Goal: Task Accomplishment & Management: Use online tool/utility

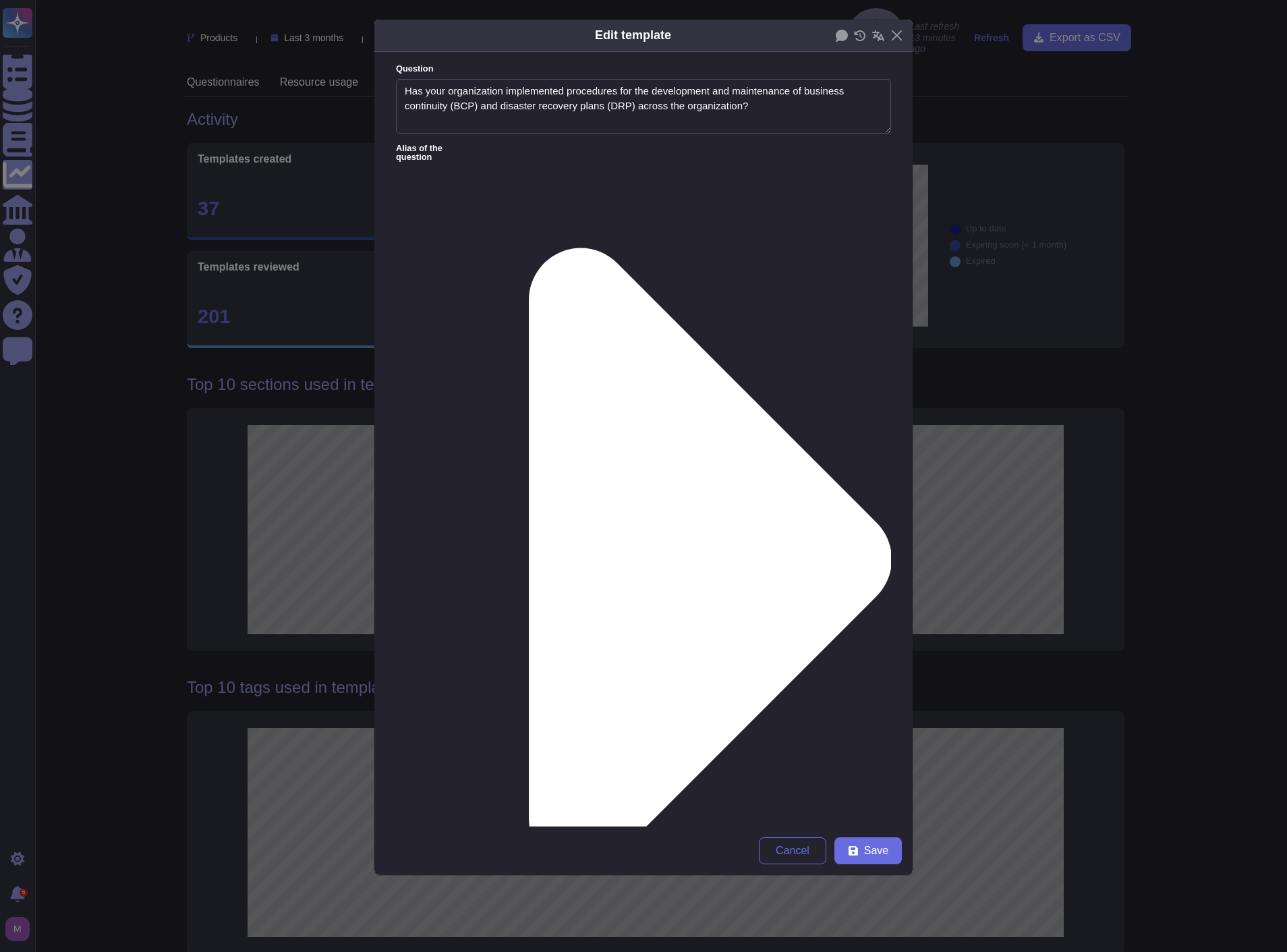
type textarea "Has your organization implemented procedures for the development and maintenanc…"
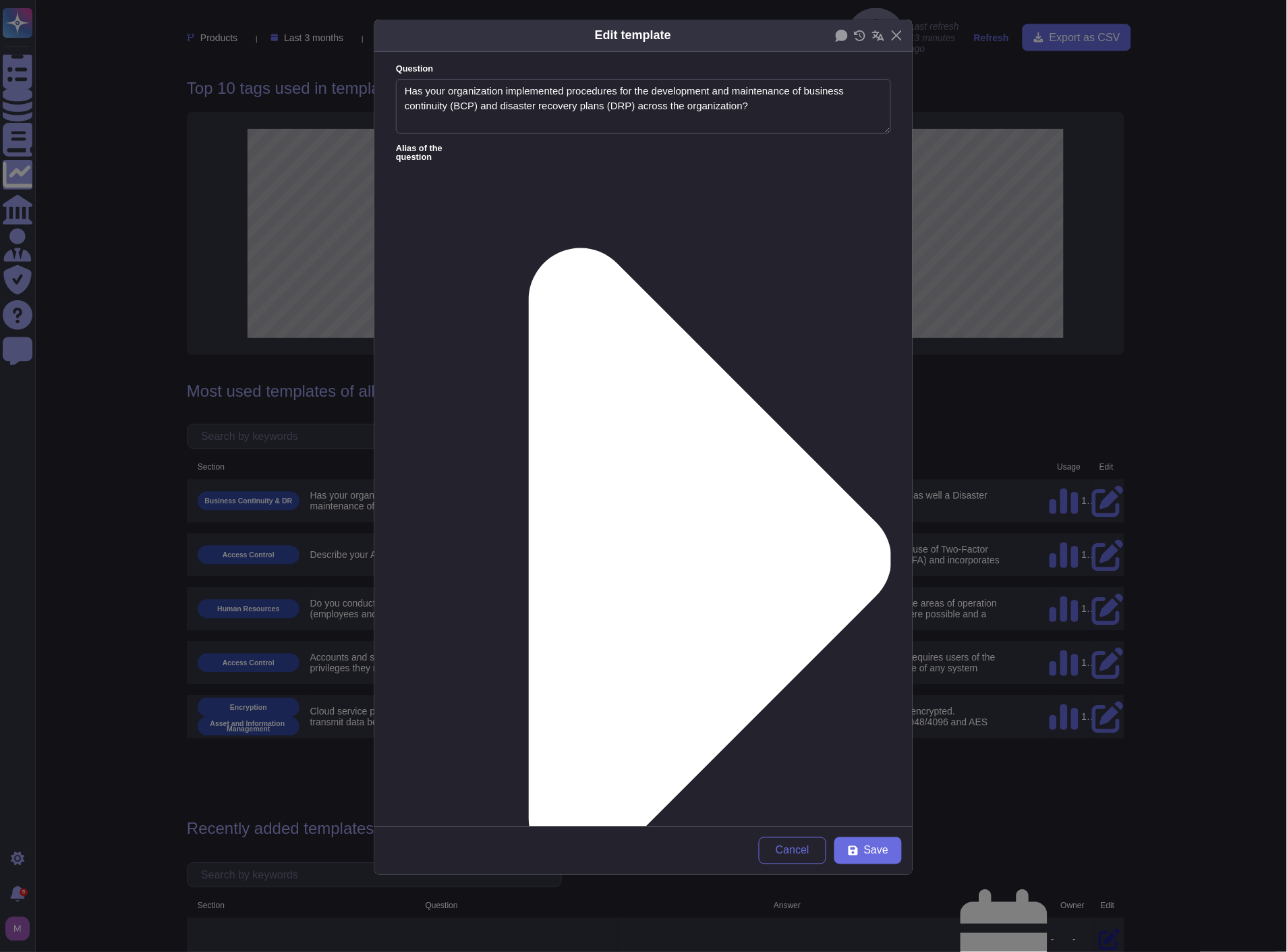
scroll to position [599, 0]
paste textarea "Yes, our organization has implemented robust procedures for the development and…"
type textarea "Yes, our organization has implemented robust procedures for the development and…"
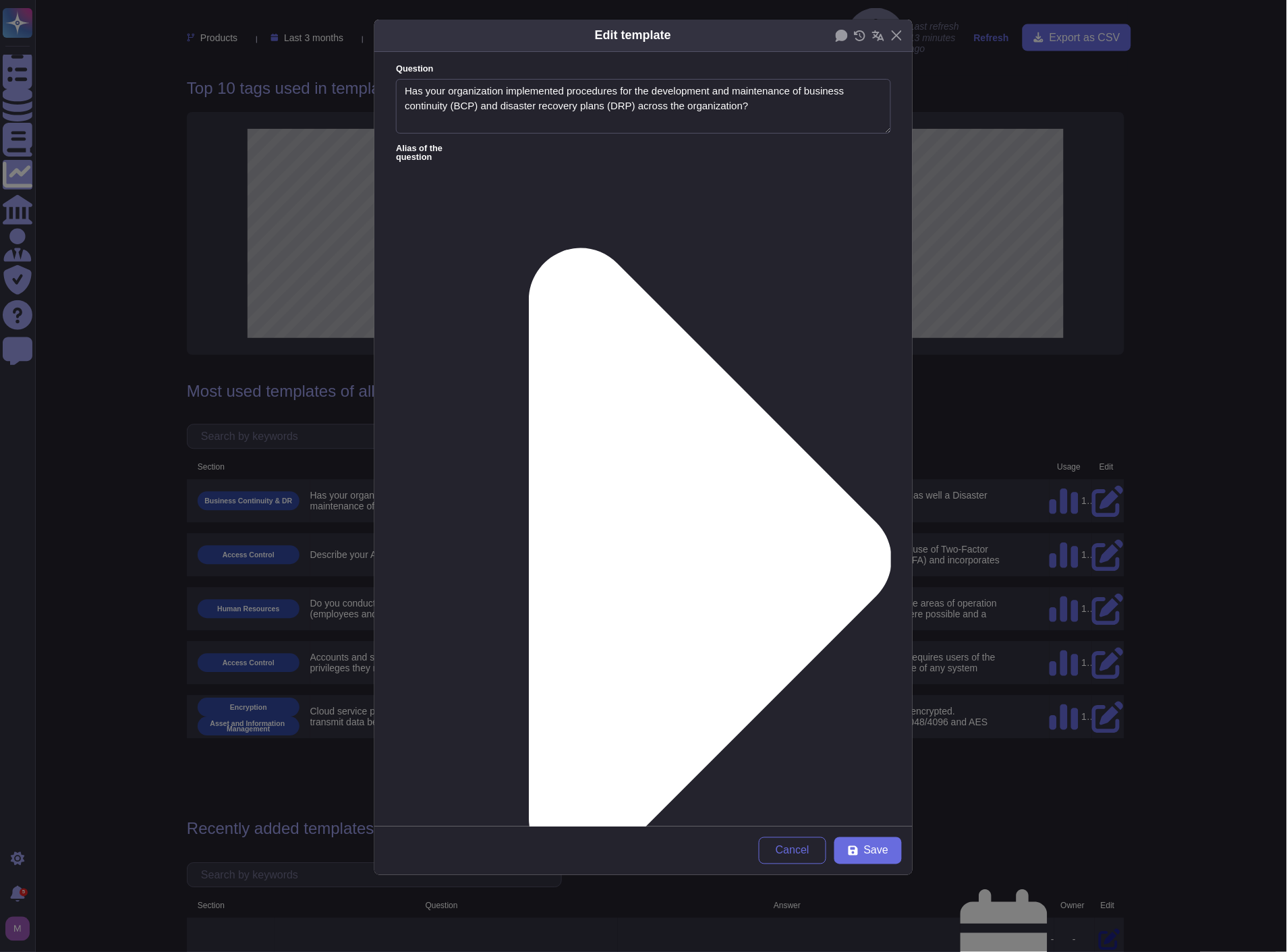
click at [453, 570] on div "From [DATE]" at bounding box center [467, 576] width 120 height 31
click at [725, 602] on form "Question Has your organization implemented procedures for the development and m…" at bounding box center [644, 439] width 538 height 775
click at [529, 248] on icon at bounding box center [710, 560] width 363 height 623
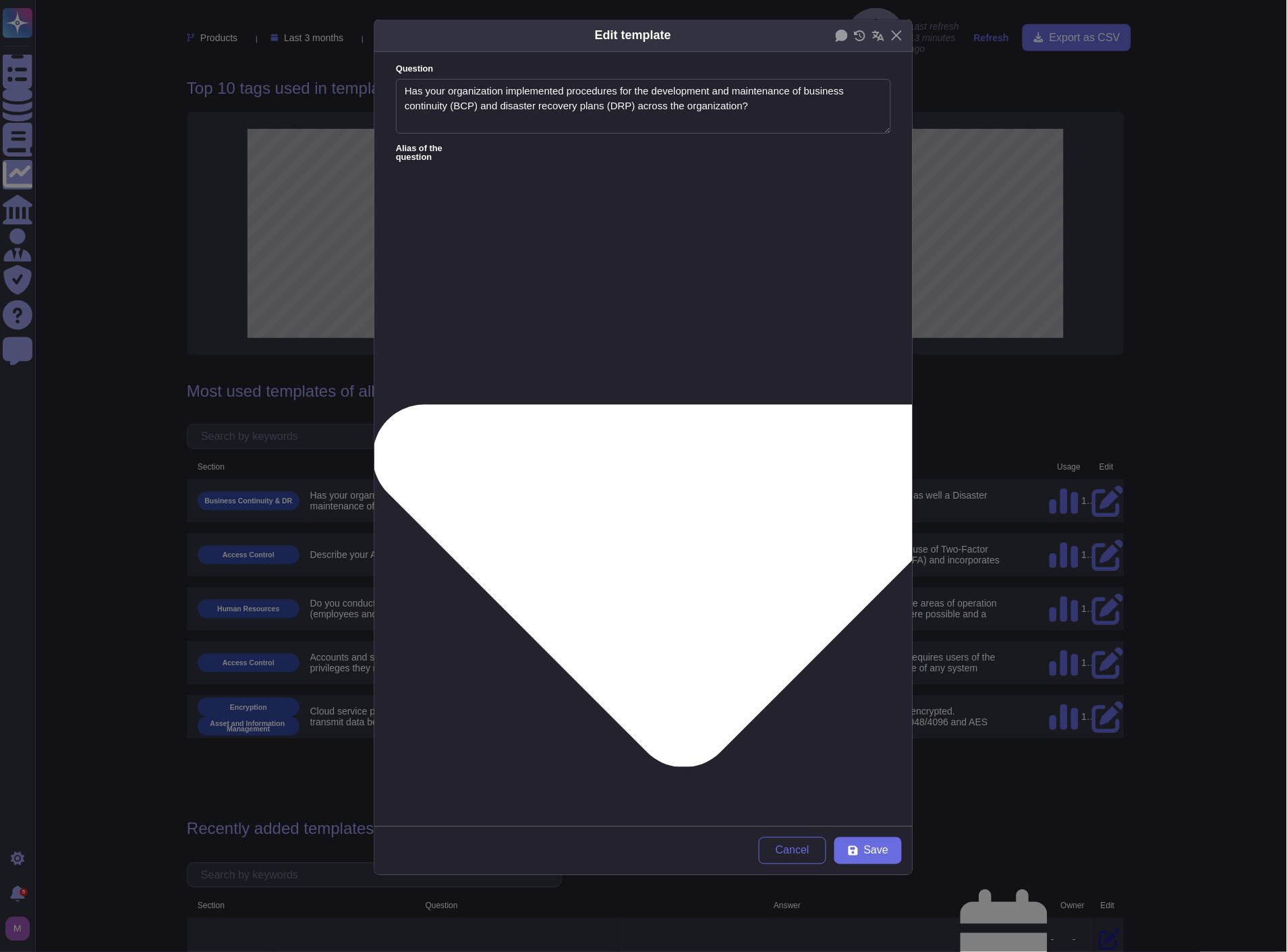
type textarea "Does your organization have a plan or framework for business continuity managem…"
type textarea "Describe your business continuity and disaster recovery plan."
type textarea "The organization should establish, document, implement and maintain processes, …"
type textarea "Briefly outline the disaster recovery solution"
type textarea "Do you have an operational disaster recovery set-up (e.g. location of datacentr…"
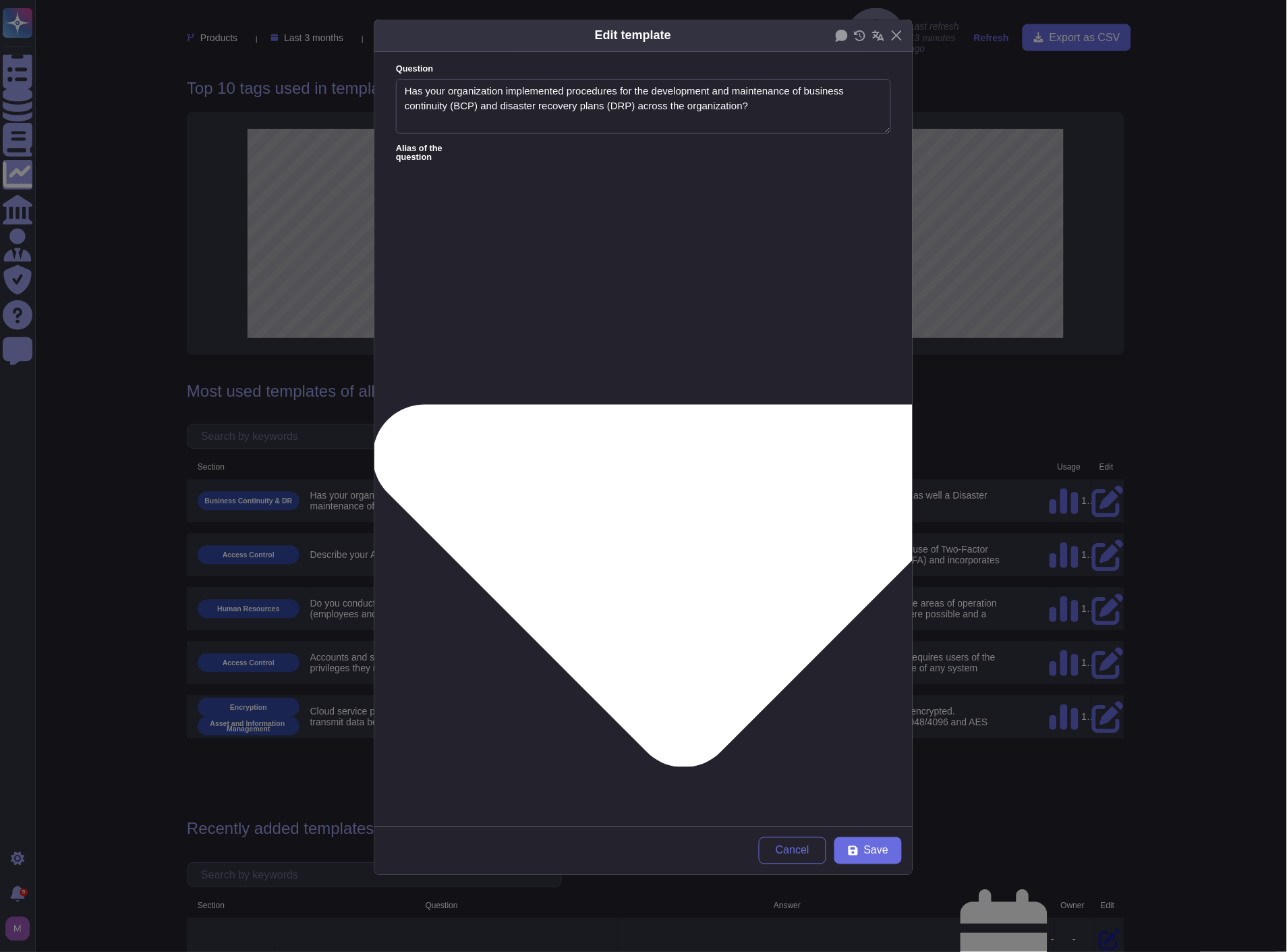
type textarea "Are formal business continuity procedures developed and documented?"
type textarea "2.90 Documents regarding the most recent crisis management and business continu…"
type textarea "Do you execute Business Continuity tests at least annually for specific operati…"
type textarea "Does your company have a Business Resumption (BR) and Disaster Recovery (DR) pl…"
type textarea "Do you have a Business Continuity Plan?"
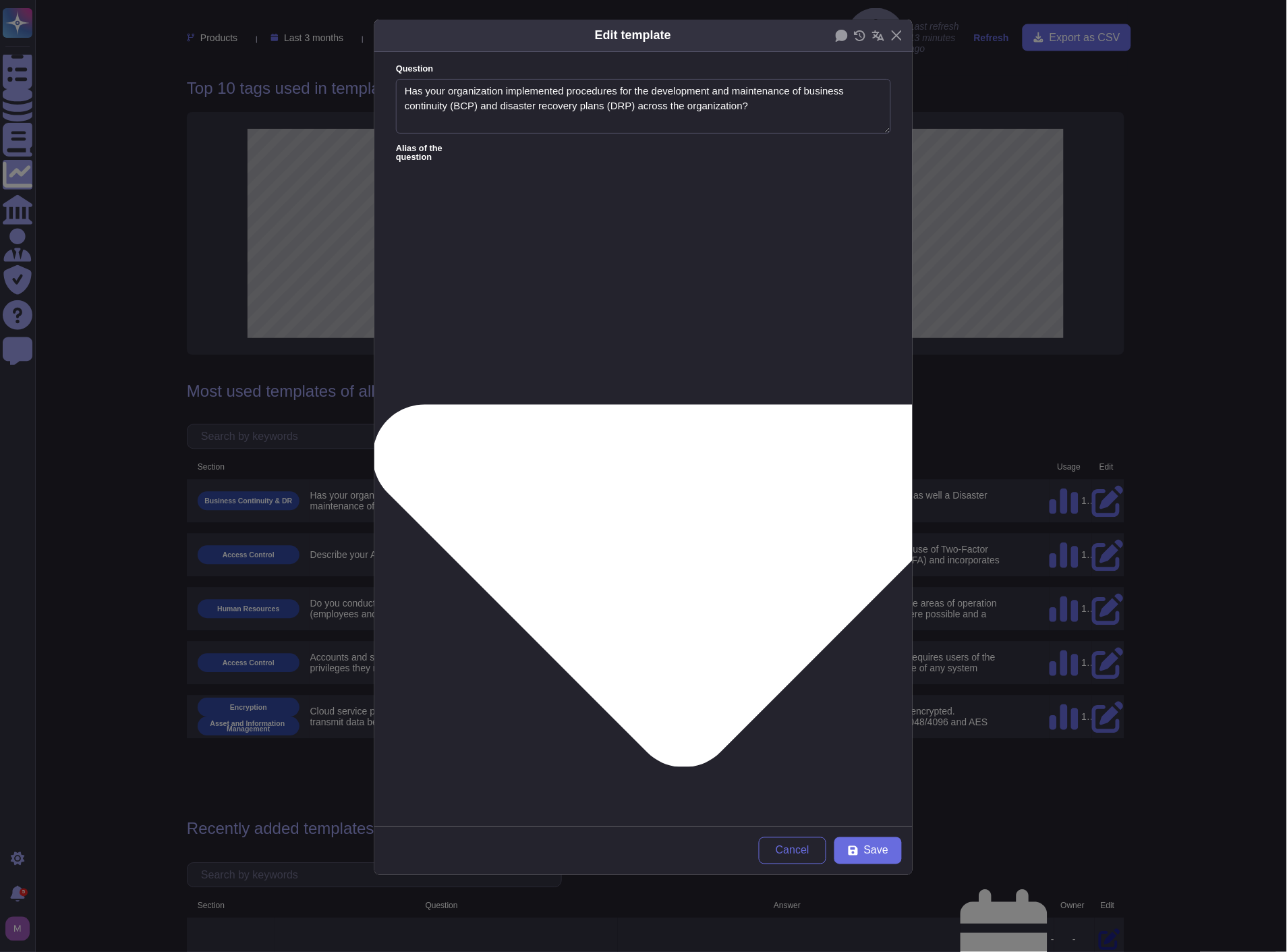
type textarea "Has your organization implemented procedures for the development and maintenanc…"
type textarea "8.3 Please upload a summary of your disaster recovery plan for the application …"
type textarea "10.3 Do you have Business Continuity plans in place to ensure delivery of your …"
type textarea "Do you have business continuity procedures in place if the office is inaccessib…"
type textarea "Business Continuity Give details of your Business Continuity Plan (BCP), includ…"
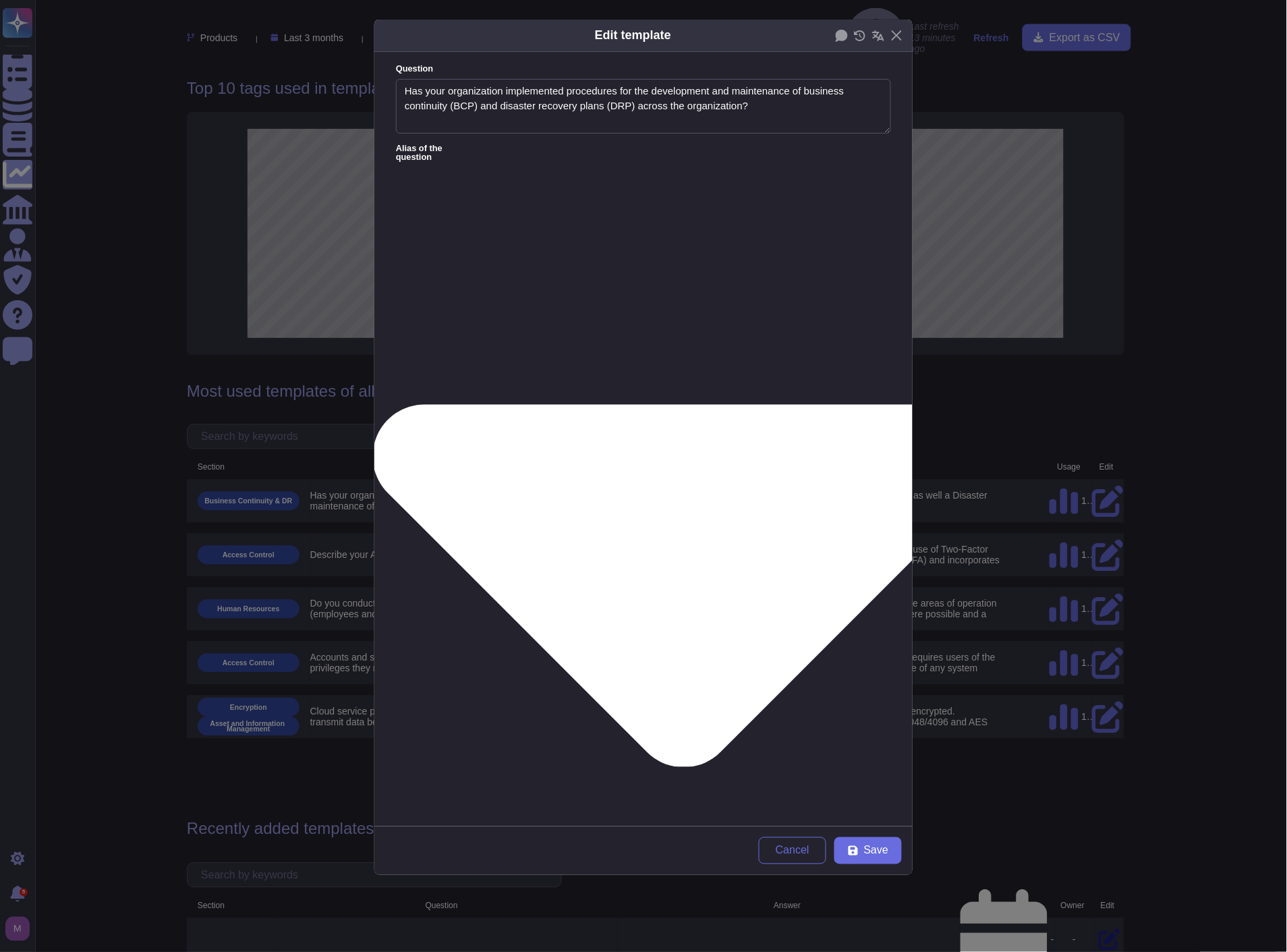
type textarea "Do you have documented business continuity and disaster recovery plans and are …"
type textarea "Do you have a documented business continuity plan or program?"
type textarea "Have business continuity plans been developed and documented for each individua…"
type textarea "Is there a business continuity programme that determines the individual busines…"
type textarea "* Business continuity plan (BCP) and / or Disaster recovery plan"
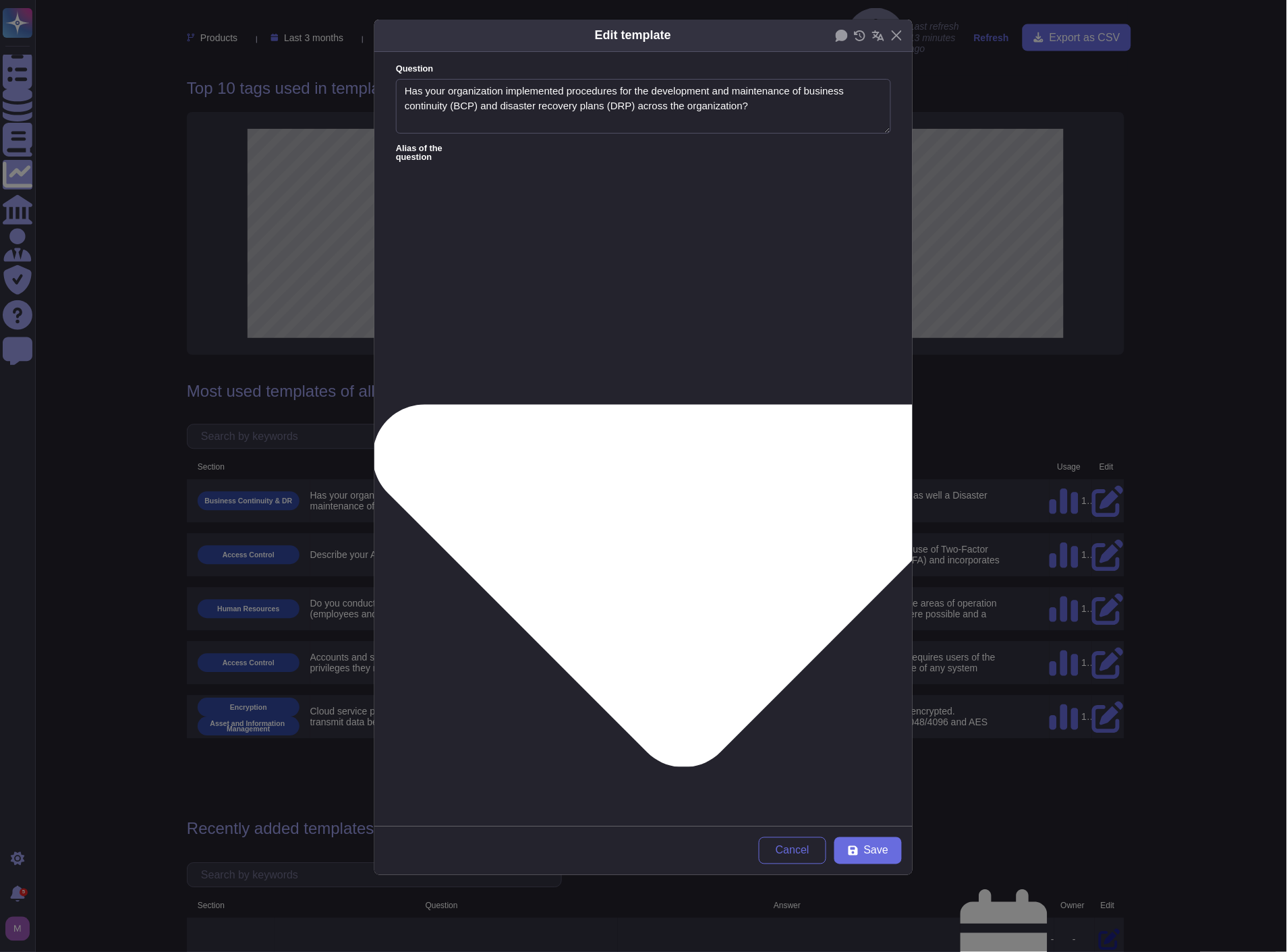
type textarea "Business Continuity and Disaster Recovery"
type textarea "Is a central business continuity inventory maintained, which includes details o…"
type textarea "Have appointed representatives been identified to own the business continuity s…"
type textarea "9.2 Is there a Disaster Recovery Plan? (Single selection allowed) (Justificatio…"
type textarea "9.1 Is there a Business Continuity Plan? (Single selection allowed) (Justificat…"
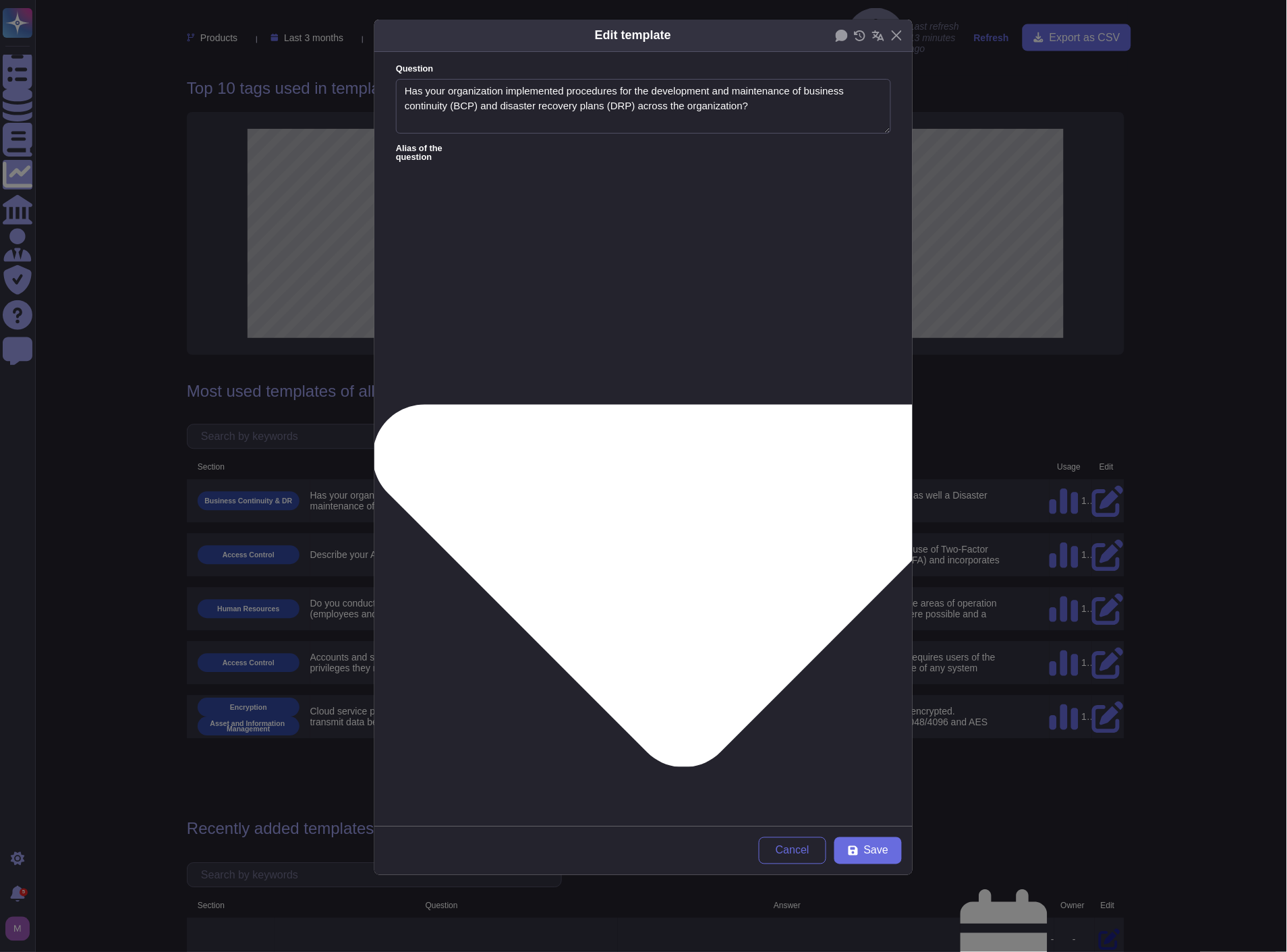
type textarea "Do you have a formal documented BCP (Business Continuity Plan) - which is based…"
type textarea "Did you craft a formal Disaster Recovery Plan DRP)"
type textarea "Does your organisation have a Business continuity management system or ISO22301…"
type textarea "Do you maintain a formal business continuity plan necessary to maintain operati…"
type textarea "Have you got a list of requirements for GGL to implement in the event of your B…"
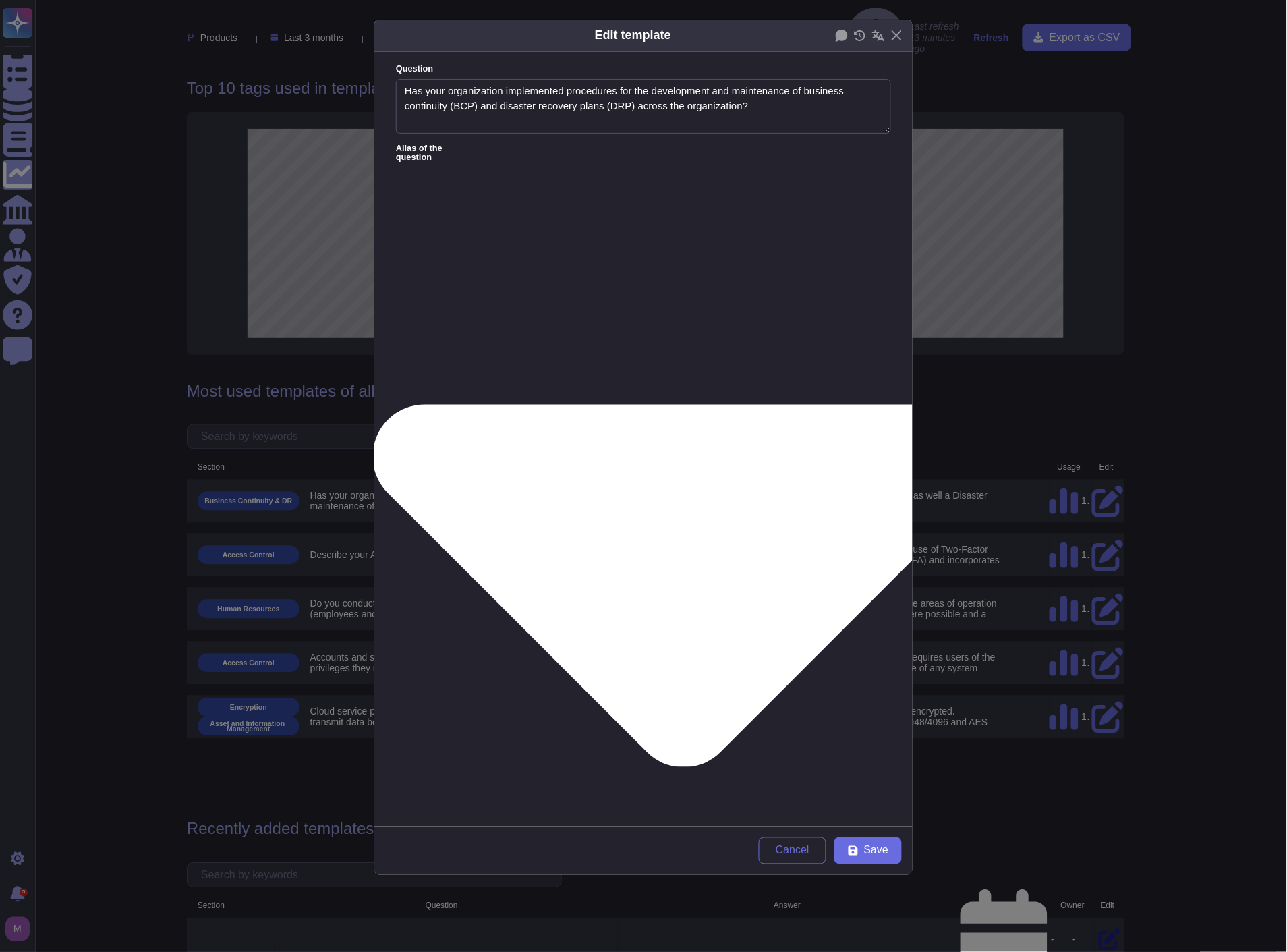
type textarea "Do you have a Disaster Recovery Plan in place to support recovery of key produc…"
type textarea "Does the organization have a formal Business Continuity and Disaster Recovery P…"
type textarea "15A. Does [MEDICAL_DATA] have a Disaster Recovery Plan? (Yes/No)"
type textarea "Is there a formal, documented information technology disaster recovery exercise…"
type textarea "Have formal procedures for business continuity been developed and documented?"
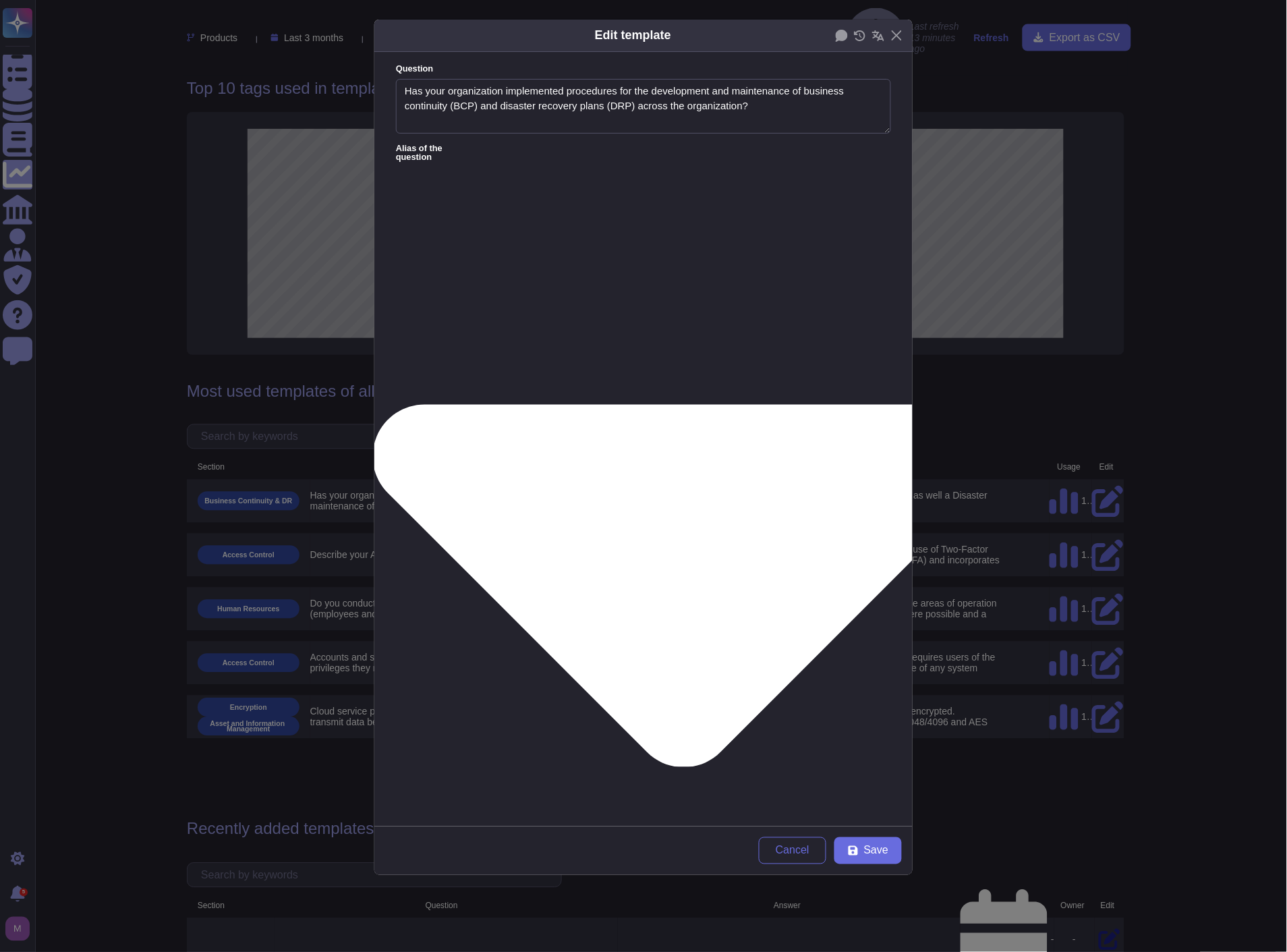
type textarea "Are documented disaster recovery procedures regularly reviewed and address the …"
type textarea "Is there a formal, documented information technology disaster recovery exercise…"
type textarea "Have formal procedures for business continuity been developed and documented?"
type textarea "Are documented disaster recovery procedures regularly reviewed and address the …"
type textarea "Is there a formal, documented information technology disaster recovery exercise…"
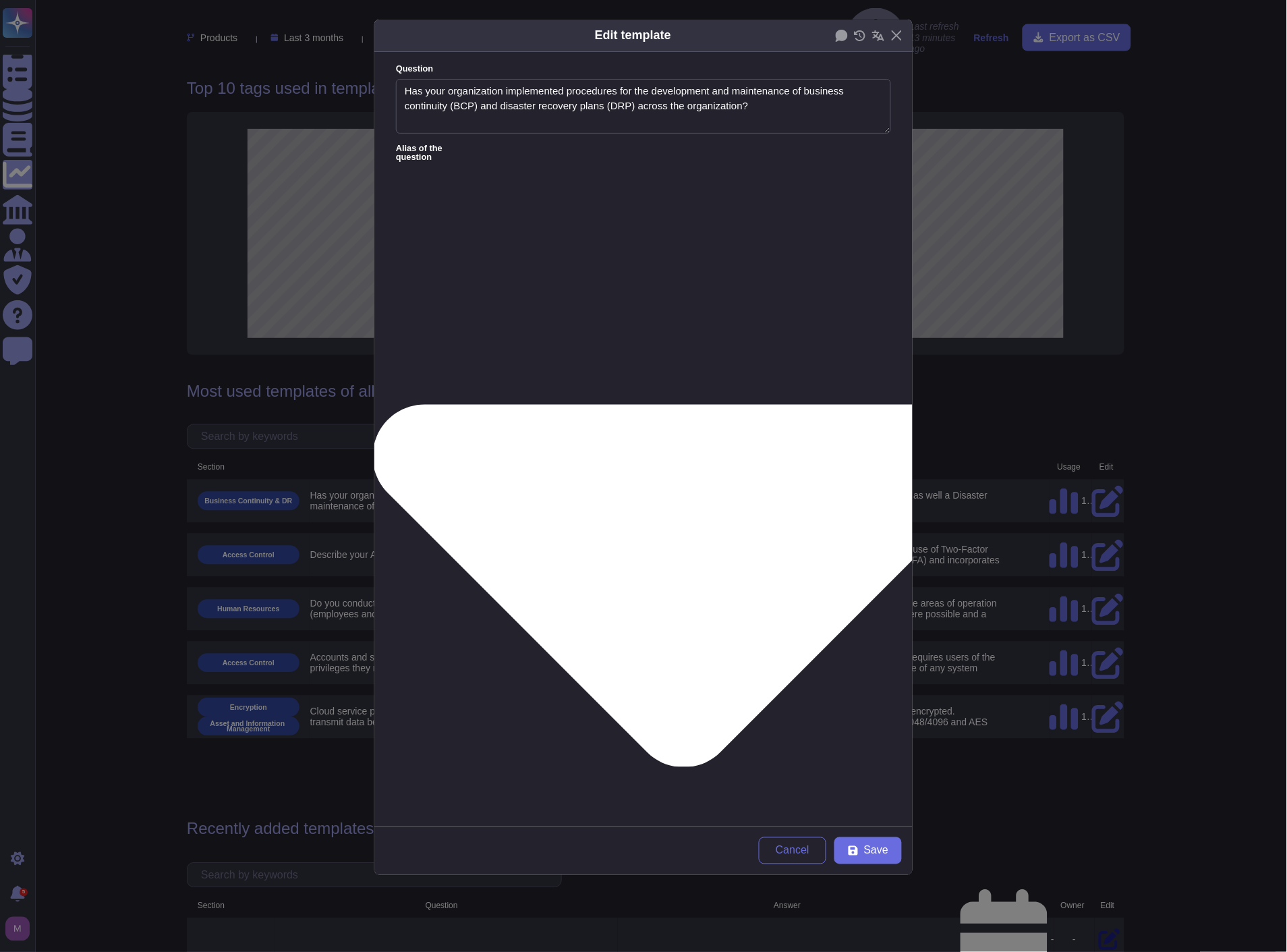
type textarea "Have formal procedures for business continuity been developed and documented?"
type textarea "Are documented disaster recovery procedures regularly reviewed and address the …"
type textarea "Does your company have a contract with a third-party to provide production, bus…"
type textarea "Does your company have a Pandemic Plan in place?"
type textarea "Is a Business Continuity Plan (BCP) in place?"
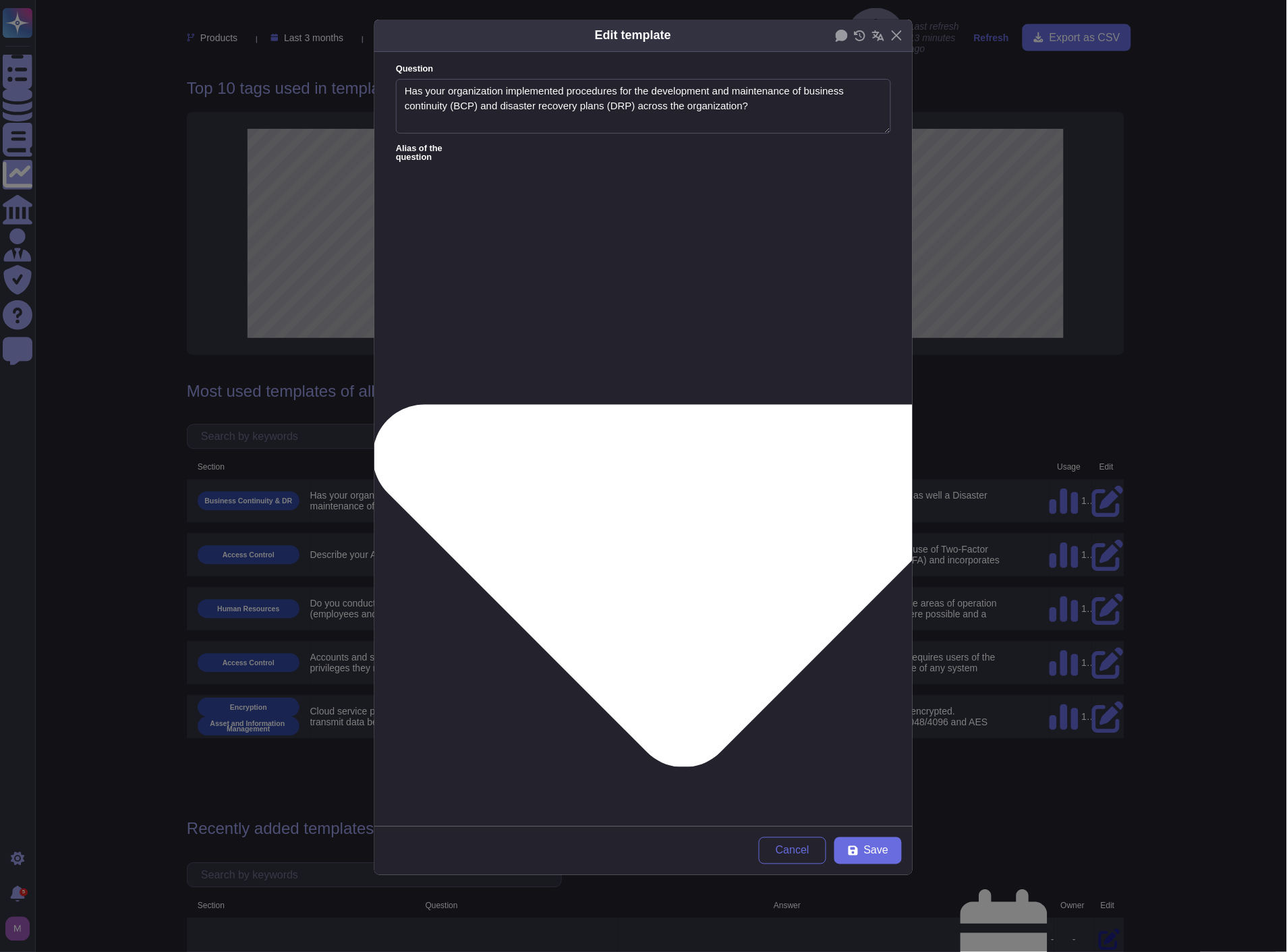
type textarea "Do you have a Disaster Recovery Plan?"
type textarea "Do you have a Pandemic Plan?"
type textarea "Is a Business Continuity Plan (BCP) in place?"
type textarea "Do you have a Disaster Recovery Plan?"
type textarea "Do you have a Pandemic Plan?"
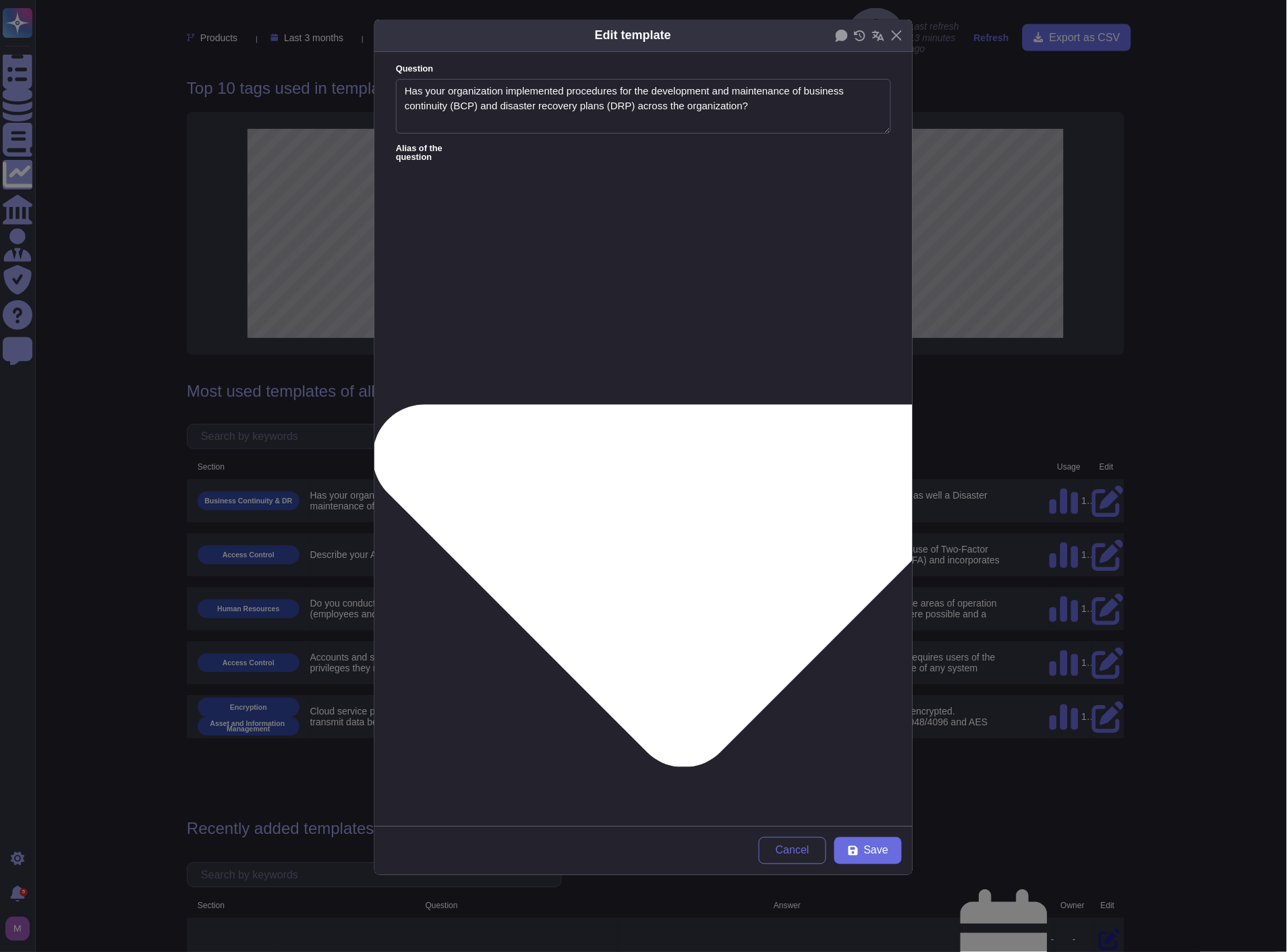
type textarea "Is a Business Continuity Plan (BCP) in place?"
type textarea "Do you have a Disaster Recovery Plan?"
type textarea "Do you have a Pandemic Plan?"
type textarea "Do you have a Business Continuity Plan (BCP) in place? Please provide an overvi…"
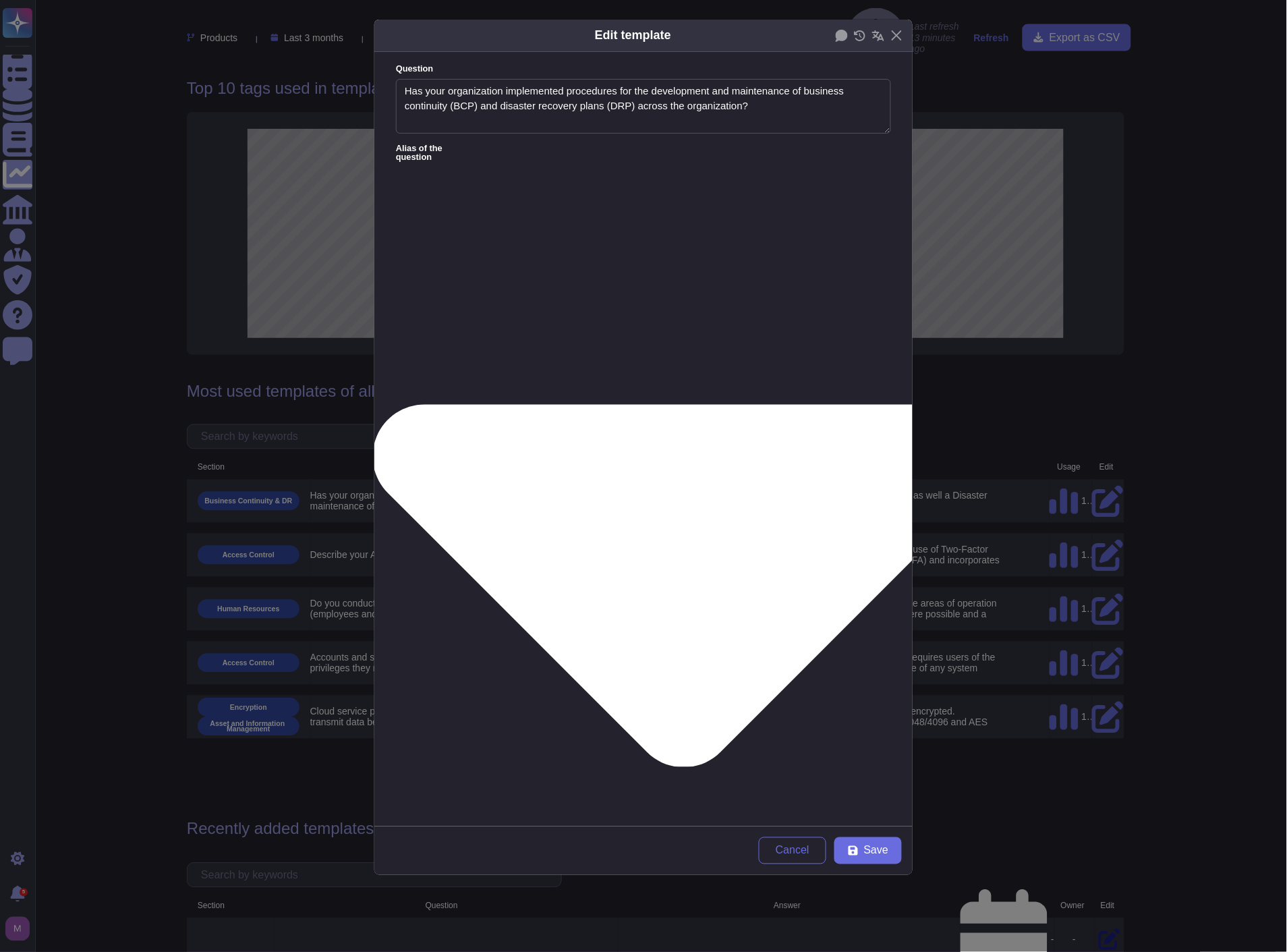
type textarea "Do you have a Business Continuity Plan (BCP) in place? Please provide an overvi…"
type textarea "Does your organization has a Business Continuity/Disaster Recovery process in p…"
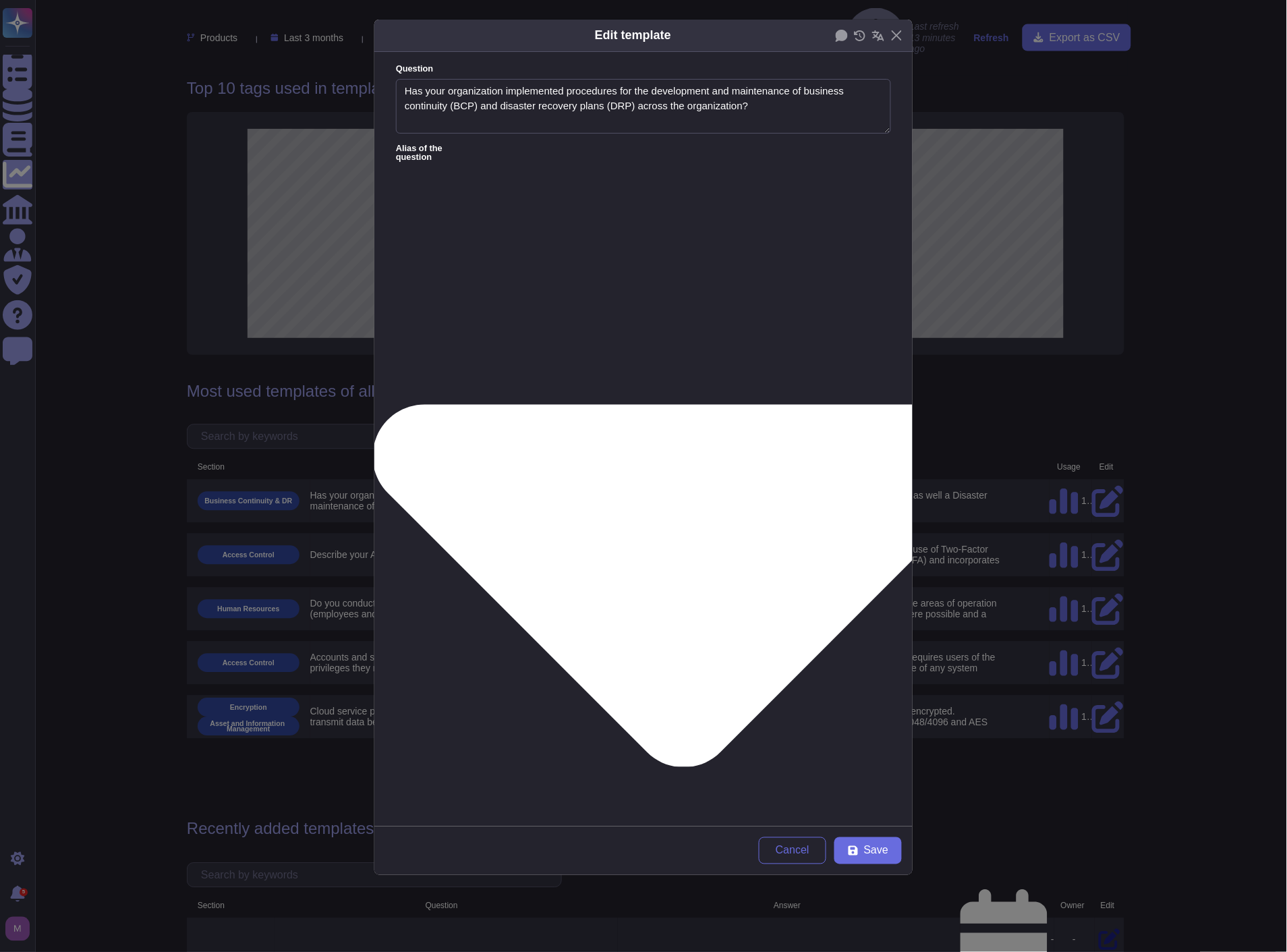
type textarea "Does your organization has a Business Continuity/Disaster Recovery process in p…"
type textarea "Is there a documented policy for business continuity and disaster recovery that…"
type textarea "Is there a Pandemic Plan? Please describe"
type textarea "Is there a documented policy for business continuity and disaster recovery that…"
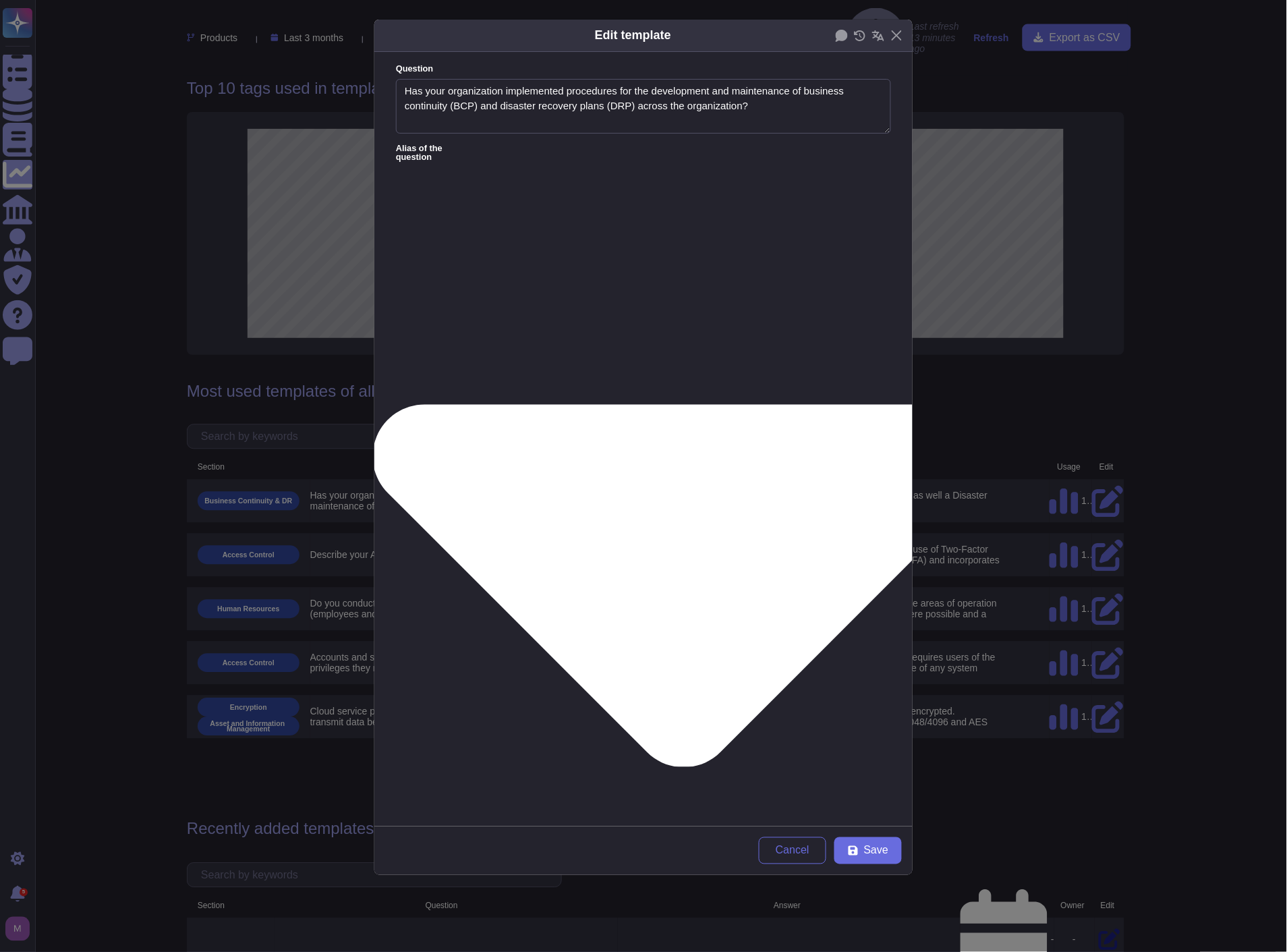
type textarea "Is there a Pandemic Plan? Please describe"
click at [889, 861] on button "Save" at bounding box center [868, 851] width 67 height 27
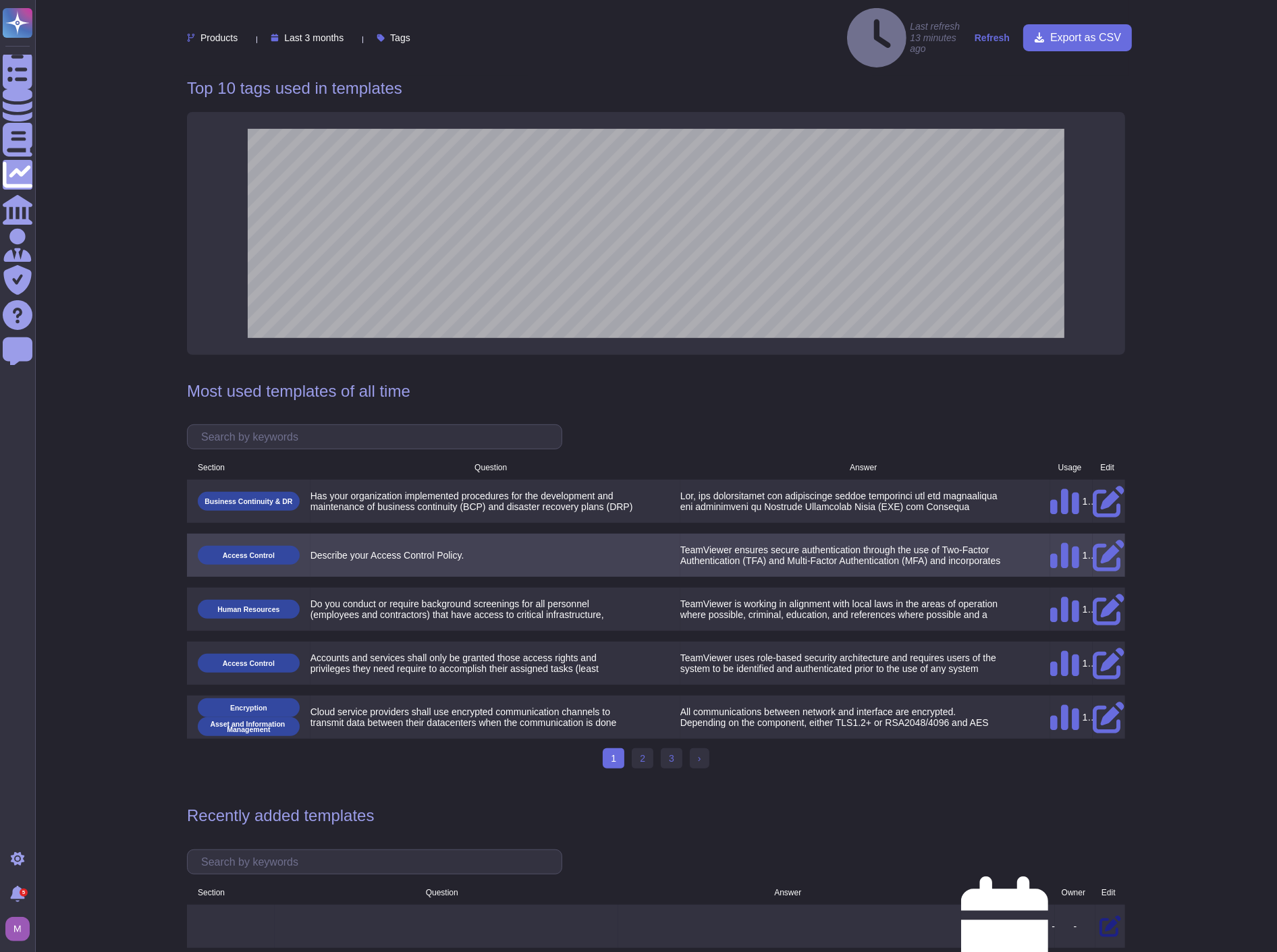
click at [1109, 540] on icon at bounding box center [1108, 556] width 32 height 32
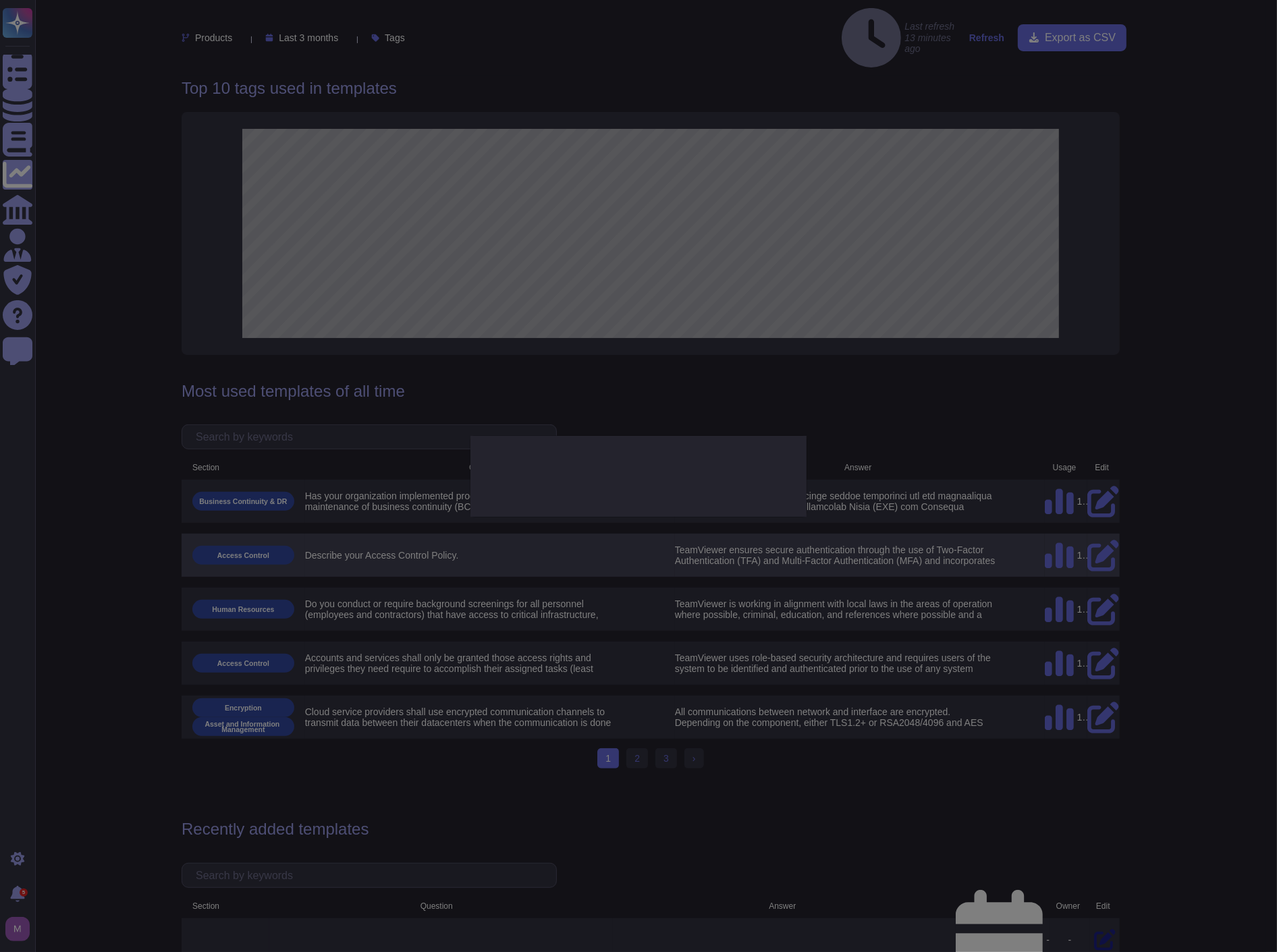
type textarea "Describe your Access Control Policy."
type textarea "TeamViewer ensures secure authentication through the use of Two-Factor Authenti…"
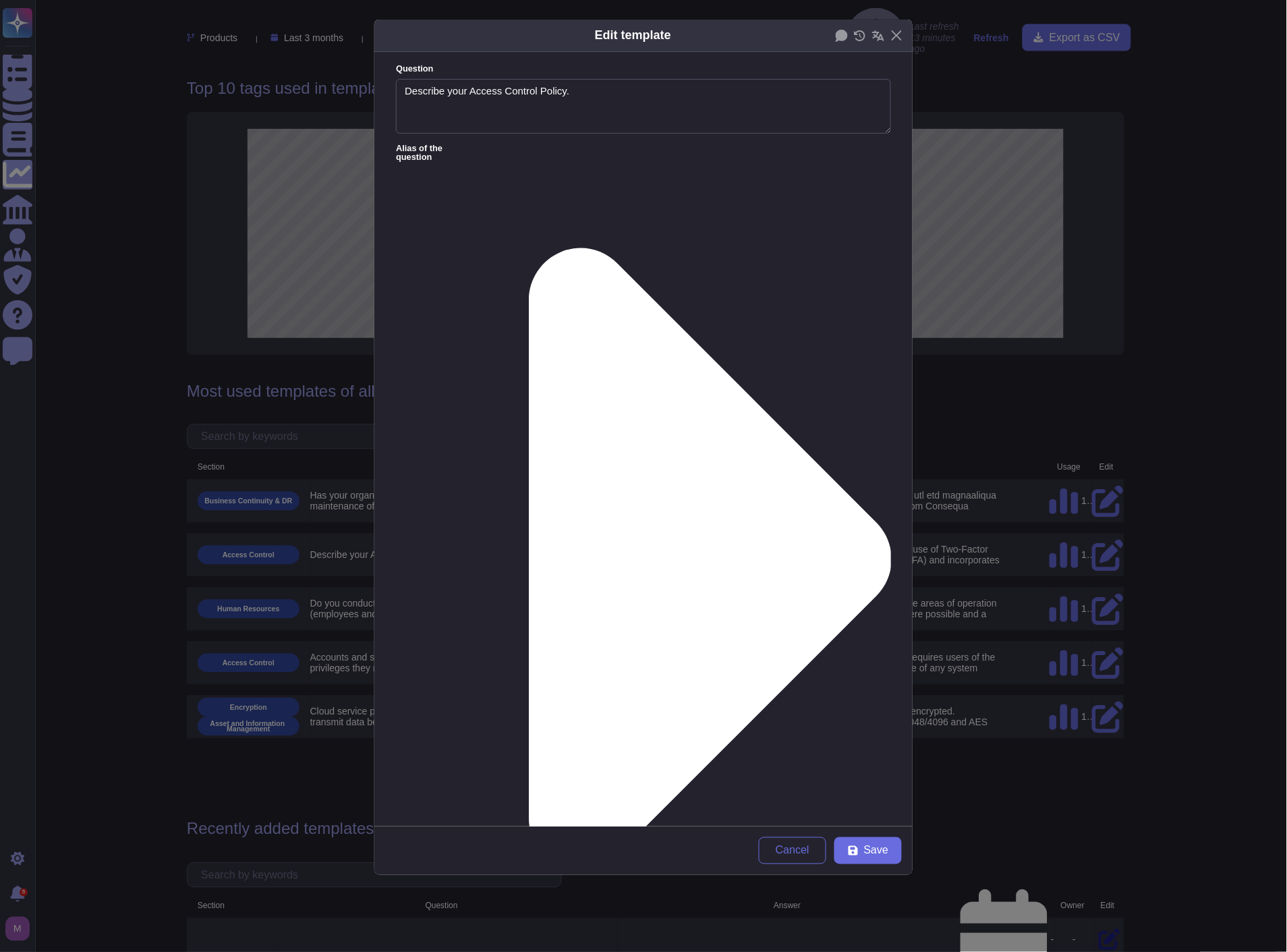
type textarea "Describe your Access Control Policy."
type textarea "TeamViewer ensures secure authentication through the use of Two-Factor Authenti…"
drag, startPoint x: 571, startPoint y: 91, endPoint x: 393, endPoint y: 68, distance: 179.5
click at [393, 68] on form "Question Describe your Access Control Policy. Alias of the question Answer Team…" at bounding box center [644, 439] width 538 height 775
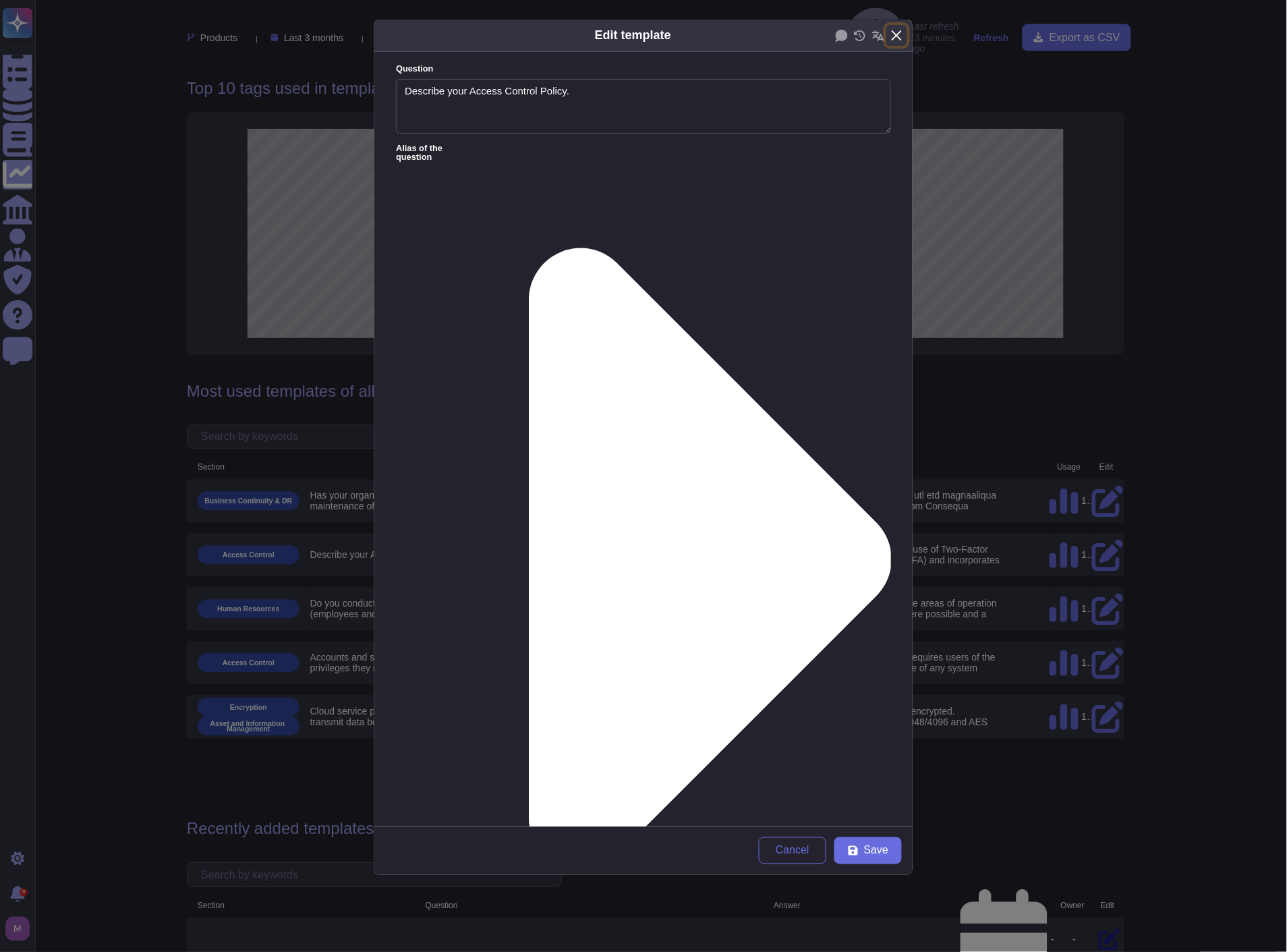
click at [900, 32] on button "Close" at bounding box center [897, 35] width 21 height 21
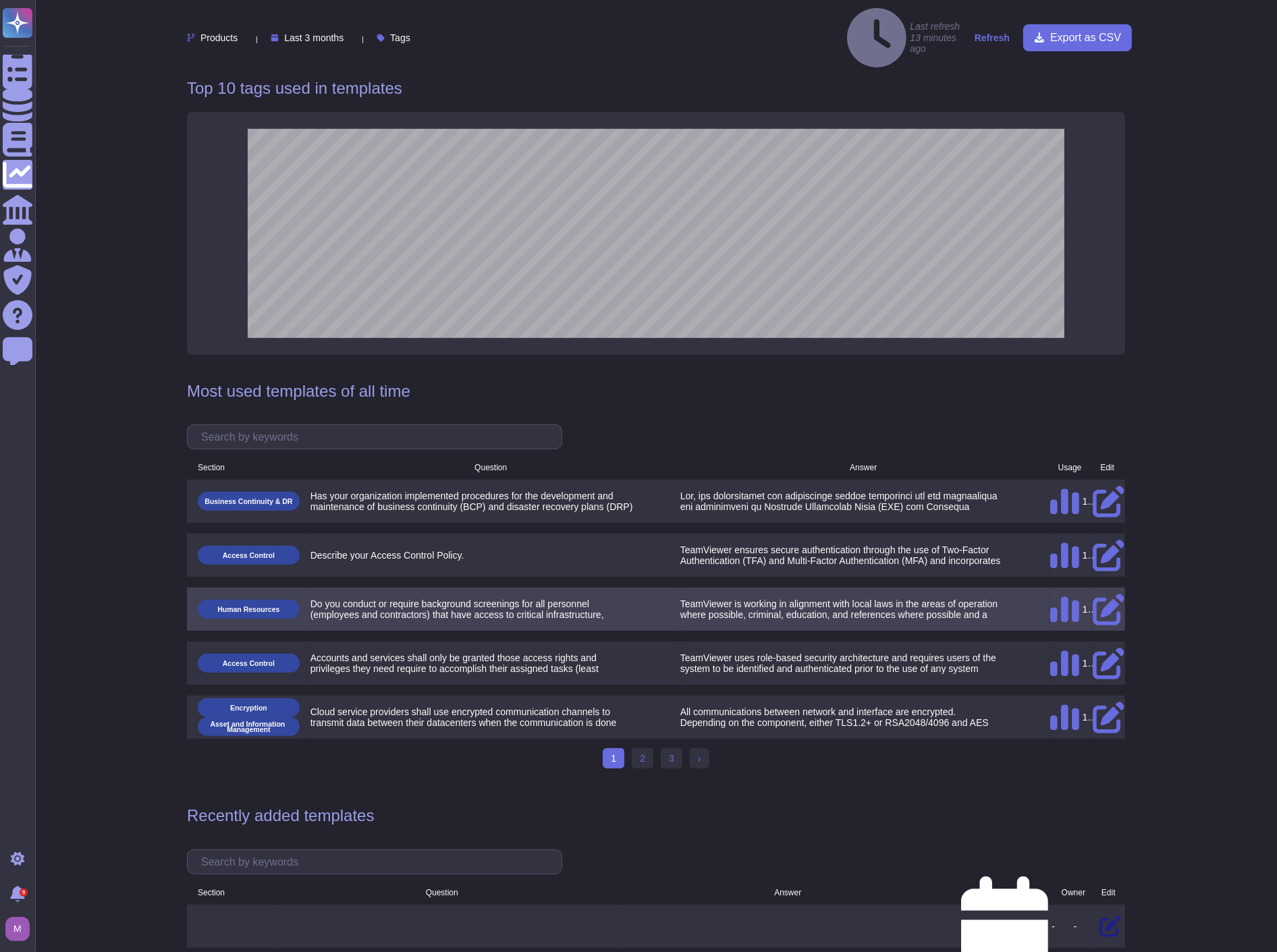
click at [1104, 594] on icon at bounding box center [1108, 610] width 31 height 31
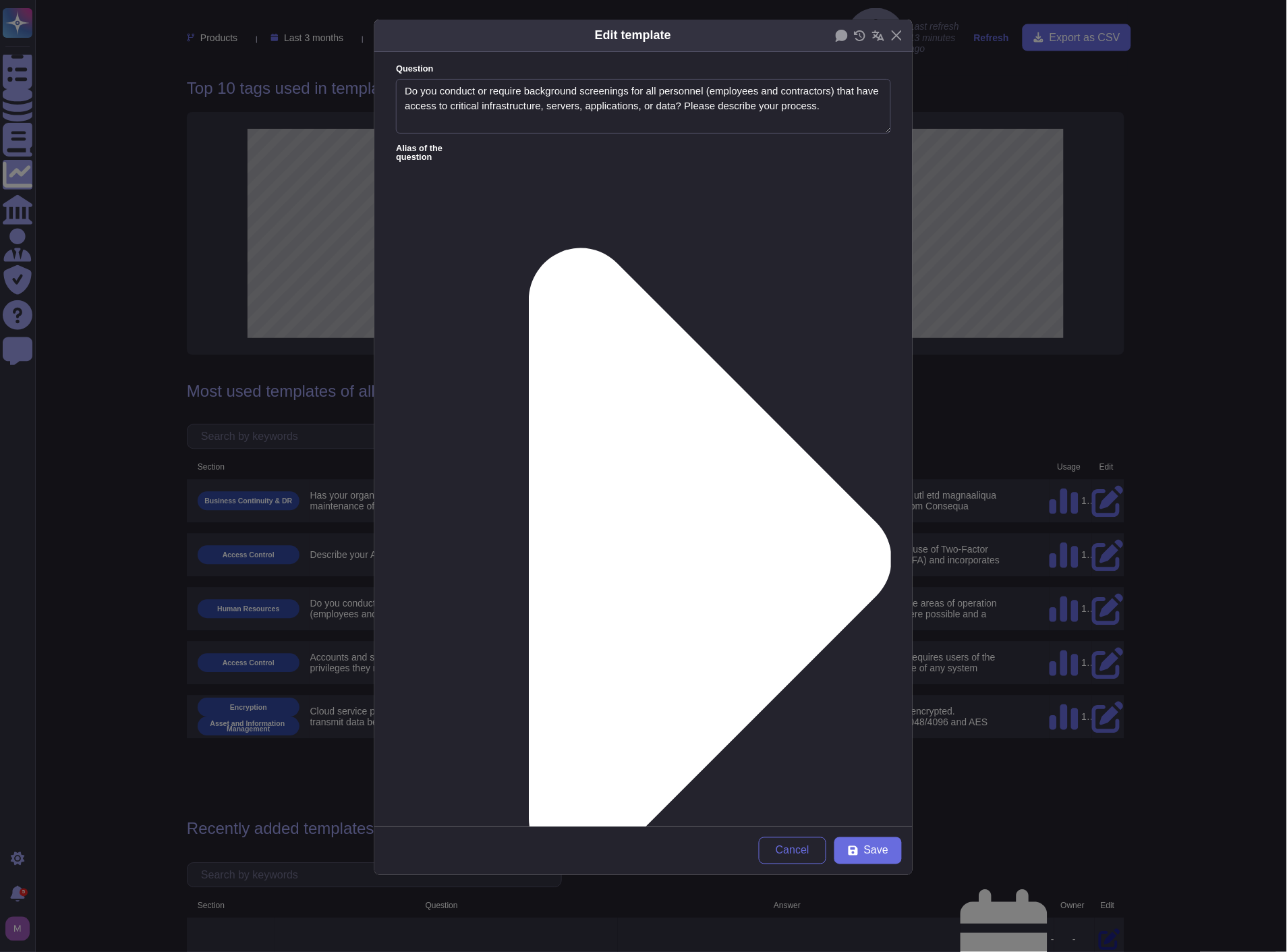
type textarea "Do you conduct or require background screenings for all personnel (employees an…"
drag, startPoint x: 860, startPoint y: 106, endPoint x: 280, endPoint y: 57, distance: 582.1
click at [280, 57] on div "Edit template Question Do you conduct or require background screenings for all …" at bounding box center [644, 476] width 1287 height 952
drag, startPoint x: 581, startPoint y: 226, endPoint x: 342, endPoint y: 171, distance: 245.2
click at [342, 171] on div "Edit template Question Do you conduct or require background screenings for all …" at bounding box center [644, 476] width 1287 height 952
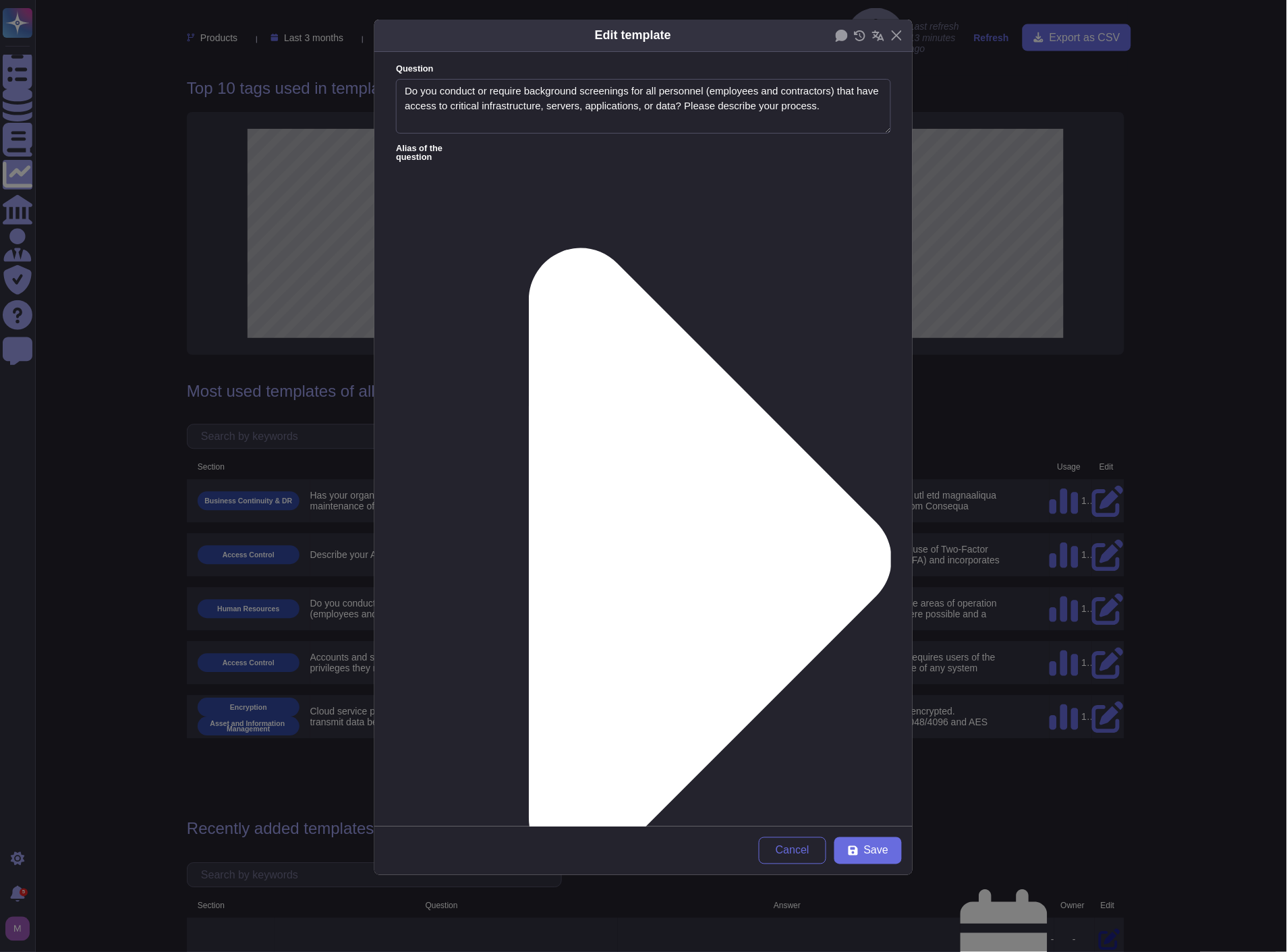
paste textarea "lo, IpsuMdolor sitametc adipiscing elitseddoe tem inc utlaboree—doloremag ali e…"
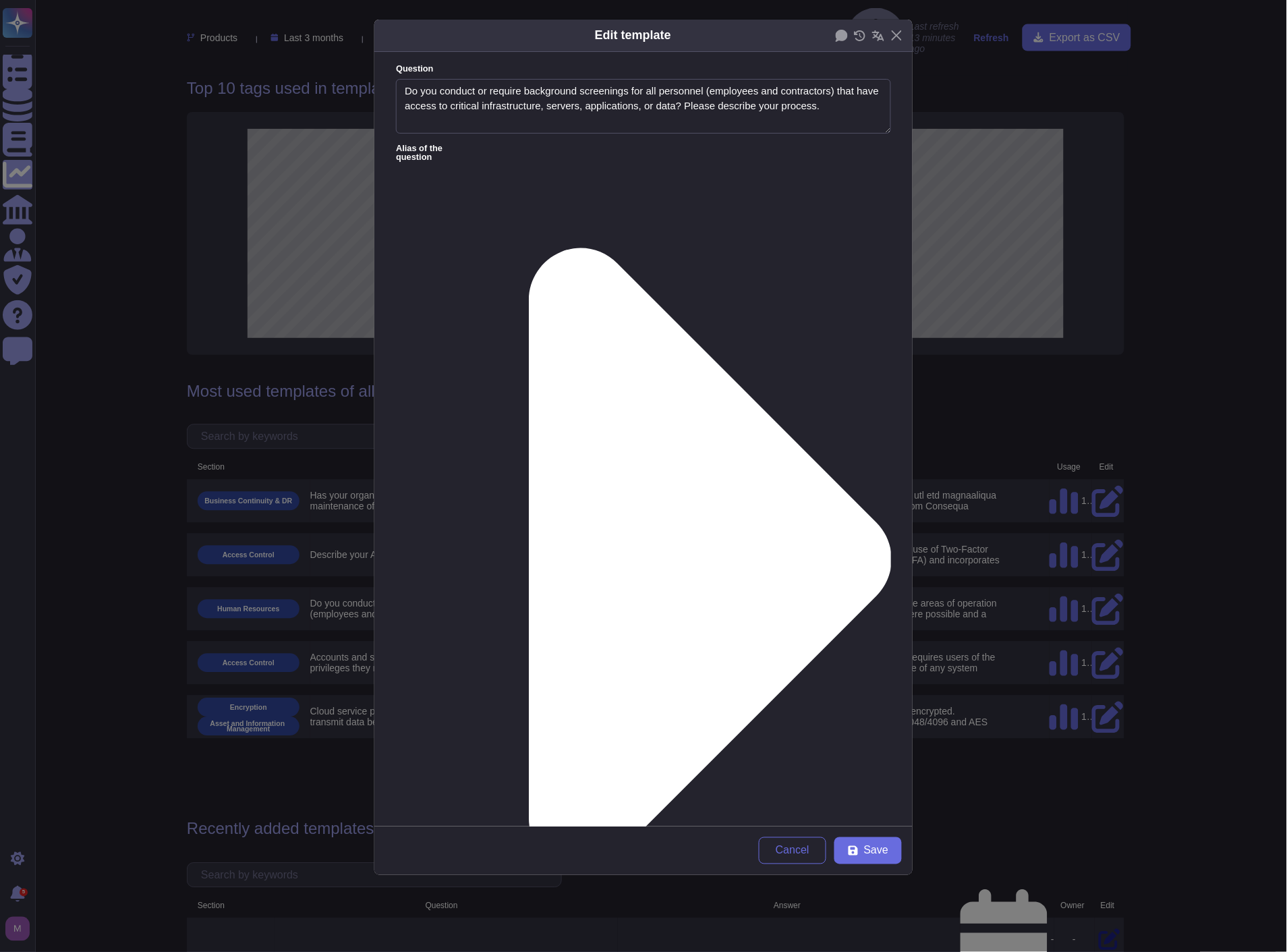
click at [484, 574] on div "From [DATE]" at bounding box center [467, 576] width 109 height 12
click at [870, 849] on span "Save" at bounding box center [876, 851] width 24 height 11
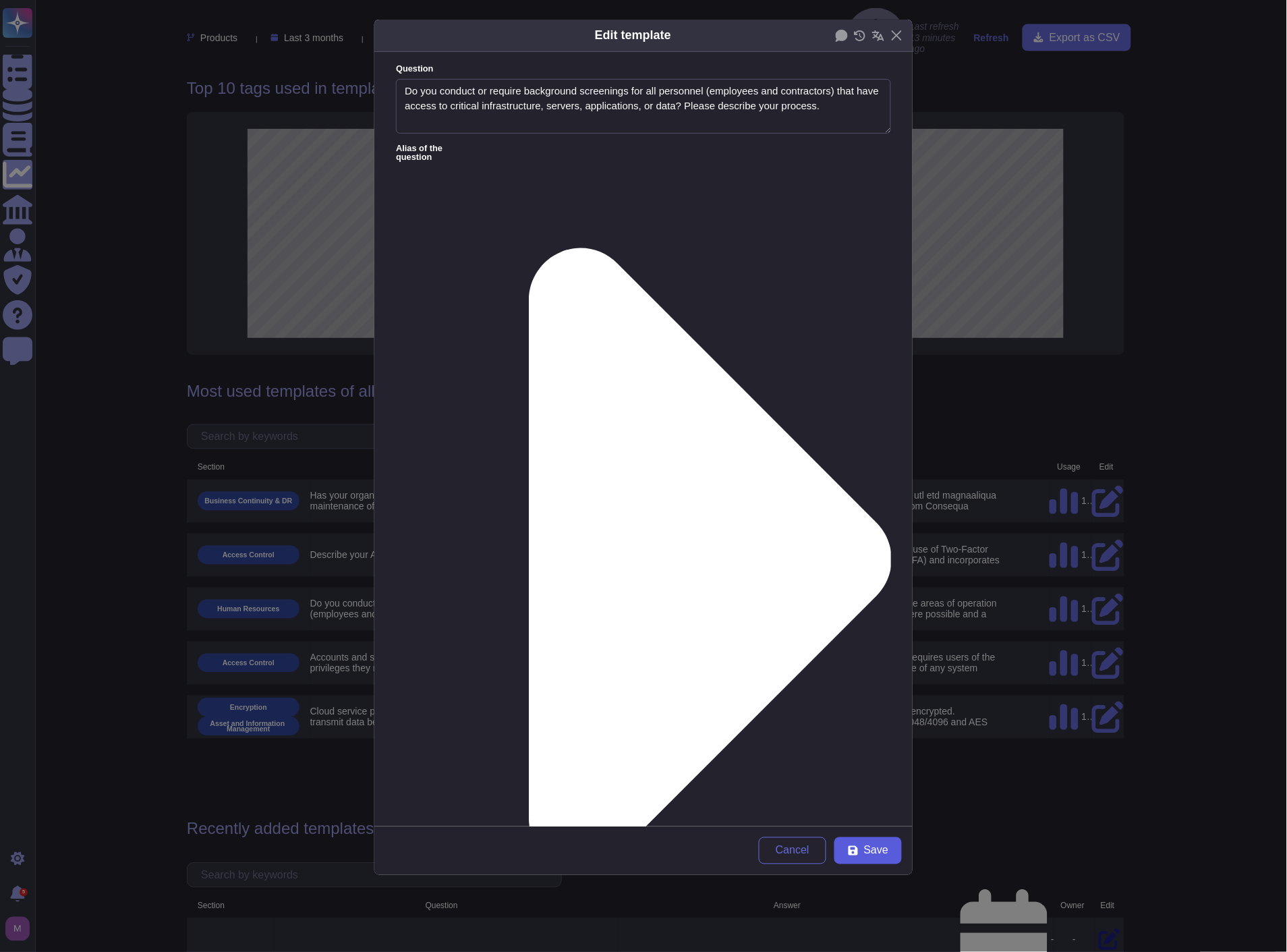
type textarea "TeamViewer is working in alignment with local laws in the areas of operation wh…"
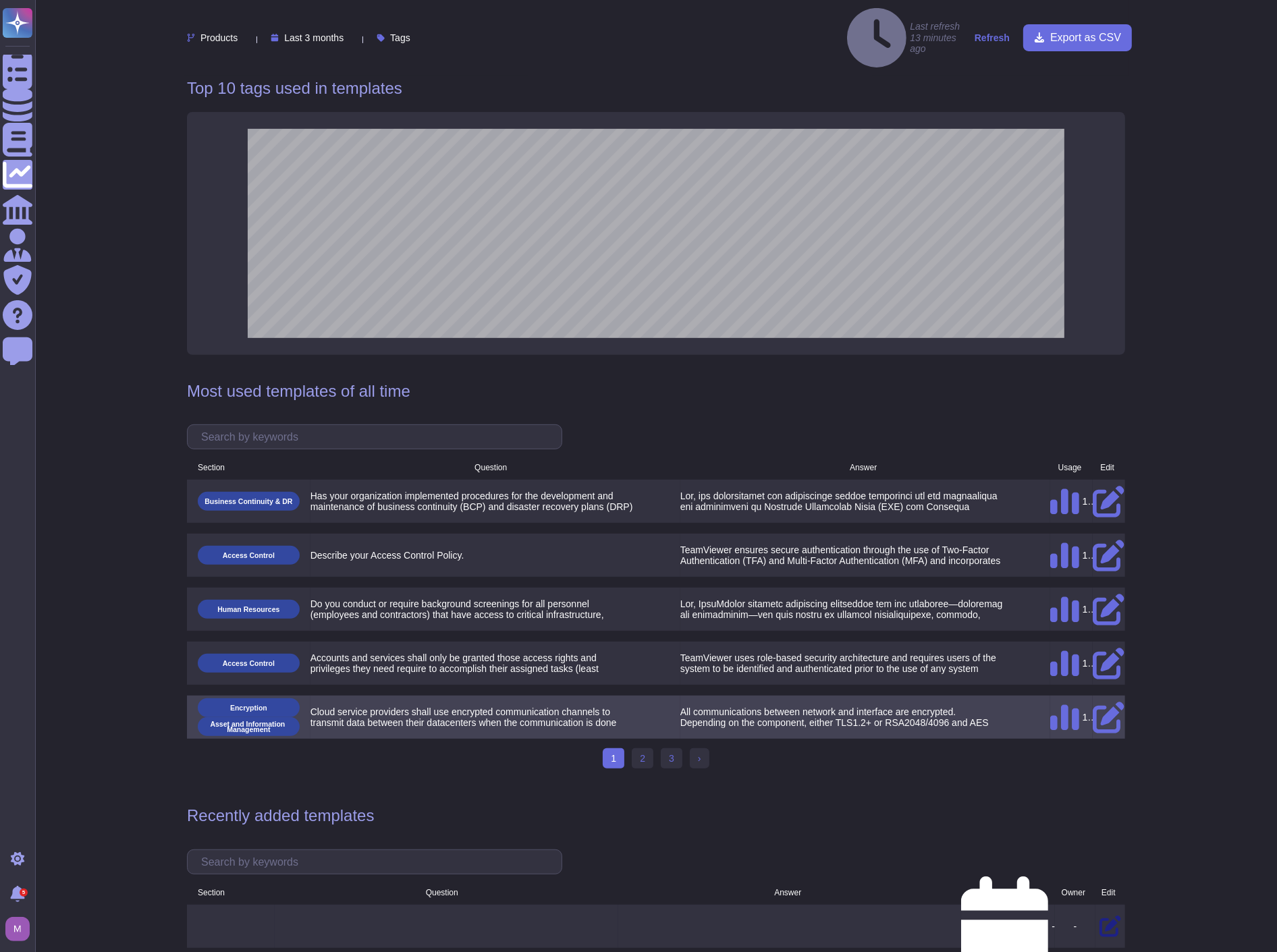
click at [1104, 702] on icon at bounding box center [1108, 717] width 32 height 32
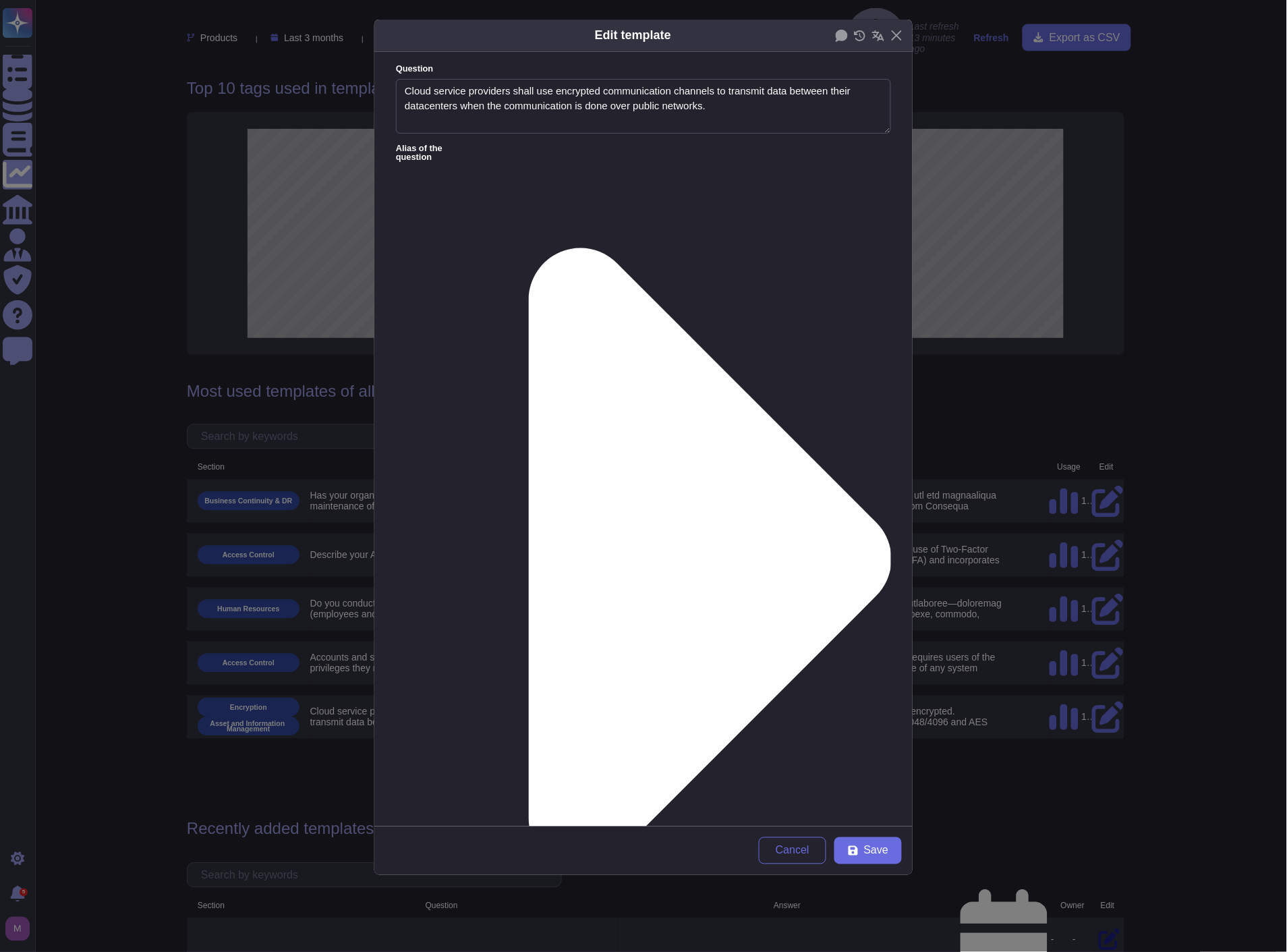
type textarea "Cloud service providers shall use encrypted communication channels to transmit …"
type textarea "All communications between network and interface are encrypted. Depending on th…"
drag, startPoint x: 694, startPoint y: 111, endPoint x: 415, endPoint y: 93, distance: 279.6
click at [415, 93] on textarea "Cloud service providers shall use encrypted communication channels to transmit …" at bounding box center [644, 107] width 495 height 55
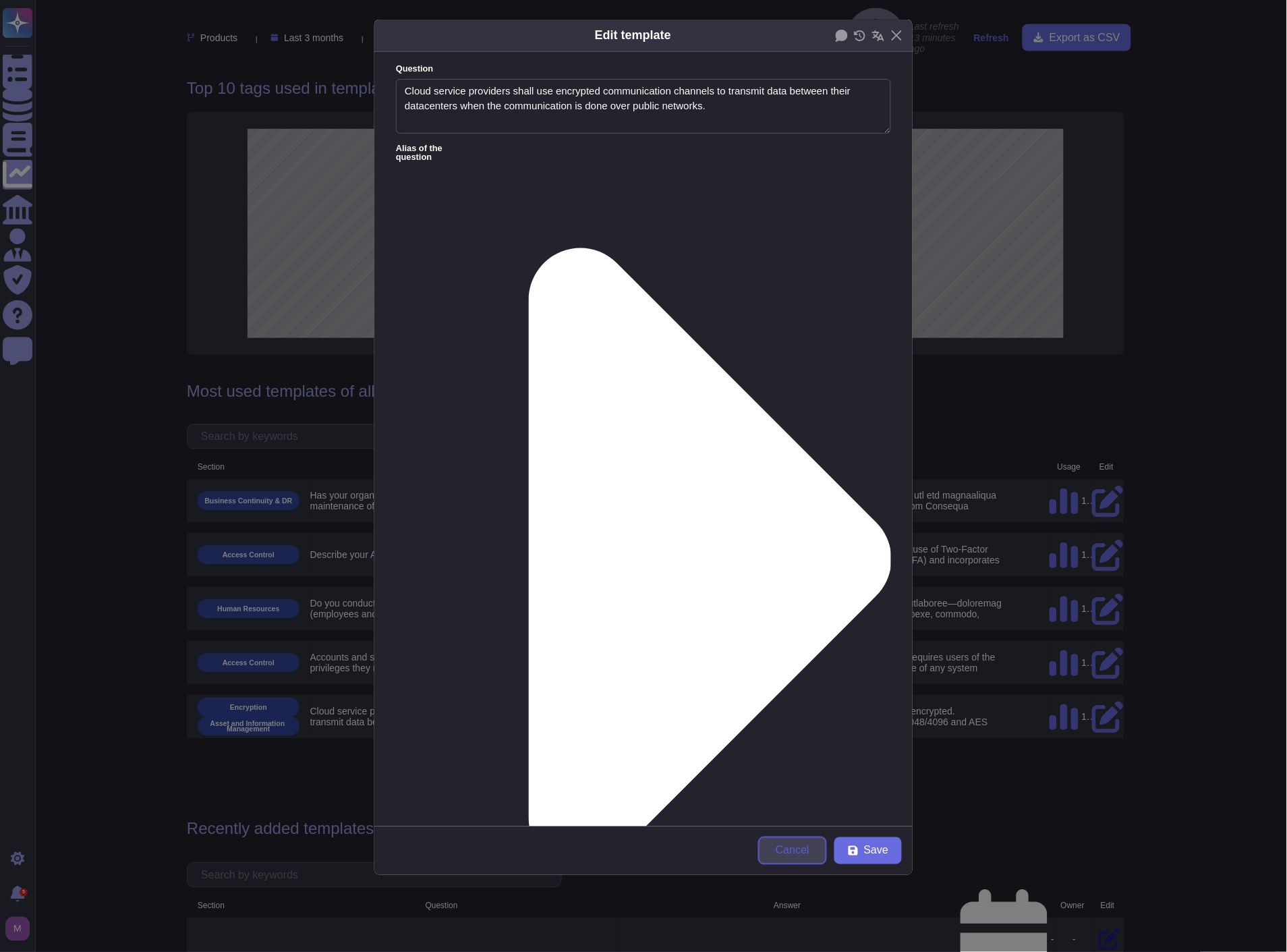
click at [792, 850] on span "Cancel" at bounding box center [793, 851] width 34 height 11
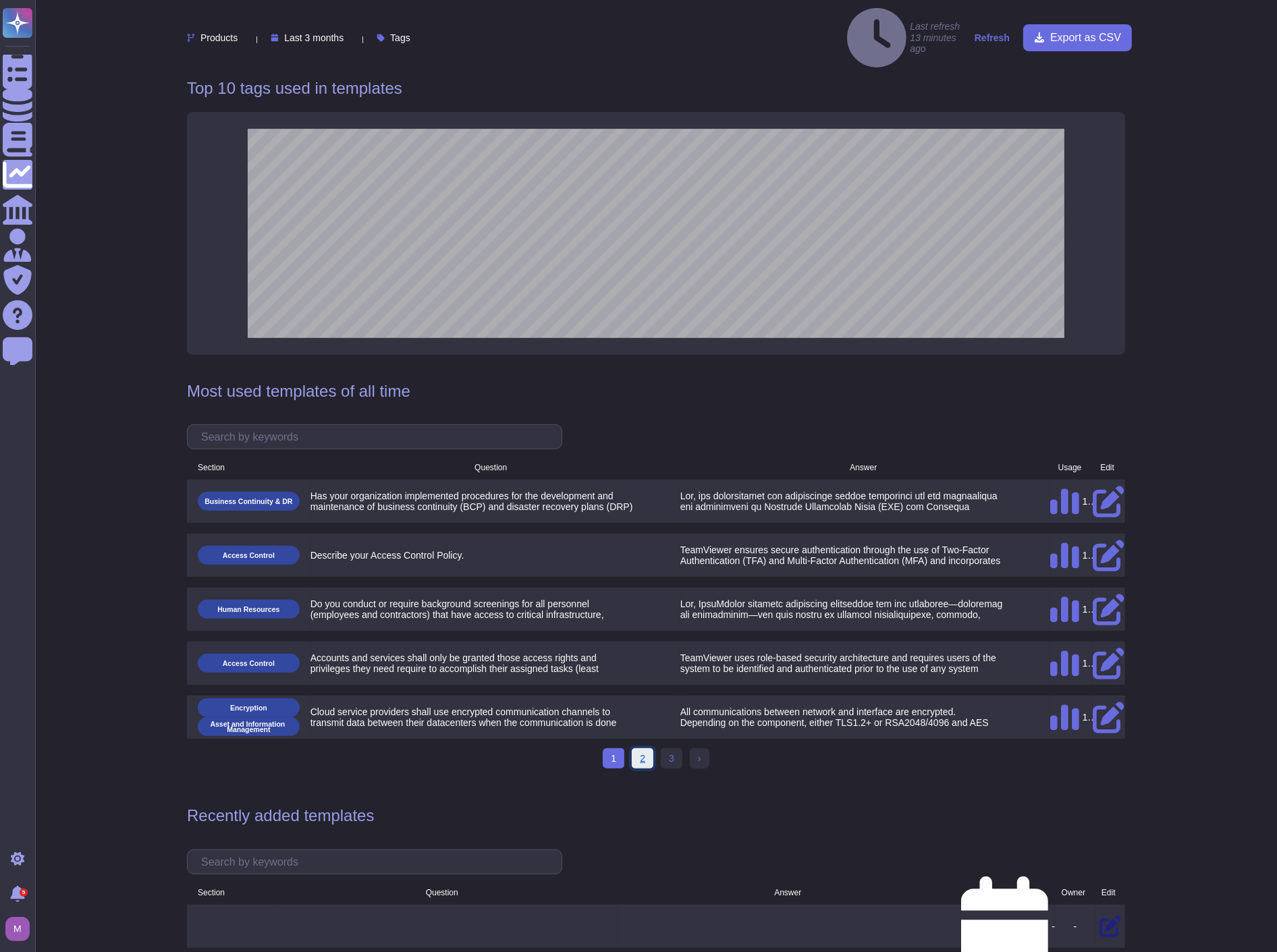
click at [644, 748] on link "2" at bounding box center [643, 758] width 22 height 20
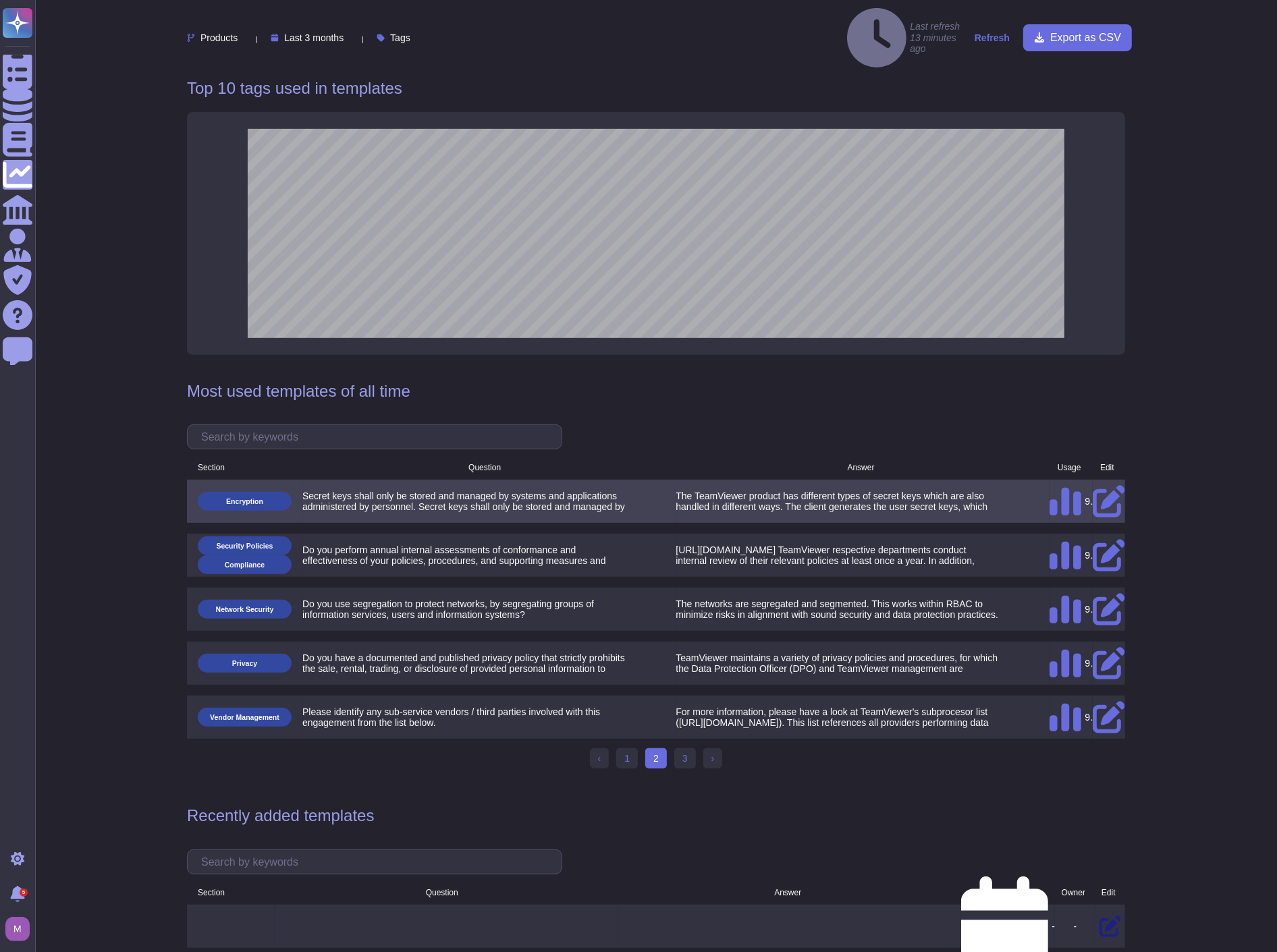
click at [1108, 485] on icon at bounding box center [1108, 501] width 32 height 32
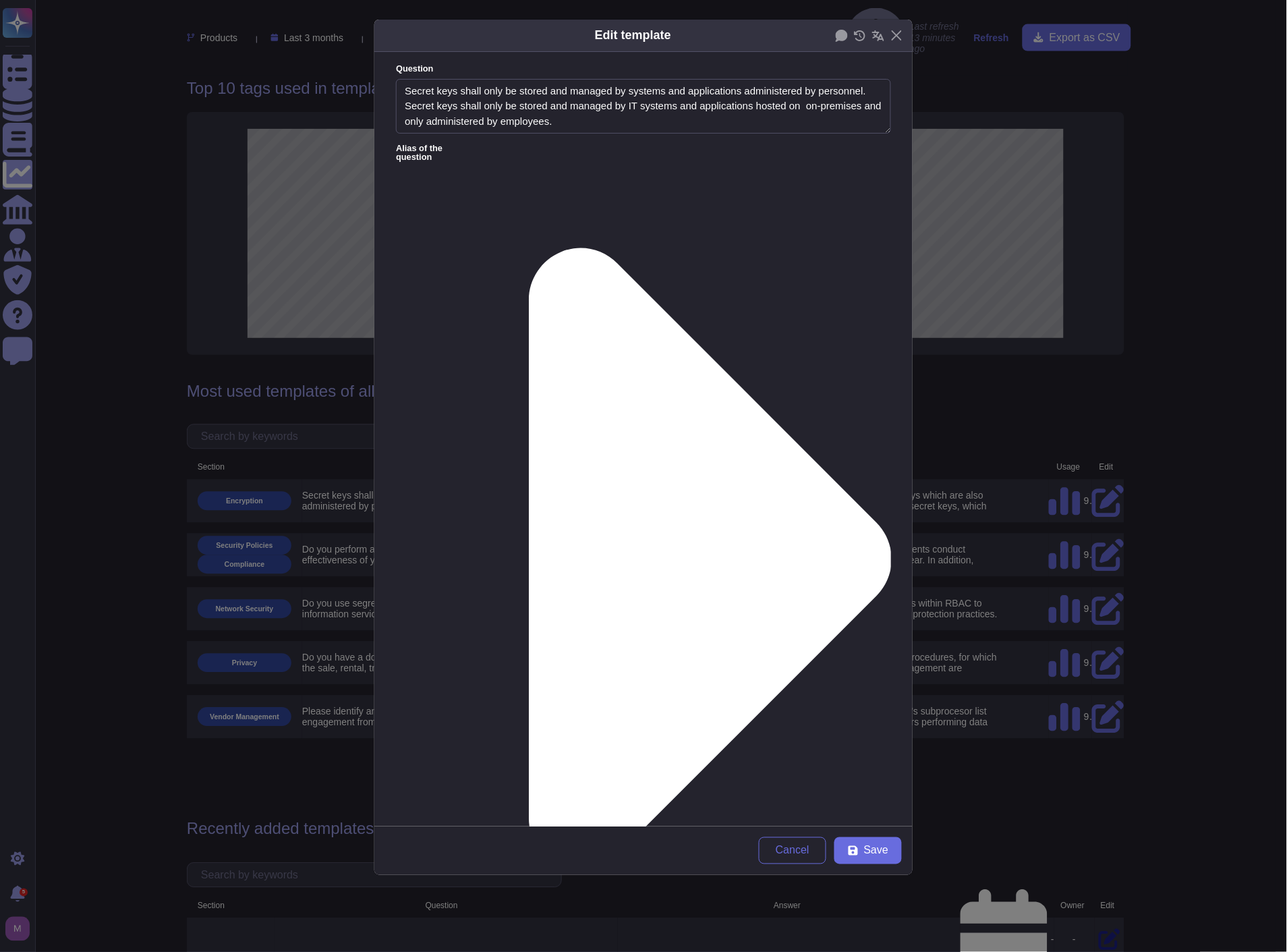
type textarea "Secret keys shall only be stored and managed by systems and applications admini…"
type textarea "The TeamViewer product has different types of secret keys which are also handle…"
drag, startPoint x: 603, startPoint y: 120, endPoint x: 618, endPoint y: 126, distance: 16.2
click at [618, 126] on textarea "Secret keys shall only be stored and managed by systems and applications admini…" at bounding box center [644, 107] width 495 height 55
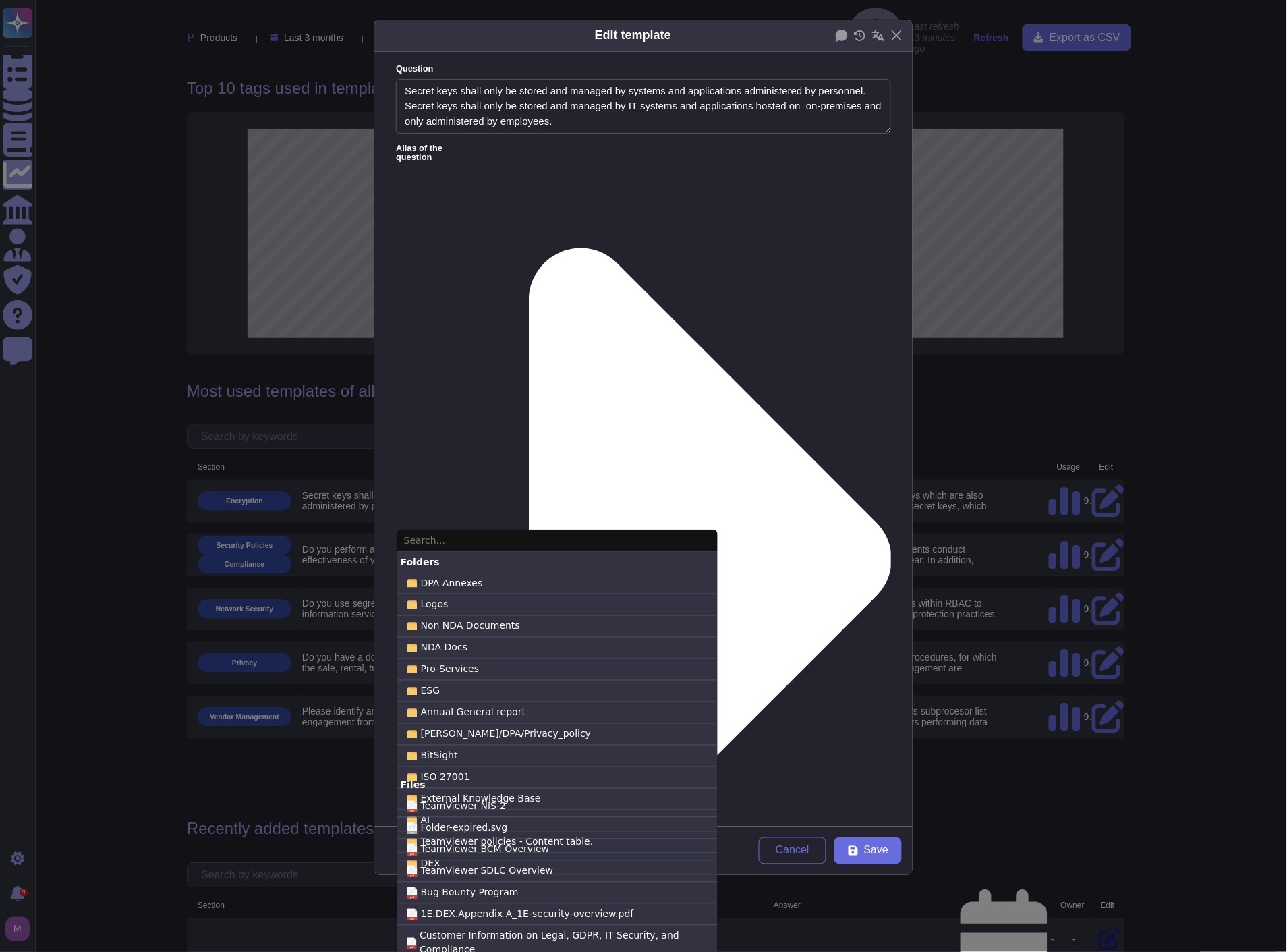
click at [480, 540] on input "text" at bounding box center [557, 542] width 320 height 22
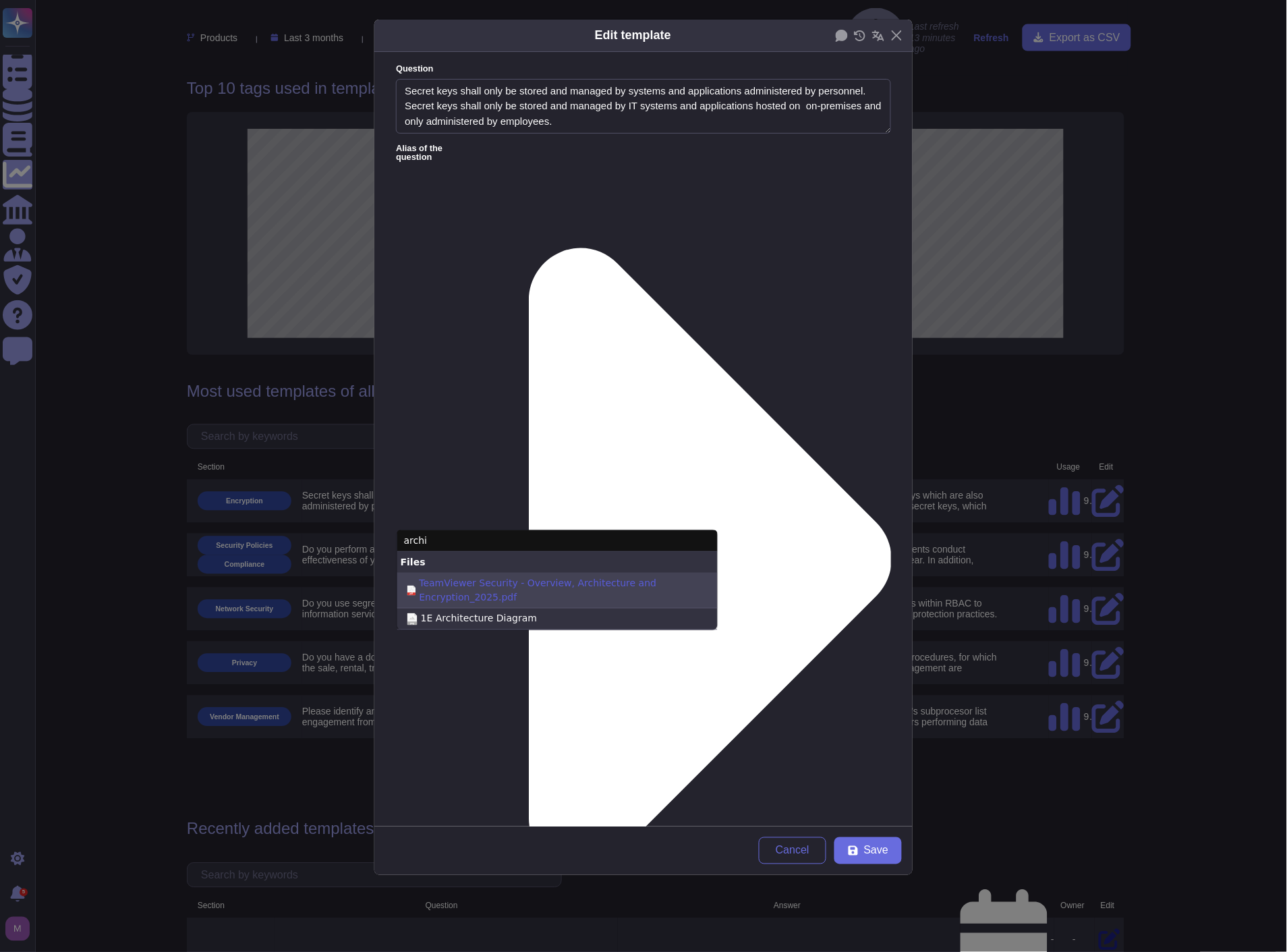
type input "archi"
click at [530, 594] on span "TeamViewer Security - Overview, Architecture and Encryption_2025.pdf" at bounding box center [563, 590] width 288 height 28
click at [0, 0] on input "pdf TeamViewer Security - Overview, Architecture and Encryption_2025.pdf" at bounding box center [0, 0] width 0 height 0
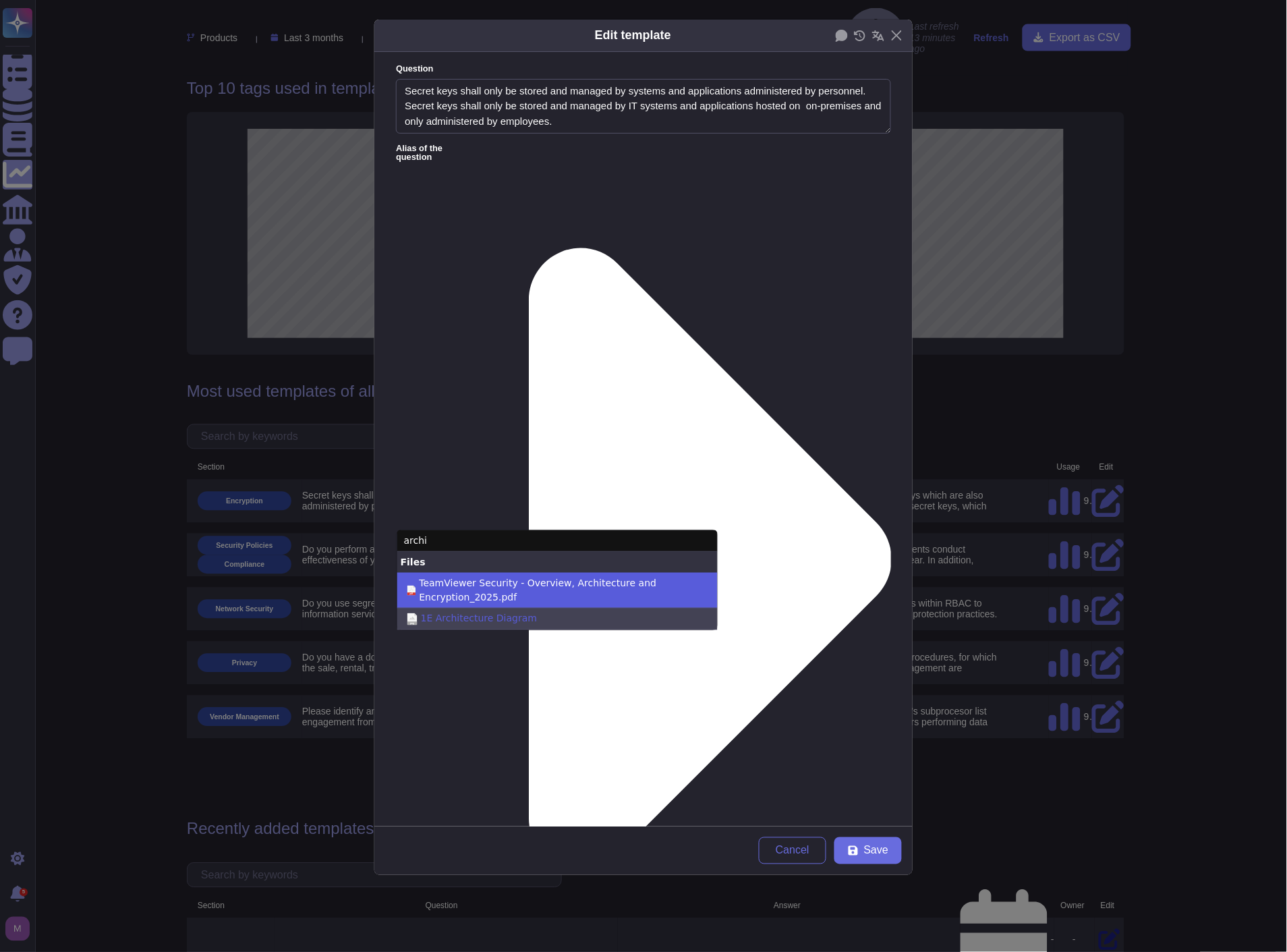
click at [603, 618] on label "png 1E Architecture Diagram" at bounding box center [557, 619] width 320 height 22
click at [0, 0] on input "png 1E Architecture Diagram" at bounding box center [0, 0] width 0 height 0
click at [618, 724] on div "Question Secret keys shall only be stored and managed by systems and applicatio…" at bounding box center [644, 439] width 538 height 775
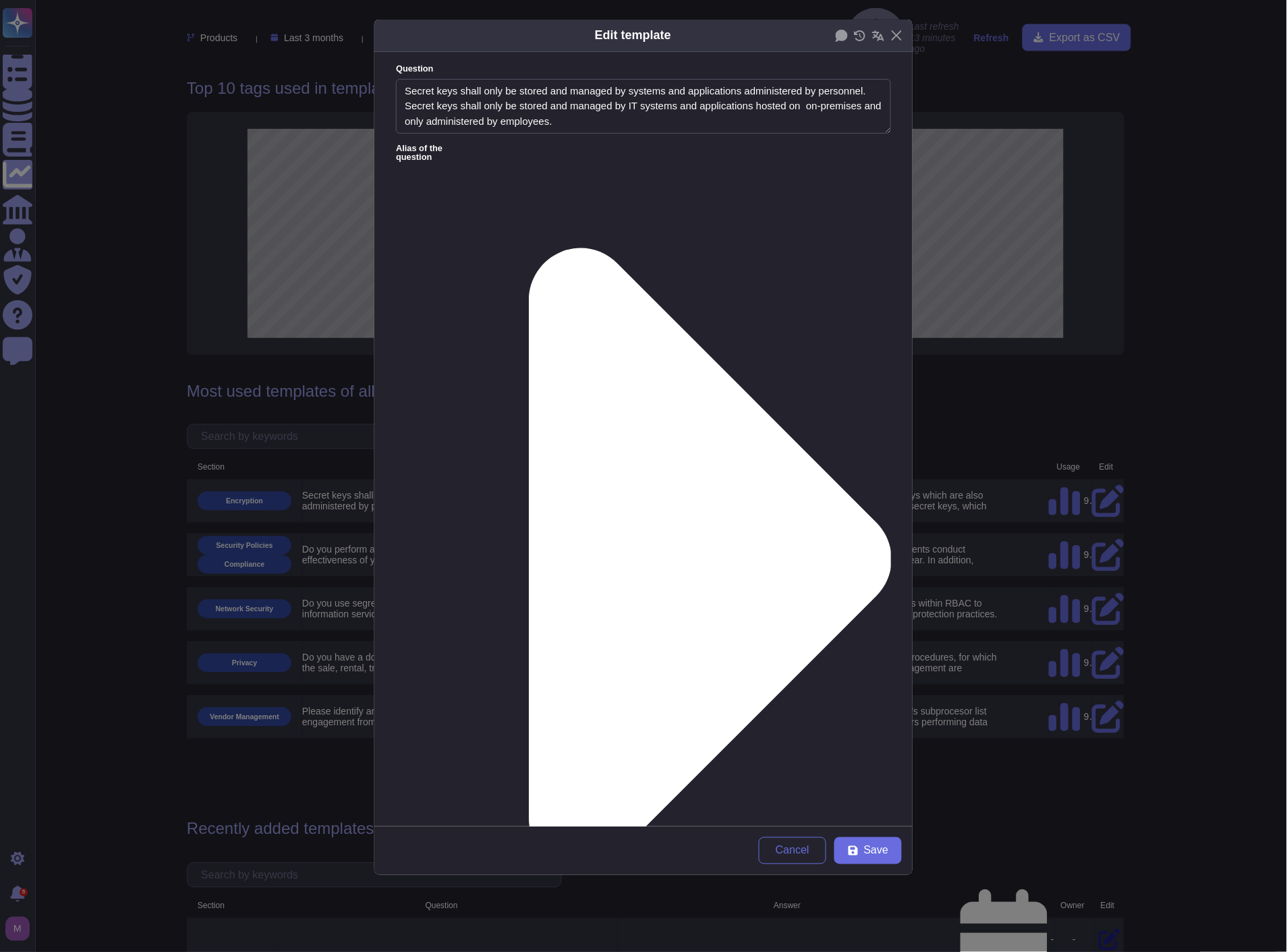
paste textarea "Key Types and Responsibilities Client-Generated Keys: Secret keys generated by …"
type textarea "Key Types and Responsibilities Client-Generated Keys: Secret keys generated by …"
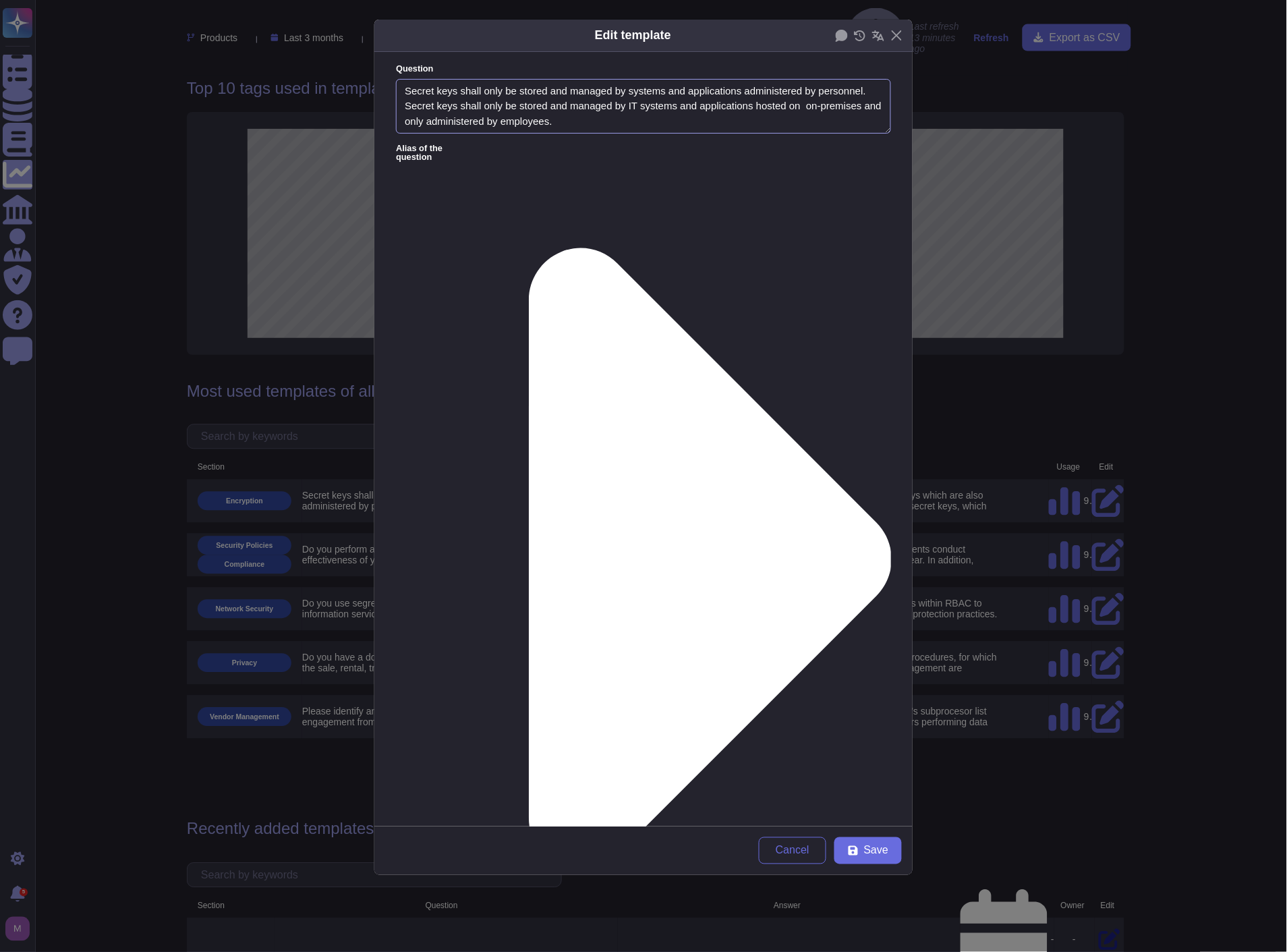
click at [663, 112] on textarea "Secret keys shall only be stored and managed by systems and applications admini…" at bounding box center [644, 107] width 495 height 55
paste textarea "must be stored and managed using secure cryptographic systems that enforce acce…"
type textarea "Secret keys shall only be stored and managed by systems and applications admini…"
click at [561, 113] on textarea "Secret keys shall only be stored and managed by systems and applications admini…" at bounding box center [644, 107] width 495 height 55
drag, startPoint x: 584, startPoint y: 120, endPoint x: 402, endPoint y: 84, distance: 185.5
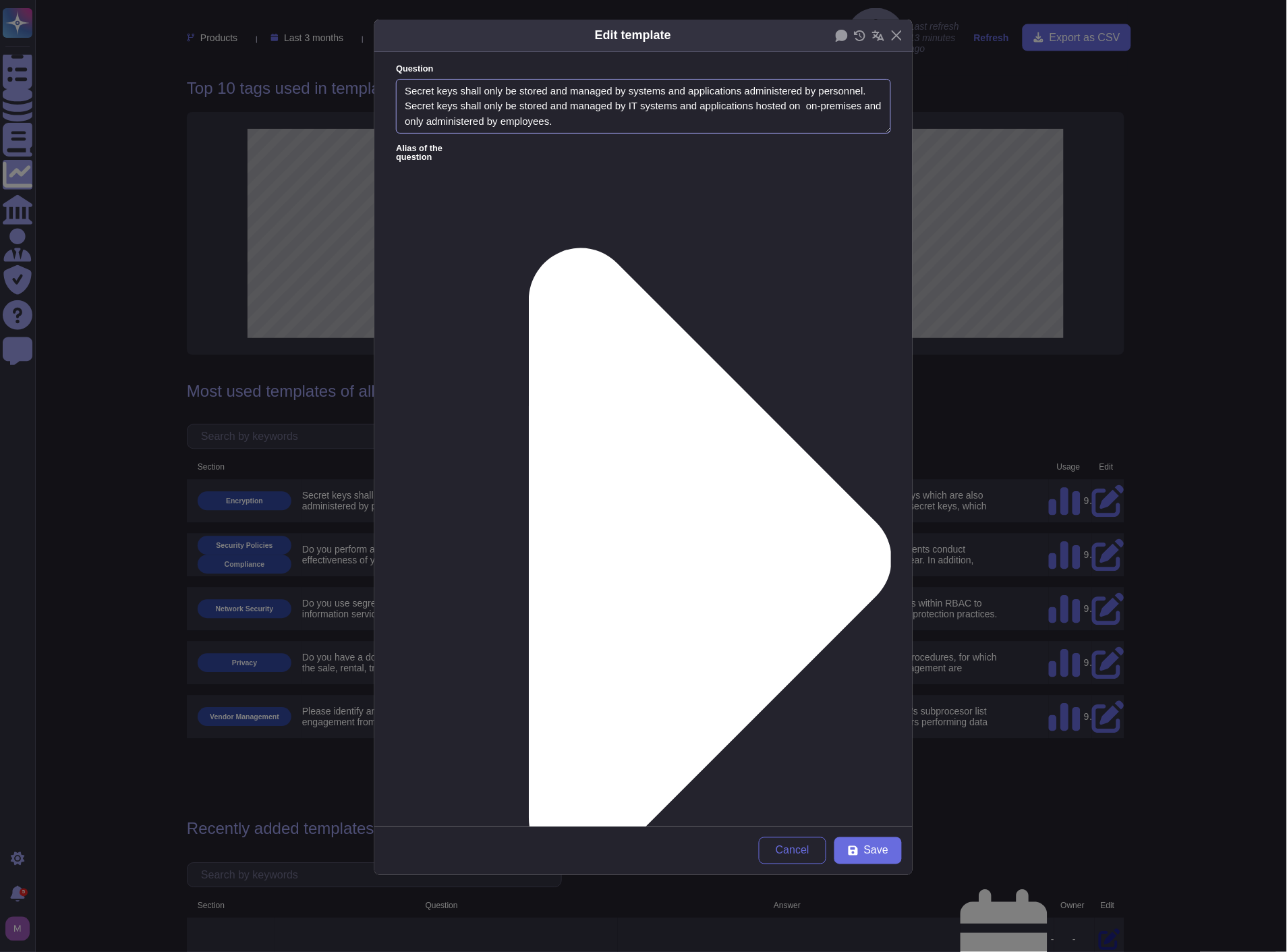
click at [402, 84] on textarea "Secret keys shall only be stored and managed by systems and applications admini…" at bounding box center [644, 107] width 495 height 55
click at [506, 151] on icon at bounding box center [684, 560] width 415 height 830
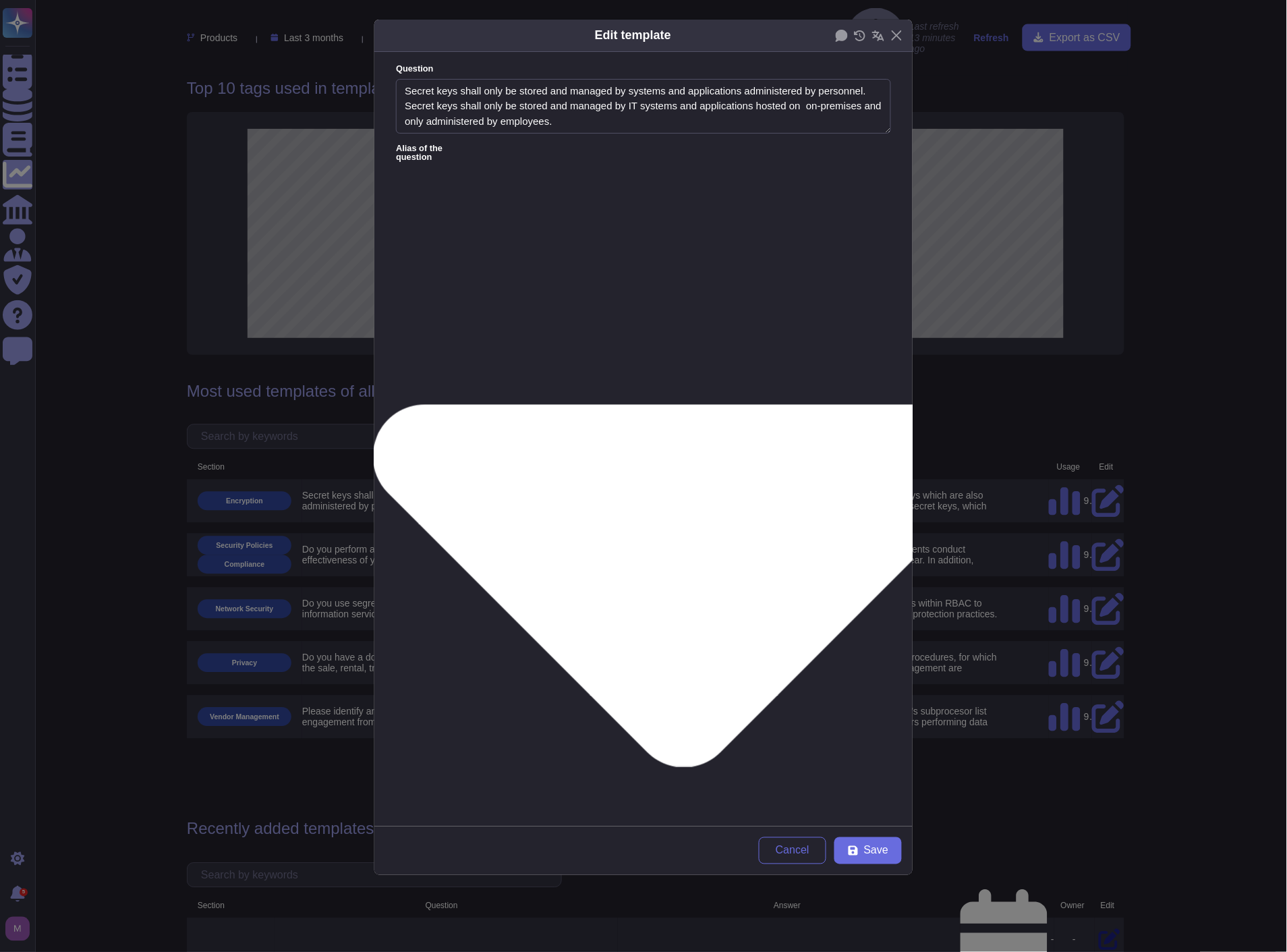
type textarea "Do you have separate key management and key usage duties?"
type textarea "Secret keys shall be stored encrypted and be protected against unauthorized acc…"
type textarea "Have you documented, implemented, and do you maintain enterprise-class encrypti…"
type textarea "How do you protect application secrets?"
type textarea "Do you have a cryptographic key management policy which outlines as a minimum: …"
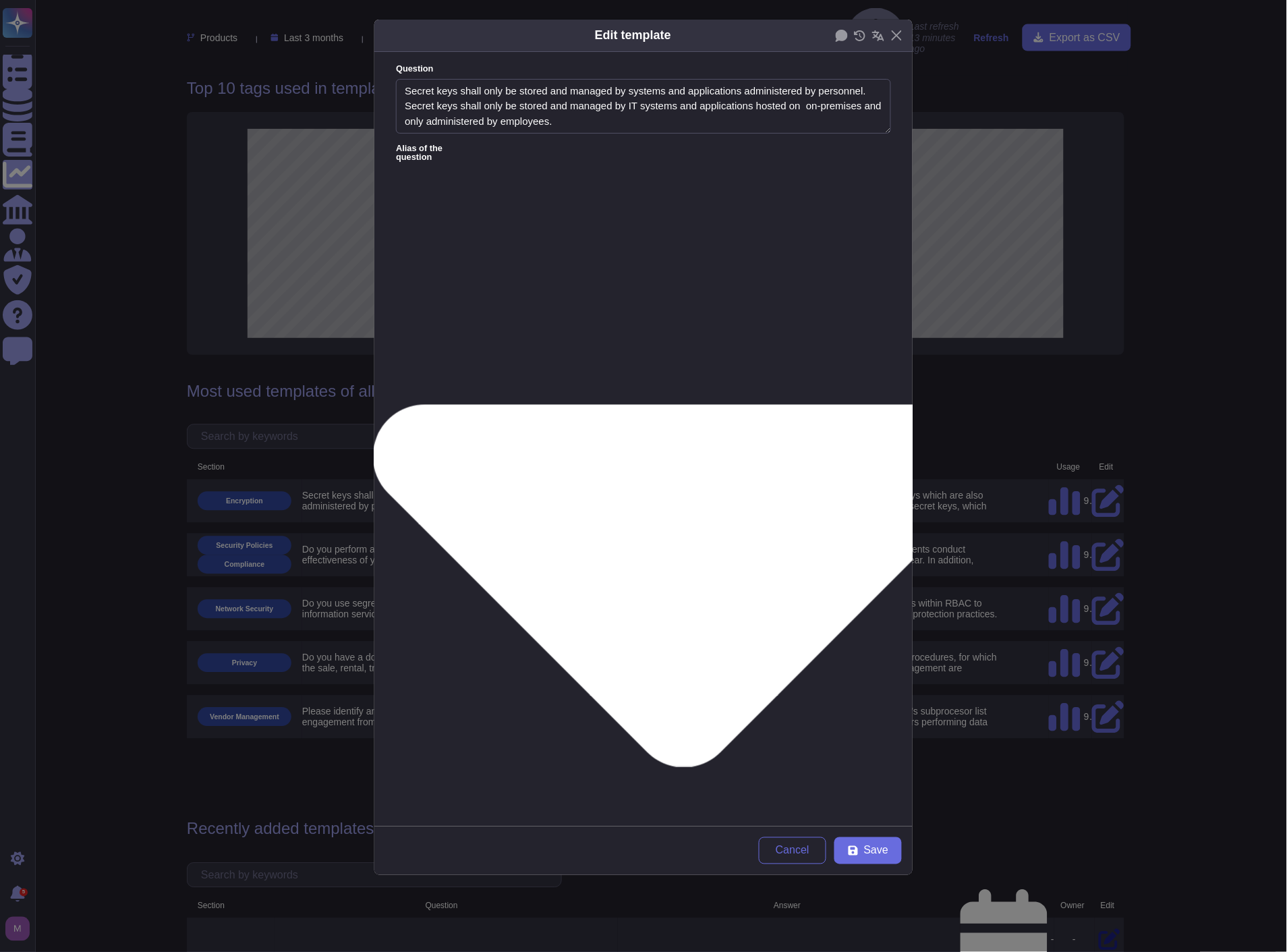
type textarea "Describe your formal policy, standard or process to securely manage cryptograph…"
type textarea "The cloud provider implements mechanisms to ensure that user-id's and secret ke…"
type textarea "Procedures and technical safeguards for secure key management in the area of re…"
type textarea "The Cloud Service Provider has established procedures and technical safeguards …"
type textarea "5.5 Can you guarantee that cryptographic keys are available to Givaudan for dec…"
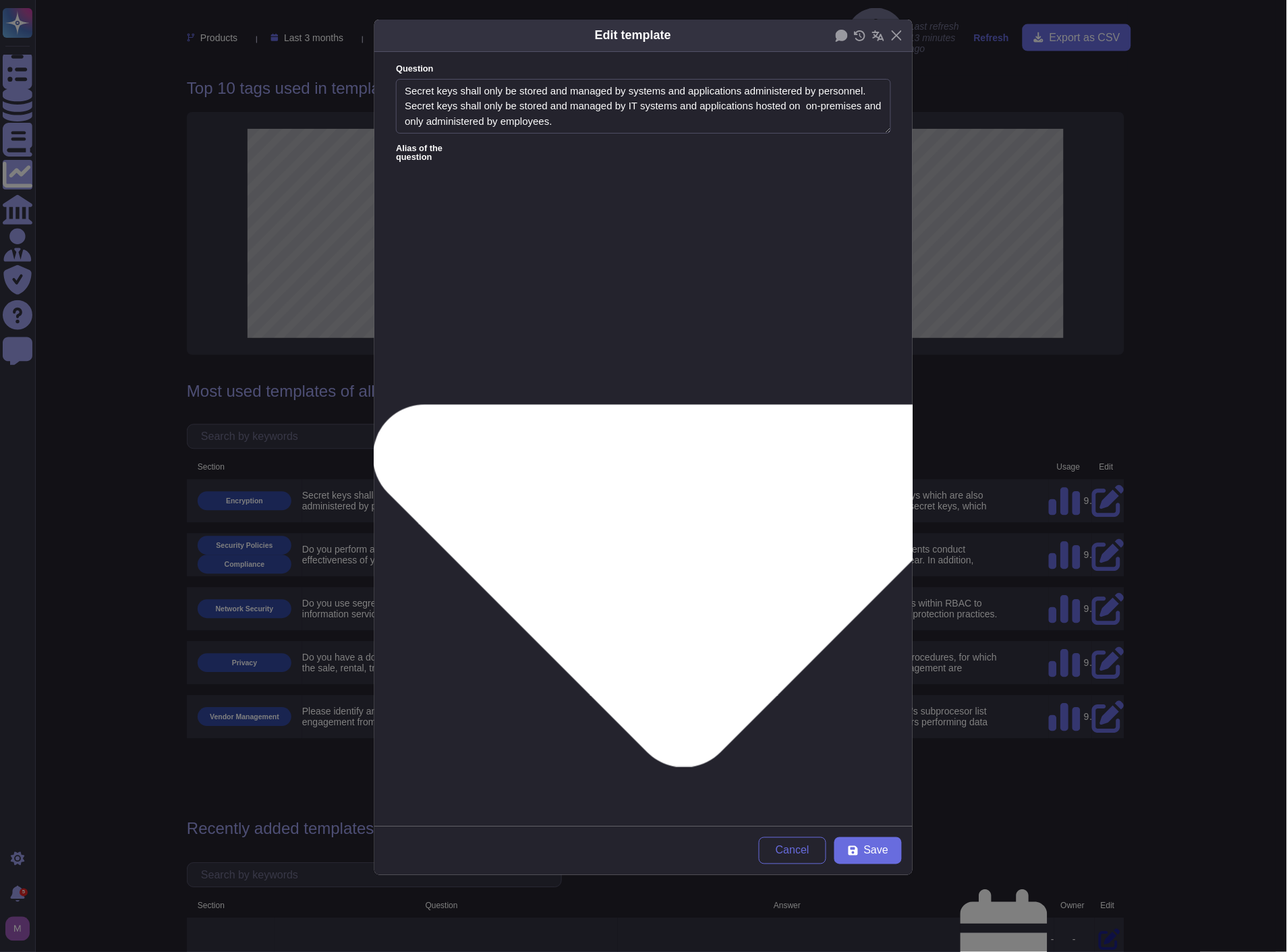
type textarea "5.4 Do you have processes in place to ensure that encryption keys are protected…"
type textarea "Do you have a formal documented process (e.g., policies, procedures, guidelines…"
type textarea "How does the service provider manage keys?"
type textarea "Are clients provided with the ability to generate a unique encryption key?"
type textarea "Are staff able to access client's encryption key?"
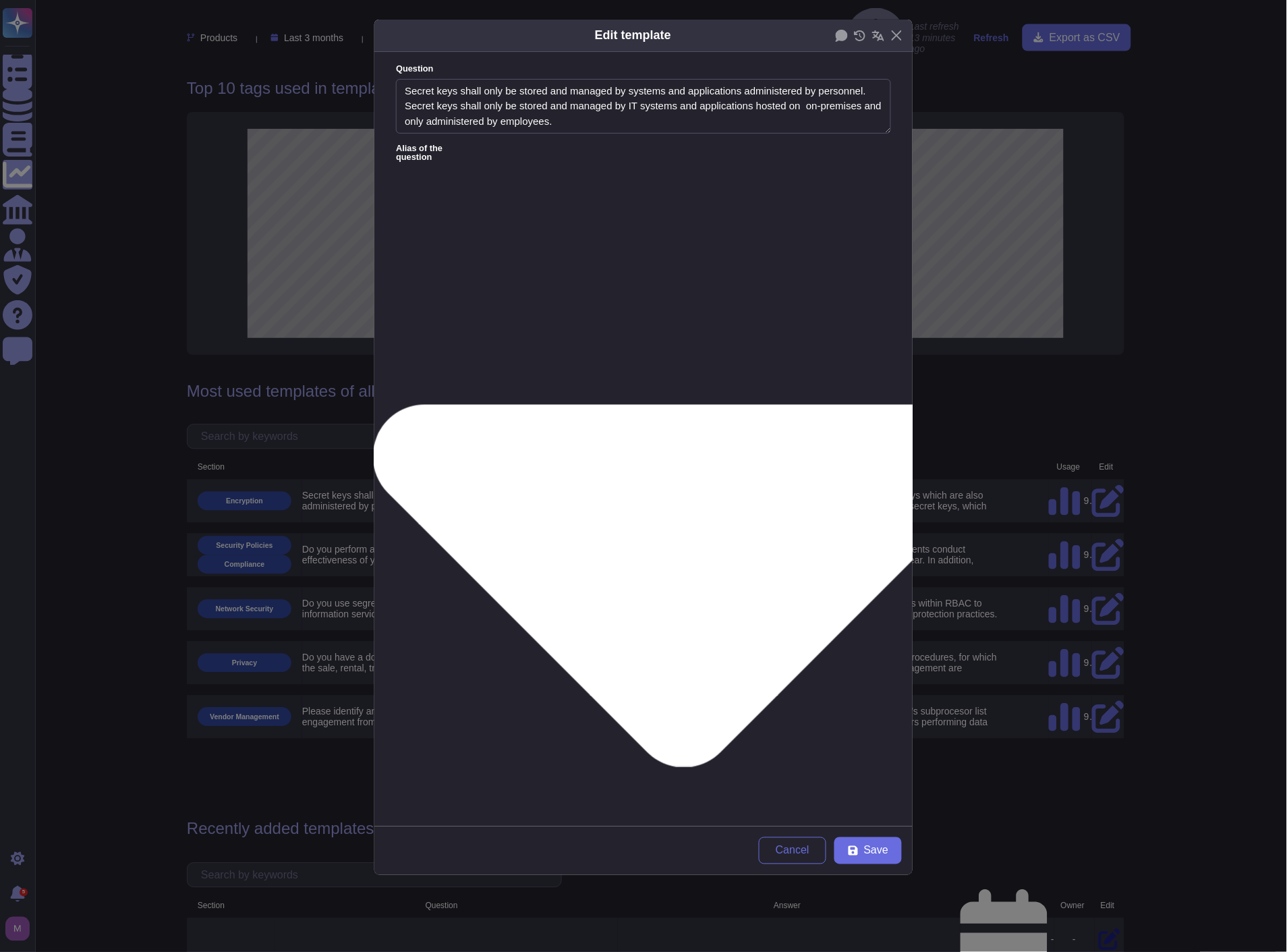
type textarea "Is there a process for managing the lifecycle of cryptographic keys, the securi…"
type textarea "Does your organization protect the solution's encryption keys and store them in…"
type textarea "Does the party responsible for managing the cryptographic keys have a key manag…"
type textarea "The password policy respects the recommendations of the CNIL on passwords and o…"
type textarea "If yes, provide details of the key or certificate management process, where the…"
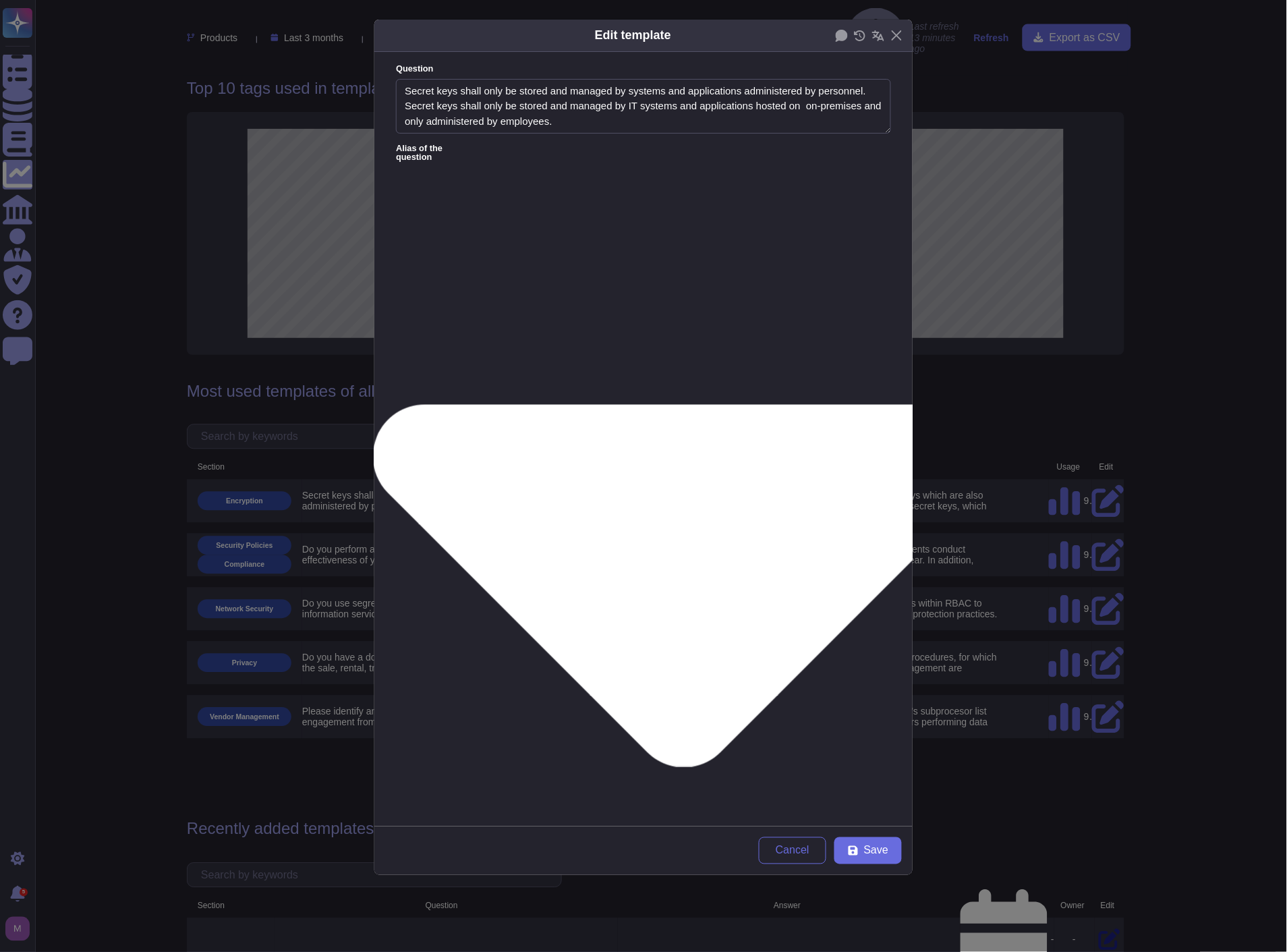
type textarea "If yes, provide details of the key management process, where they are stored, a…"
type textarea "The password policy respects the recommendations of the CNIL on passwords and o…"
type textarea "Do you have Public Key Infrastructure (PKI) and related cryptography controls s…"
type textarea "Describe your Cryptographic standard and process to securely manage cryptograph…"
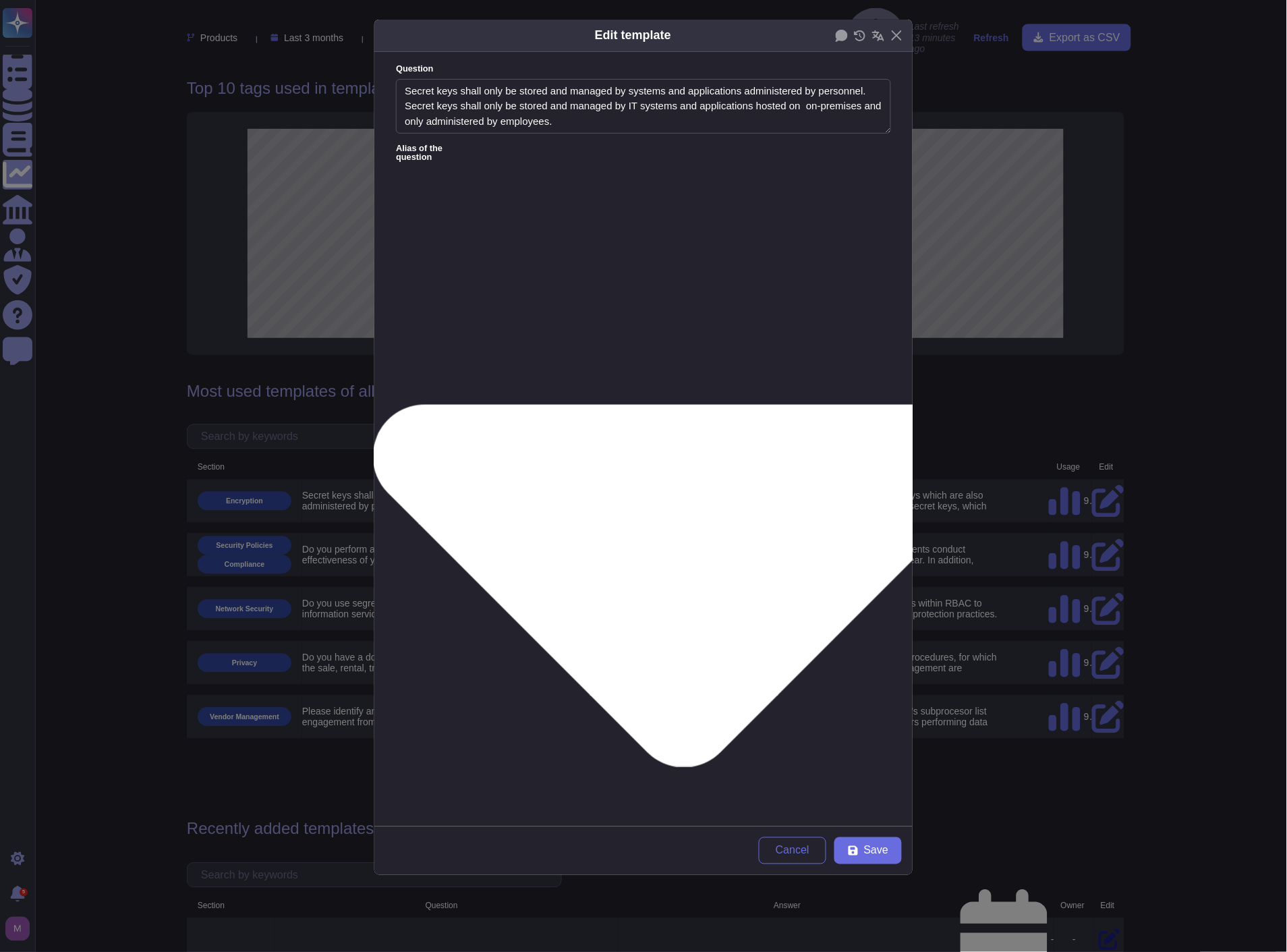
type textarea "The password policy complies with the CNIL recommendations on passwords and oth…"
type textarea "Are private keys provisioned for a unique purpose managed, and is cryptography …"
type textarea "If you are using client-side encryption, do you store your keys in on-premise t…"
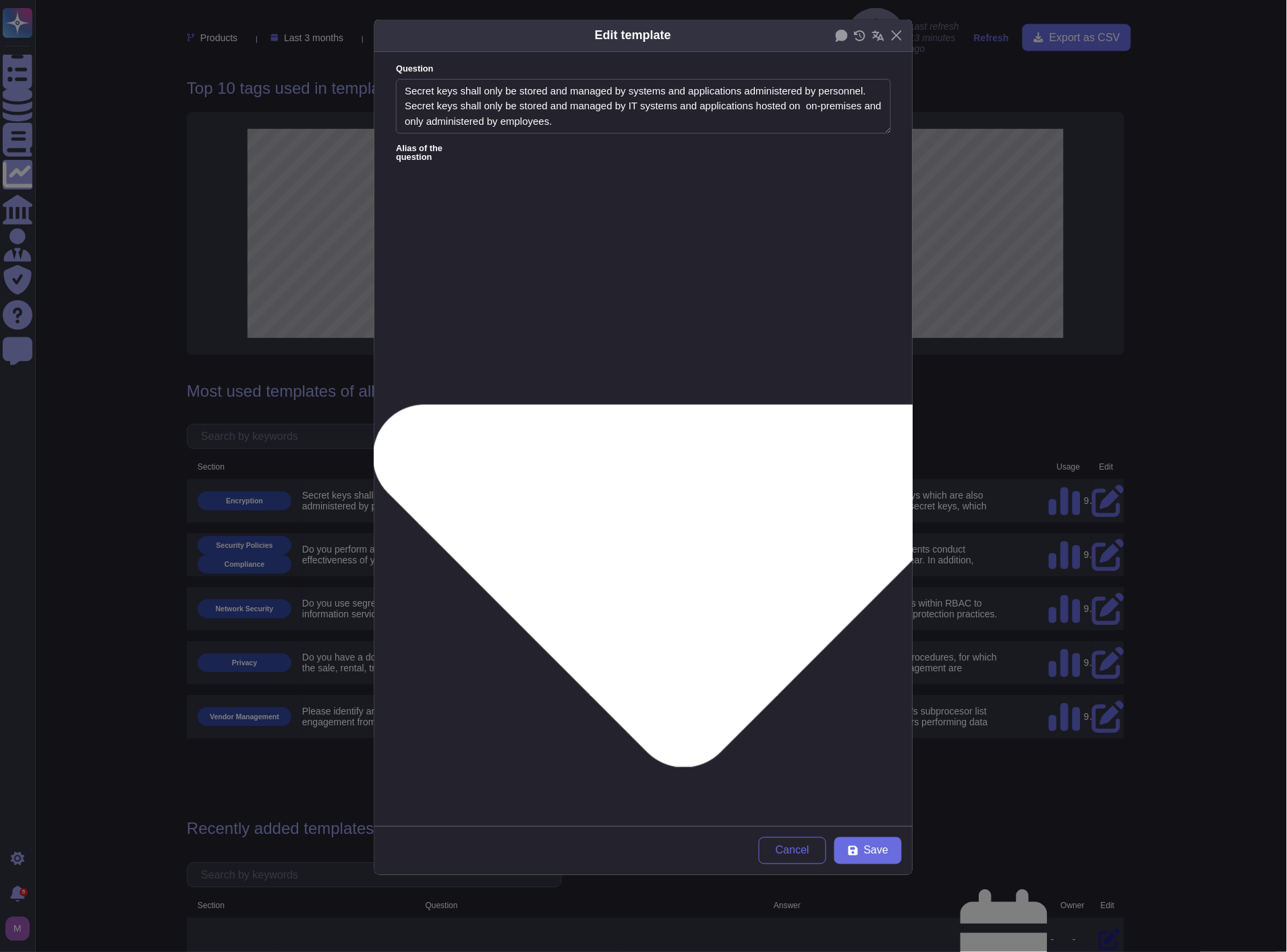
type textarea "If you are using client-side encryption, do you store your keys in on-premise t…"
type textarea "If Cloud services are provided, are clients provided with the ability to genera…"
drag, startPoint x: 691, startPoint y: 173, endPoint x: 359, endPoint y: 176, distance: 332.0
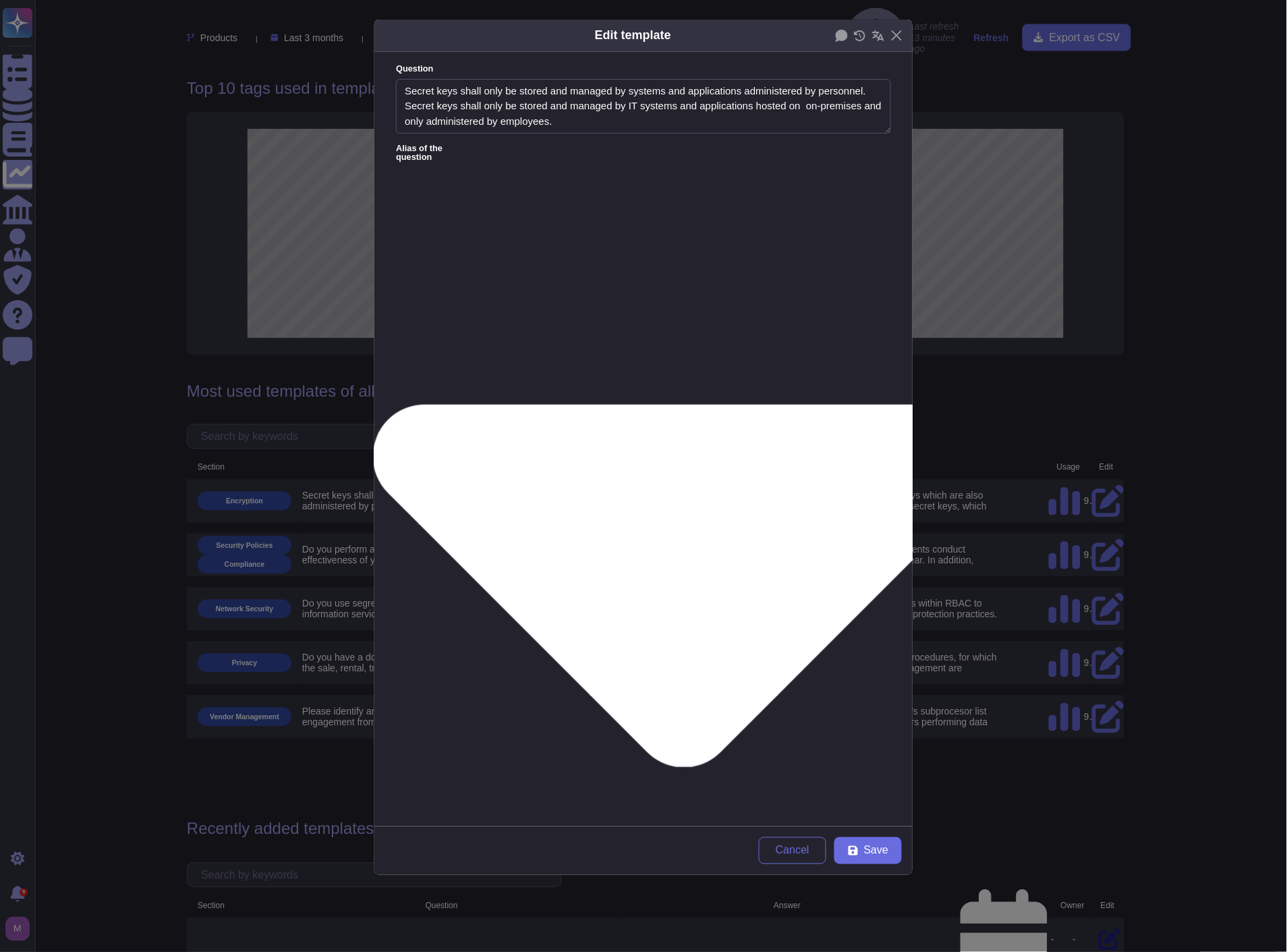
click at [359, 176] on div "Edit template Question Secret keys shall only be stored and managed by systems …" at bounding box center [644, 476] width 1287 height 952
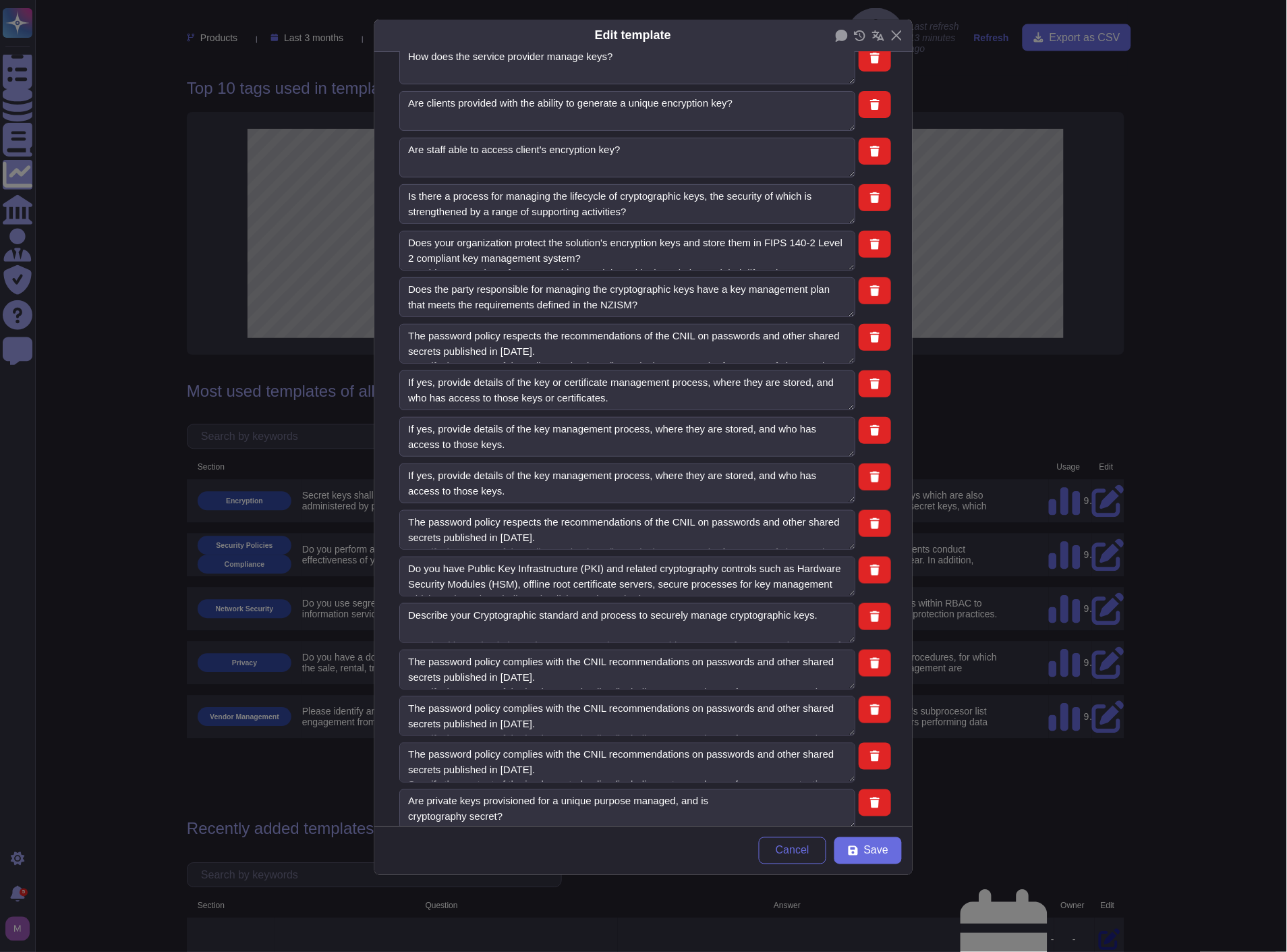
scroll to position [1499, 0]
paste textarea "Secret keys shall only be stored and managed by systems and applications admini…"
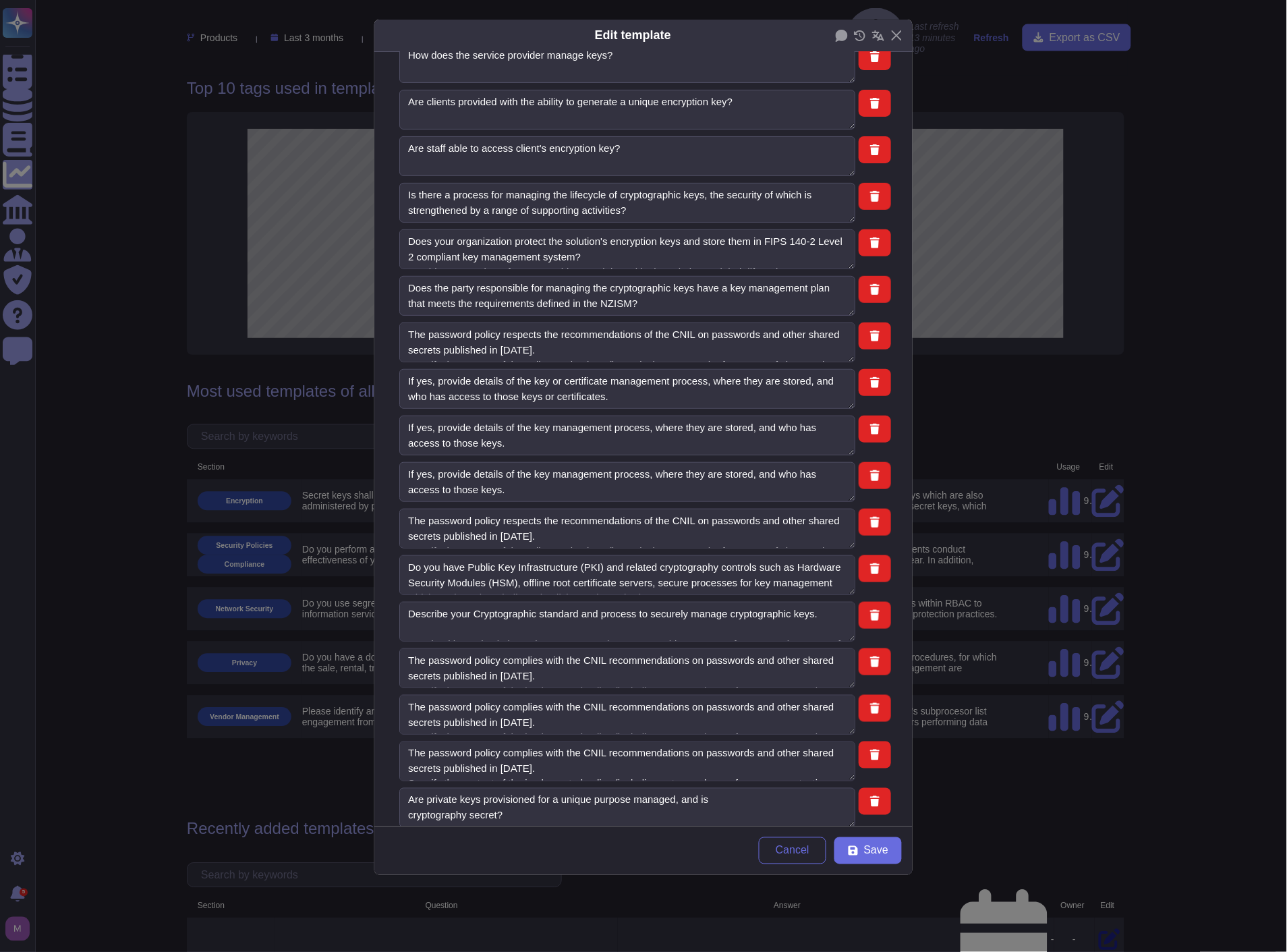
type textarea "Secret keys shall only be stored and managed by systems and applications admini…"
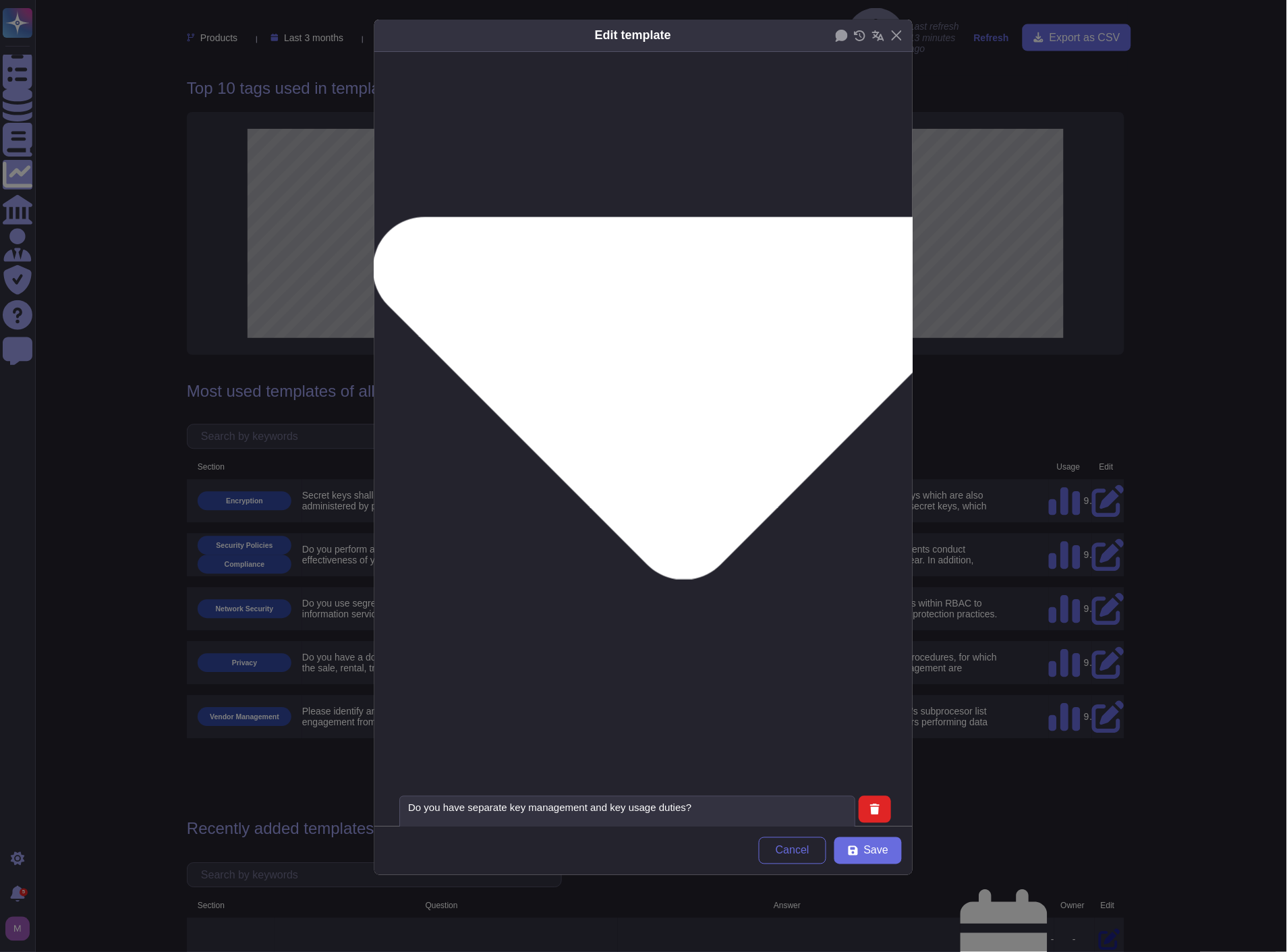
scroll to position [0, 0]
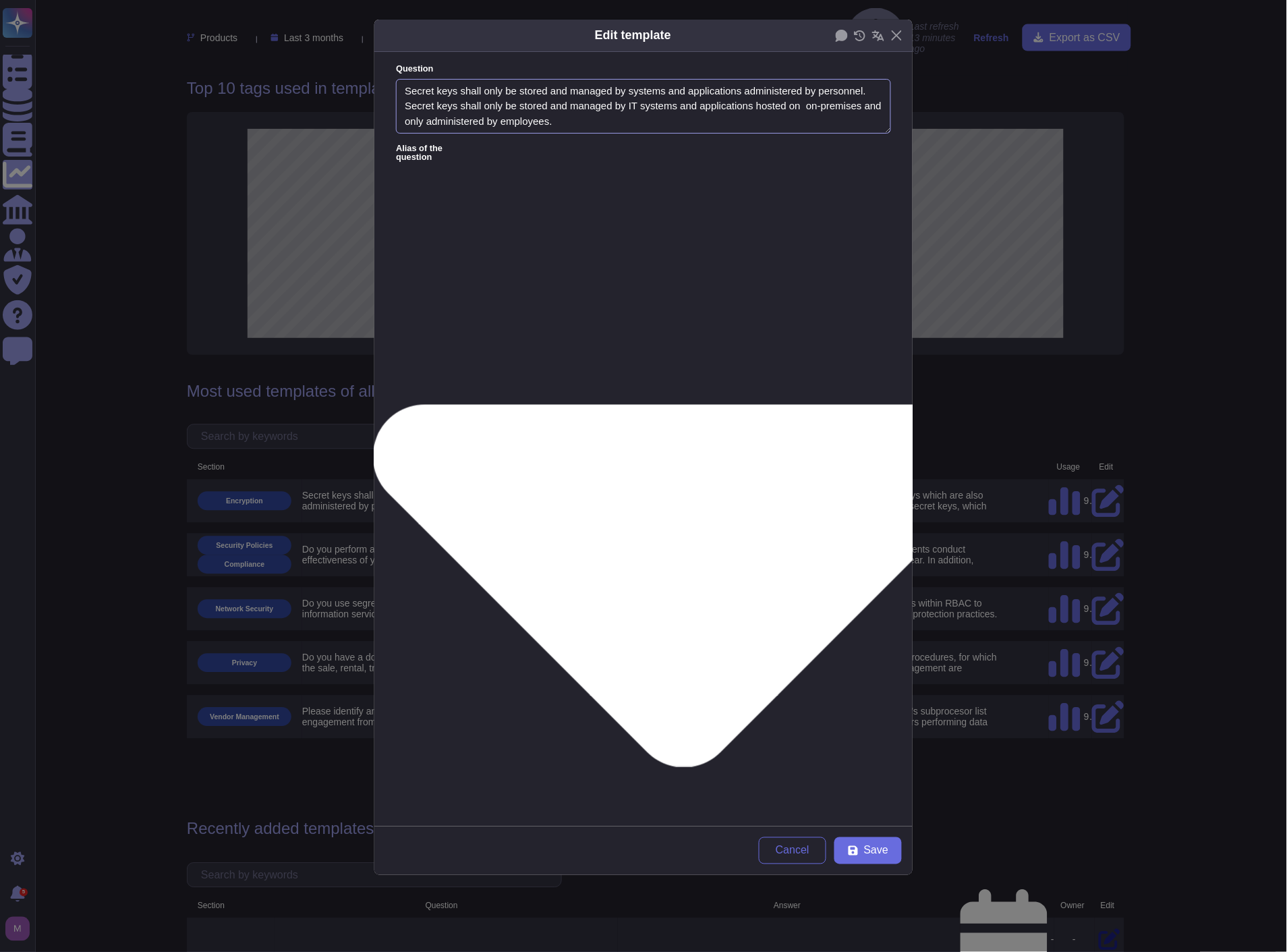
drag, startPoint x: 639, startPoint y: 118, endPoint x: 305, endPoint y: 66, distance: 338.0
click at [305, 66] on div "Edit template Question Secret keys shall only be stored and managed by systems …" at bounding box center [644, 476] width 1287 height 952
paste textarea "must be stored and managed using secure cryptographic systems that enforce acce…"
click at [874, 848] on span "Save" at bounding box center [876, 851] width 24 height 11
type textarea "Secret keys shall only be stored and managed by systems and applications admini…"
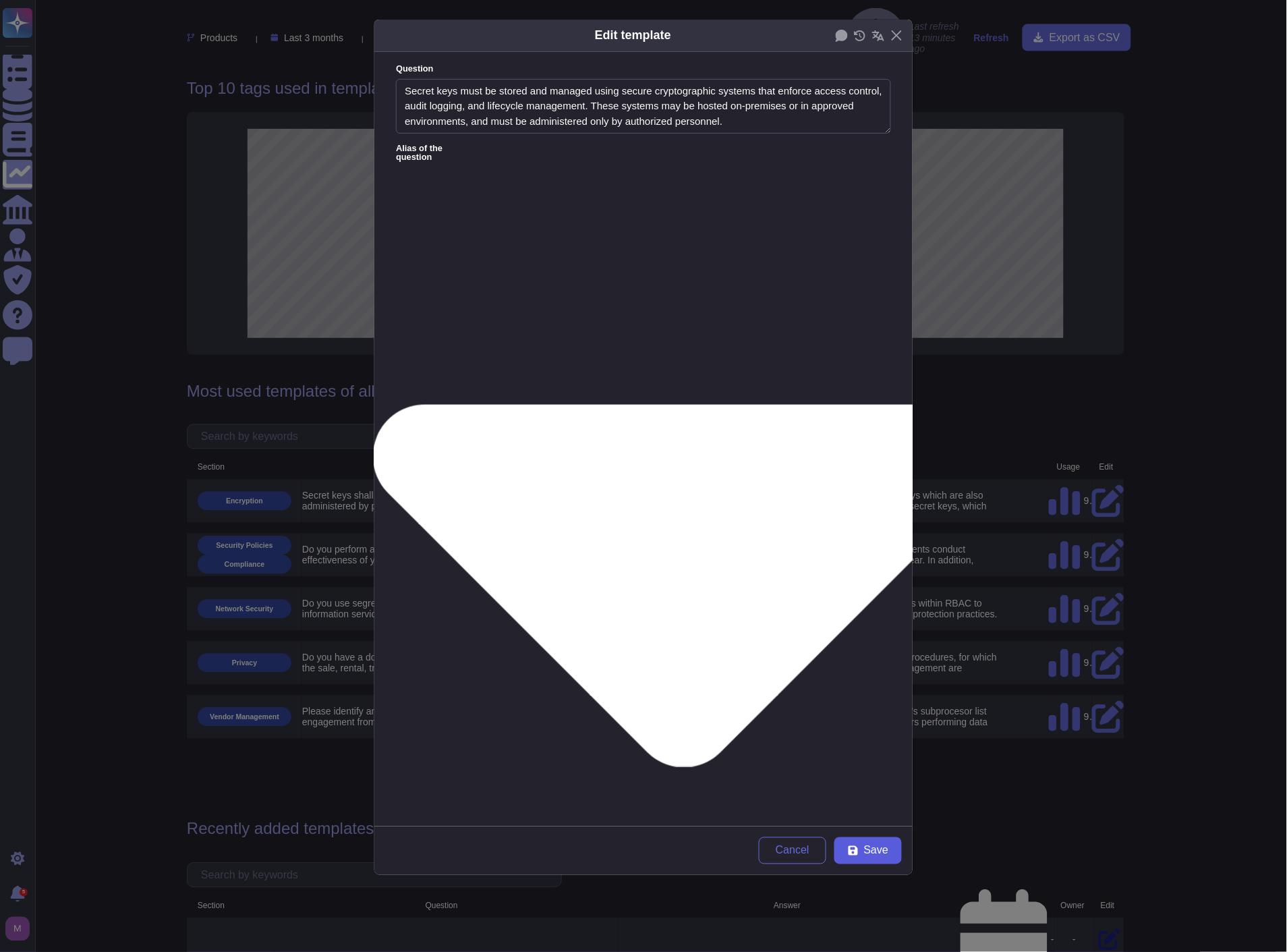
type textarea "The TeamViewer product has different types of secret keys which are also handle…"
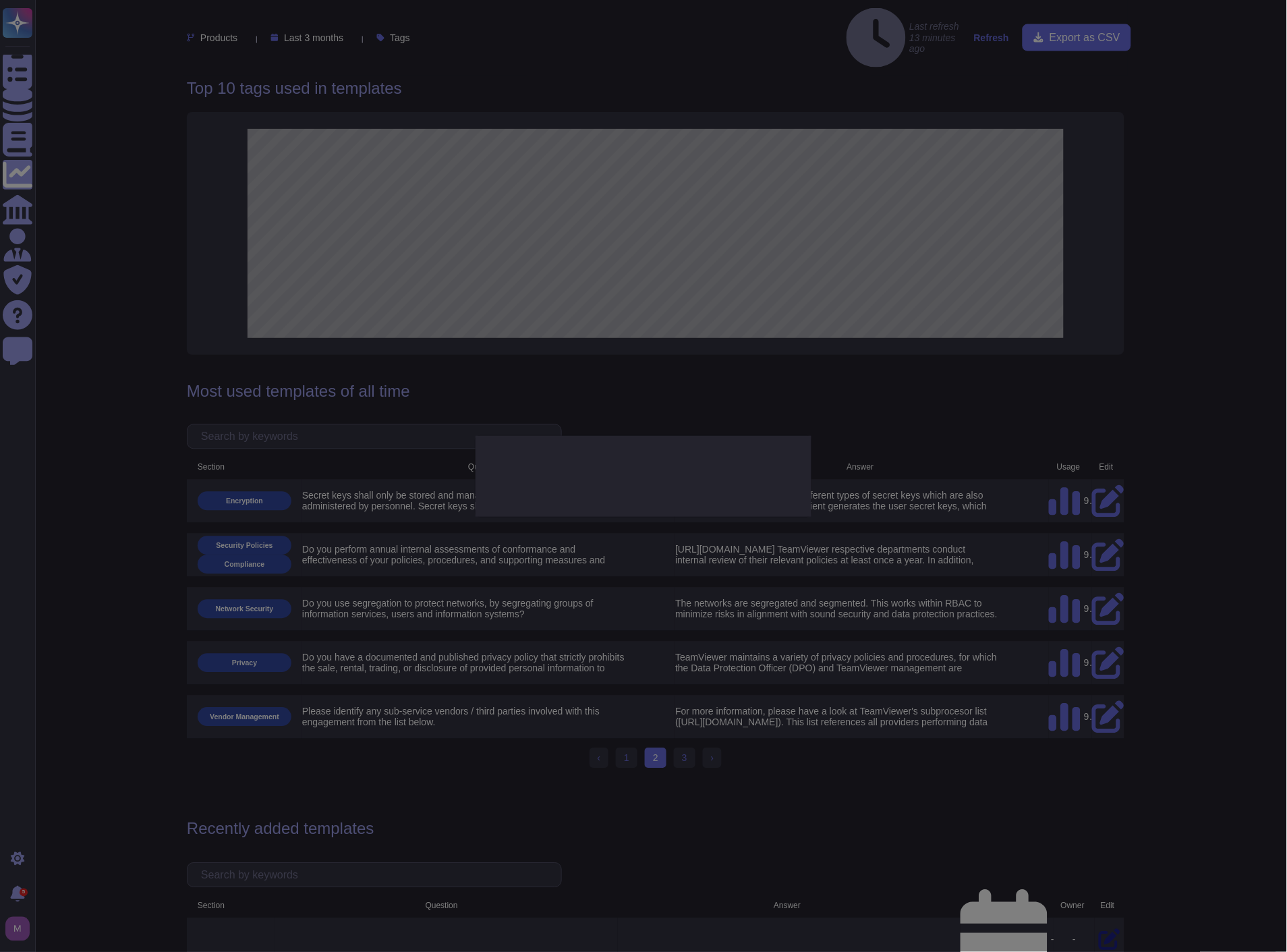
scroll to position [90, 0]
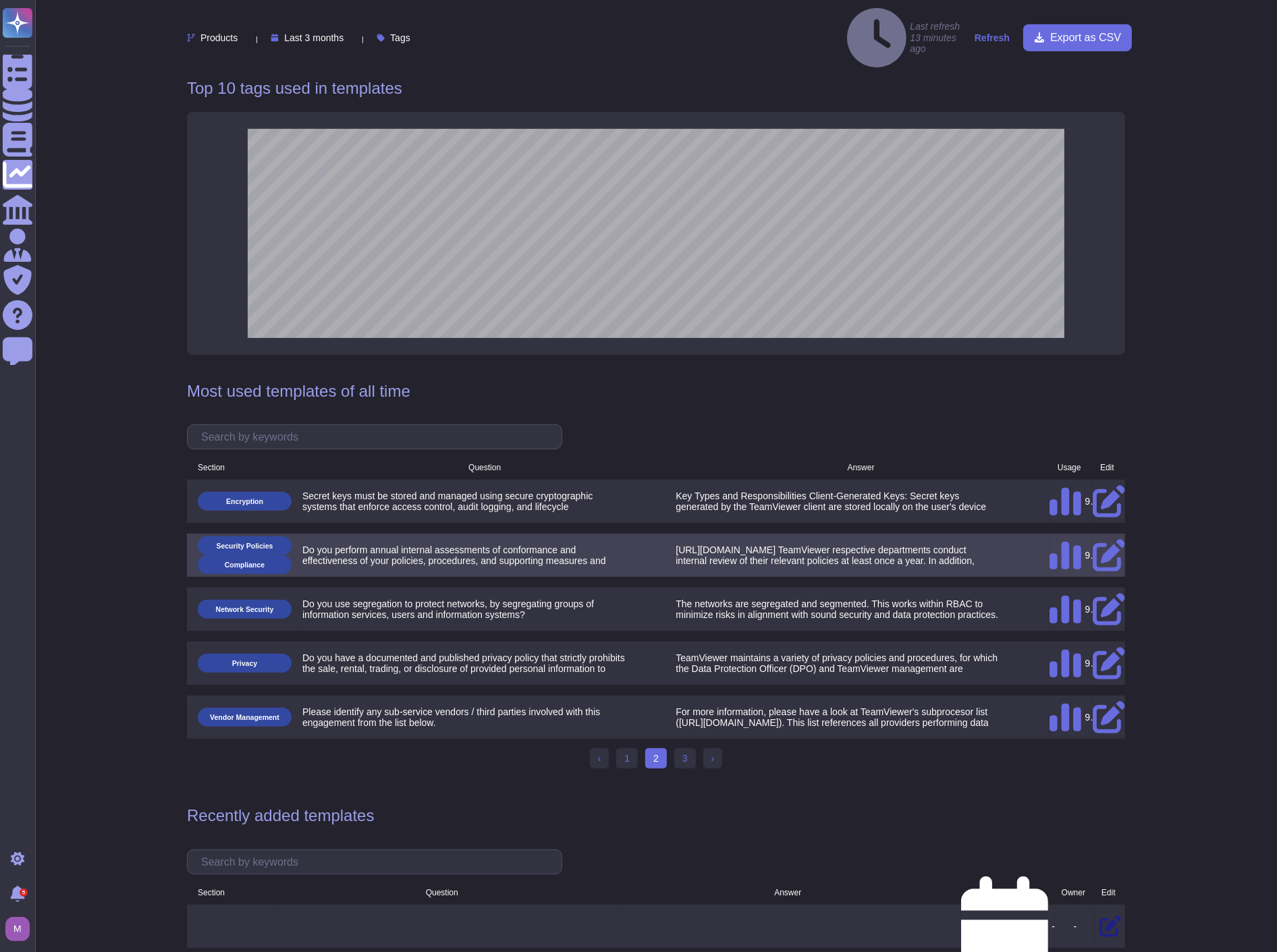
click at [1111, 540] on icon at bounding box center [1108, 556] width 32 height 32
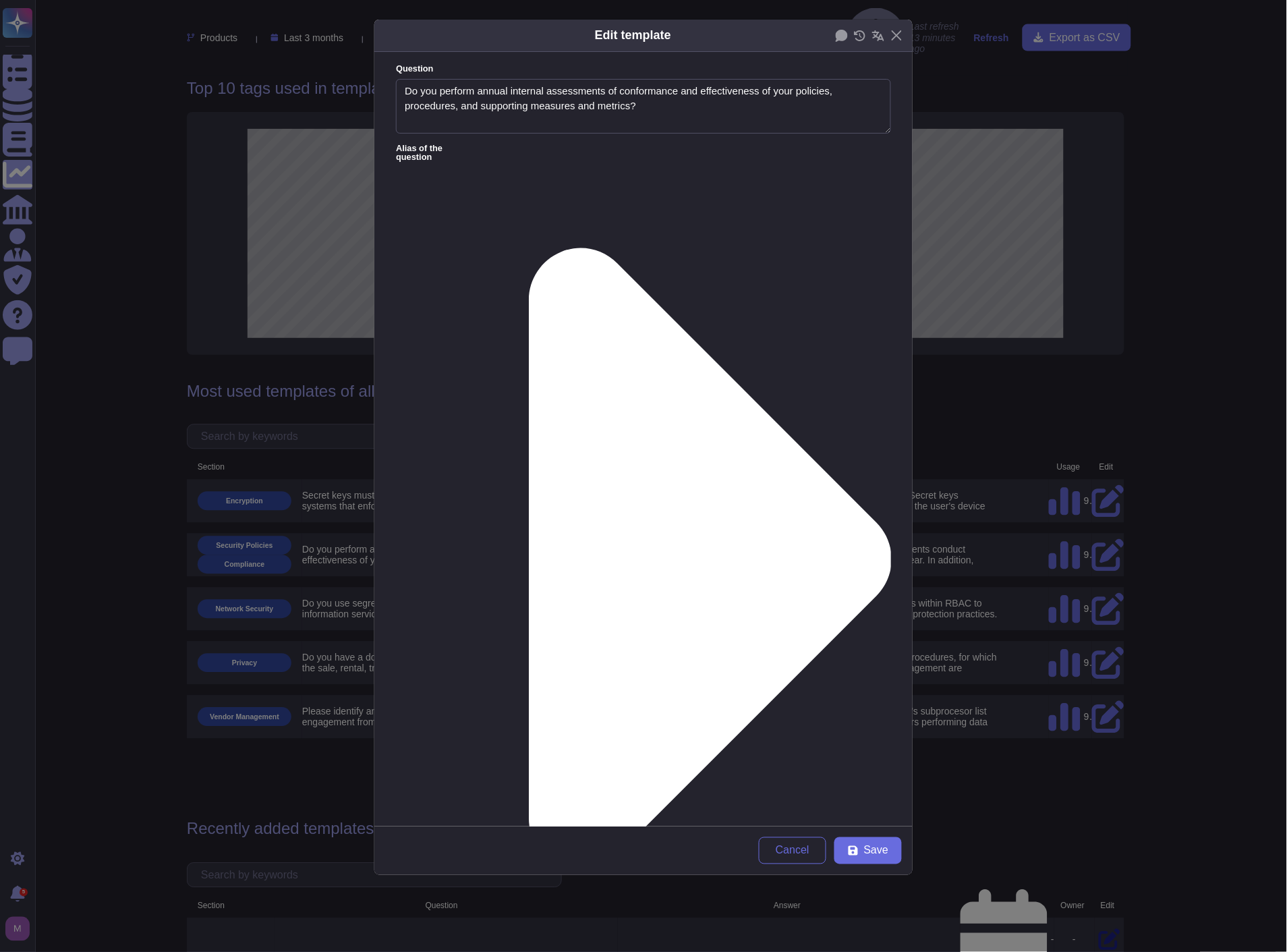
type textarea "Do you perform annual internal assessments of conformance and effectiveness of …"
drag, startPoint x: 648, startPoint y: 111, endPoint x: 403, endPoint y: 72, distance: 248.1
click at [403, 72] on div "Question Do you perform annual internal assessments of conformance and effectiv…" at bounding box center [644, 98] width 495 height 71
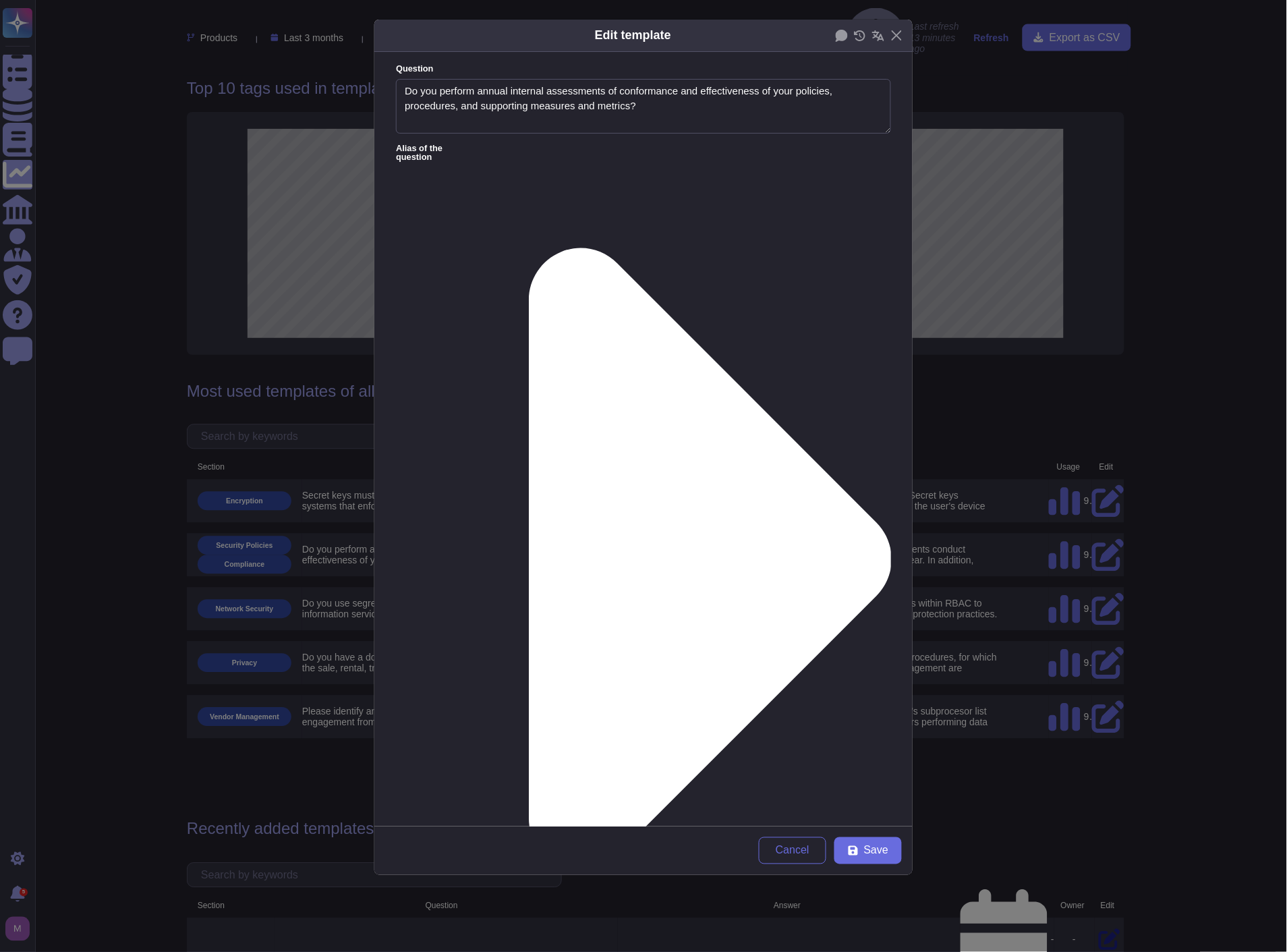
drag, startPoint x: 407, startPoint y: 217, endPoint x: 827, endPoint y: 279, distance: 424.6
click at [827, 279] on form "Question Do you perform annual internal assessments of conformance and effectiv…" at bounding box center [644, 439] width 538 height 775
paste textarea "Departmental Policy Reviews: Each TeamViewer department conducts internal revie…"
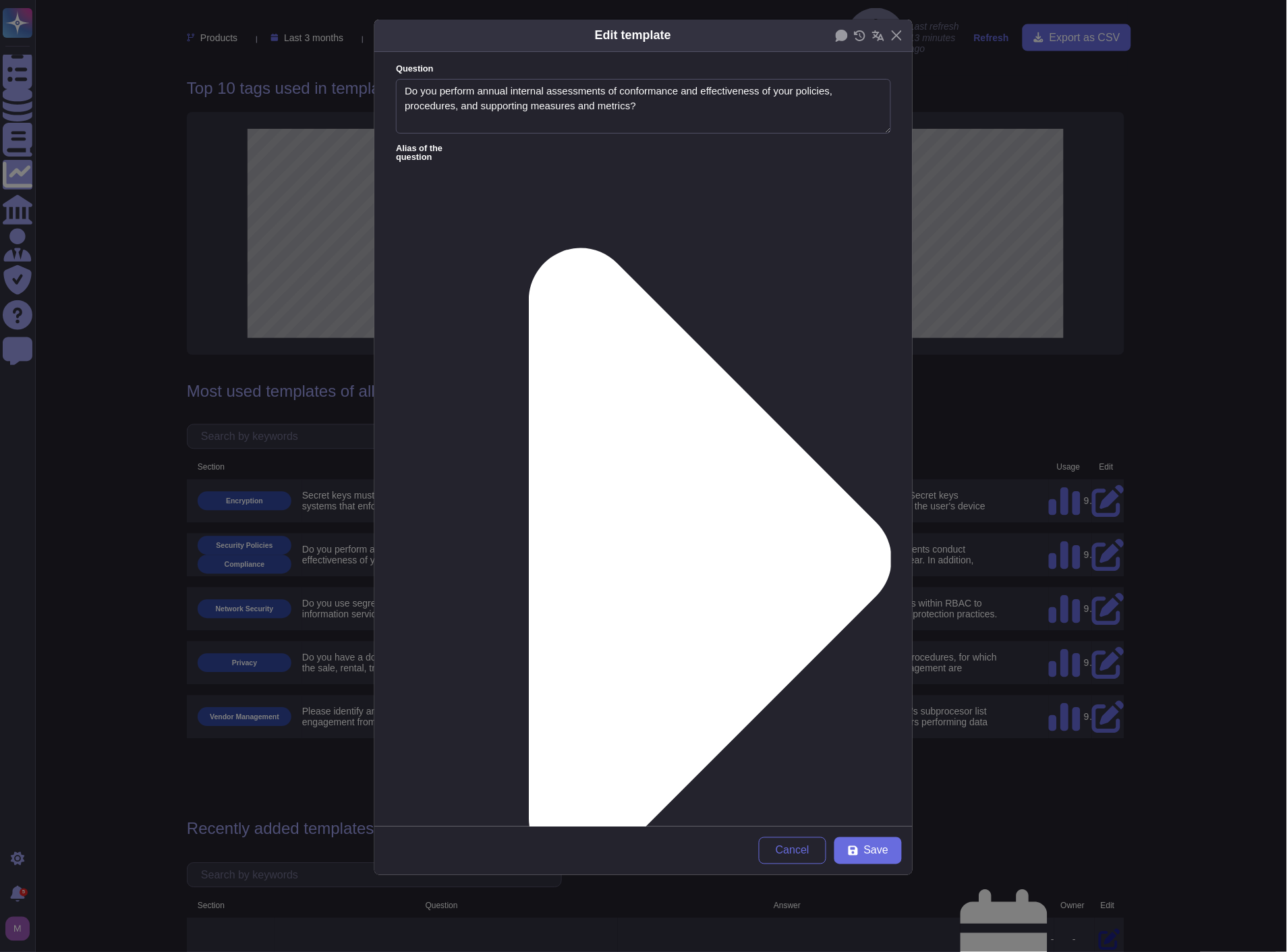
scroll to position [389, 0]
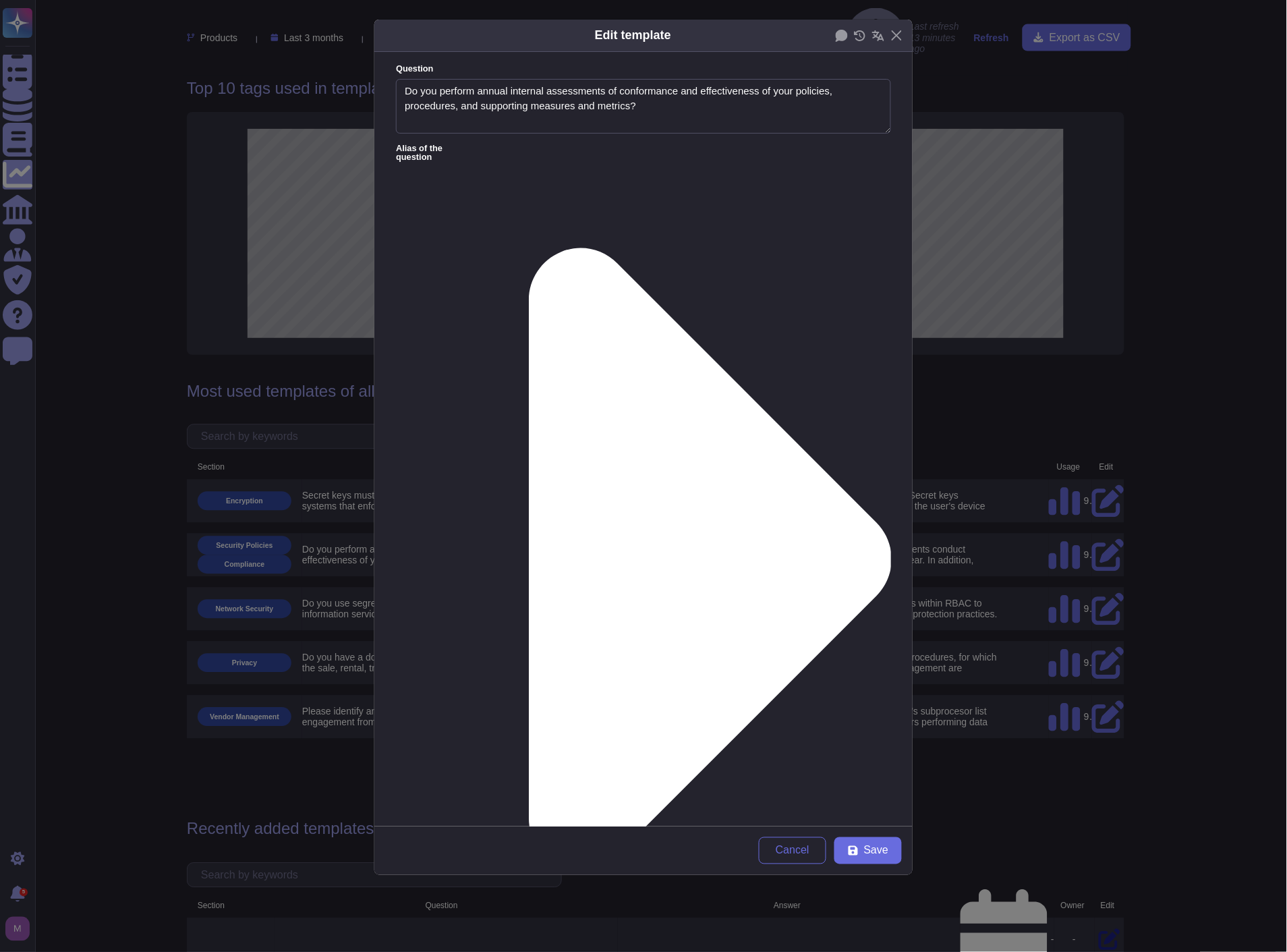
scroll to position [364, 0]
drag, startPoint x: 827, startPoint y: 233, endPoint x: 874, endPoint y: 234, distance: 47.0
paste textarea "[URL][DOMAIN_NAME]"
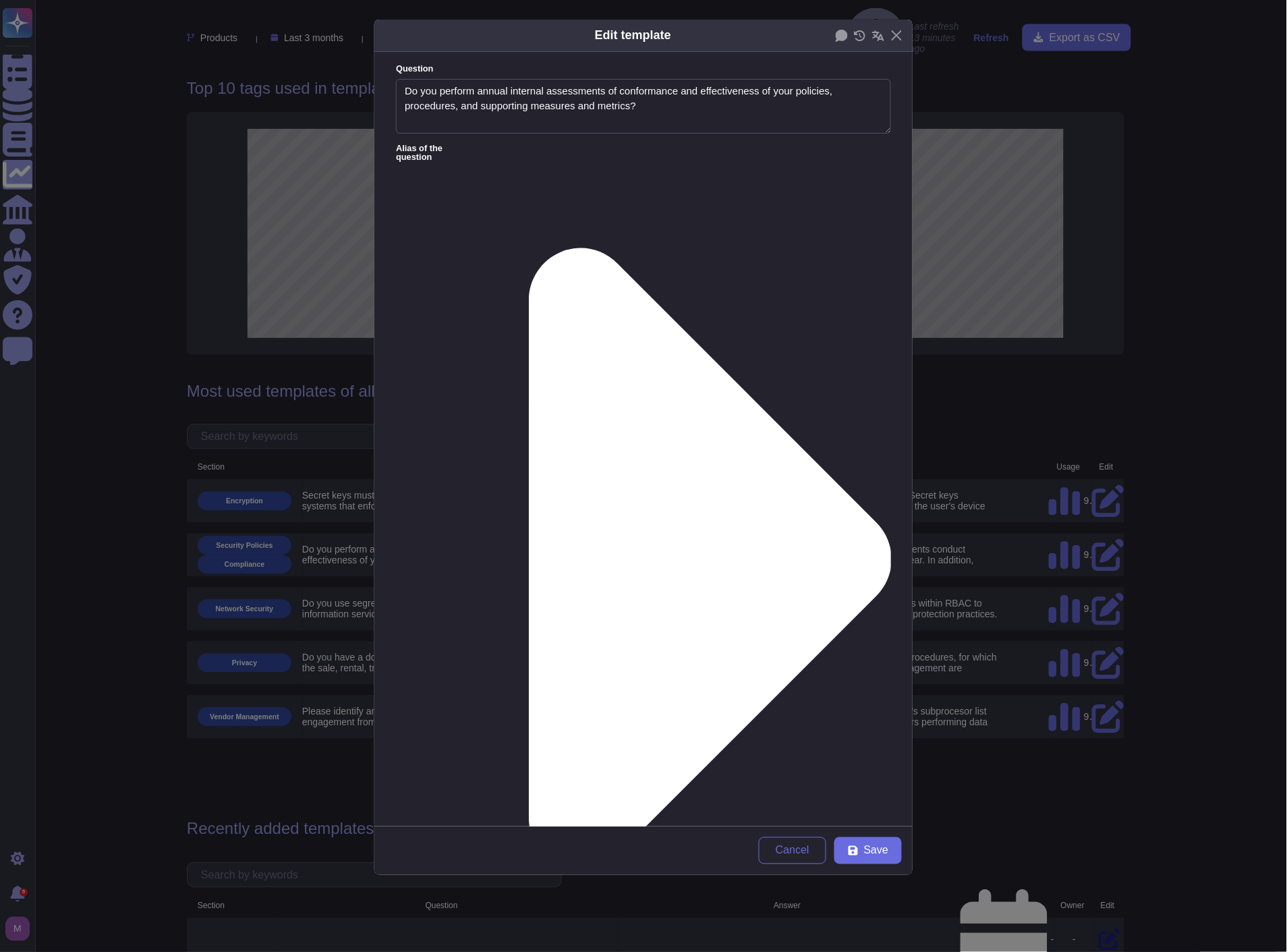
click at [0, 0] on lt-span "fur th er" at bounding box center [0, 0] width 0 height 0
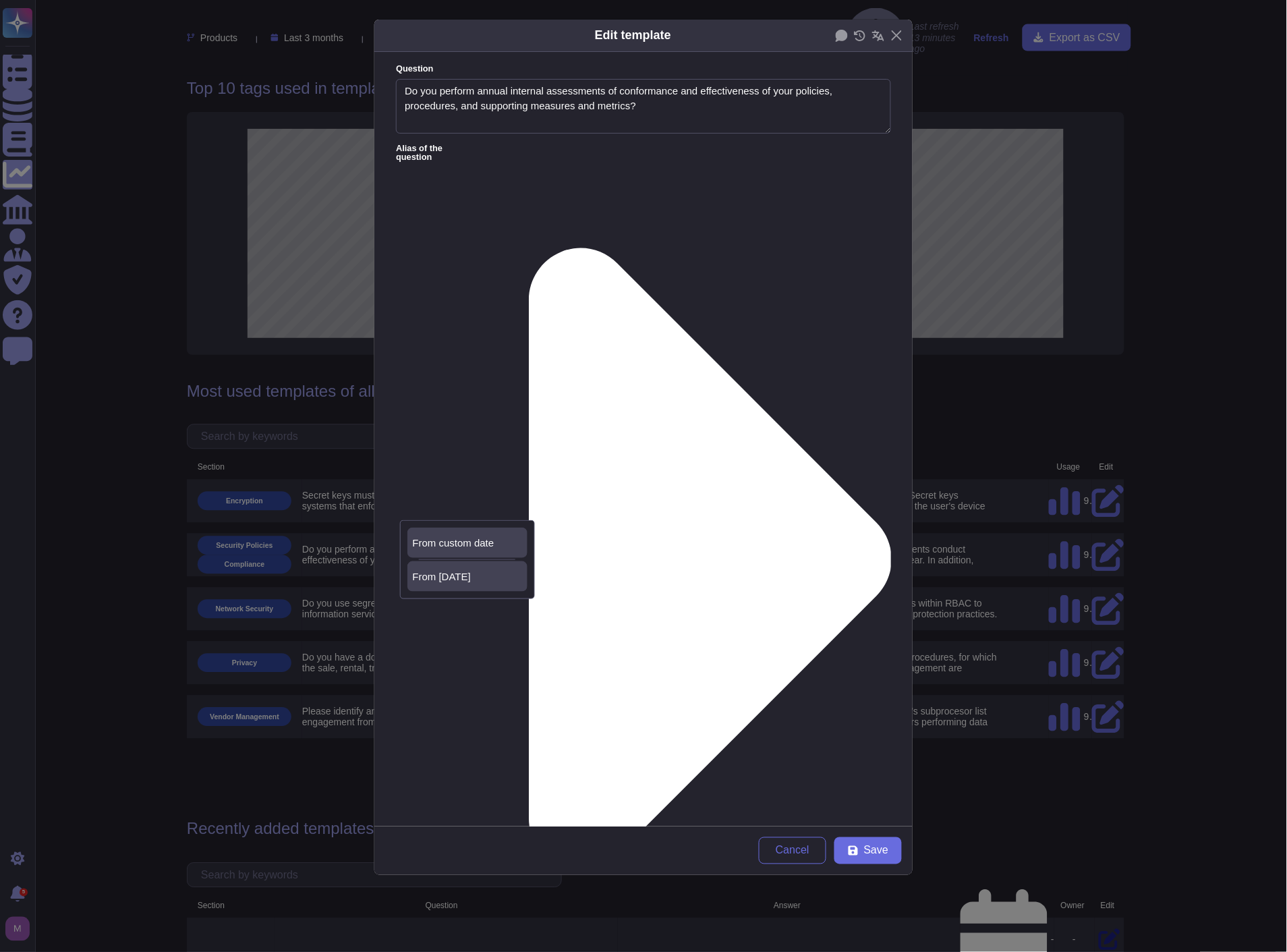
click at [471, 575] on div "From [DATE]" at bounding box center [467, 576] width 109 height 12
click at [887, 848] on span "Save" at bounding box center [876, 851] width 24 height 11
type textarea "[URL][DOMAIN_NAME] TeamViewer respective departments conduct internal review of…"
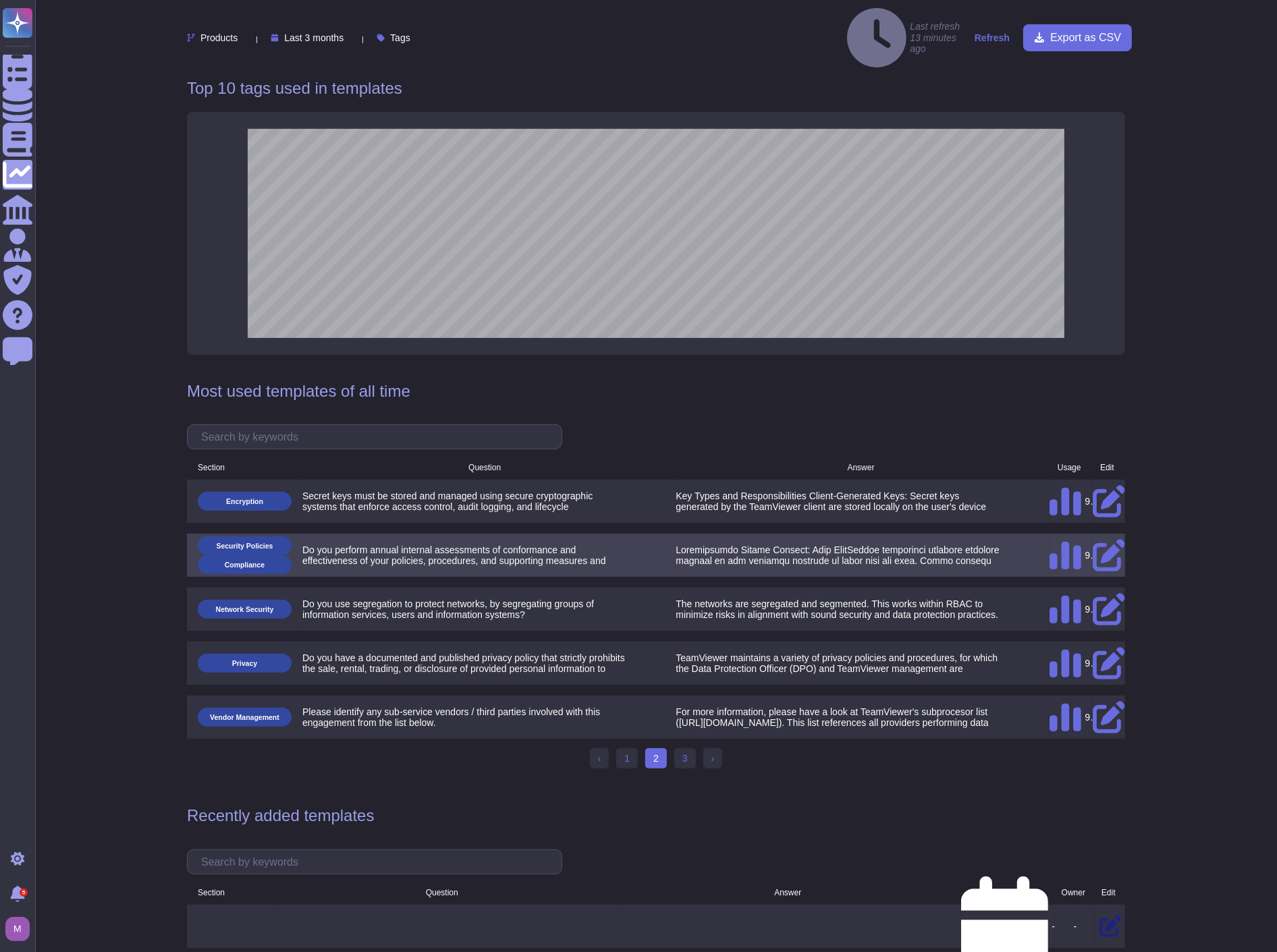
click at [1104, 540] on icon at bounding box center [1108, 556] width 32 height 32
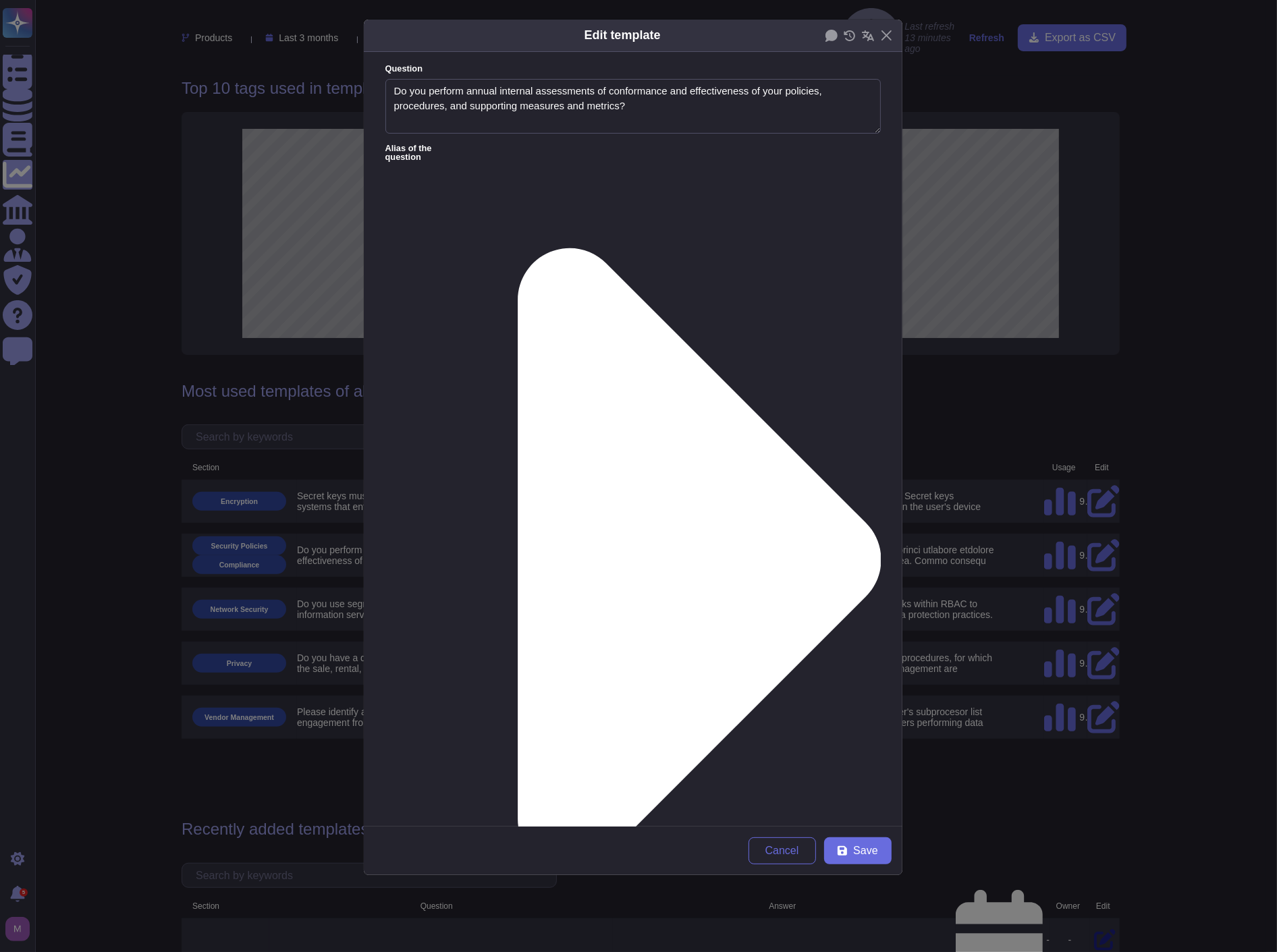
type textarea "Do you perform annual internal assessments of conformance and effectiveness of …"
type textarea "Departmental Policy Reviews: Each TeamViewer department conducts internal revie…"
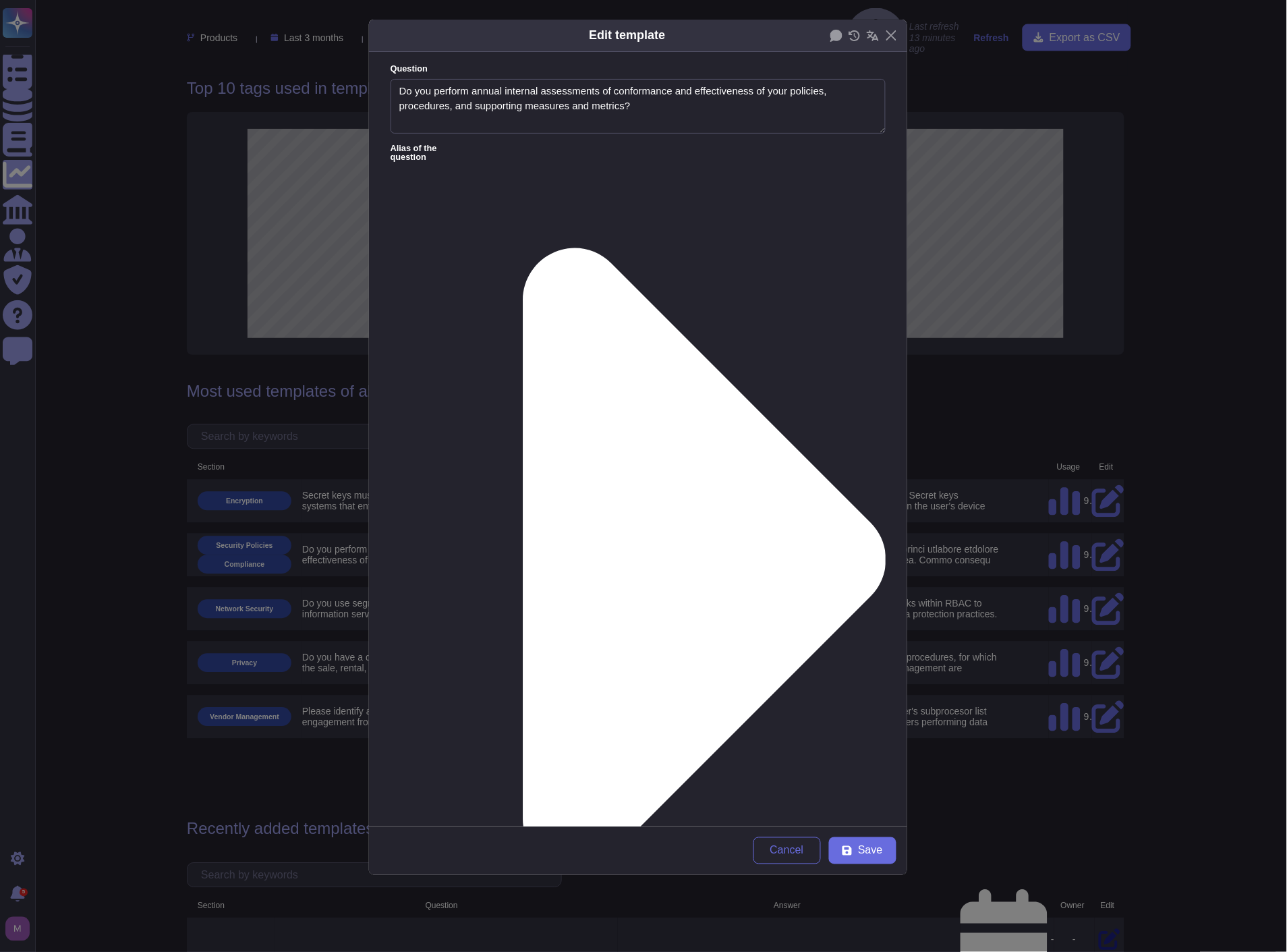
scroll to position [394, 0]
click at [891, 36] on button "Close" at bounding box center [891, 35] width 21 height 21
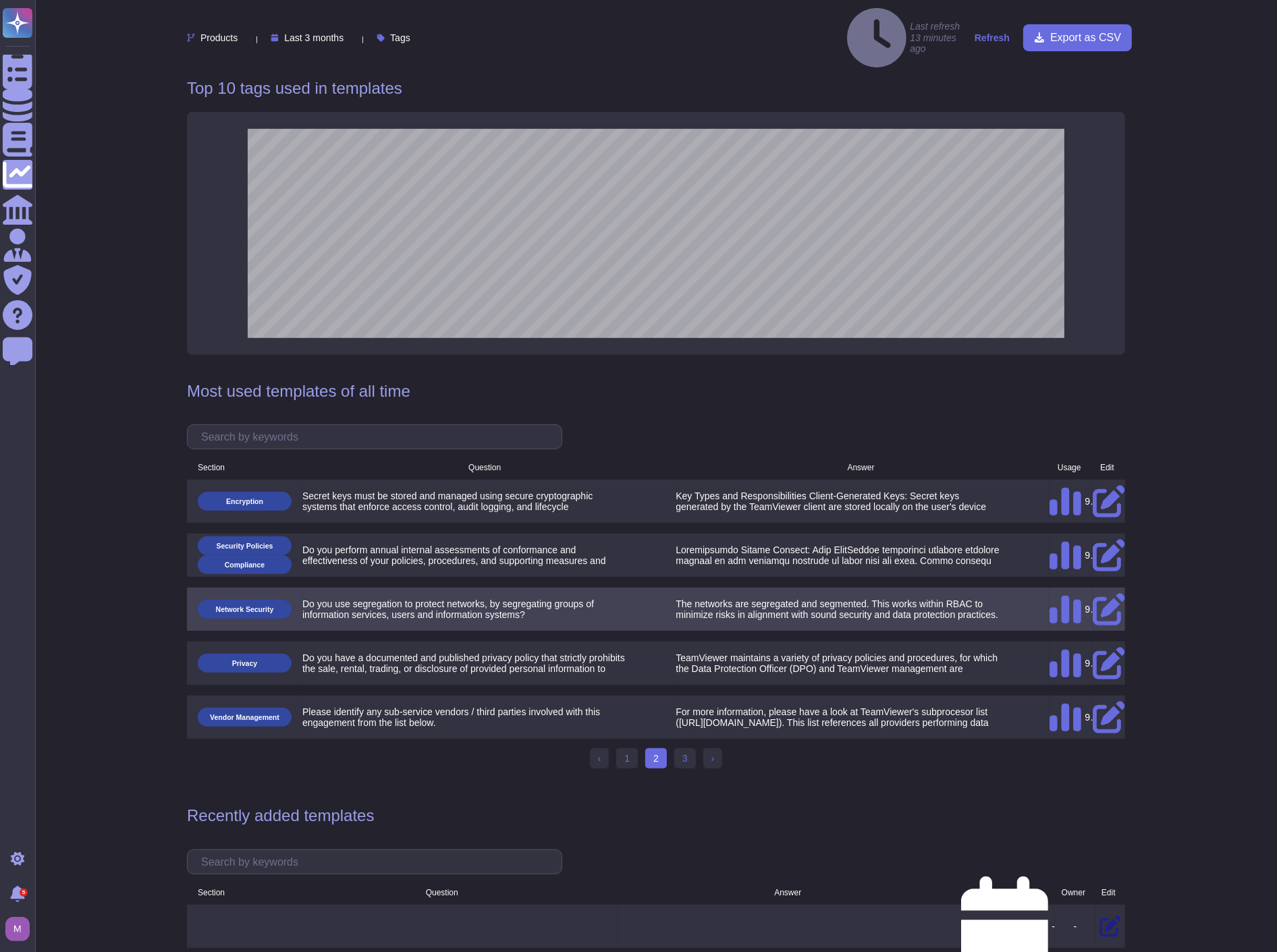
click at [1112, 593] on icon at bounding box center [1108, 609] width 32 height 32
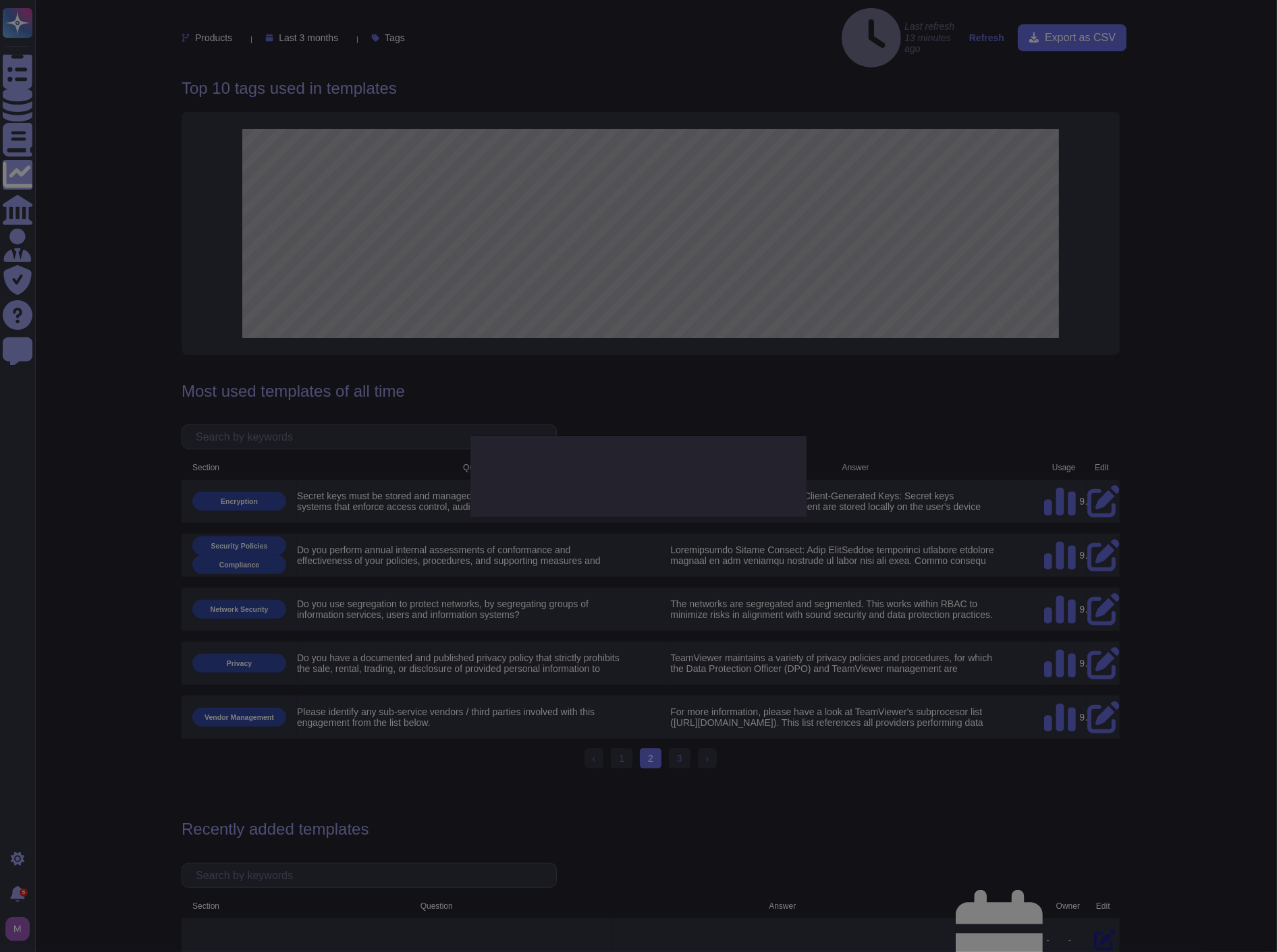
type textarea "Do you use segregation to protect networks, by segregating groups of informatio…"
type textarea "The networks are segregated and segmented. This works within RBAC to minimize r…"
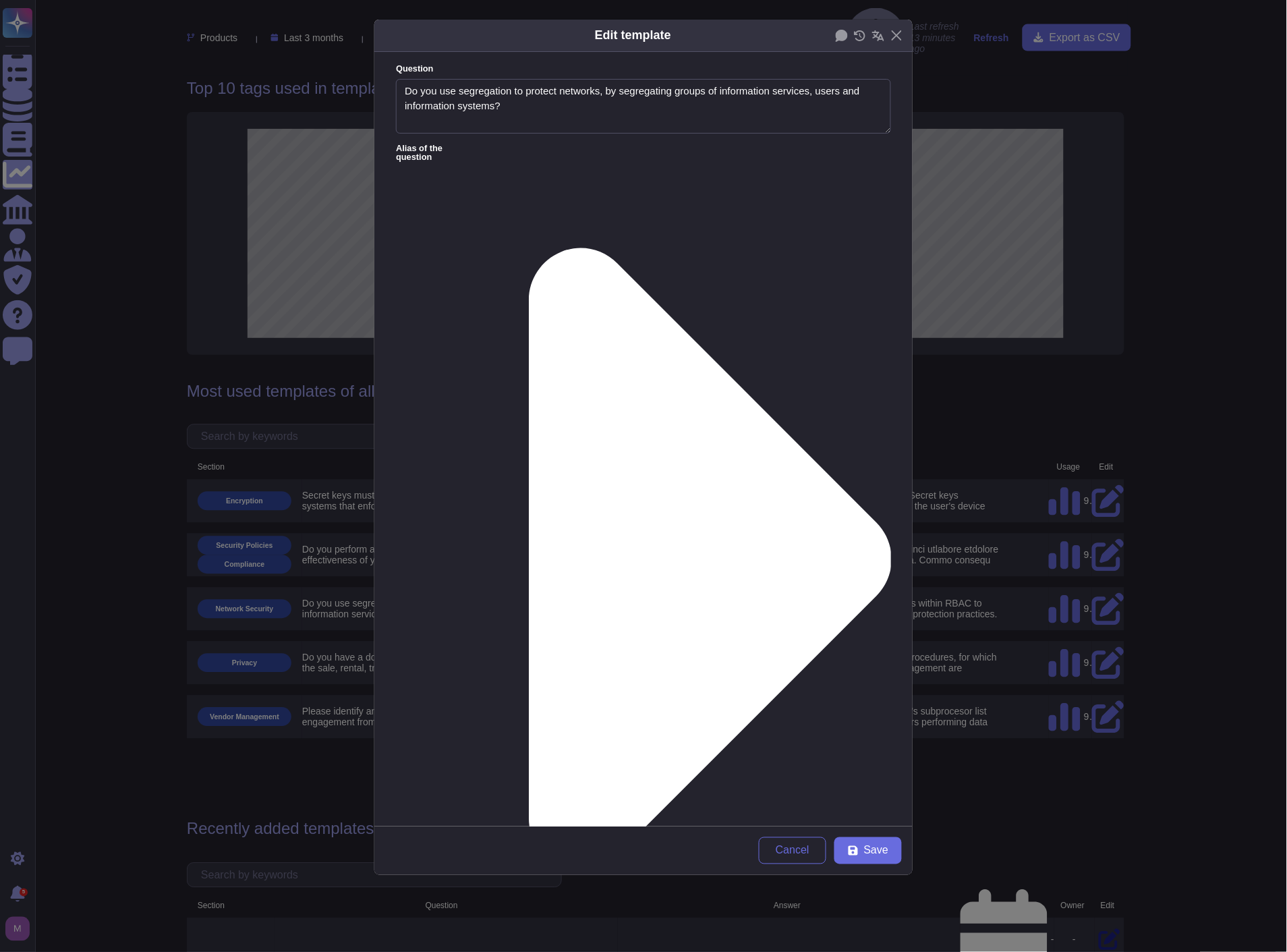
type textarea "Do you use segregation to protect networks, by segregating groups of informatio…"
type textarea "The networks are segregated and segmented. This works within RBAC to minimize r…"
click at [1054, 453] on div "Edit template Question Do you use segregation to protect networks, by segregati…" at bounding box center [644, 476] width 1287 height 952
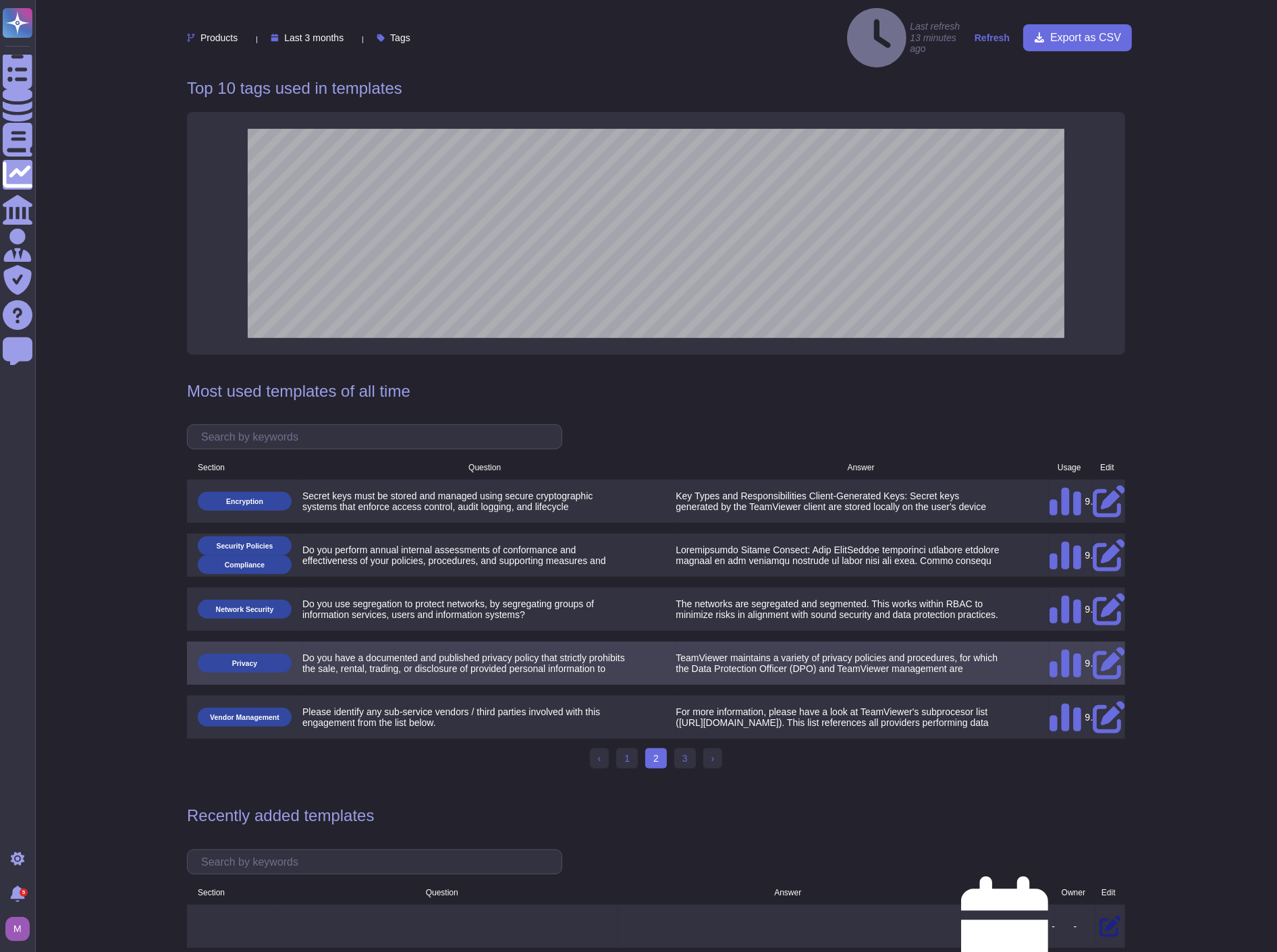
click at [1112, 652] on div at bounding box center [1108, 663] width 32 height 22
click at [1108, 647] on icon at bounding box center [1108, 663] width 32 height 32
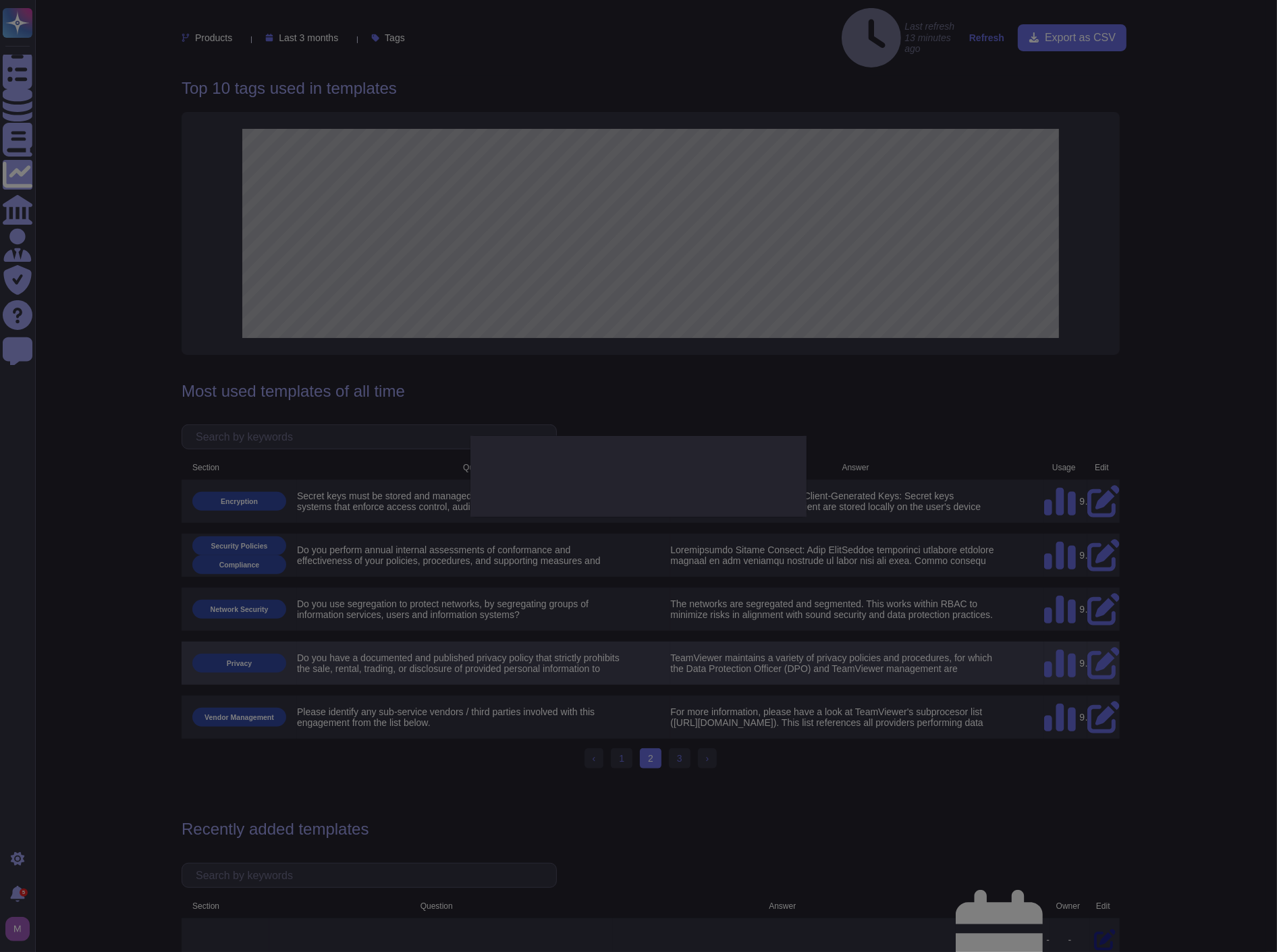
type textarea "Do you have a documented and published privacy policy that strictly prohibits t…"
type textarea "TeamViewer maintains a variety of privacy policies and procedures, for which th…"
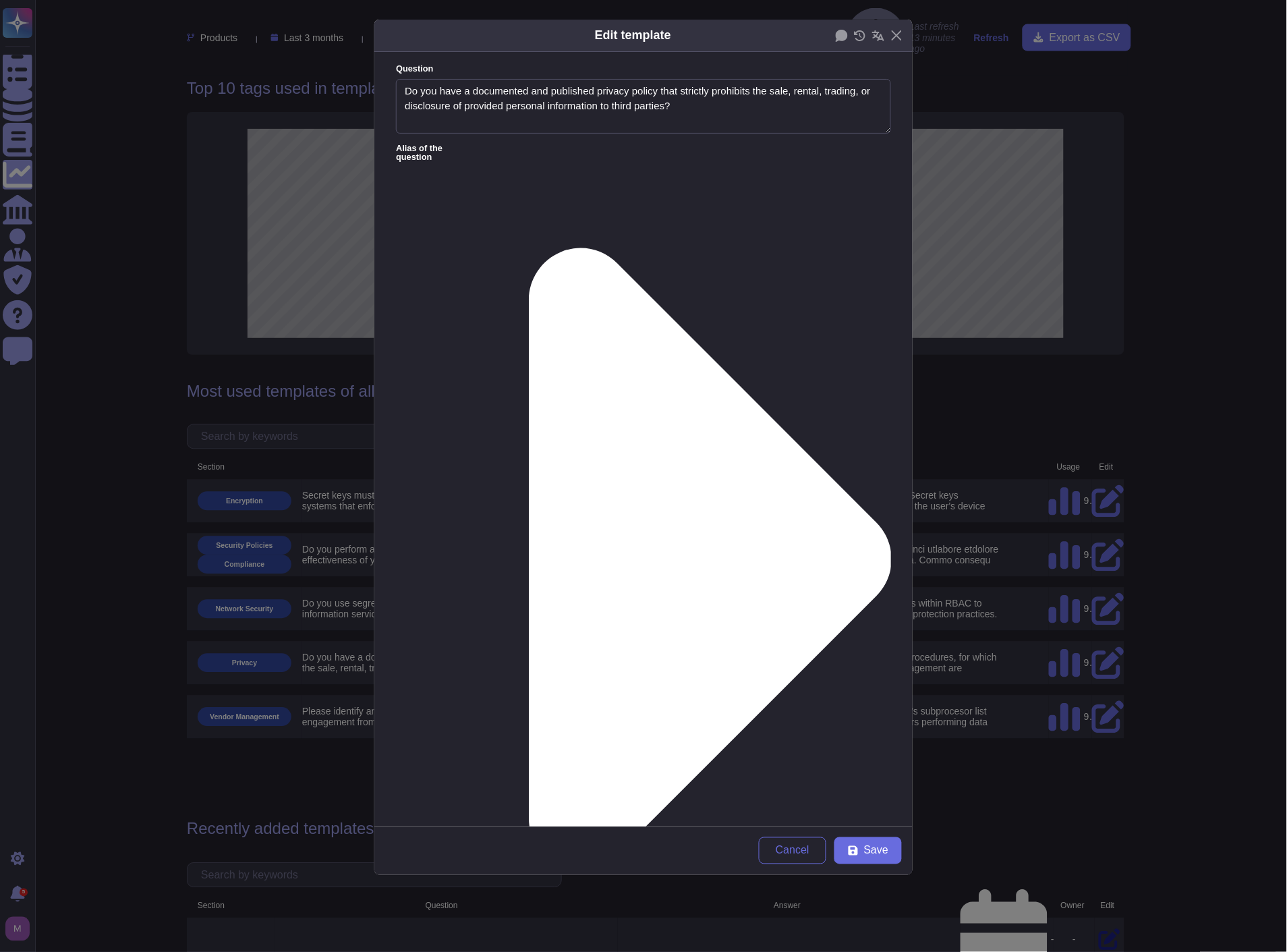
type textarea "Do you have a documented and published privacy policy that strictly prohibits t…"
type textarea "TeamViewer maintains a variety of privacy policies and procedures, for which th…"
click at [1145, 449] on div "Edit template Question Do you have a documented and published privacy policy th…" at bounding box center [644, 476] width 1287 height 952
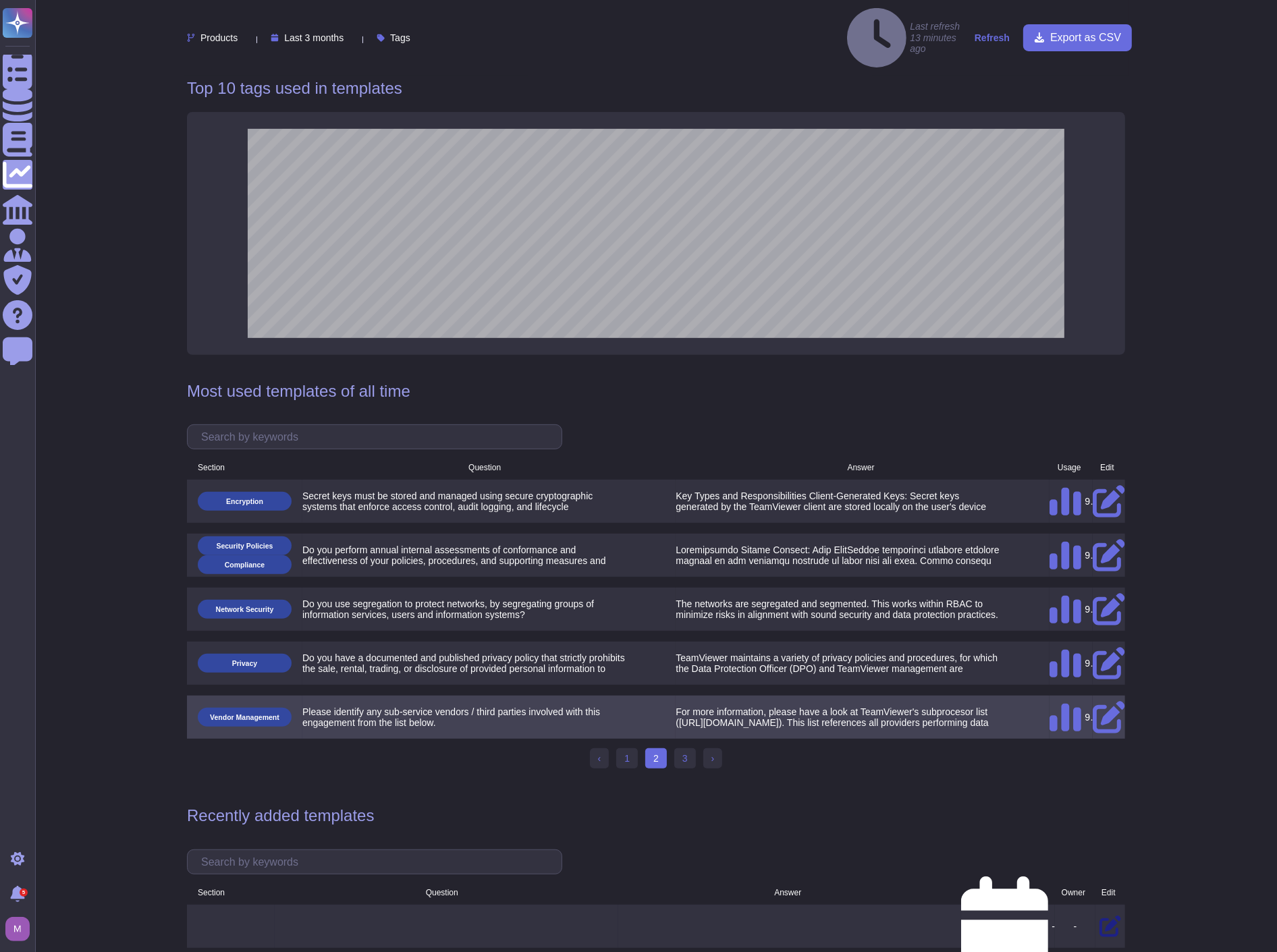
click at [1109, 701] on icon at bounding box center [1108, 717] width 32 height 32
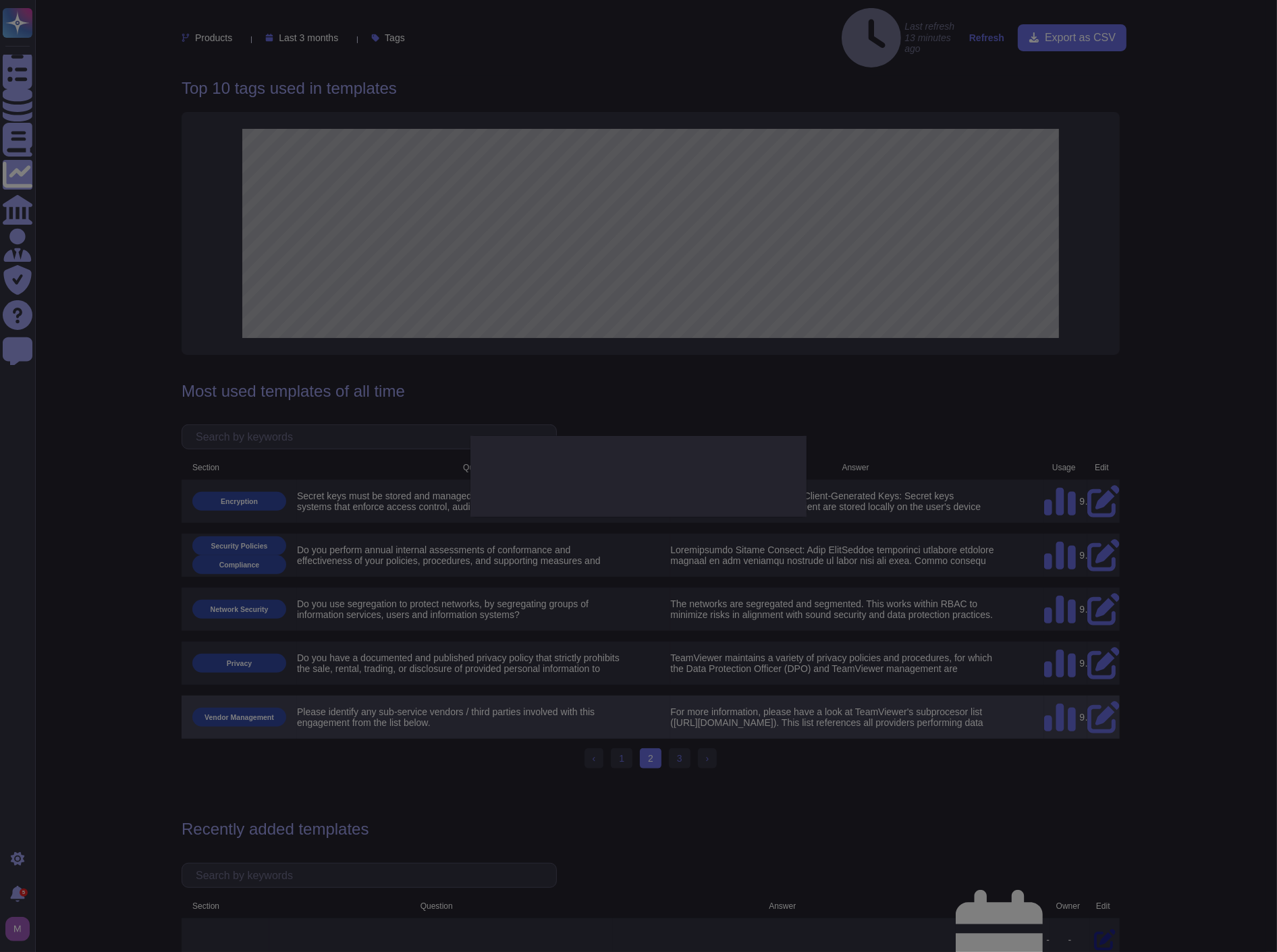
type textarea "Please identify any sub-service vendors / third parties involved with this enga…"
type textarea "For more information, please have a look at TeamViewer's subprocesor list ([URL…"
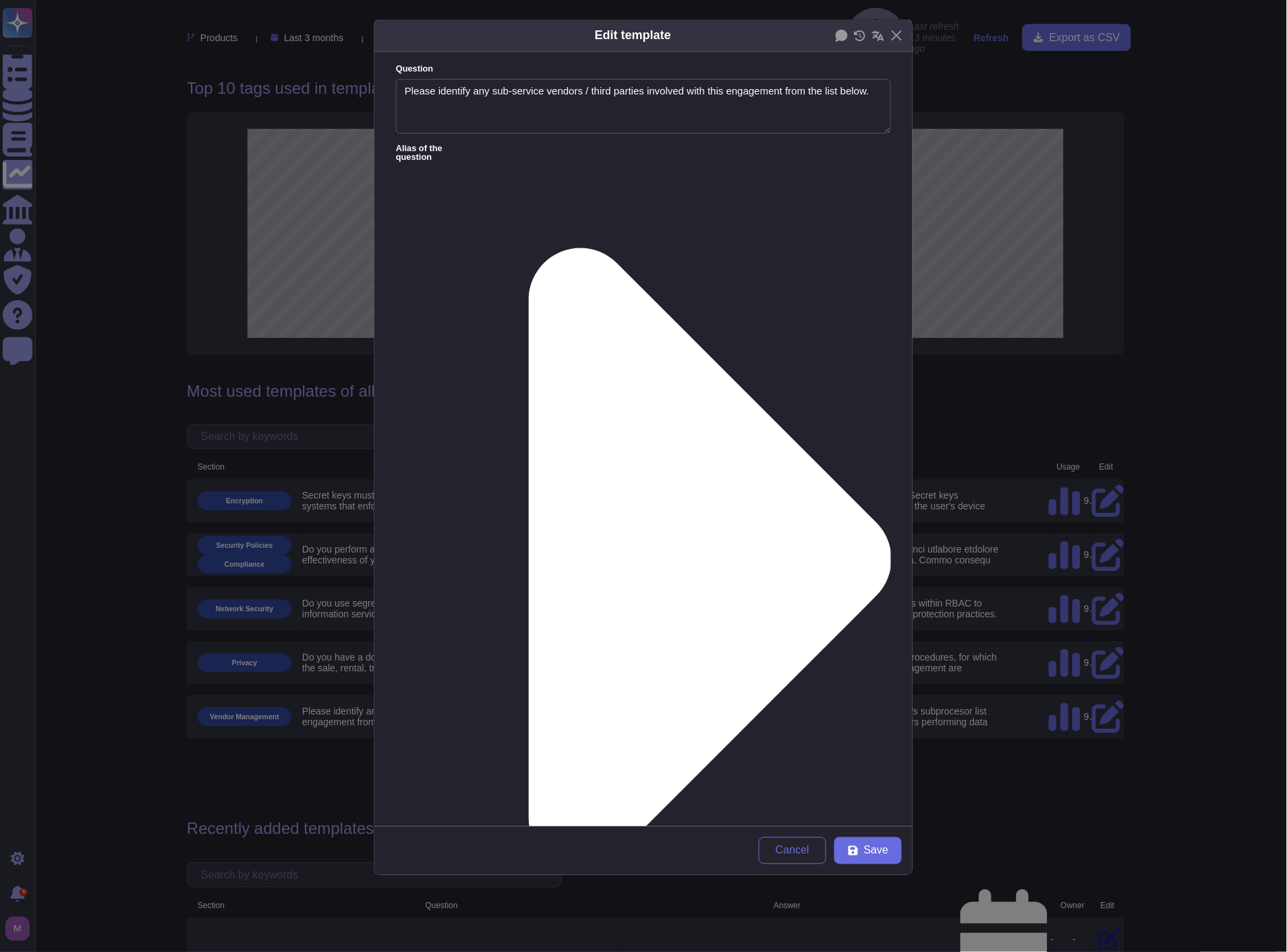
type textarea "Please identify any sub-service vendors / third parties involved with this enga…"
type textarea "For more information, please have a look at TeamViewer's subprocesor list ([URL…"
click at [1154, 542] on div "Edit template Question Please identify any sub-service vendors / third parties …" at bounding box center [644, 476] width 1287 height 952
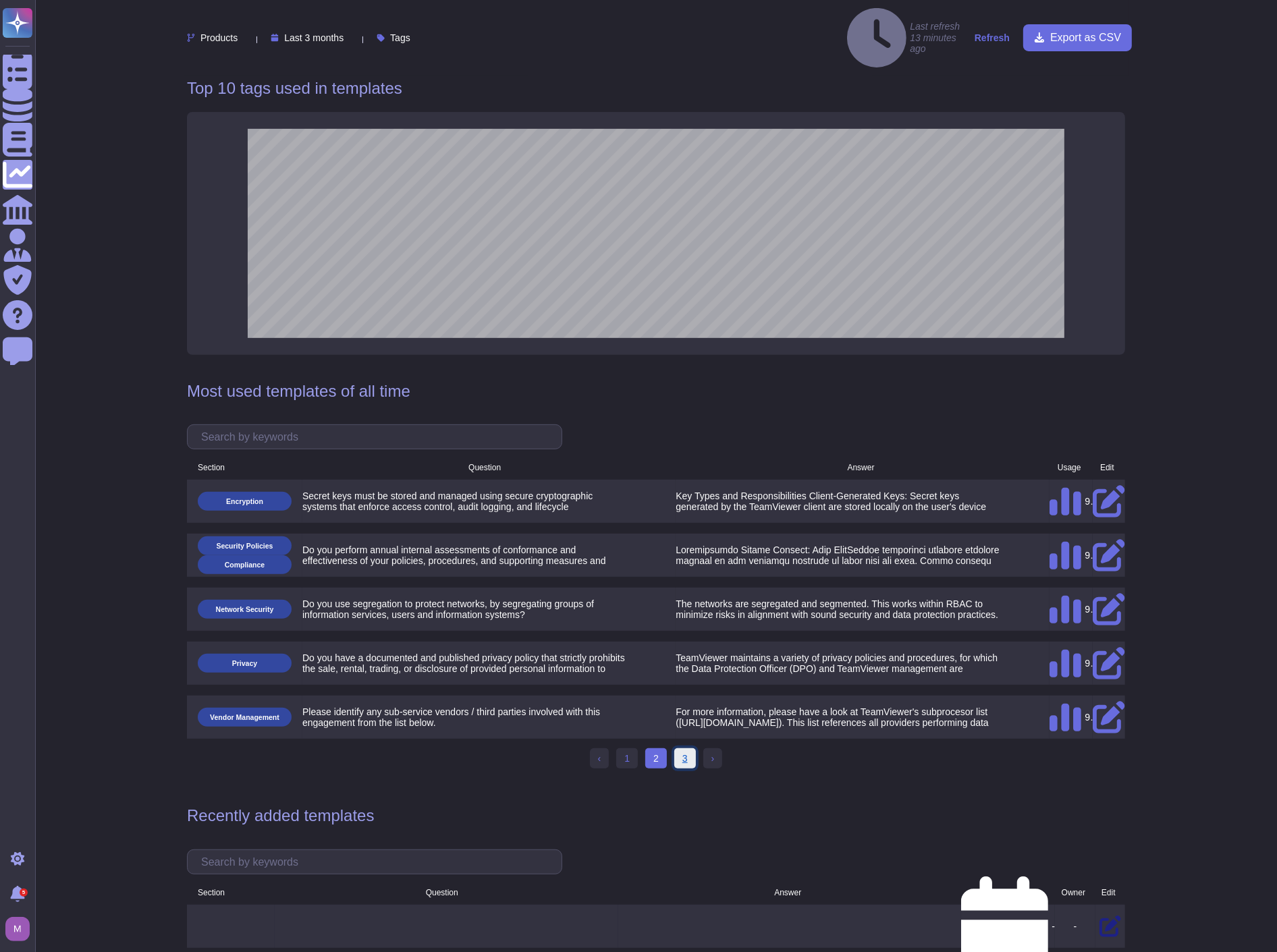
click at [689, 748] on link "3" at bounding box center [685, 758] width 22 height 20
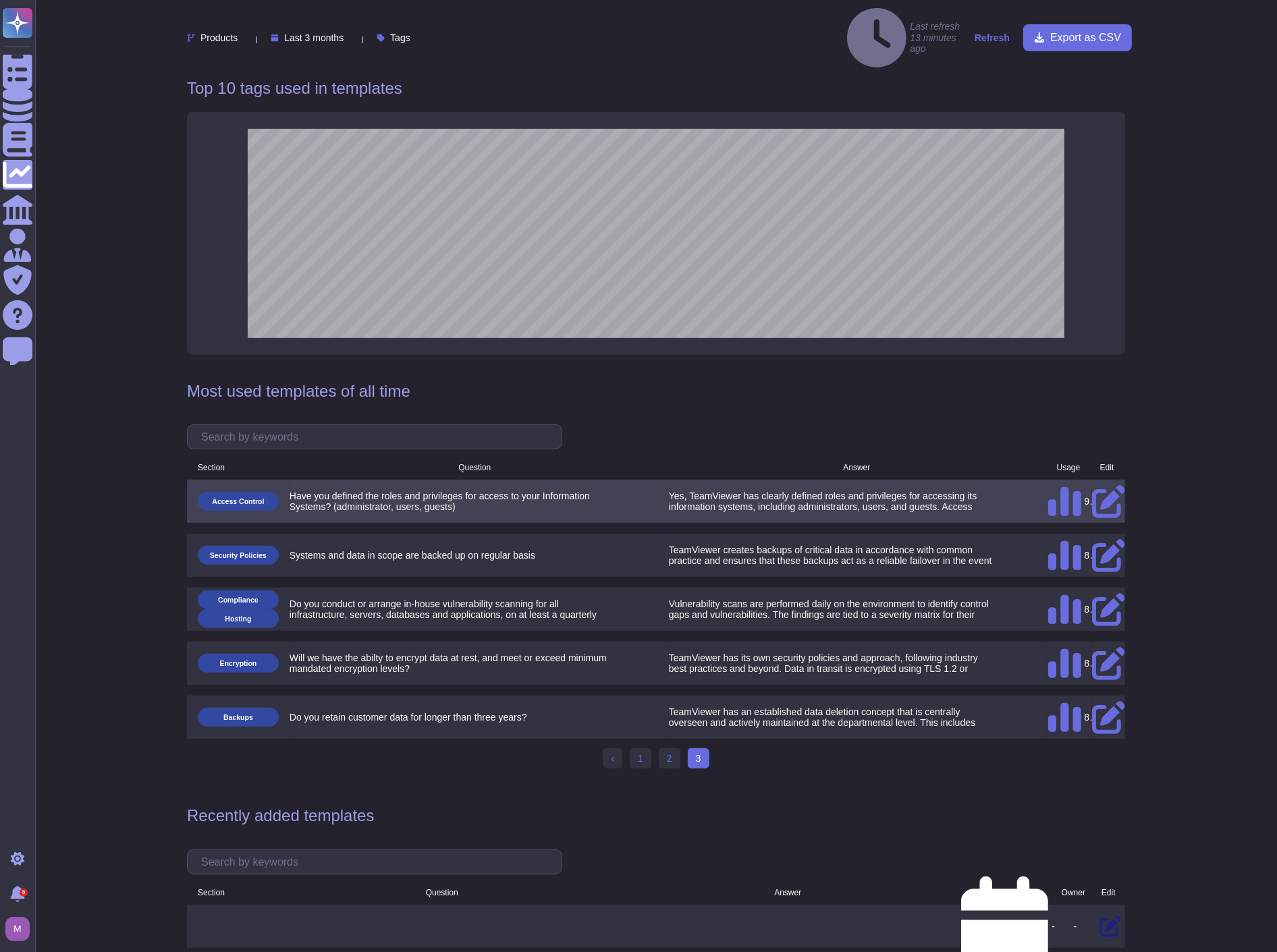
click at [1109, 485] on icon at bounding box center [1107, 501] width 32 height 32
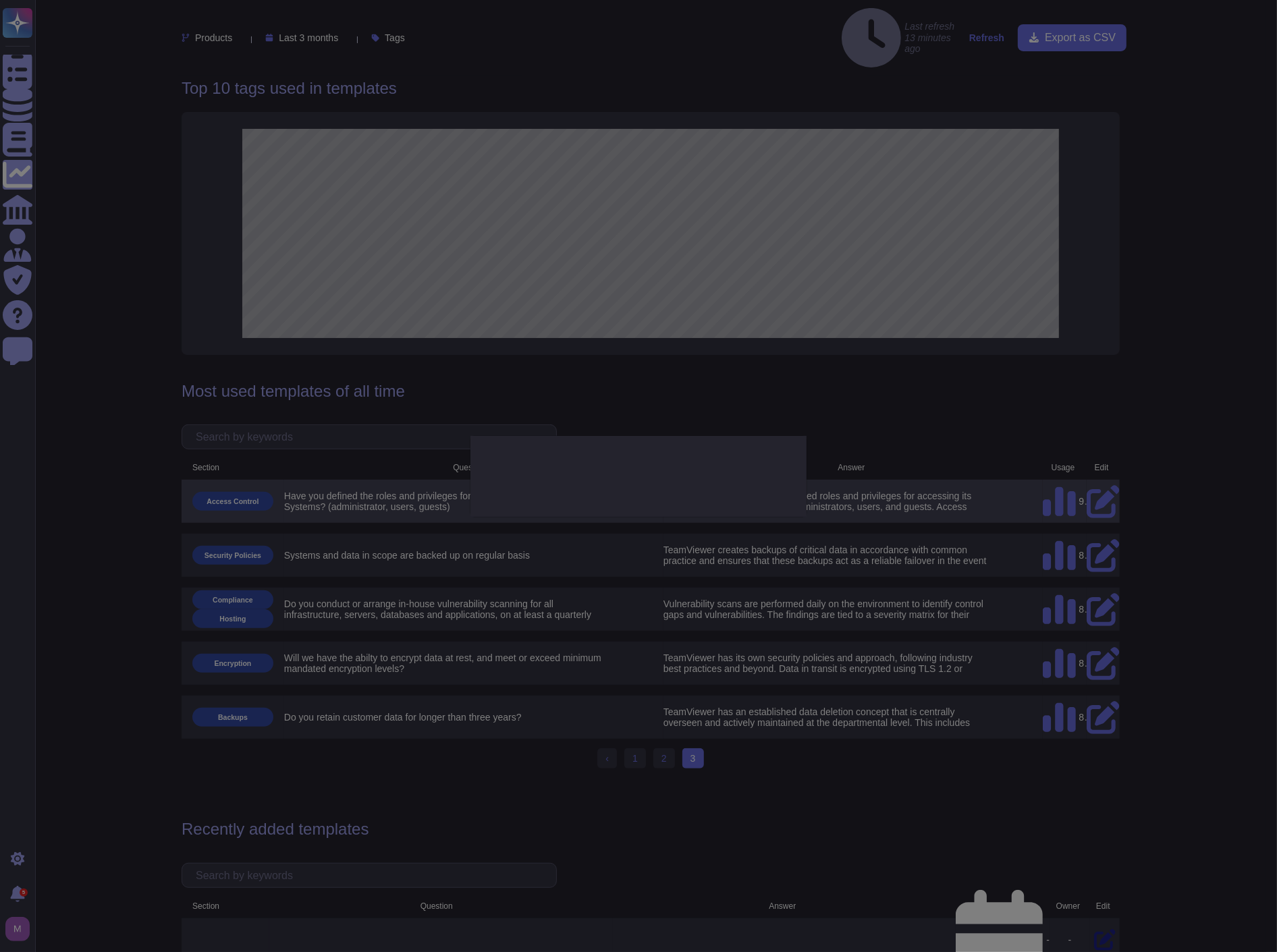
type textarea "Have you defined the roles and privileges for access to your Information System…"
type textarea "Yes, TeamViewer has clearly defined roles and privileges for accessing its info…"
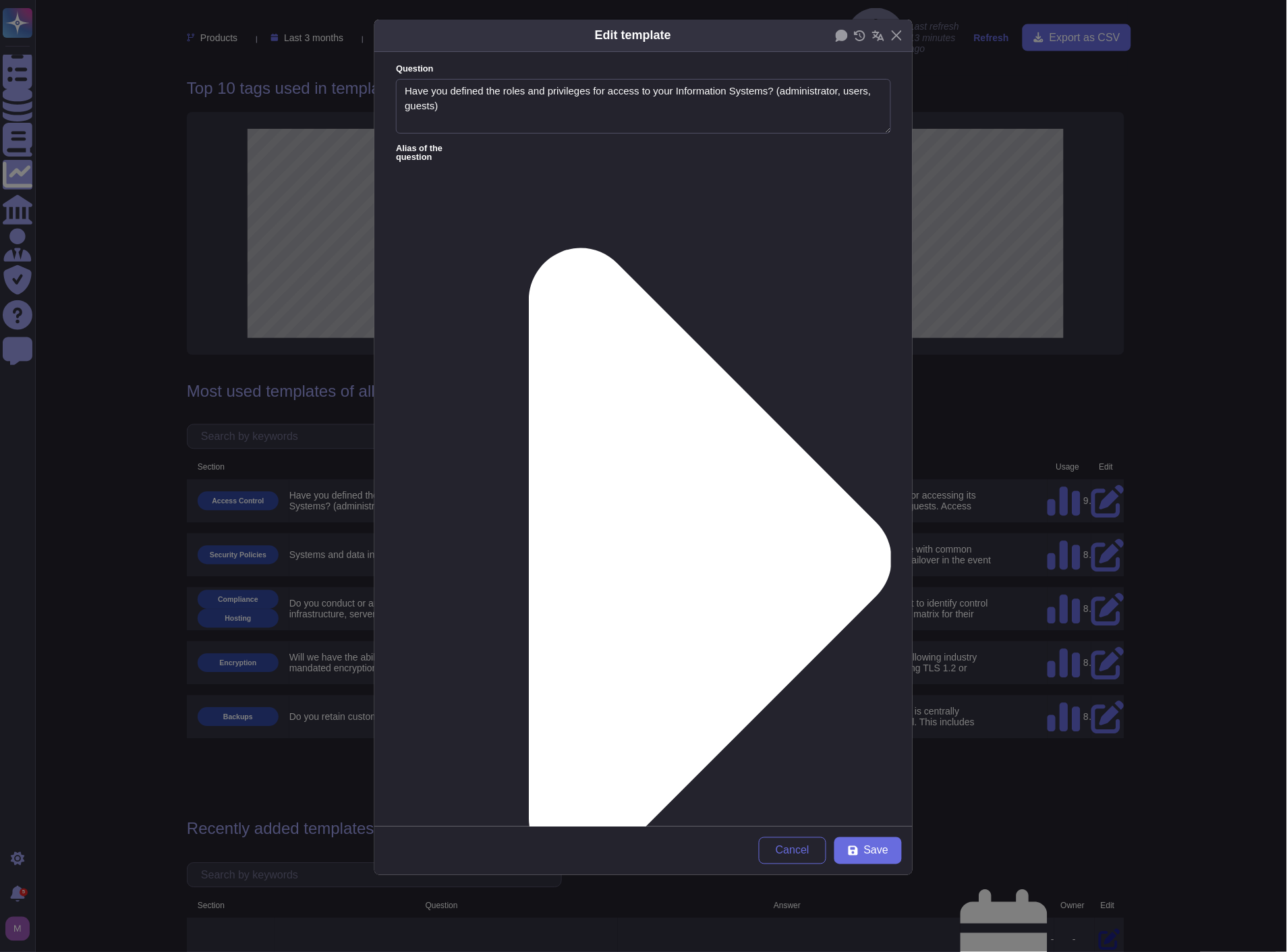
type textarea "Have you defined the roles and privileges for access to your Information System…"
type textarea "Yes, TeamViewer has clearly defined roles and privileges for accessing its info…"
drag, startPoint x: 571, startPoint y: 225, endPoint x: 797, endPoint y: 279, distance: 232.4
click at [797, 279] on form "Question Have you defined the roles and privileges for access to your Informati…" at bounding box center [644, 439] width 538 height 775
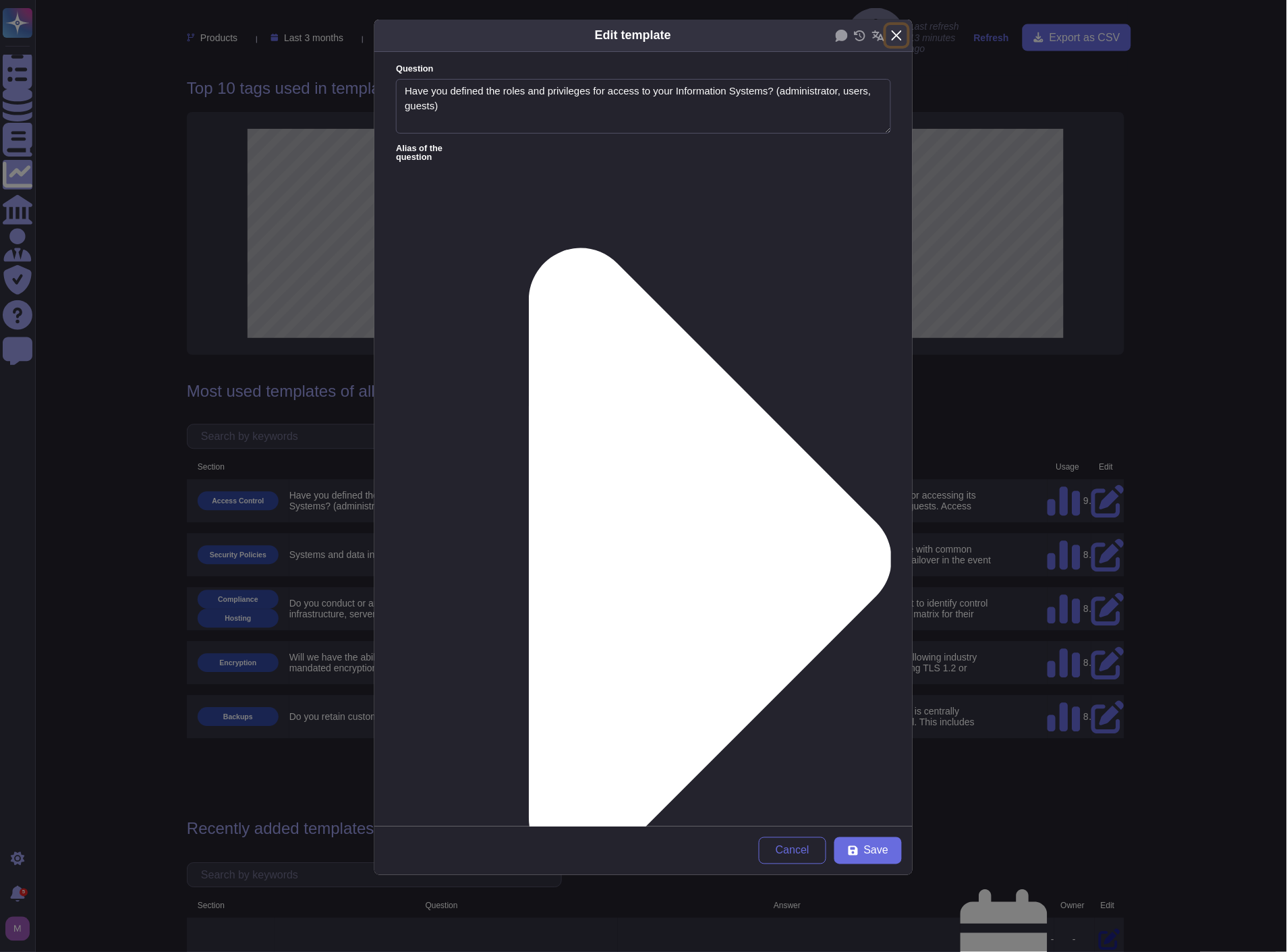
click at [897, 32] on button "Close" at bounding box center [897, 35] width 21 height 21
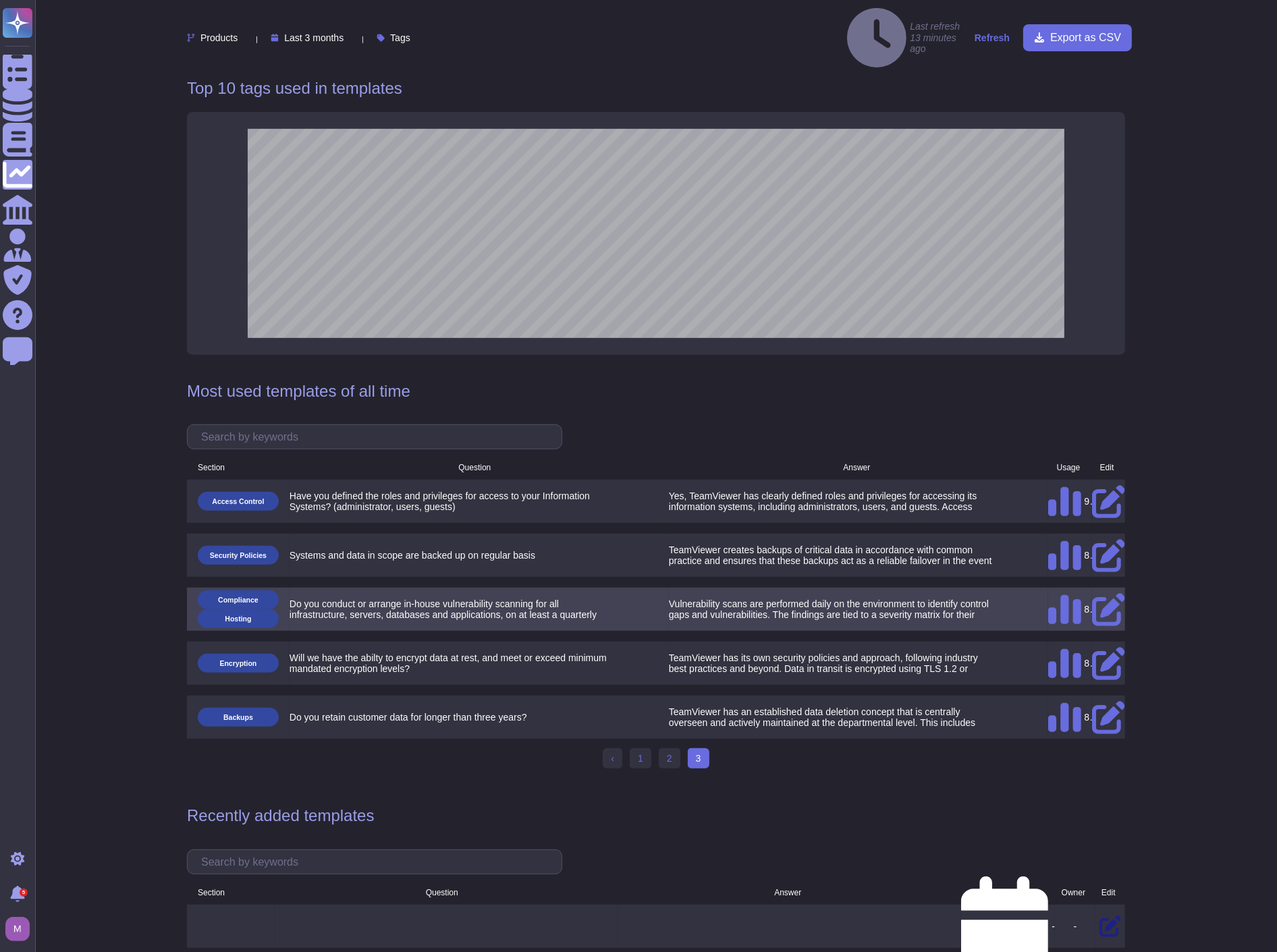
click at [1105, 593] on icon at bounding box center [1108, 610] width 33 height 33
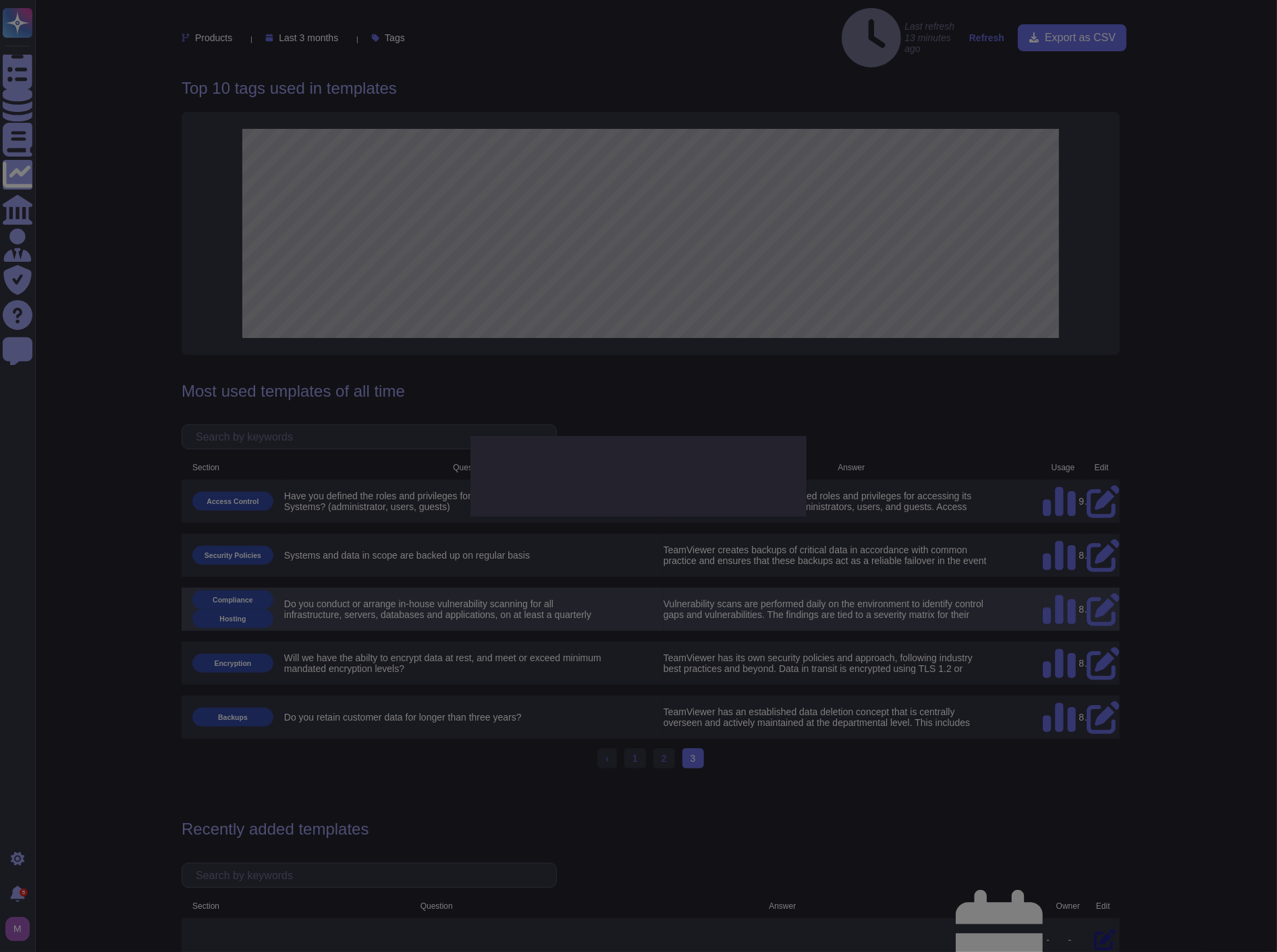
type textarea "Do you conduct or arrange in-house vulnerability scanning for all infrastructur…"
type textarea "Vulnerability scans are performed daily on the environment to identify control …"
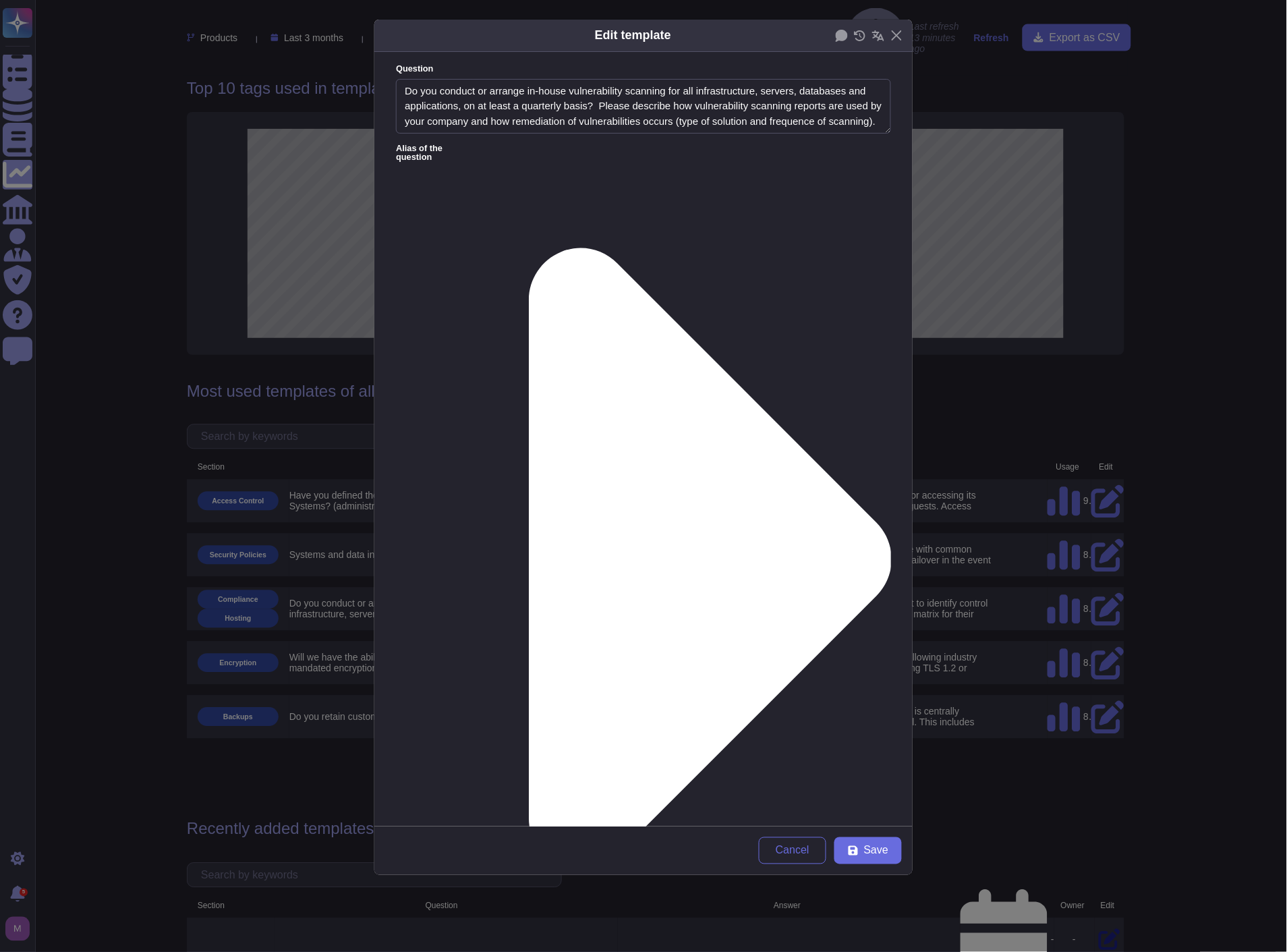
type textarea "Do you conduct or arrange in-house vulnerability scanning for all infrastructur…"
type textarea "Vulnerability scans are performed daily on the environment to identify control …"
drag, startPoint x: 737, startPoint y: 122, endPoint x: 341, endPoint y: 52, distance: 402.1
click at [341, 52] on div "Edit template Question Do you conduct or arrange in-house vulnerability scannin…" at bounding box center [644, 476] width 1287 height 952
click at [894, 34] on button "Close" at bounding box center [897, 35] width 21 height 21
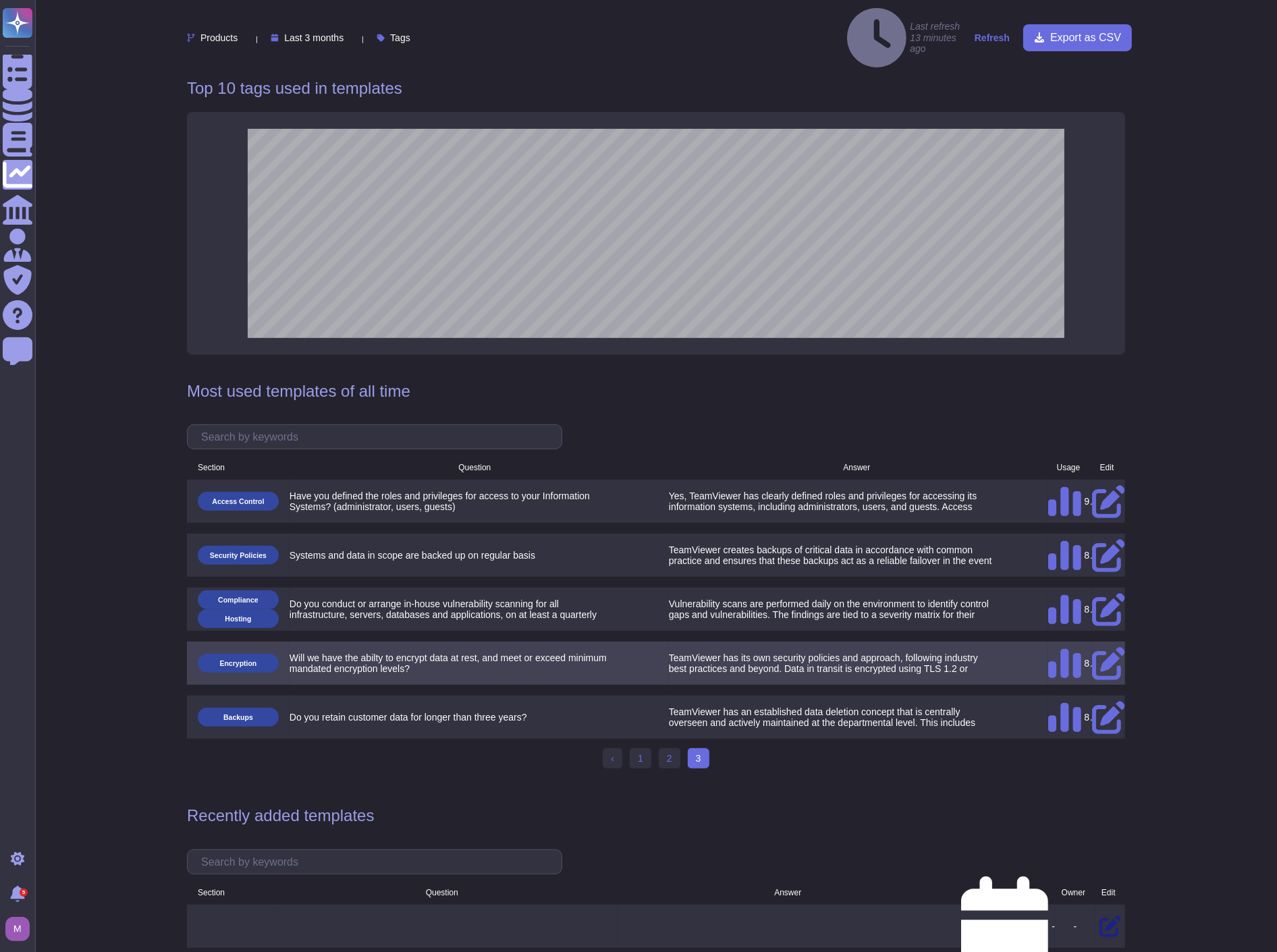
click at [1109, 647] on icon at bounding box center [1107, 662] width 32 height 32
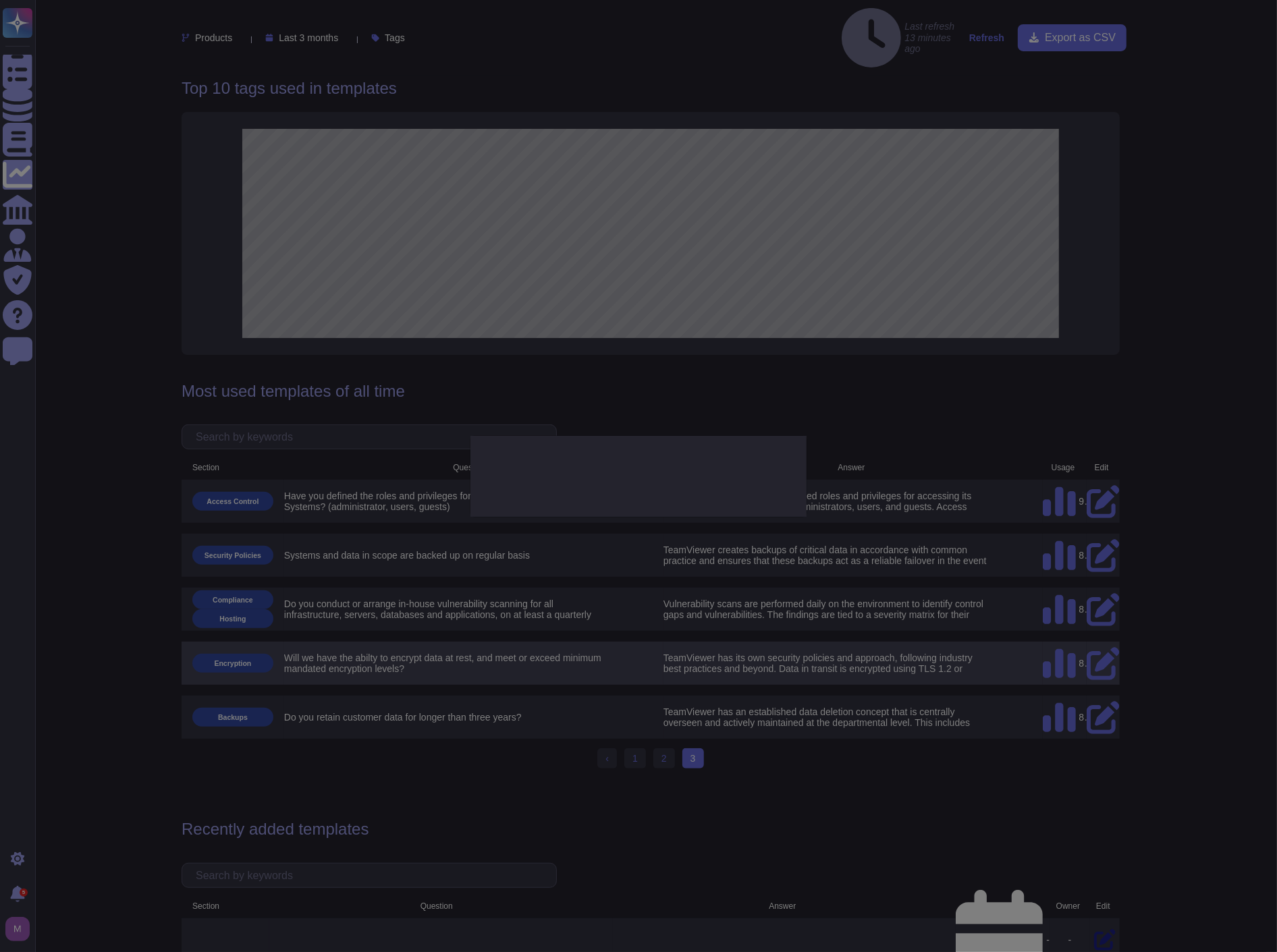
type textarea "Will we have the abilty to encrypt data at rest, and meet or exceed minimum man…"
type textarea "TeamViewer has its own security policies and approach, following industry best …"
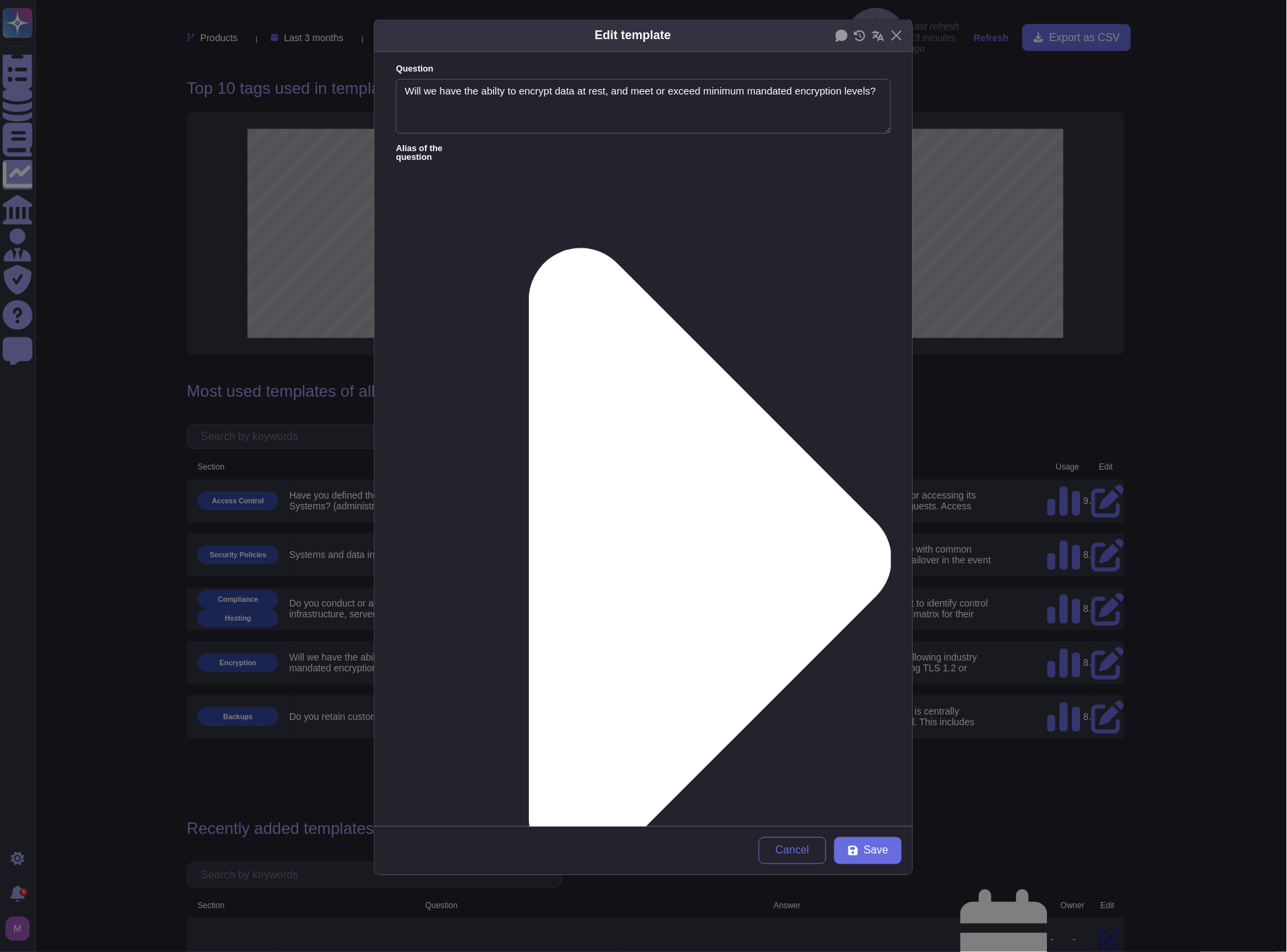
type textarea "Will we have the abilty to encrypt data at rest, and meet or exceed minimum man…"
type textarea "TeamViewer has its own security policies and approach, following industry best …"
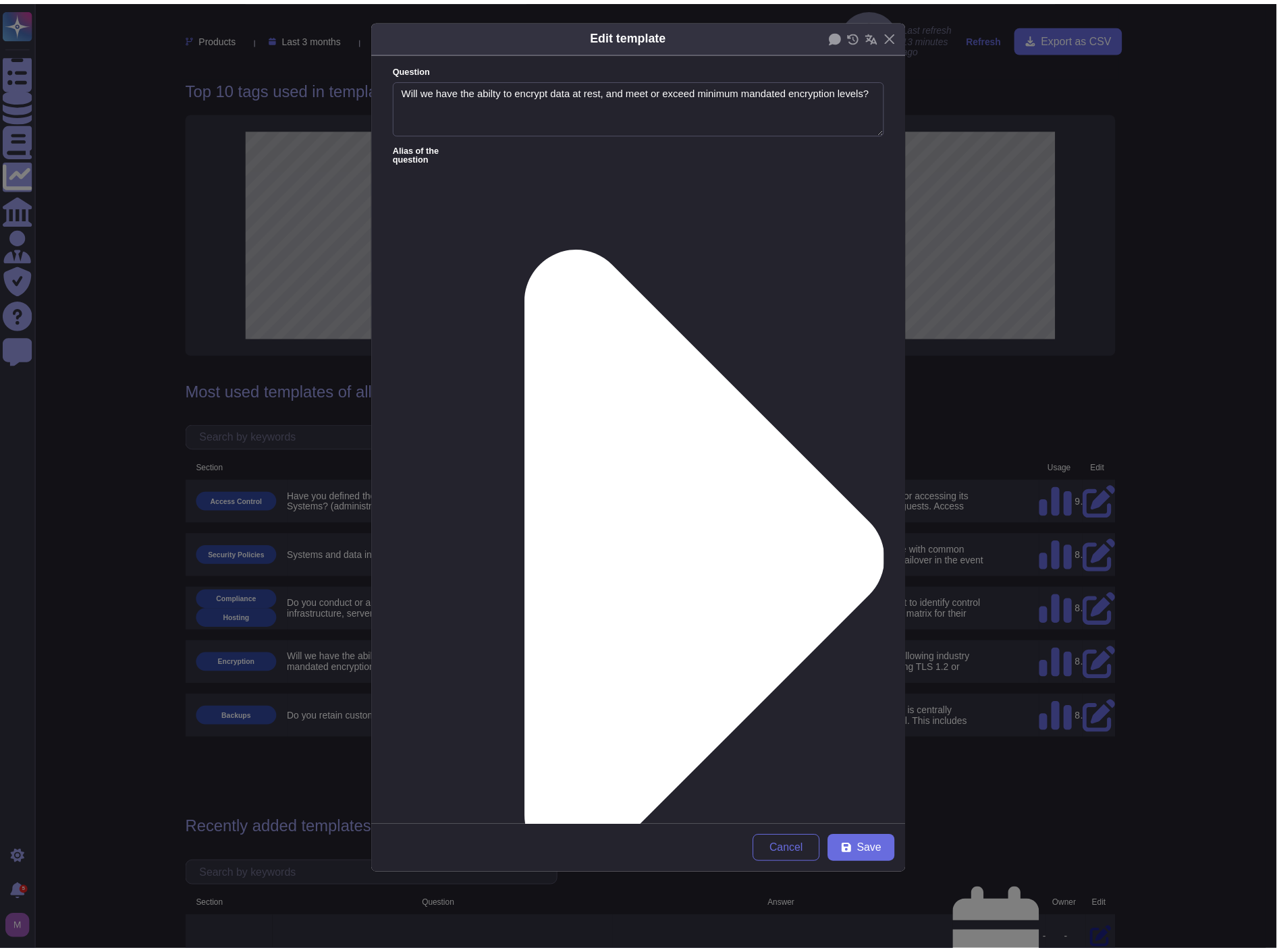
scroll to position [106, 0]
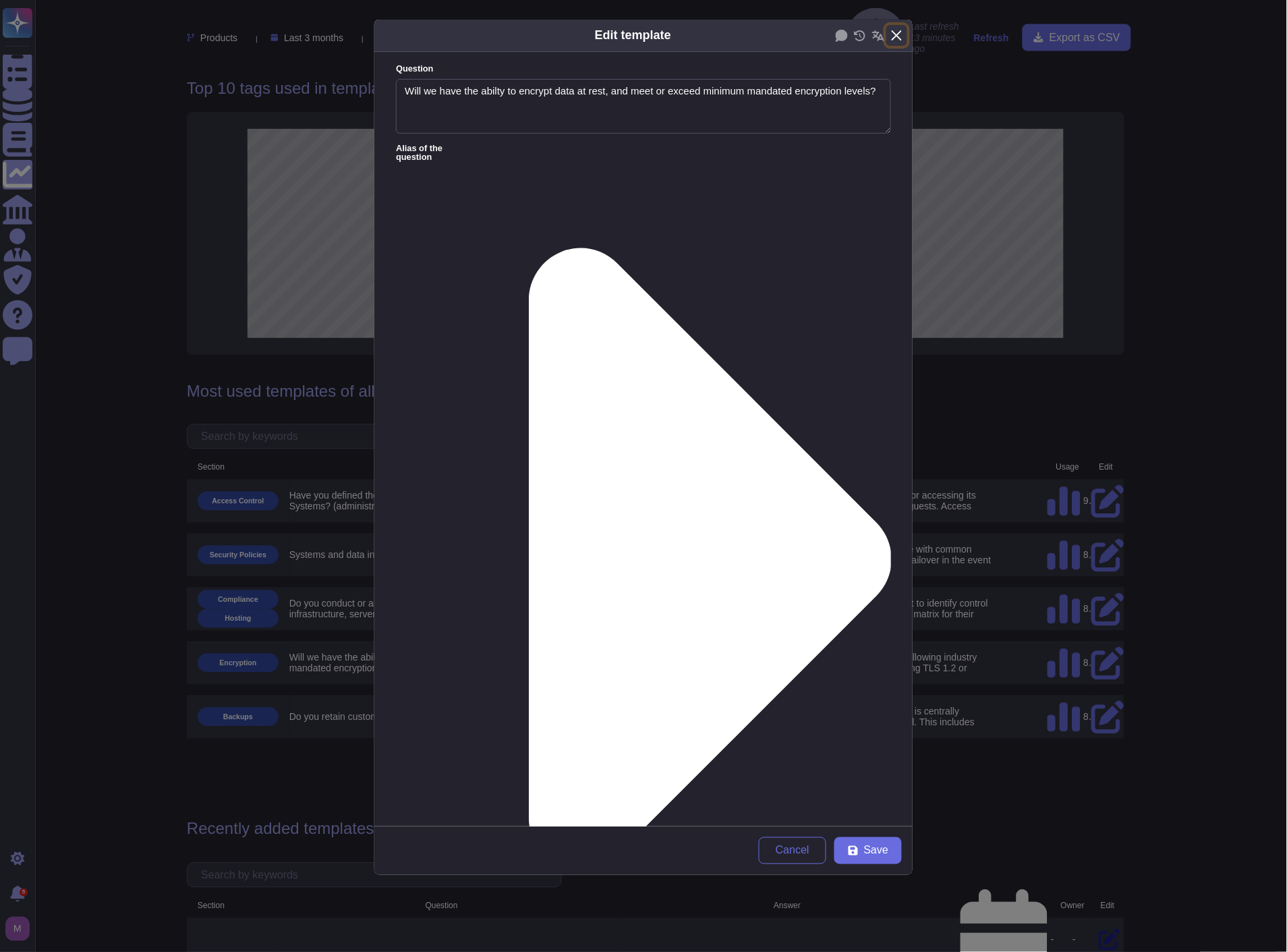
click at [892, 36] on button "Close" at bounding box center [897, 35] width 21 height 21
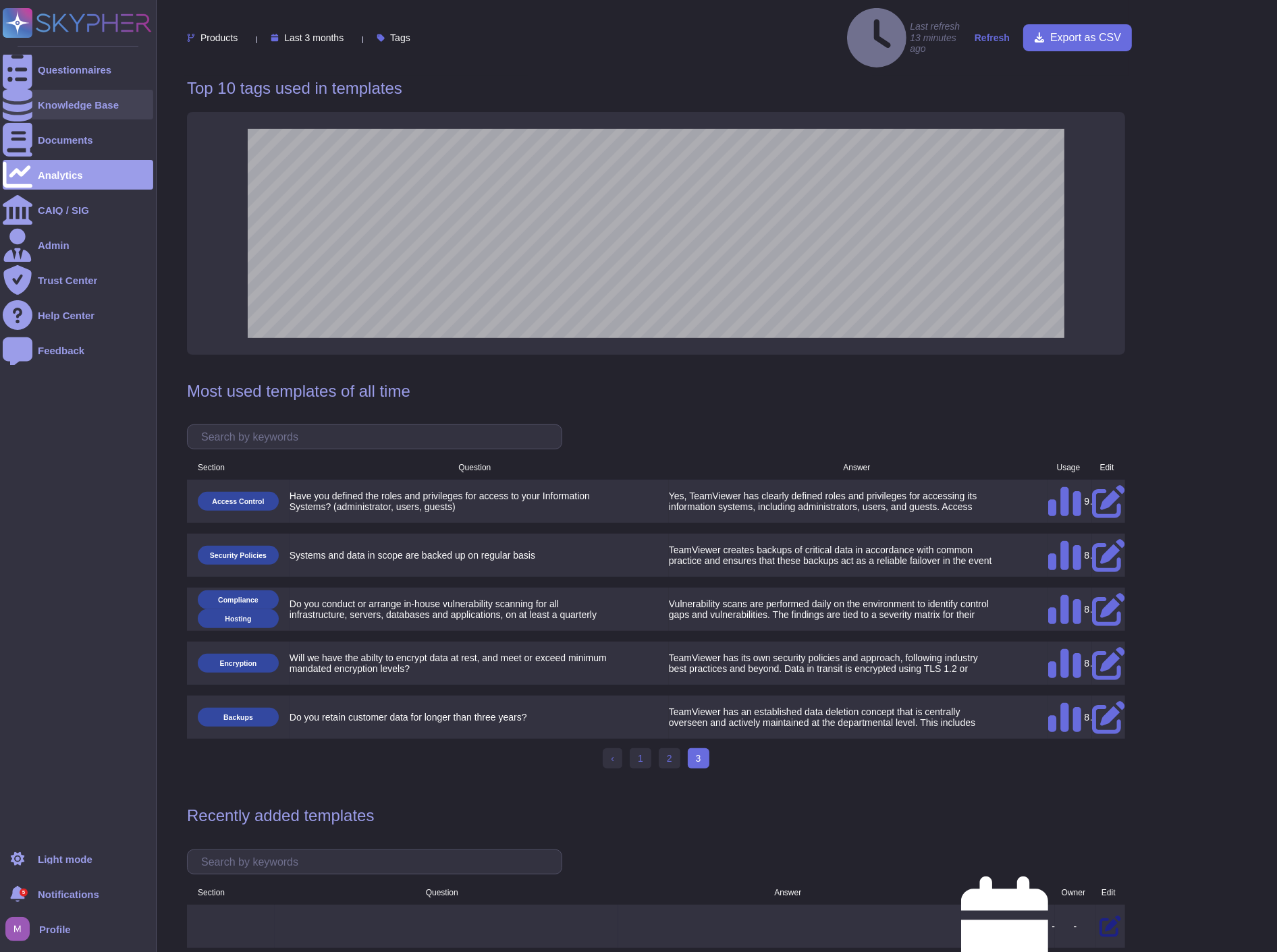
click at [57, 104] on div "Knowledge Base" at bounding box center [78, 104] width 81 height 10
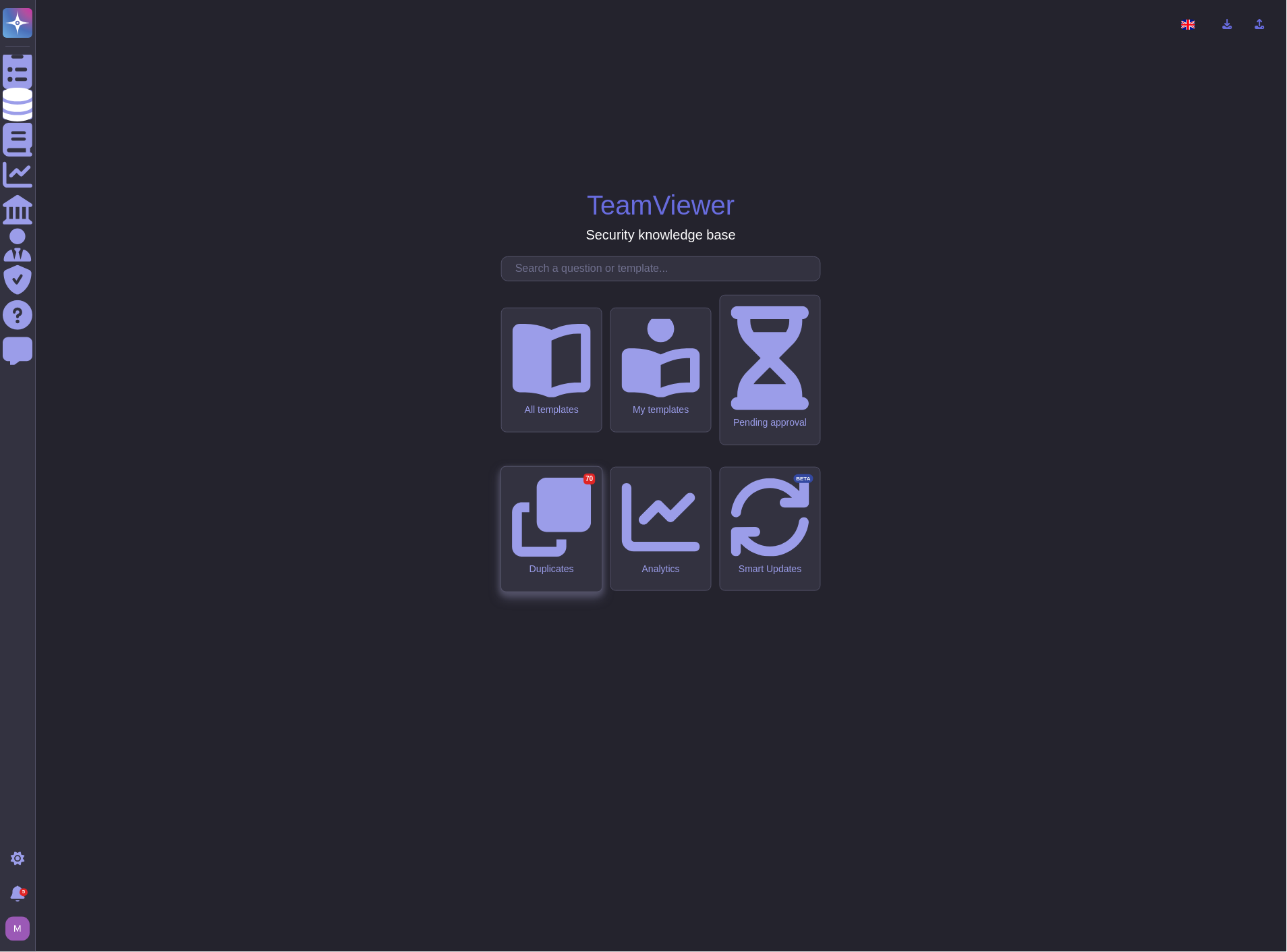
click at [558, 521] on icon at bounding box center [552, 517] width 79 height 79
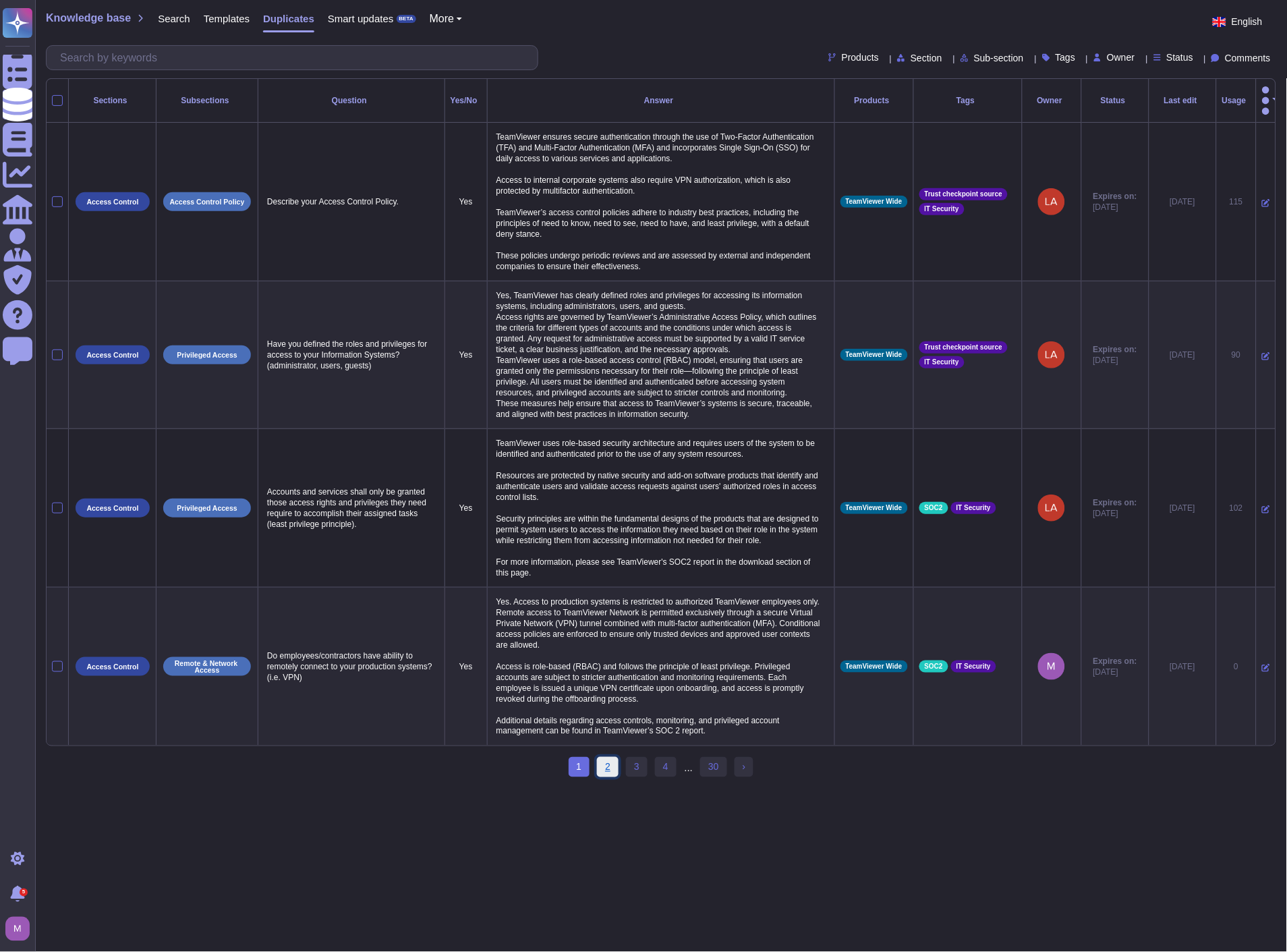
click at [609, 771] on link "2" at bounding box center [608, 768] width 22 height 20
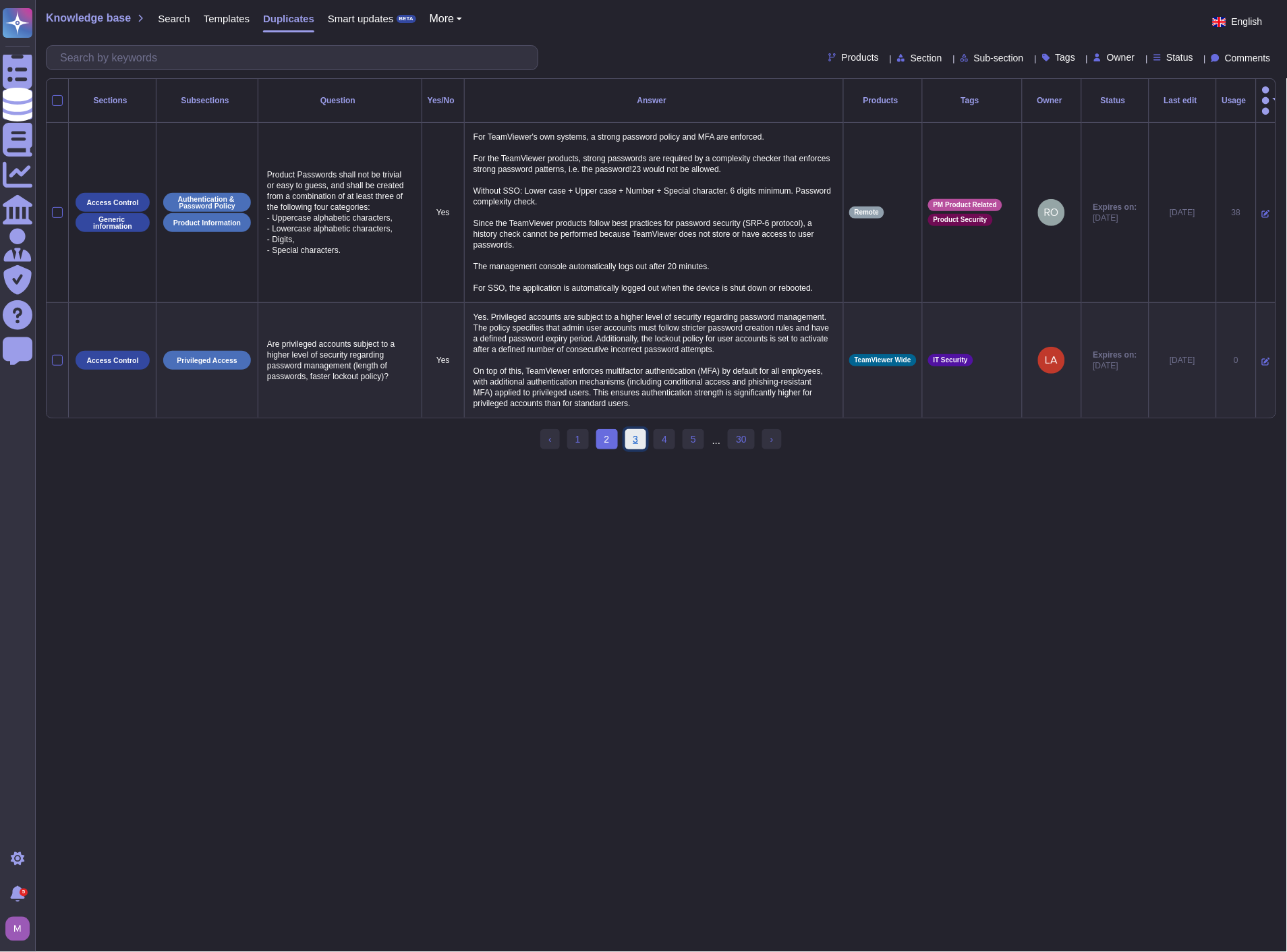
click at [633, 443] on link "3" at bounding box center [636, 440] width 22 height 20
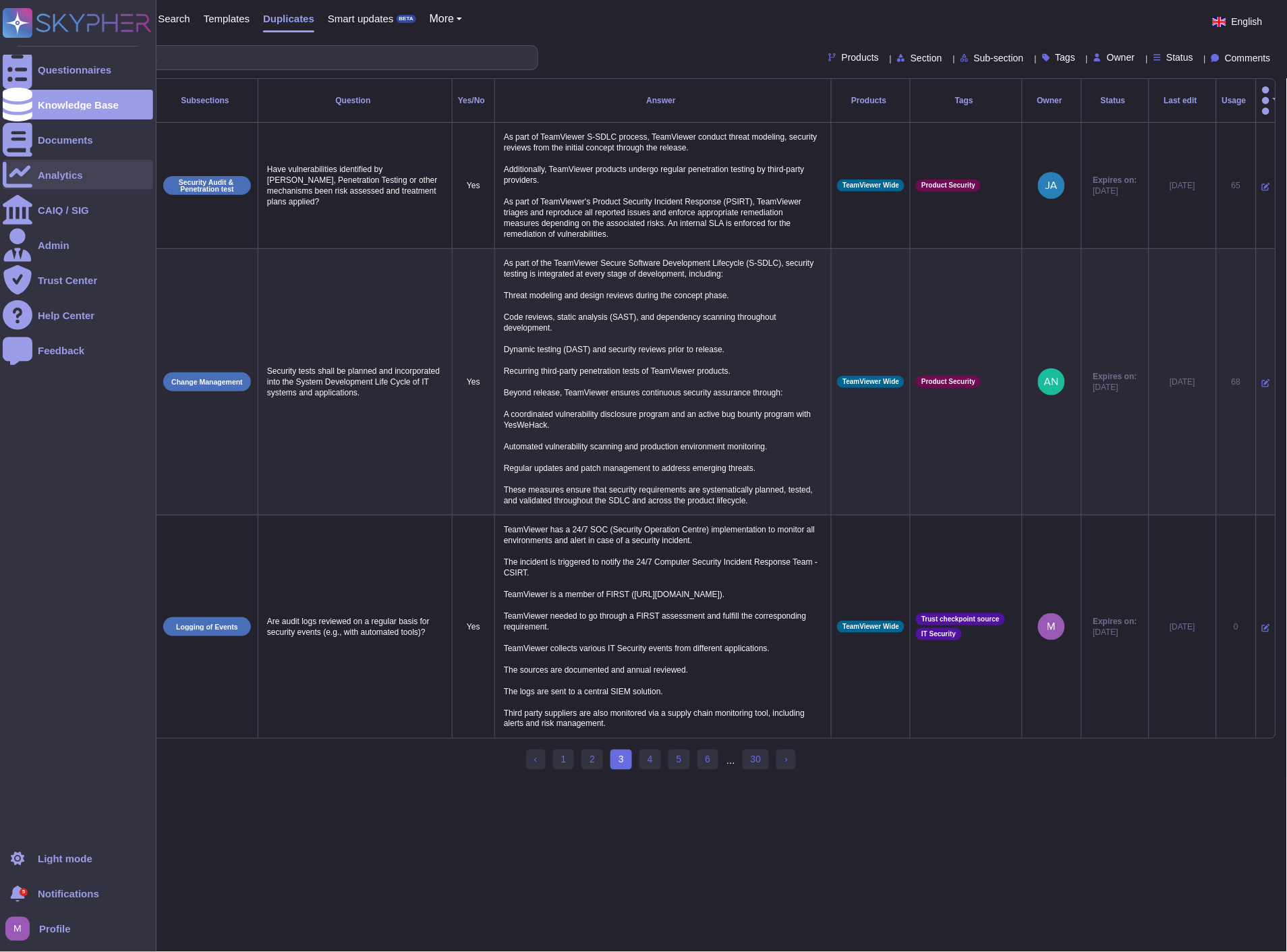
click at [31, 178] on div at bounding box center [17, 175] width 30 height 30
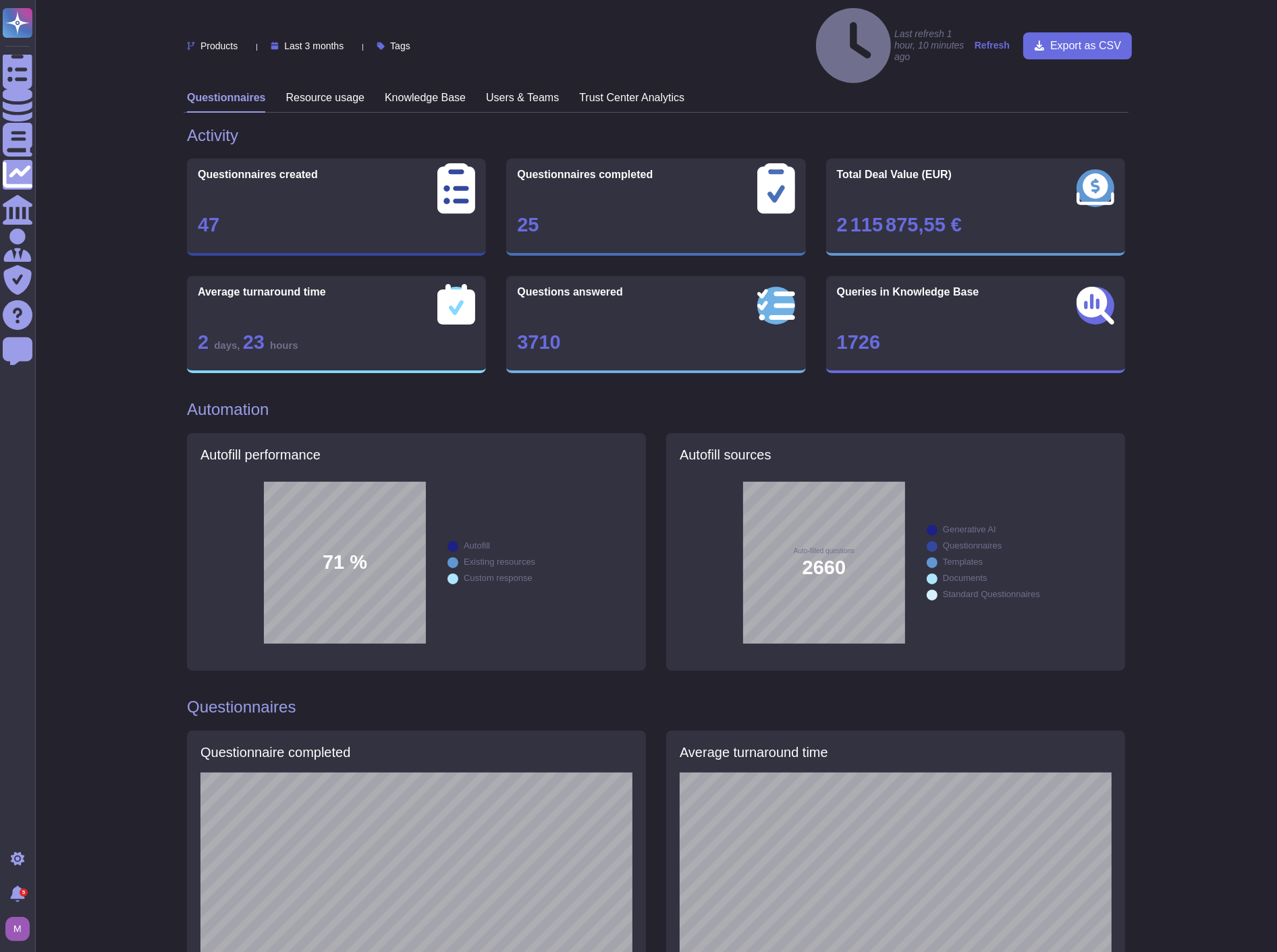
click at [413, 91] on h3 "Knowledge Base" at bounding box center [425, 97] width 81 height 13
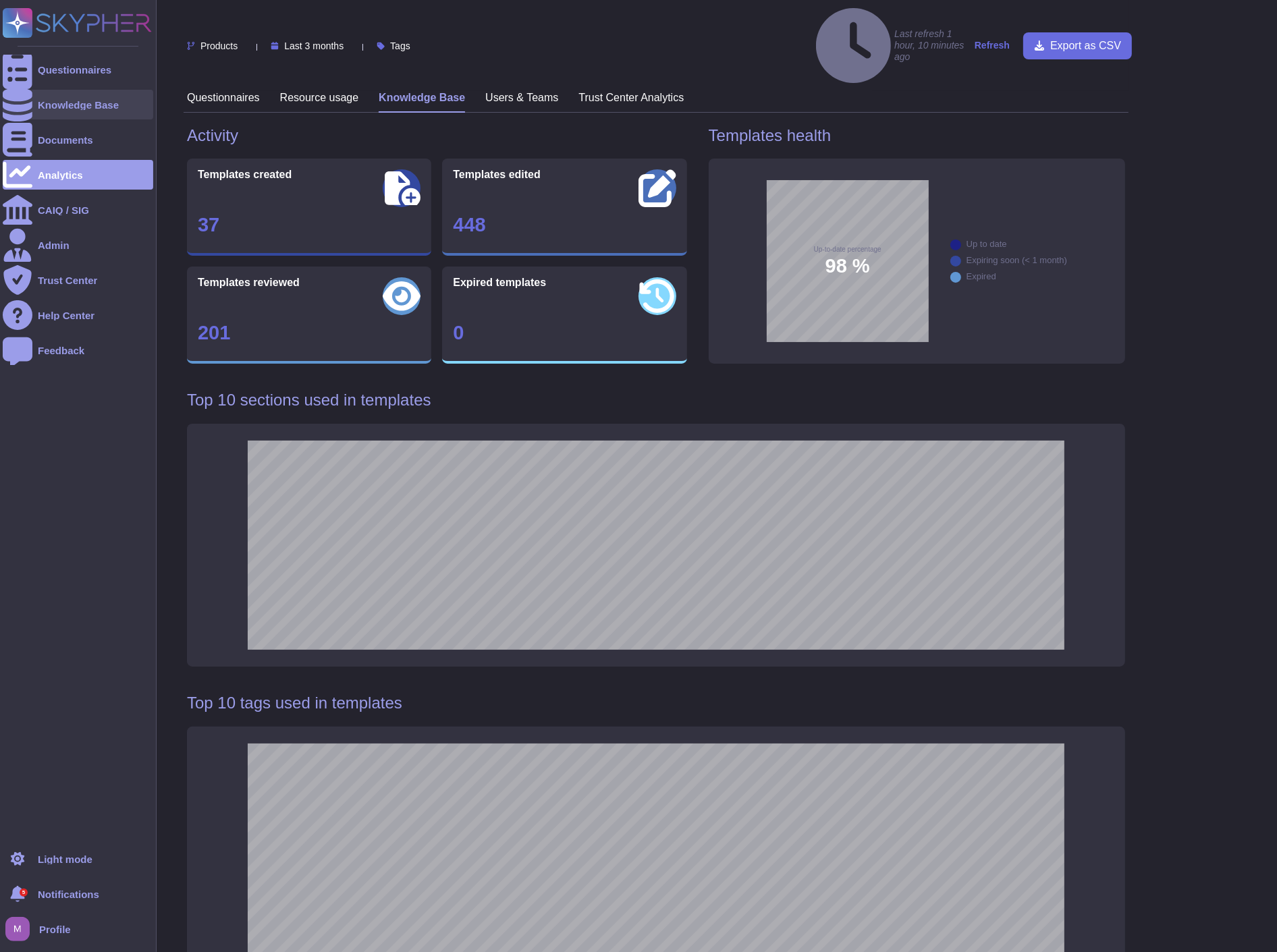
click at [31, 103] on div at bounding box center [17, 104] width 30 height 30
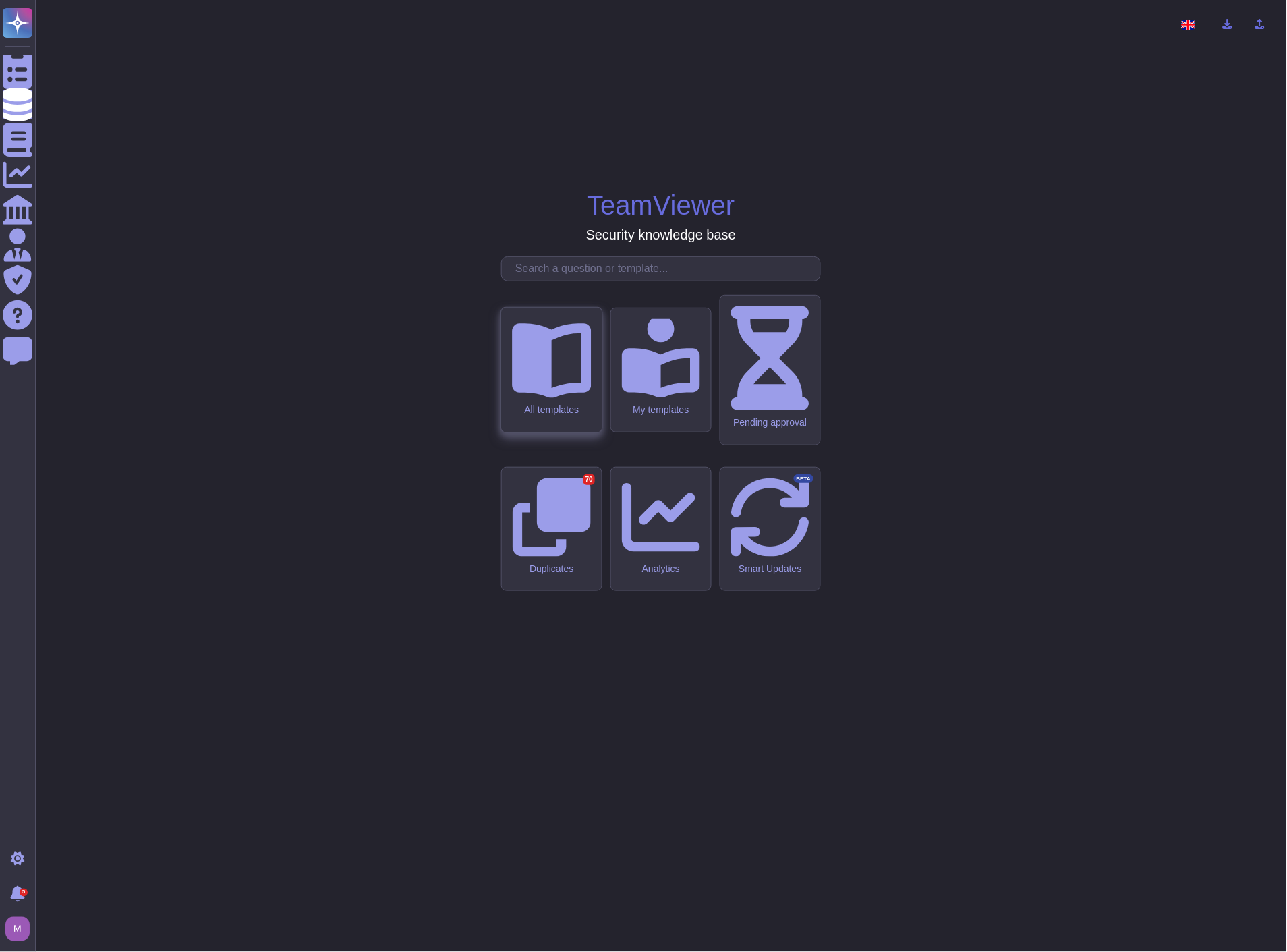
click at [553, 432] on div "All templates" at bounding box center [552, 370] width 100 height 125
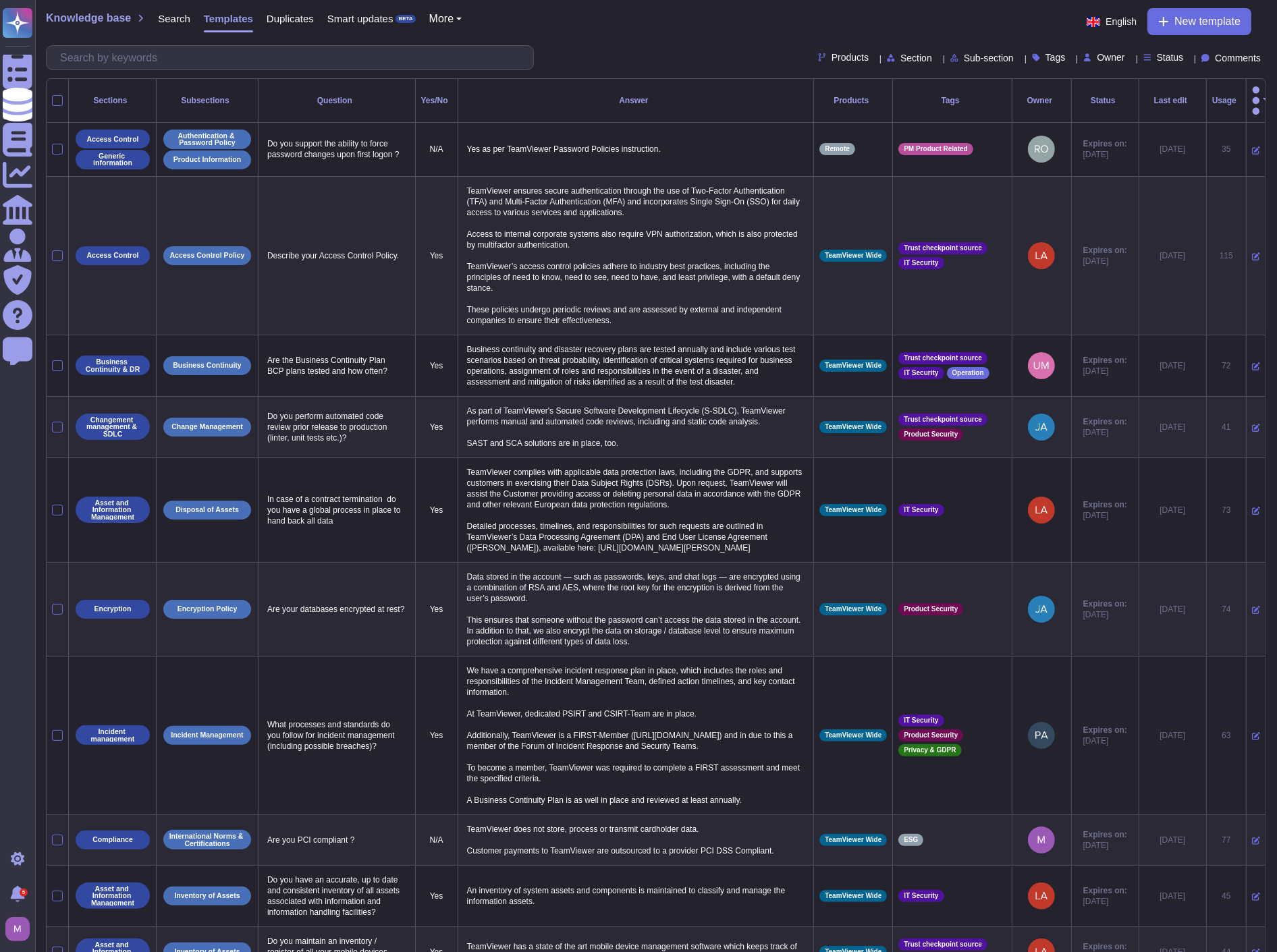
click at [1157, 61] on span "Status" at bounding box center [1170, 57] width 27 height 9
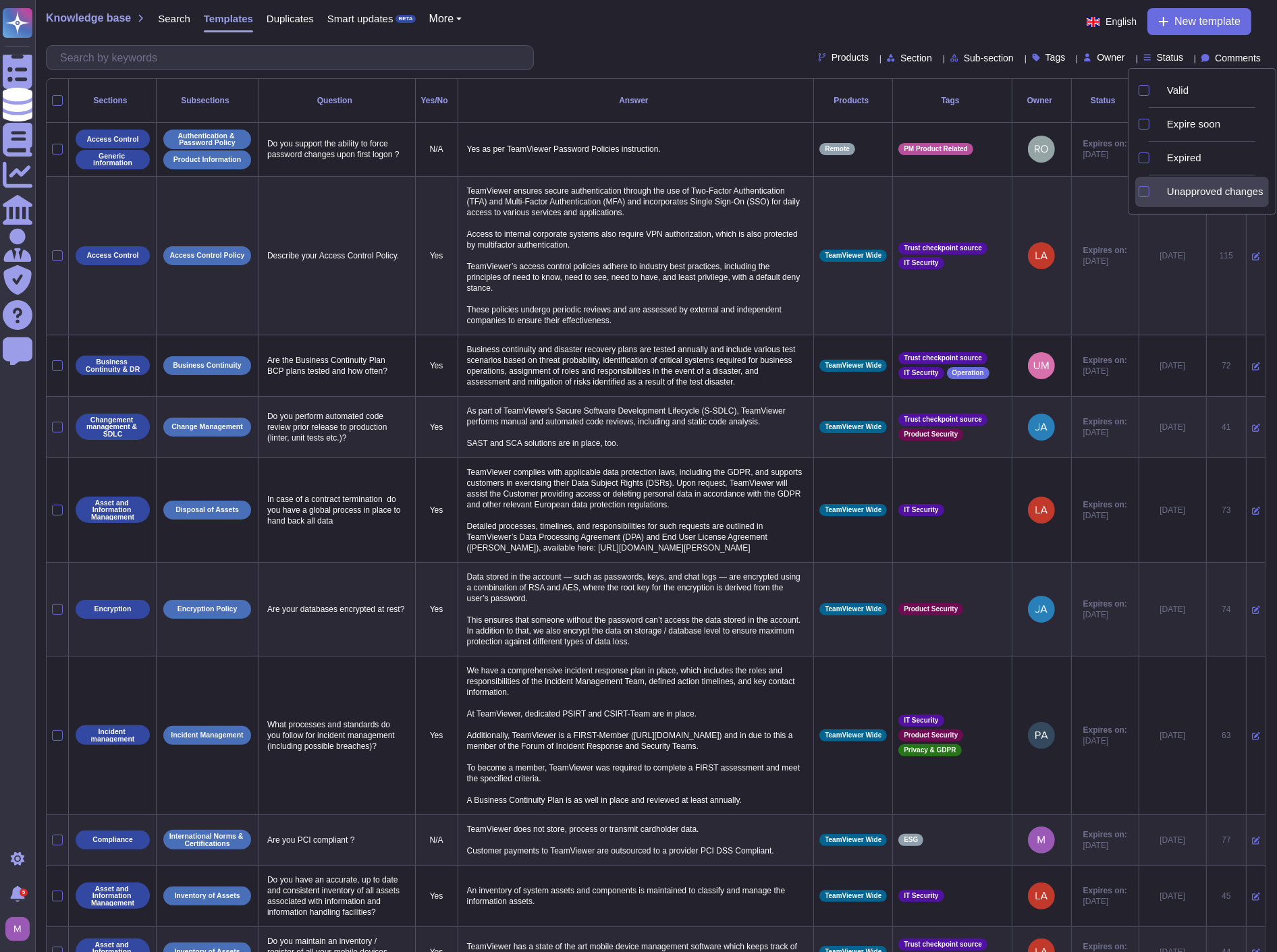
click at [1162, 184] on div at bounding box center [1158, 192] width 5 height 16
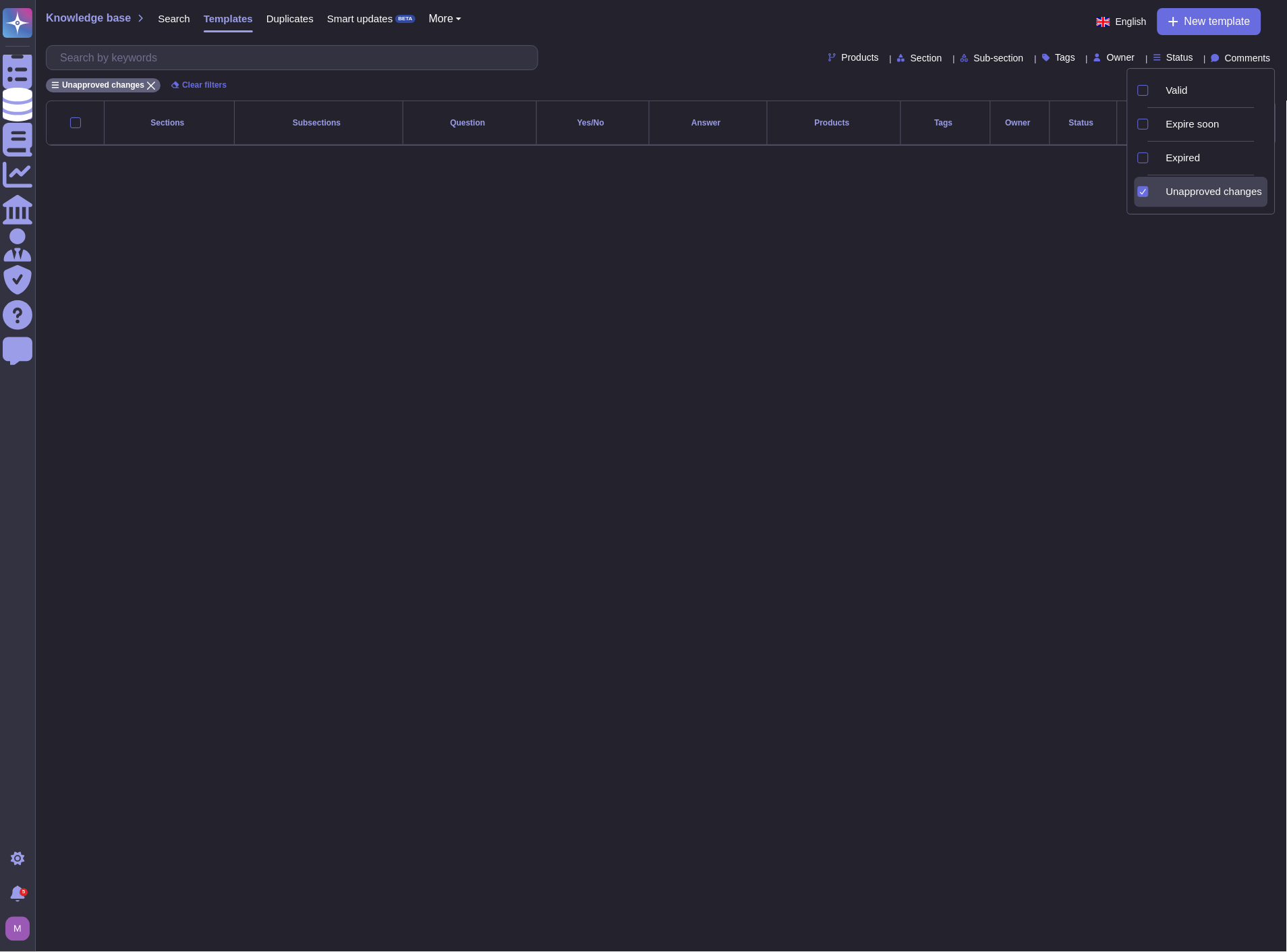
click at [1174, 184] on div "Unapproved changes" at bounding box center [1212, 191] width 113 height 31
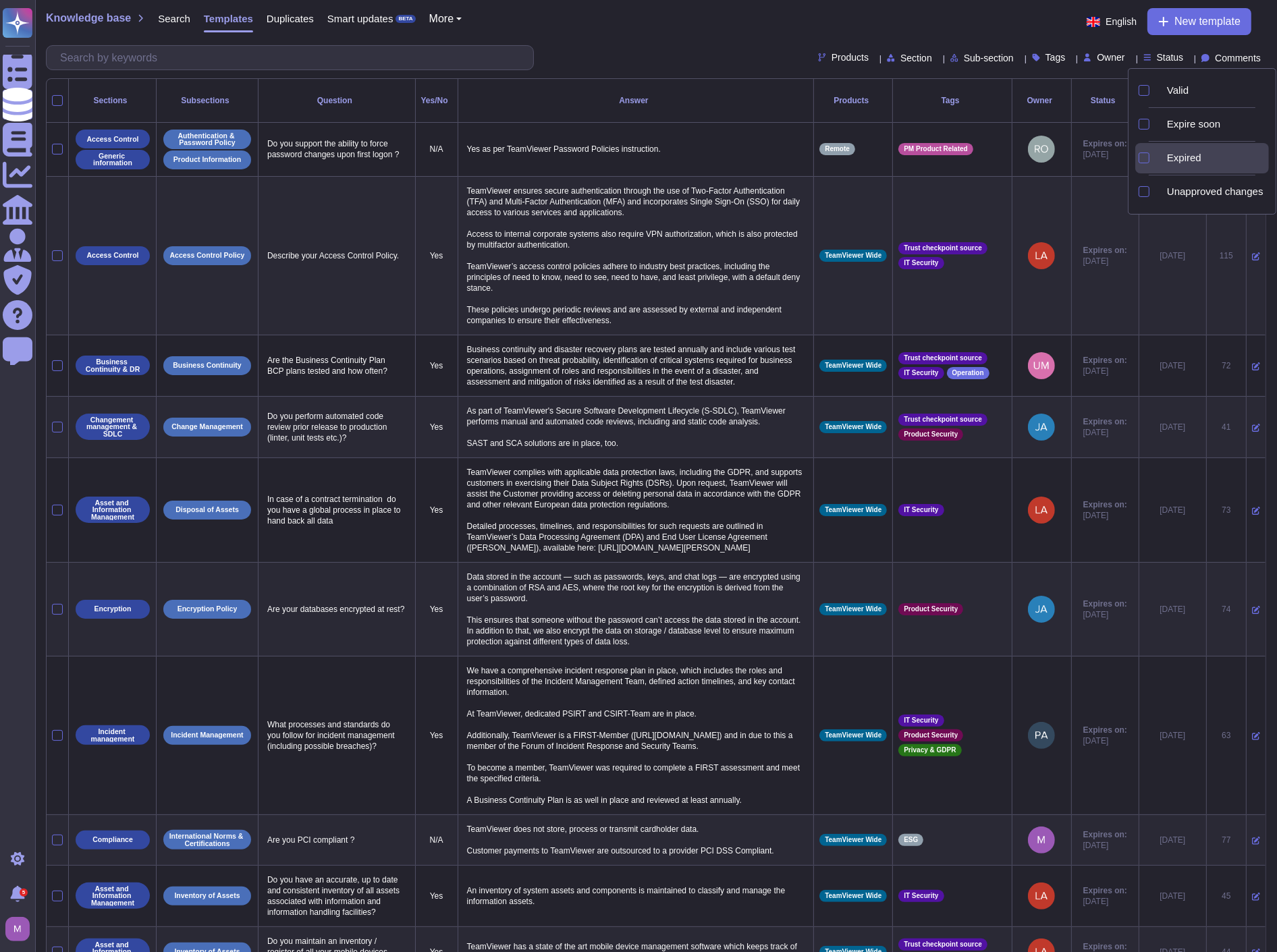
click at [1177, 156] on div "Expired" at bounding box center [1215, 157] width 108 height 12
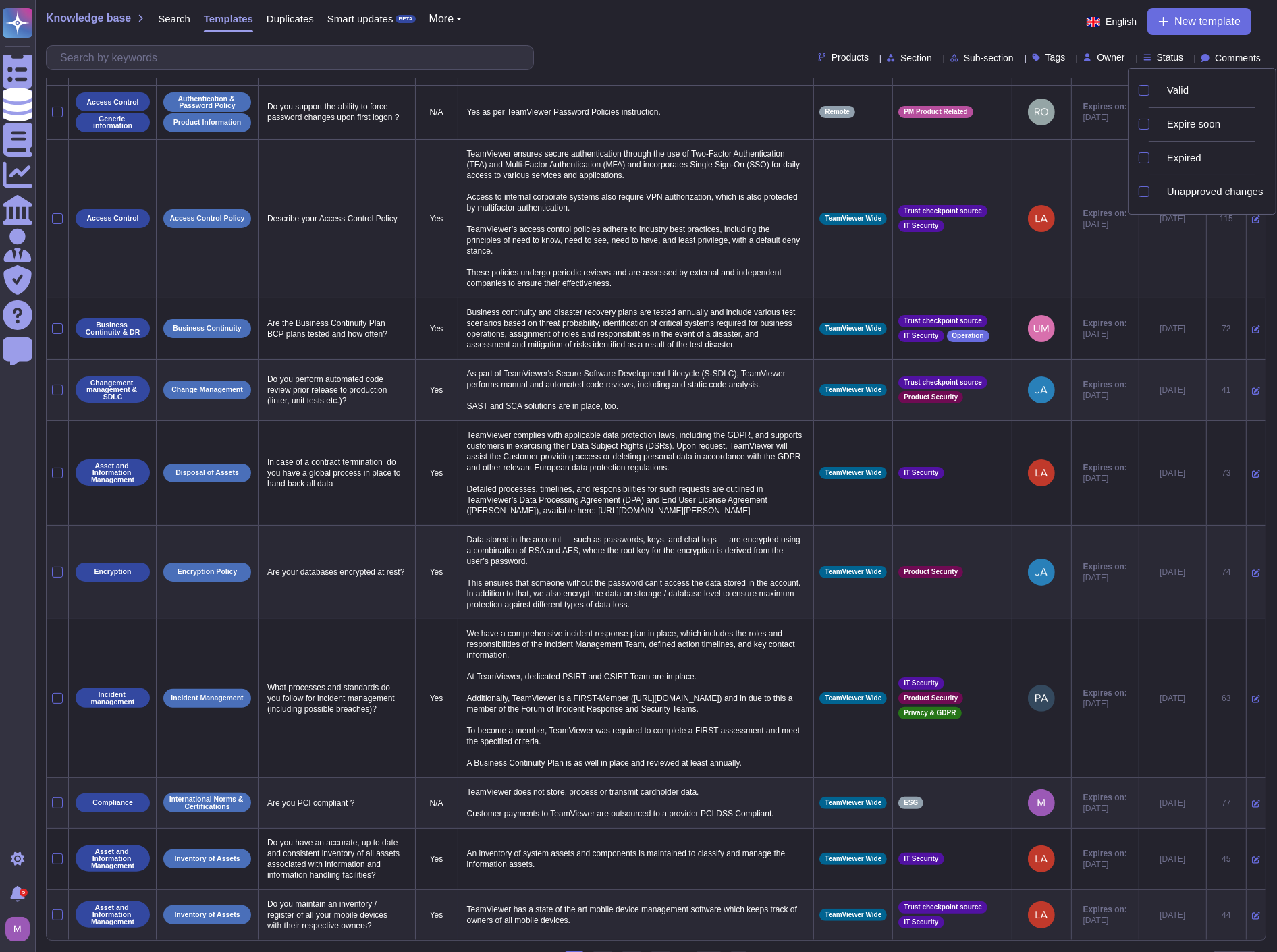
scroll to position [75, 0]
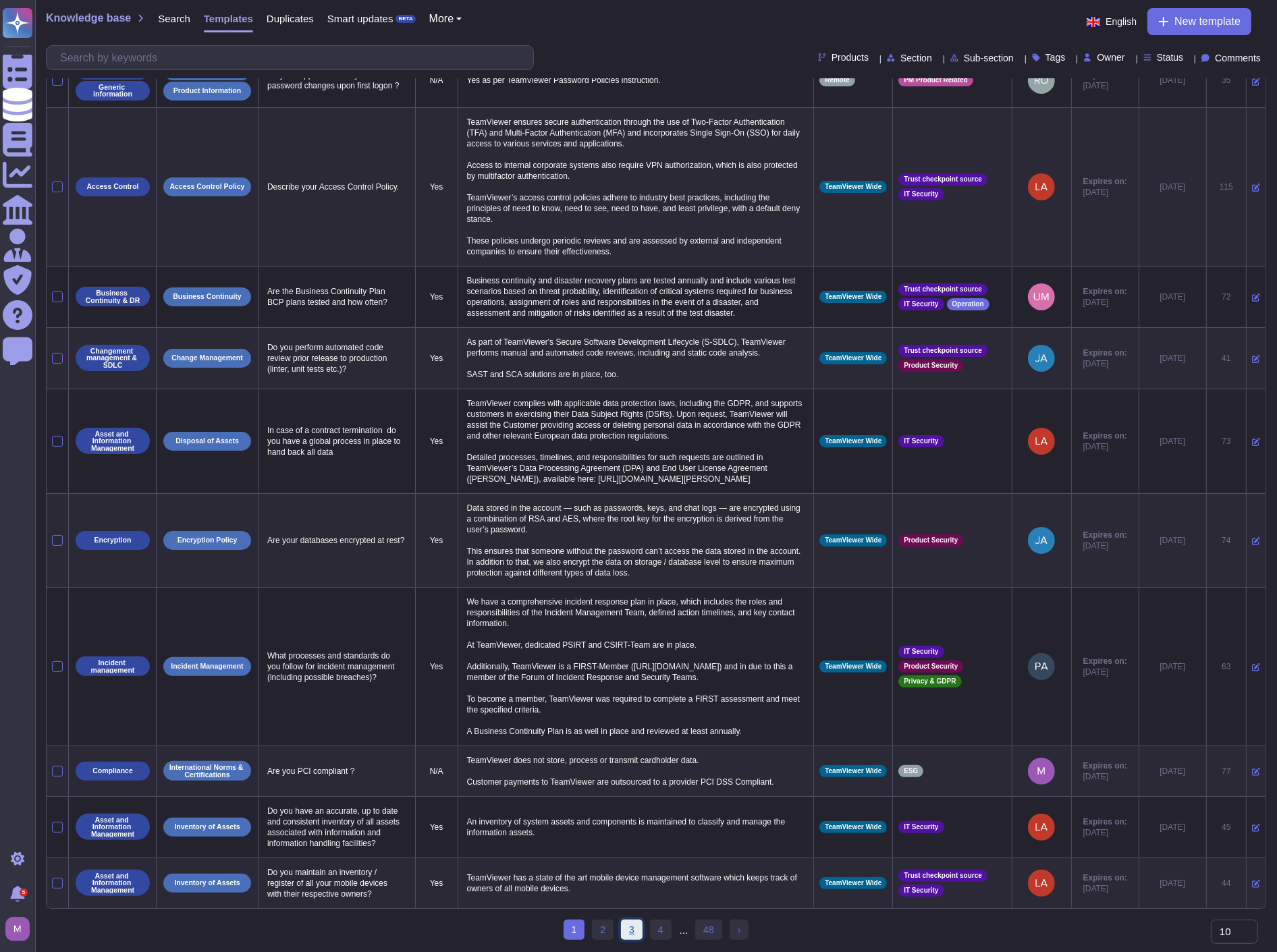
click at [631, 928] on link "3" at bounding box center [632, 930] width 22 height 20
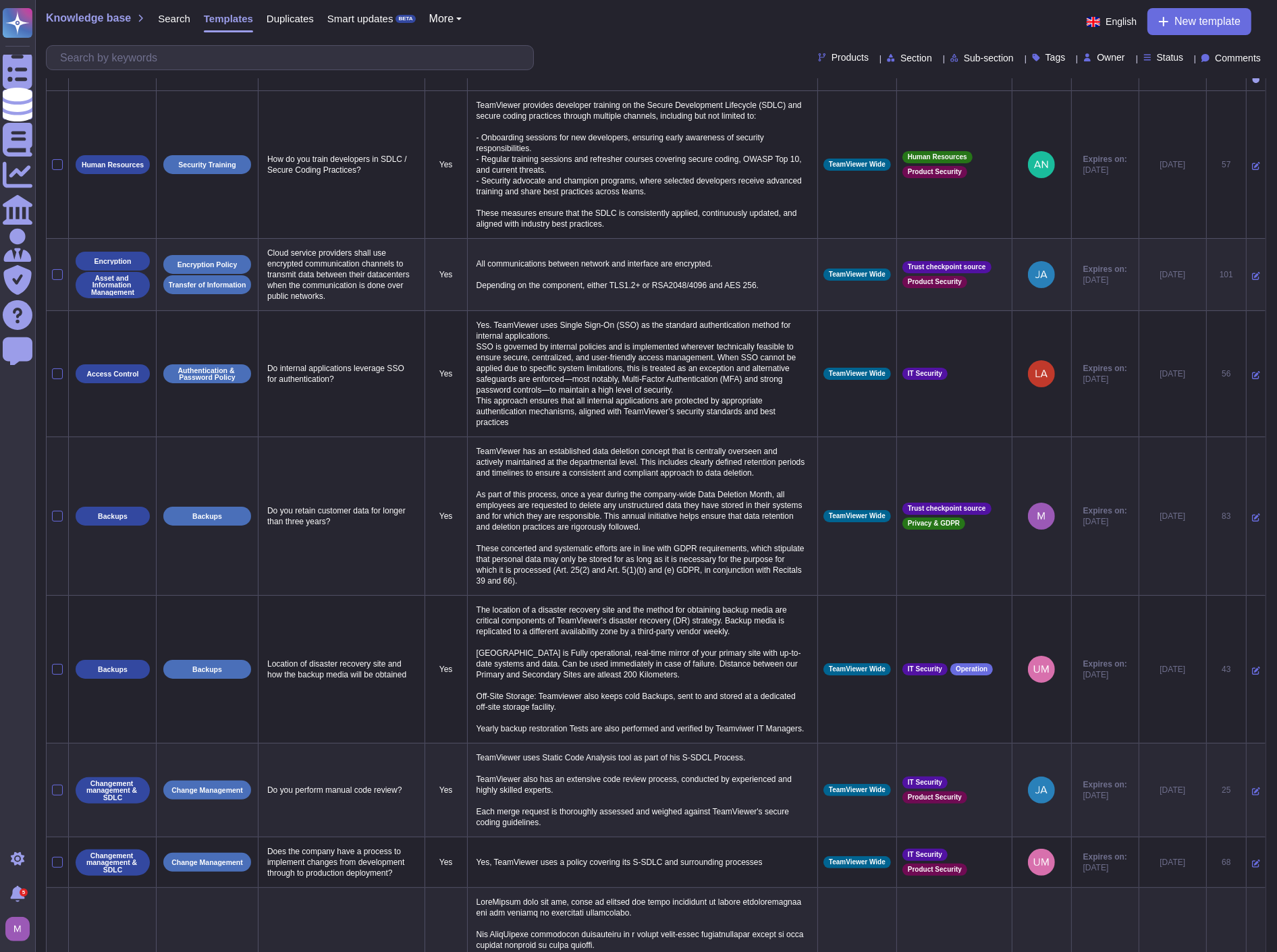
scroll to position [0, 0]
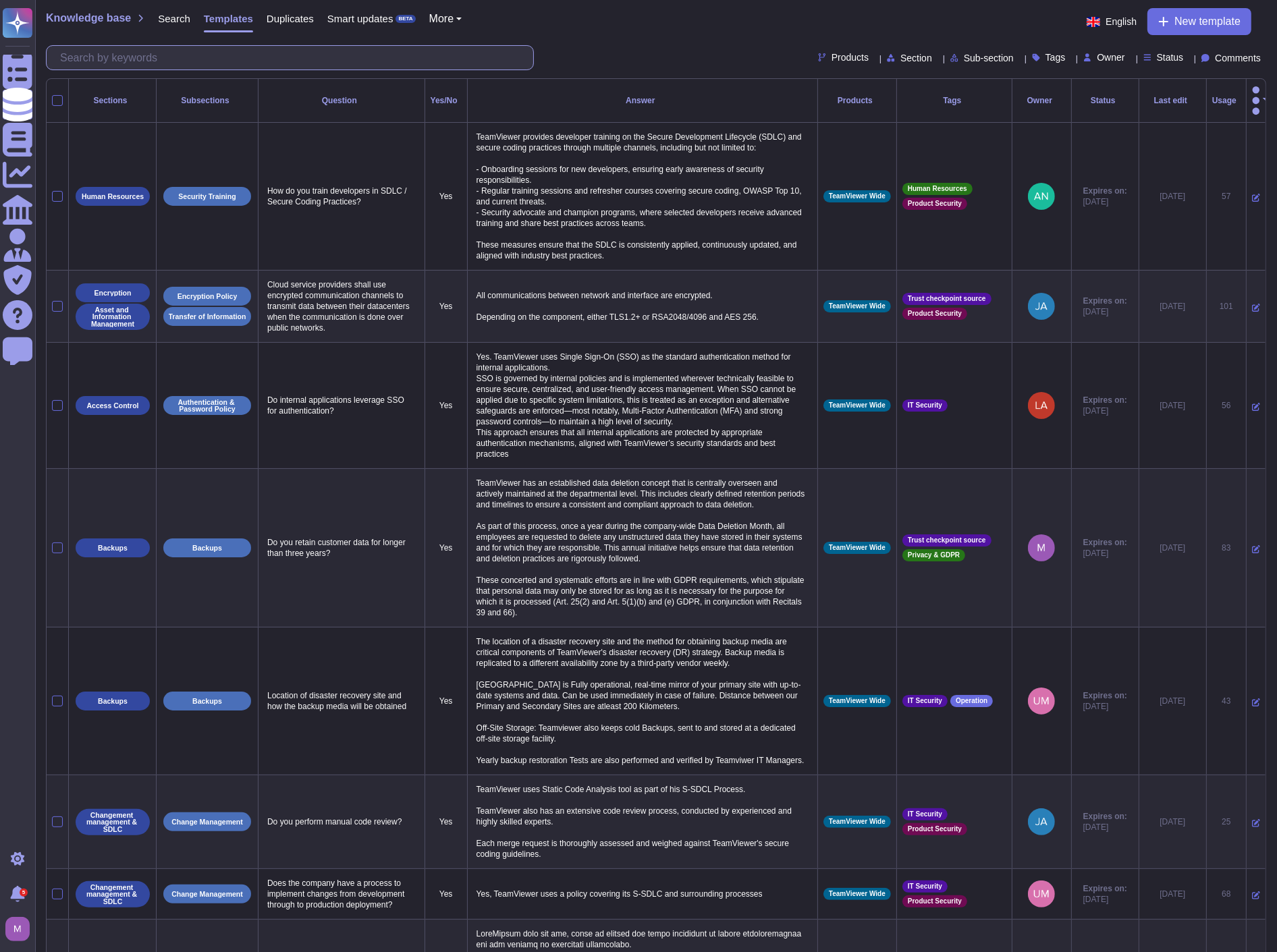
click at [238, 51] on input "text" at bounding box center [293, 57] width 480 height 24
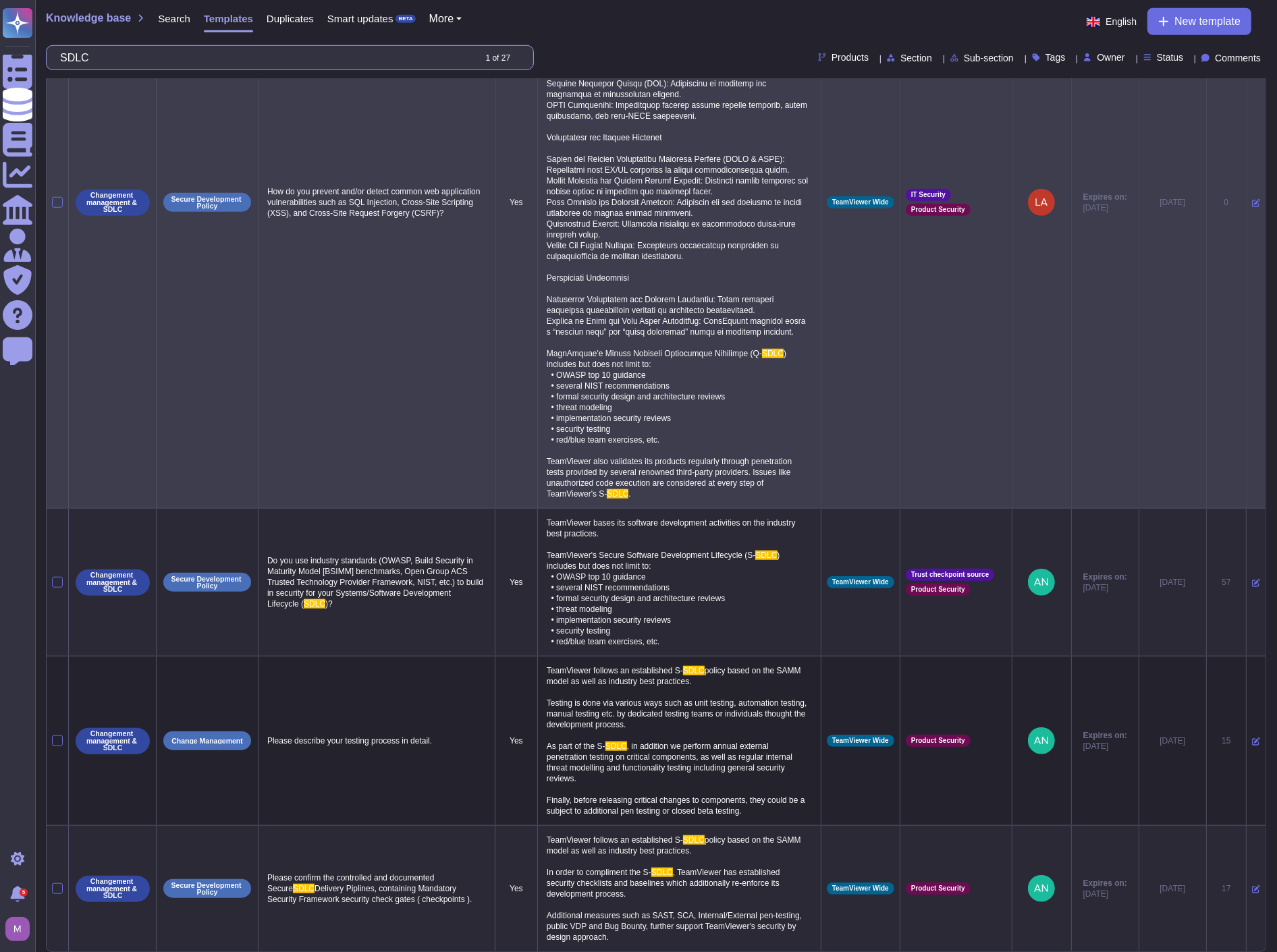
scroll to position [1226, 0]
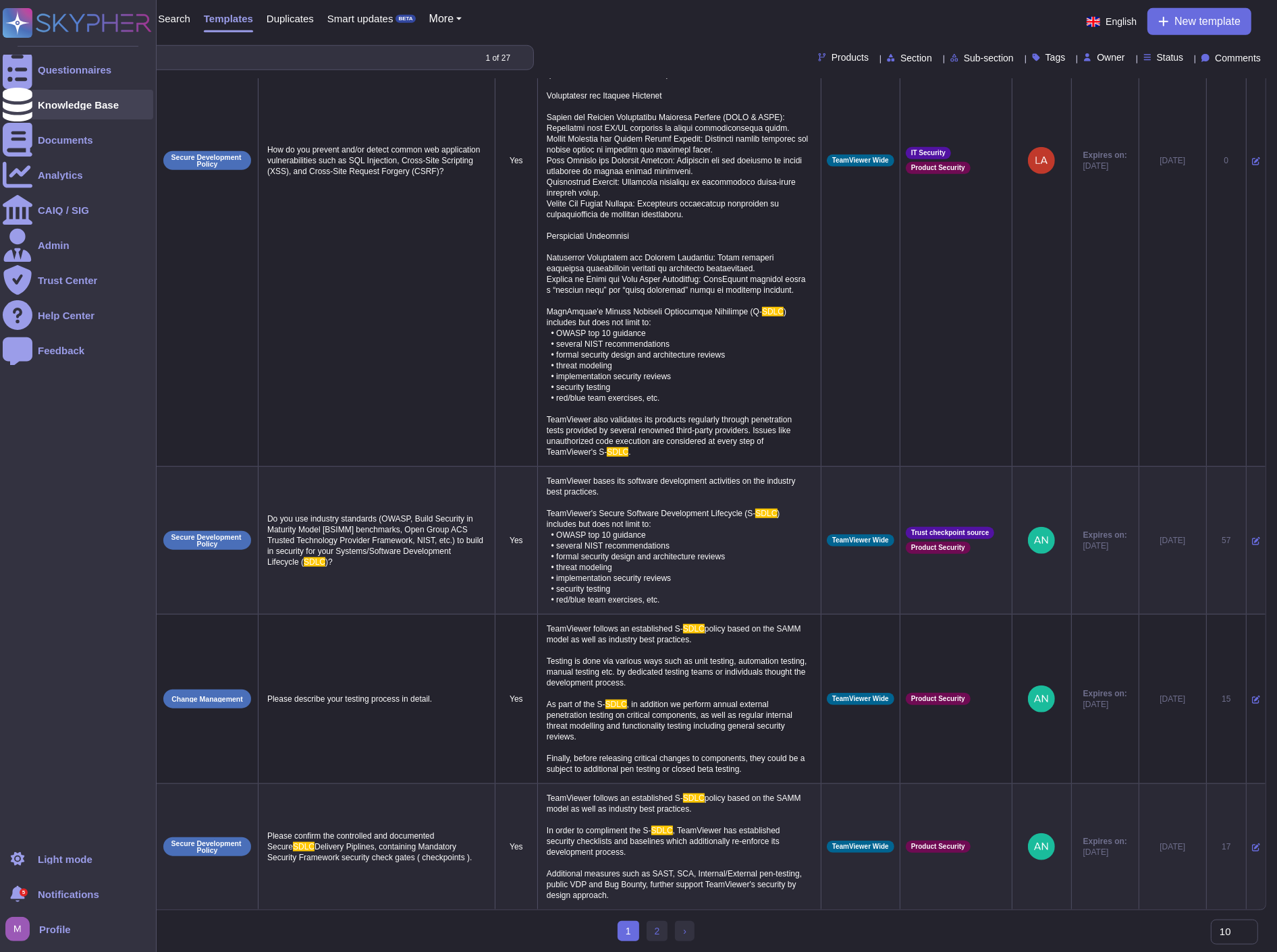
type input "SDLC"
click at [16, 99] on icon at bounding box center [17, 104] width 30 height 34
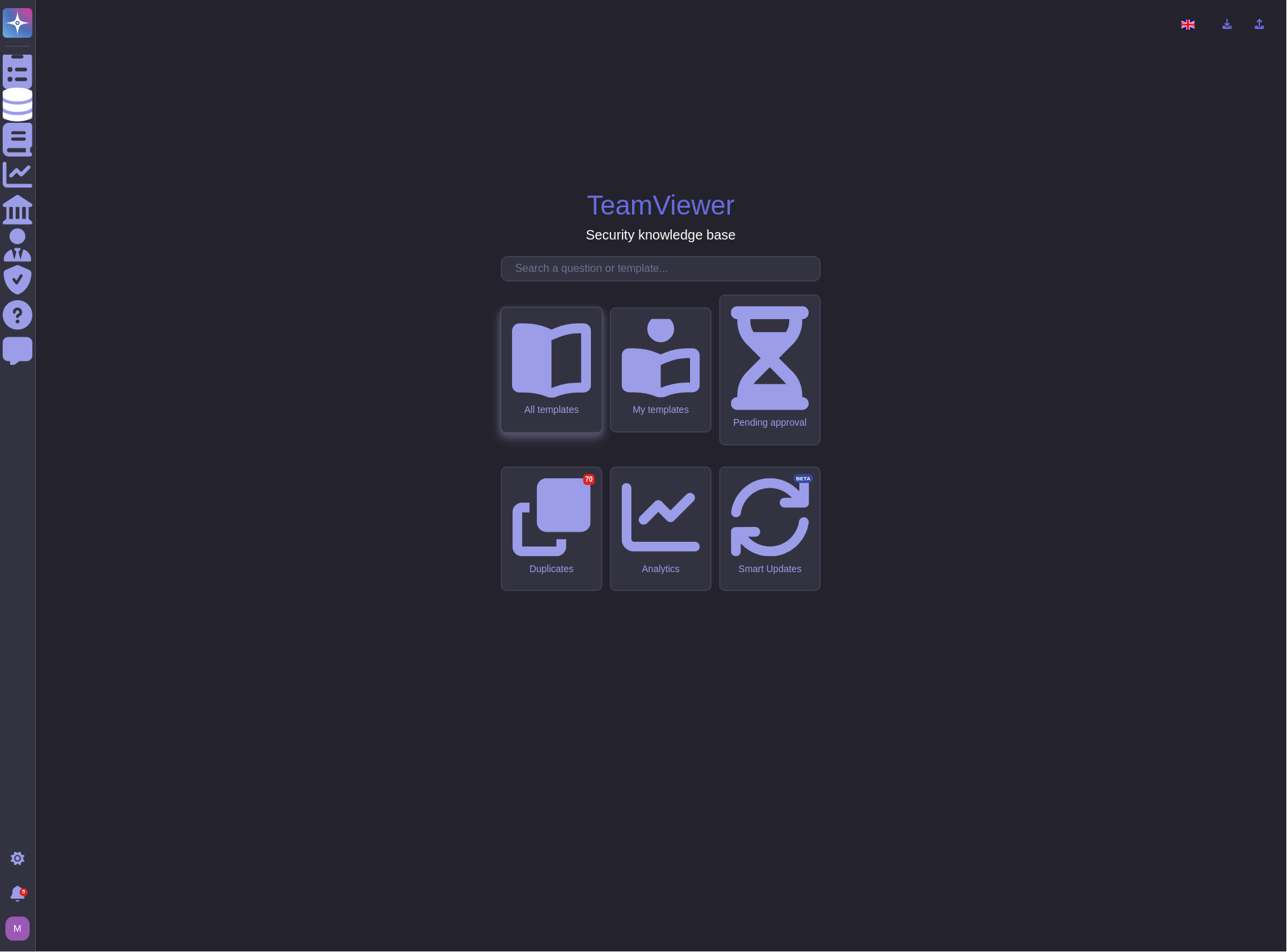
click at [562, 397] on icon at bounding box center [552, 358] width 79 height 79
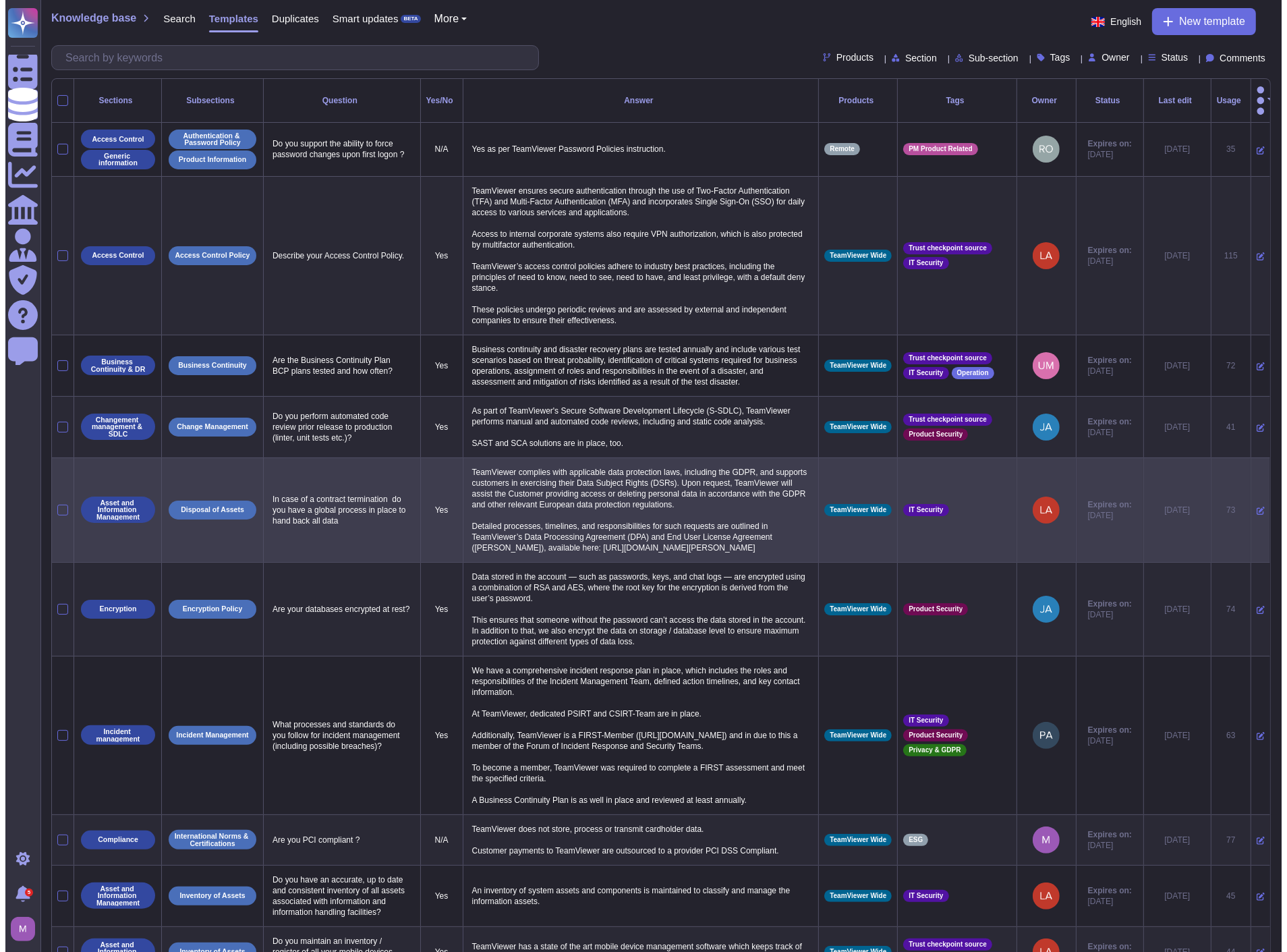
scroll to position [75, 0]
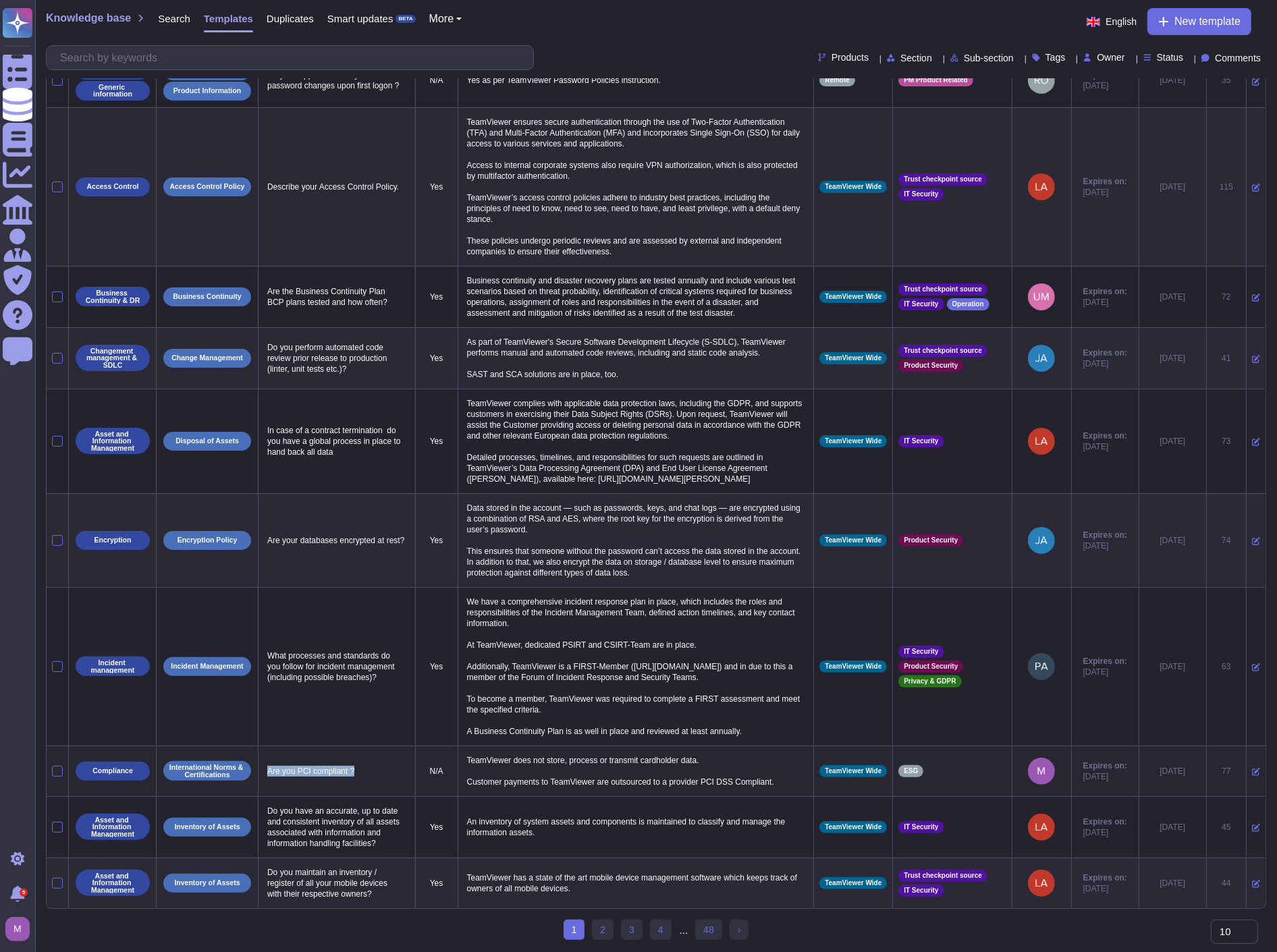
drag, startPoint x: 351, startPoint y: 757, endPoint x: 282, endPoint y: 765, distance: 69.5
click at [258, 769] on td "Are you PCI compliant ?" at bounding box center [337, 771] width 157 height 50
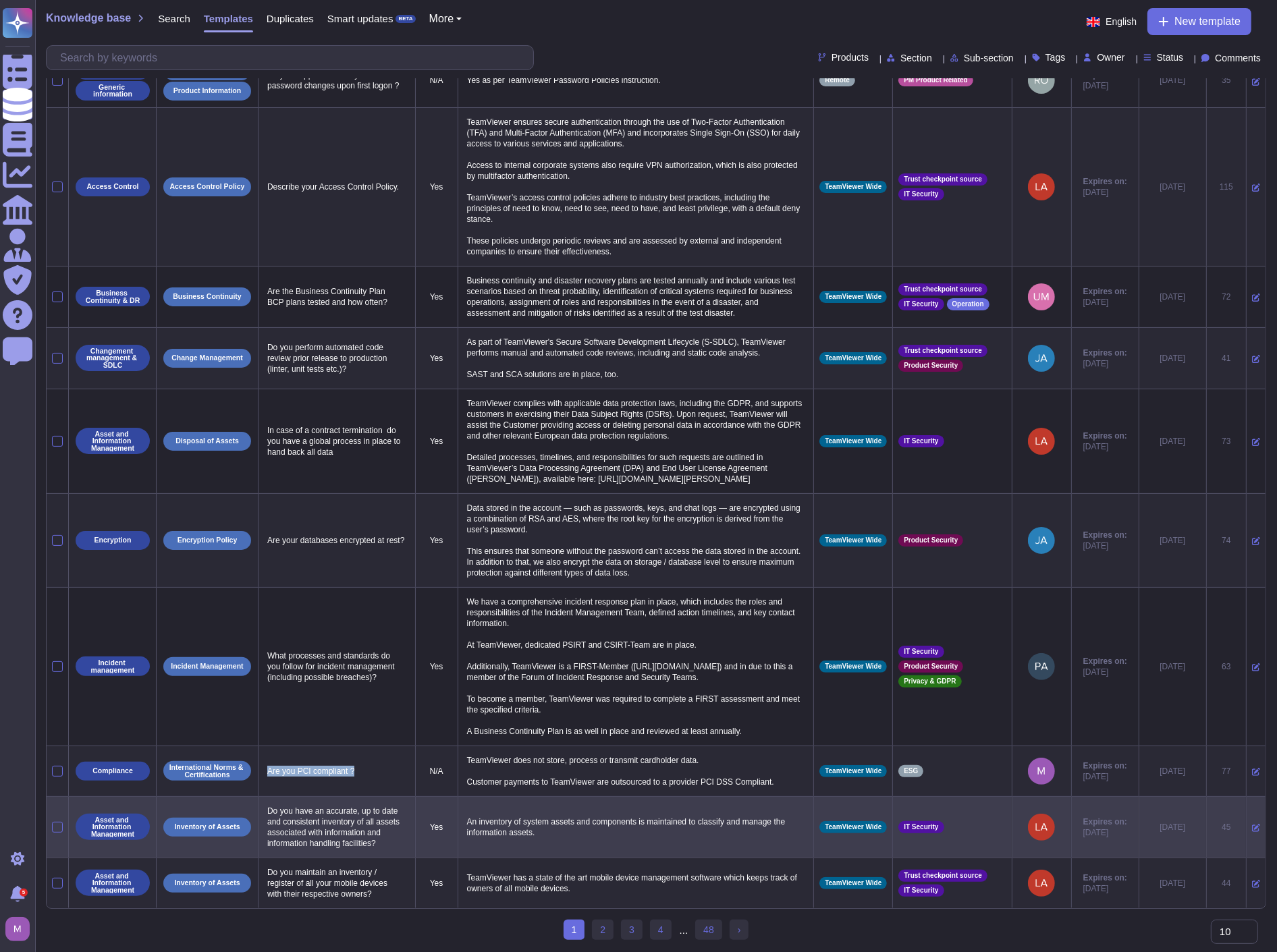
copy p "Are you PCI compliant ?"
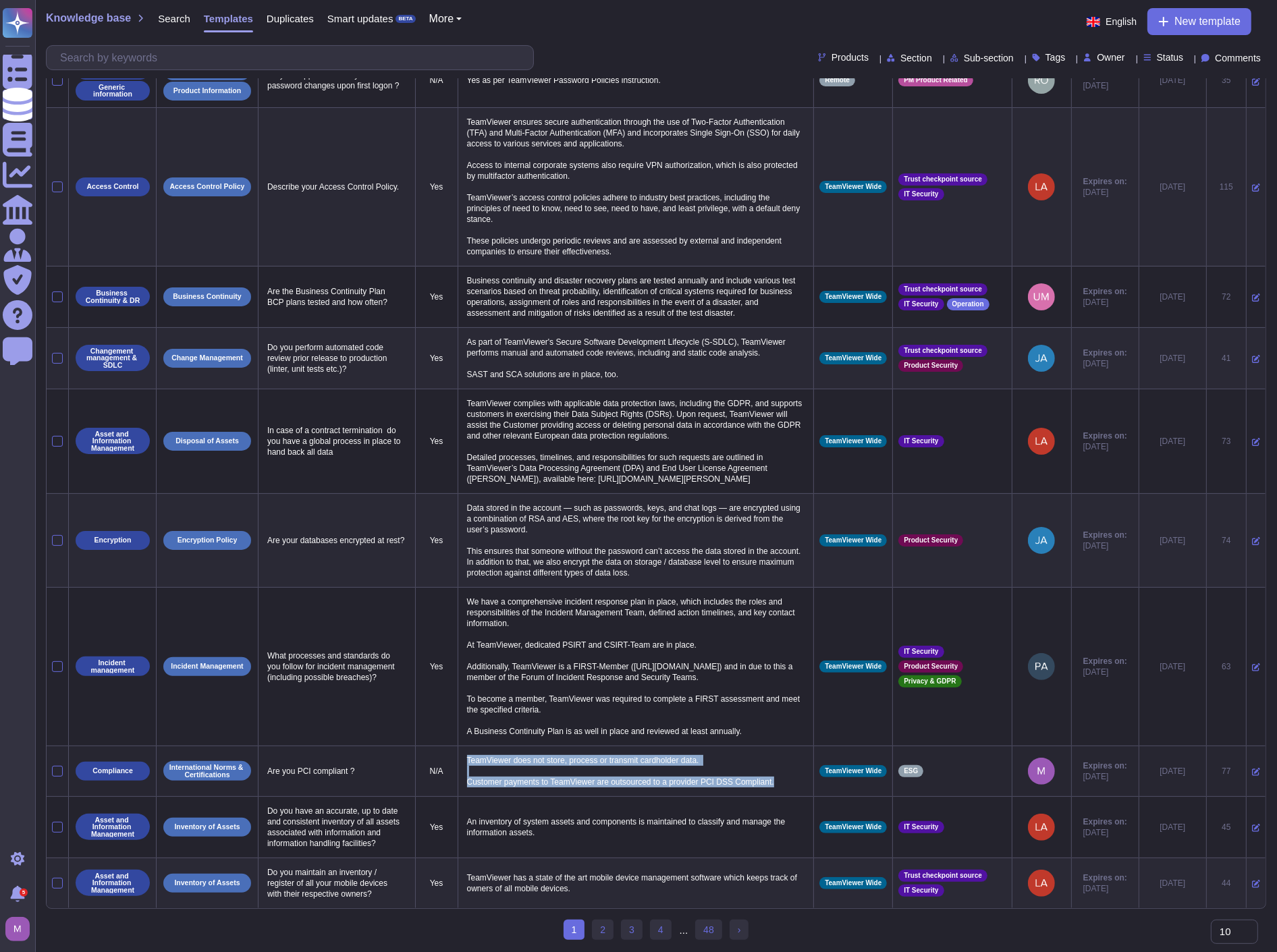
drag, startPoint x: 772, startPoint y: 774, endPoint x: 476, endPoint y: 749, distance: 297.1
click at [461, 750] on td "TeamViewer does not store, process or transmit cardholder data. Customer paymen…" at bounding box center [636, 771] width 356 height 50
copy p "TeamViewer does not store, process or transmit cardholder data. Customer paymen…"
click at [1252, 768] on icon at bounding box center [1256, 771] width 8 height 8
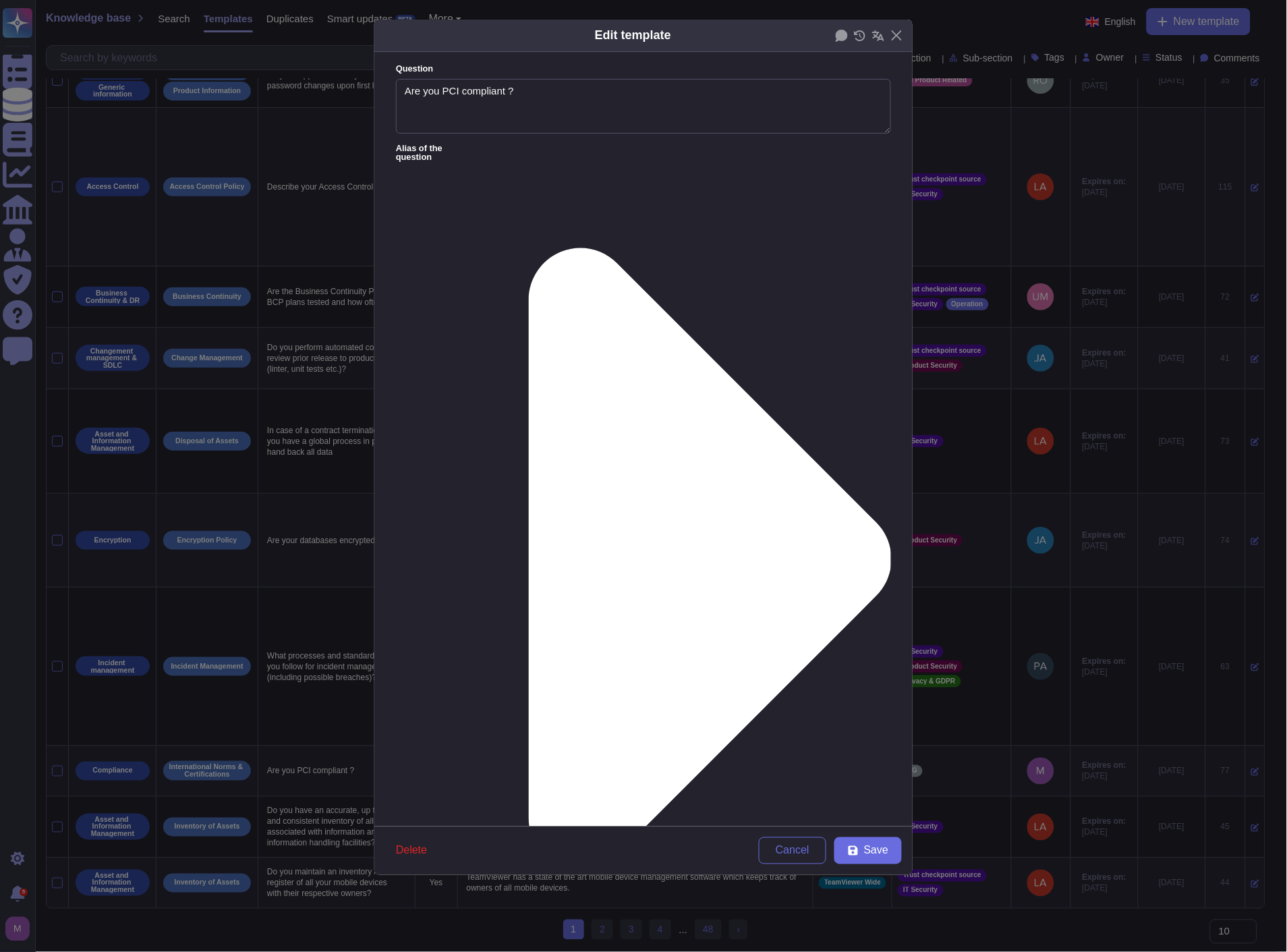
type textarea "Are you PCI compliant ?"
paste textarea ", or transmit cardholder data. All customer payments to TeamViewer are handled …"
type textarea "TeamViewer does not store, process, or transmit cardholder data. All customer p…"
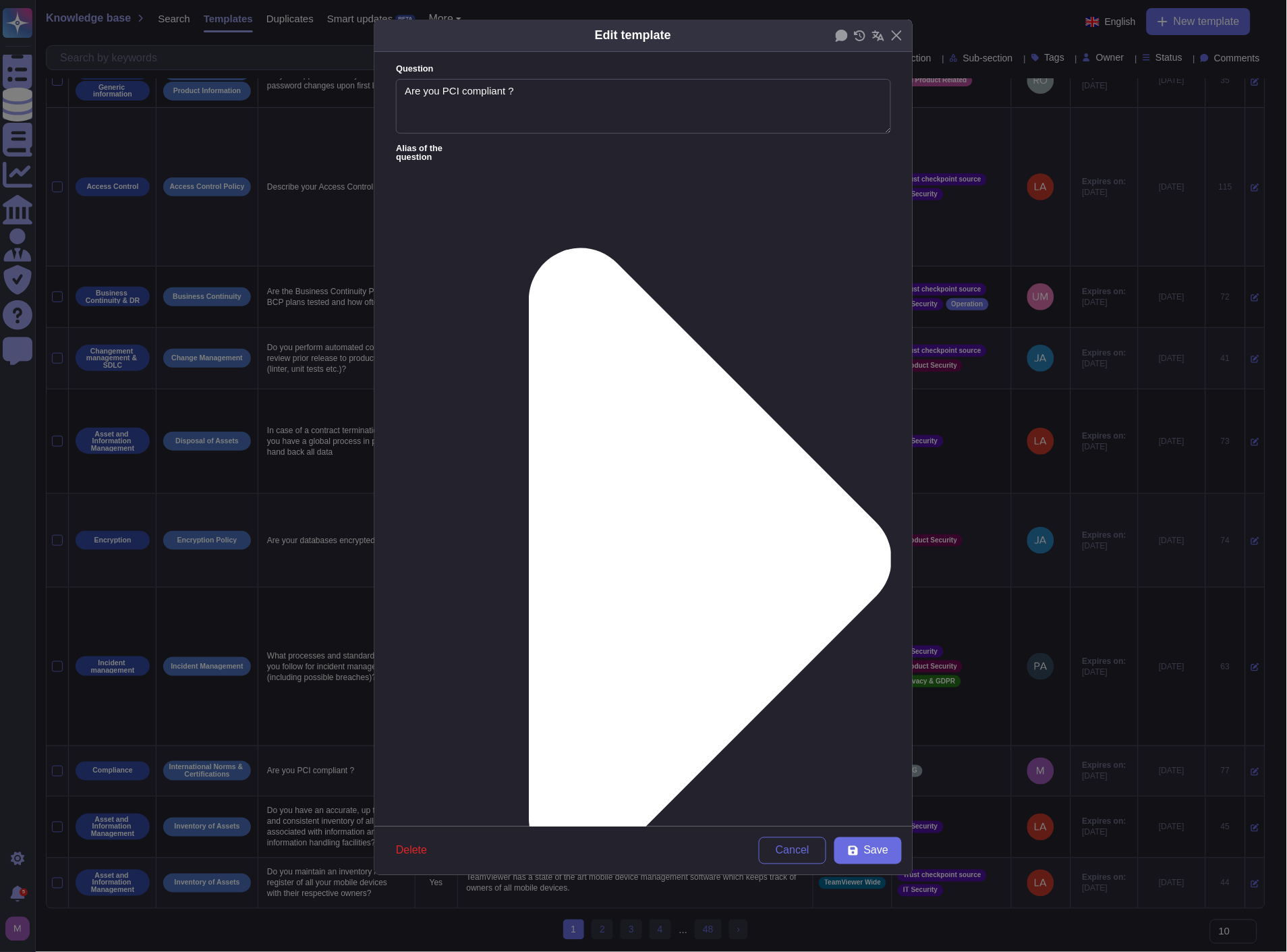
click at [505, 143] on form "Question Are you PCI compliant ? Alias of the question Answer TeamViewer does n…" at bounding box center [644, 439] width 538 height 775
click at [529, 248] on icon at bounding box center [710, 560] width 363 height 623
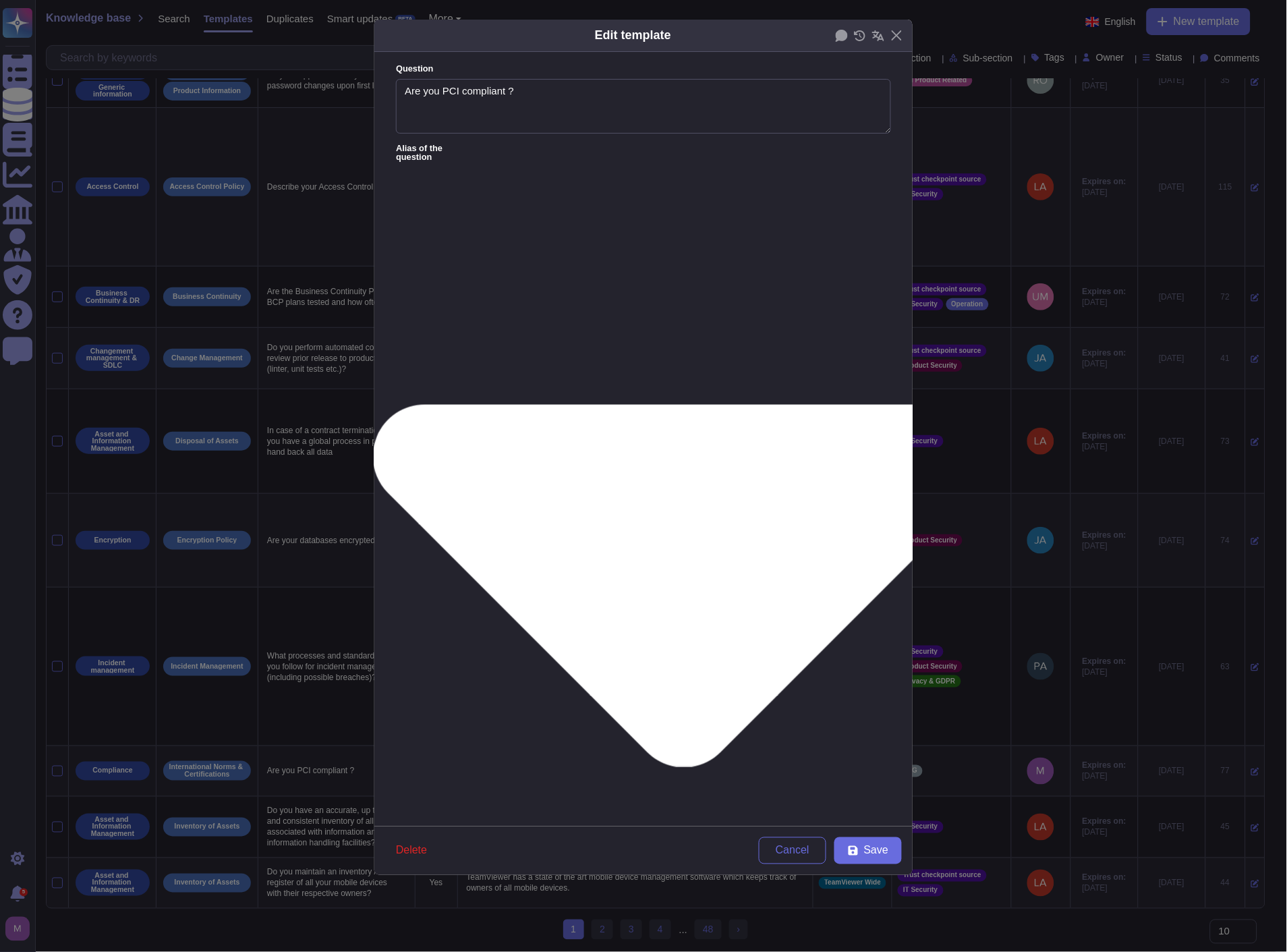
type textarea "Applications executing payments and financial transactions shall protect the in…"
type textarea "Define how you process, store and control access to credit card data?"
type textarea "Do you store or process any credit card information? If yes, please provide you…"
type textarea "If you process credit card data for the Bank, are you PCI compliant?"
type textarea "Is your organisation PCI-DSS compliant?"
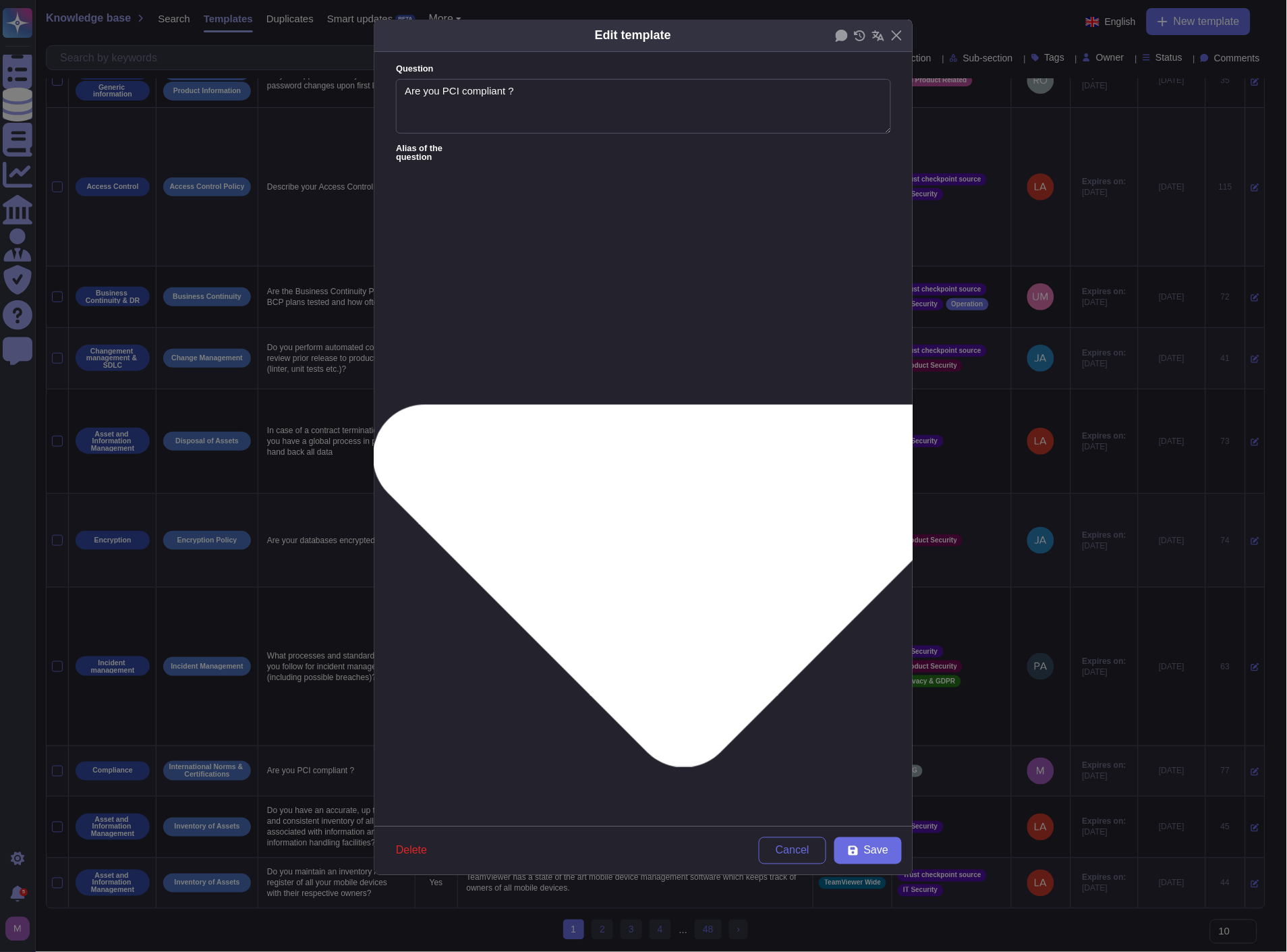
type textarea "Please provide your PCI DSS certification"
type textarea "Are all transaction details i.e., payment card info and information about the p…"
type textarea "Are you using any third party to process DSI data"
type textarea "If Bank Card data is processed by the service provider/tenderer, the service pr…"
type textarea "Compliance with relevant data protection regulations (e.g., PCIDSS, GDPR, HIPAA…"
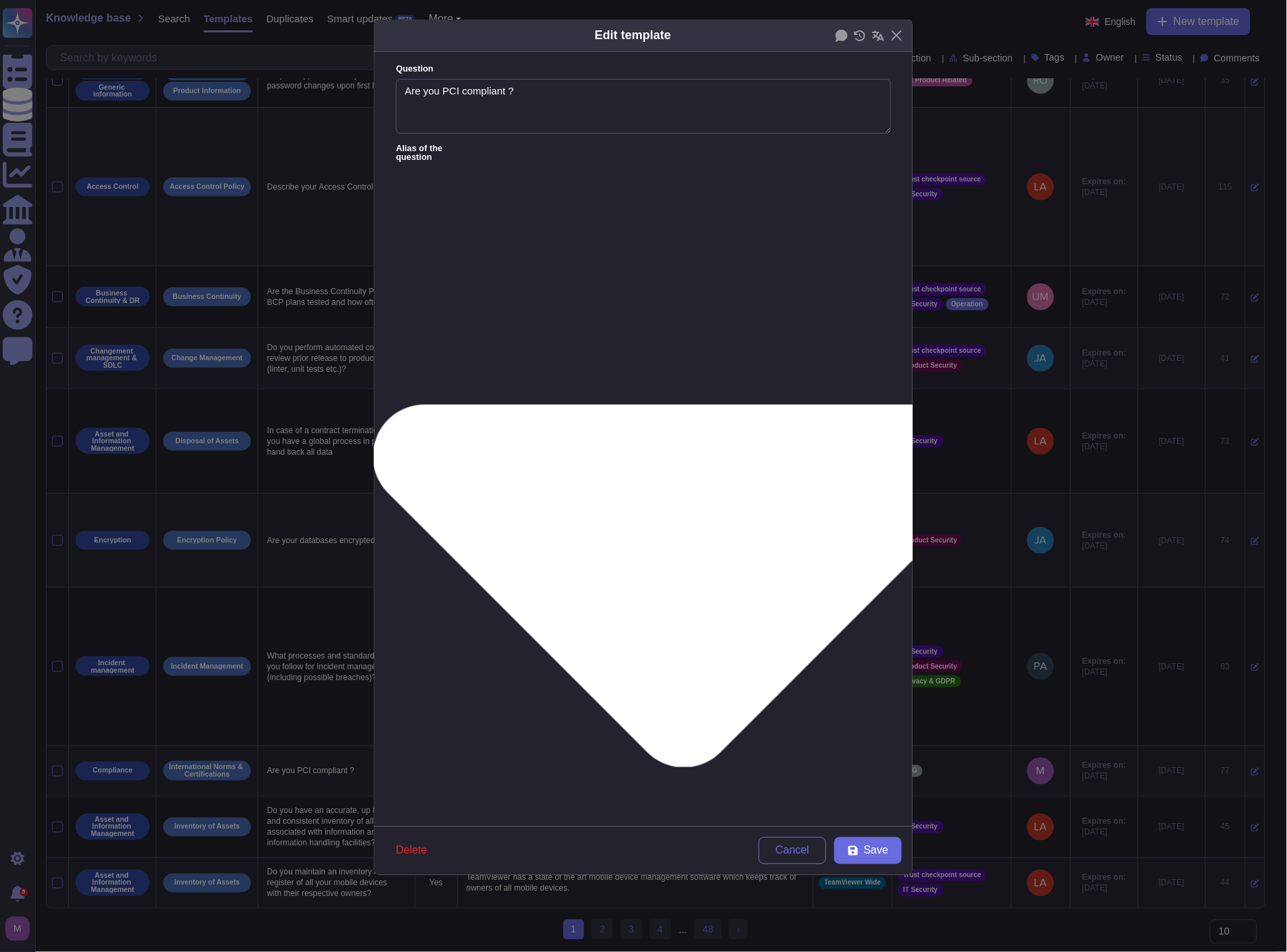
type textarea "Are you PCI-DSS certified? If yes, provide a copy of the latest certificate or …"
type textarea "If credit card data is processed by the provider/bidder, they must have obtaine…"
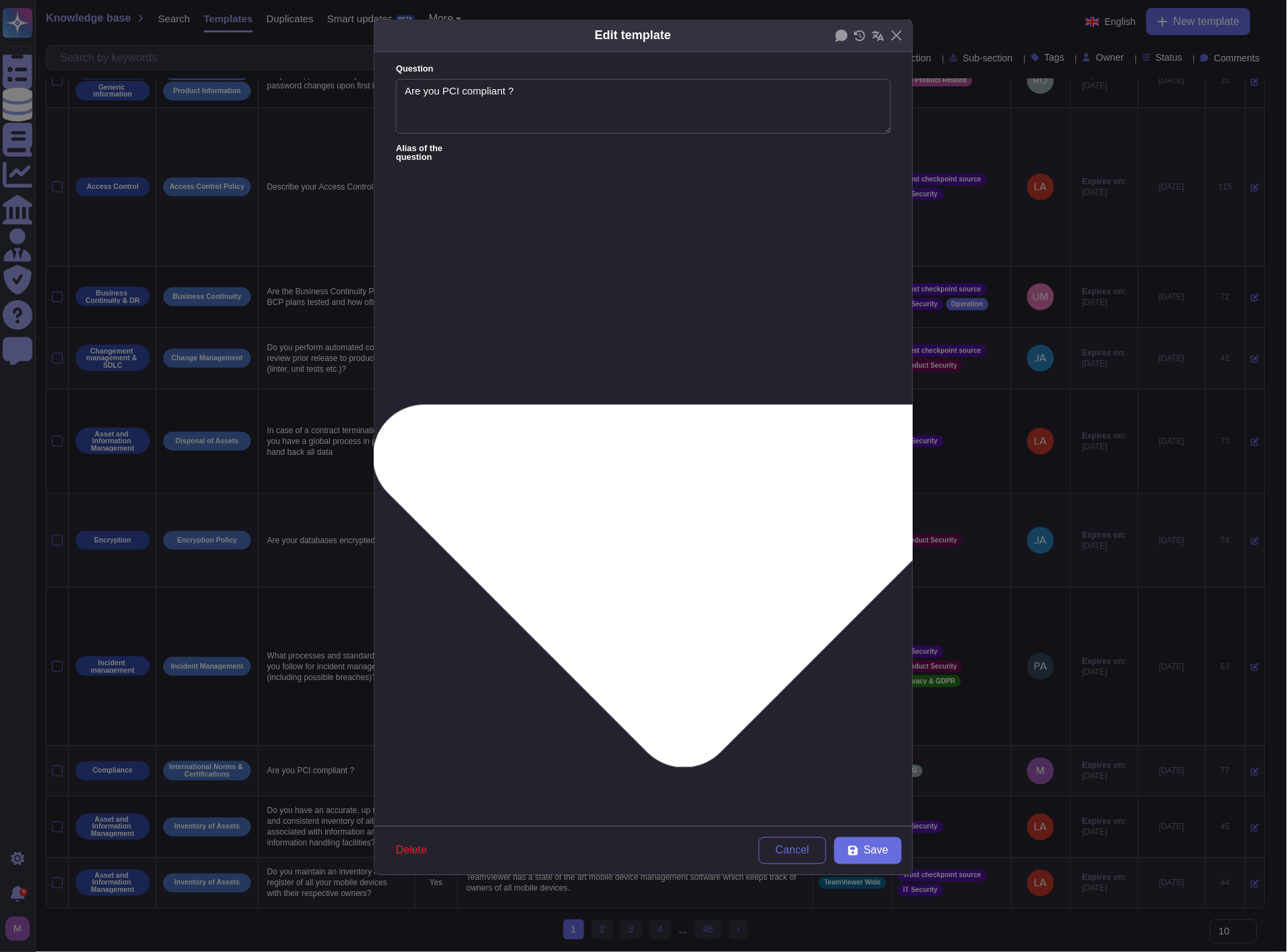
type textarea "If credit card data is processed by the provider/bidder, they must have obtaine…"
type textarea "PCI Attestation of Compliance (AOC)"
type textarea "Does this product process credit card holder data? If so, how does it comply wi…"
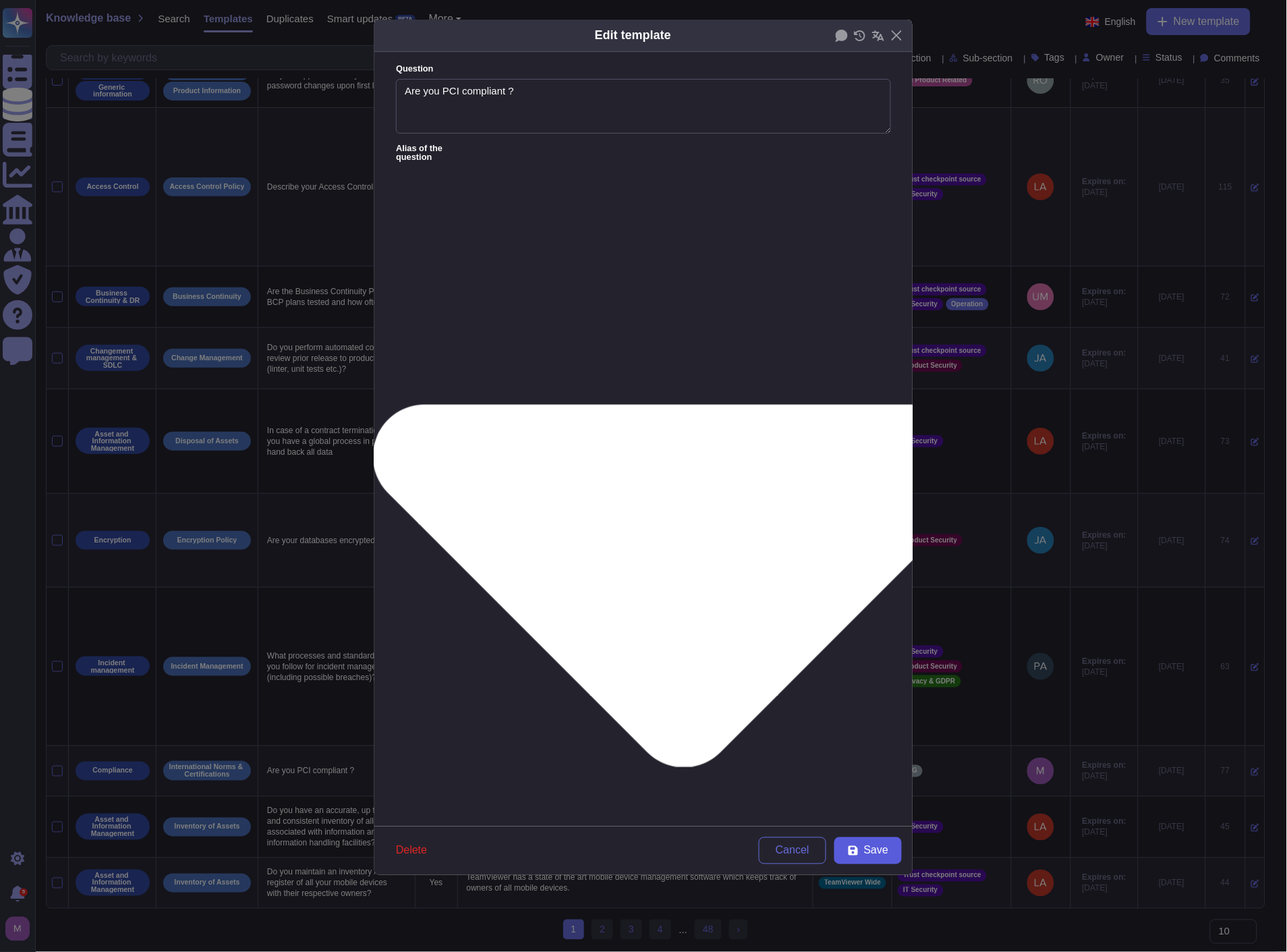
click at [863, 846] on button "Save" at bounding box center [868, 851] width 67 height 27
type textarea "TeamViewer does not store, process or transmit cardholder data. Customer paymen…"
type textarea "Are you PCI-DSS certified? If yes, provide a copy of the latest certificate or …"
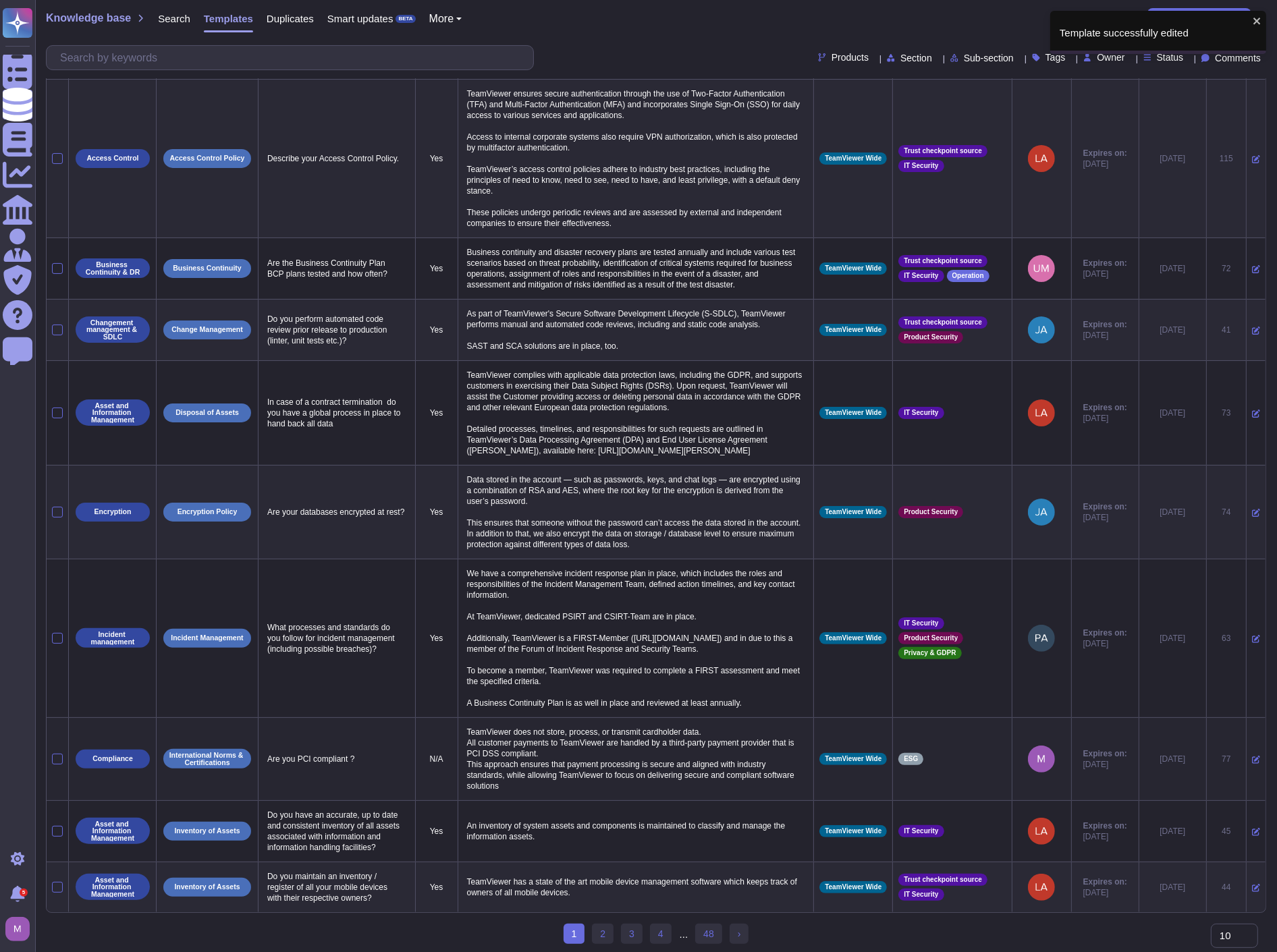
scroll to position [108, 0]
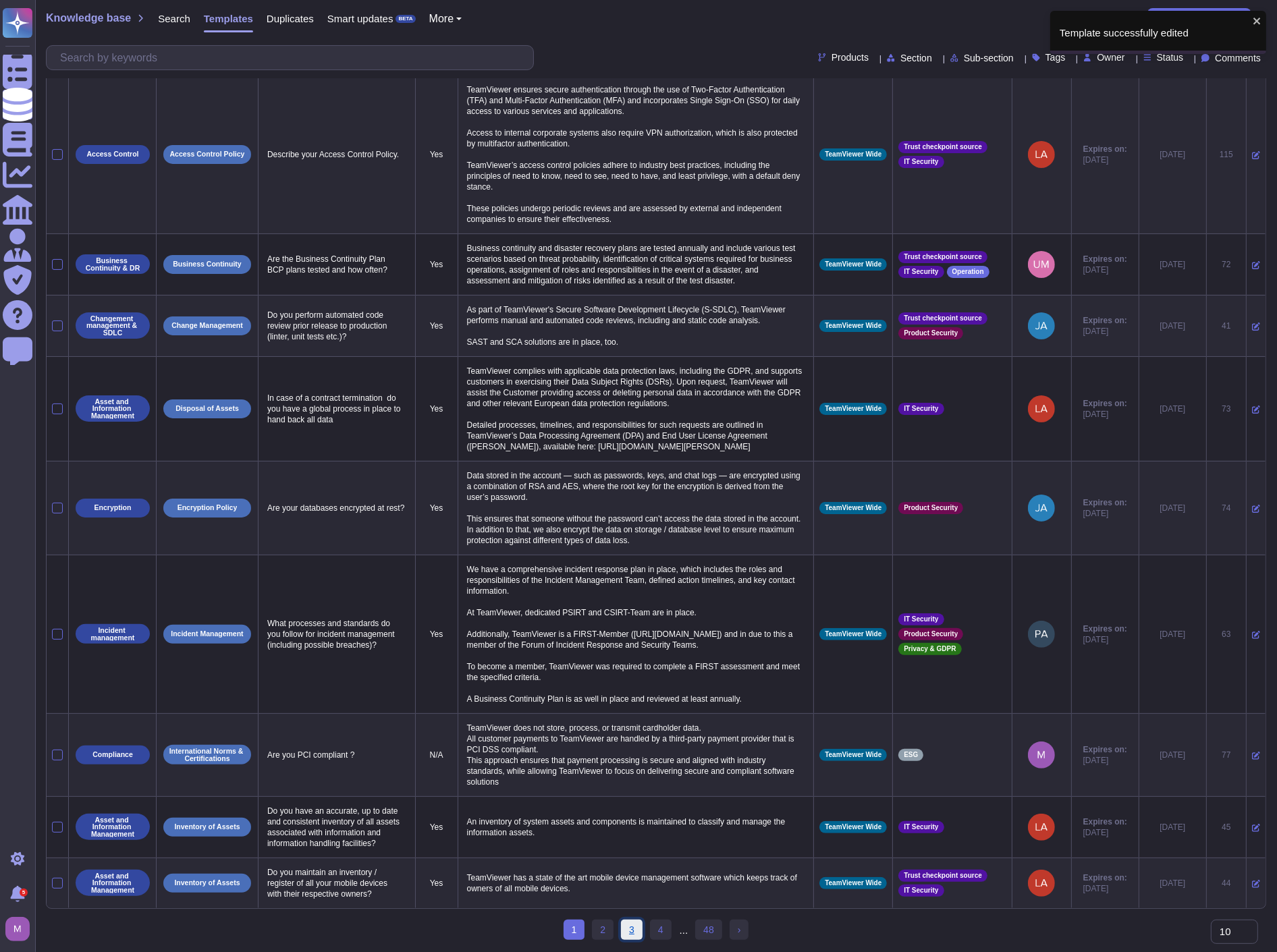
click at [625, 930] on link "3" at bounding box center [632, 930] width 22 height 20
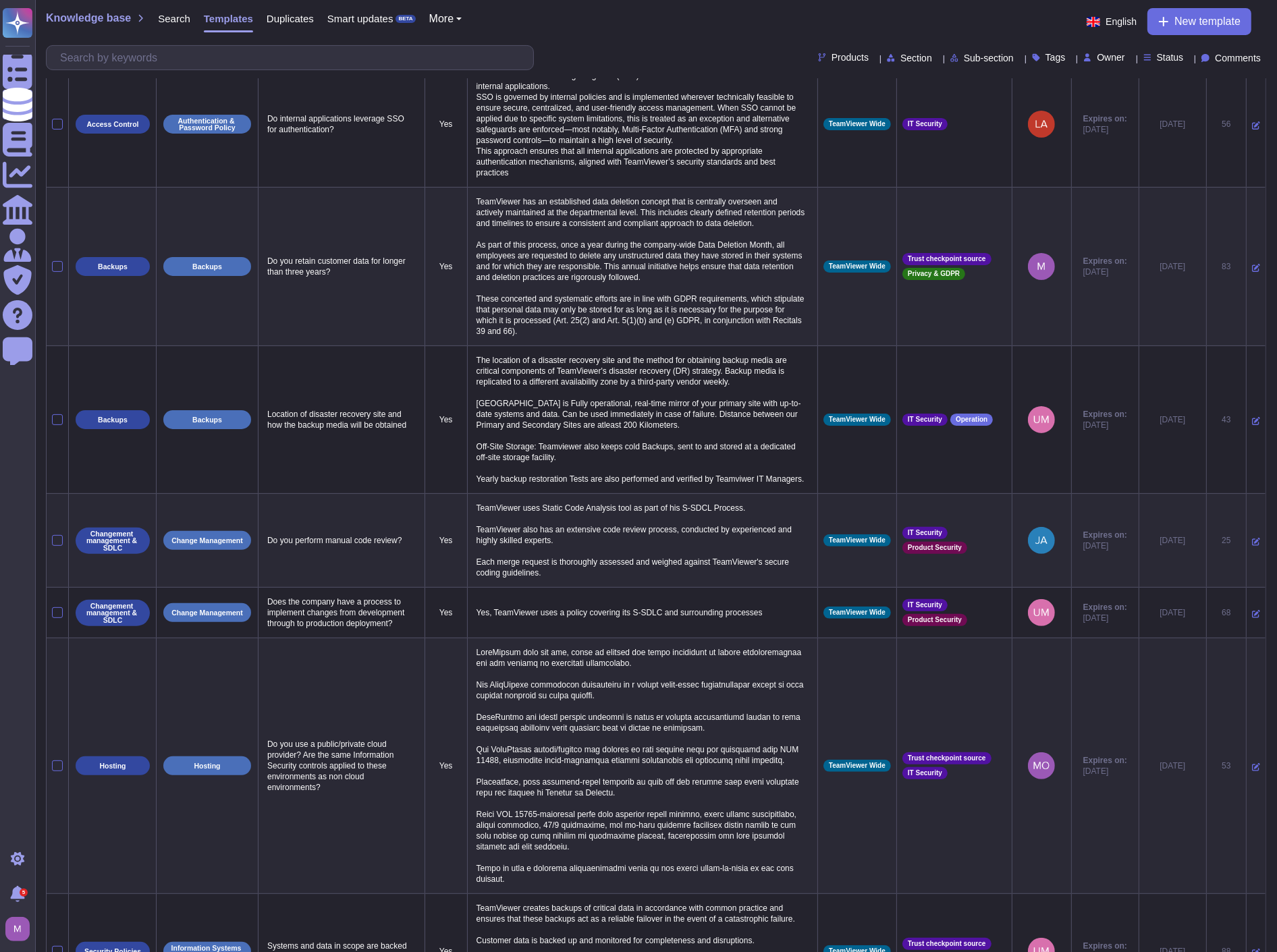
scroll to position [461, 0]
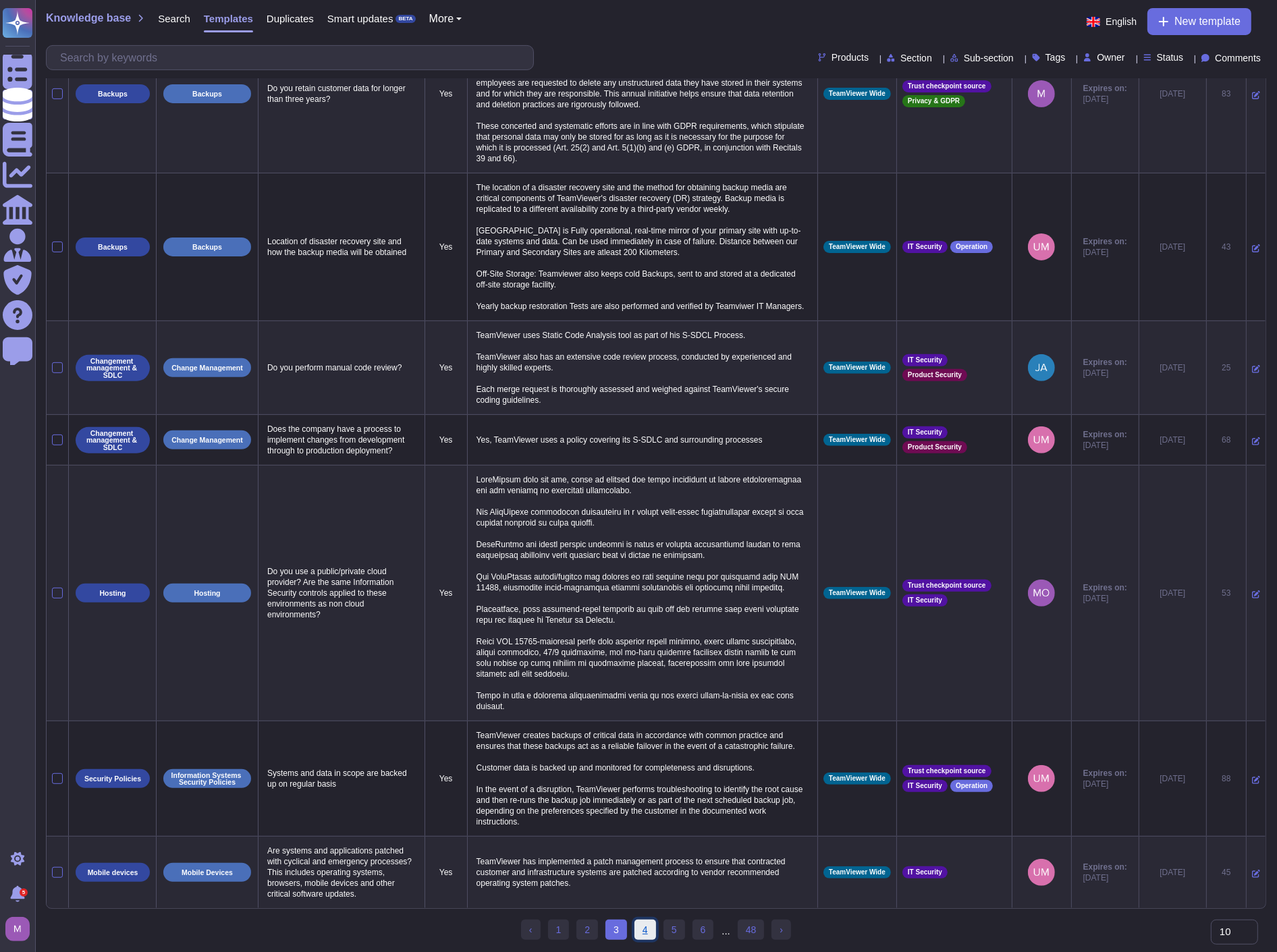
click at [652, 926] on link "4" at bounding box center [645, 930] width 22 height 20
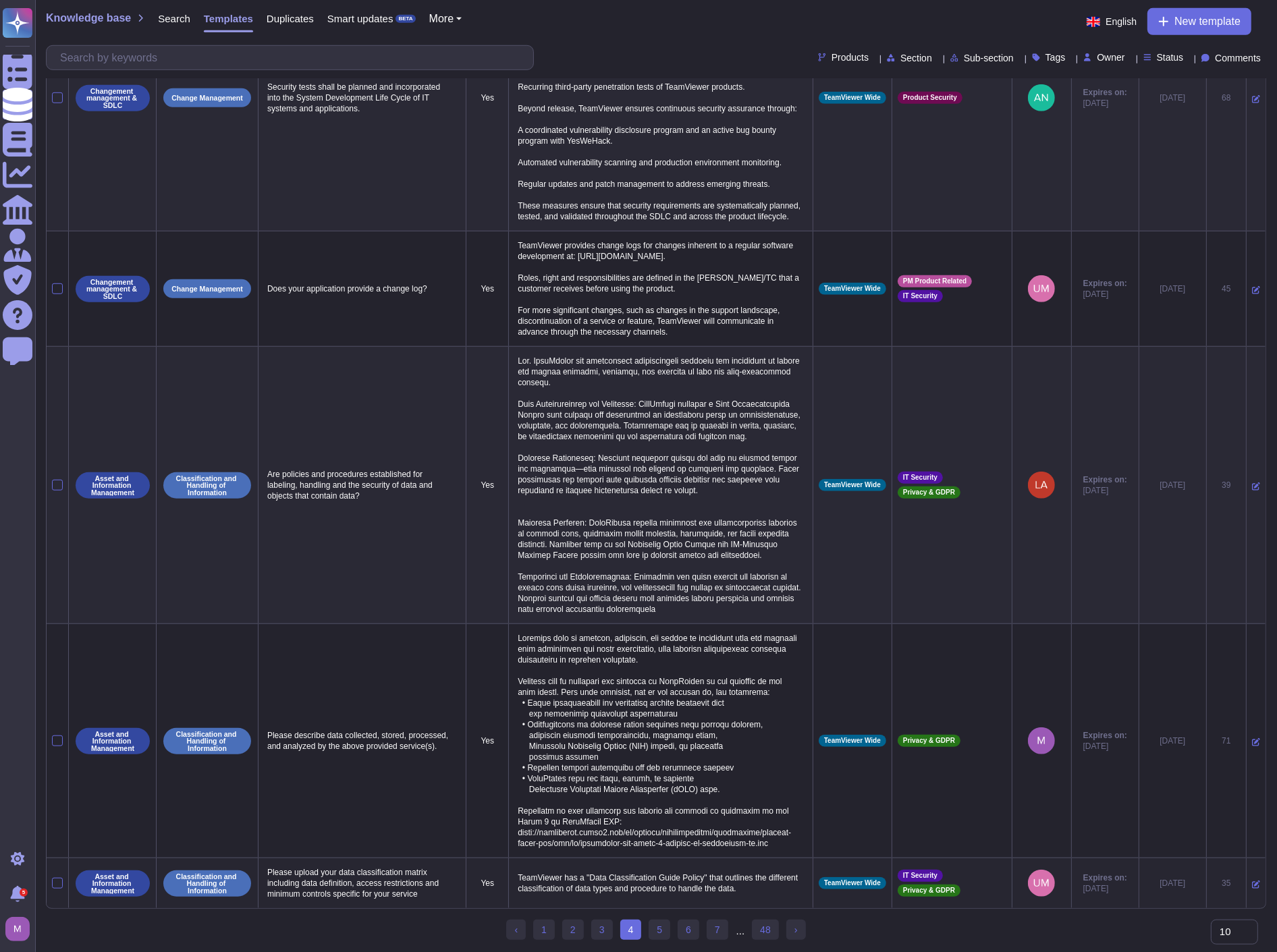
scroll to position [1044, 0]
click at [680, 930] on link "6" at bounding box center [688, 930] width 22 height 20
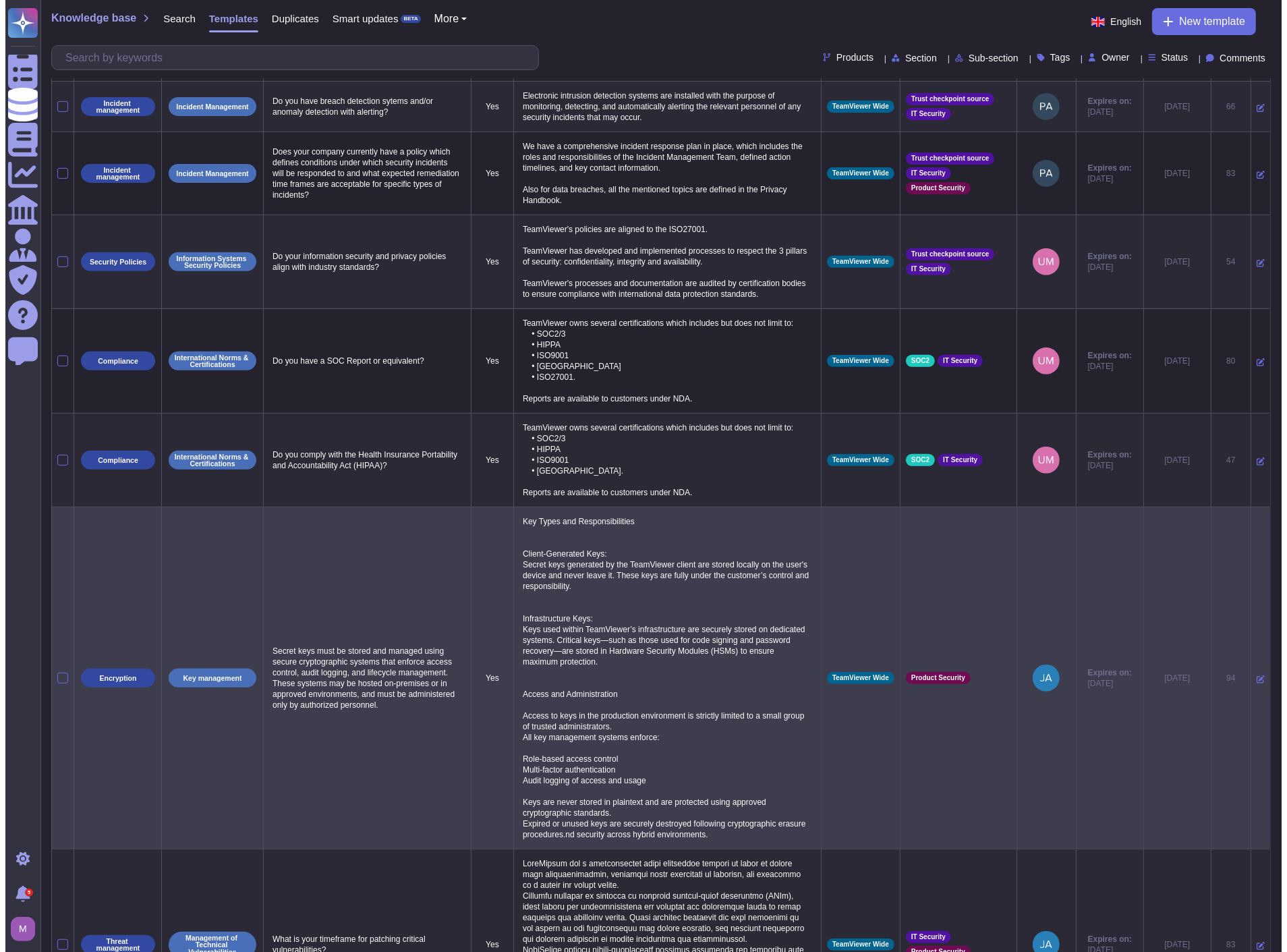
scroll to position [483, 0]
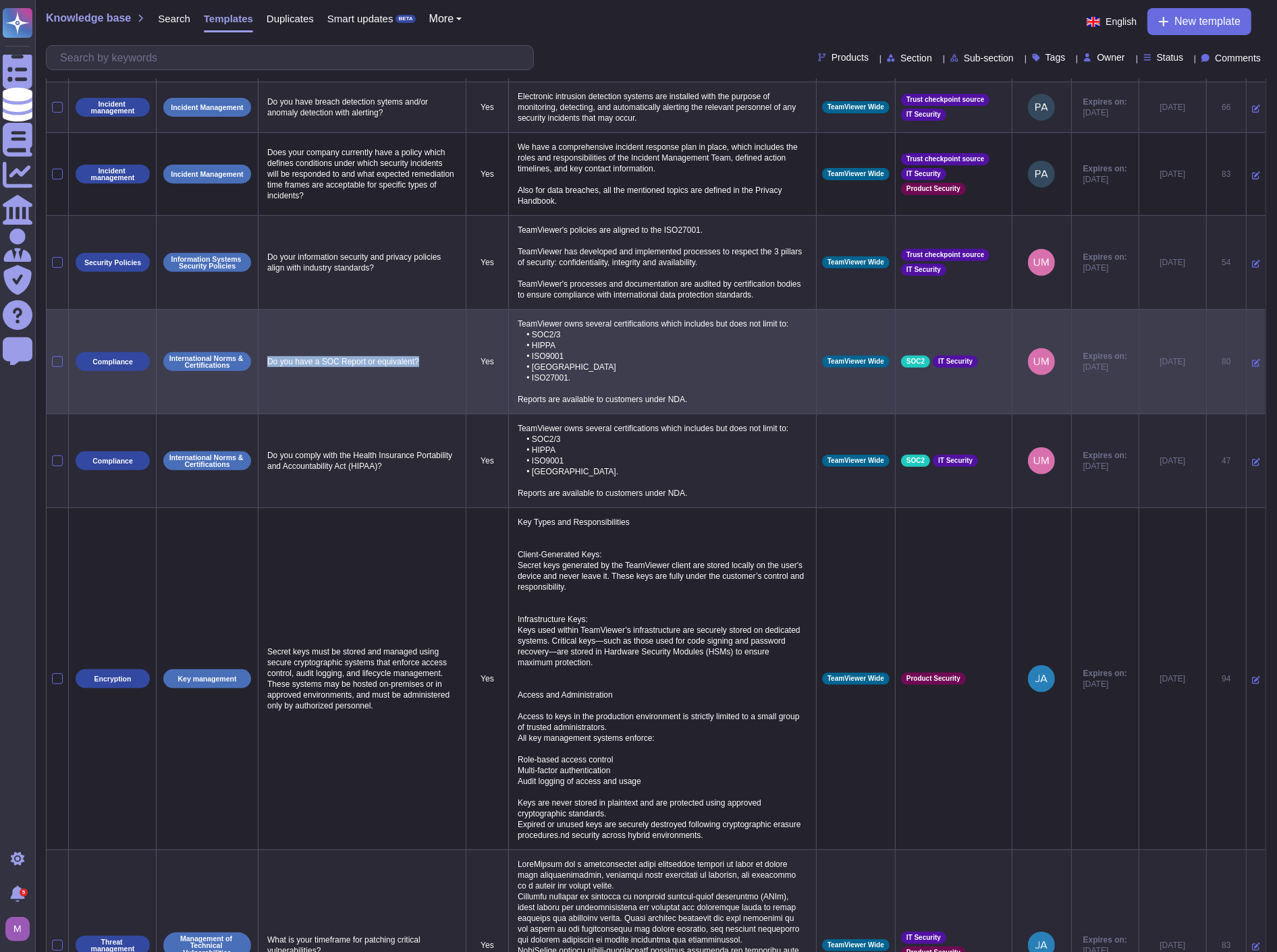
drag, startPoint x: 425, startPoint y: 374, endPoint x: 264, endPoint y: 371, distance: 161.0
click at [264, 370] on p "Do you have a SOC Report or equivalent?" at bounding box center [362, 362] width 196 height 17
copy p "Do you have a SOC Report or equivalent?"
drag, startPoint x: 596, startPoint y: 381, endPoint x: 533, endPoint y: 335, distance: 78.0
click at [533, 335] on p "TeamViewer owns several certifications which includes but does not limit to: • …" at bounding box center [662, 361] width 296 height 93
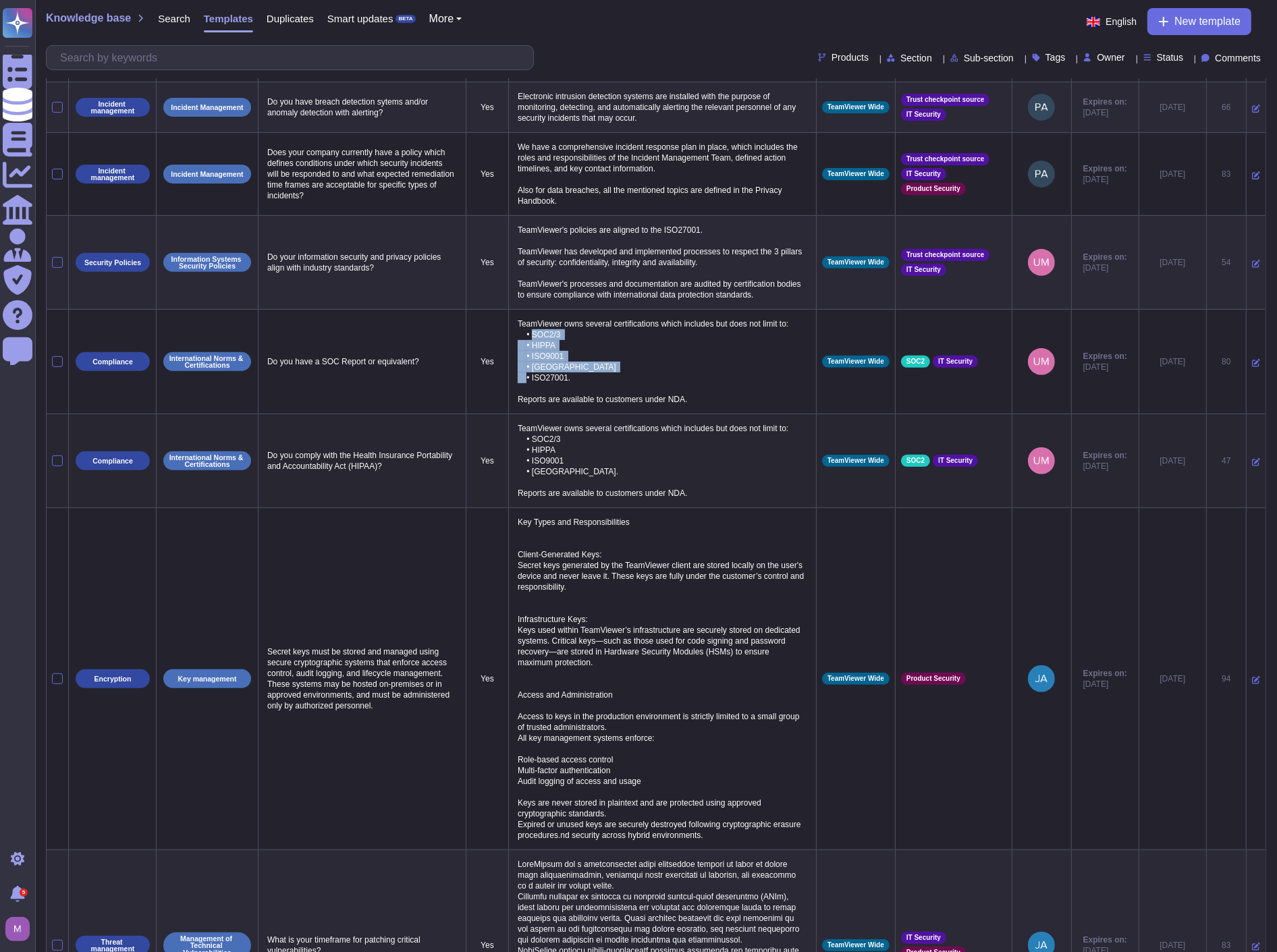
copy p "SOC2/3 • HIPPA • ISO9001 • [GEOGRAPHIC_DATA] • ISO27001."
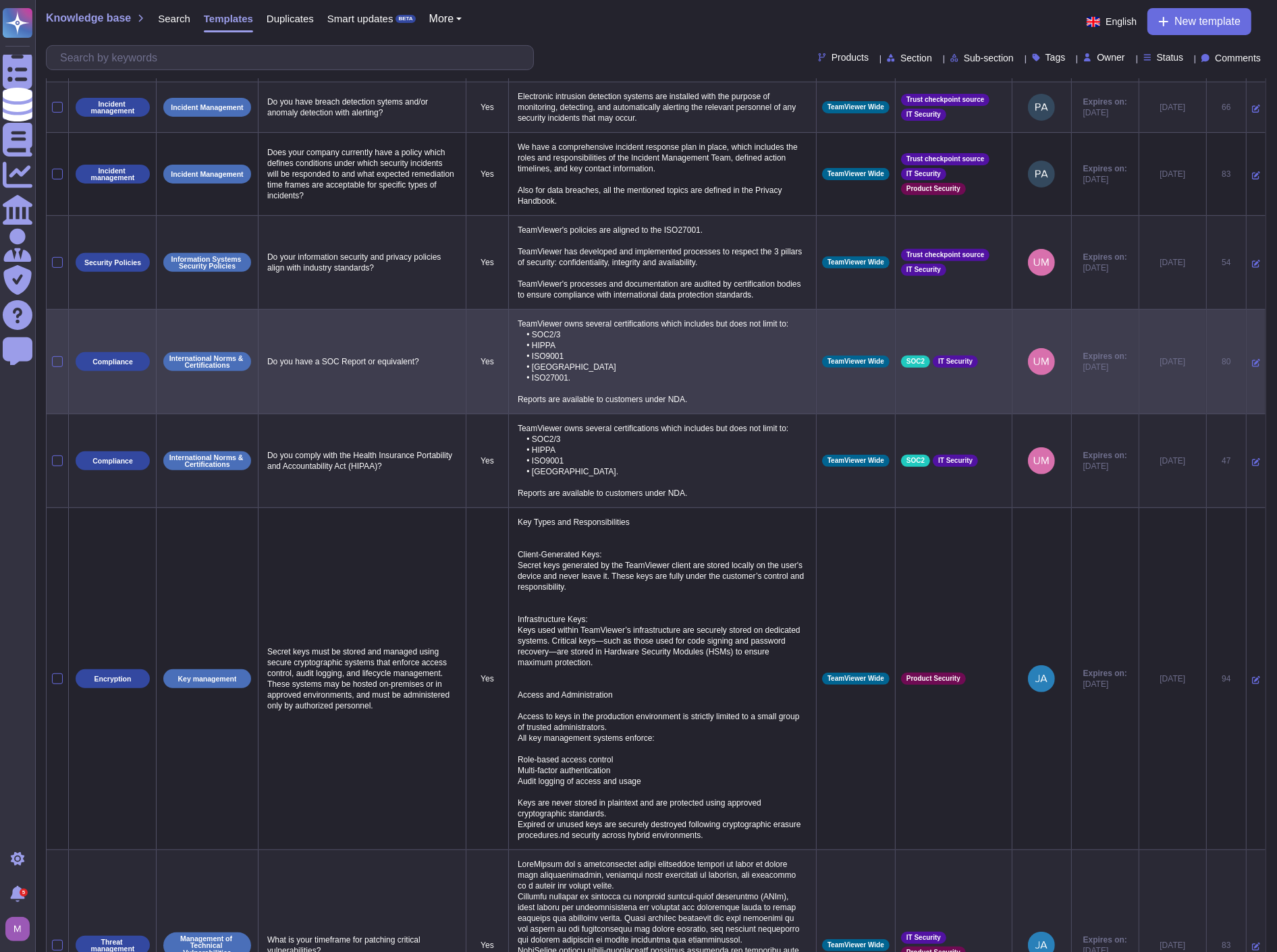
click at [1252, 367] on icon at bounding box center [1256, 363] width 8 height 8
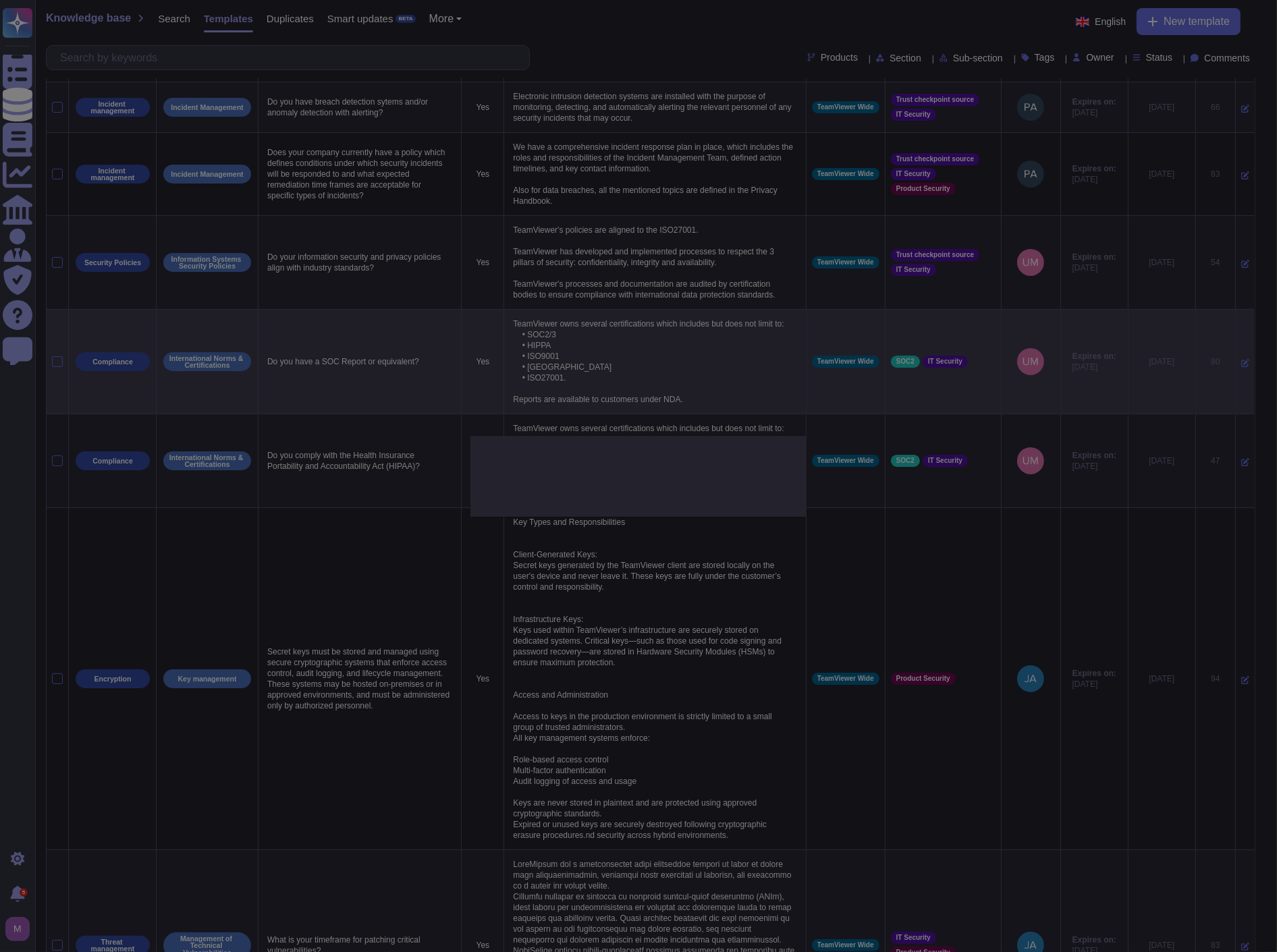
type textarea "Do you have a SOC Report or equivalent?"
type textarea "TeamViewer owns several certifications which includes but does not limit to: • …"
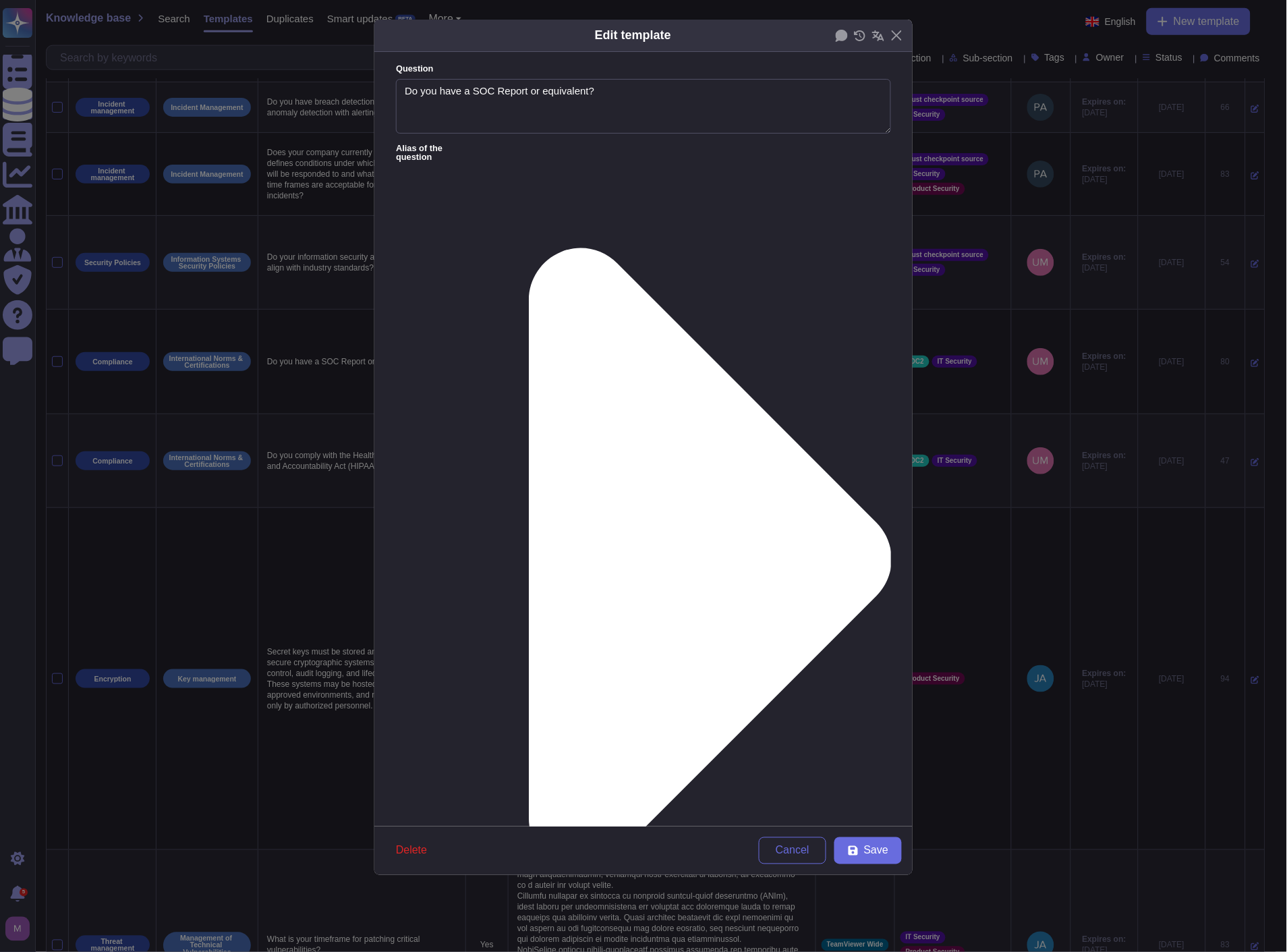
type textarea "Do you have a SOC Report or equivalent?"
paste textarea "Yes, TeamViewer maintains a comprehensive set of independent audit reports and …"
drag, startPoint x: 446, startPoint y: 214, endPoint x: 767, endPoint y: 213, distance: 321.0
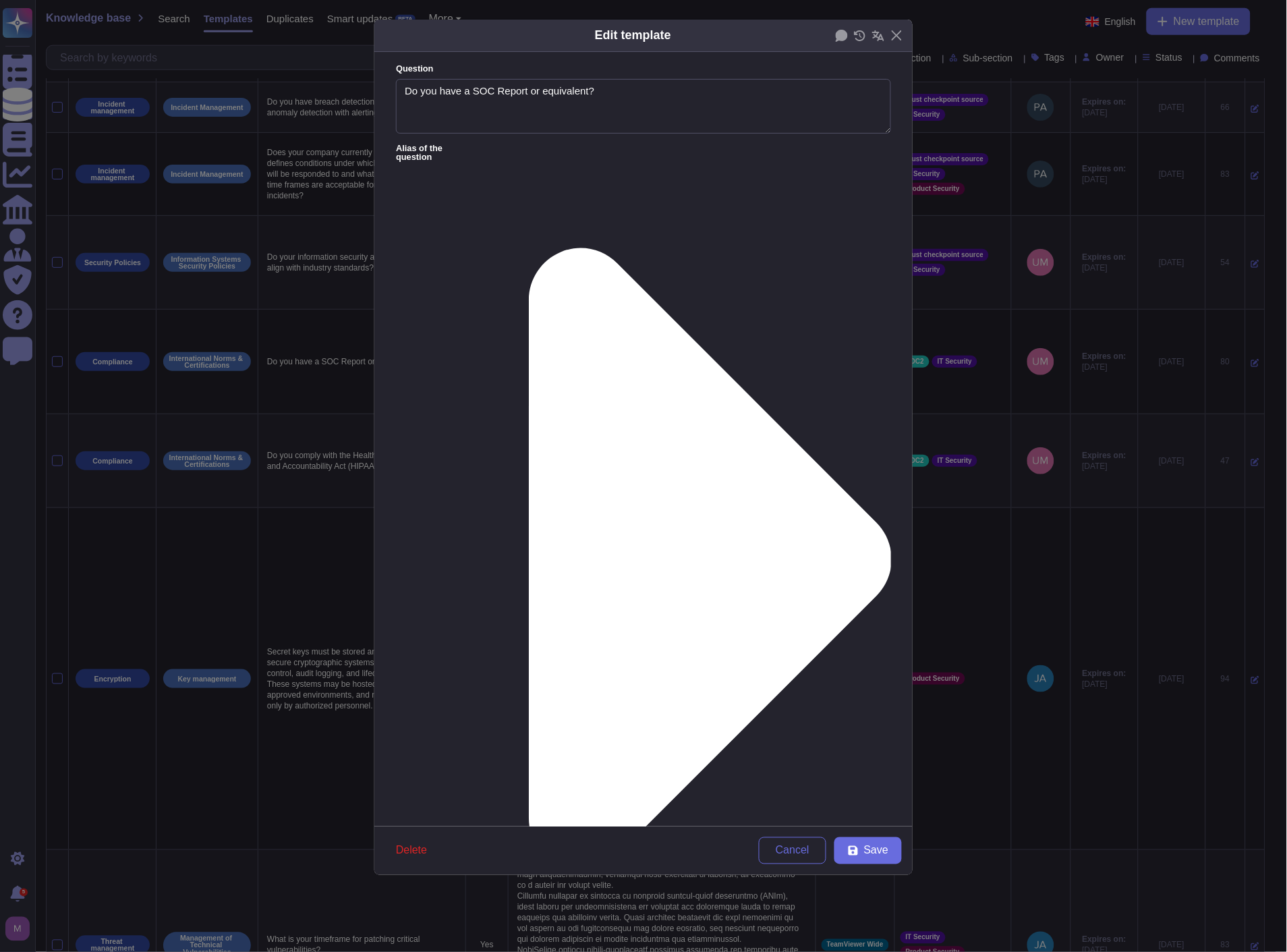
type textarea "Yes, TeamViewer maintains a comprehensive set of independent audit reports and …"
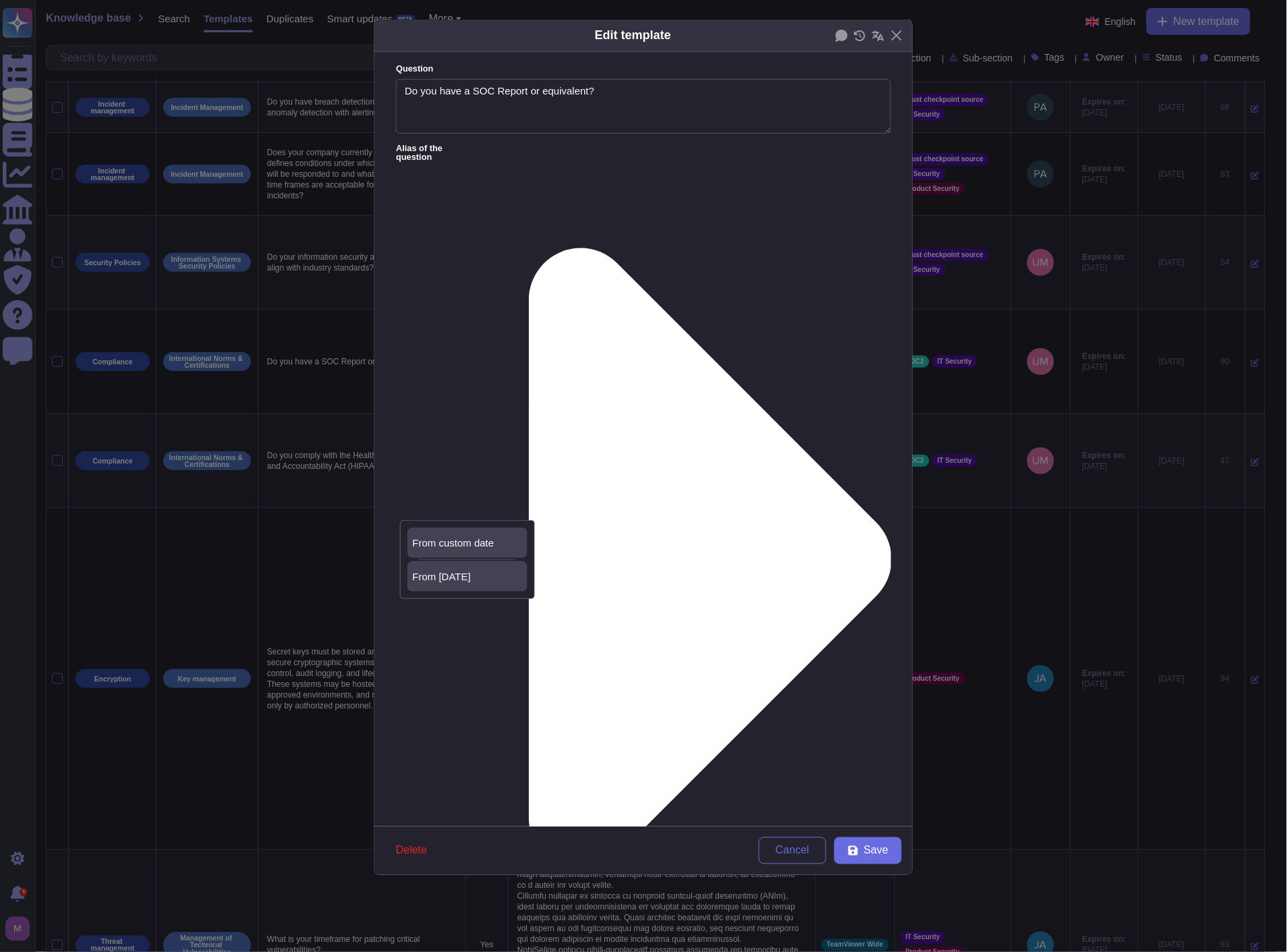
click at [456, 578] on span "From [DATE]" at bounding box center [442, 576] width 58 height 12
click at [499, 140] on form "Question Do you have a SOC Report or equivalent? Alias of the question Answer Y…" at bounding box center [644, 439] width 538 height 775
click at [476, 151] on div at bounding box center [472, 148] width 9 height 9
click at [501, 147] on icon at bounding box center [684, 560] width 415 height 830
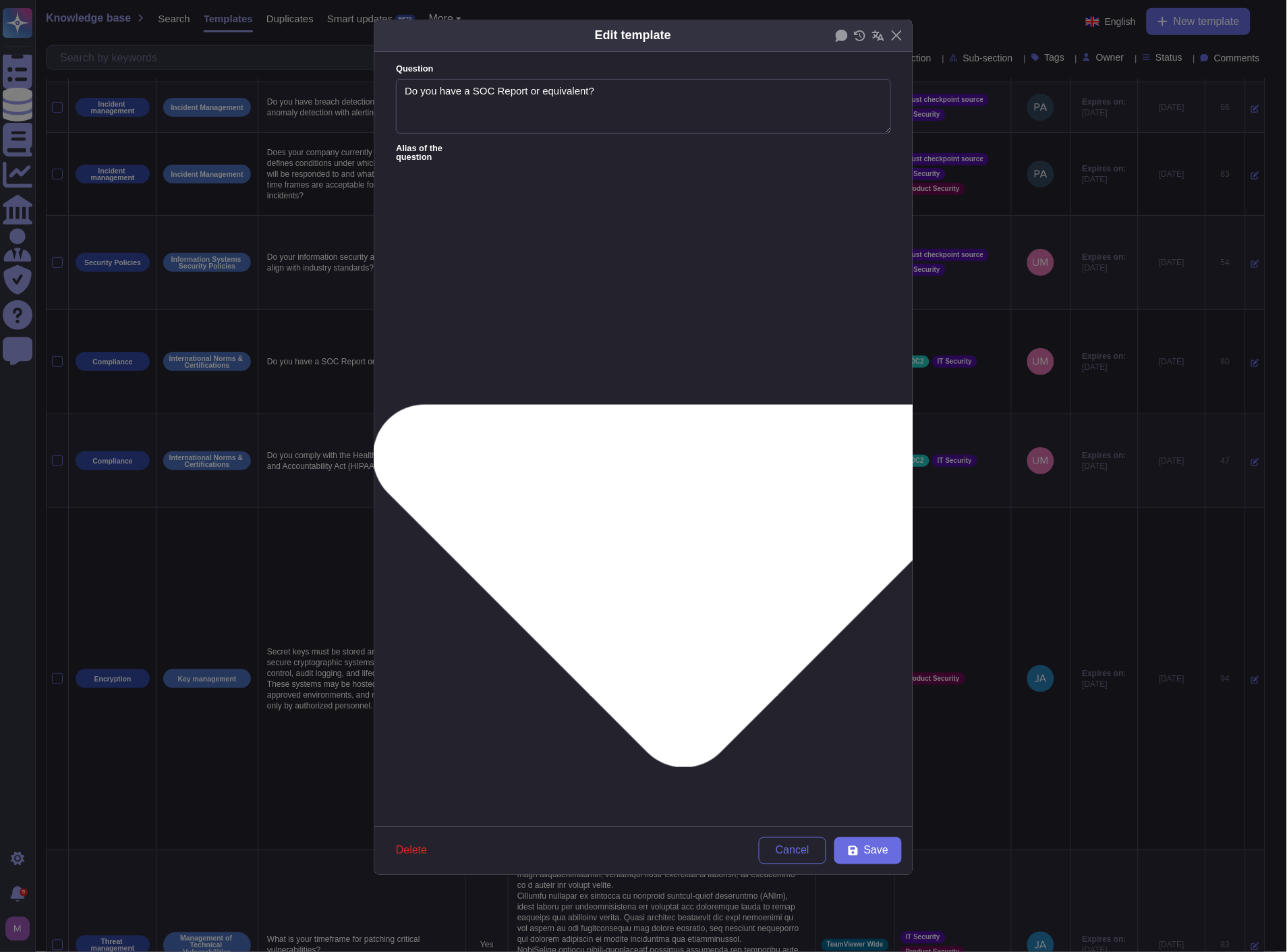
type textarea "Do you allow tenants to view your SOC2/ISO 27001 or similar third-party audit o…"
type textarea "Are you SOC-2 type 2 certified?"
type textarea "Can you provide third-party audit reports (e.g. SOC 2, ISAE 3402, etc.)?"
type textarea "Are you SOC2 type 2 certified?"
type textarea "Does the hosting provider have a SOC 2 Type 2 report available?"
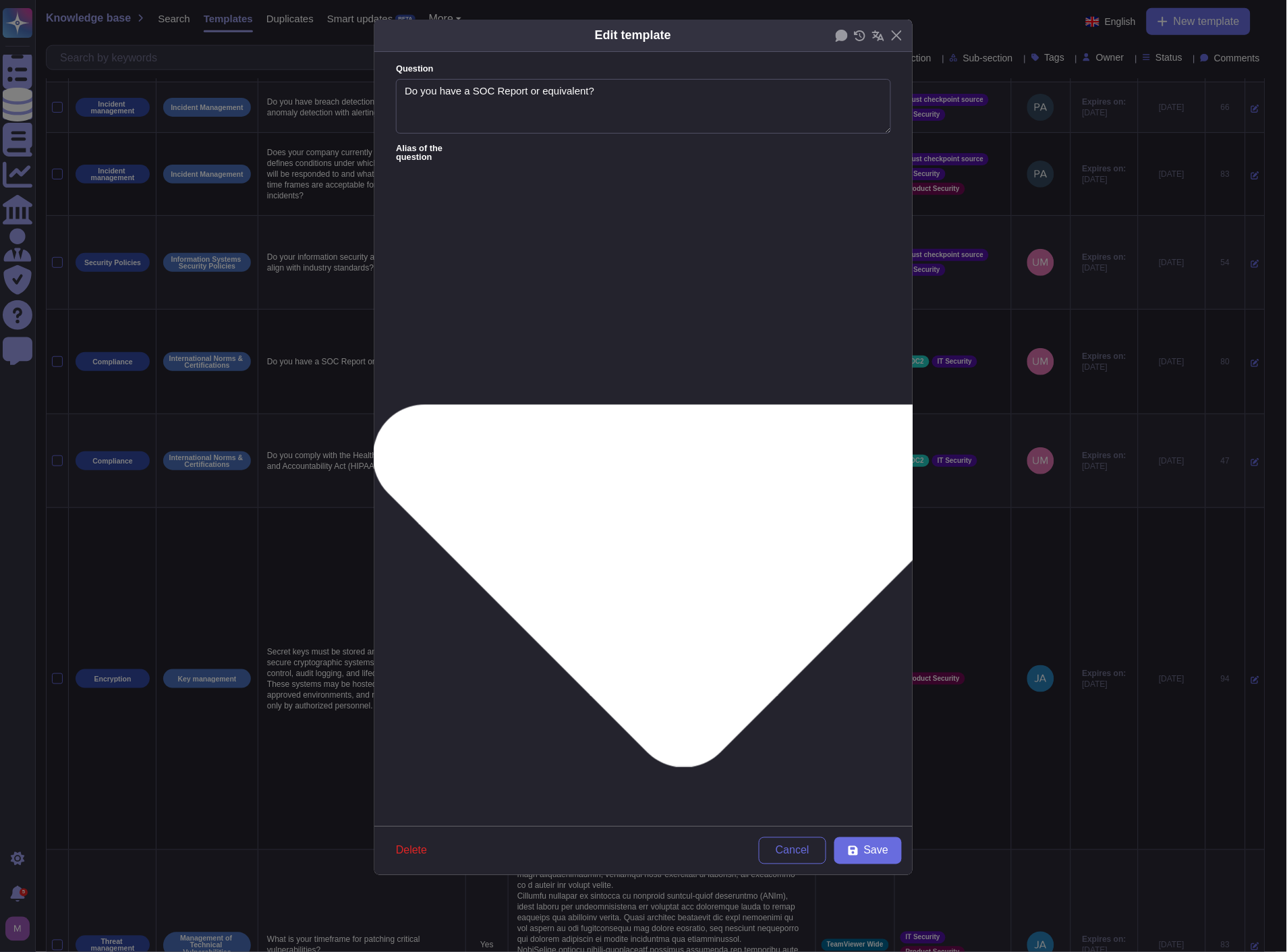
type textarea "Does your organization hold an ISO 27001 certification?"
type textarea "Can you kindly share copies of the following: (1) Current ISO27001 certificate,…"
type textarea "Describe the external audit reports and certifications available for the system…"
type textarea "Does the vendor send evidence for ISO27001 or TISAX certificate?"
type textarea "Please provide your SOC 3 report"
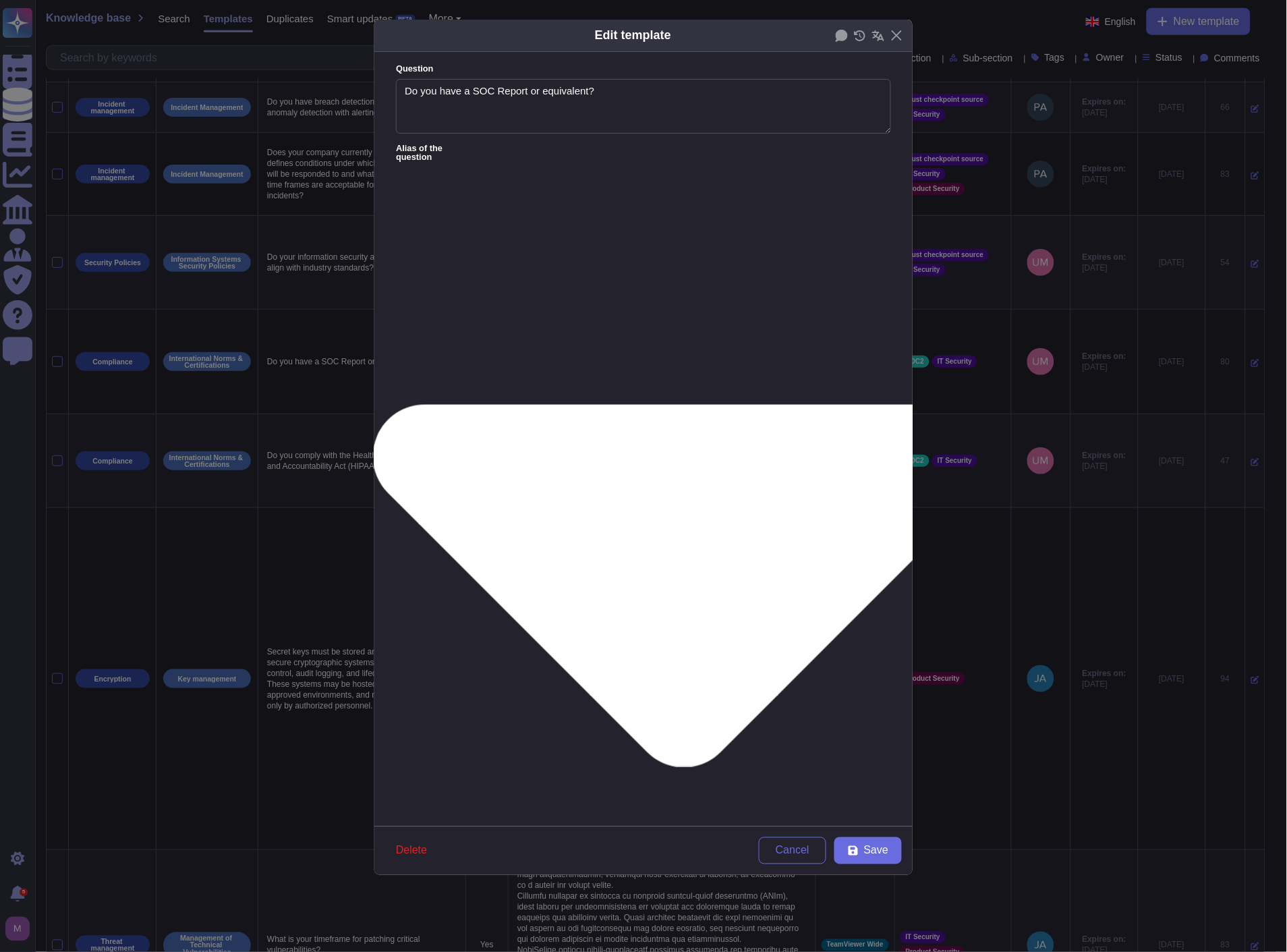
type textarea "Please provide your ISO 27001 certification"
type textarea "Please provide a current SOC 2 report (less than [DEMOGRAPHIC_DATA])"
type textarea "Compliance with HMG Security Policy Framework (SPF), ISO / IEC 27001/Cyber Esse…"
type textarea "d) Yes, our system/s are compliant with a standard that is aligned to ISO27001:…"
type textarea "Is the solution ISO 27001 compliant?"
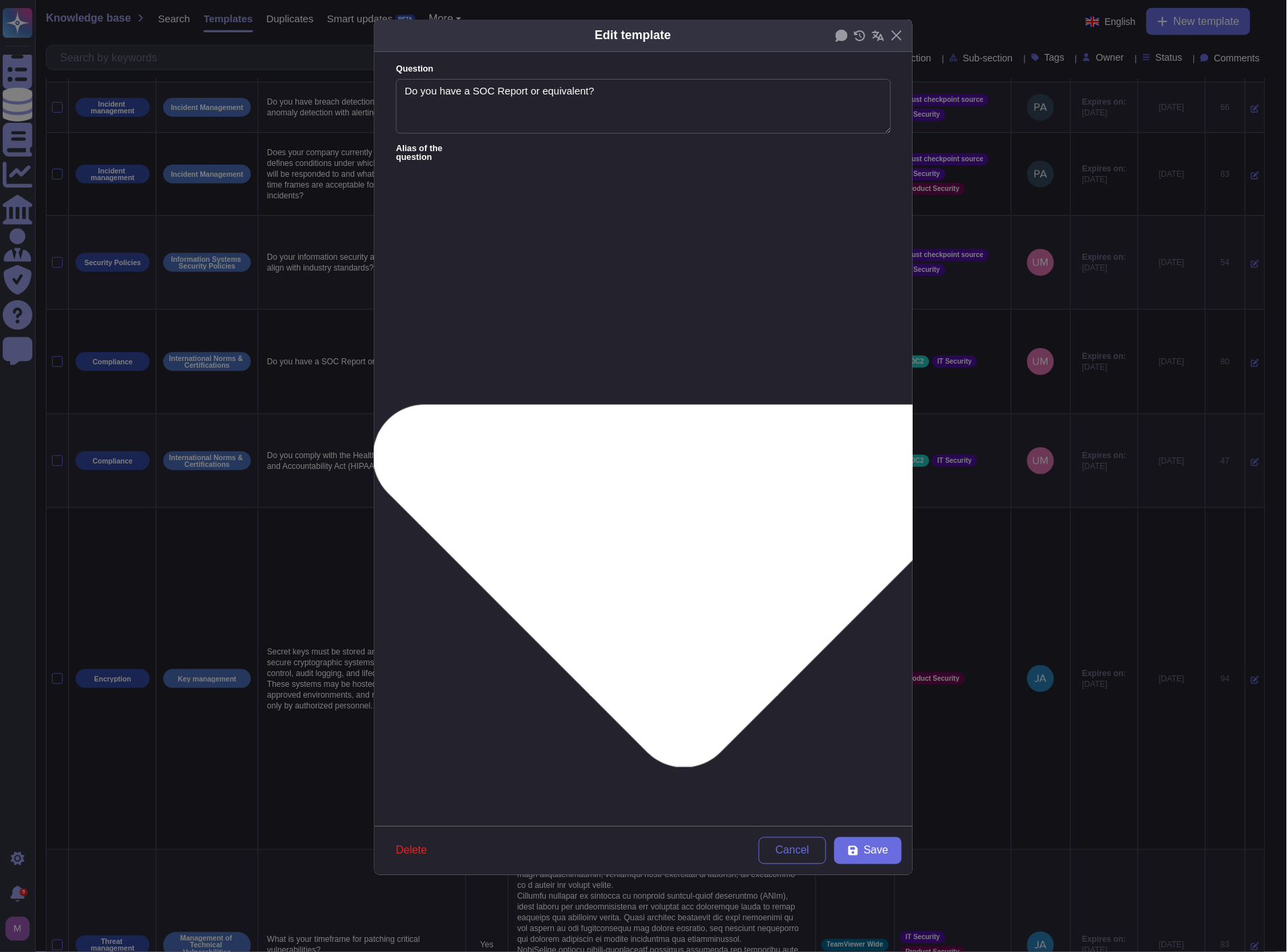
type textarea "If no, will the service provider allow the agency to review of a recent third p…"
type textarea "Do you have a SOC certification ? If so please specify which"
type textarea "What are the hosting provider's certifications (ISO-27001, ISAE3402, ISAE3402, …"
type textarea "Does your organization have any cyber or information security attestations or c…"
type textarea "Request from vendor current year audit report to evaluate vendor processes and …"
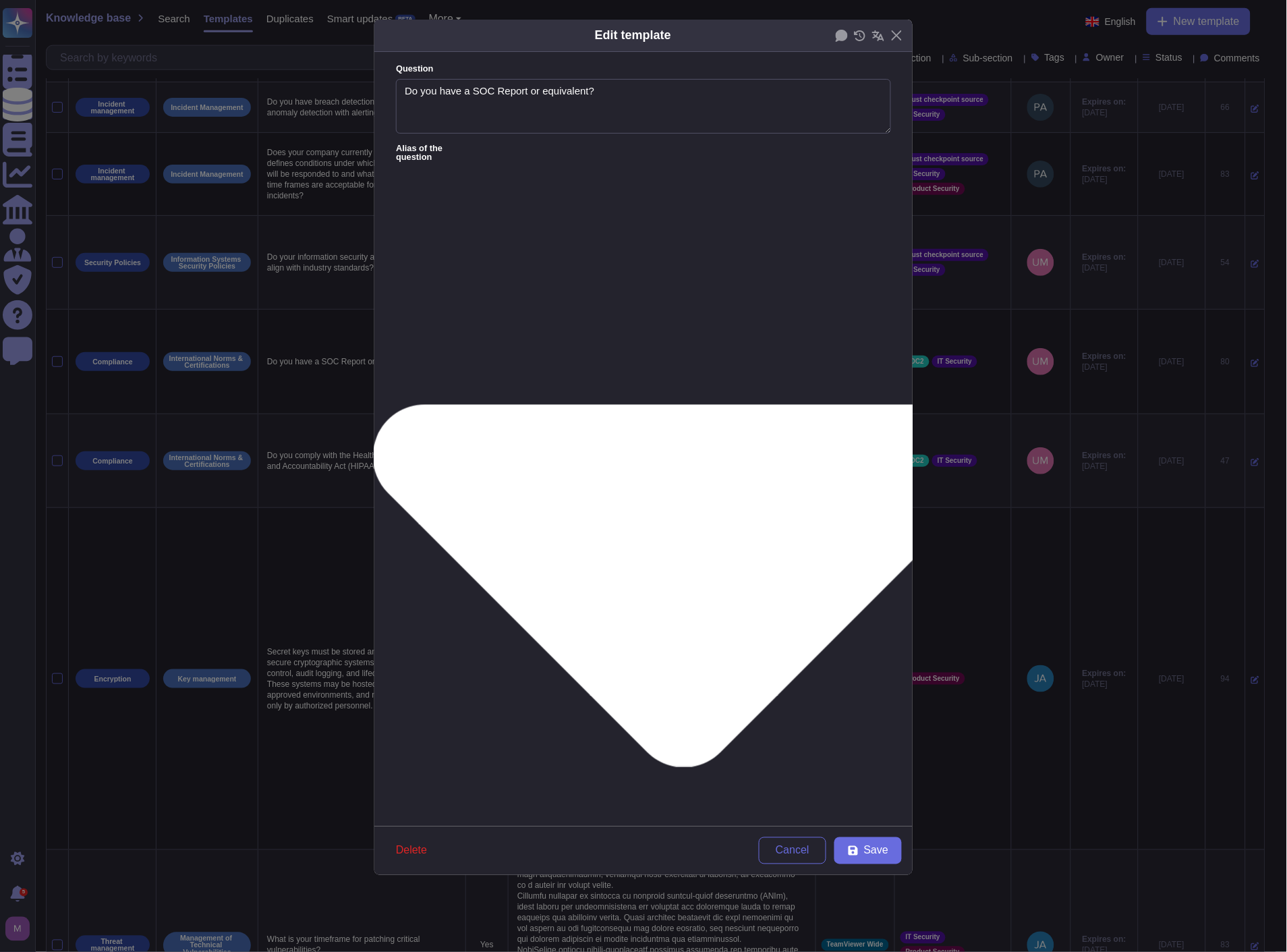
type textarea "・ Enter the certificate numbers of acquired personal data processing related ce…"
type textarea "Are there SOC I or II or ISAE 3402 (Type I or Type II) reports available?"
type textarea "Within the last year, has there been an independent review of the organization’…"
click at [855, 845] on icon at bounding box center [854, 851] width 11 height 11
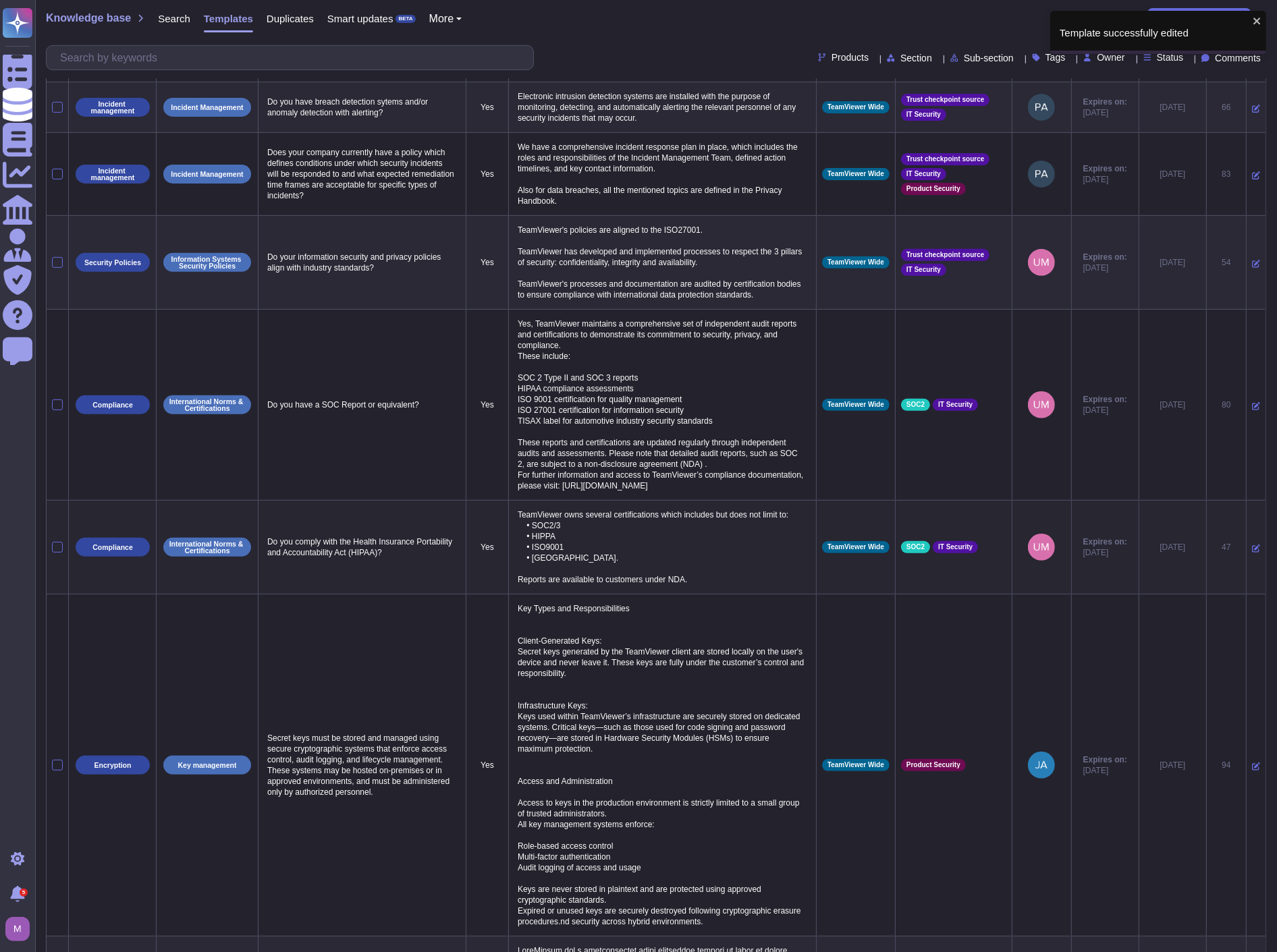
click at [1252, 551] on icon at bounding box center [1256, 549] width 8 height 8
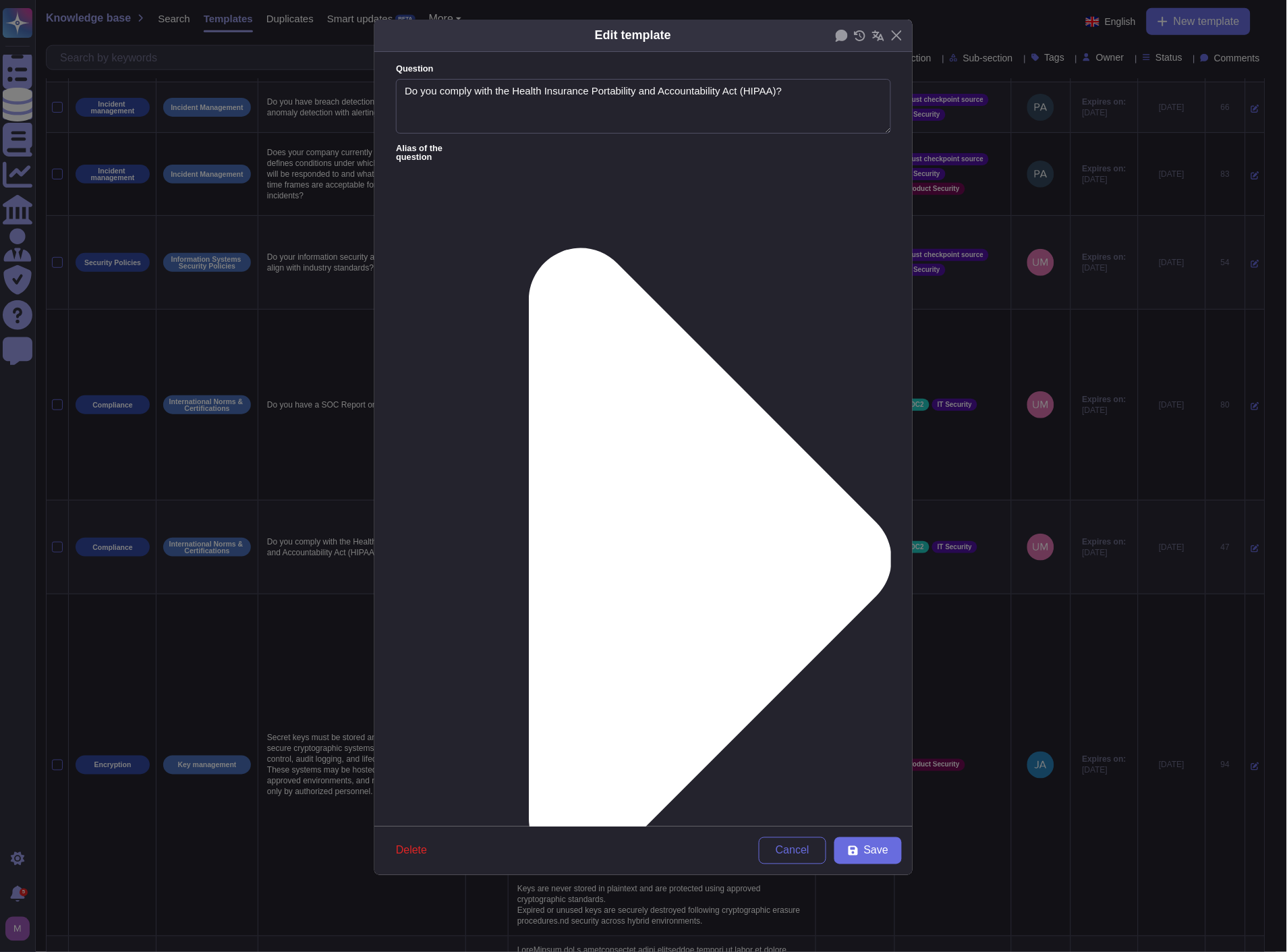
paste textarea "Yes, TeamViewer maintains a comprehensive set of independent audit reports and …"
click at [481, 570] on div "From [DATE]" at bounding box center [467, 576] width 120 height 31
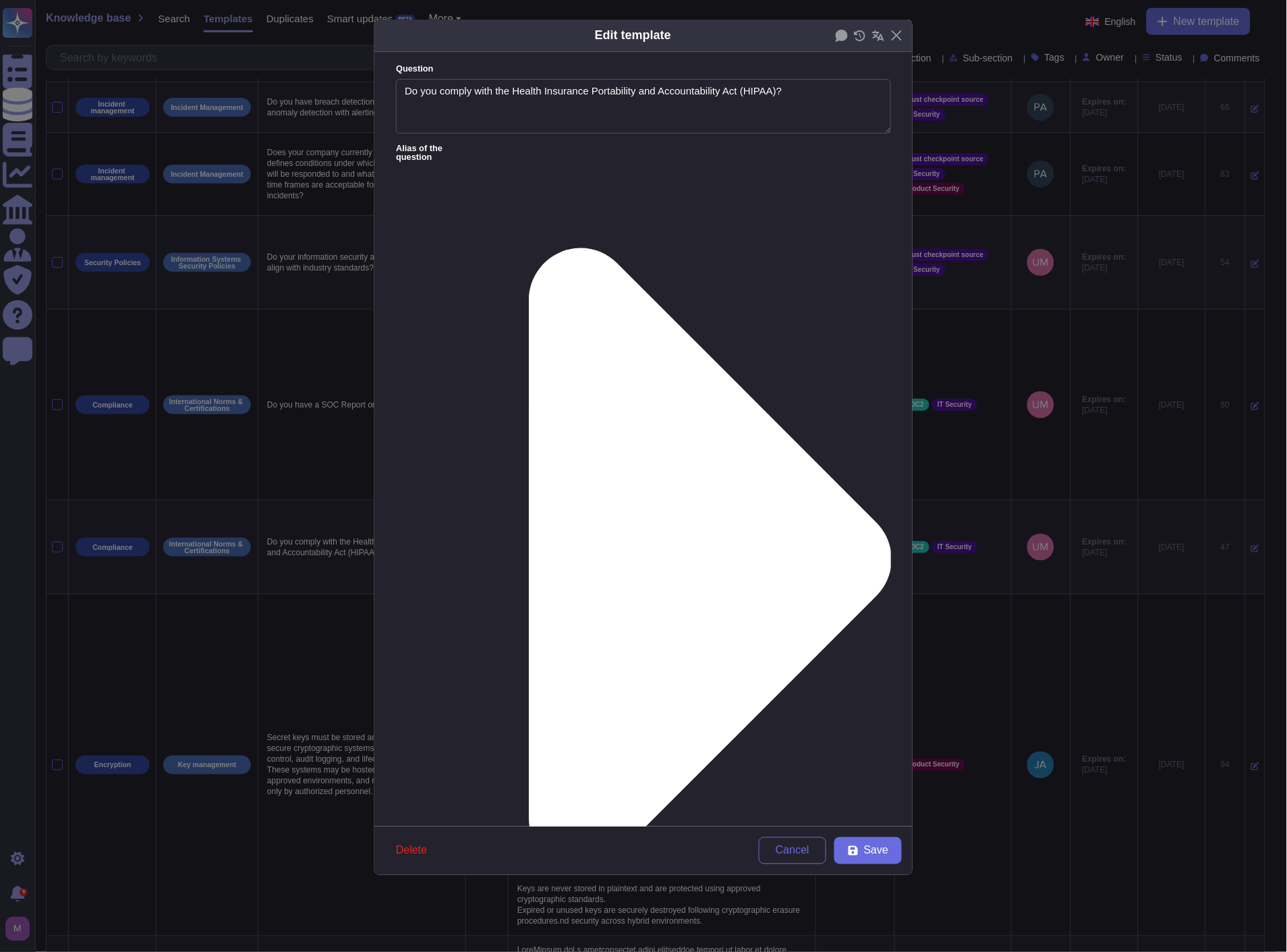
click at [852, 848] on icon at bounding box center [854, 851] width 11 height 11
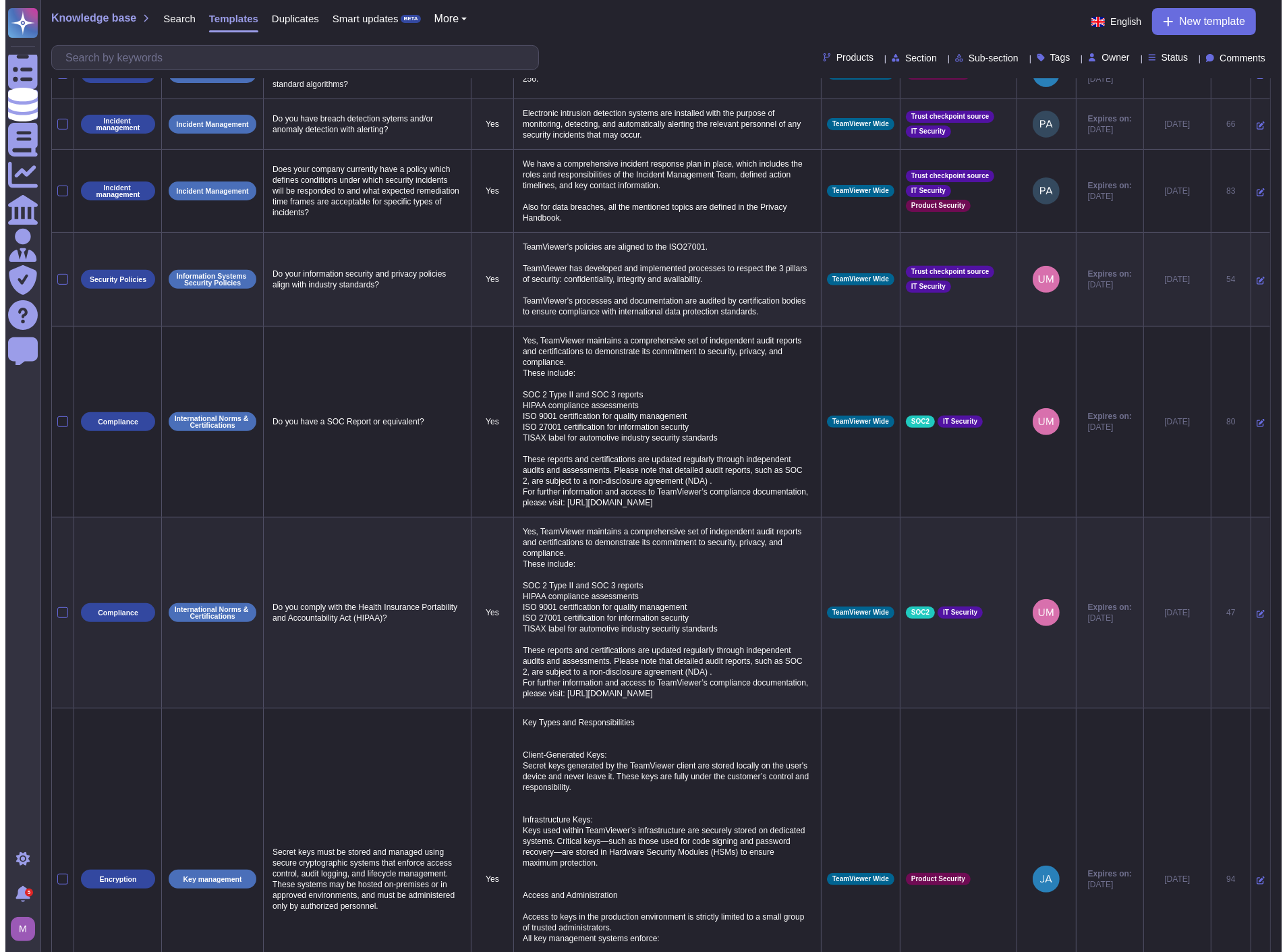
scroll to position [0, 0]
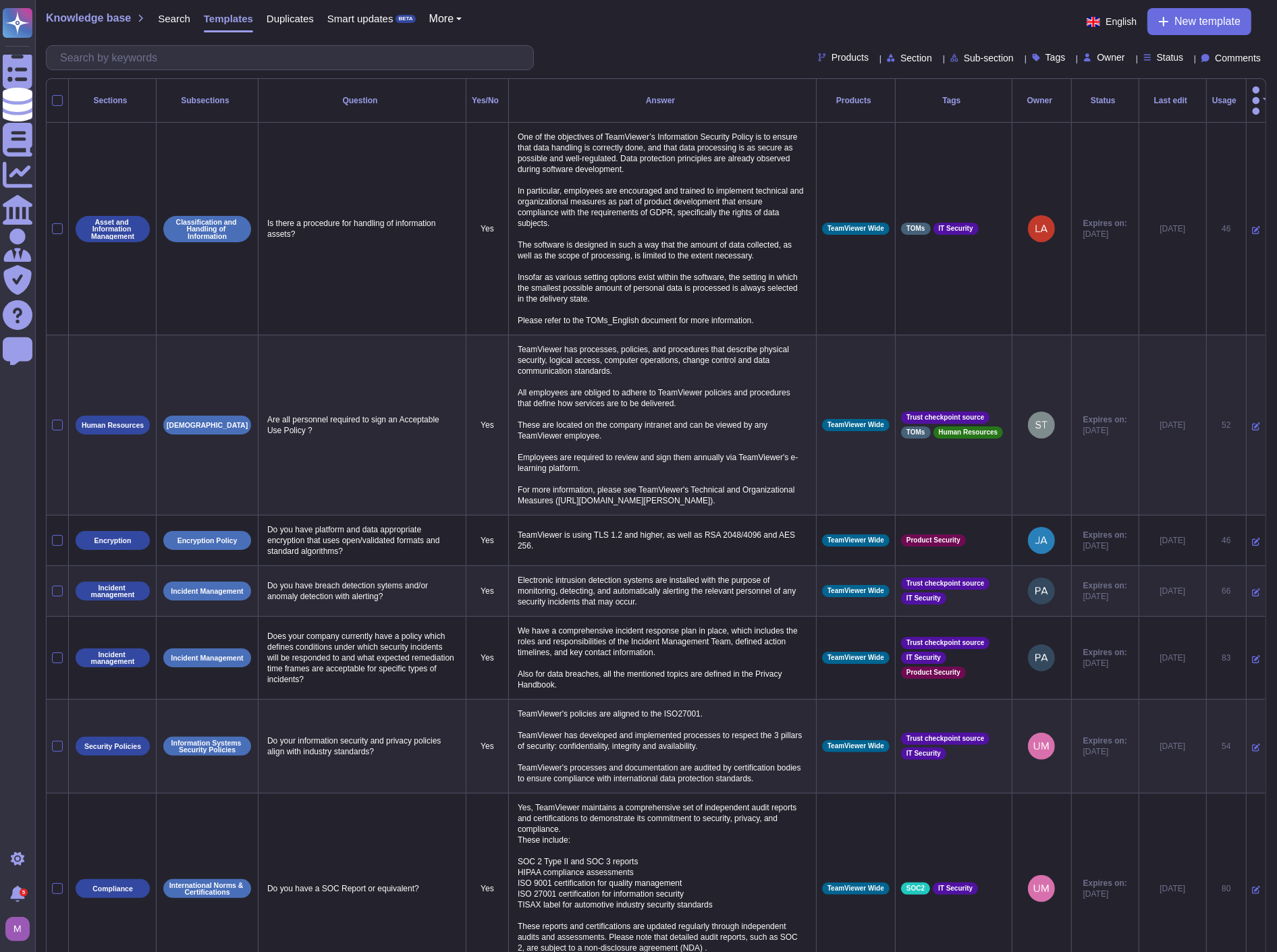
click at [1212, 97] on div "Usage" at bounding box center [1226, 100] width 28 height 8
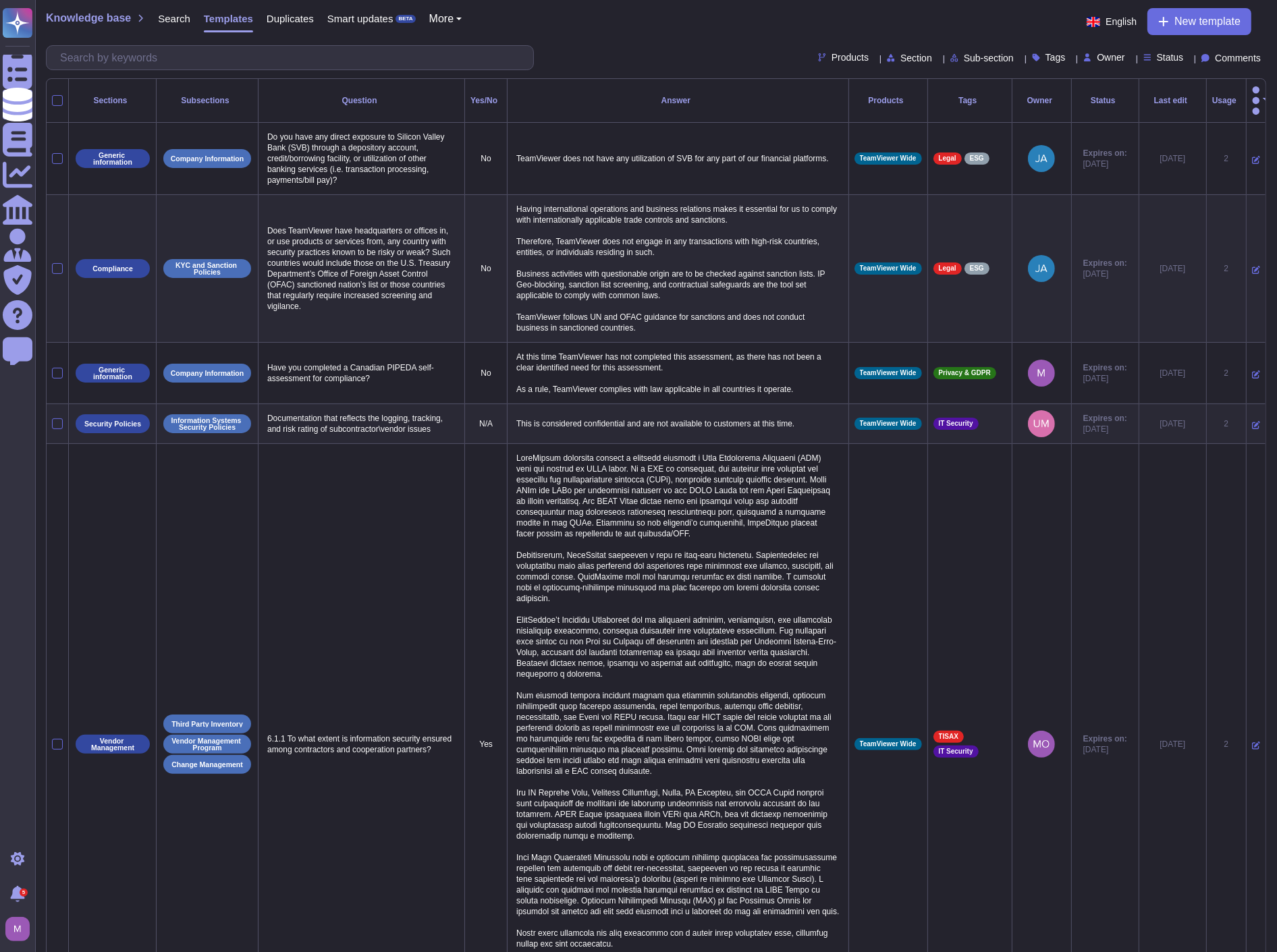
click at [1212, 97] on div "Usage" at bounding box center [1226, 100] width 28 height 8
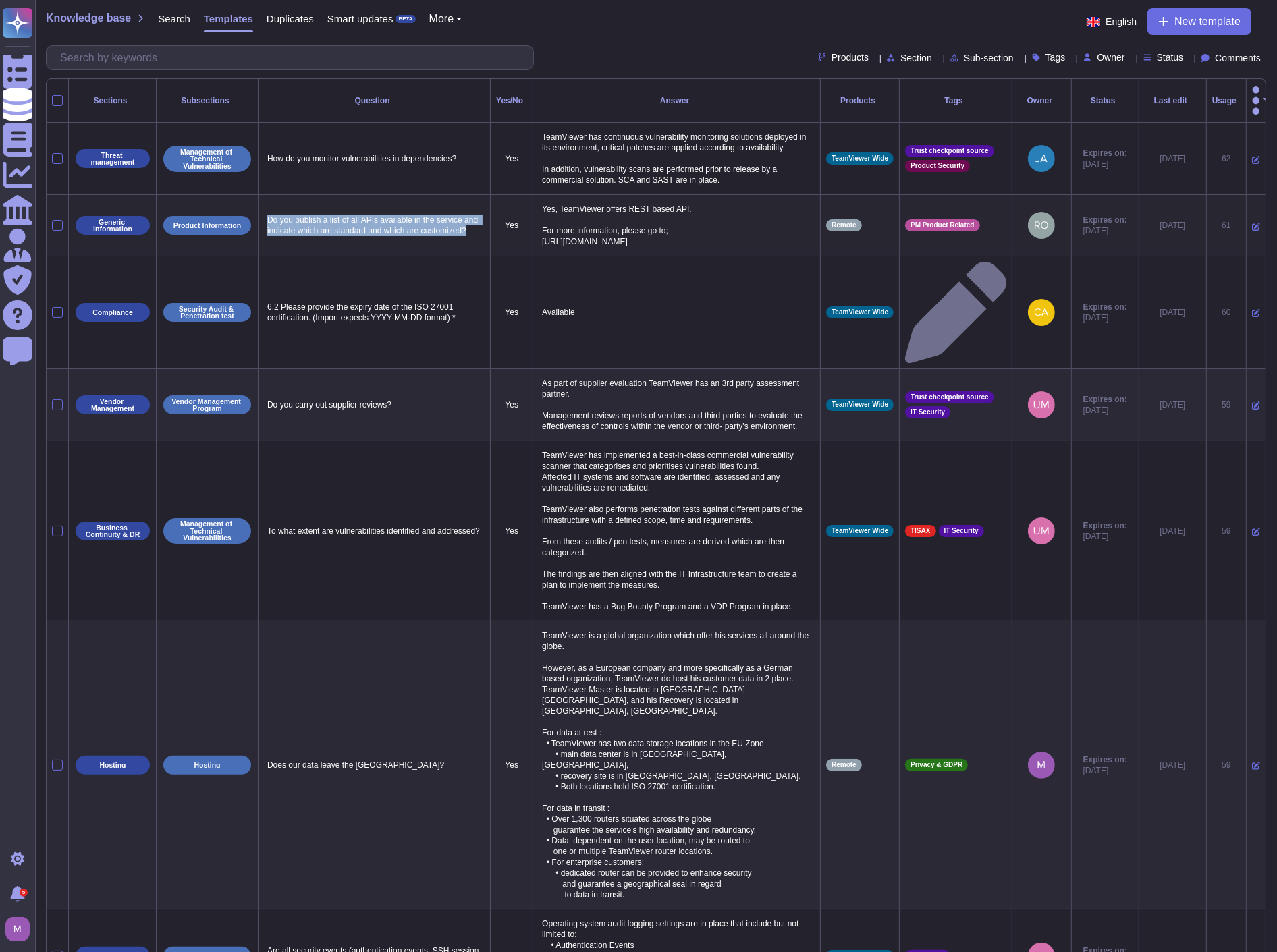
drag, startPoint x: 464, startPoint y: 224, endPoint x: 258, endPoint y: 213, distance: 206.3
click at [258, 213] on td "Do you publish a list of all APIs available in the service and indicate which a…" at bounding box center [374, 225] width 232 height 61
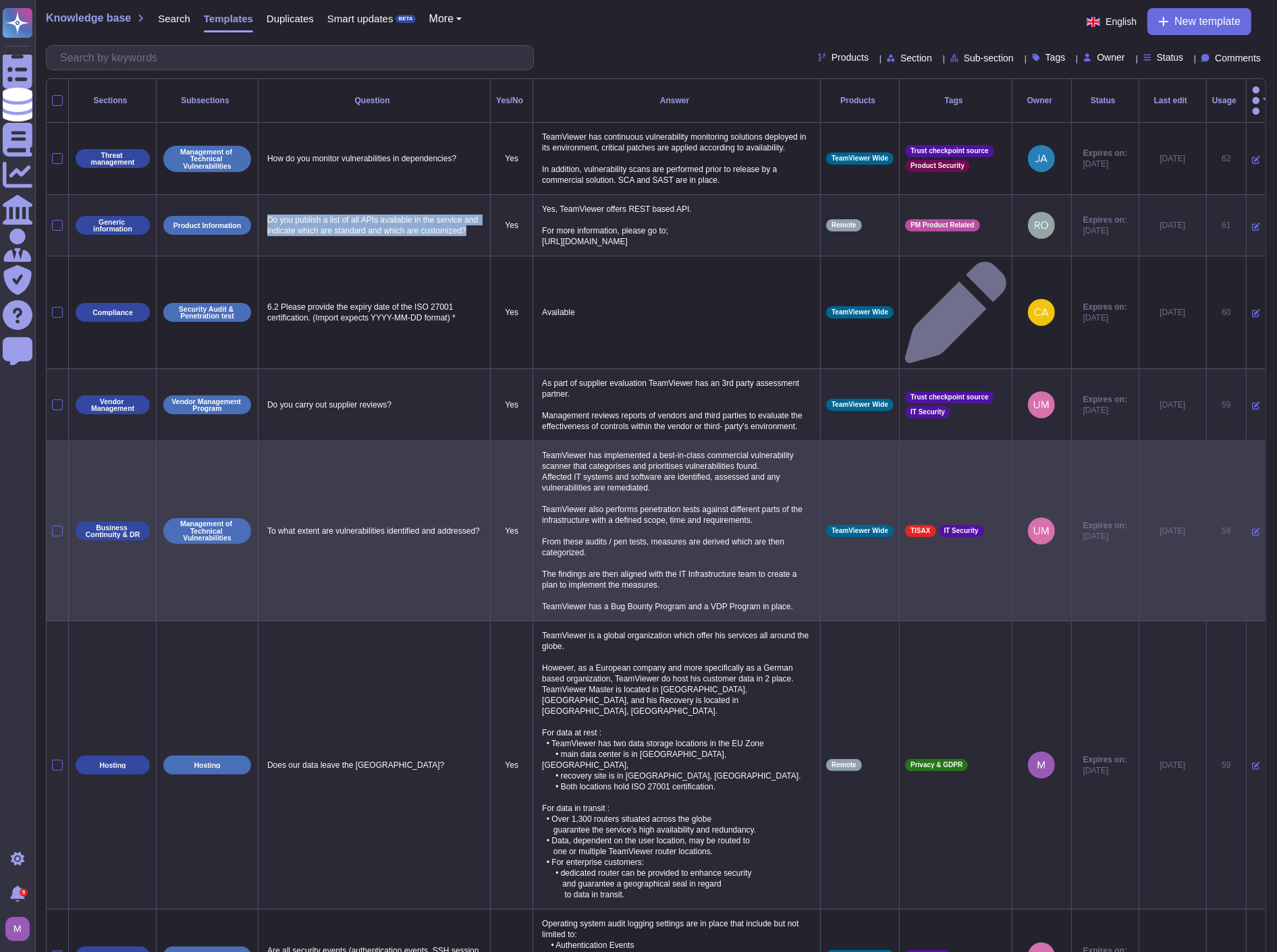
copy p "Do you publish a list of all APIs available in the service and indicate which a…"
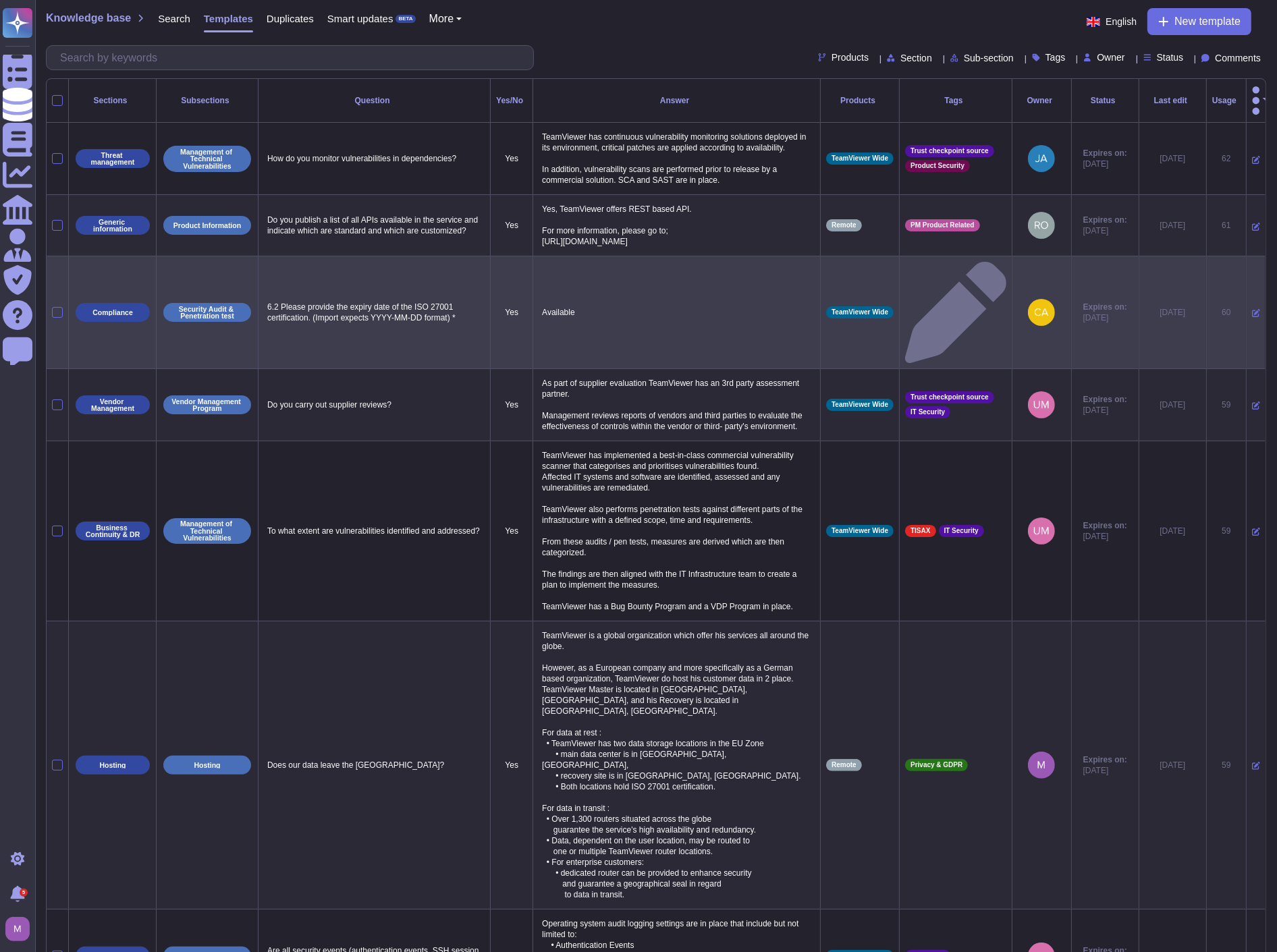
click at [1252, 310] on icon at bounding box center [1256, 314] width 8 height 8
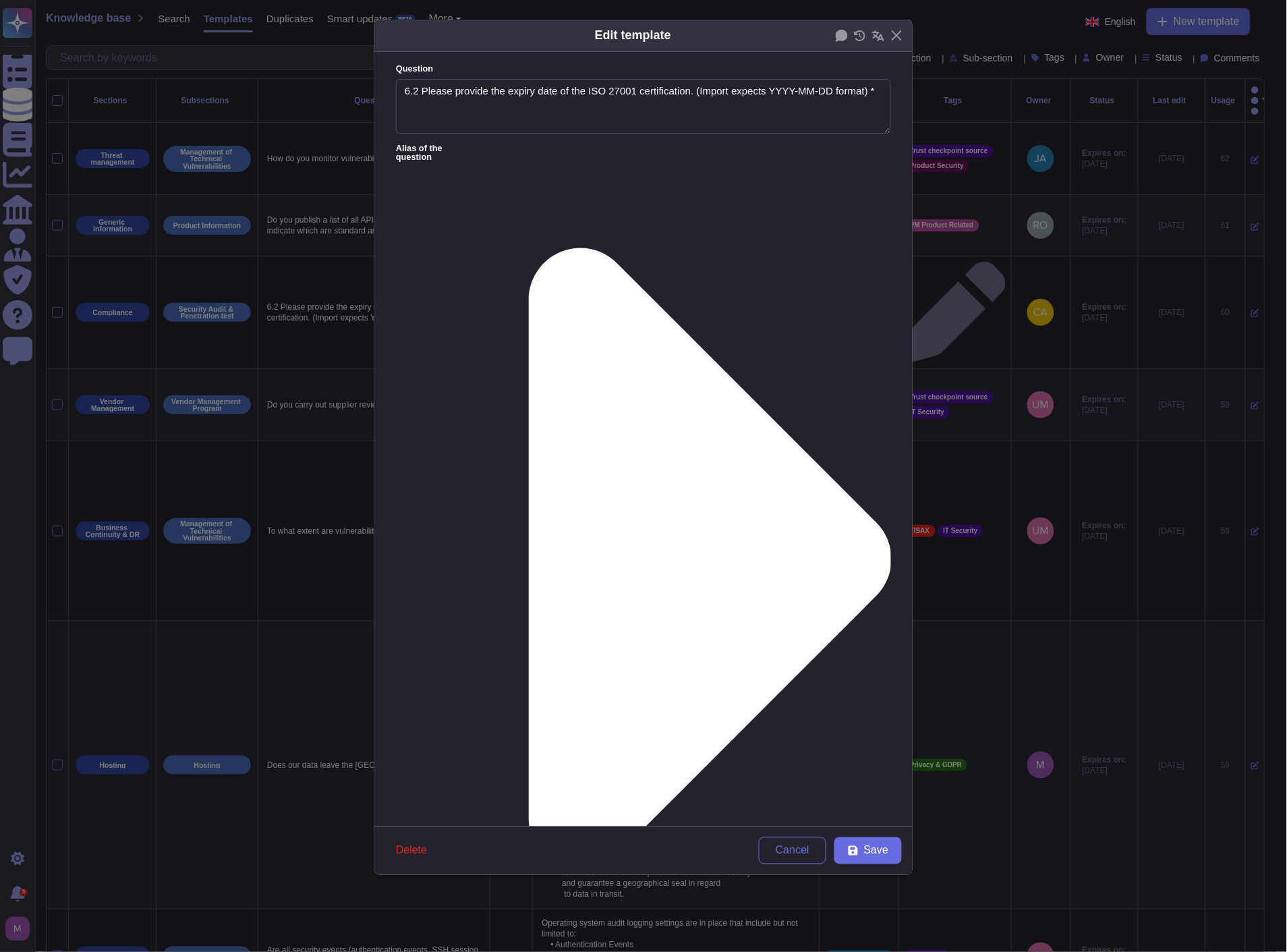
click at [501, 144] on icon at bounding box center [684, 560] width 415 height 830
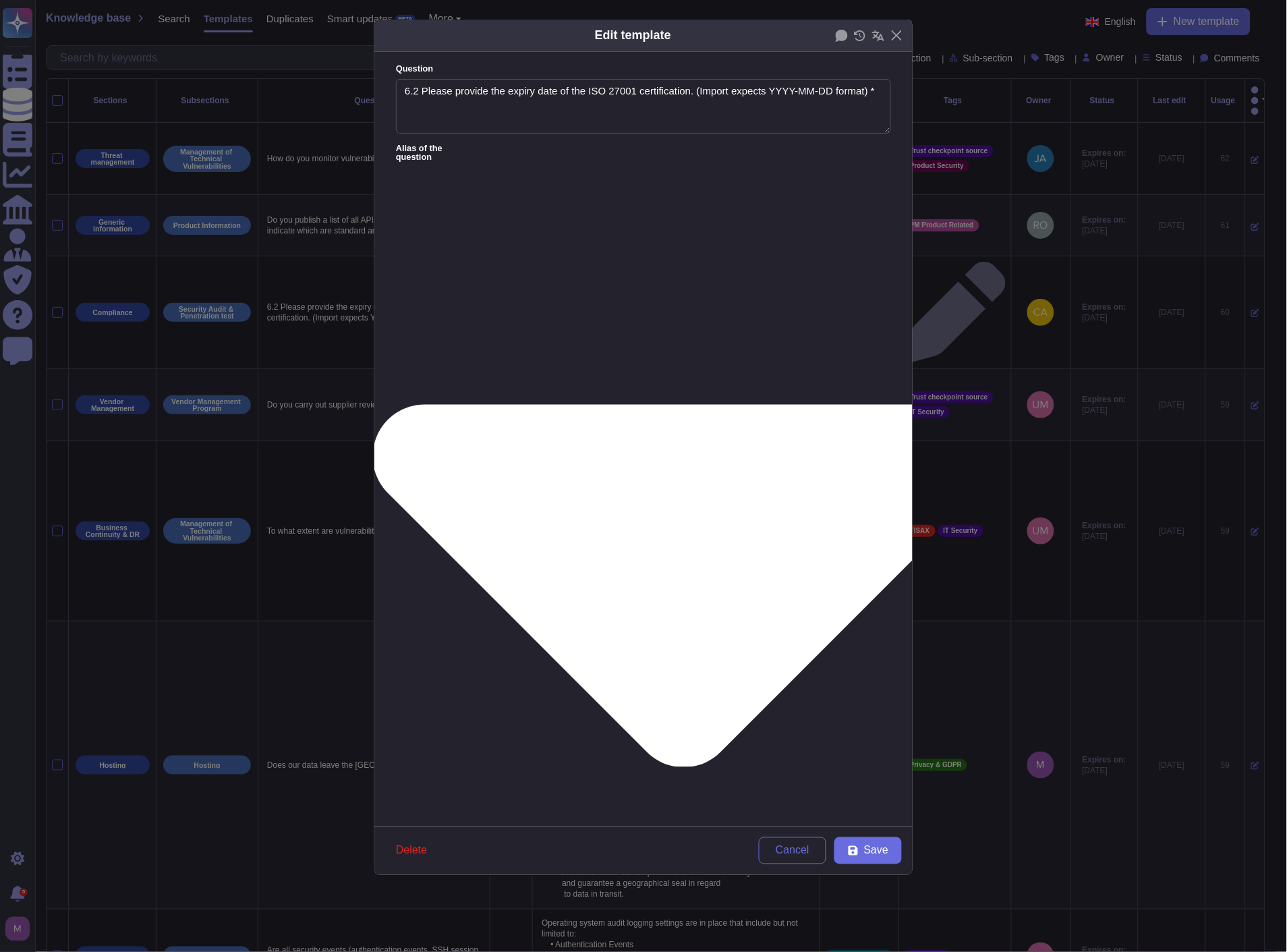
drag, startPoint x: 873, startPoint y: 89, endPoint x: 343, endPoint y: 83, distance: 530.0
click at [343, 83] on div "Edit template Question 6.2 Please provide the expiry date of the ISO 27001 cert…" at bounding box center [644, 476] width 1287 height 952
paste textarea "Yes, TeamViewer maintains a comprehensive set of independent audit reports and …"
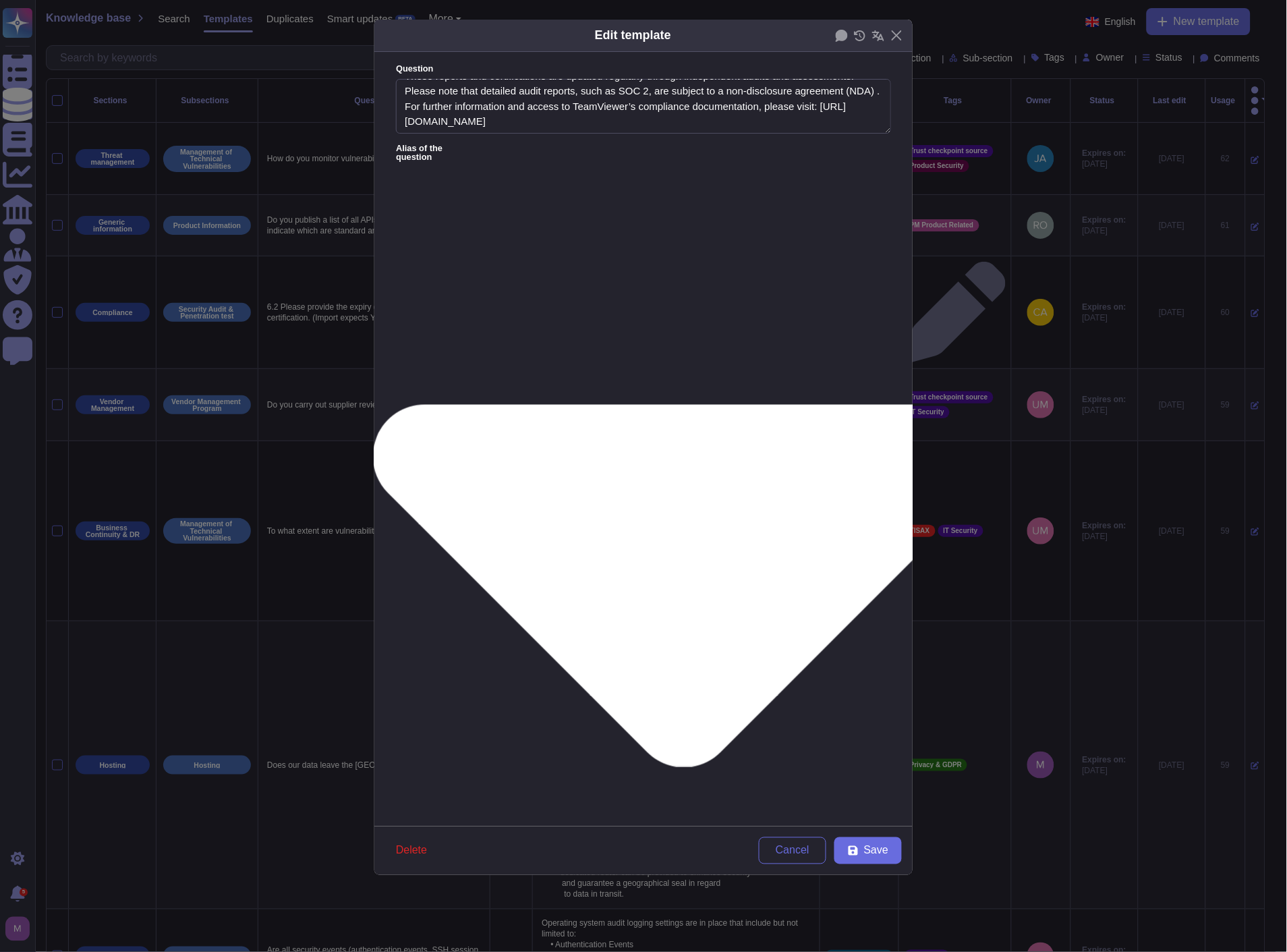
click at [447, 696] on span "From [DATE]" at bounding box center [442, 702] width 58 height 12
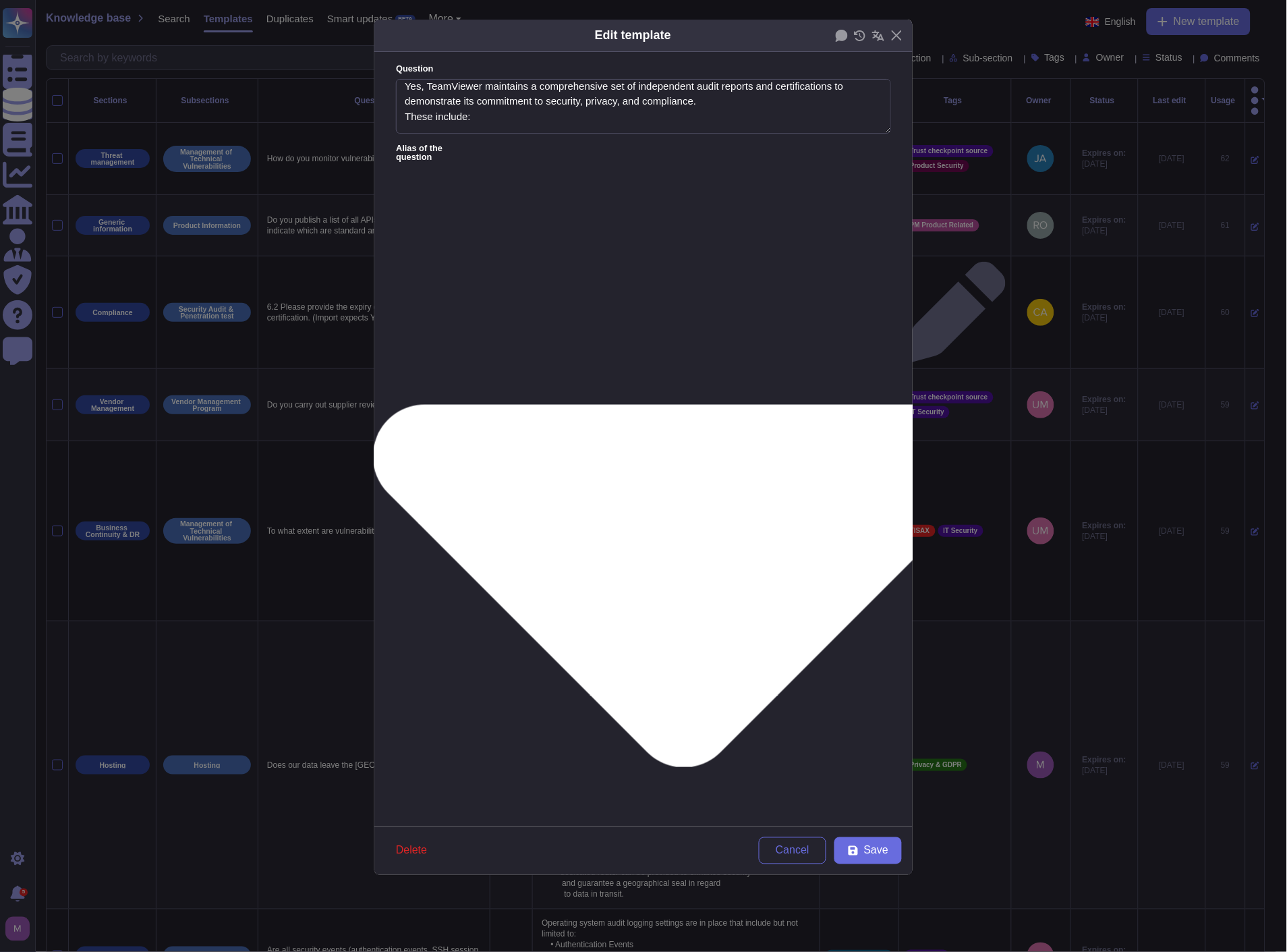
scroll to position [0, 0]
drag, startPoint x: 297, startPoint y: 307, endPoint x: 279, endPoint y: 305, distance: 18.1
click at [279, 305] on div "Edit template Question 6.2 Please provide the expiry date of the ISO 27001 cert…" at bounding box center [644, 476] width 1287 height 952
paste textarea "Yes, TeamViewer maintains a comprehensive set of independent audit reports and …"
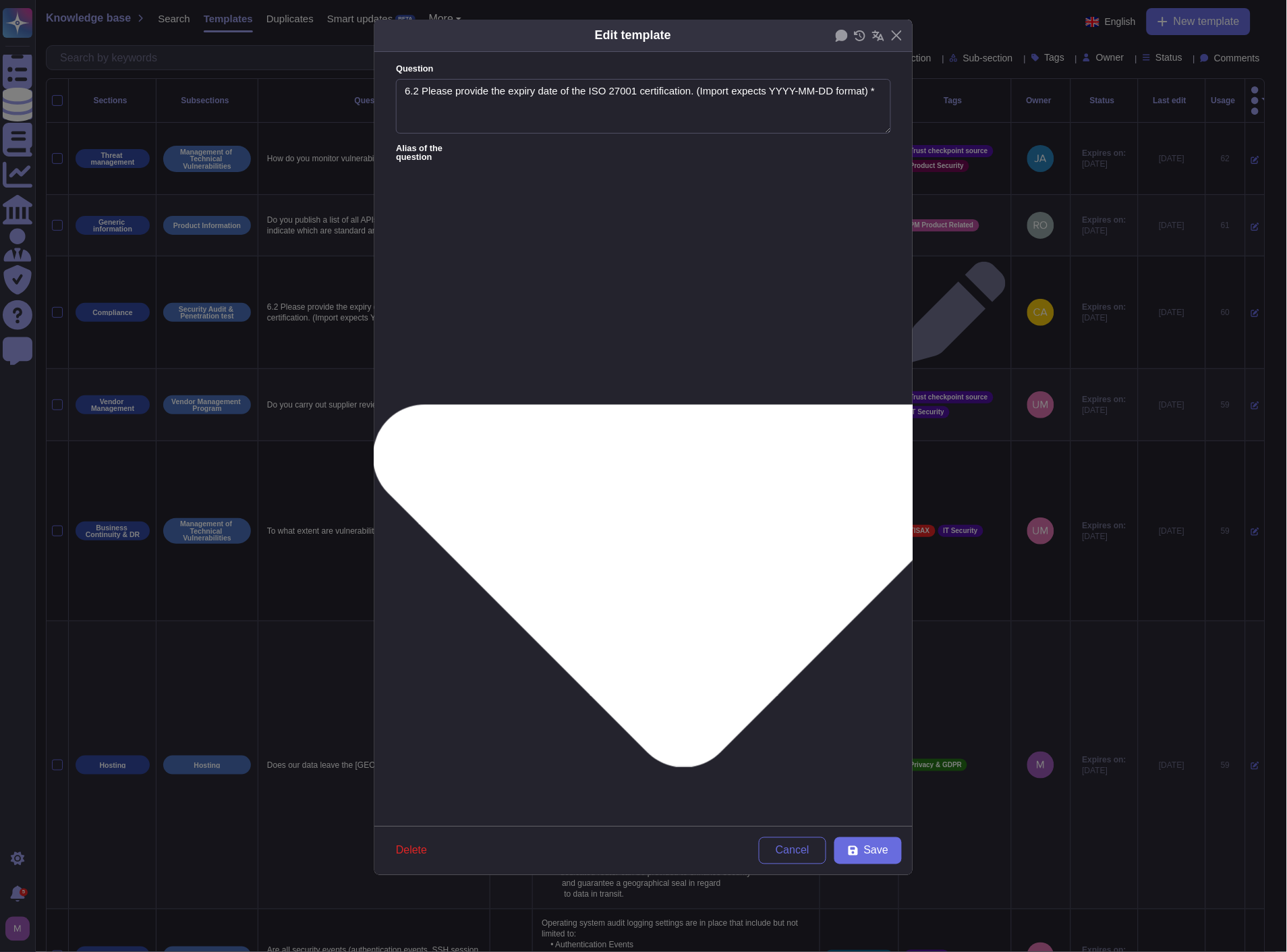
scroll to position [162, 0]
drag, startPoint x: 585, startPoint y: 92, endPoint x: 488, endPoint y: 90, distance: 97.0
click at [488, 90] on textarea "6.2 Please provide the expiry date of the ISO 27001 certification. (Import expe…" at bounding box center [644, 107] width 495 height 55
drag, startPoint x: 637, startPoint y: 86, endPoint x: 817, endPoint y: 90, distance: 180.0
click at [817, 90] on textarea "6.2 Please provide a copy of ISO 27001 certification. (Import expects YYYY-MM-D…" at bounding box center [644, 107] width 495 height 55
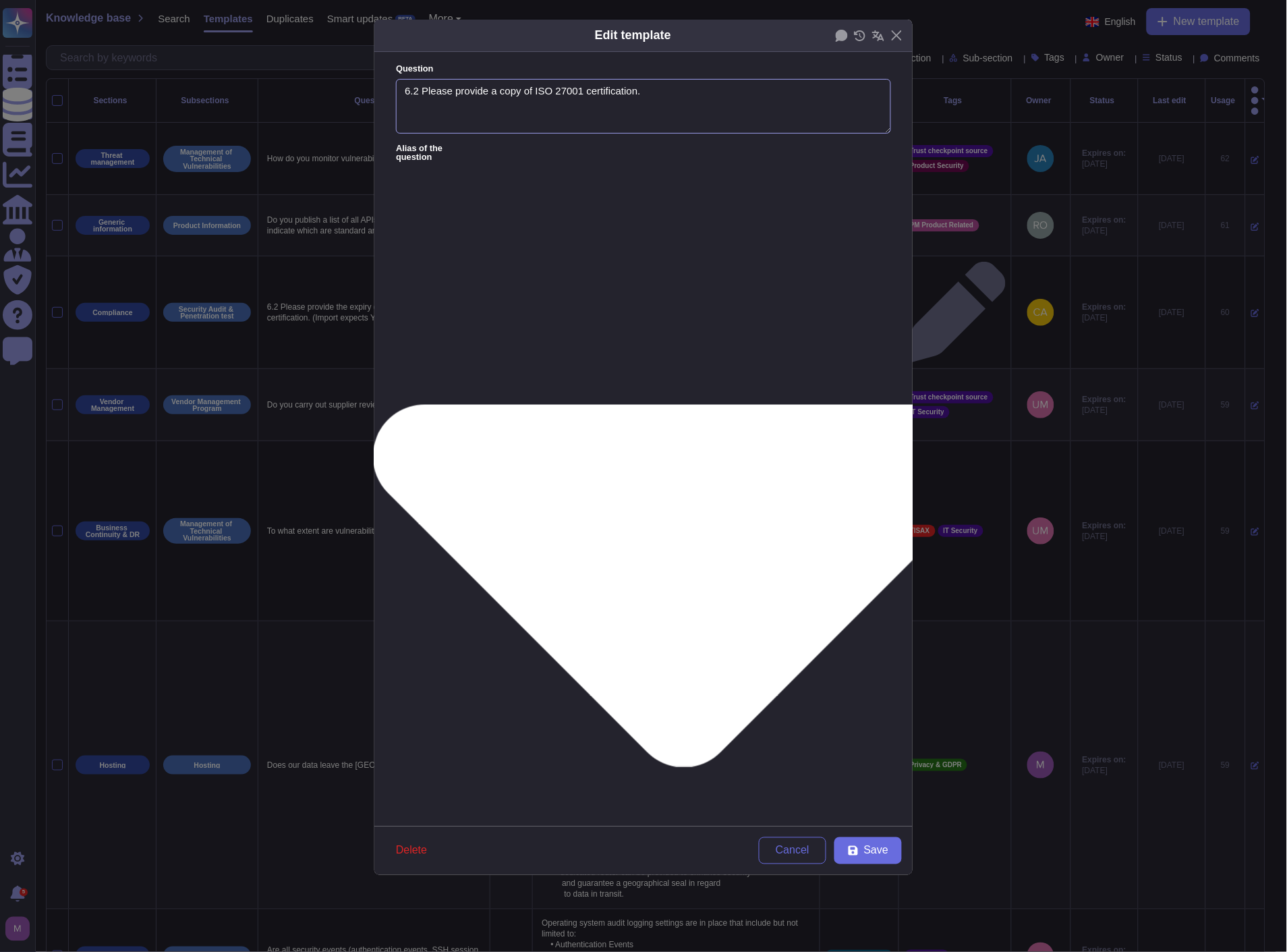
drag, startPoint x: 419, startPoint y: 91, endPoint x: 347, endPoint y: 89, distance: 72.0
click at [347, 89] on div "Edit template Question 6.2 Please provide a copy of ISO 27001 certification. Al…" at bounding box center [644, 476] width 1287 height 952
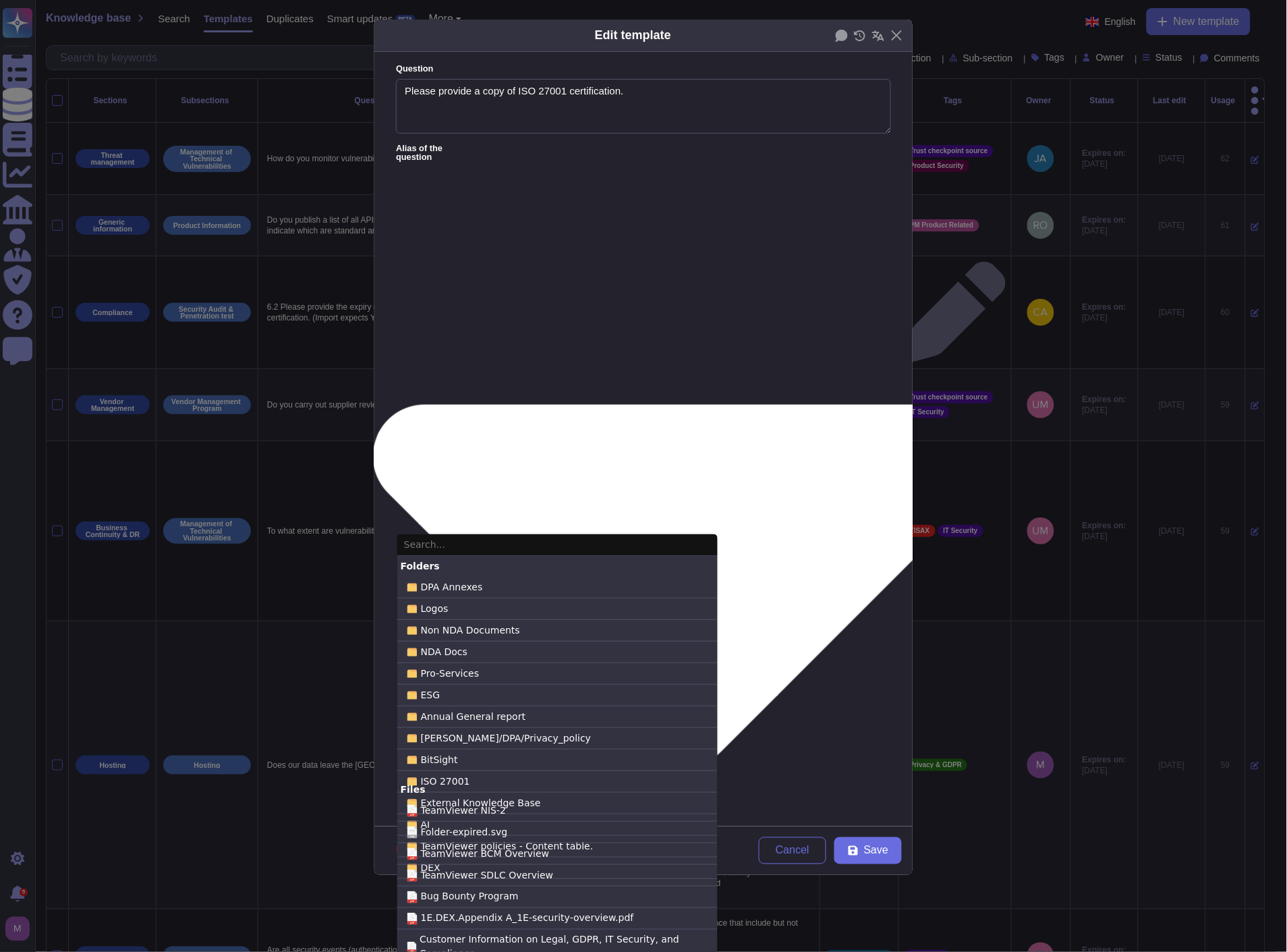
click at [541, 547] on input "text" at bounding box center [557, 545] width 320 height 22
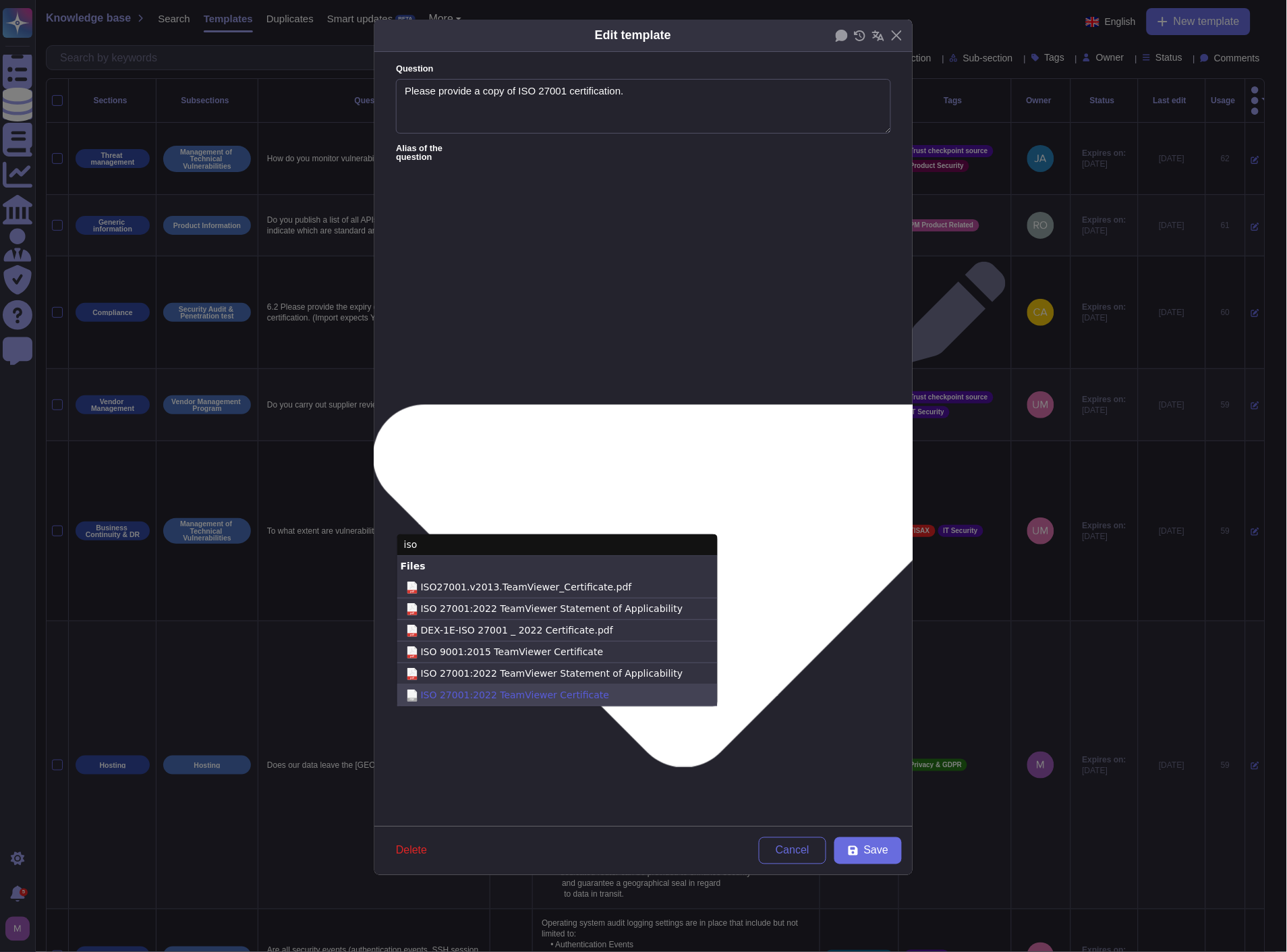
click at [589, 691] on label "PDF ISO 27001:2022 TeamViewer Certificate" at bounding box center [557, 696] width 320 height 22
click at [0, 0] on input "PDF ISO 27001:2022 TeamViewer Certificate" at bounding box center [0, 0] width 0 height 0
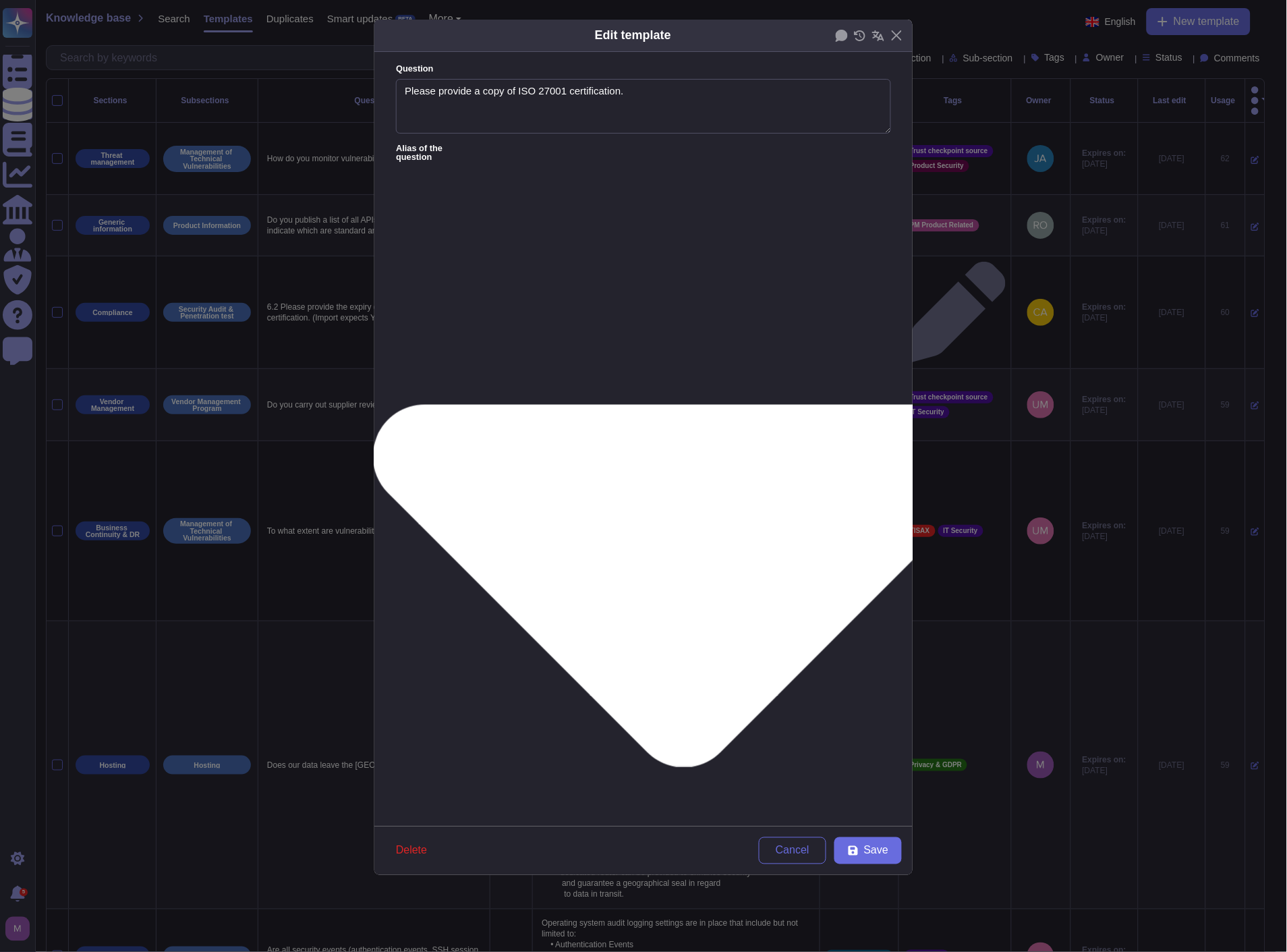
drag, startPoint x: 513, startPoint y: 238, endPoint x: 401, endPoint y: 221, distance: 113.3
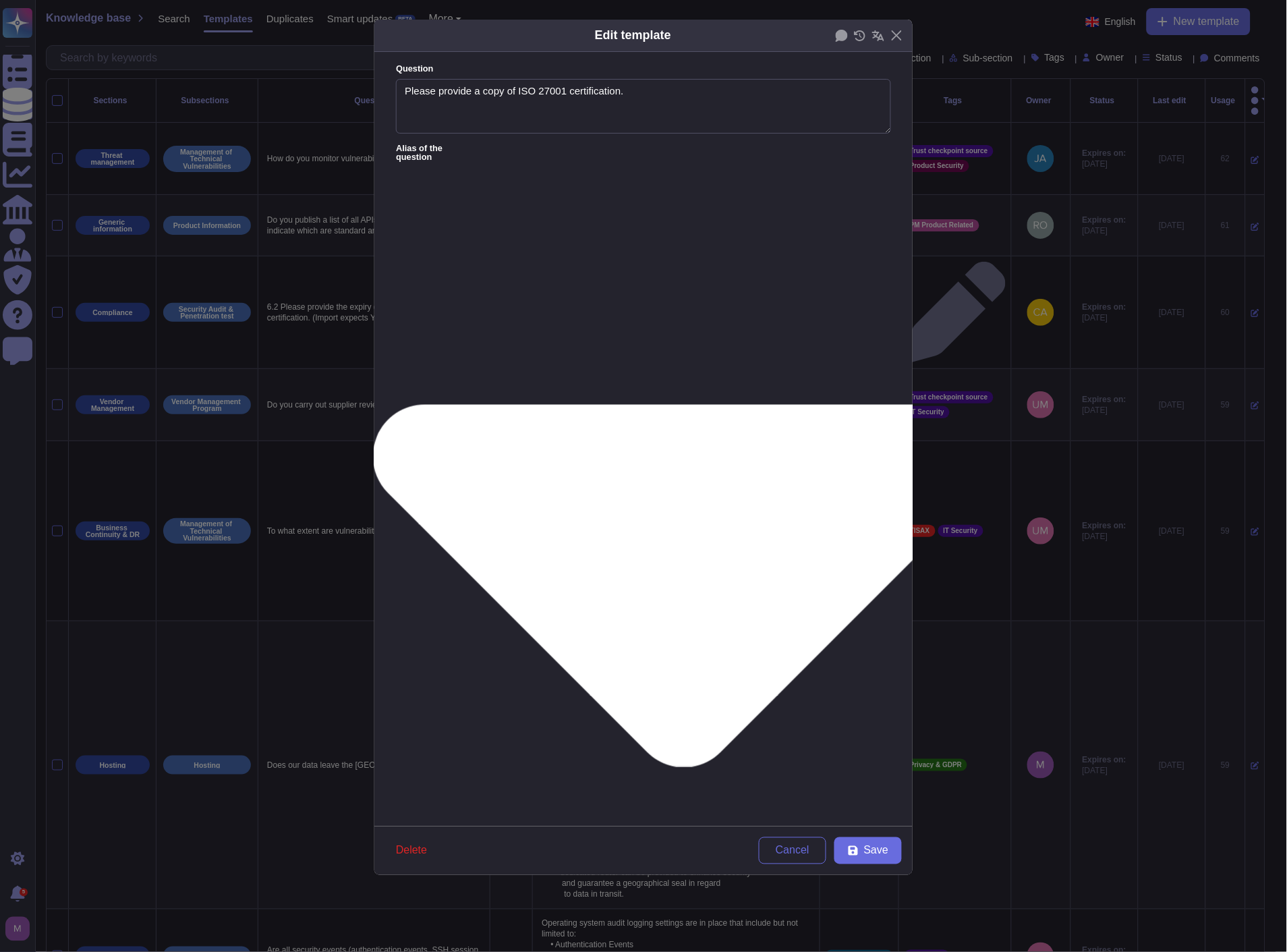
drag, startPoint x: 865, startPoint y: 845, endPoint x: 725, endPoint y: 703, distance: 199.4
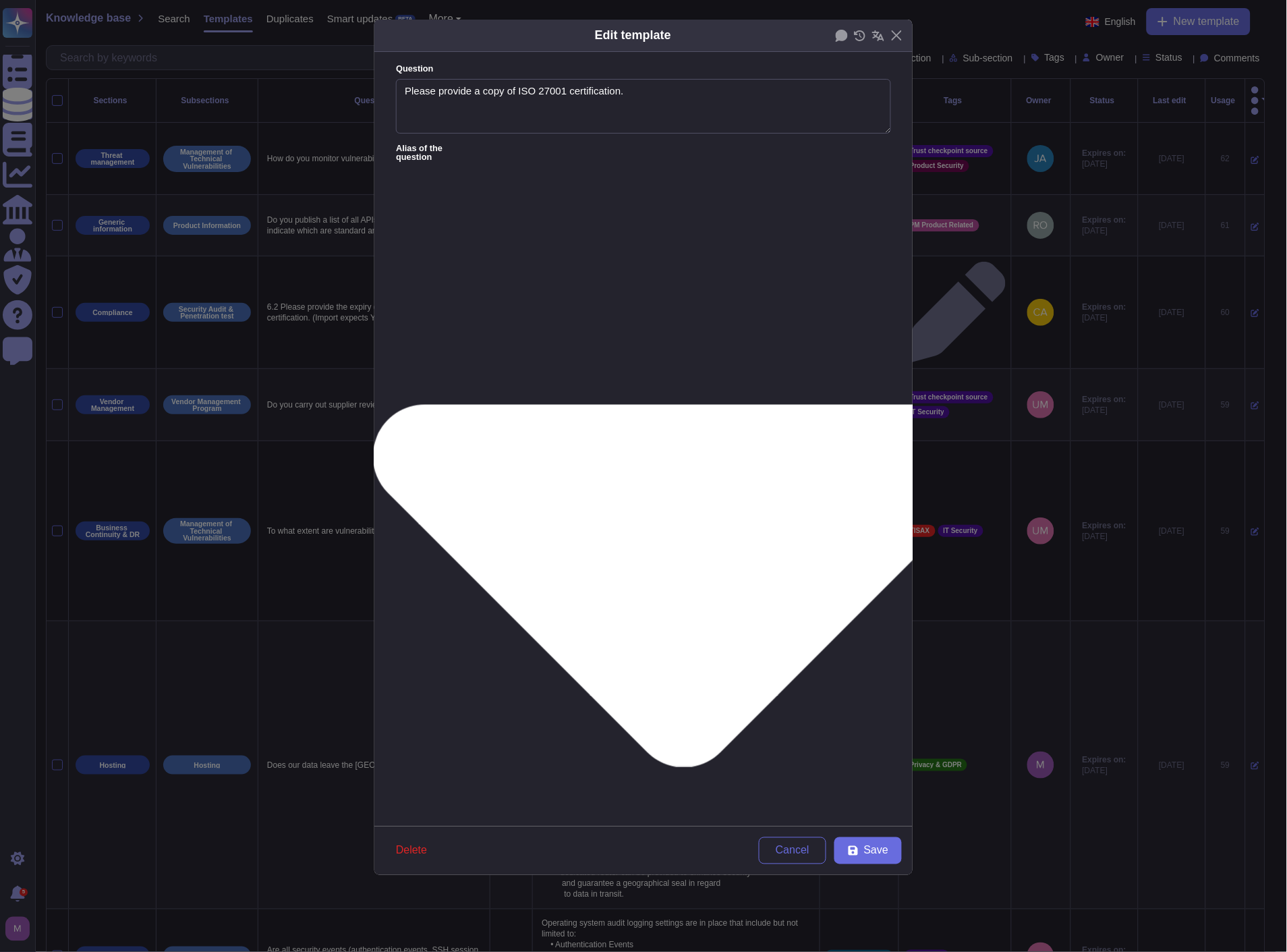
click at [725, 703] on div "Edit template Question Please provide a copy of ISO 27001 certification. Alias …" at bounding box center [644, 447] width 540 height 857
click at [643, 612] on span "[PERSON_NAME]" at bounding box center [636, 614] width 83 height 12
click at [866, 855] on span "Save" at bounding box center [876, 851] width 24 height 11
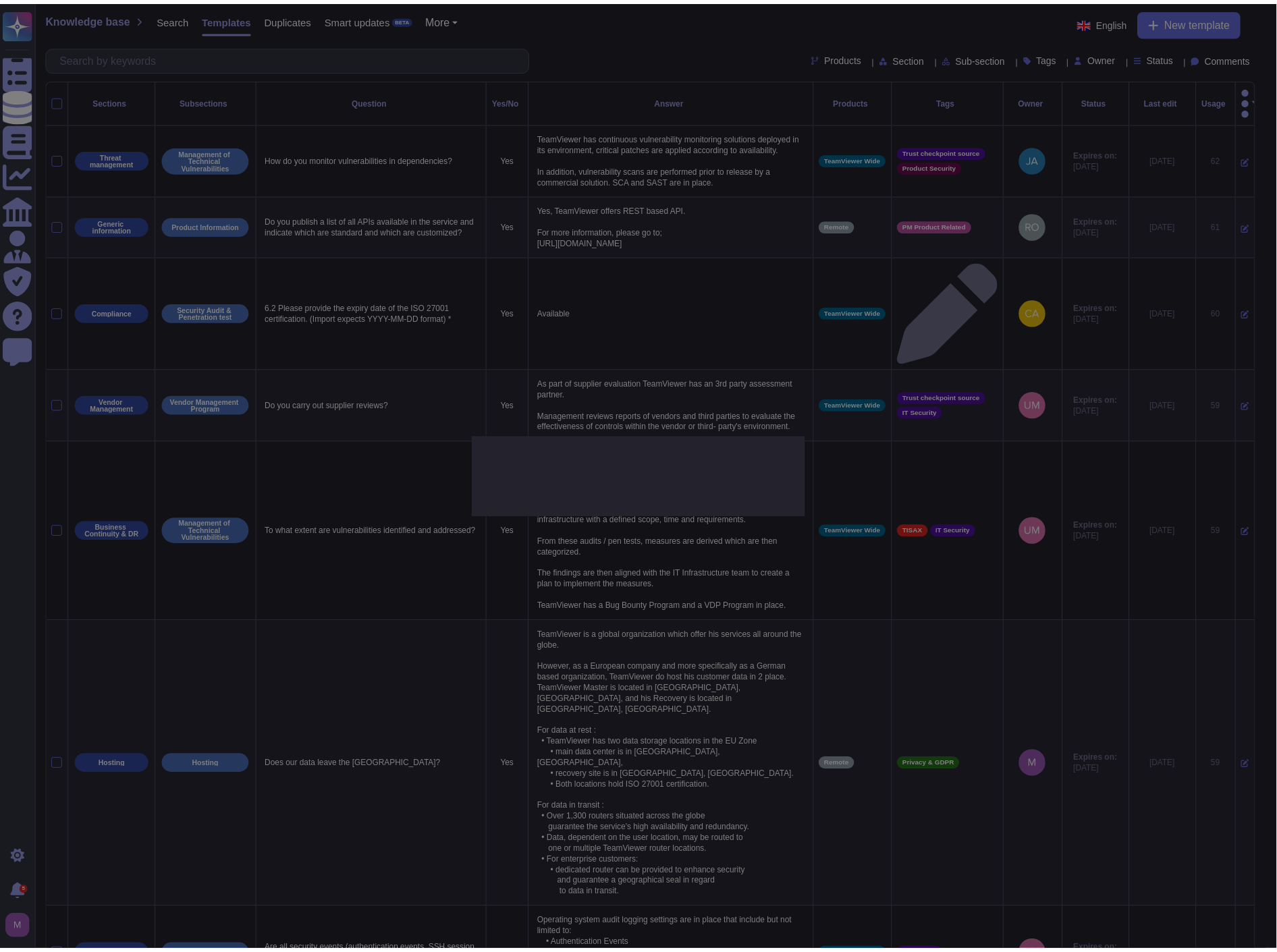
scroll to position [0, 0]
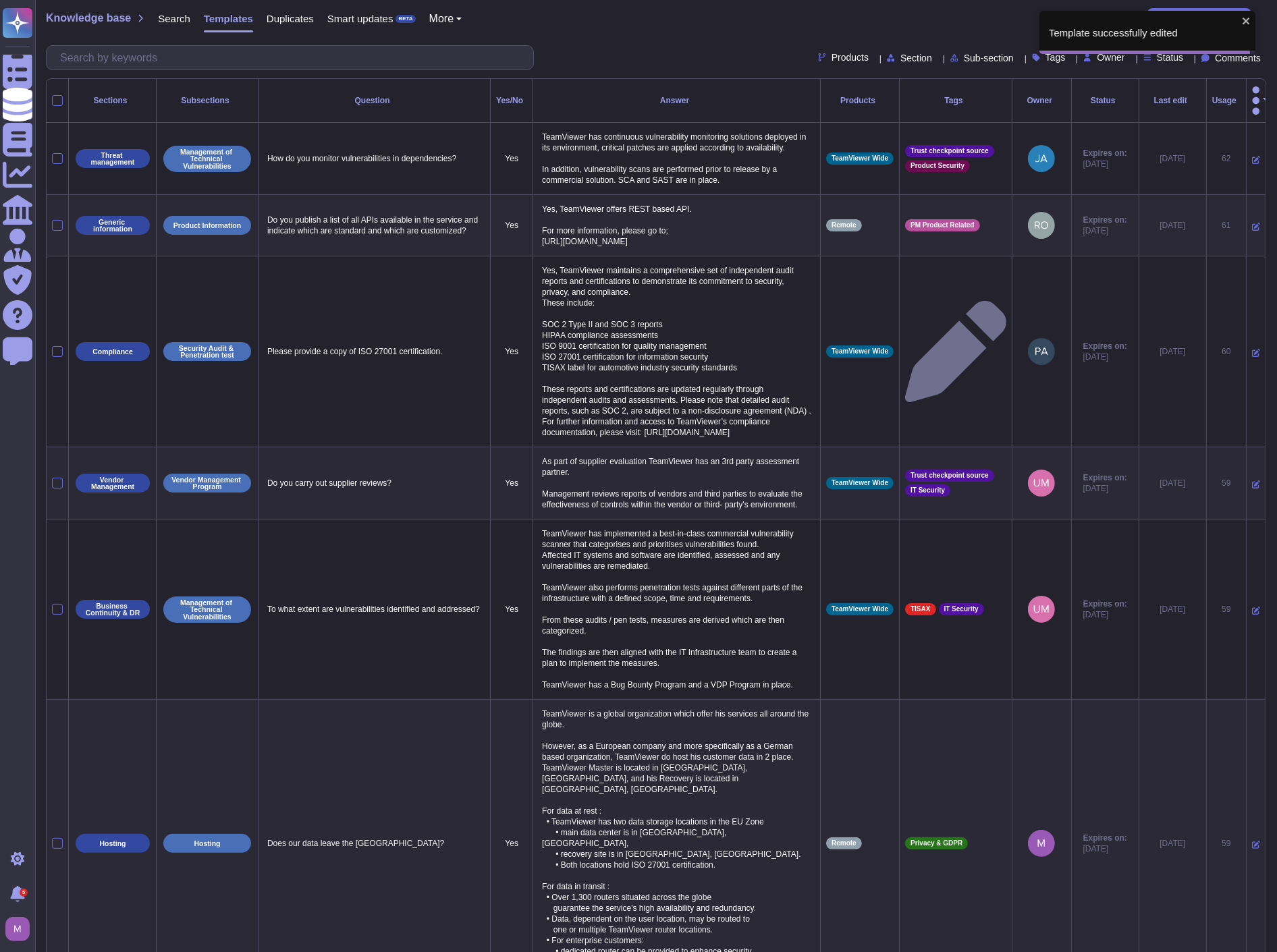
click at [900, 63] on span "Section" at bounding box center [916, 58] width 31 height 9
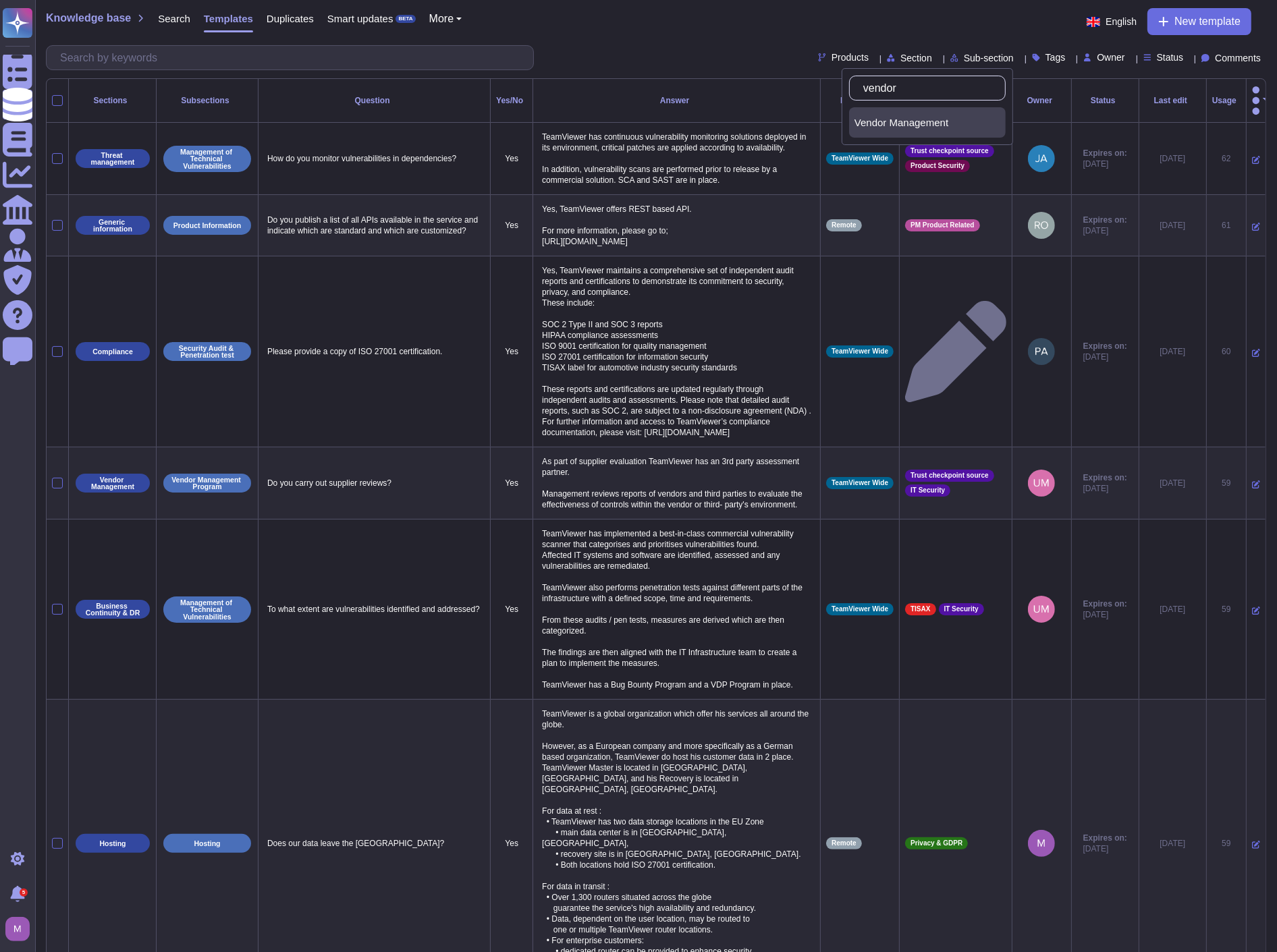
click at [866, 117] on span "Vendor Management" at bounding box center [901, 122] width 94 height 12
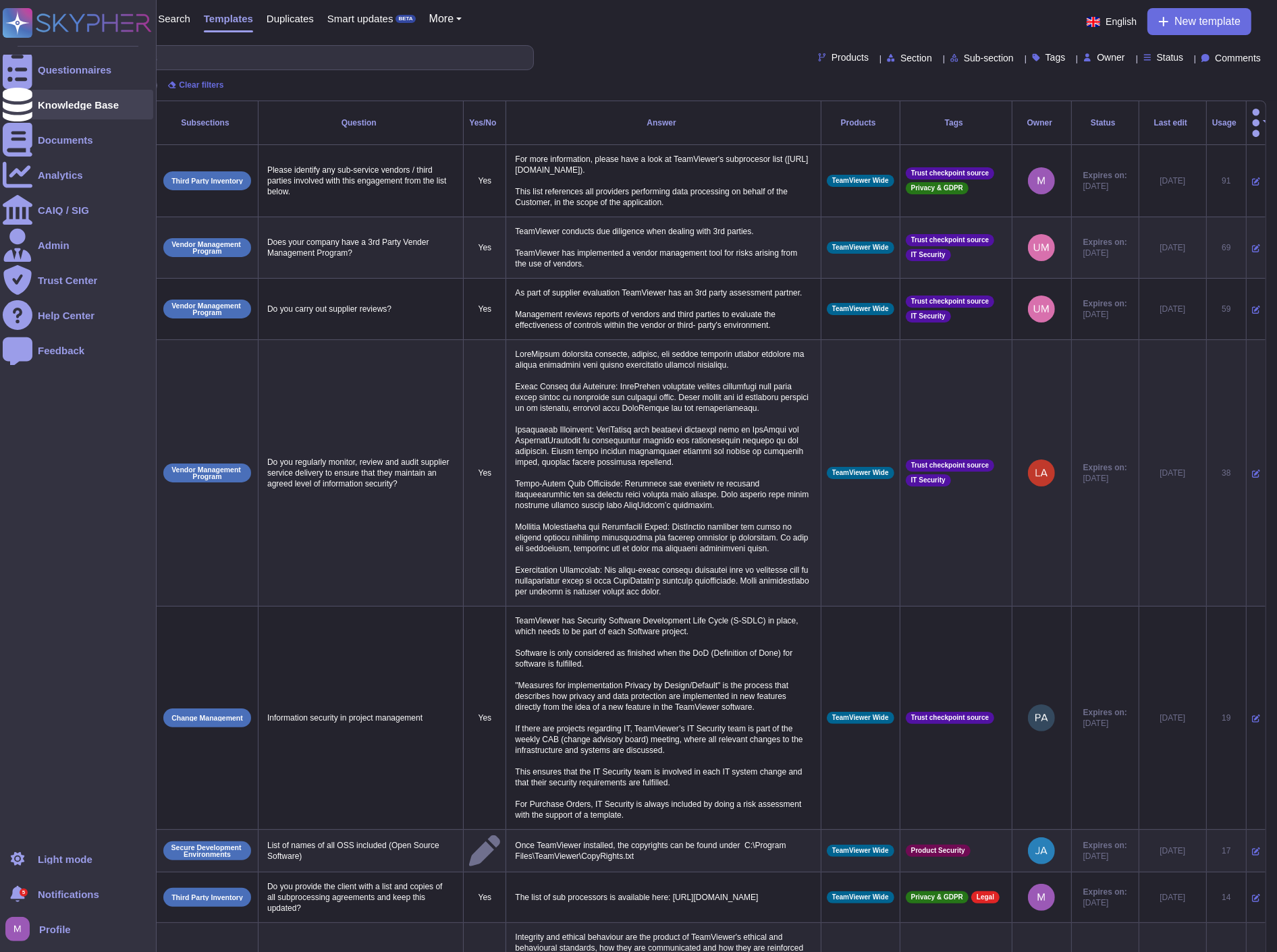
click at [27, 89] on div at bounding box center [17, 104] width 30 height 30
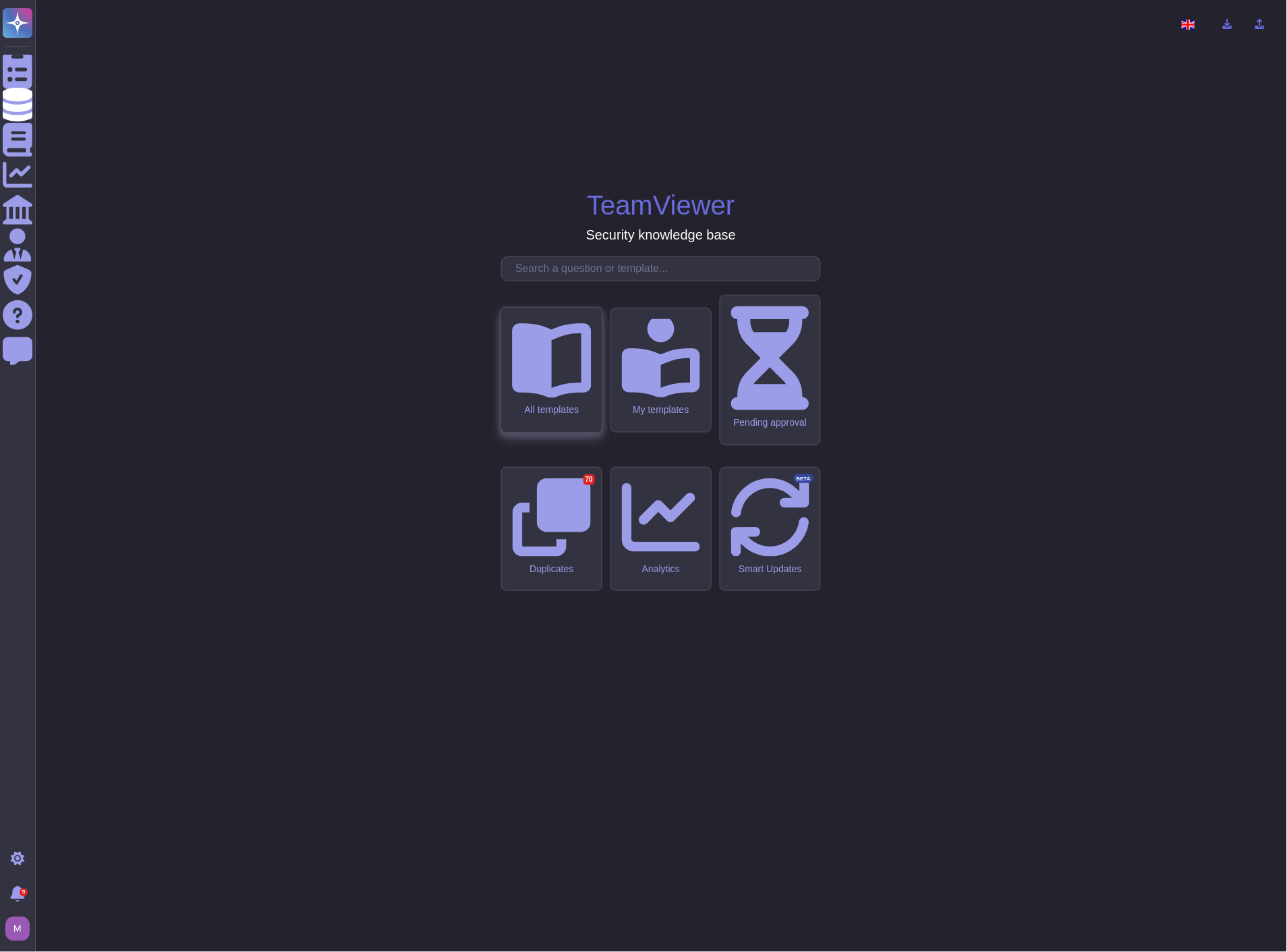
click at [549, 399] on icon at bounding box center [552, 361] width 79 height 75
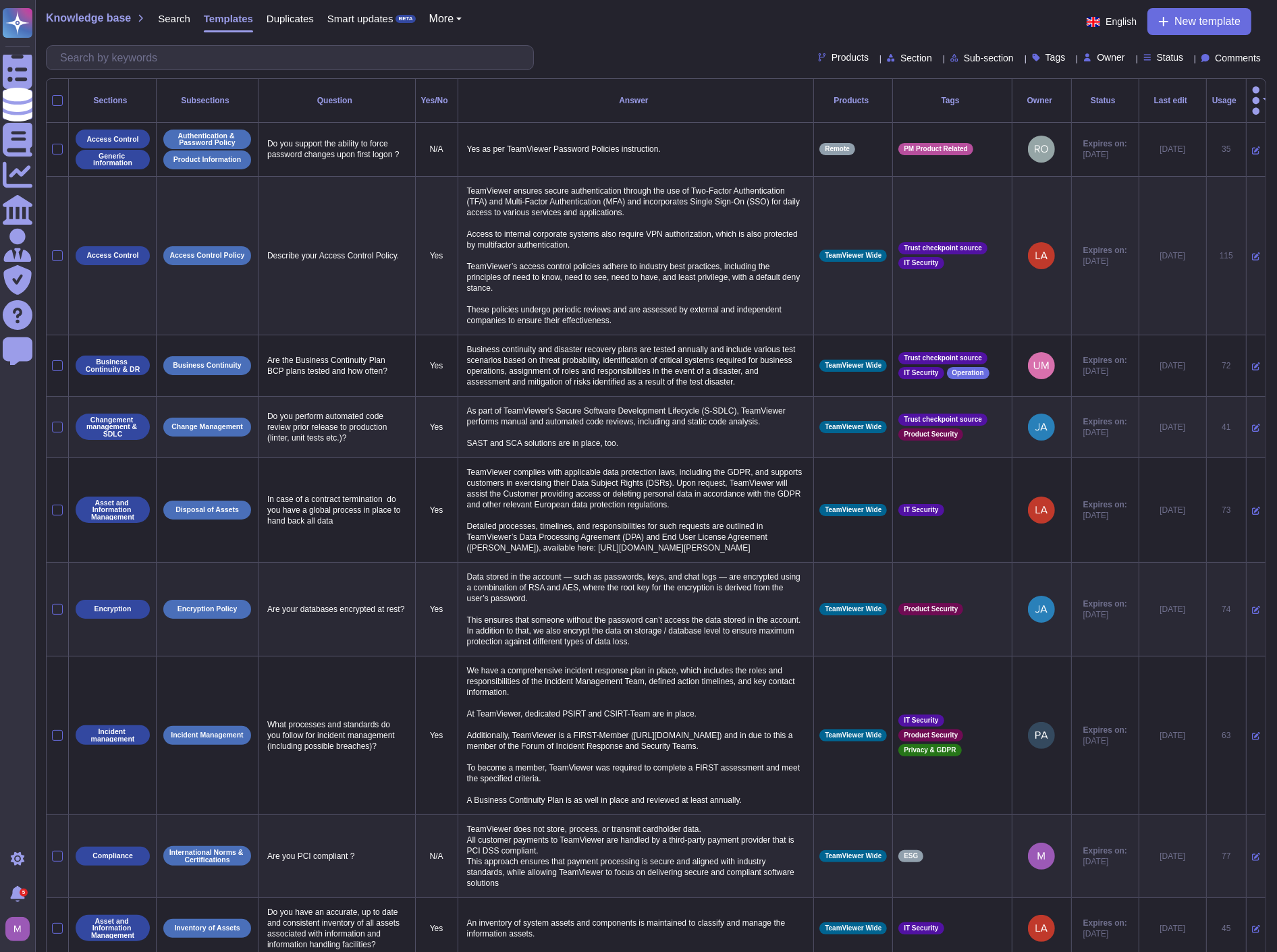
click at [1206, 84] on th "Usage" at bounding box center [1225, 101] width 40 height 44
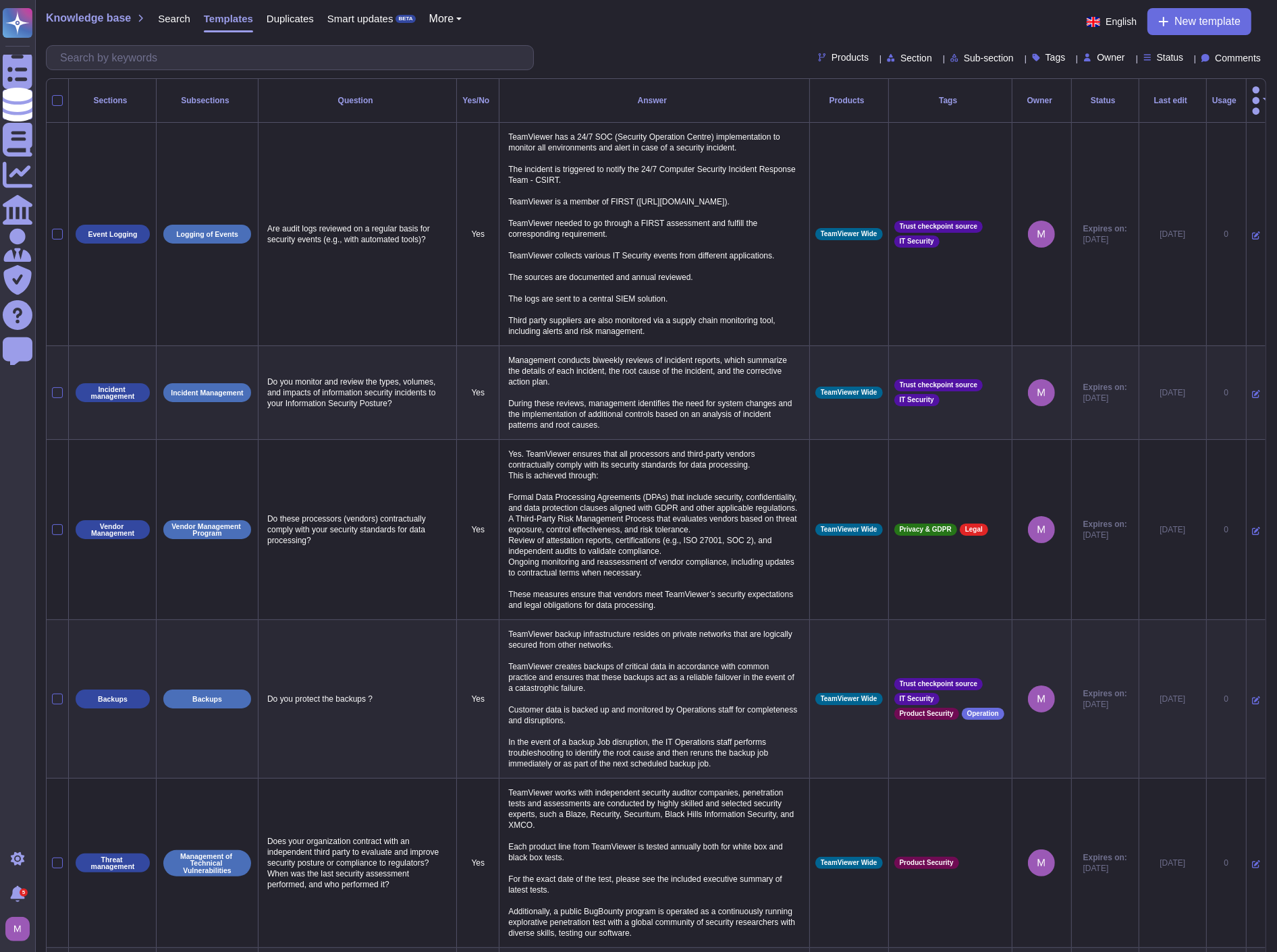
click at [1212, 97] on div "Usage" at bounding box center [1226, 100] width 28 height 8
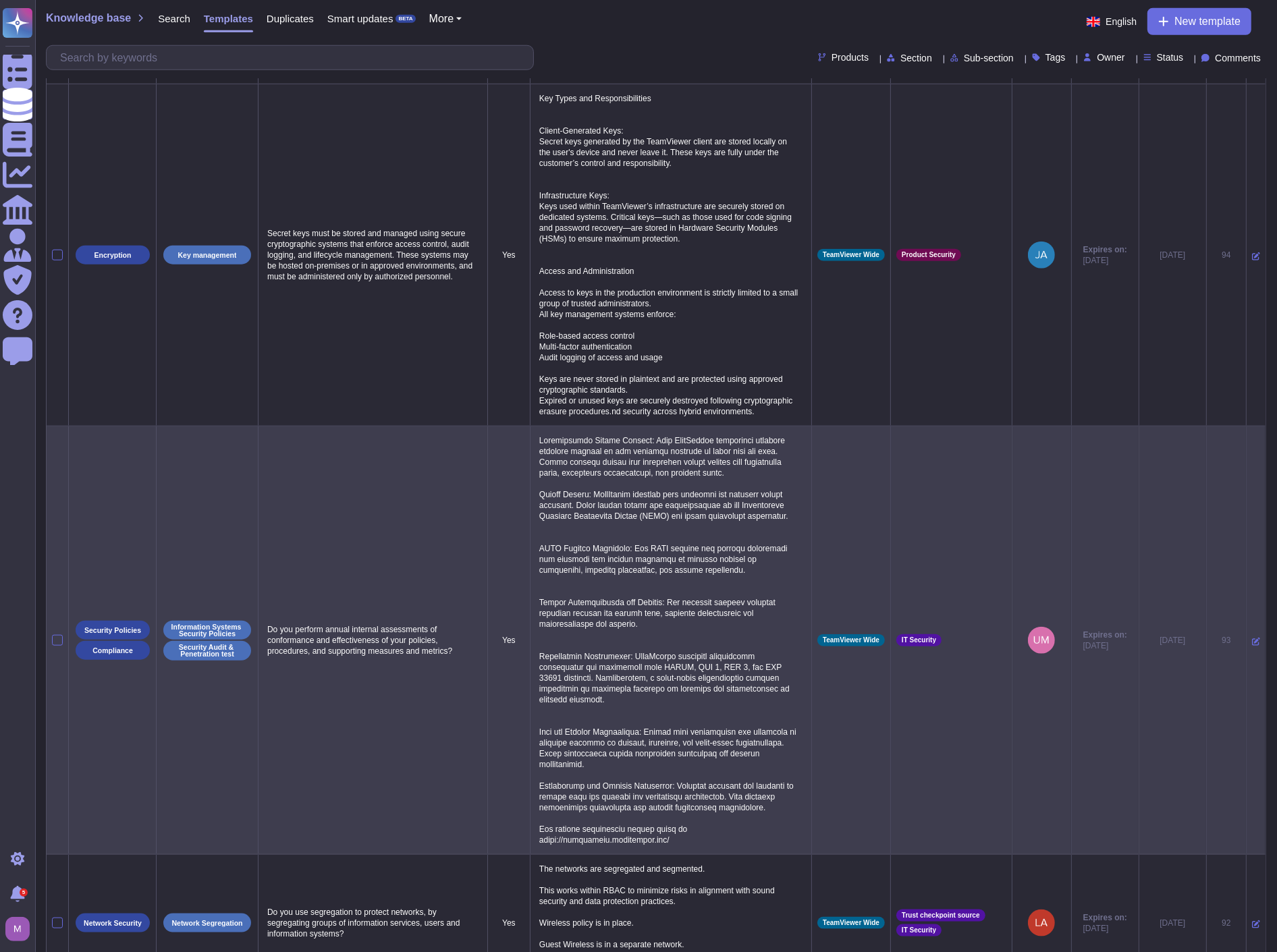
scroll to position [1617, 0]
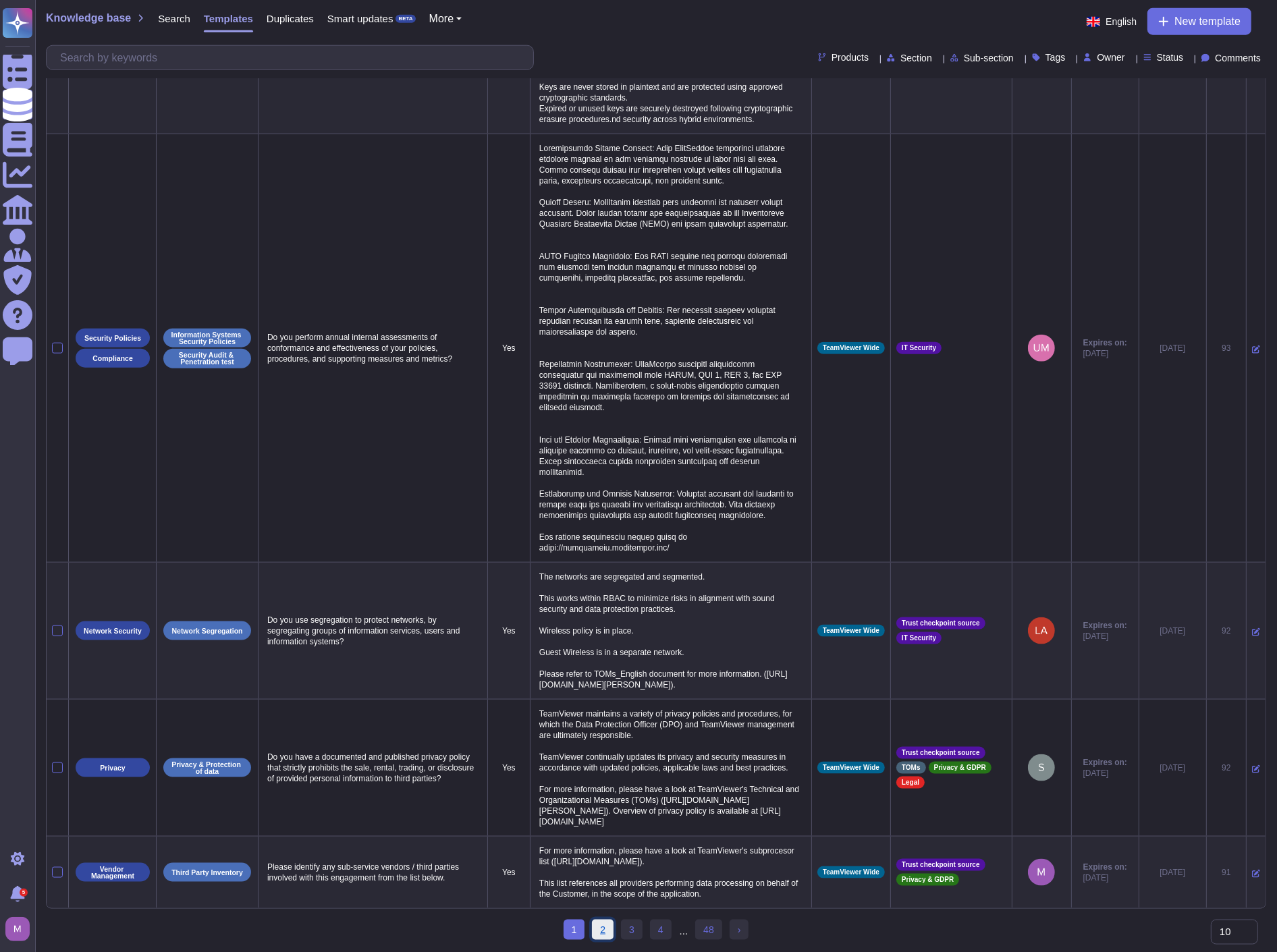
click at [603, 932] on link "2" at bounding box center [603, 930] width 22 height 20
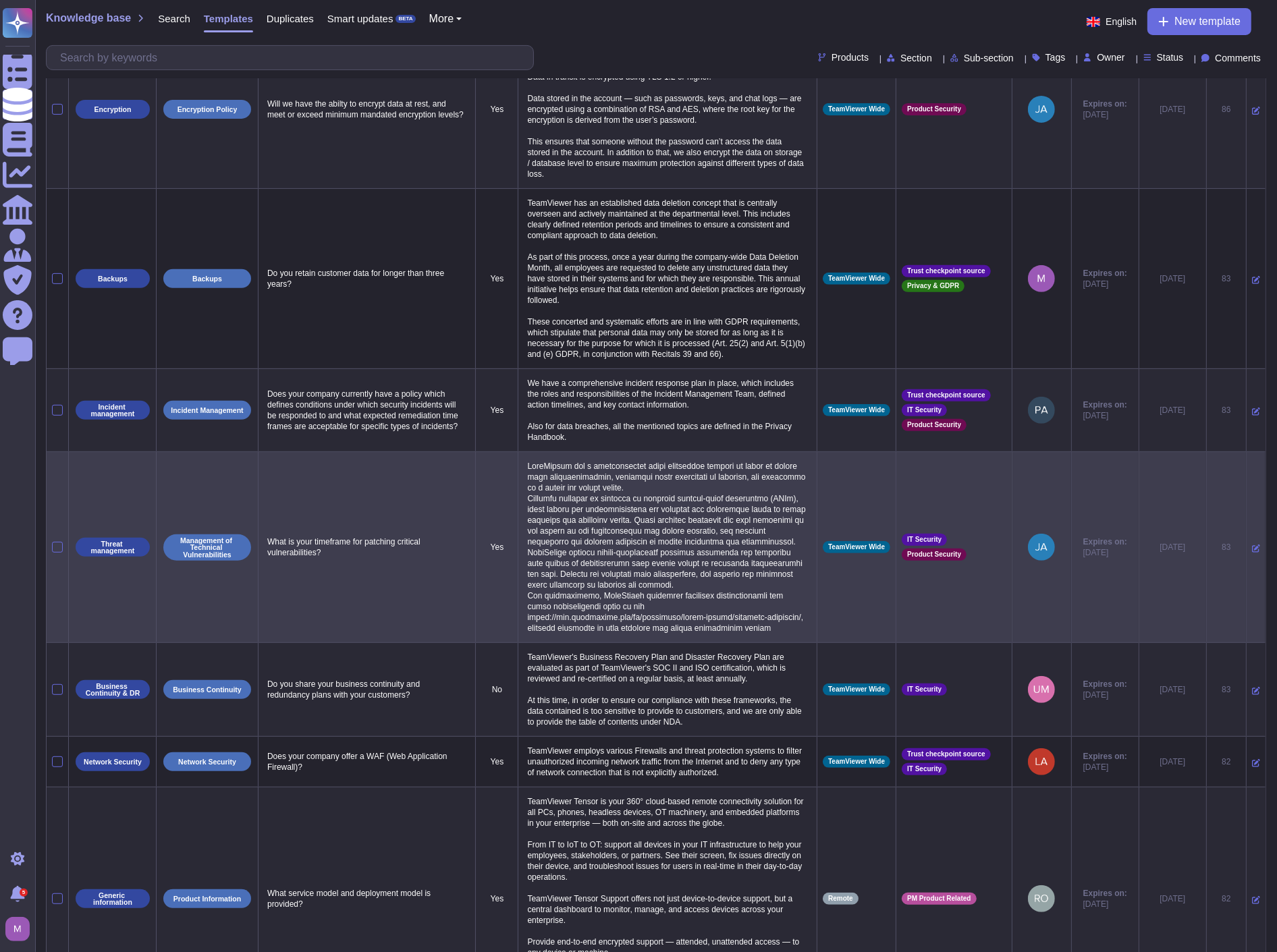
scroll to position [462, 0]
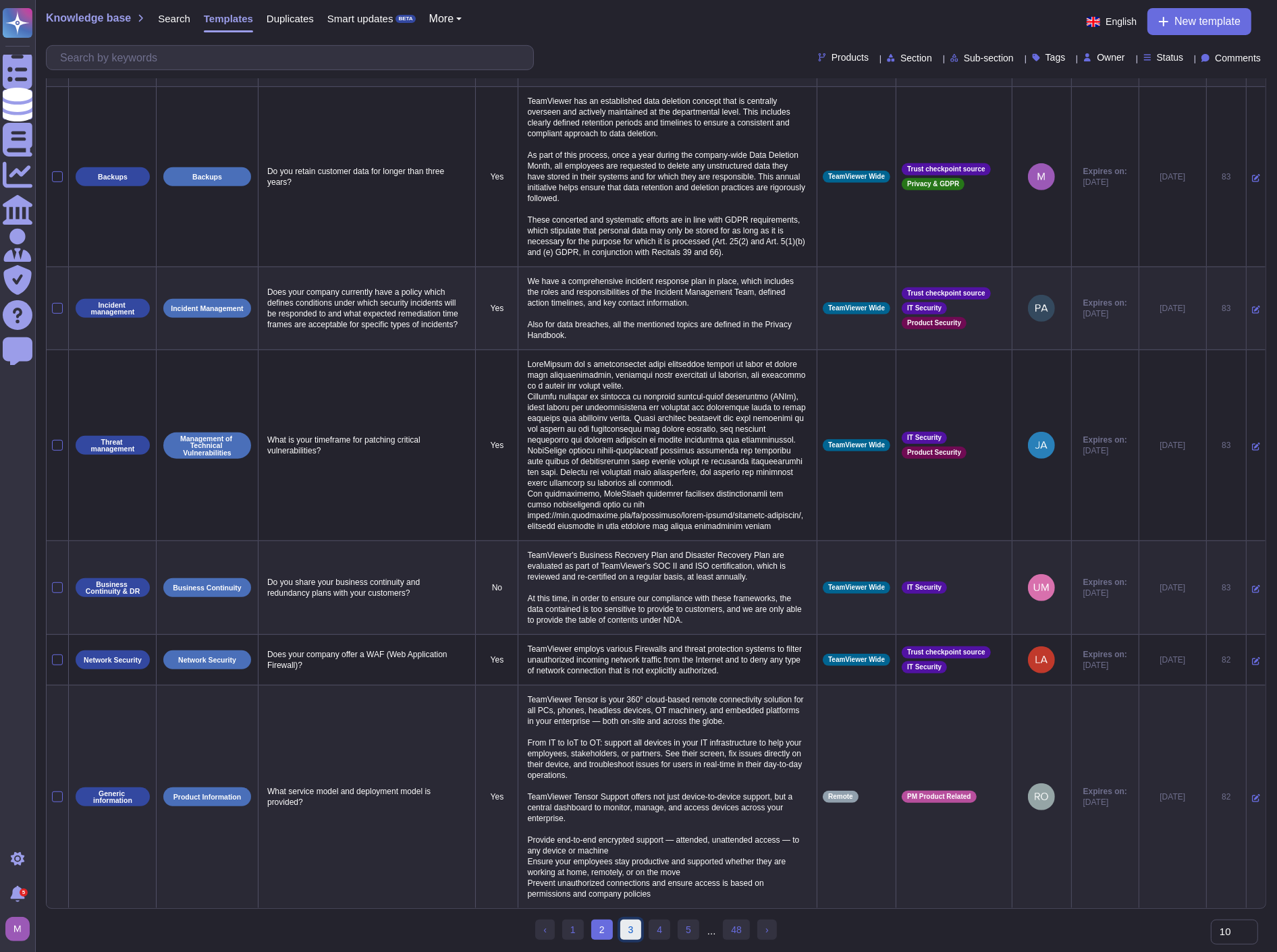
click at [633, 928] on link "3" at bounding box center [631, 930] width 22 height 20
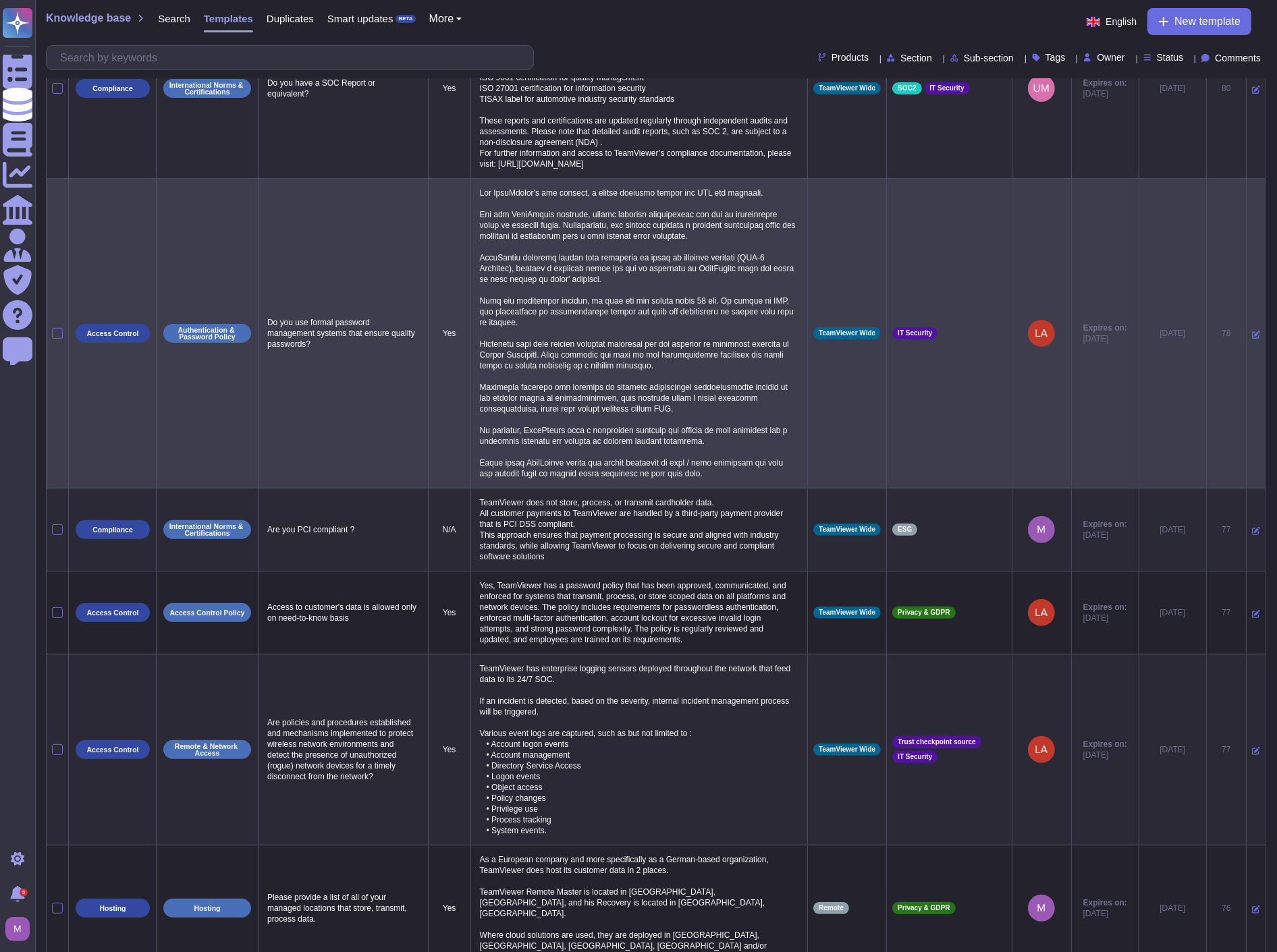
scroll to position [483, 0]
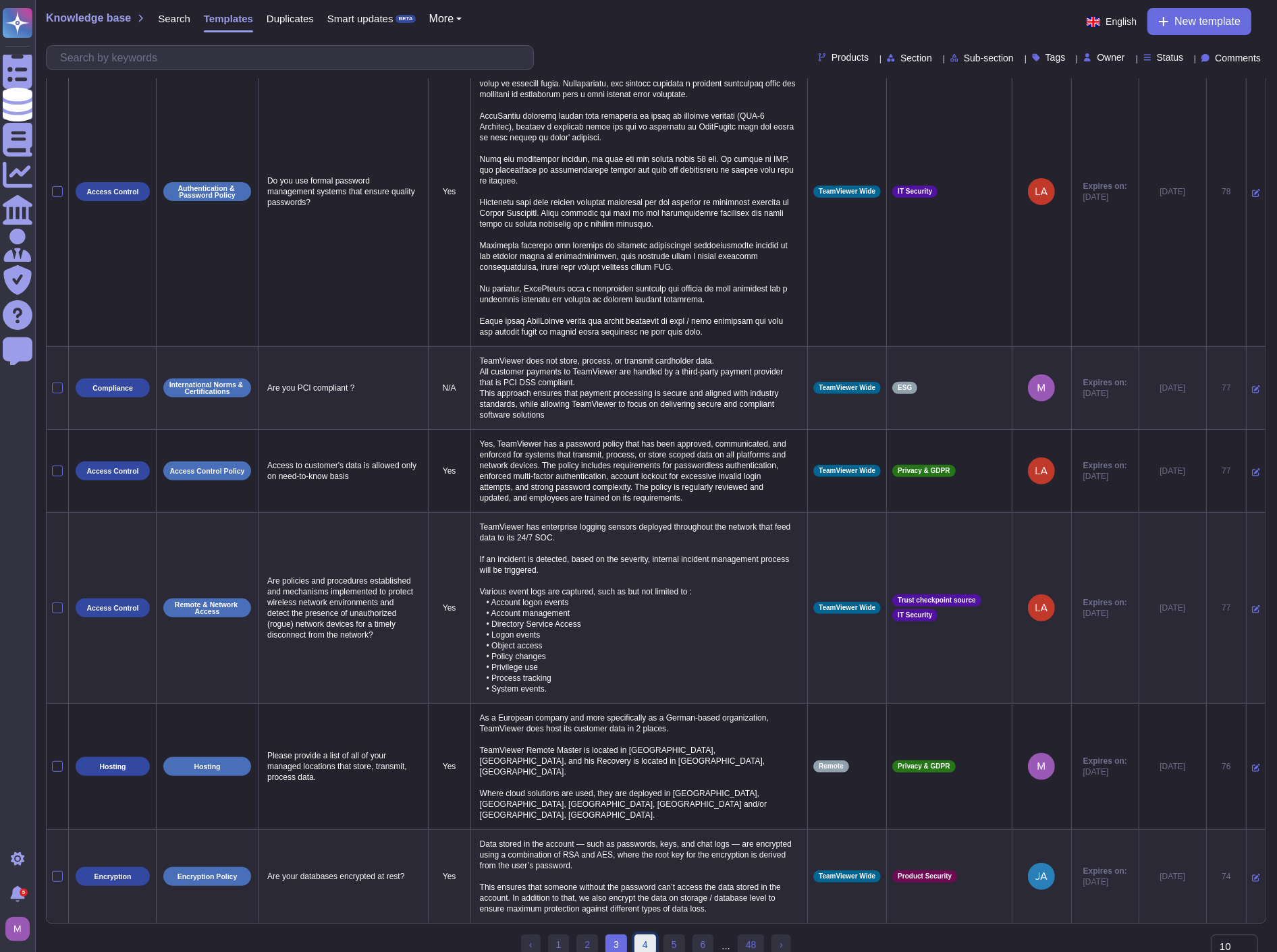
click at [644, 935] on link "4" at bounding box center [645, 945] width 22 height 20
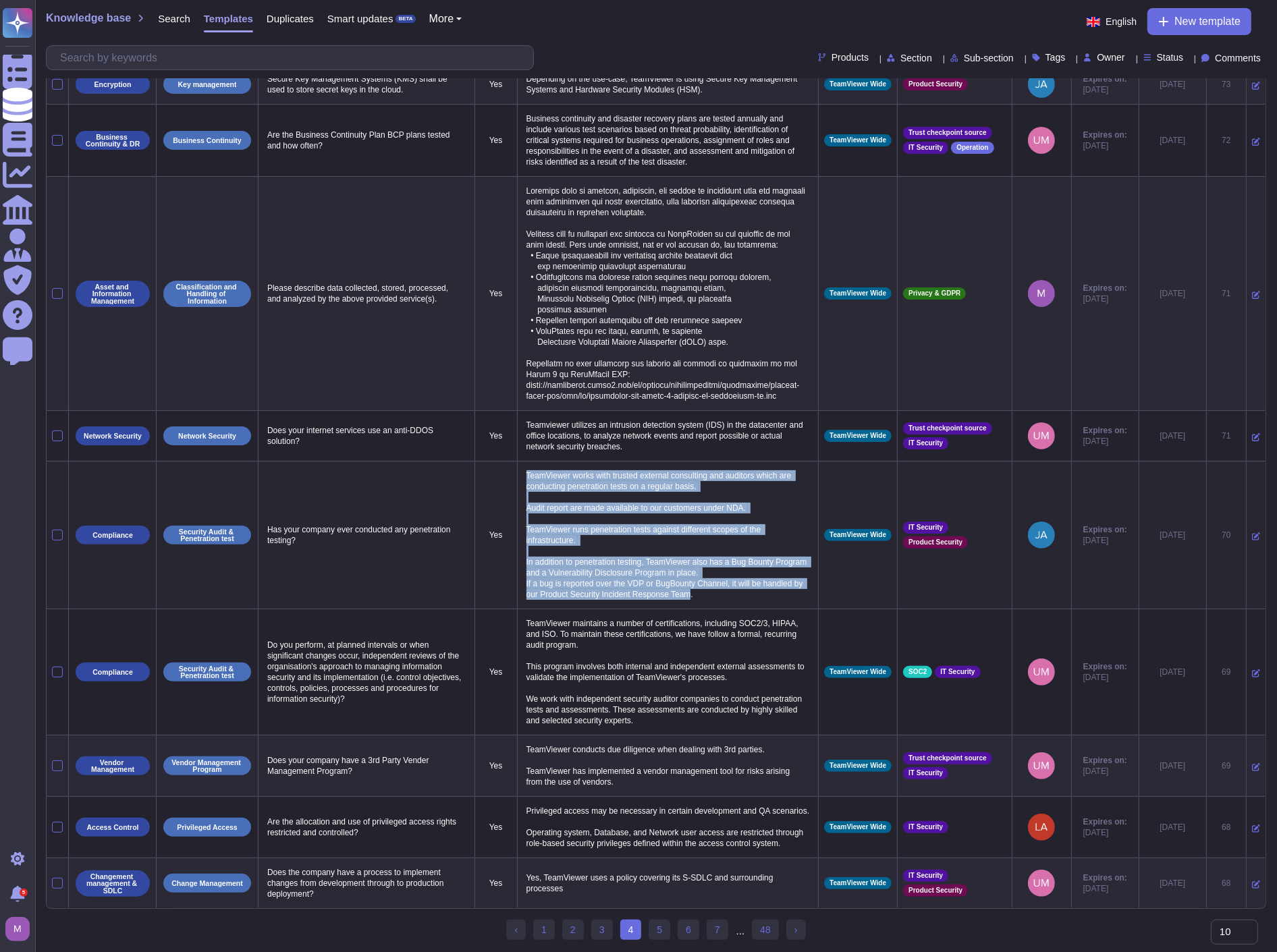
drag, startPoint x: 524, startPoint y: 434, endPoint x: 693, endPoint y: 565, distance: 213.8
click at [693, 565] on p "TeamViewer works with trusted external consulting and auditors which are conduc…" at bounding box center [668, 535] width 290 height 137
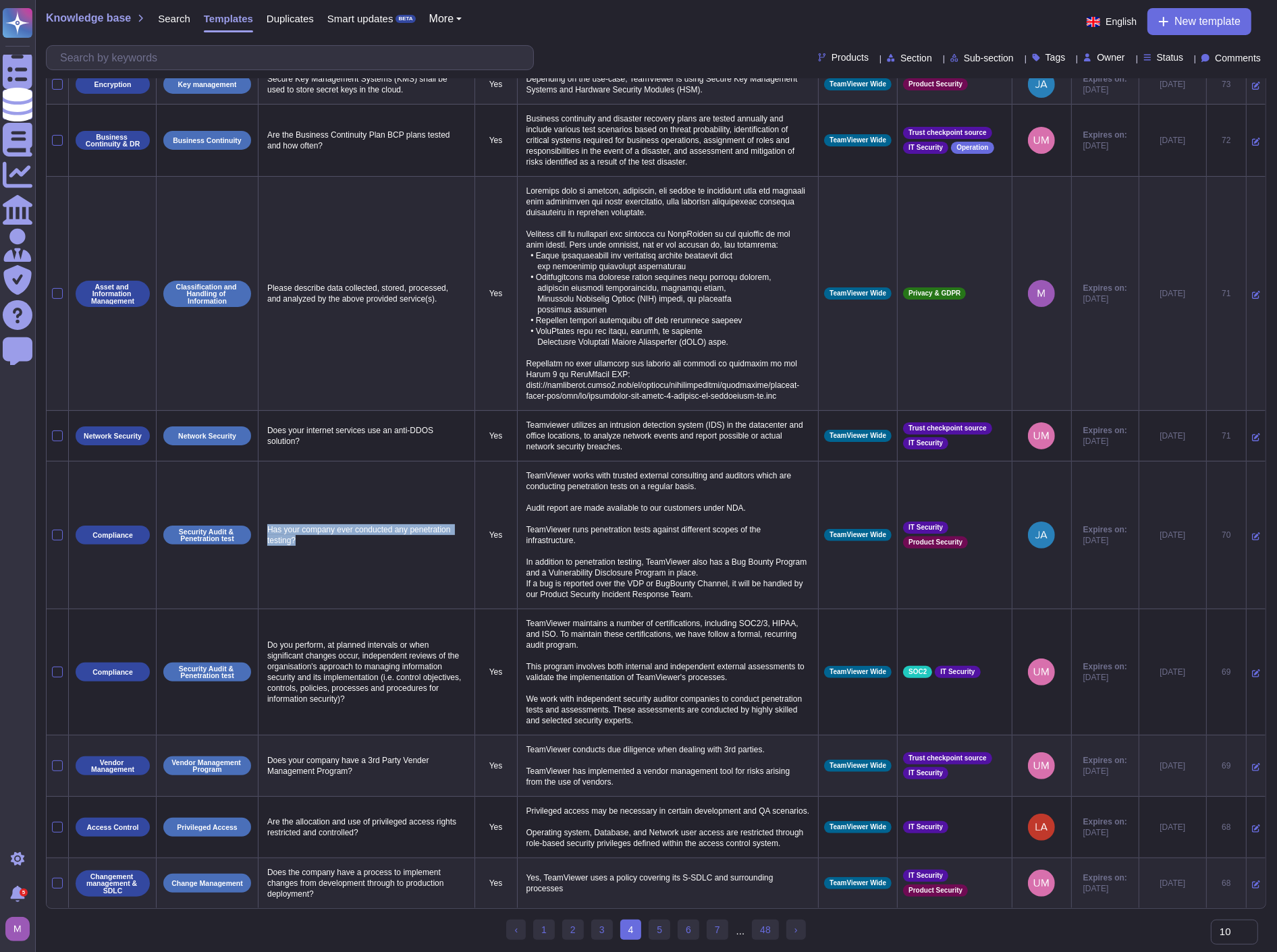
drag, startPoint x: 376, startPoint y: 511, endPoint x: 270, endPoint y: 498, distance: 106.8
click at [270, 521] on p "Has your company ever conducted any penetration testing?" at bounding box center [366, 535] width 205 height 28
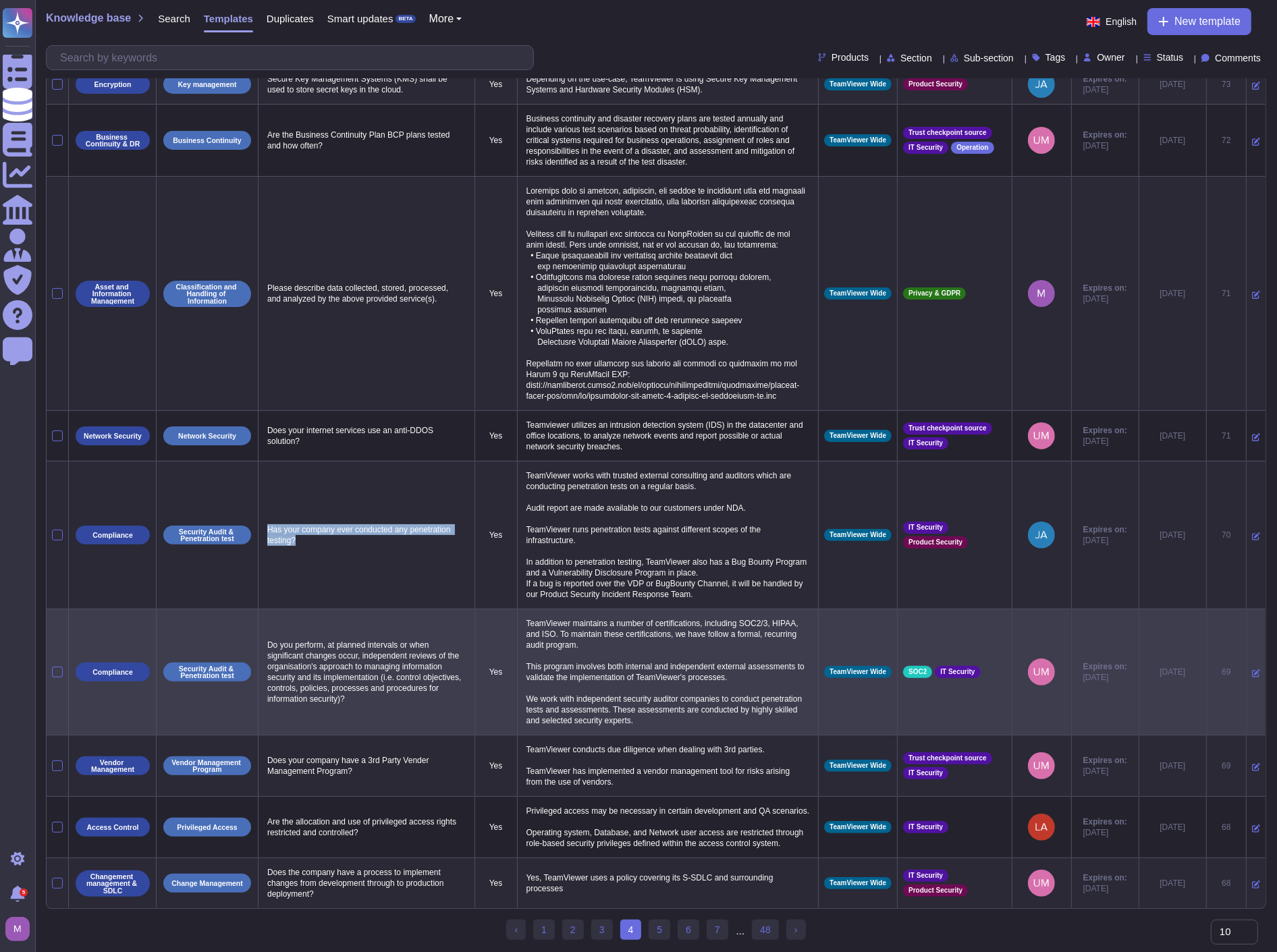
copy p "Has your company ever conducted any penetration testing?"
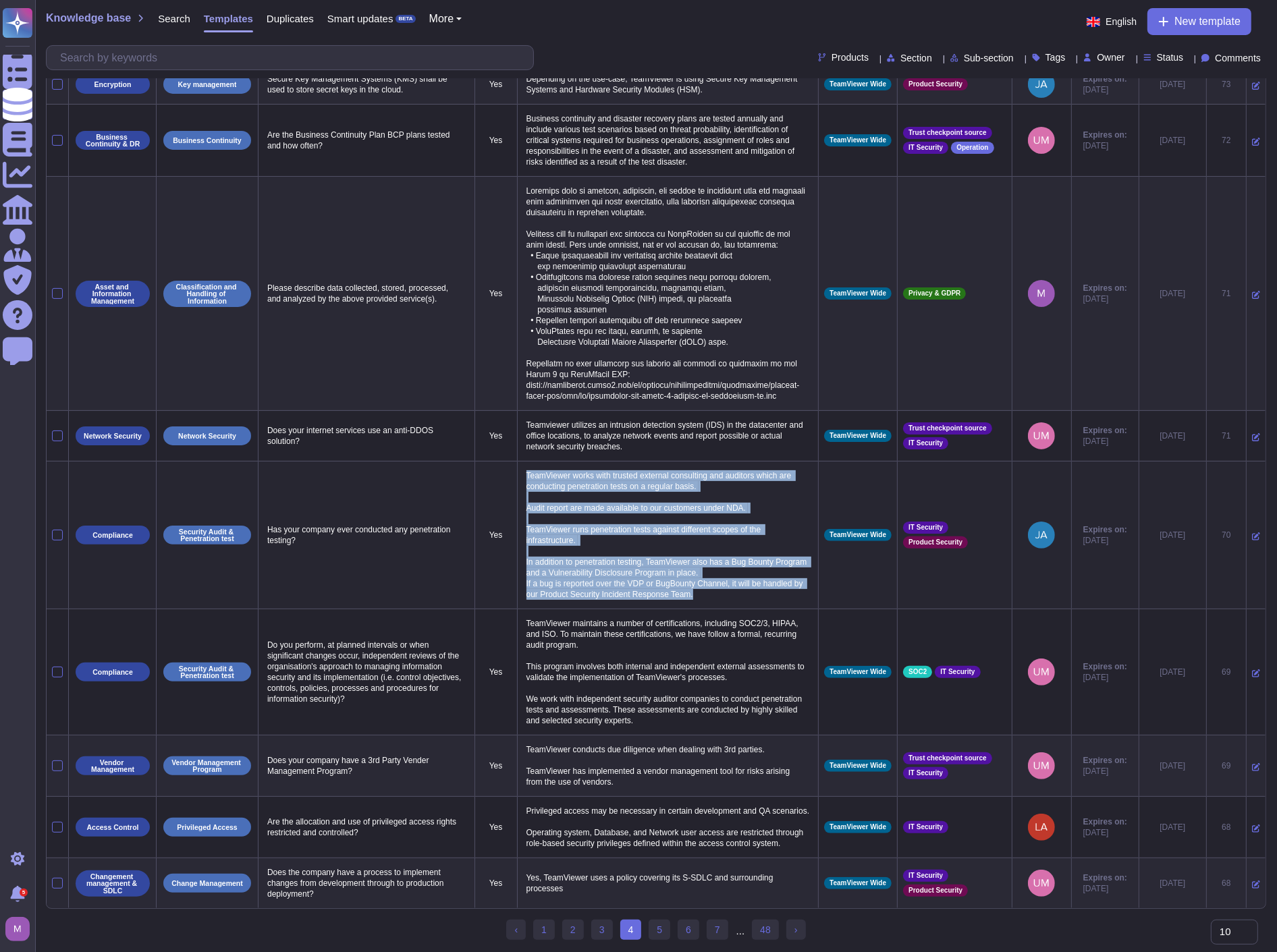
drag, startPoint x: 710, startPoint y: 564, endPoint x: 518, endPoint y: 444, distance: 226.4
click at [518, 461] on td "TeamViewer works with trusted external consulting and auditors which are conduc…" at bounding box center [668, 535] width 301 height 148
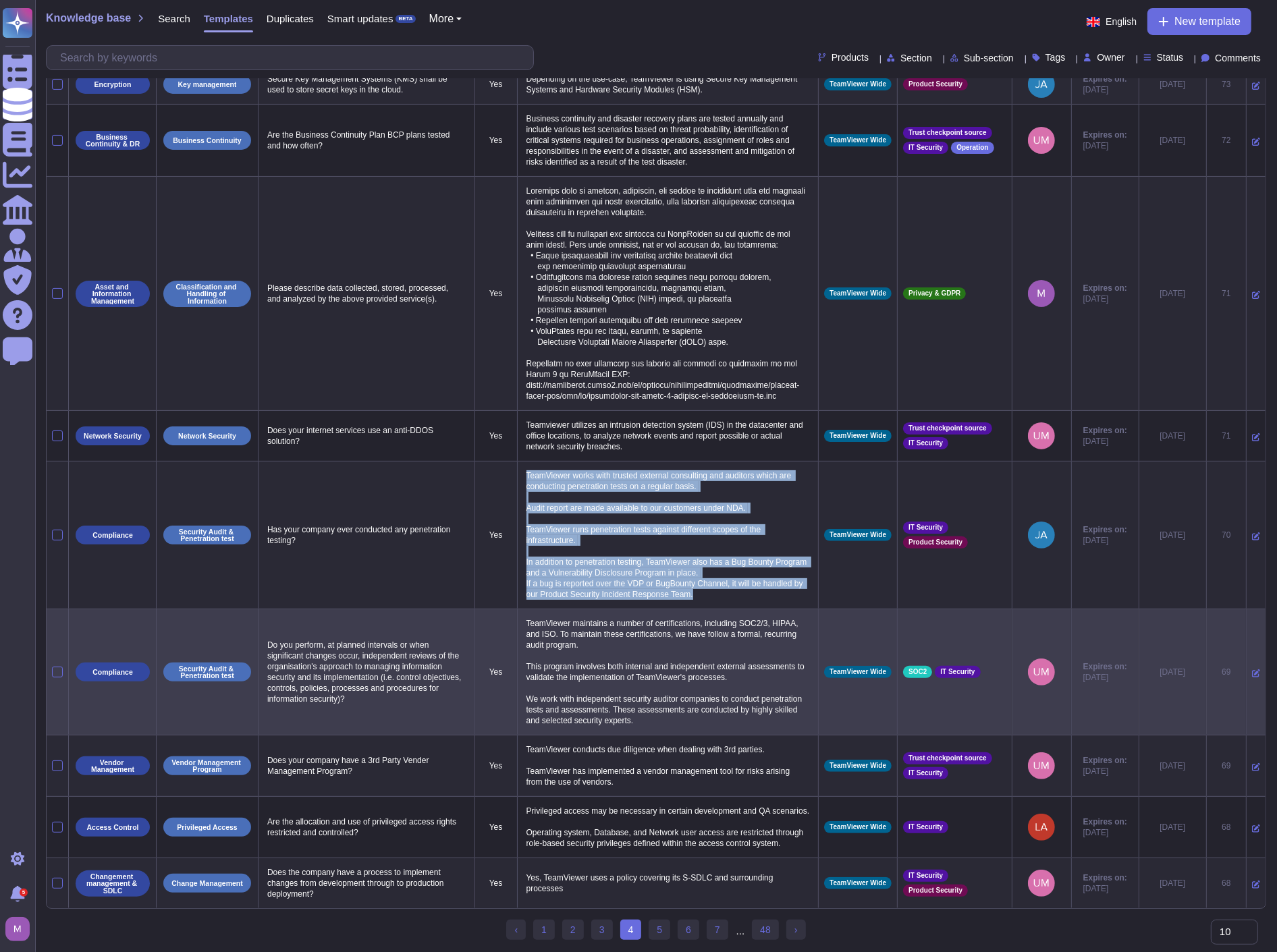
copy p "TeamViewer works with trusted external consulting and auditors which are conduc…"
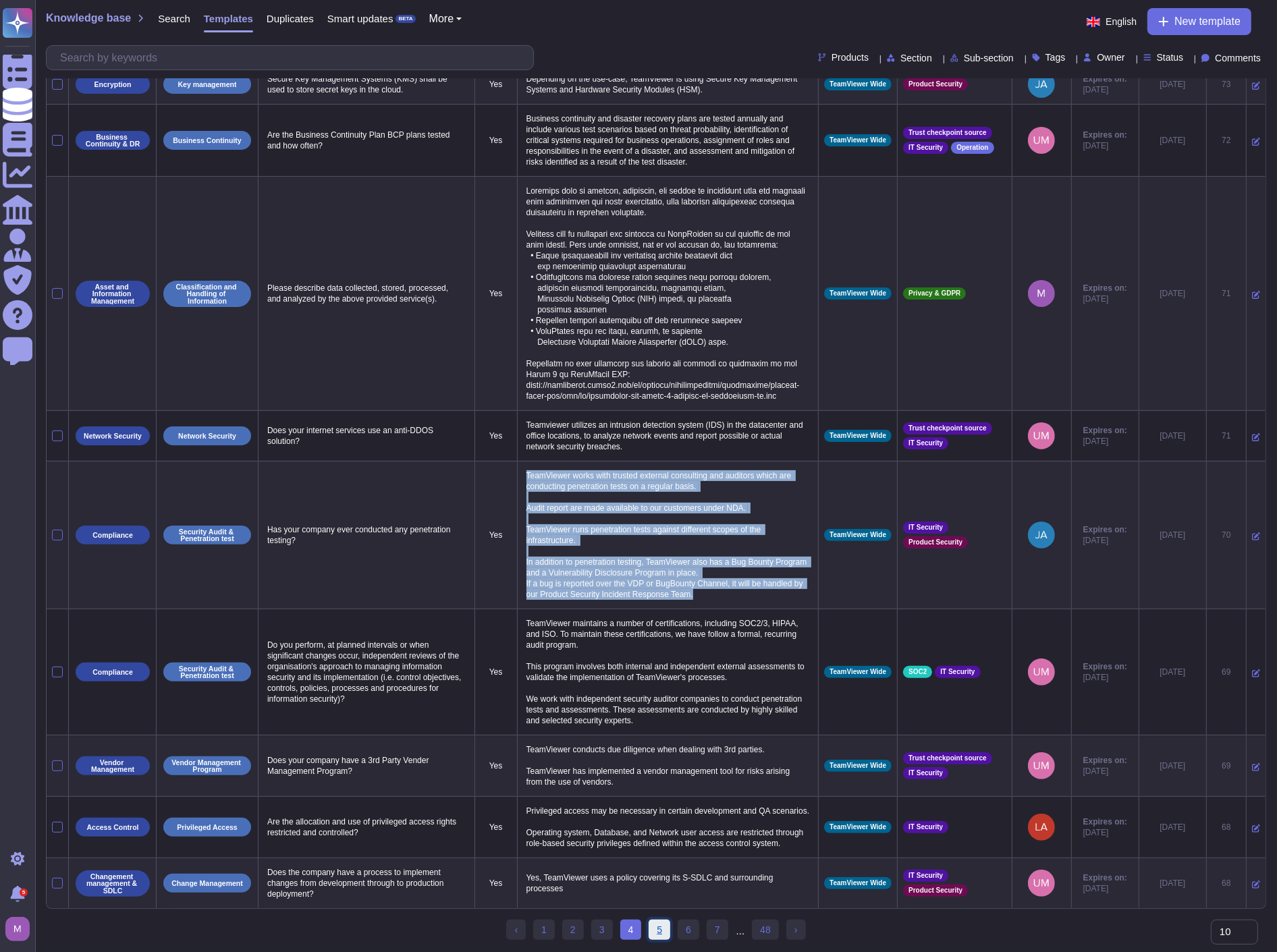
click at [662, 931] on link "5" at bounding box center [659, 930] width 22 height 20
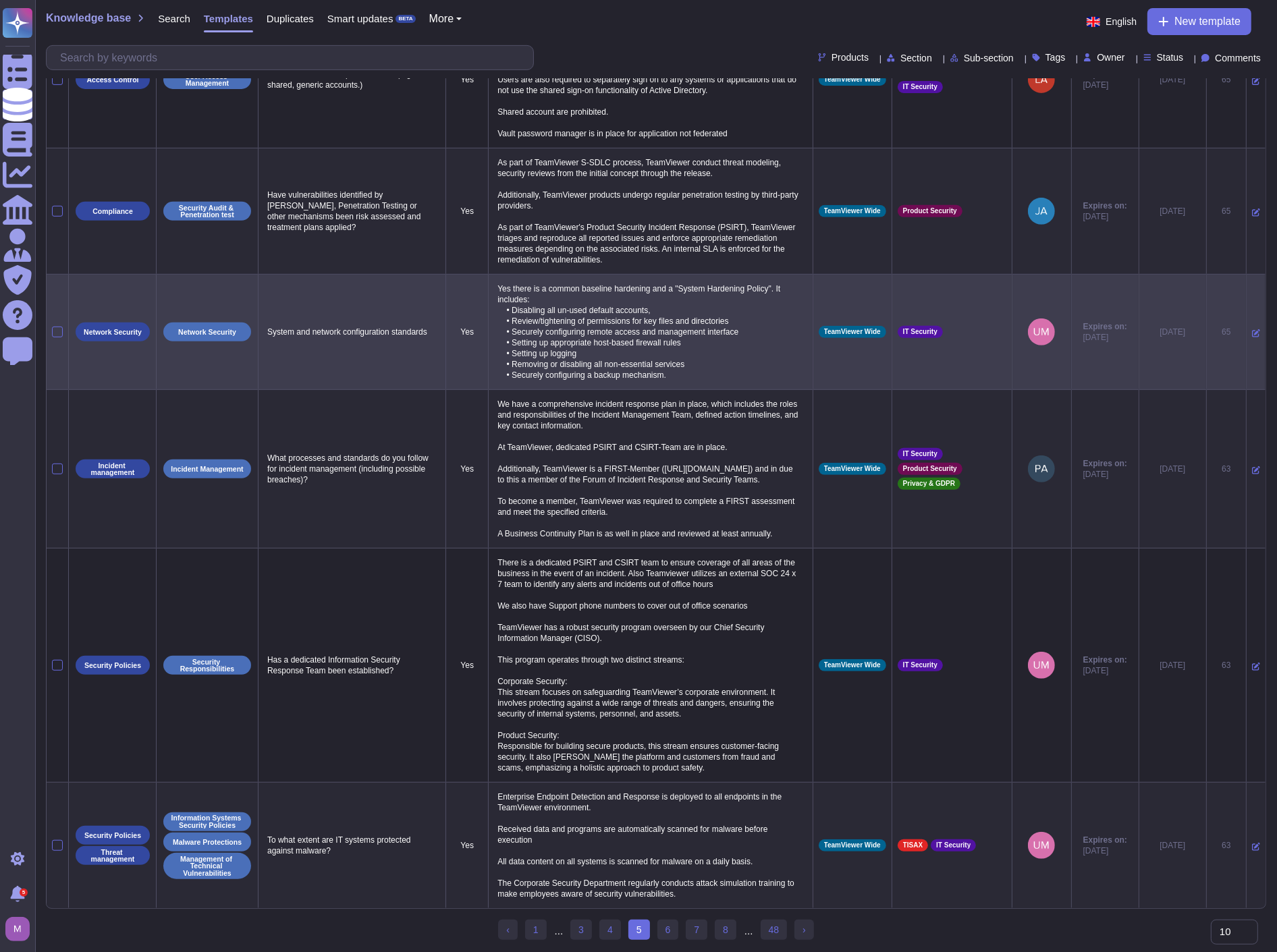
scroll to position [612, 0]
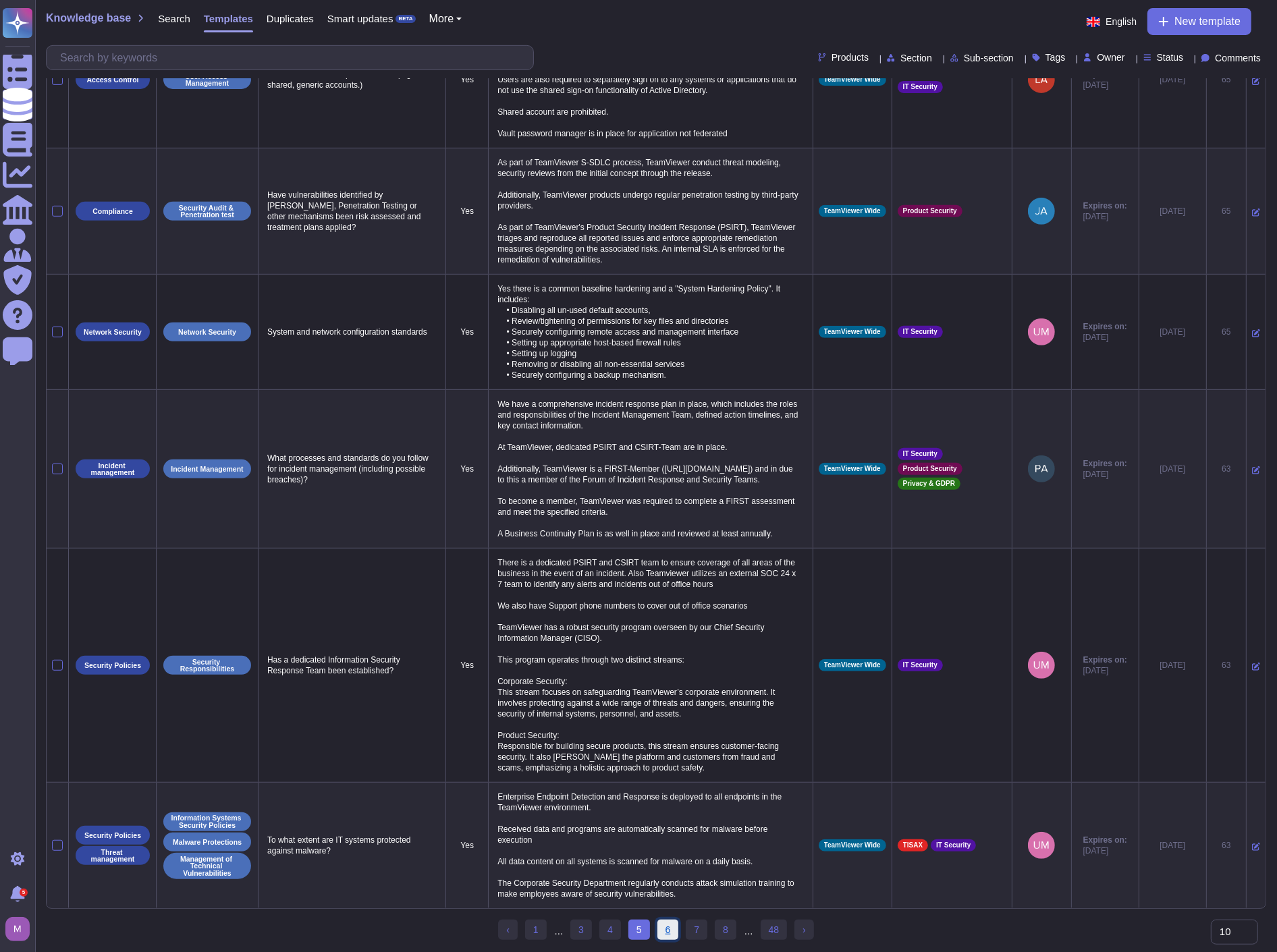
click at [660, 929] on link "6" at bounding box center [668, 930] width 22 height 20
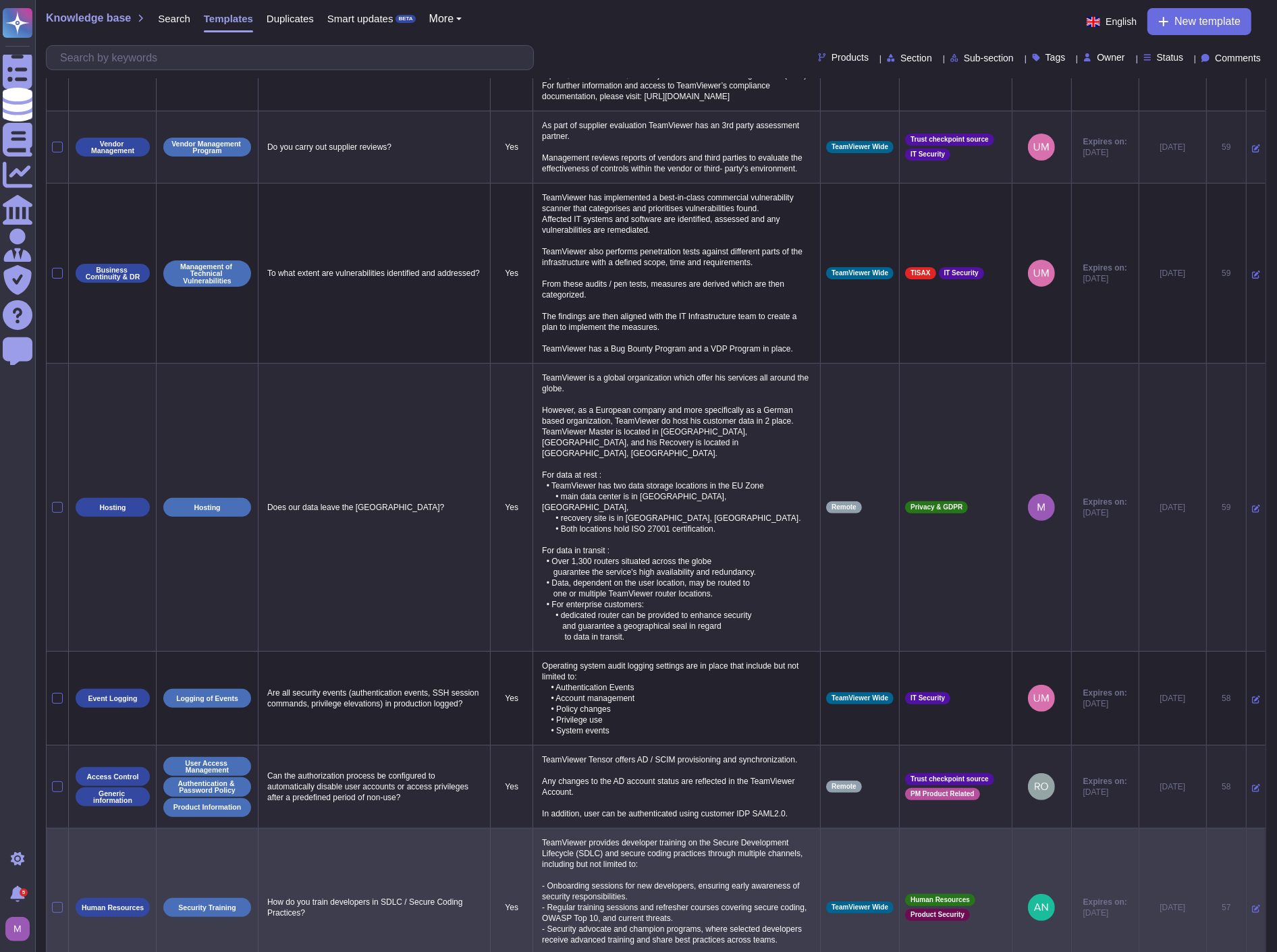
scroll to position [301, 0]
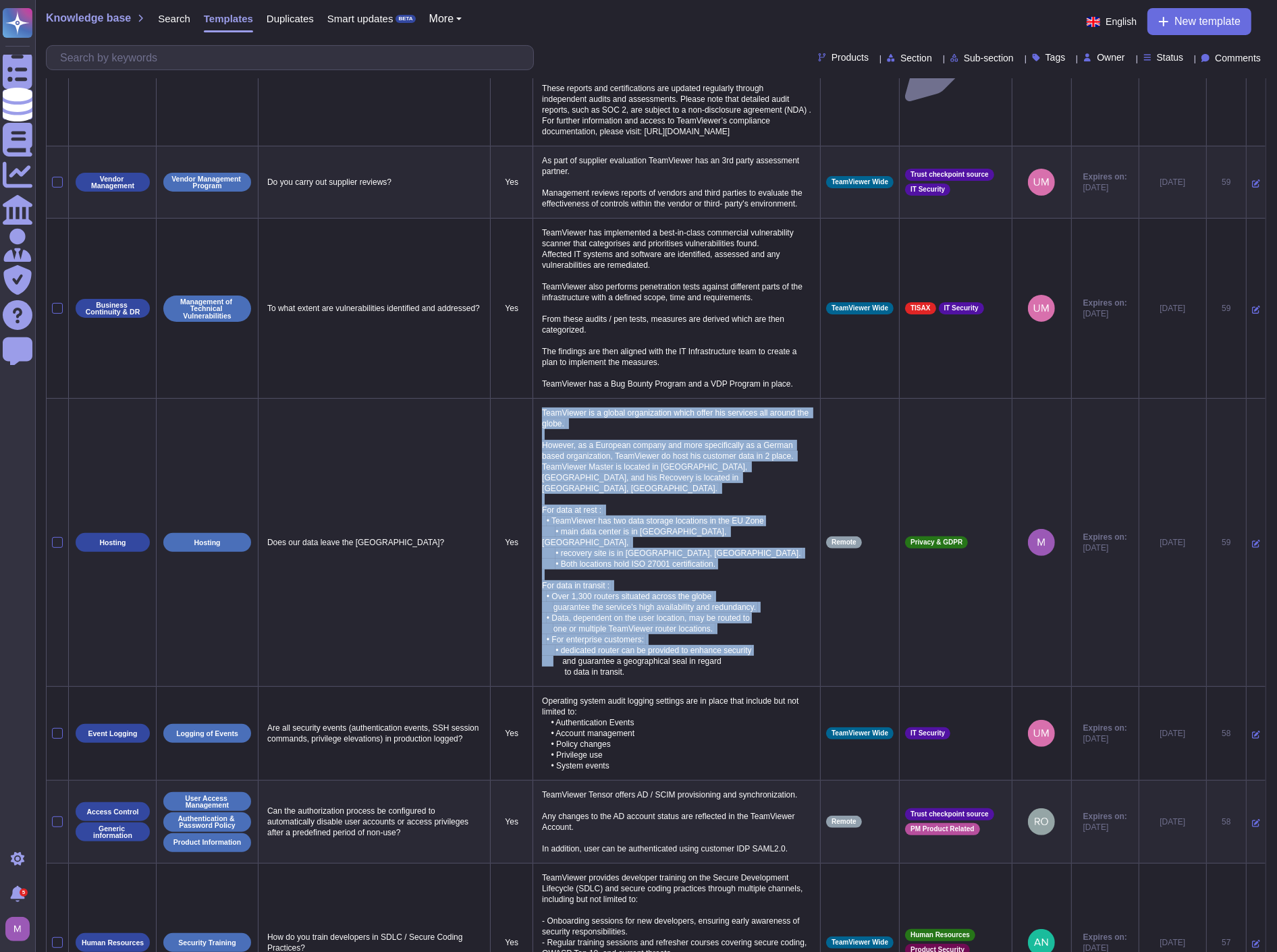
drag, startPoint x: 545, startPoint y: 439, endPoint x: 688, endPoint y: 684, distance: 283.7
click at [688, 680] on p "TeamViewer is a global organization which offer his services all around the glo…" at bounding box center [677, 542] width 276 height 276
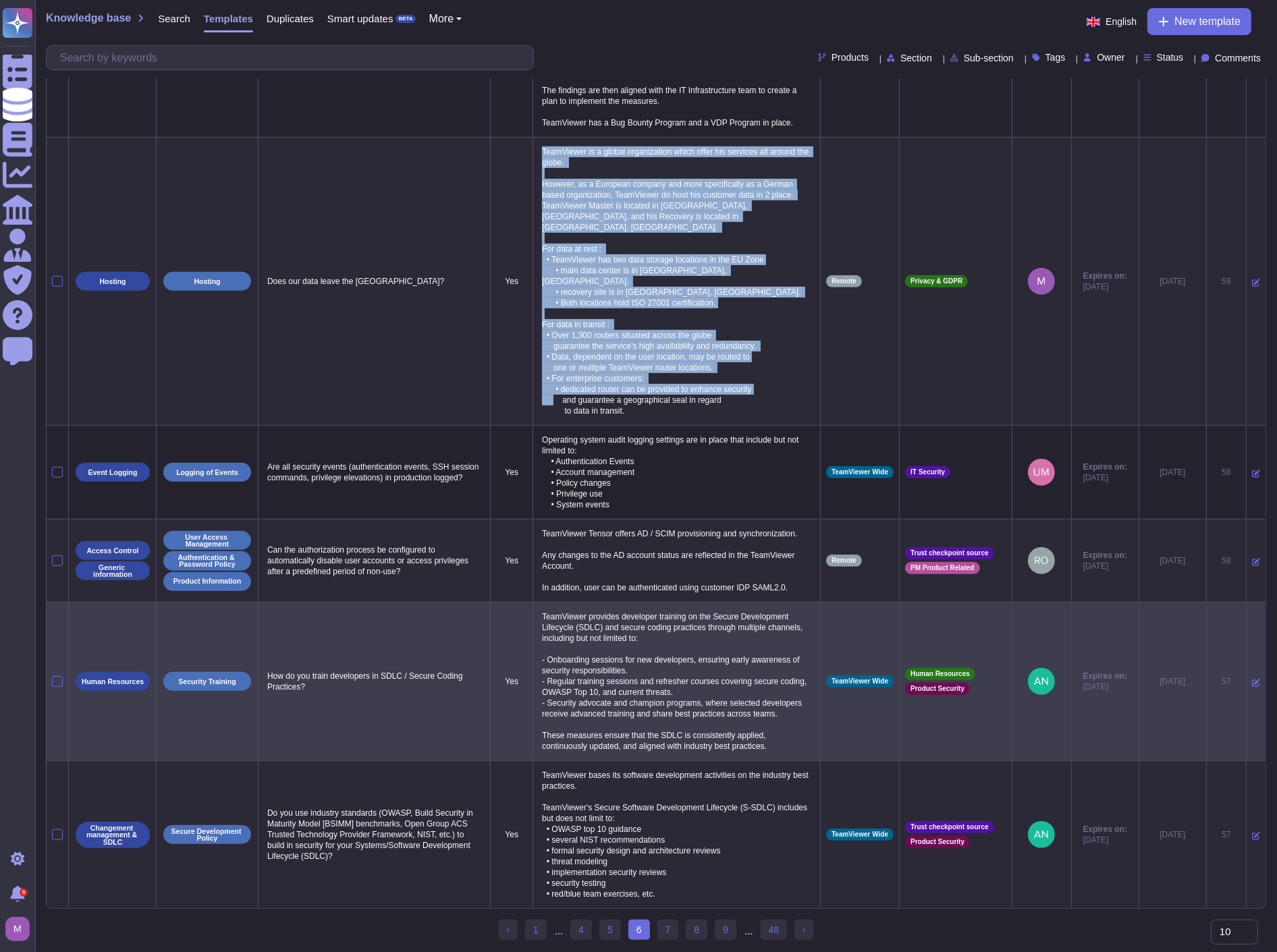
scroll to position [601, 0]
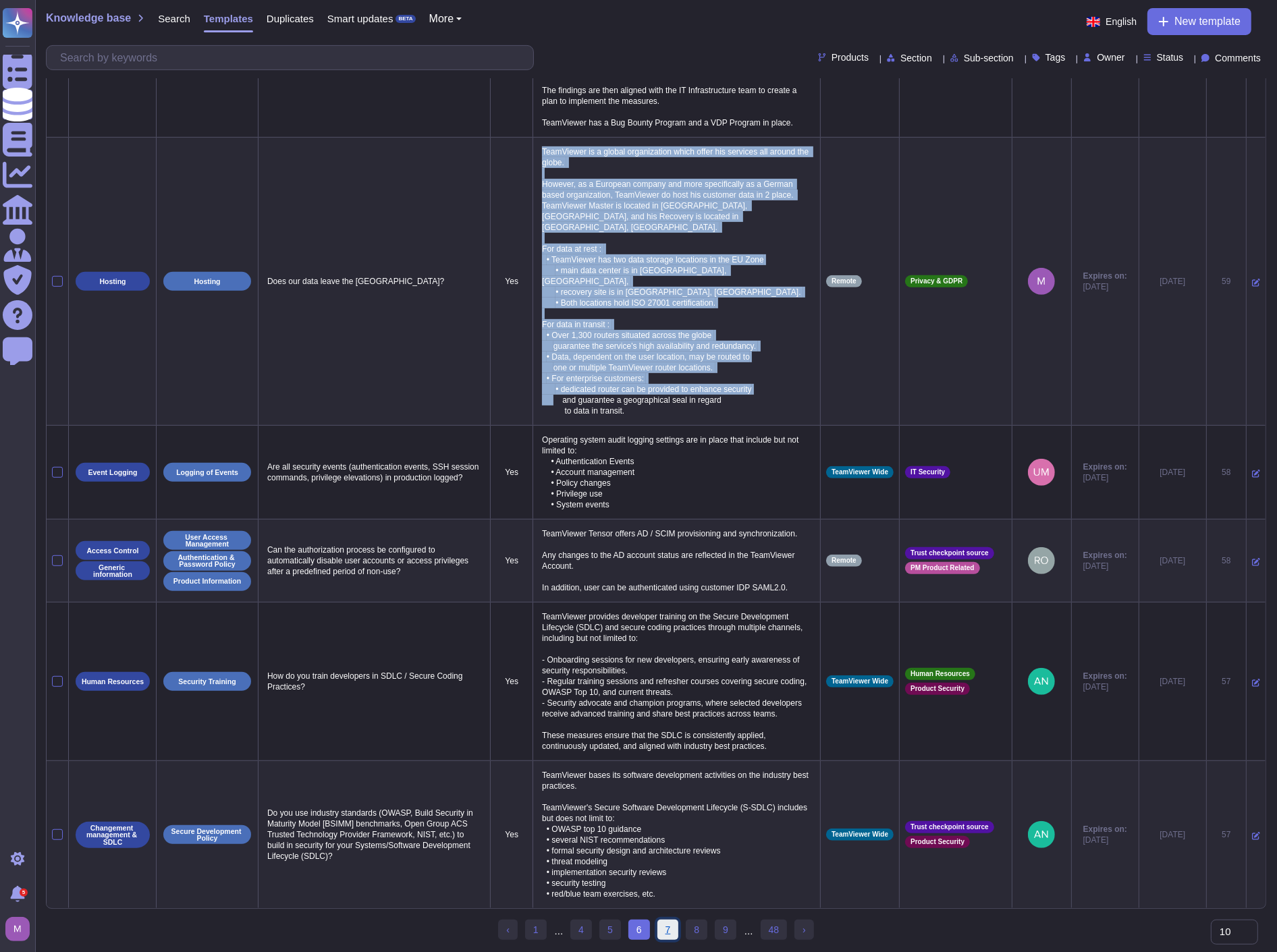
click at [663, 930] on link "7" at bounding box center [668, 930] width 22 height 20
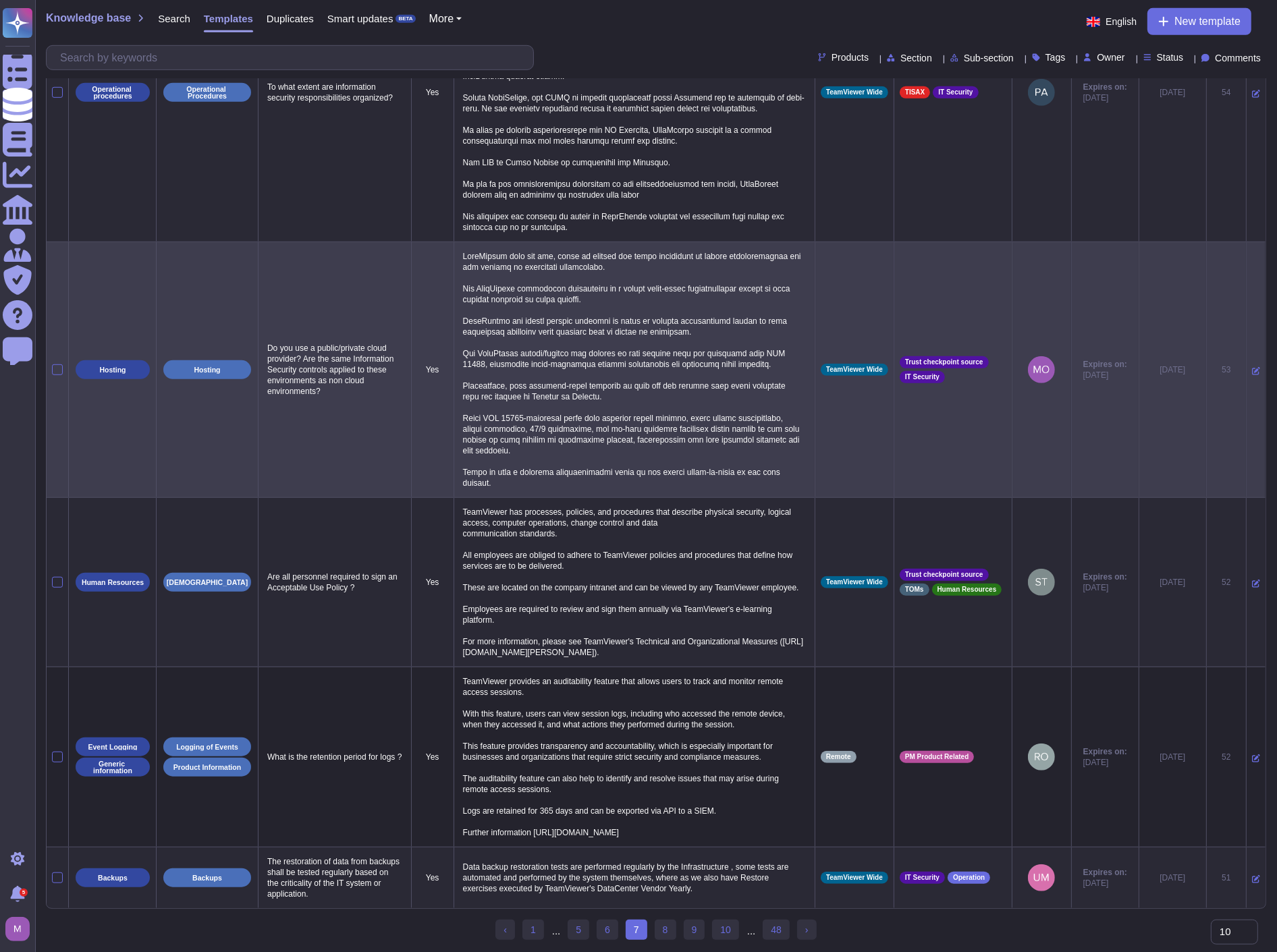
scroll to position [914, 0]
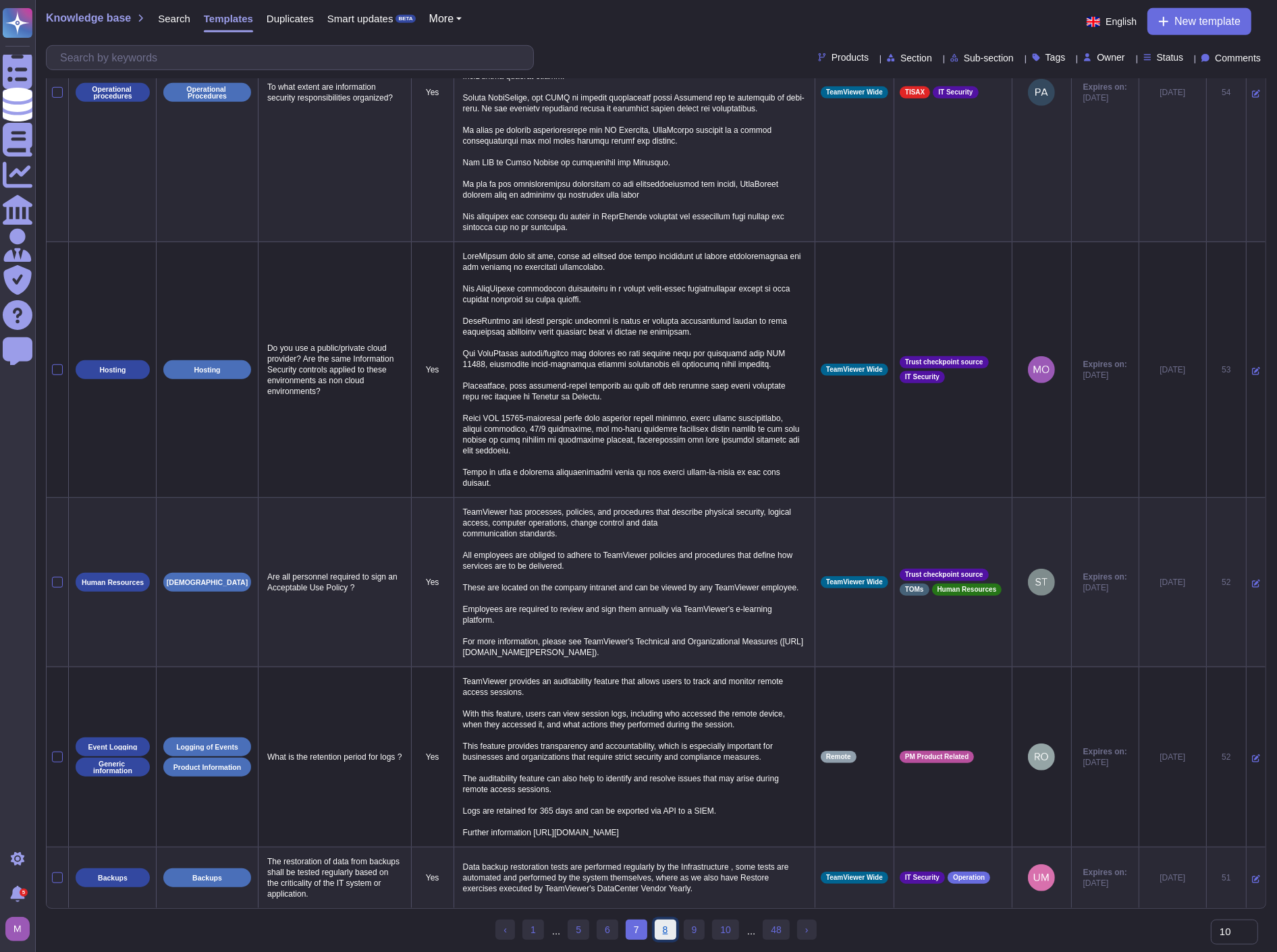
click at [668, 931] on link "8" at bounding box center [666, 930] width 22 height 20
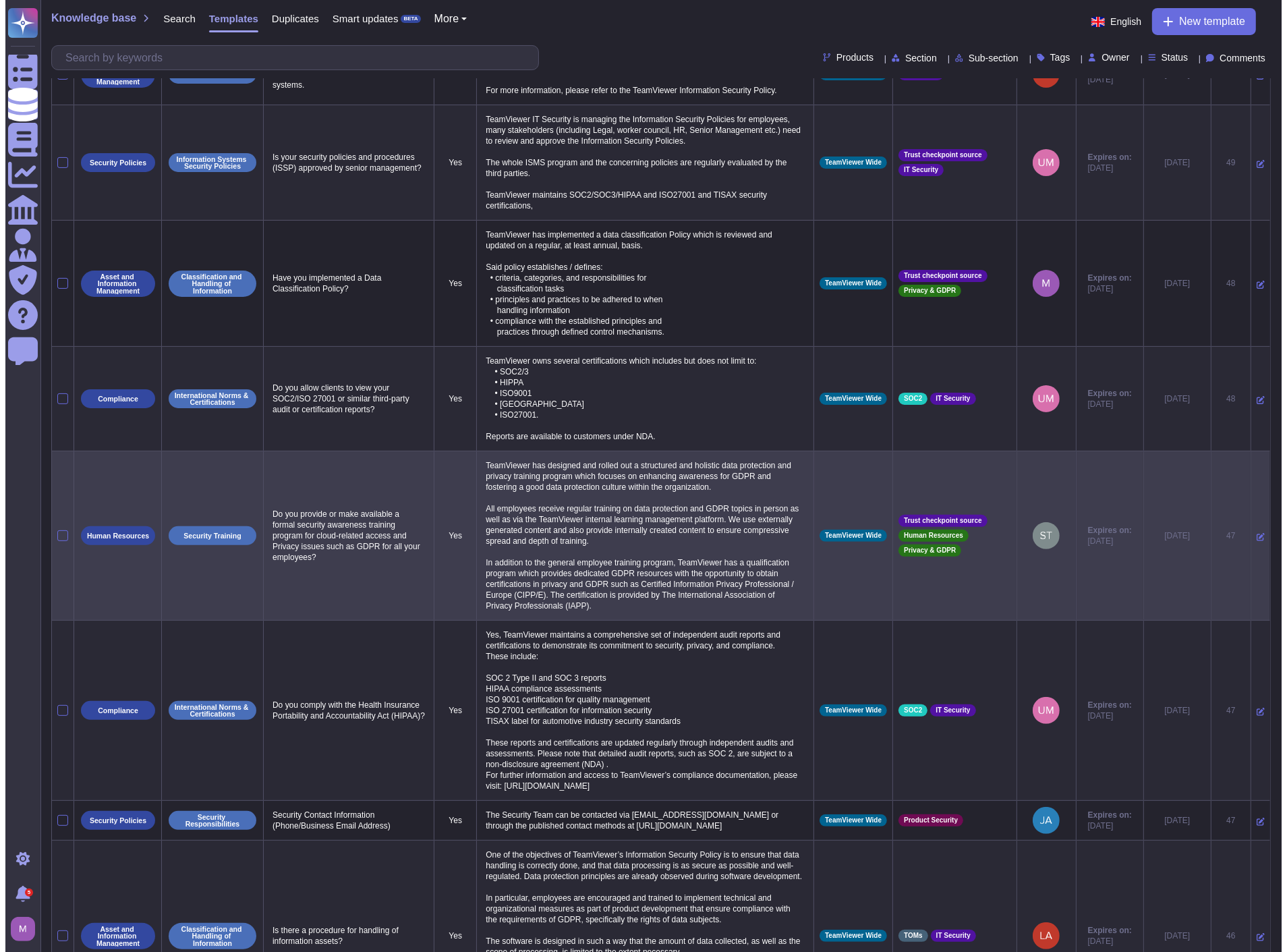
scroll to position [195, 0]
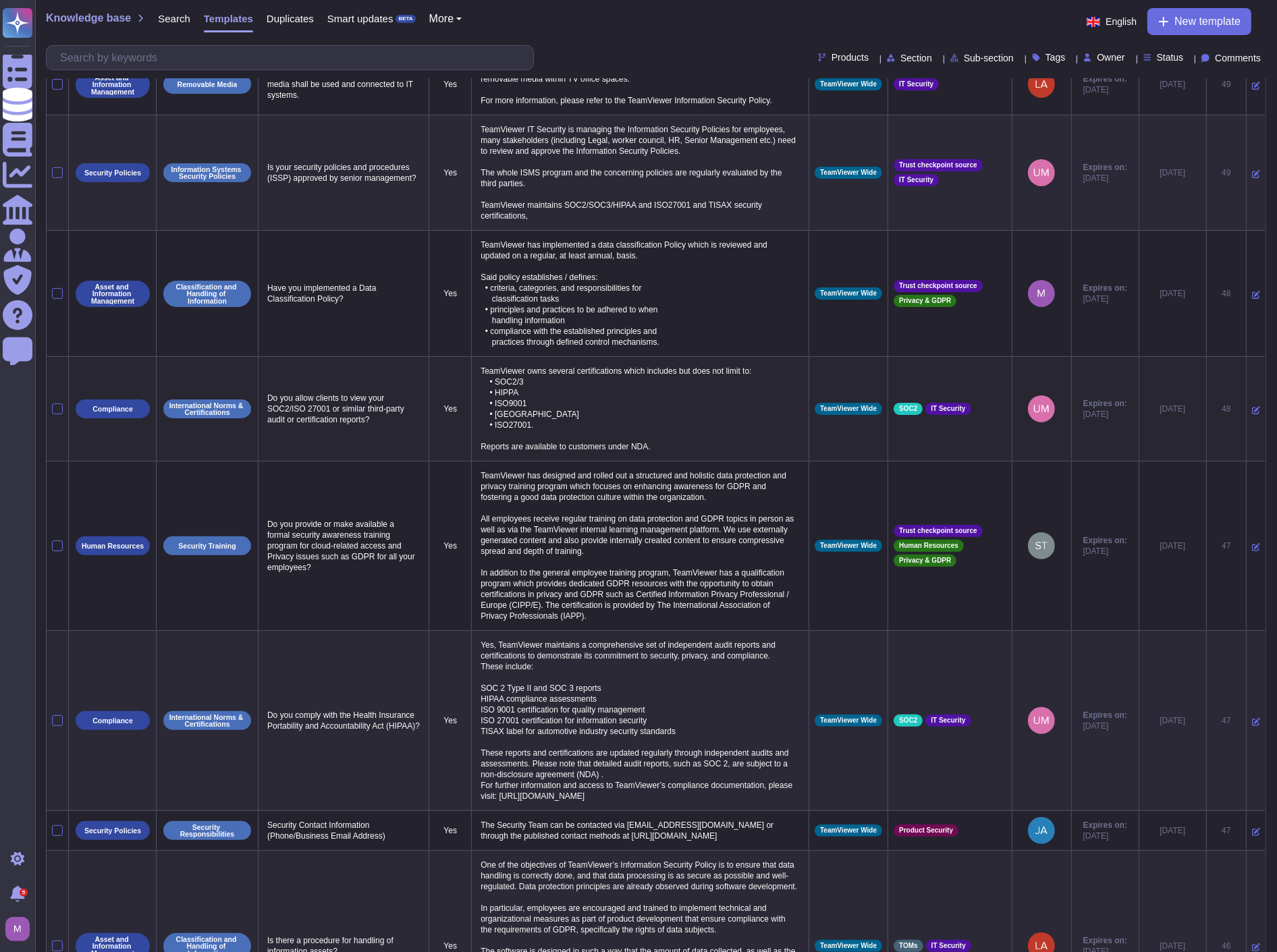
click at [1252, 407] on icon at bounding box center [1256, 410] width 8 height 8
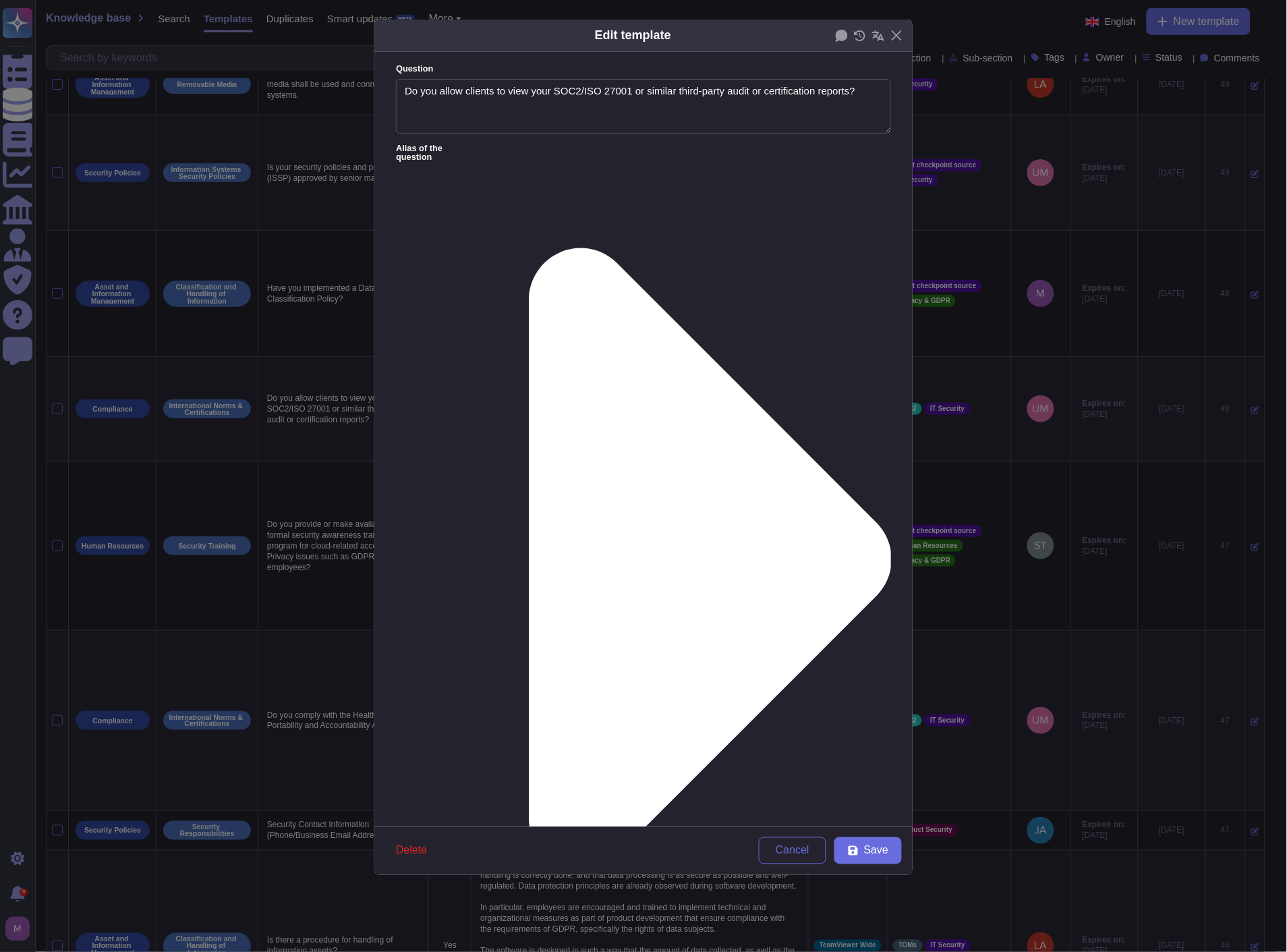
paste textarea "Yes, TeamViewer maintains a comprehensive set of independent audit reports and …"
click at [501, 142] on form "Question Do you allow clients to view your SOC2/ISO 27001 or similar third-part…" at bounding box center [644, 439] width 538 height 775
click at [499, 148] on icon at bounding box center [684, 560] width 415 height 830
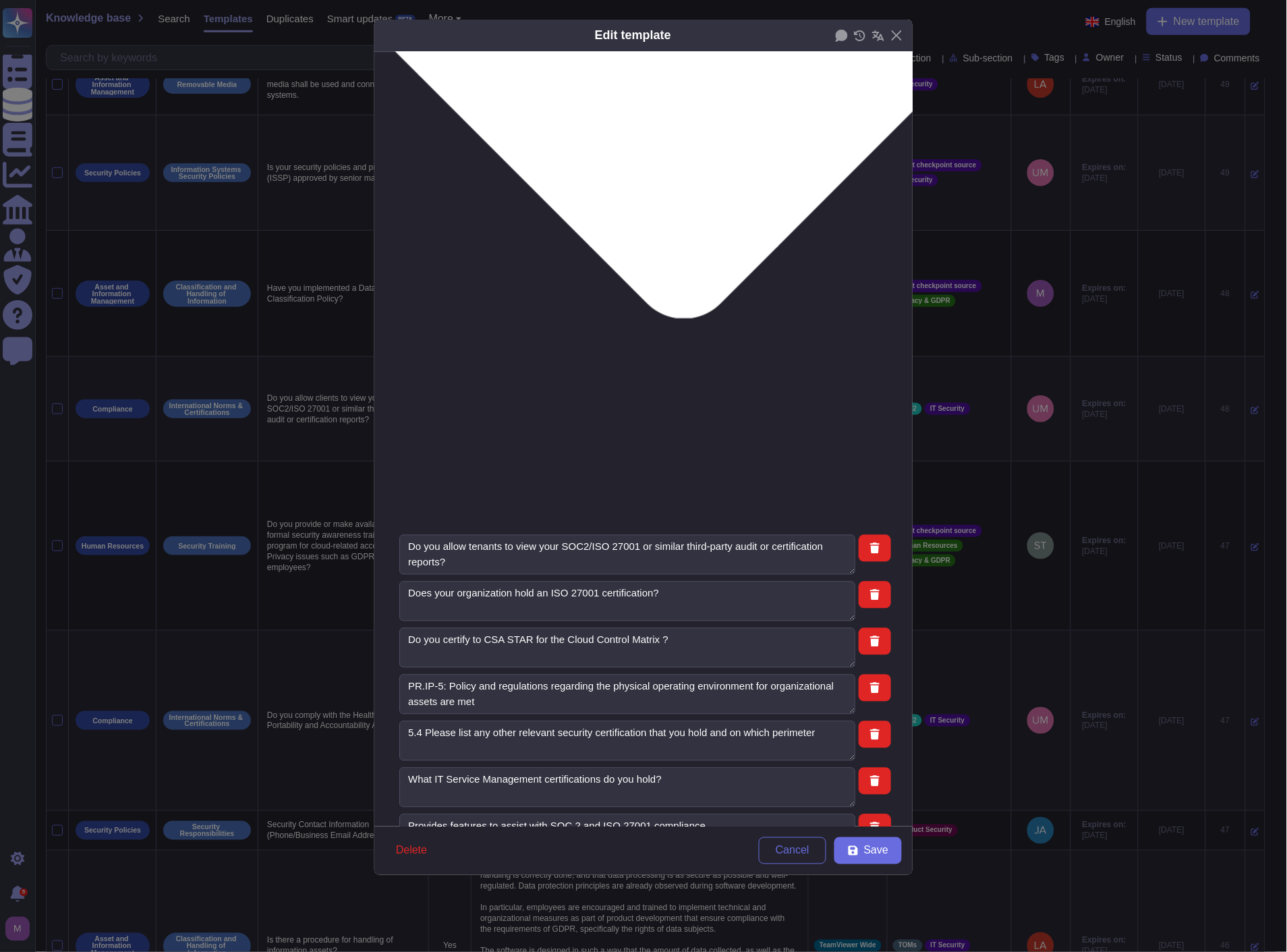
scroll to position [450, 0]
click at [873, 851] on span "Save" at bounding box center [876, 851] width 24 height 11
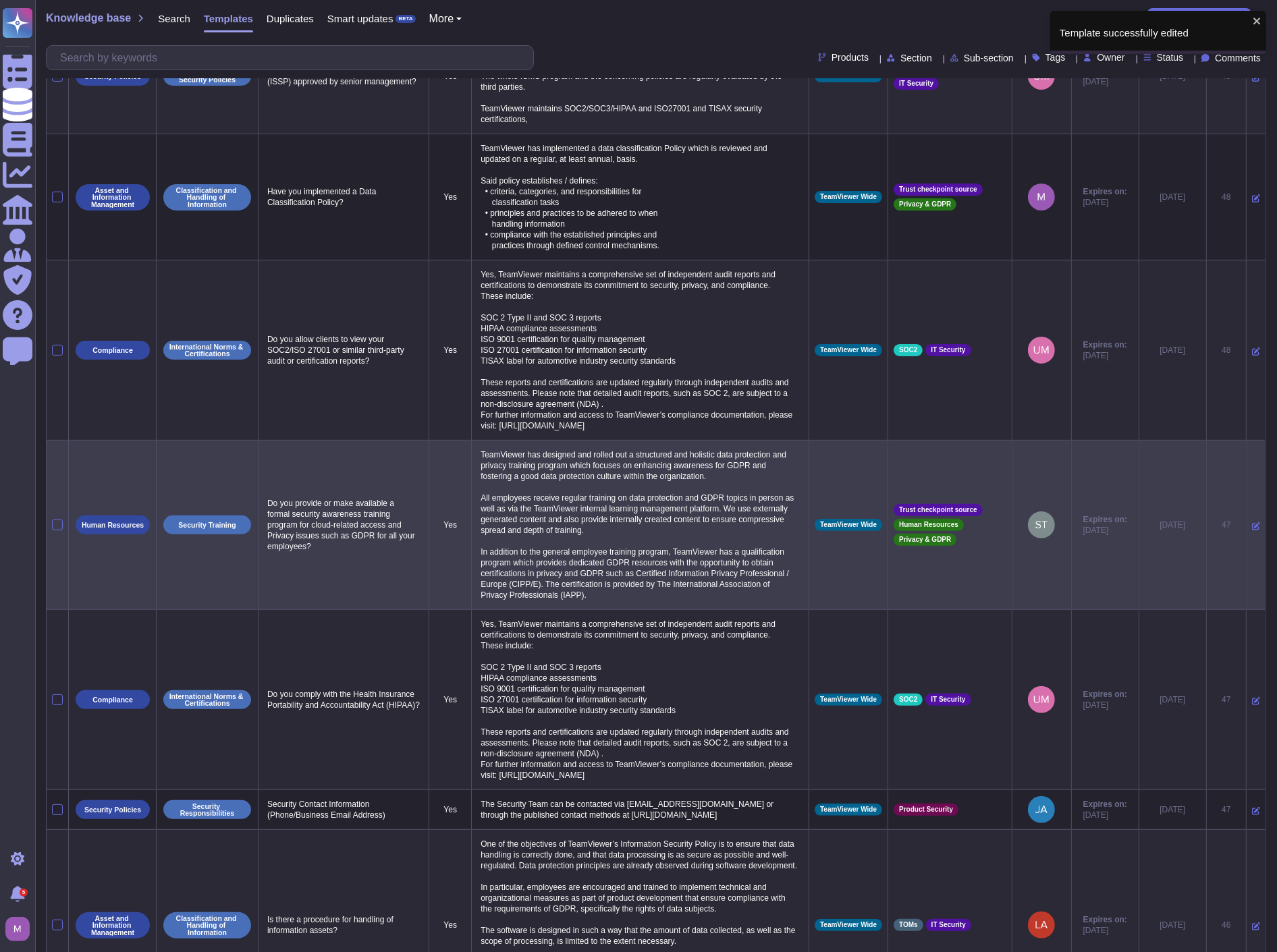
scroll to position [410, 0]
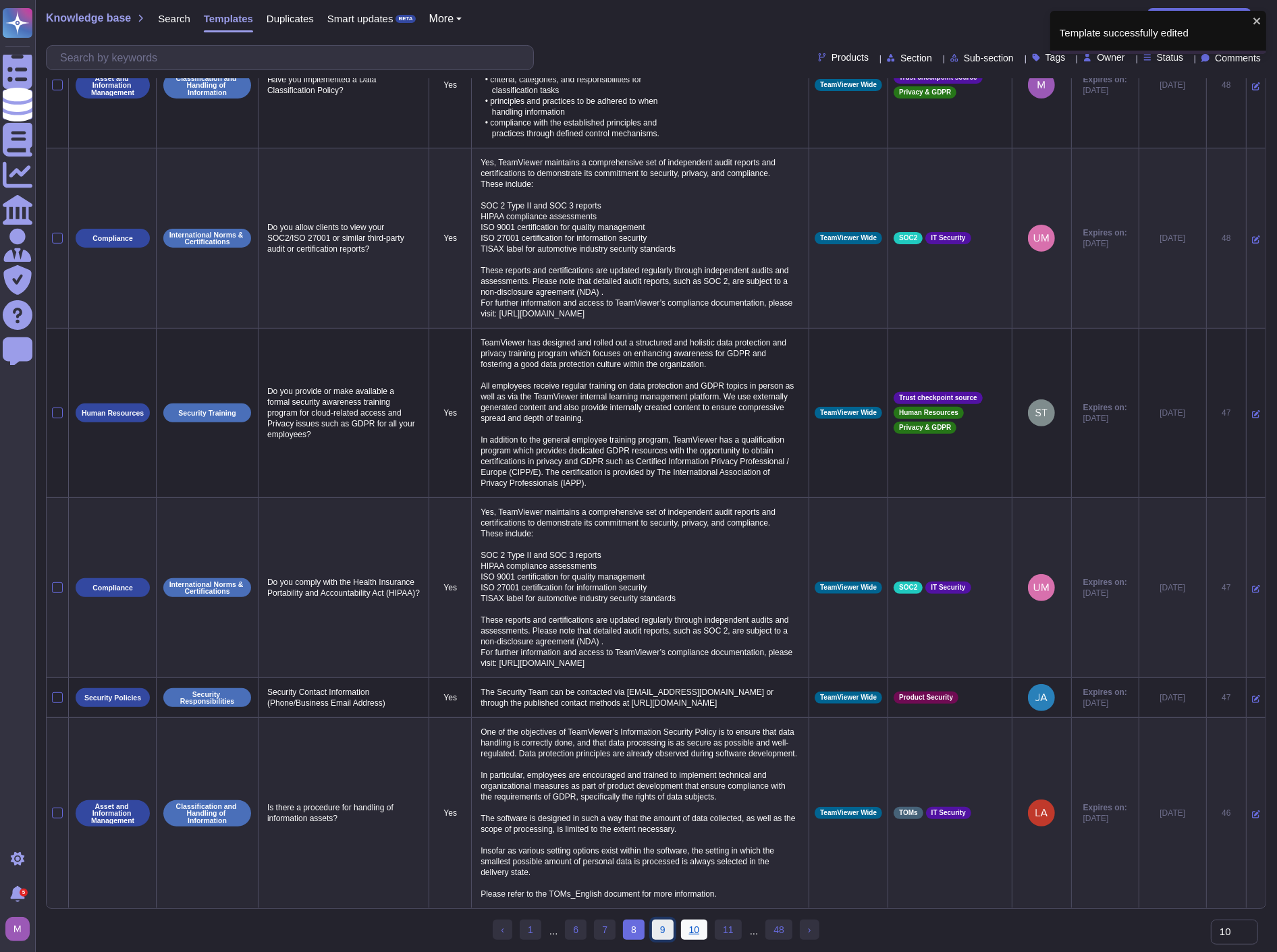
click at [657, 925] on link "9" at bounding box center [663, 930] width 22 height 20
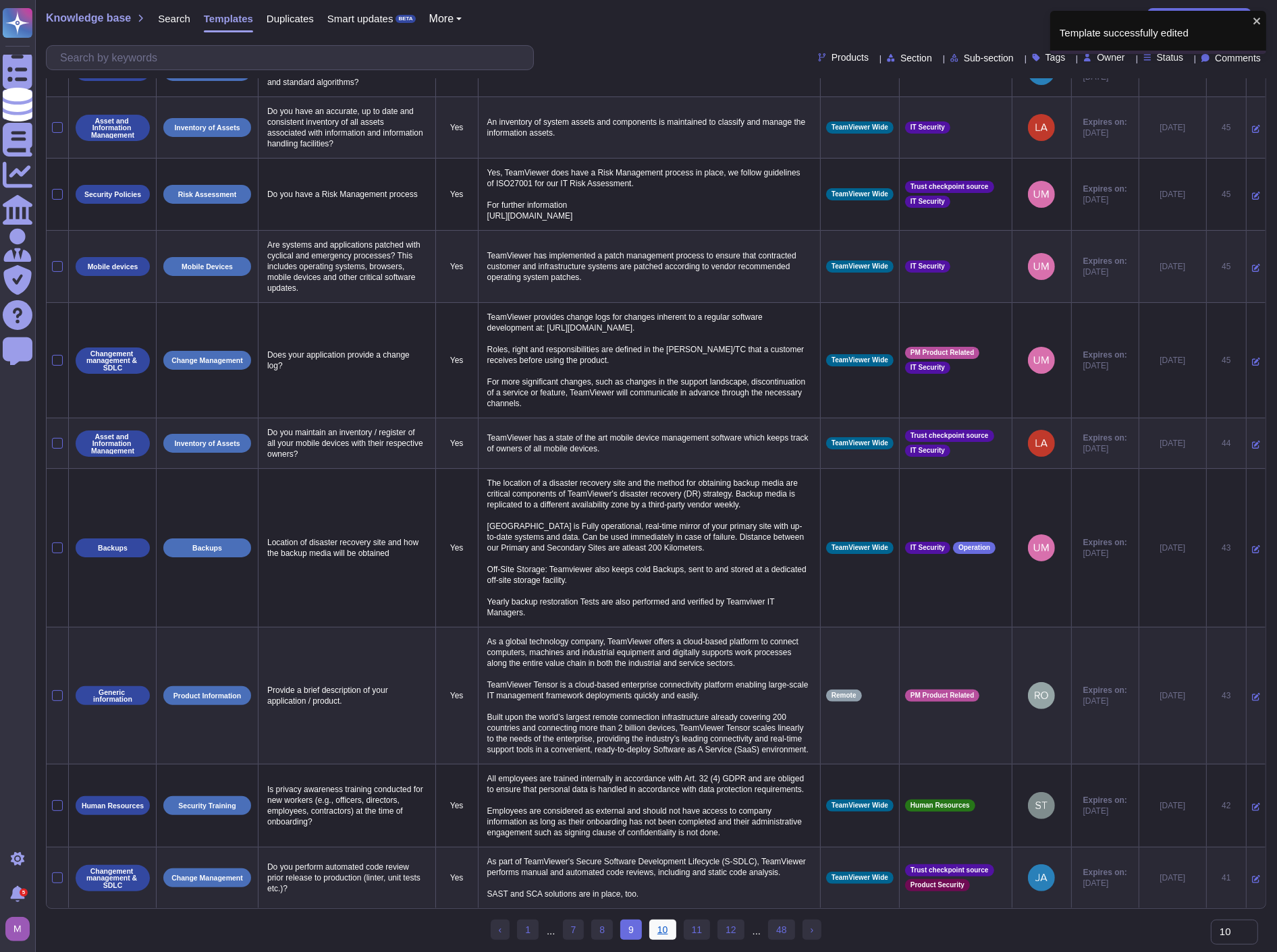
scroll to position [115, 0]
click at [668, 935] on link "10" at bounding box center [662, 930] width 27 height 20
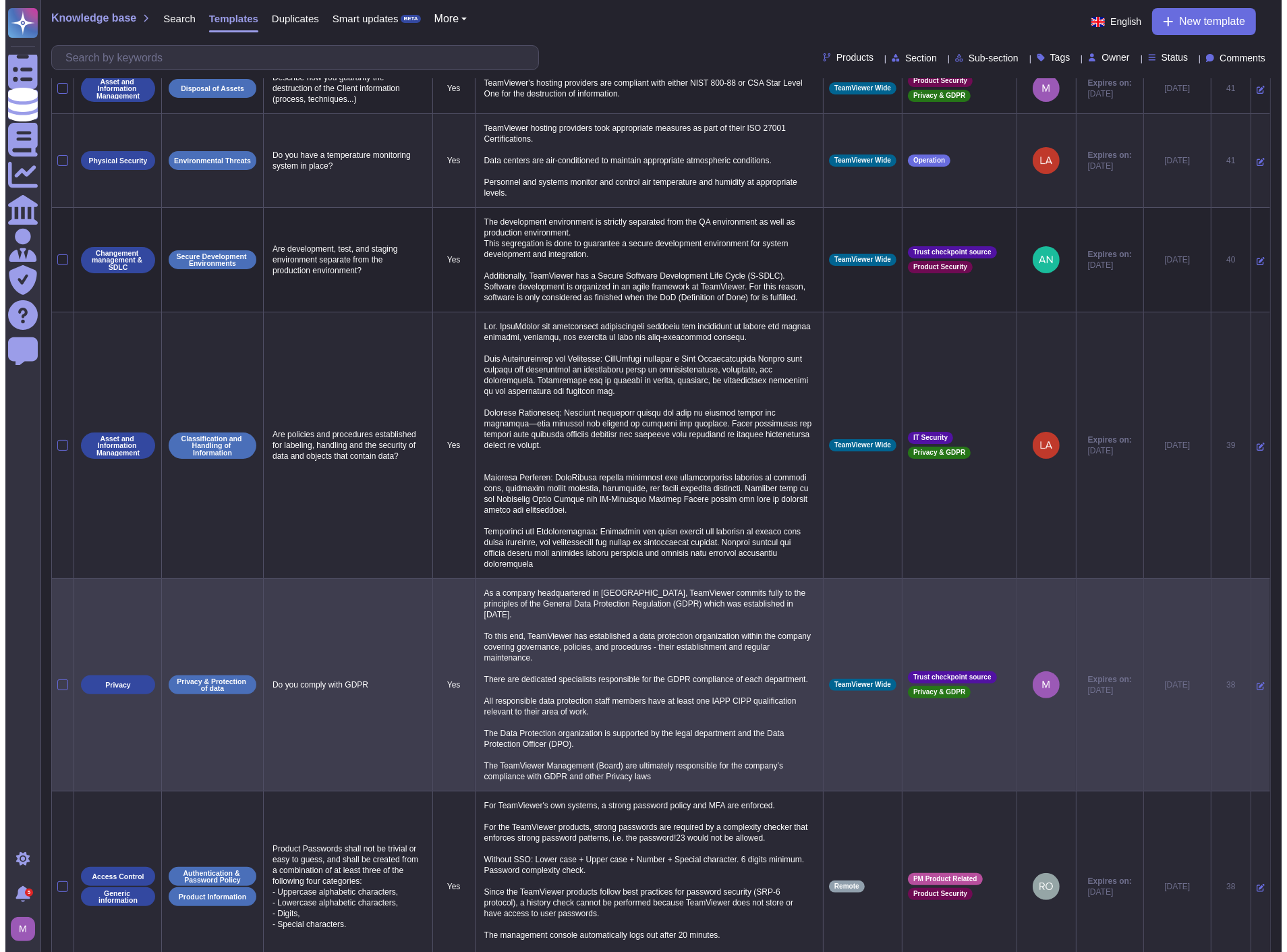
scroll to position [0, 0]
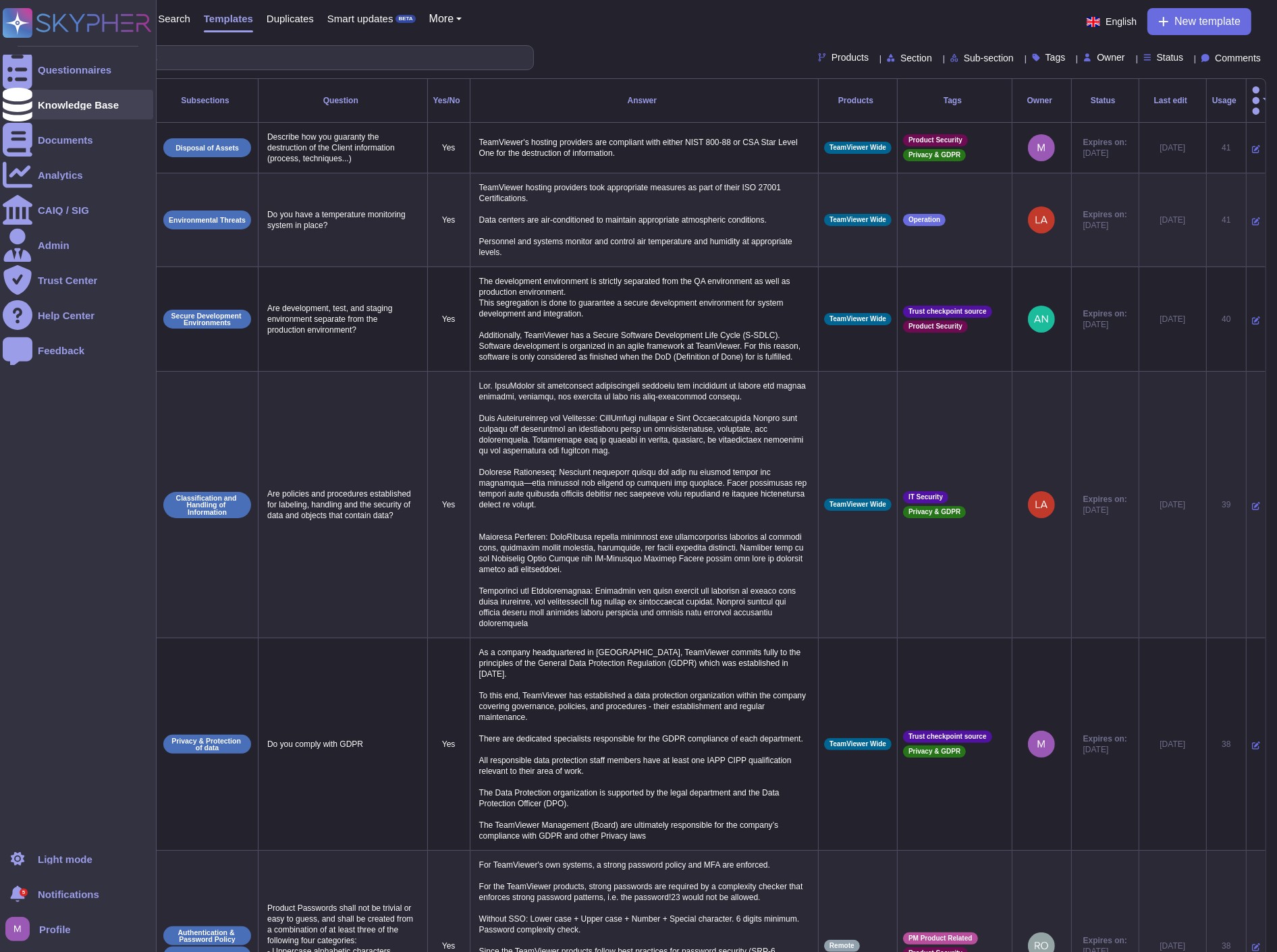
click at [25, 104] on div at bounding box center [17, 104] width 30 height 30
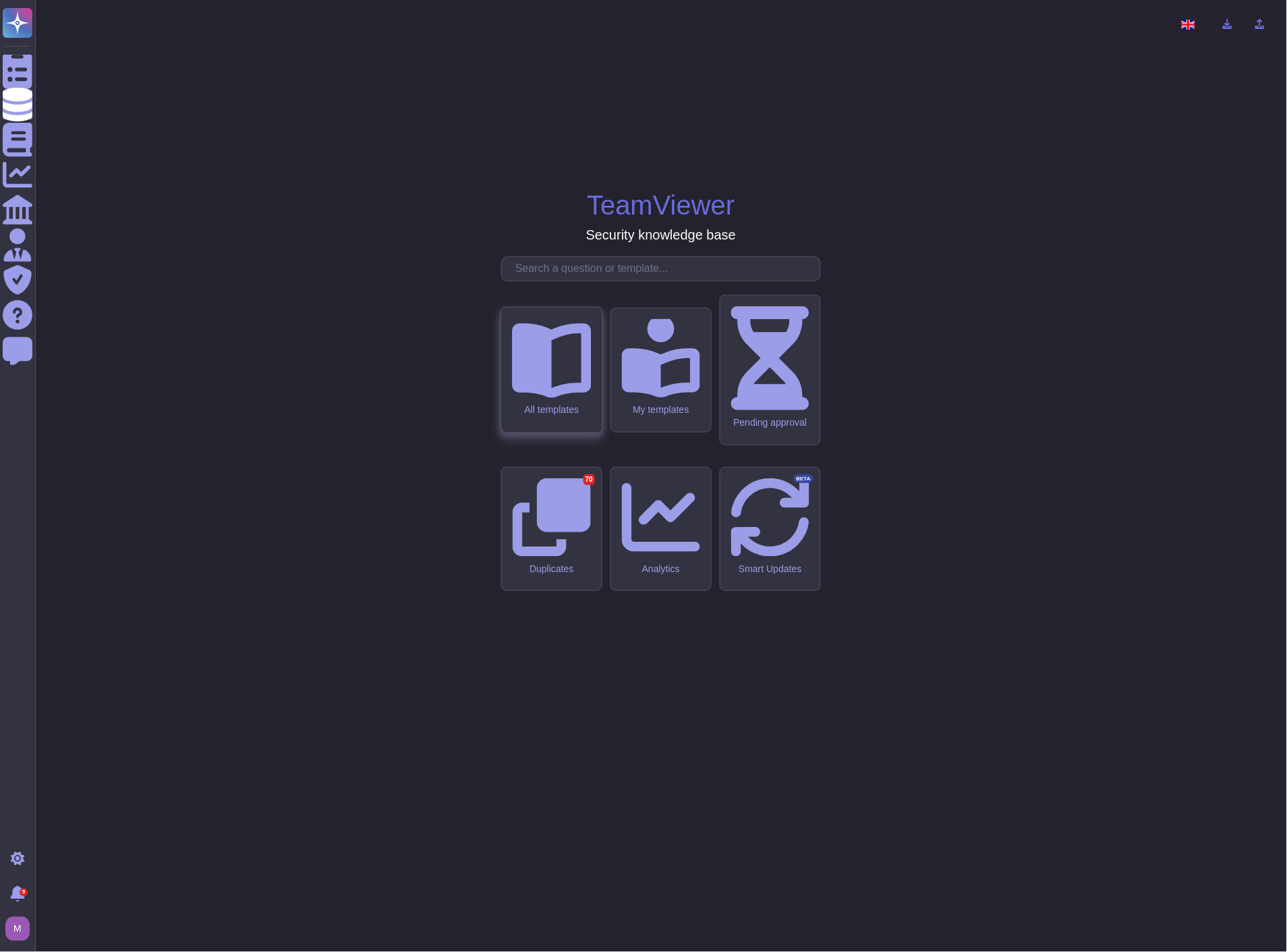
click at [570, 432] on div "All templates" at bounding box center [552, 370] width 100 height 125
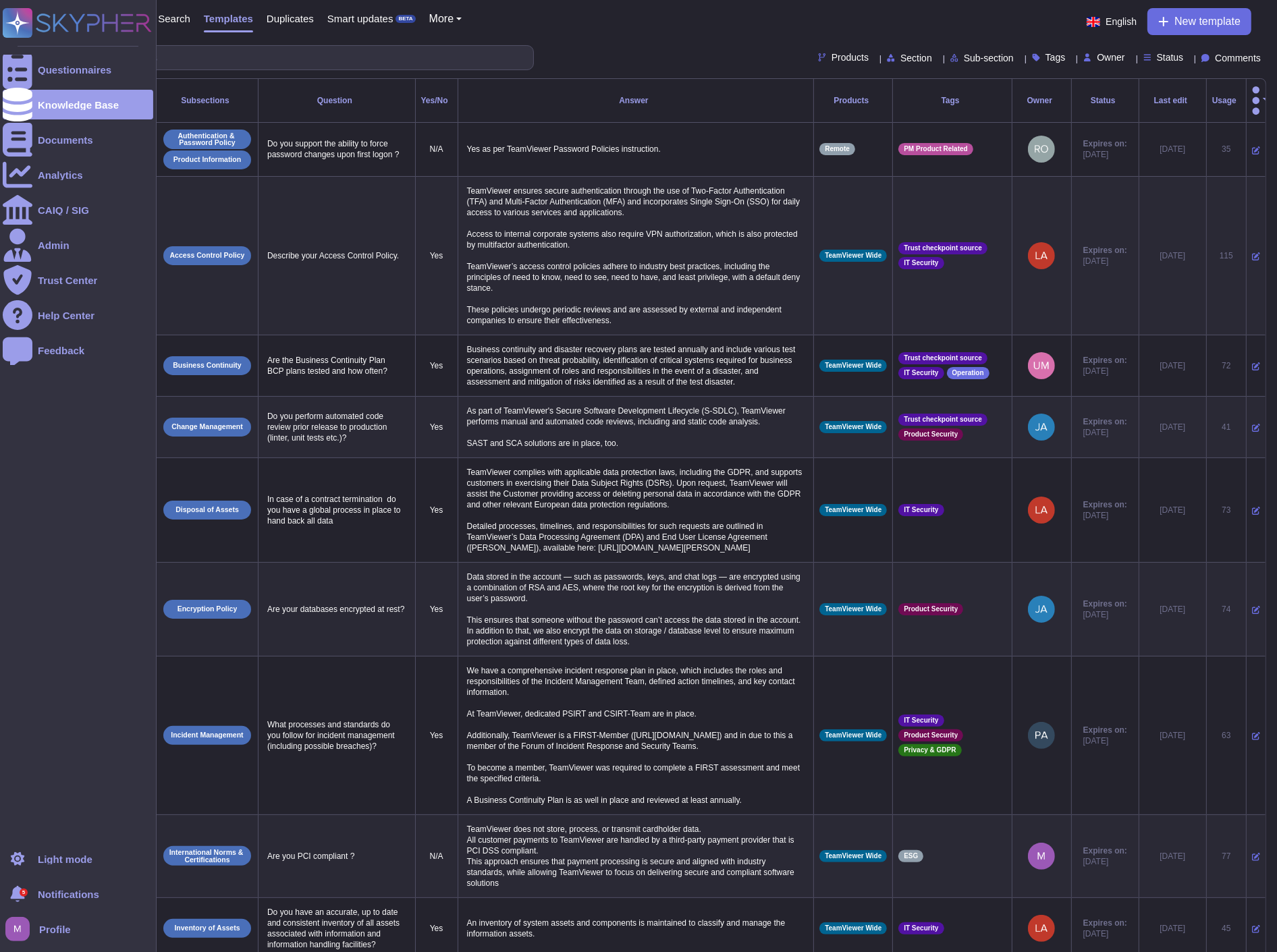
click at [27, 16] on rect at bounding box center [17, 23] width 30 height 30
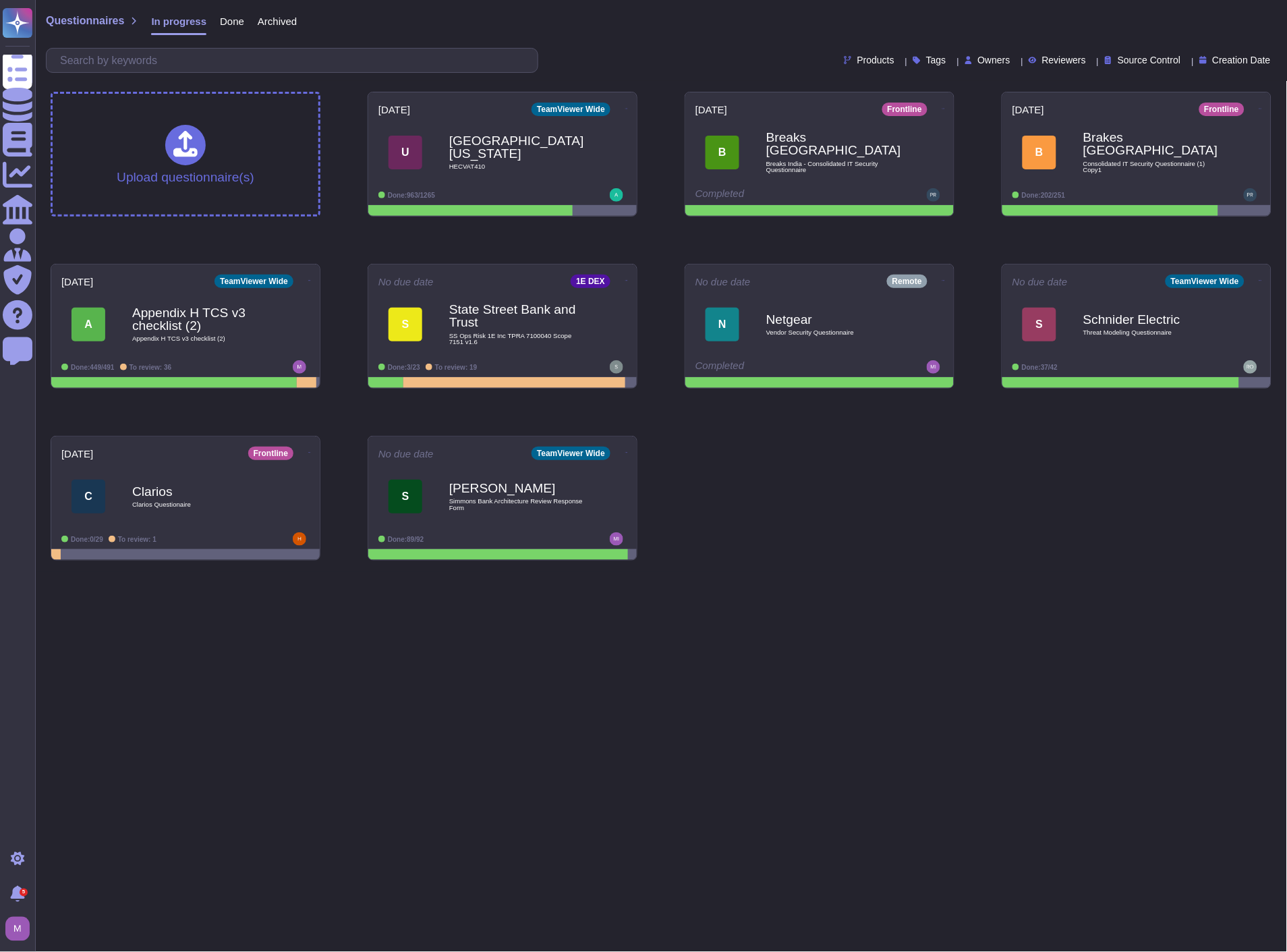
click at [952, 502] on div "Upload questionnaire(s) [DATE] TeamViewer Wide U [GEOGRAPHIC_DATA][US_STATE] HE…" at bounding box center [662, 326] width 1243 height 491
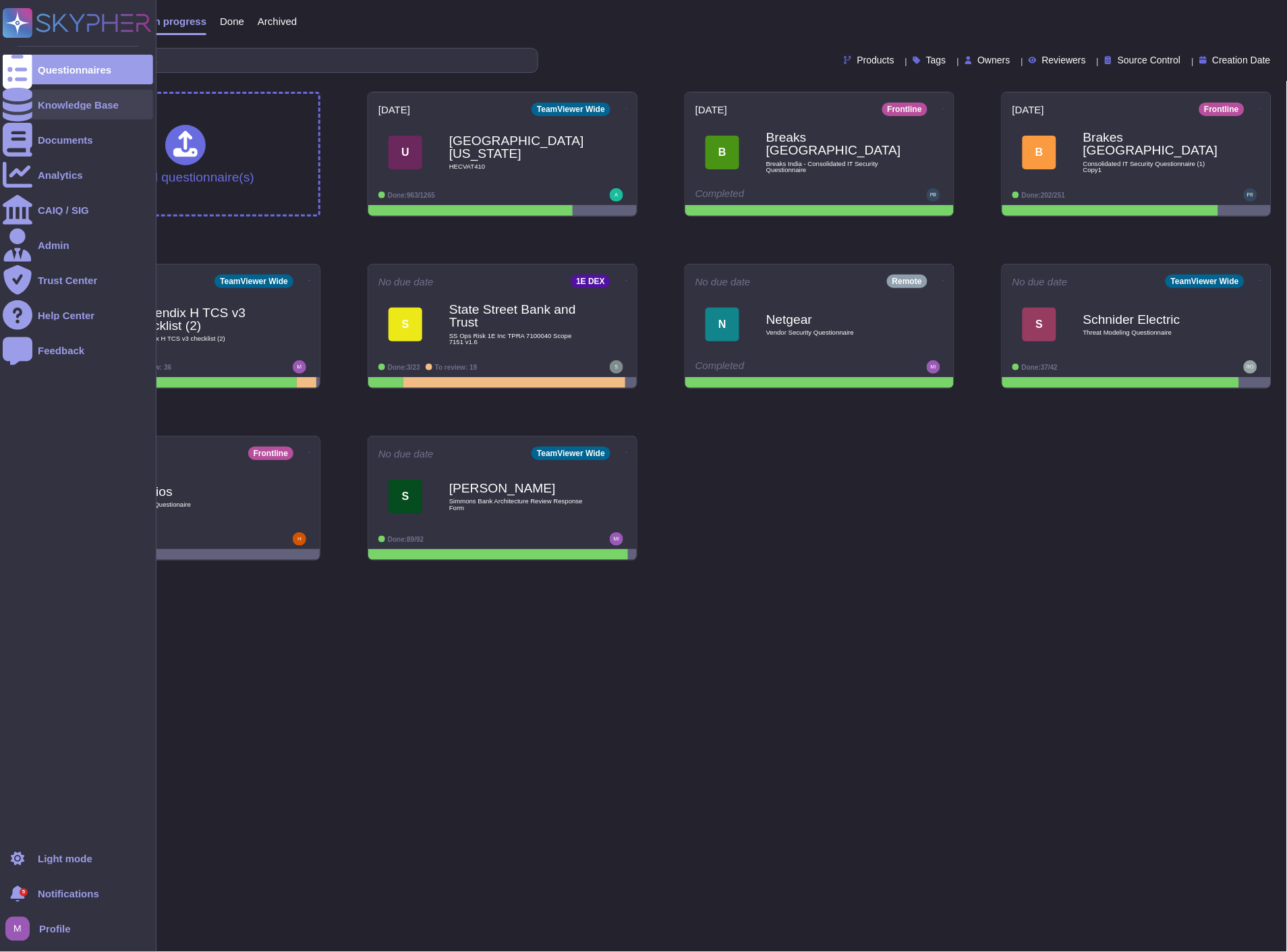
click at [36, 104] on div "Knowledge Base" at bounding box center [78, 104] width 151 height 30
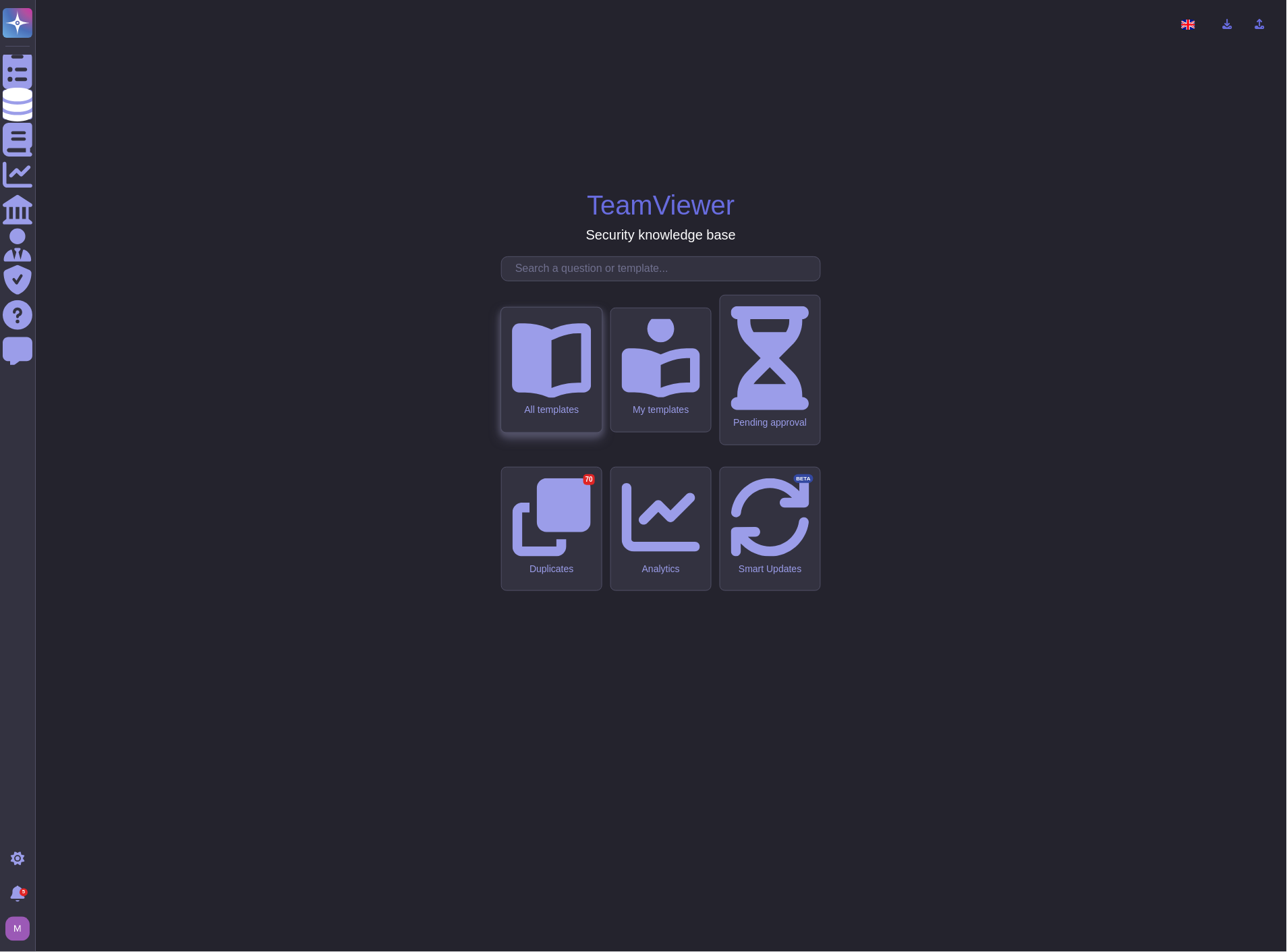
click at [530, 432] on div "All templates" at bounding box center [552, 370] width 100 height 125
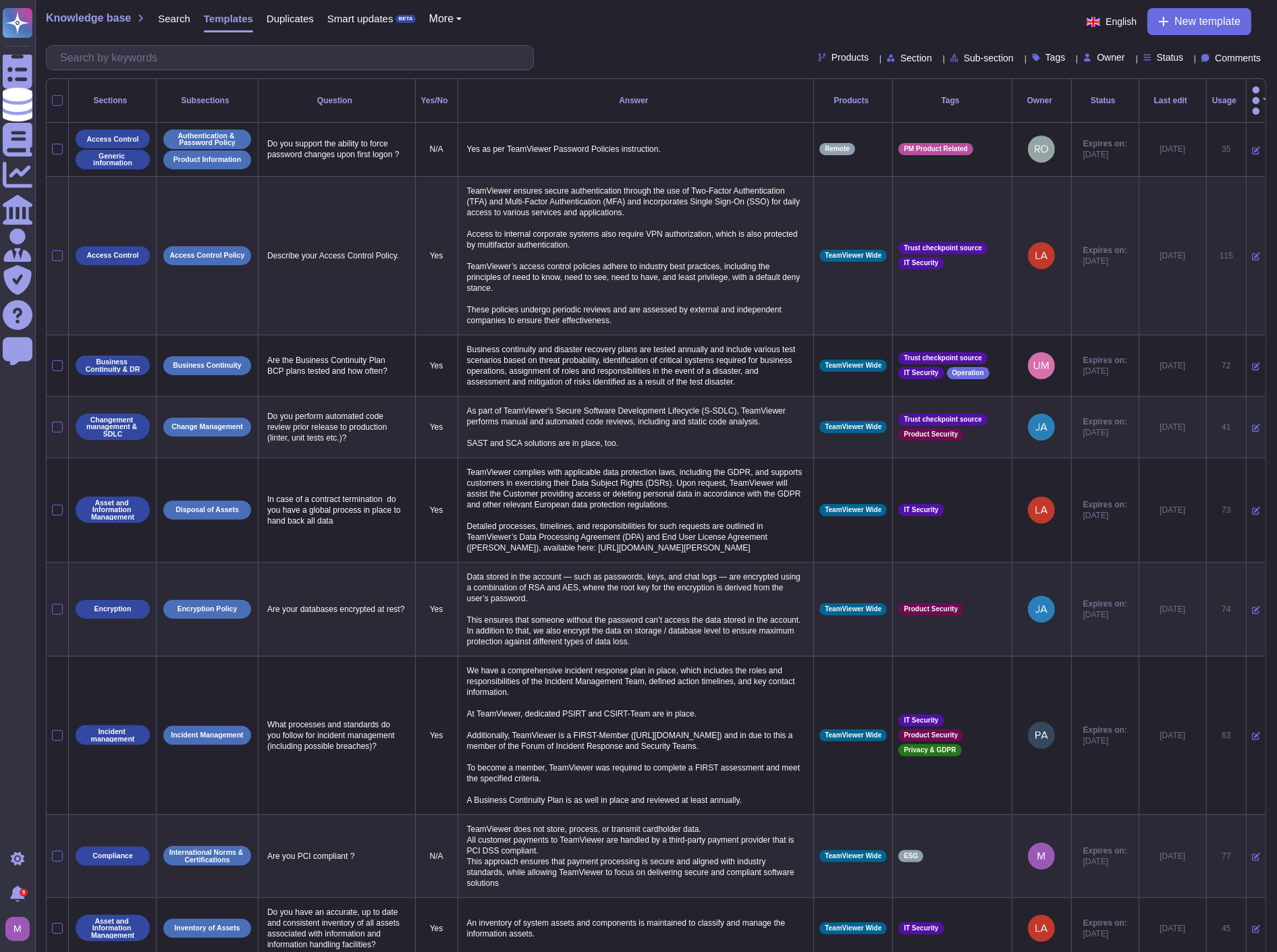
click at [59, 95] on div at bounding box center [57, 100] width 11 height 11
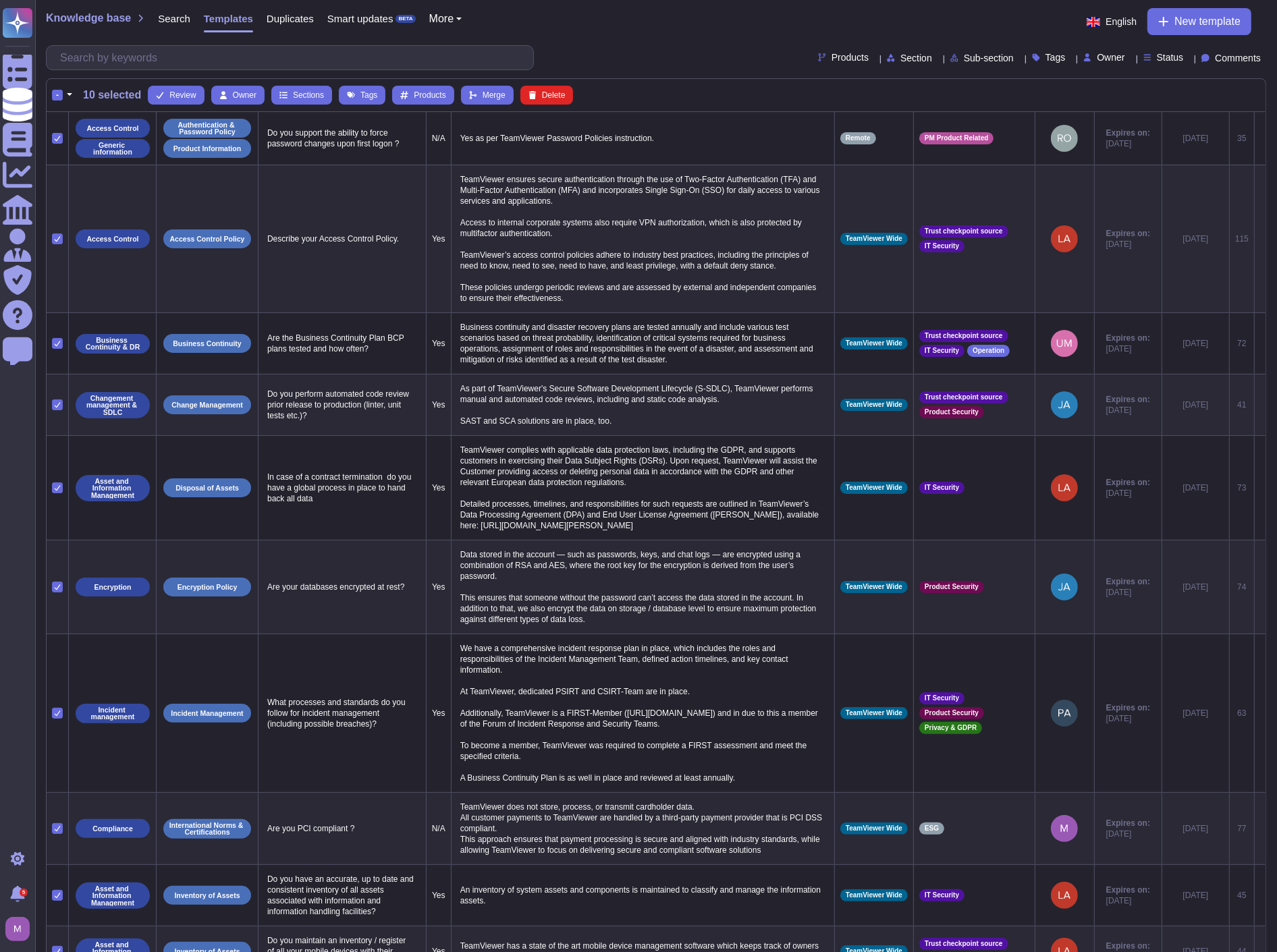
click at [67, 98] on button "button" at bounding box center [69, 95] width 13 height 16
click at [101, 137] on link "Select all" at bounding box center [127, 135] width 127 height 16
click at [57, 96] on div "-" at bounding box center [57, 95] width 11 height 11
click at [0, 0] on input "-" at bounding box center [0, 0] width 0 height 0
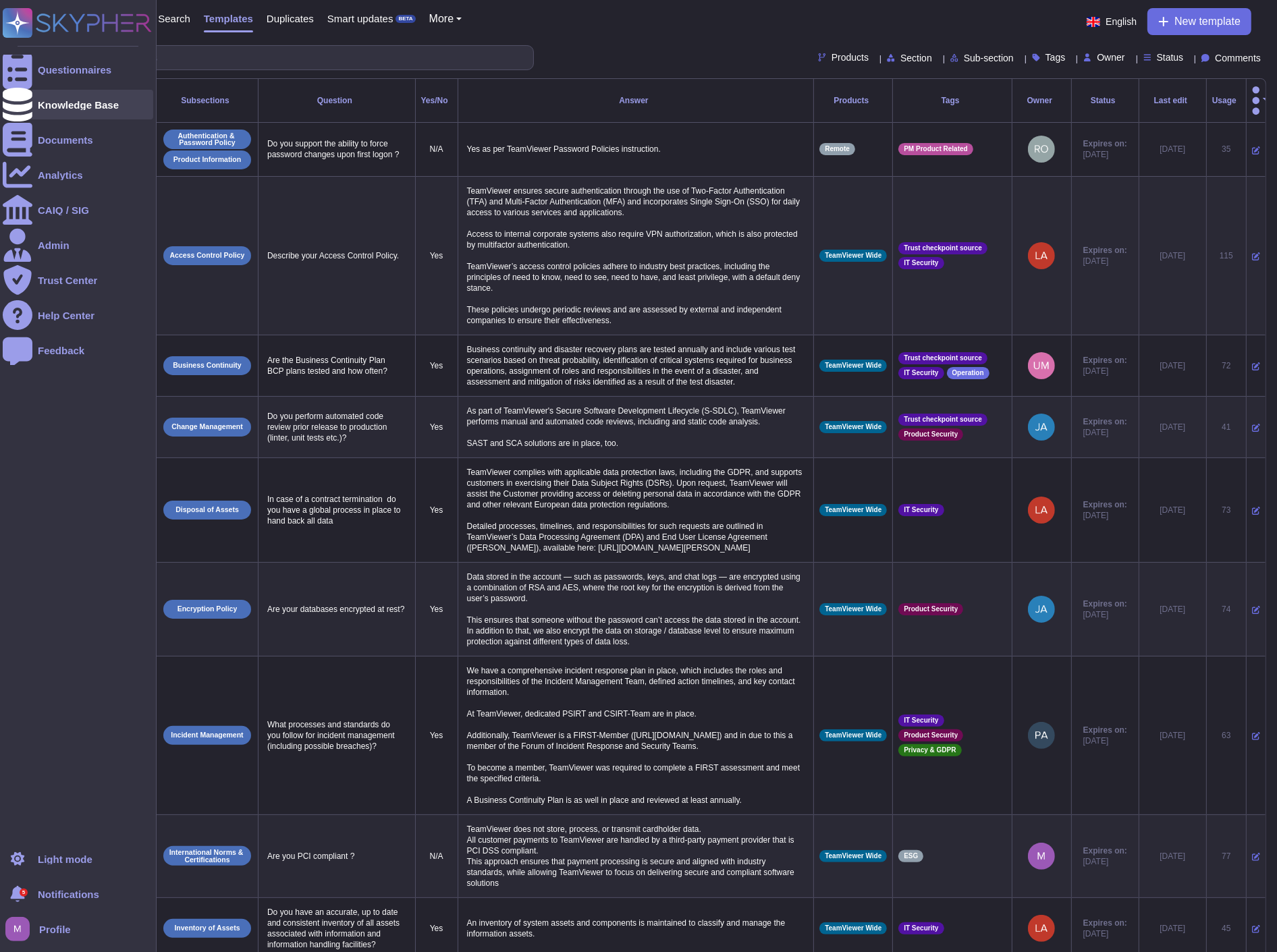
click at [50, 108] on div "Knowledge Base" at bounding box center [78, 104] width 81 height 10
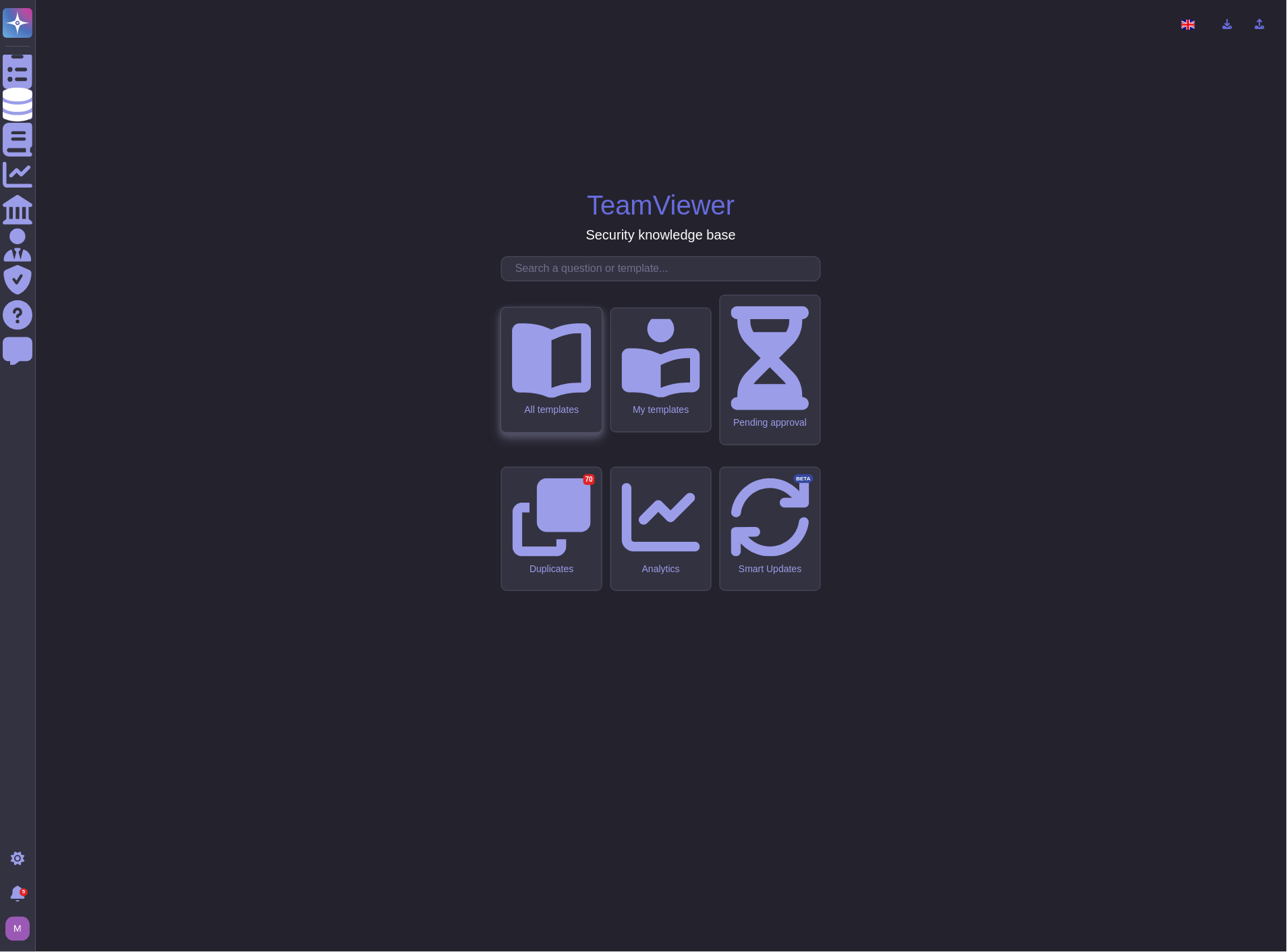
click at [560, 397] on icon at bounding box center [552, 358] width 79 height 79
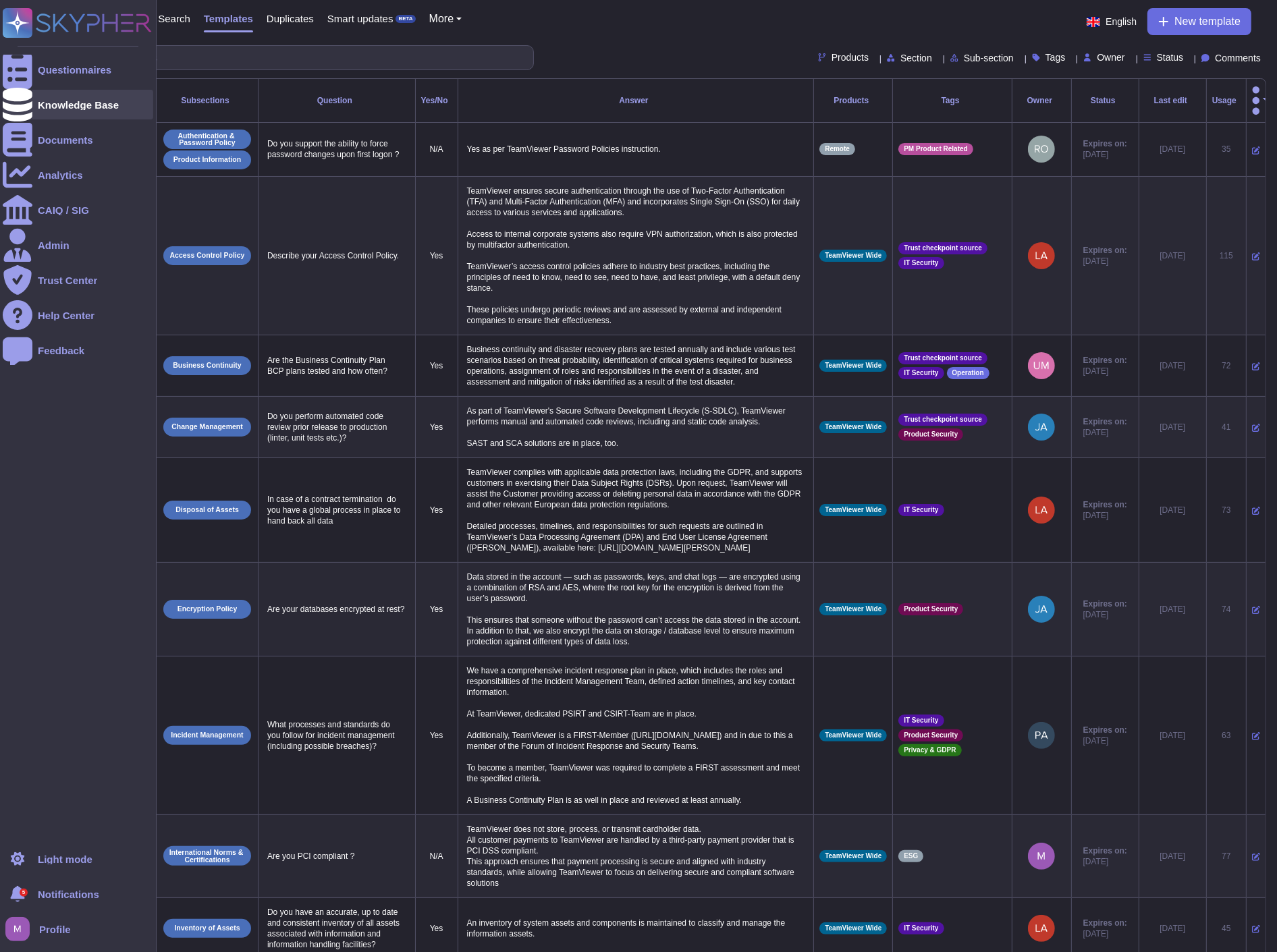
click at [36, 102] on div "Knowledge Base" at bounding box center [78, 104] width 151 height 30
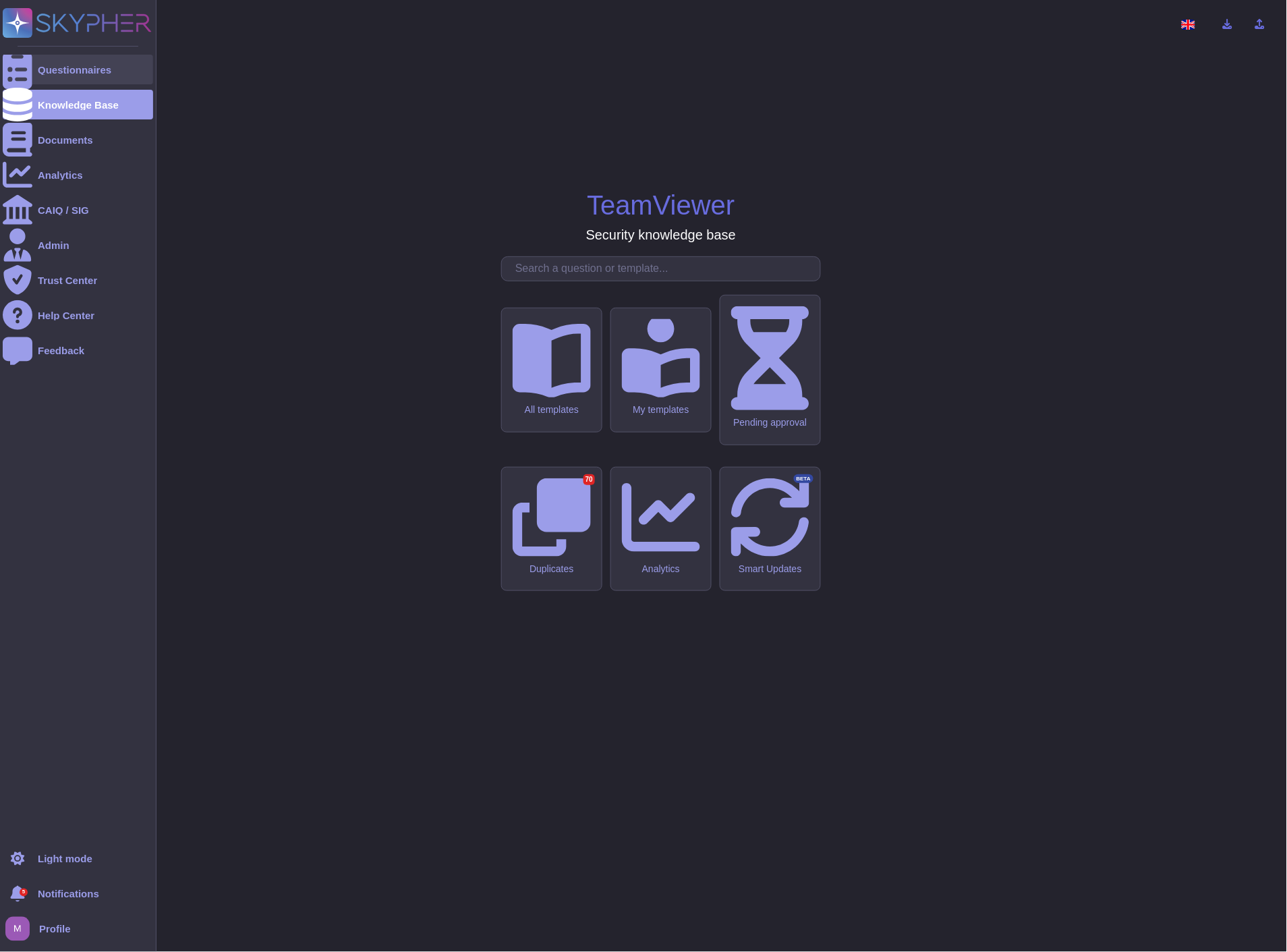
click at [25, 75] on div at bounding box center [17, 70] width 30 height 30
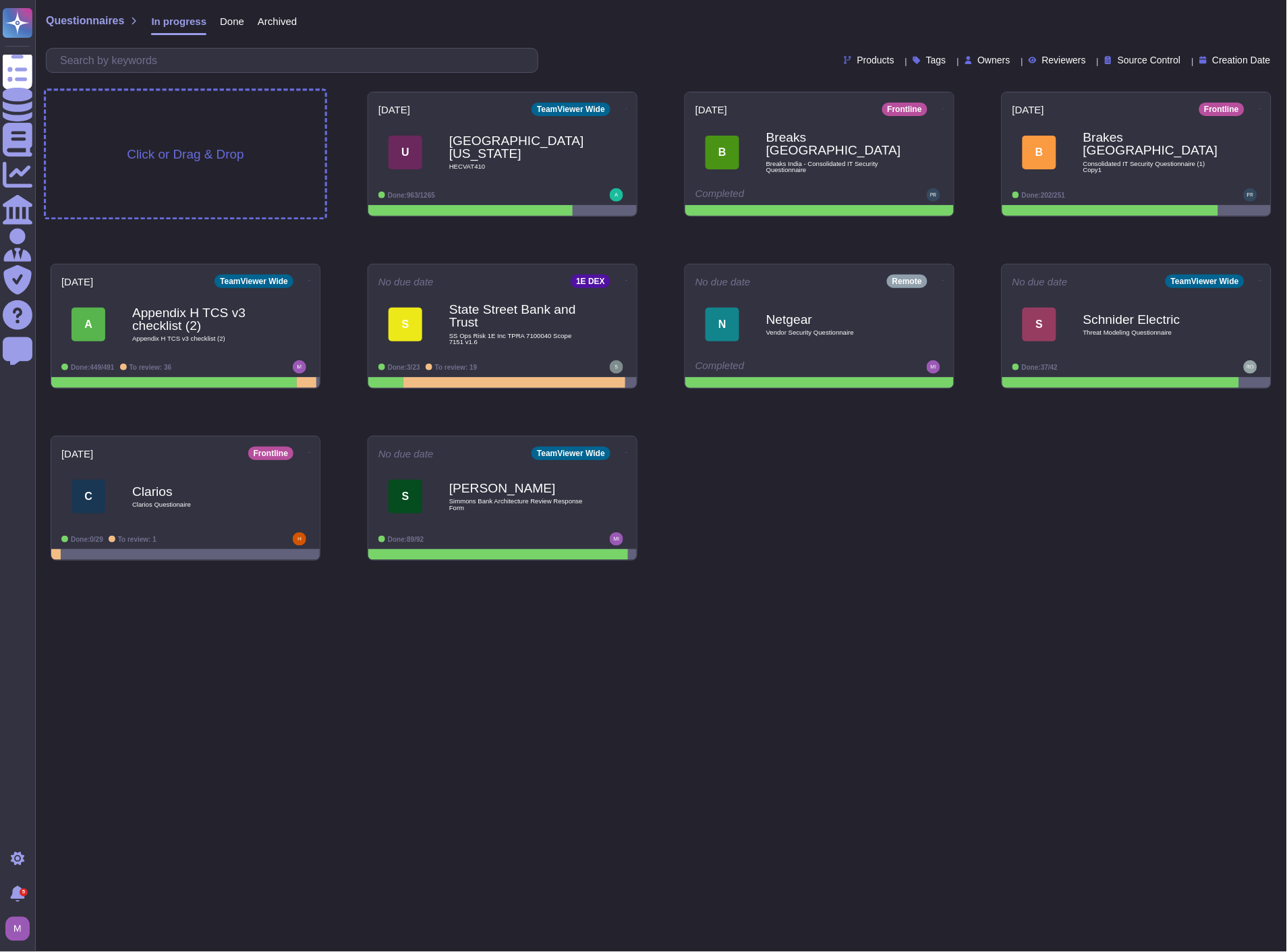
click at [234, 148] on span "Click or Drag & Drop" at bounding box center [185, 154] width 117 height 13
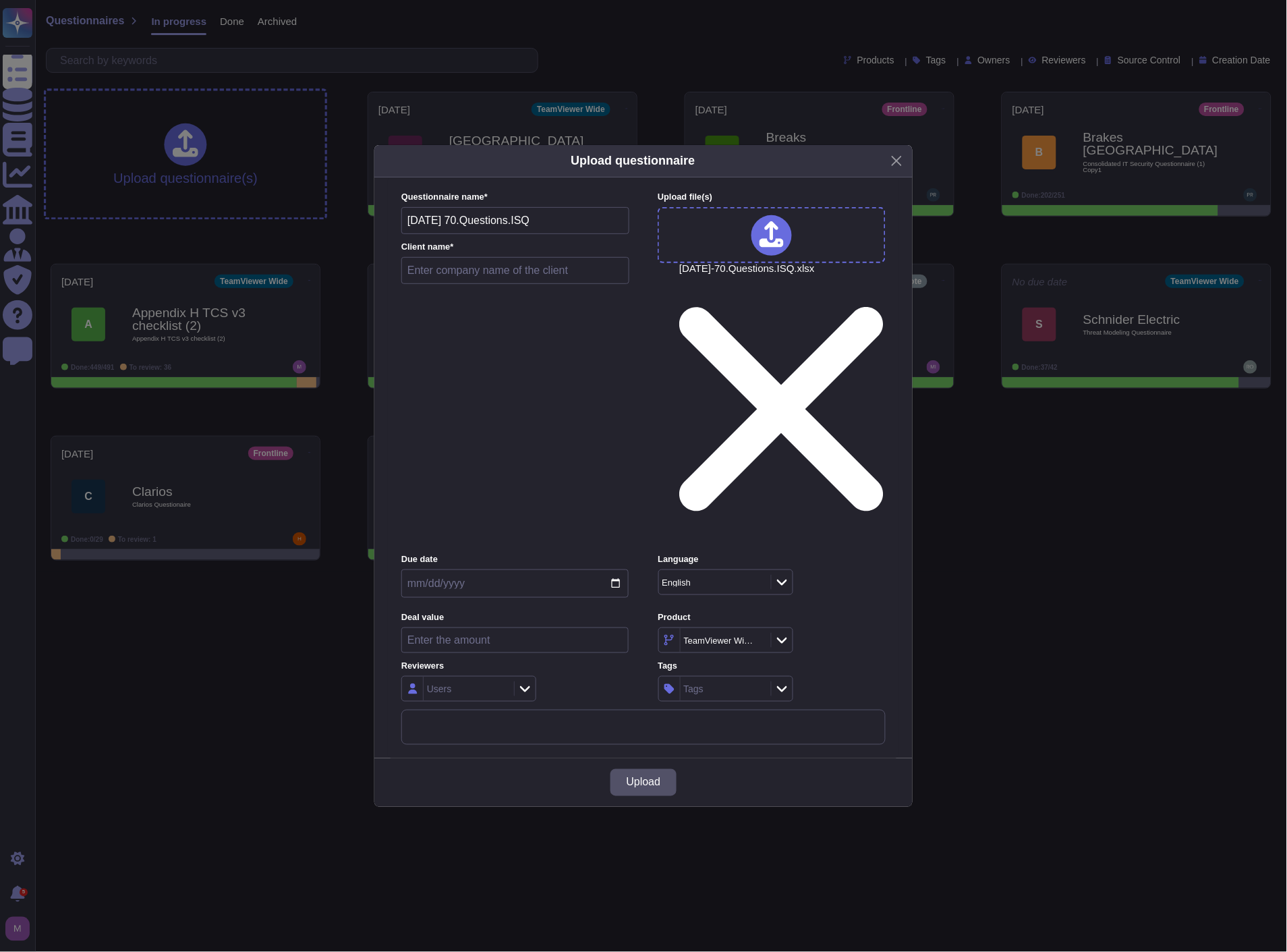
click at [501, 284] on input "text" at bounding box center [516, 271] width 228 height 27
drag, startPoint x: 535, startPoint y: 352, endPoint x: 336, endPoint y: 339, distance: 199.4
click at [336, 339] on div "Upload questionnaire Questionnaire name * [DATE] 70.Questions.ISQ Client name *…" at bounding box center [644, 476] width 1287 height 952
click at [512, 252] on label "Client name *" at bounding box center [516, 247] width 228 height 9
click at [516, 284] on input "text" at bounding box center [516, 271] width 228 height 27
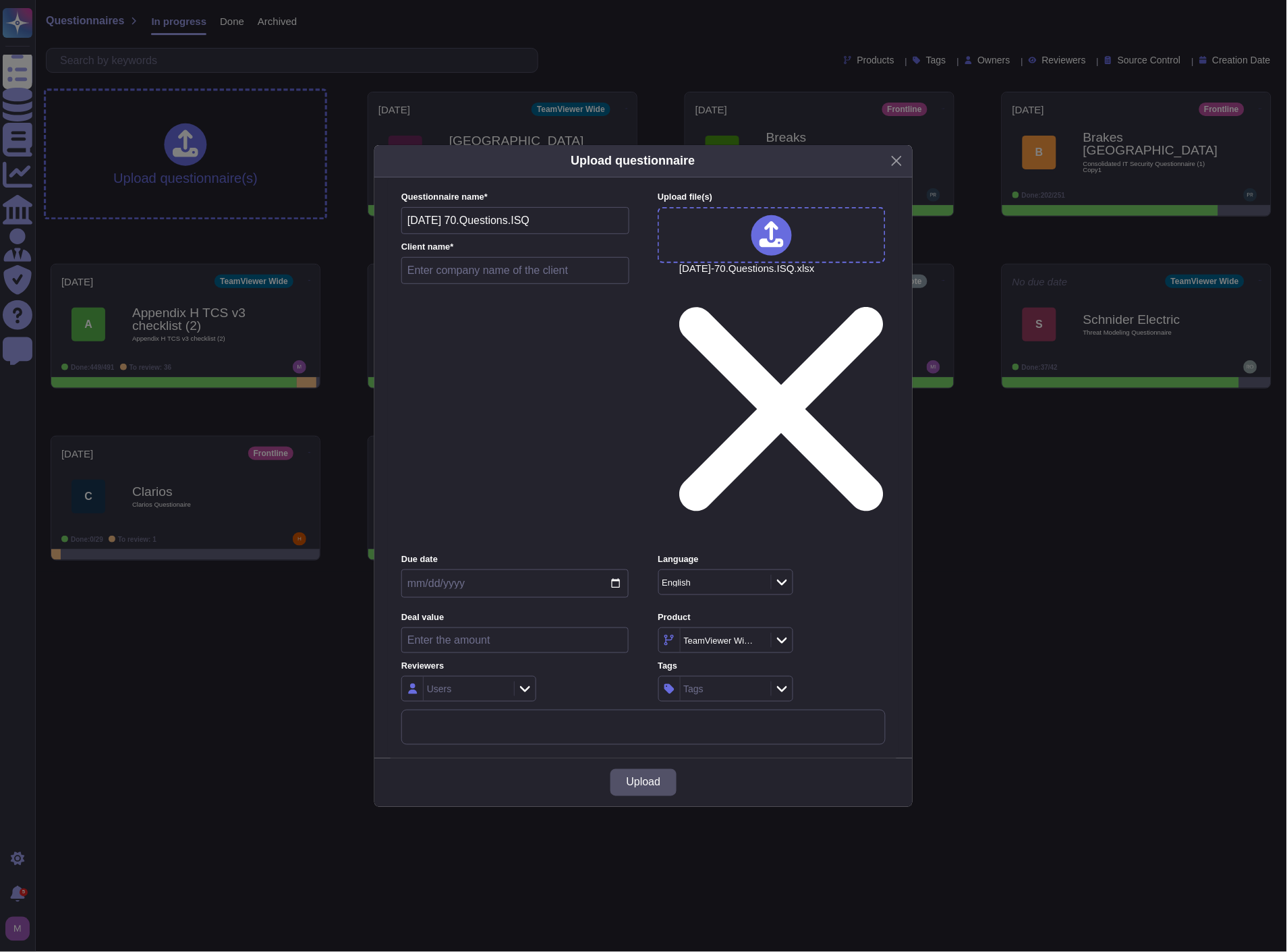
paste input "[DATE] 70.Questions.ISQ"
click at [516, 710] on div "More options" at bounding box center [644, 948] width 483 height 476
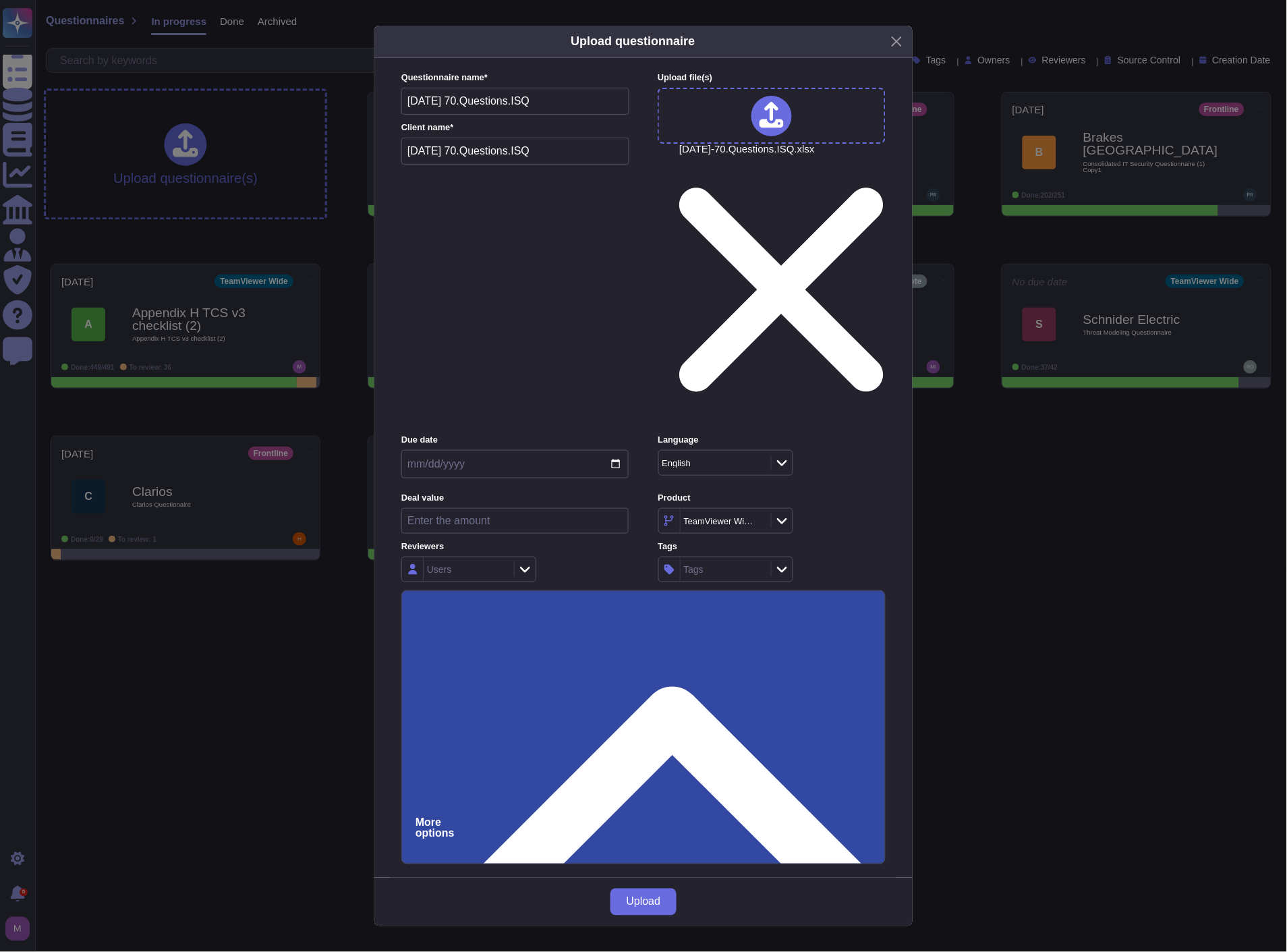
click at [0, 0] on input "Force auto-attach documents" at bounding box center [0, 0] width 0 height 0
click at [647, 897] on span "Upload" at bounding box center [644, 903] width 35 height 11
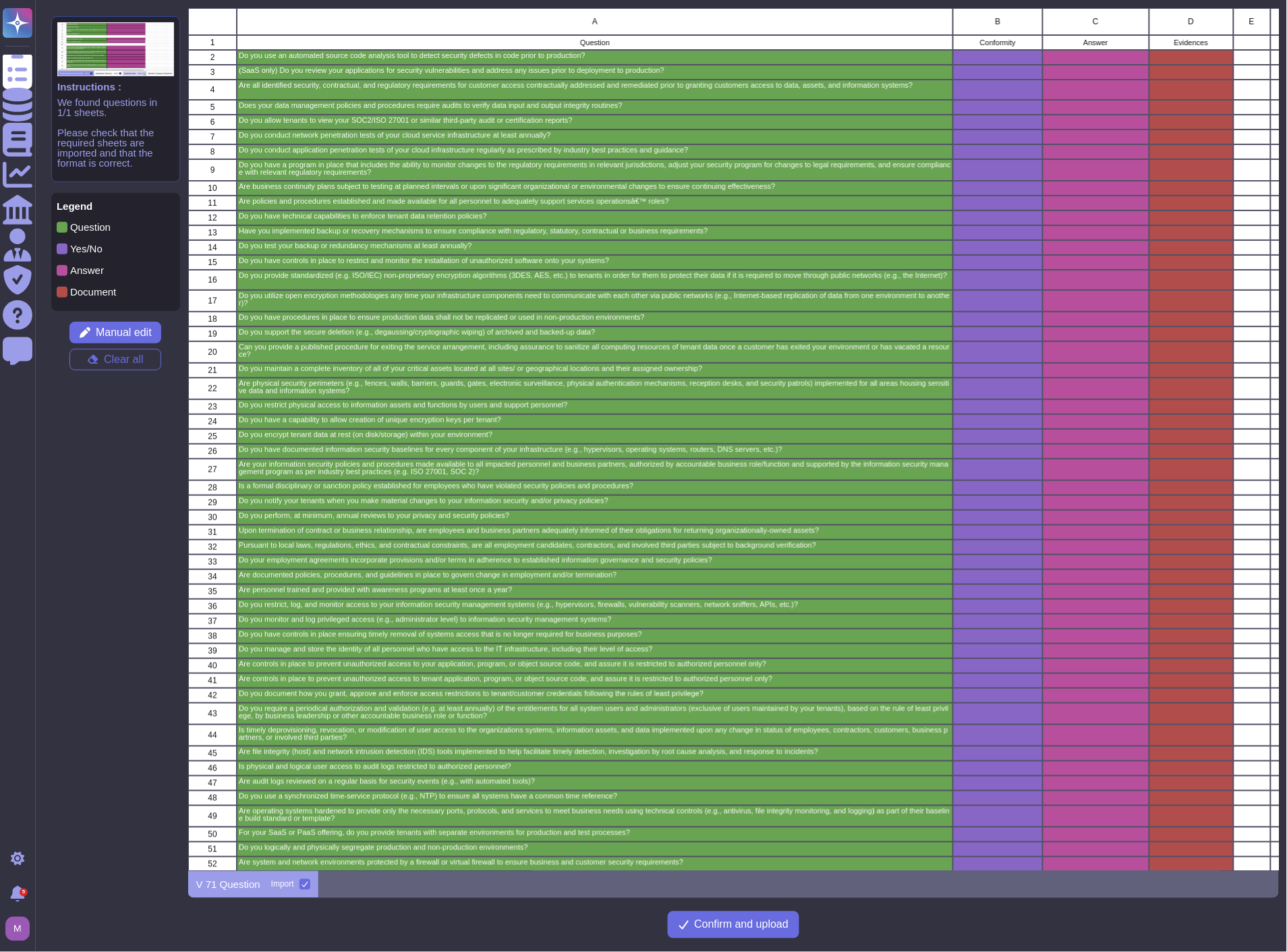
scroll to position [852, 1081]
click at [730, 926] on span "Confirm and upload" at bounding box center [742, 925] width 94 height 11
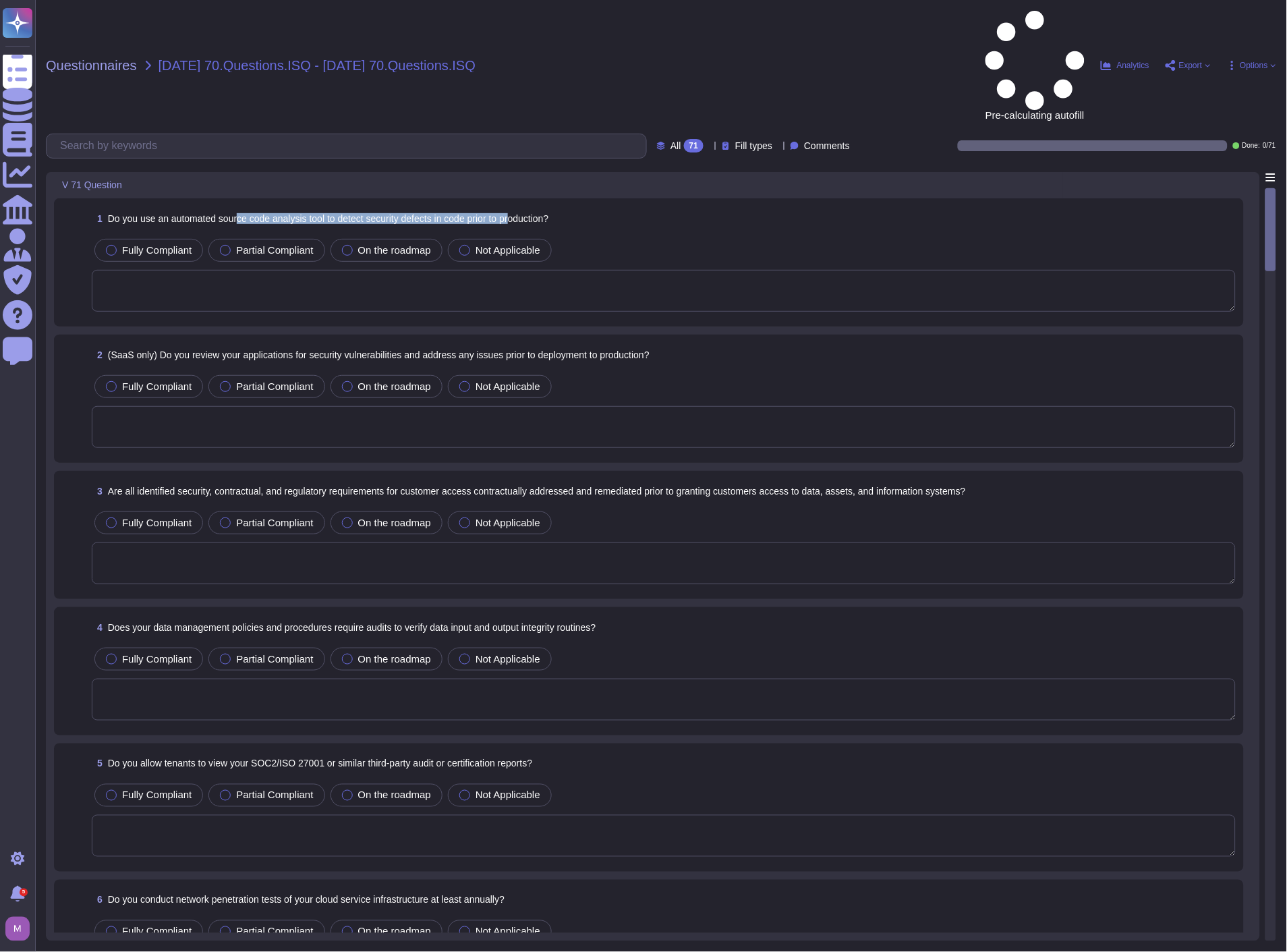
drag, startPoint x: 240, startPoint y: 119, endPoint x: 520, endPoint y: 116, distance: 280.0
click at [518, 213] on span "Do you use an automated source code analysis tool to detect security defects in…" at bounding box center [329, 219] width 441 height 11
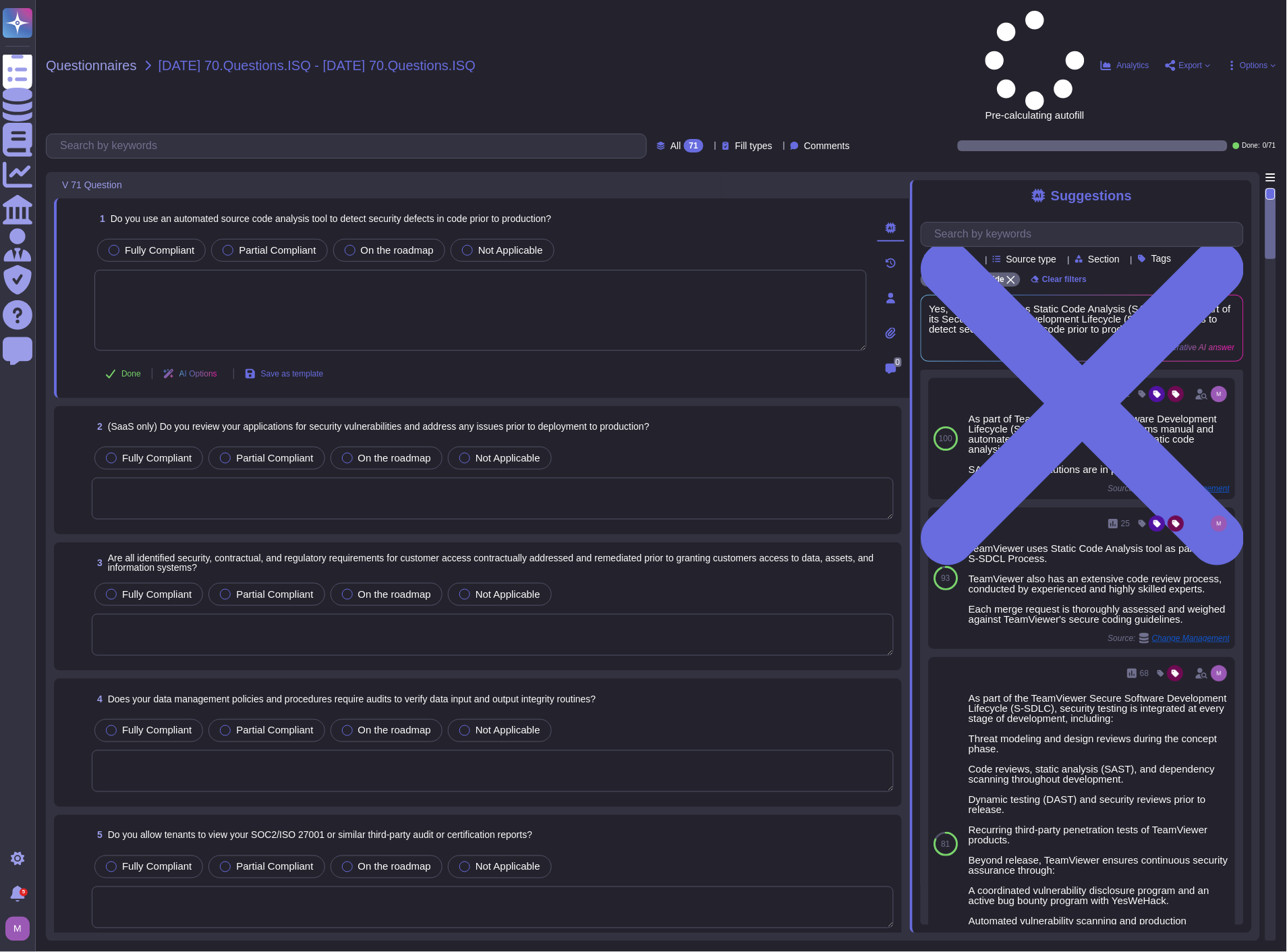
click at [882, 15] on div "Pre-calculating autofill Analytics Export Options" at bounding box center [1079, 65] width 395 height 109
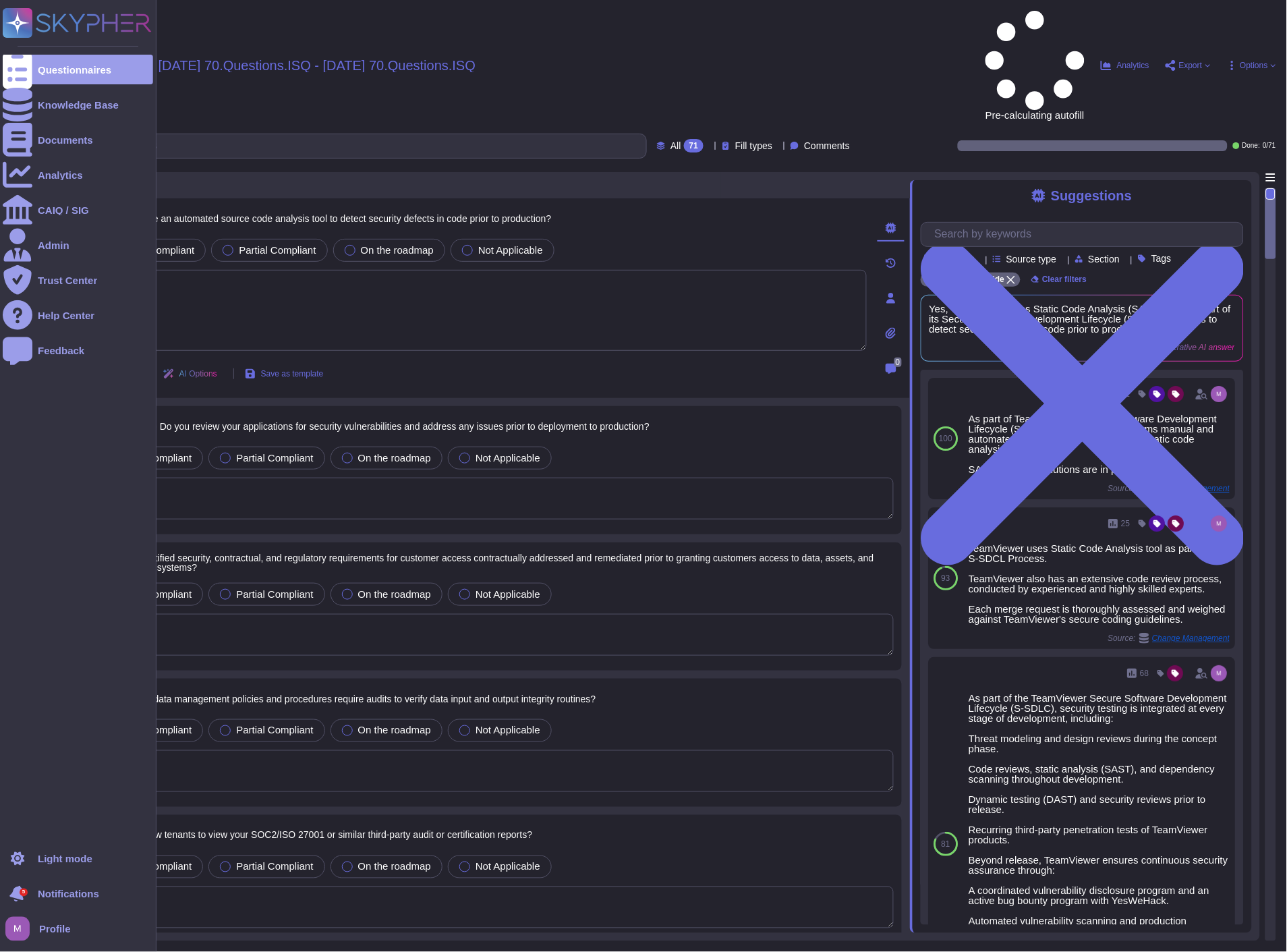
click at [18, 897] on icon at bounding box center [17, 894] width 17 height 20
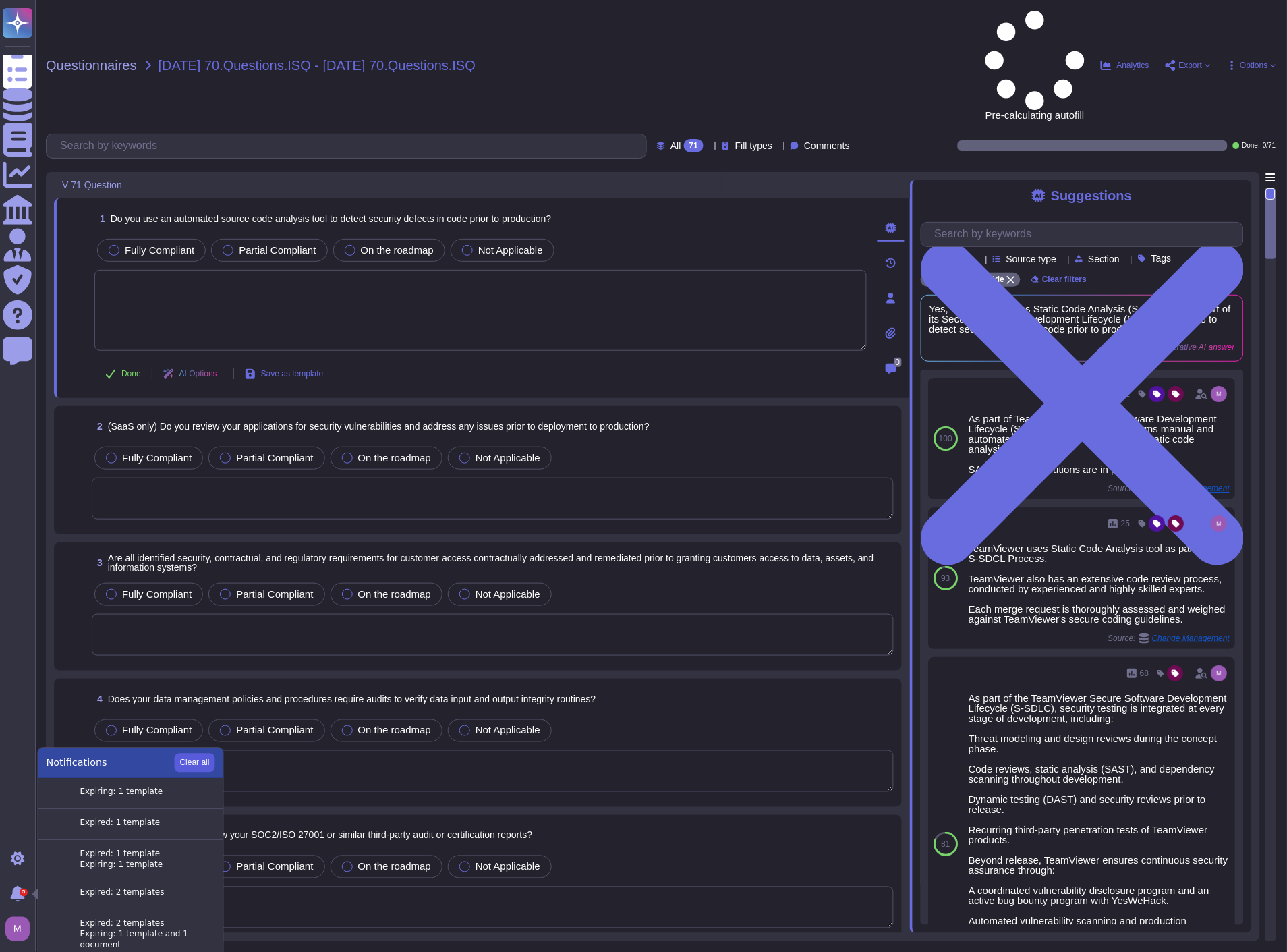
click at [203, 757] on button "Clear all" at bounding box center [195, 763] width 41 height 19
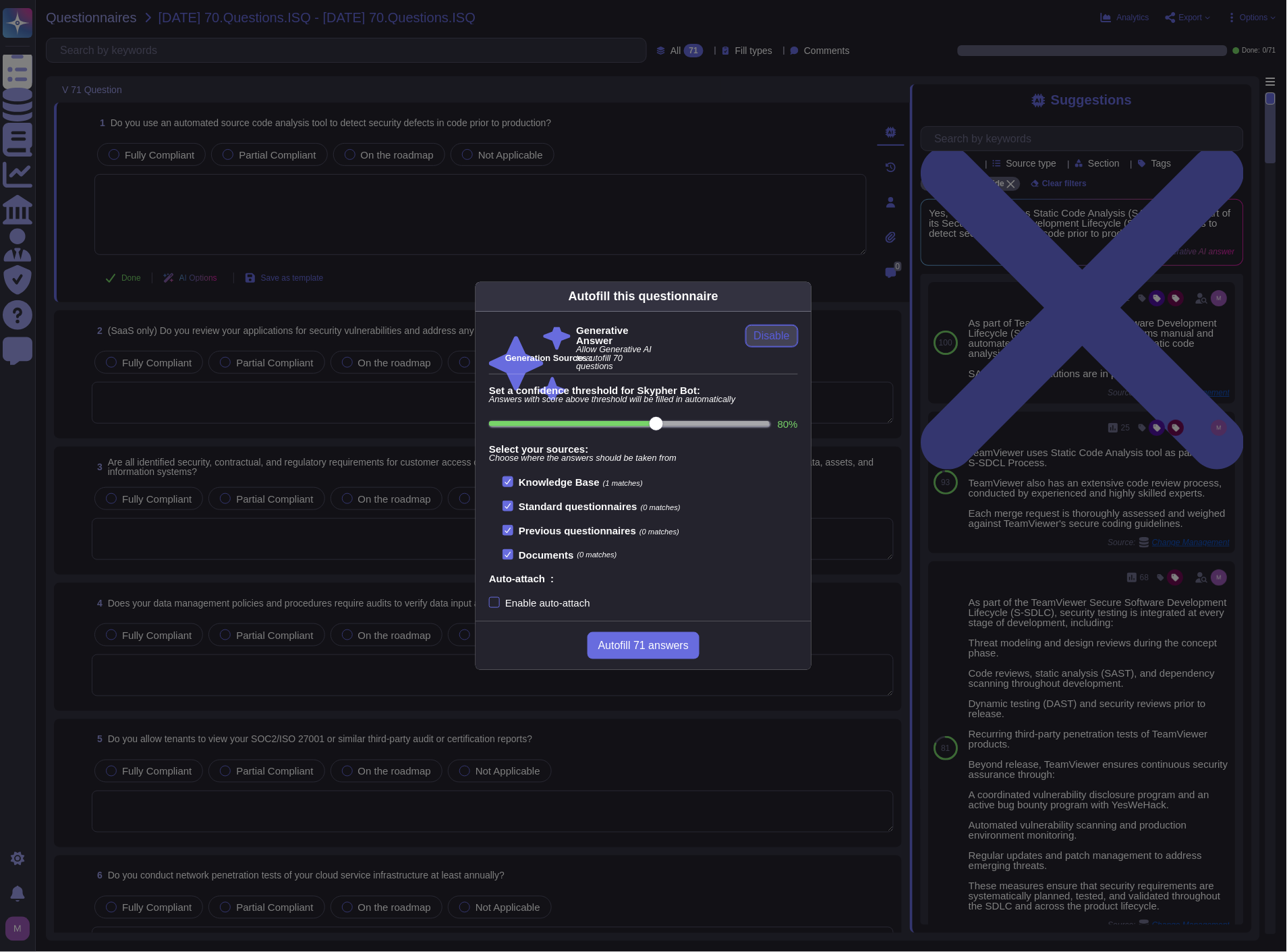
click at [761, 341] on span "Disable" at bounding box center [772, 336] width 36 height 11
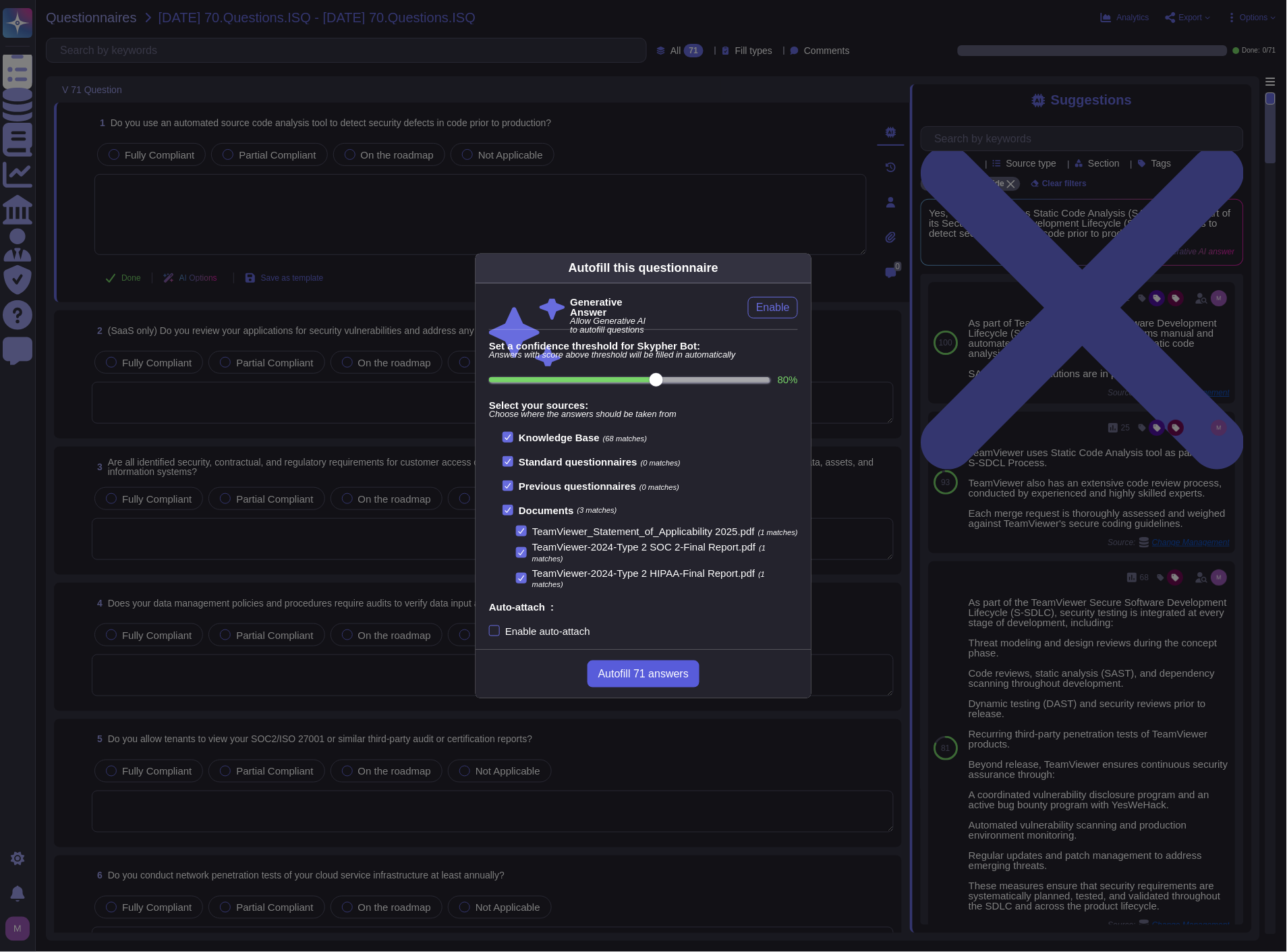
click at [656, 673] on span "Autofill 71 answers" at bounding box center [644, 674] width 90 height 11
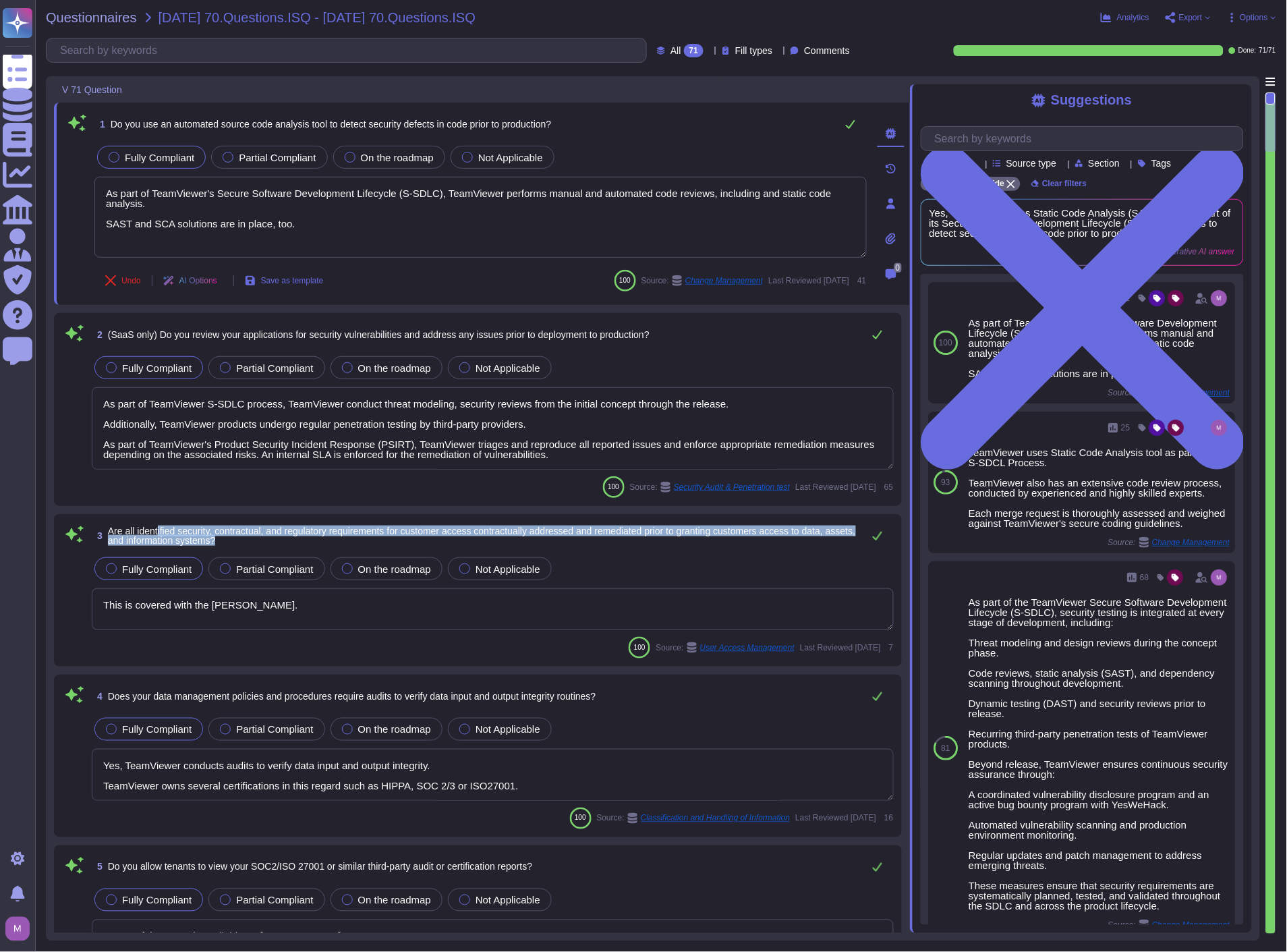
drag, startPoint x: 158, startPoint y: 533, endPoint x: 817, endPoint y: 537, distance: 659.0
click at [817, 537] on span "Are all identified security, contractual, and regulatory requirements for custo…" at bounding box center [482, 536] width 748 height 19
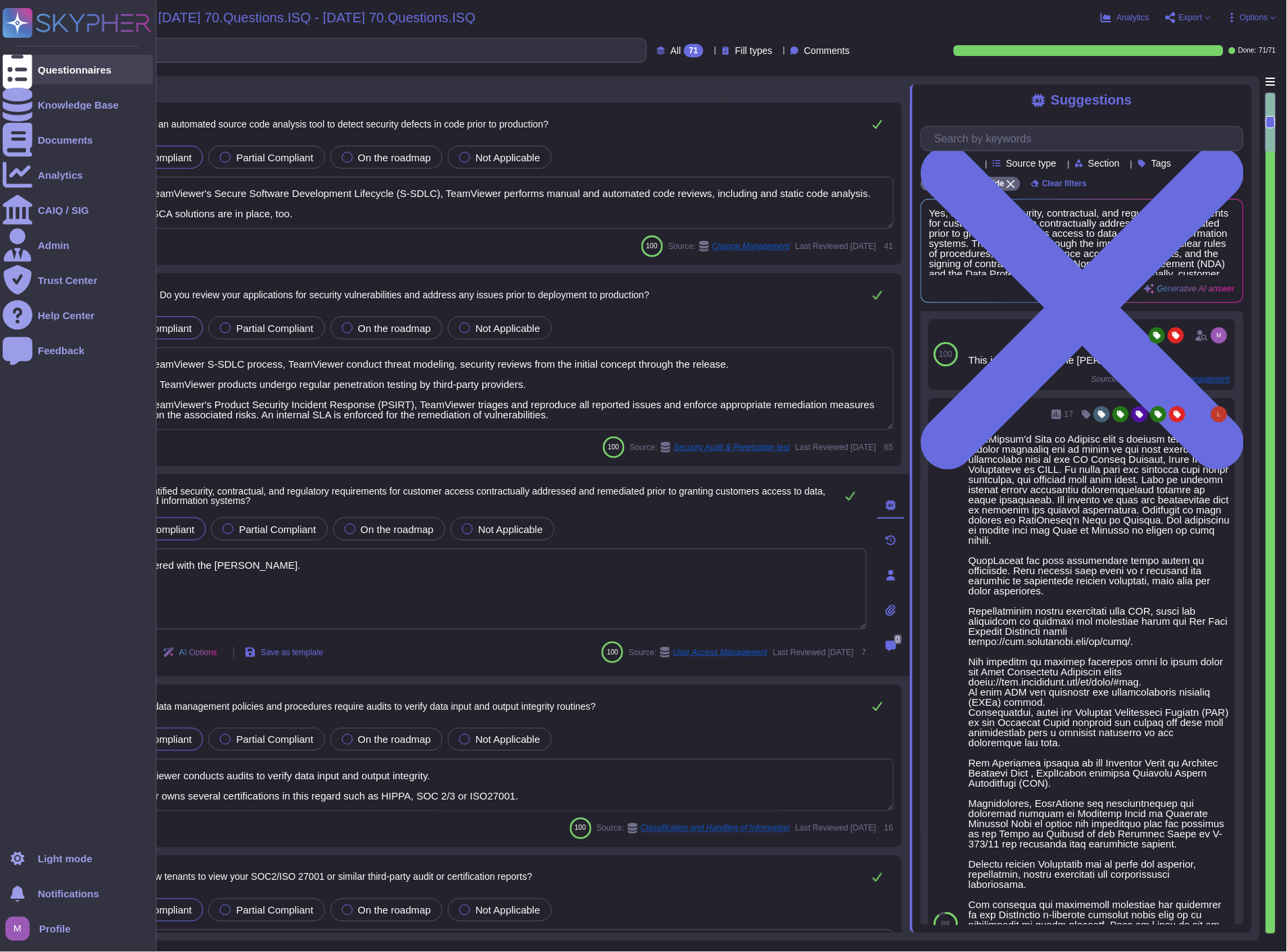
click at [16, 67] on icon at bounding box center [17, 70] width 30 height 40
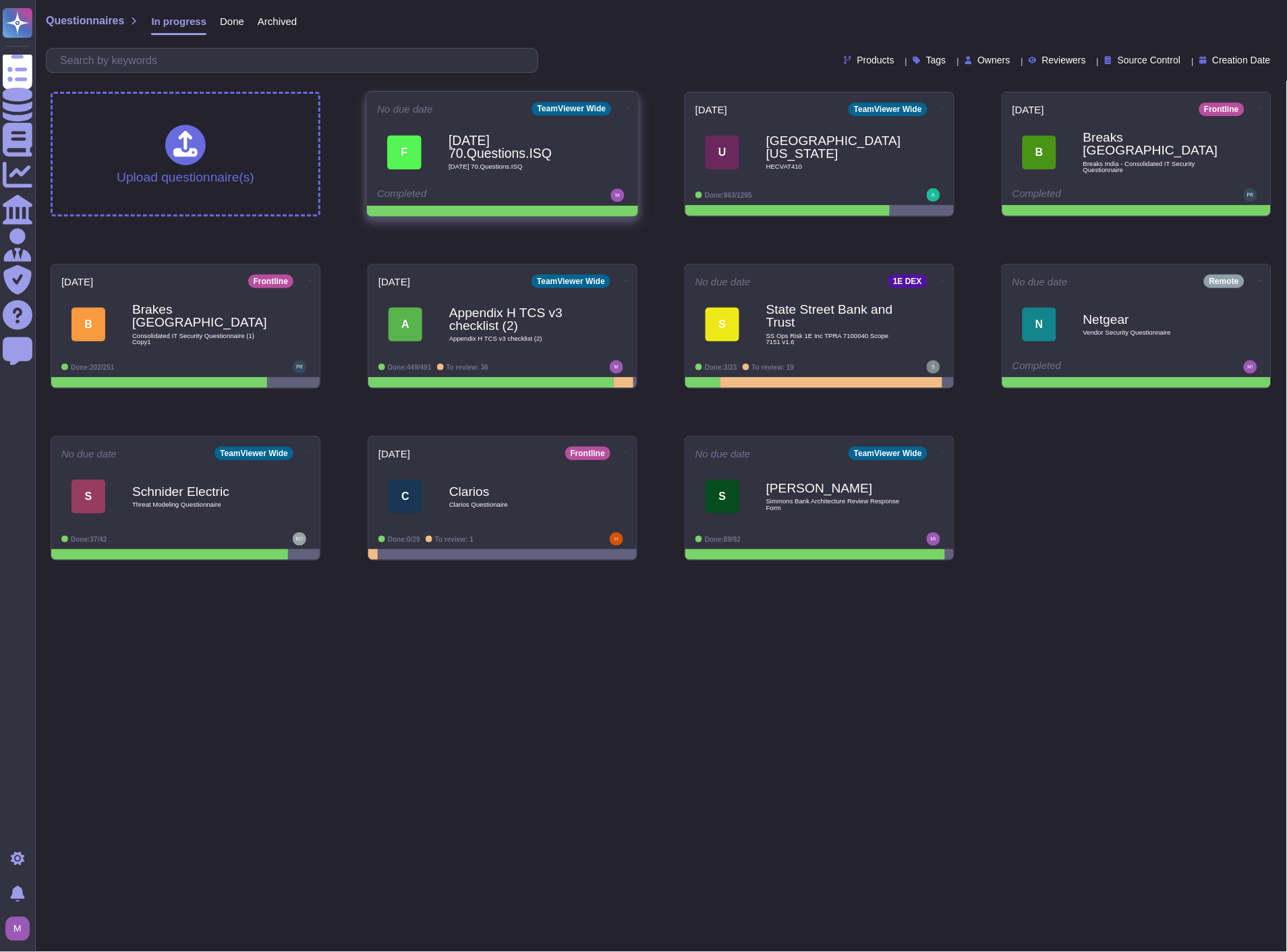
click at [625, 103] on span at bounding box center [628, 107] width 5 height 14
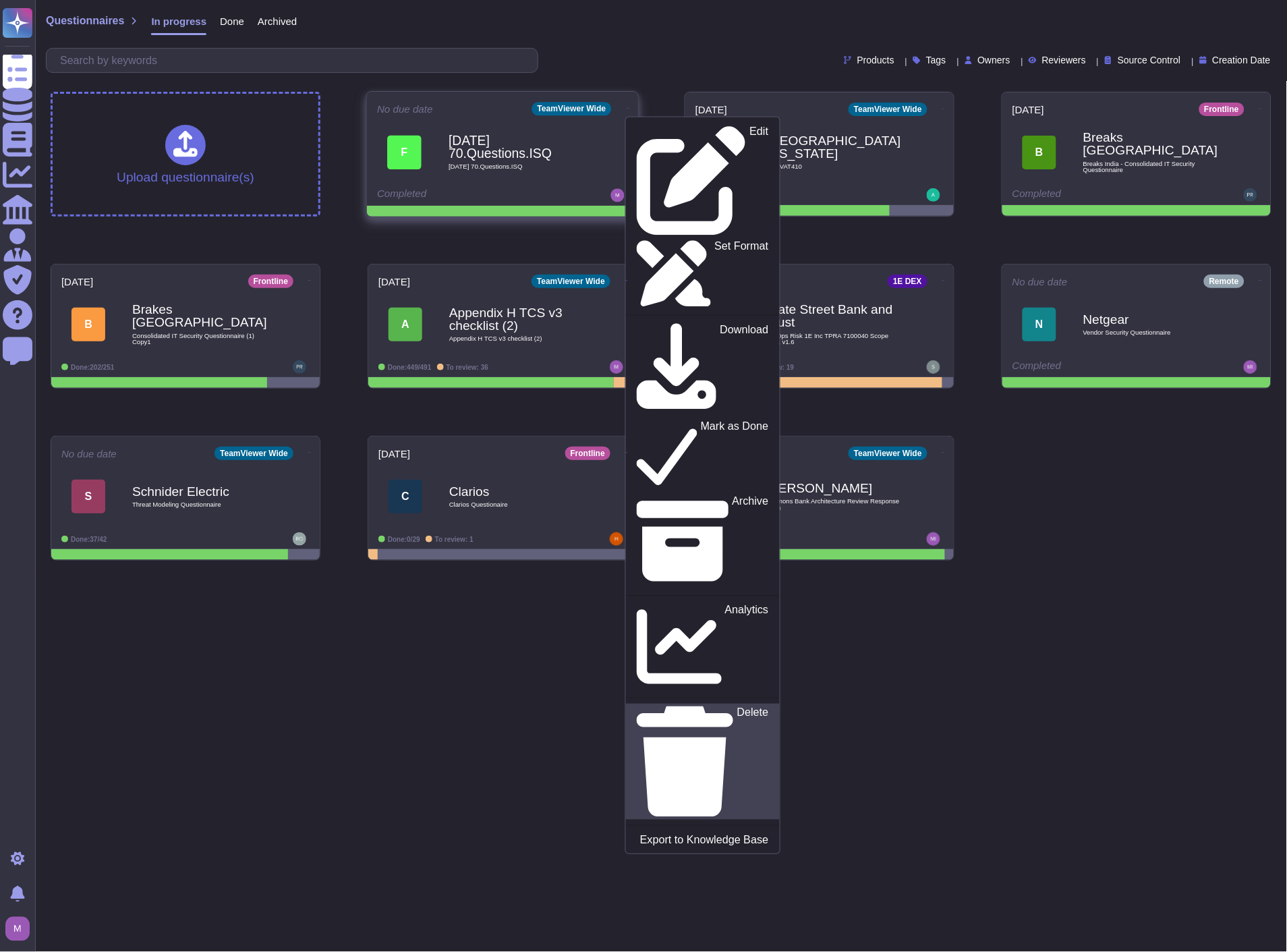
click at [738, 707] on p "Delete" at bounding box center [753, 762] width 31 height 110
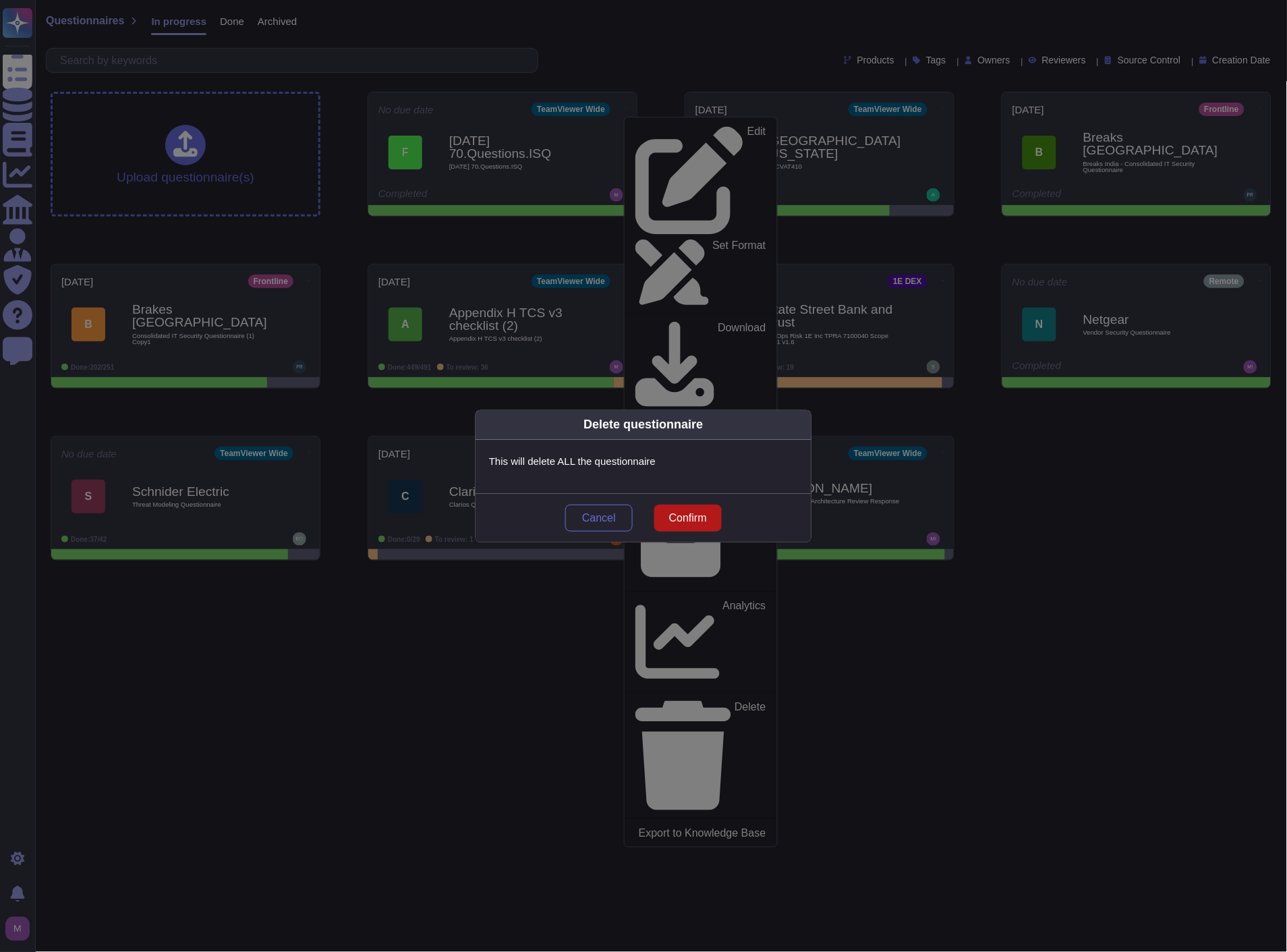
click at [686, 515] on span "Confirm" at bounding box center [688, 518] width 38 height 11
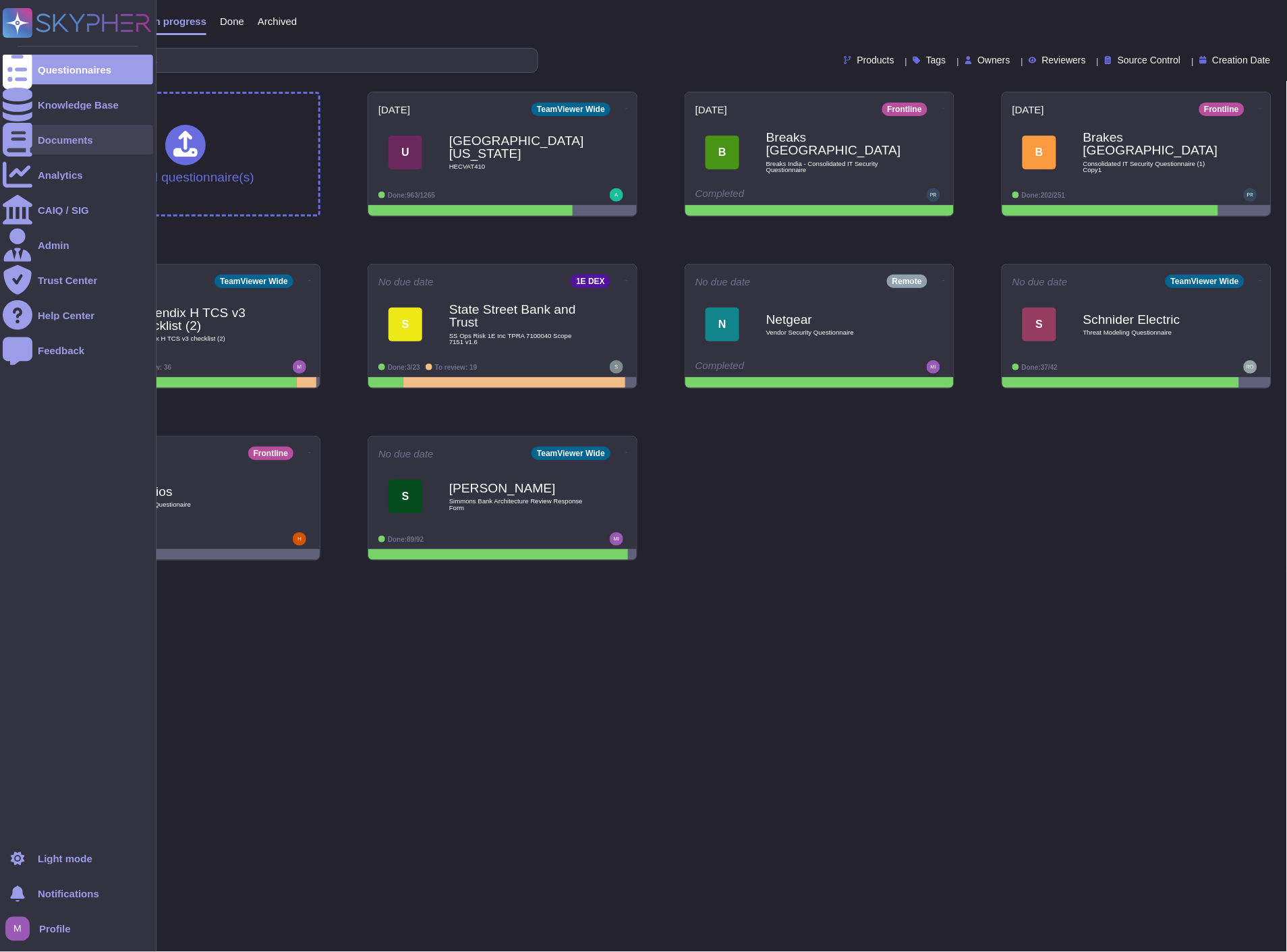
click at [54, 142] on div "Documents" at bounding box center [65, 140] width 55 height 10
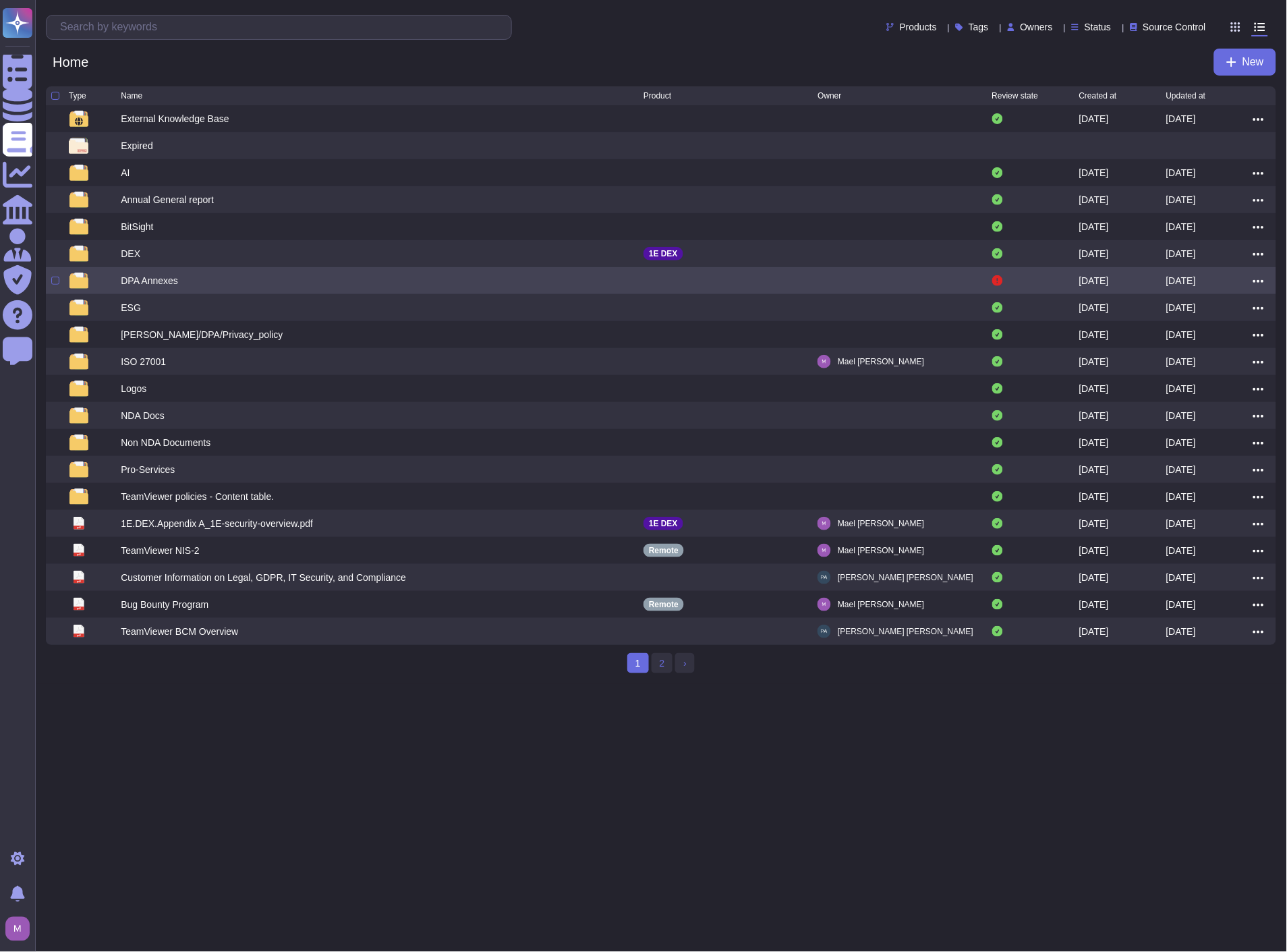
click at [387, 272] on div "DPA Annexes [DATE] [DATE]" at bounding box center [661, 280] width 1230 height 27
click at [119, 279] on div at bounding box center [95, 280] width 52 height 16
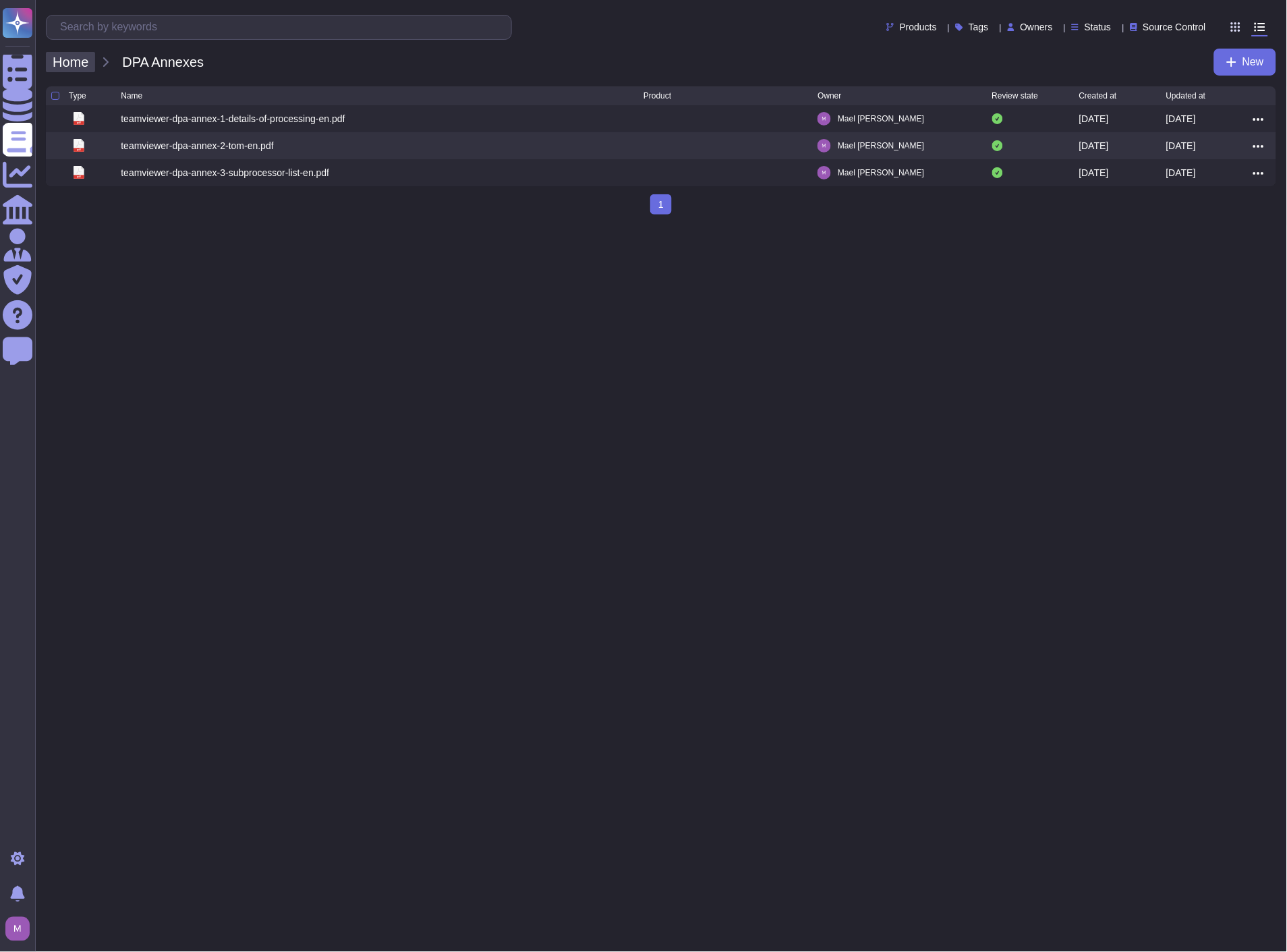
click at [86, 63] on span "Home" at bounding box center [70, 62] width 49 height 20
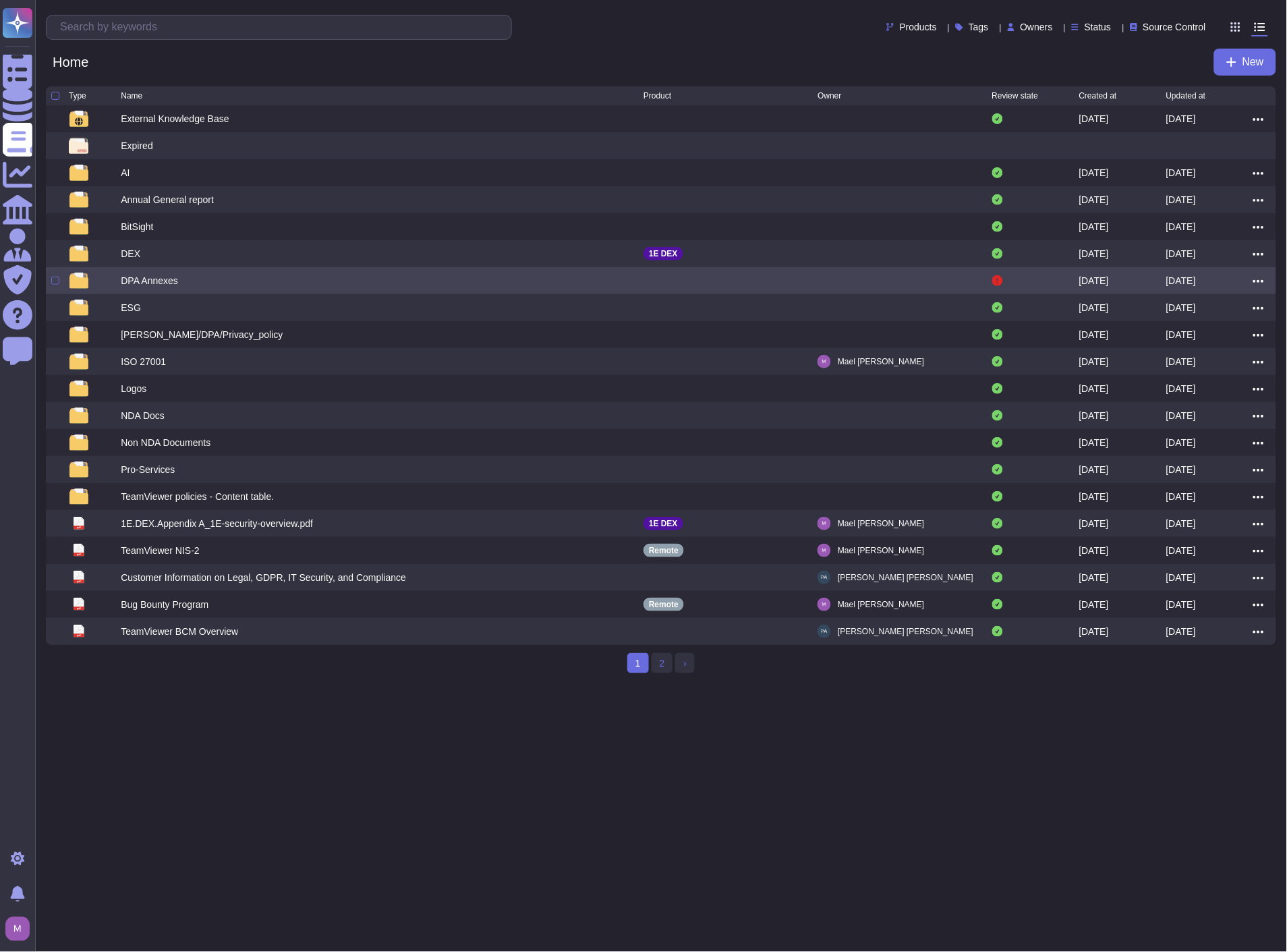
click at [743, 282] on div at bounding box center [731, 280] width 174 height 16
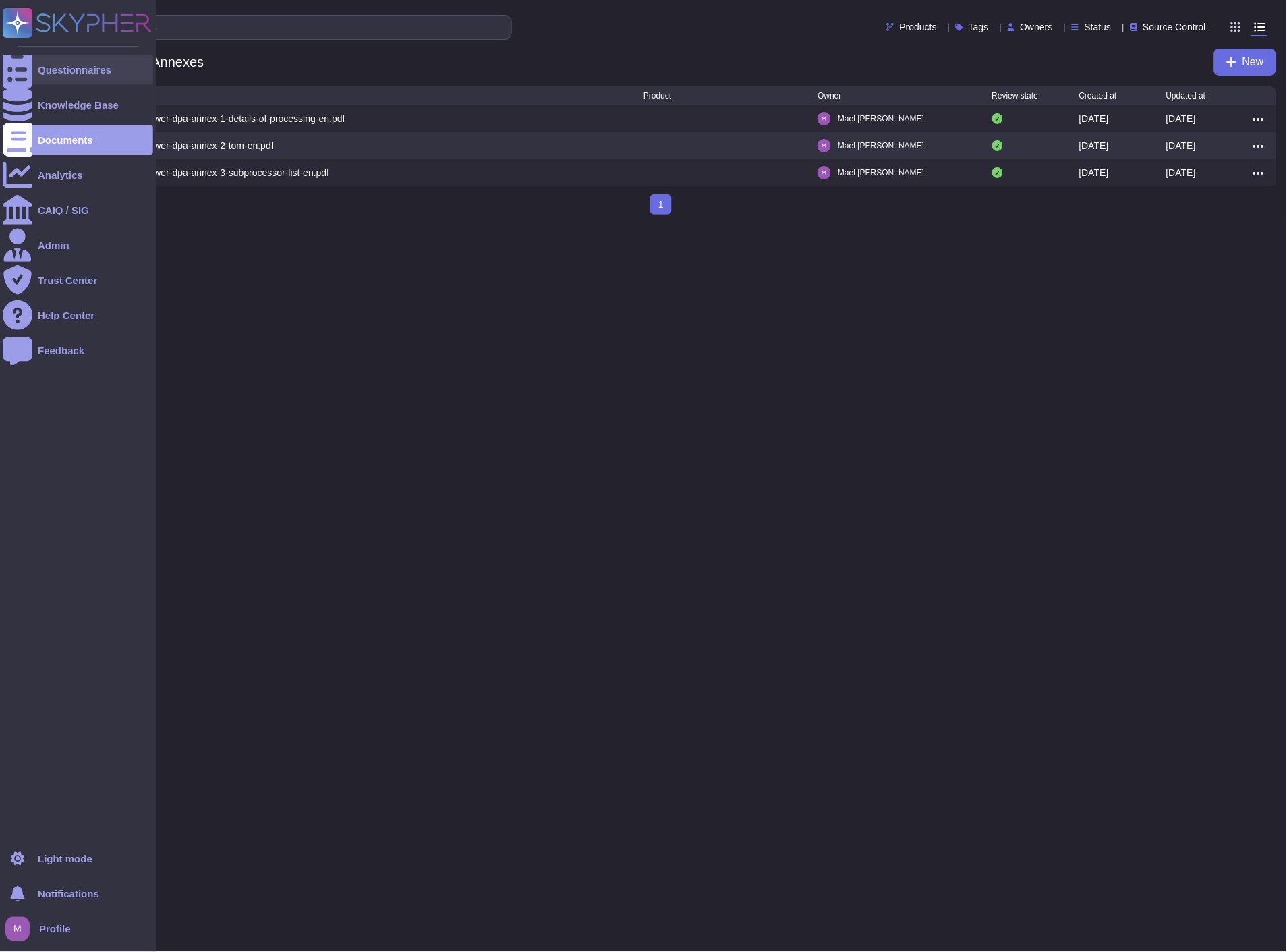
click at [64, 66] on div "Questionnaires" at bounding box center [75, 70] width 74 height 10
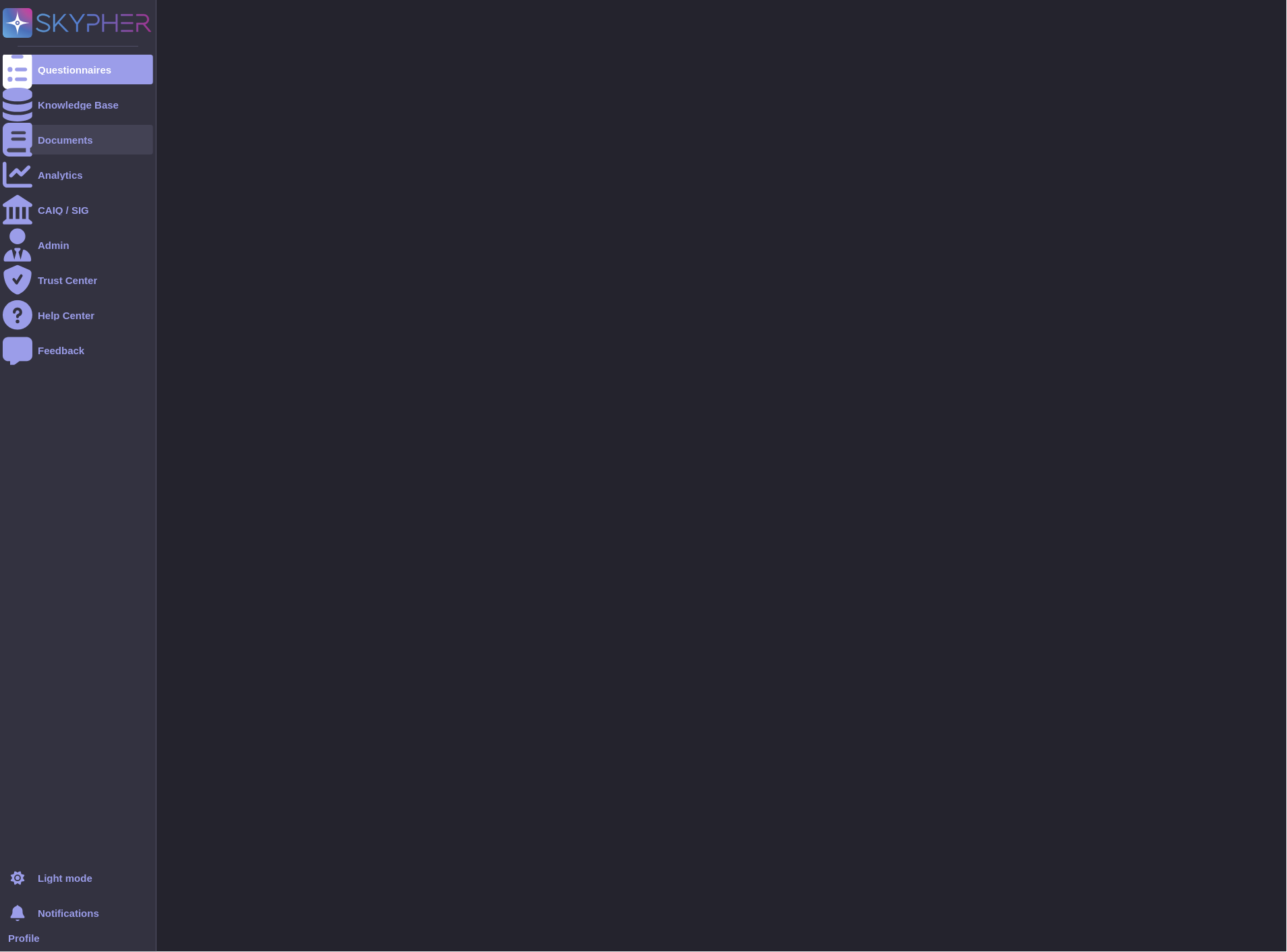
click at [27, 144] on div at bounding box center [17, 140] width 30 height 30
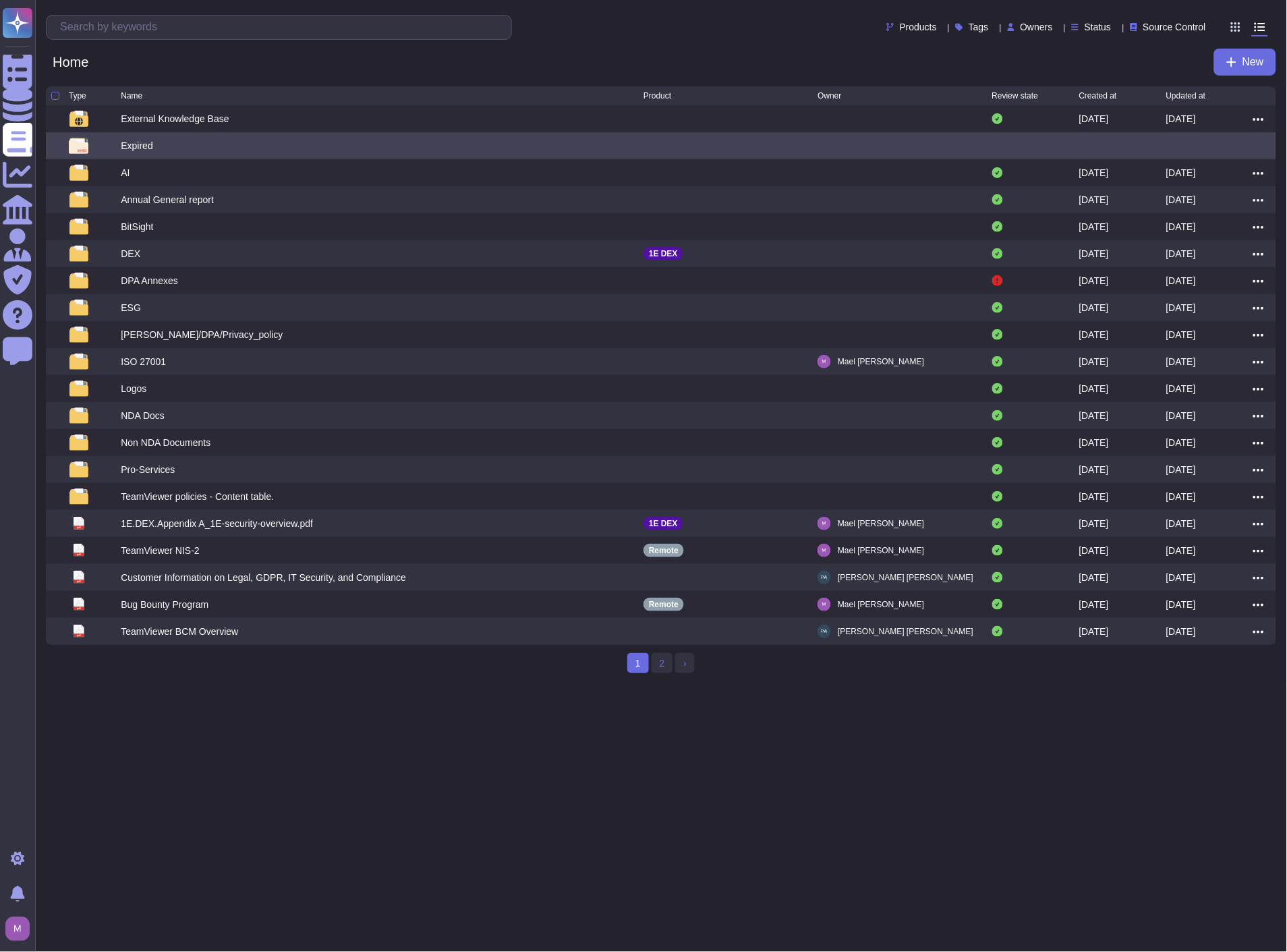
click at [171, 147] on div "Expired" at bounding box center [382, 145] width 523 height 16
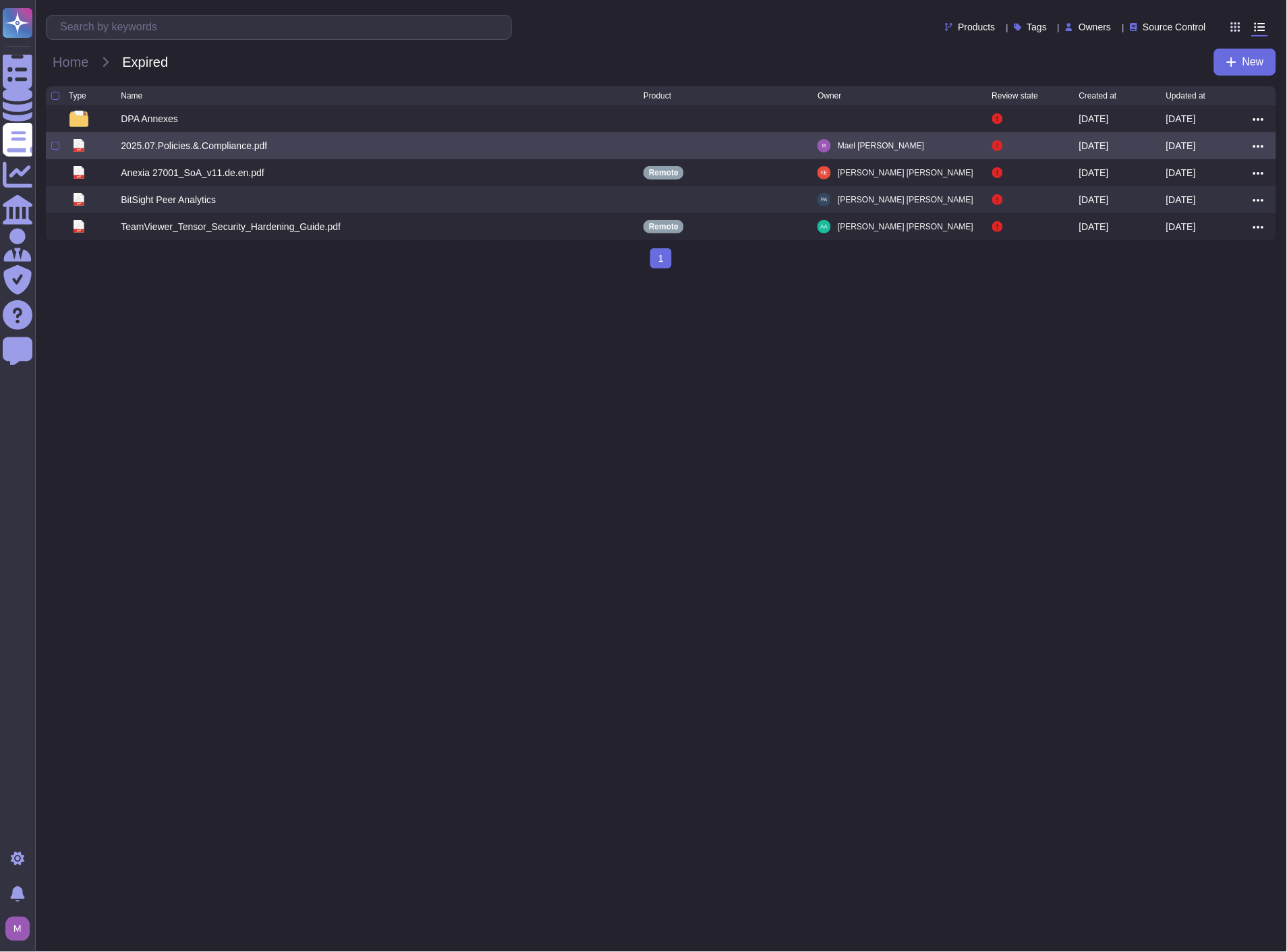
click at [1263, 147] on icon at bounding box center [1259, 146] width 11 height 12
click at [1224, 193] on link "Edit" at bounding box center [1210, 188] width 107 height 19
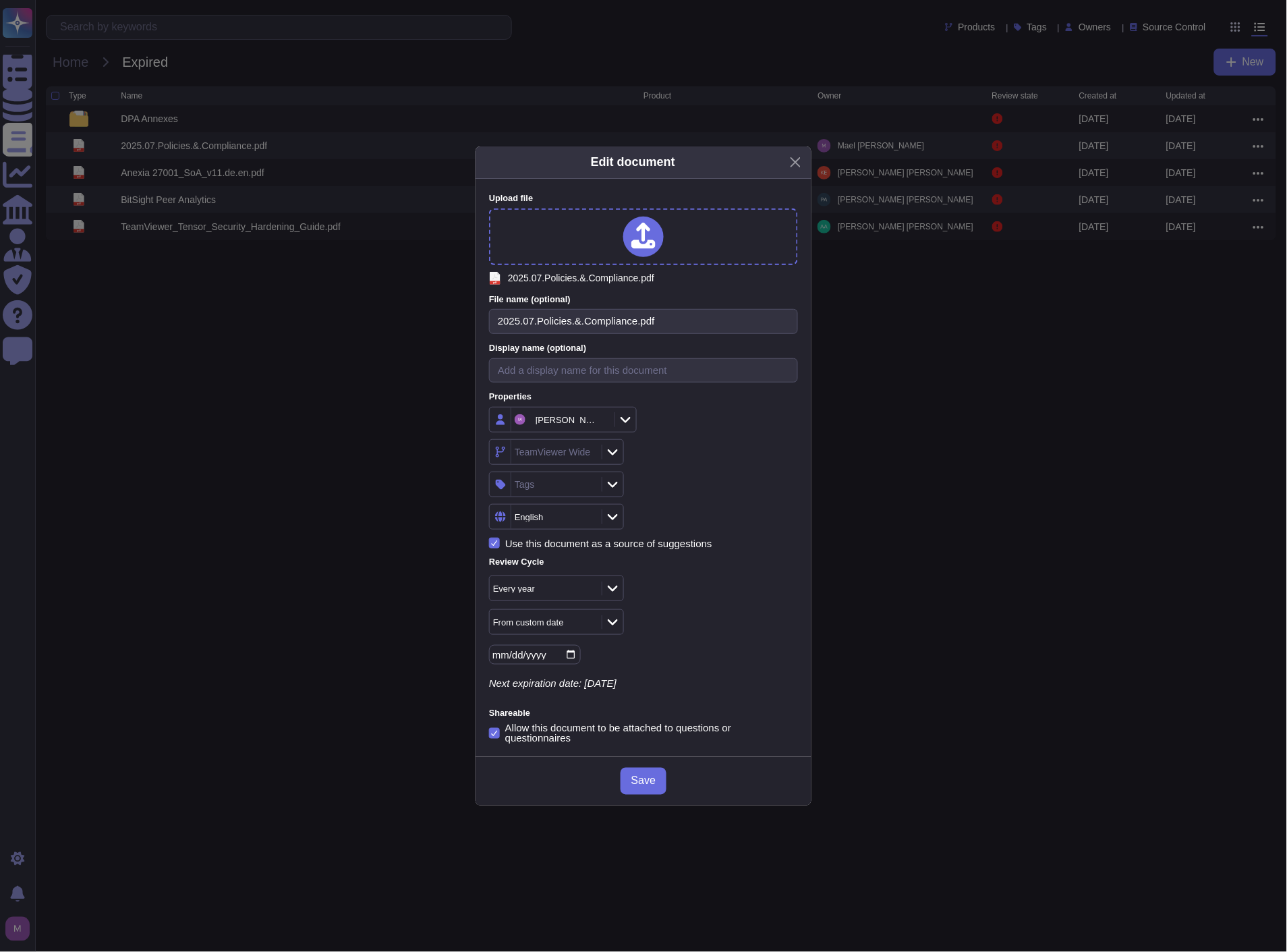
click at [574, 619] on div "From custom date" at bounding box center [538, 622] width 92 height 9
click at [544, 698] on span "From [DATE]" at bounding box center [532, 695] width 58 height 12
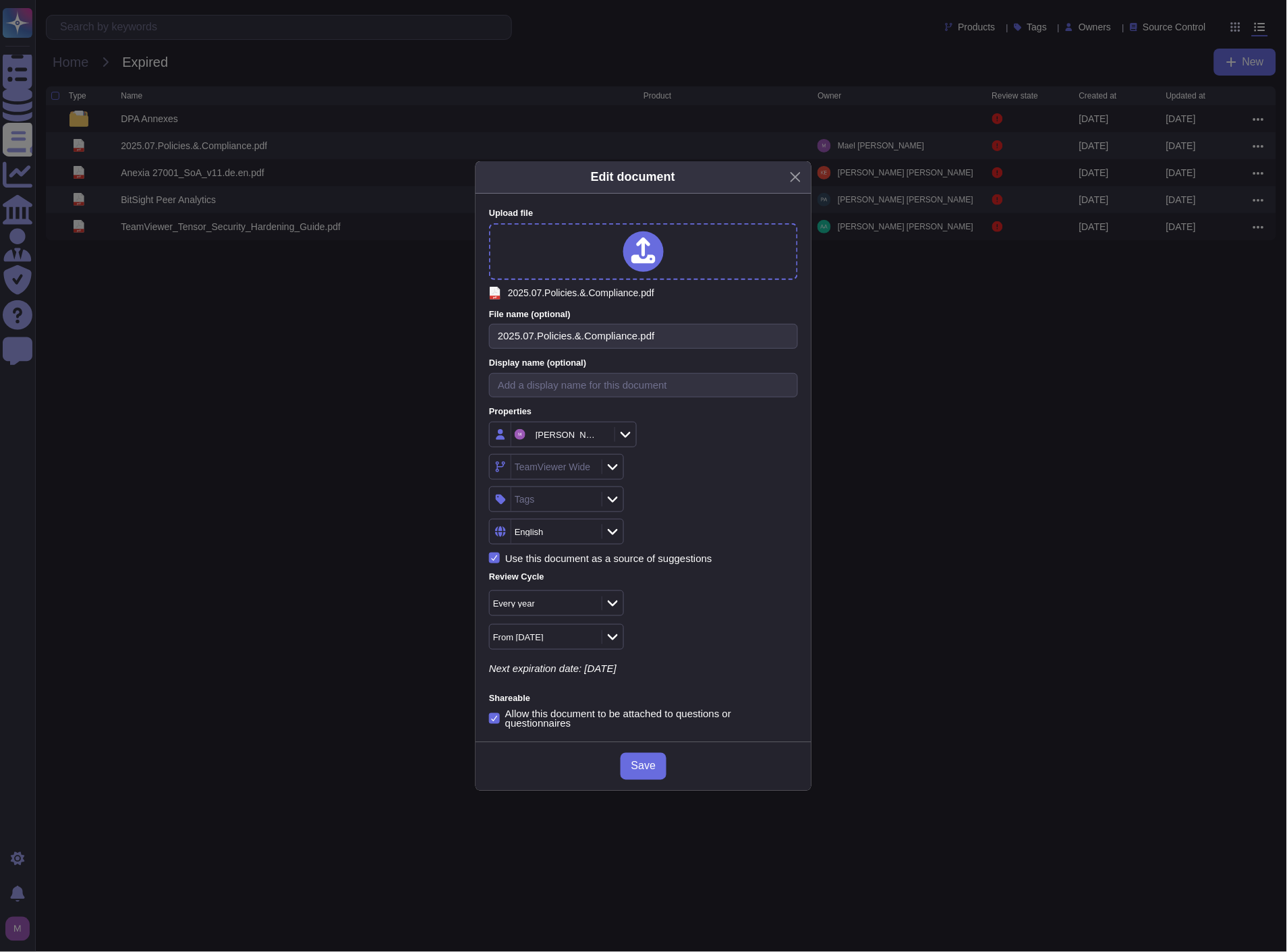
click at [652, 769] on span "Save" at bounding box center [644, 767] width 24 height 11
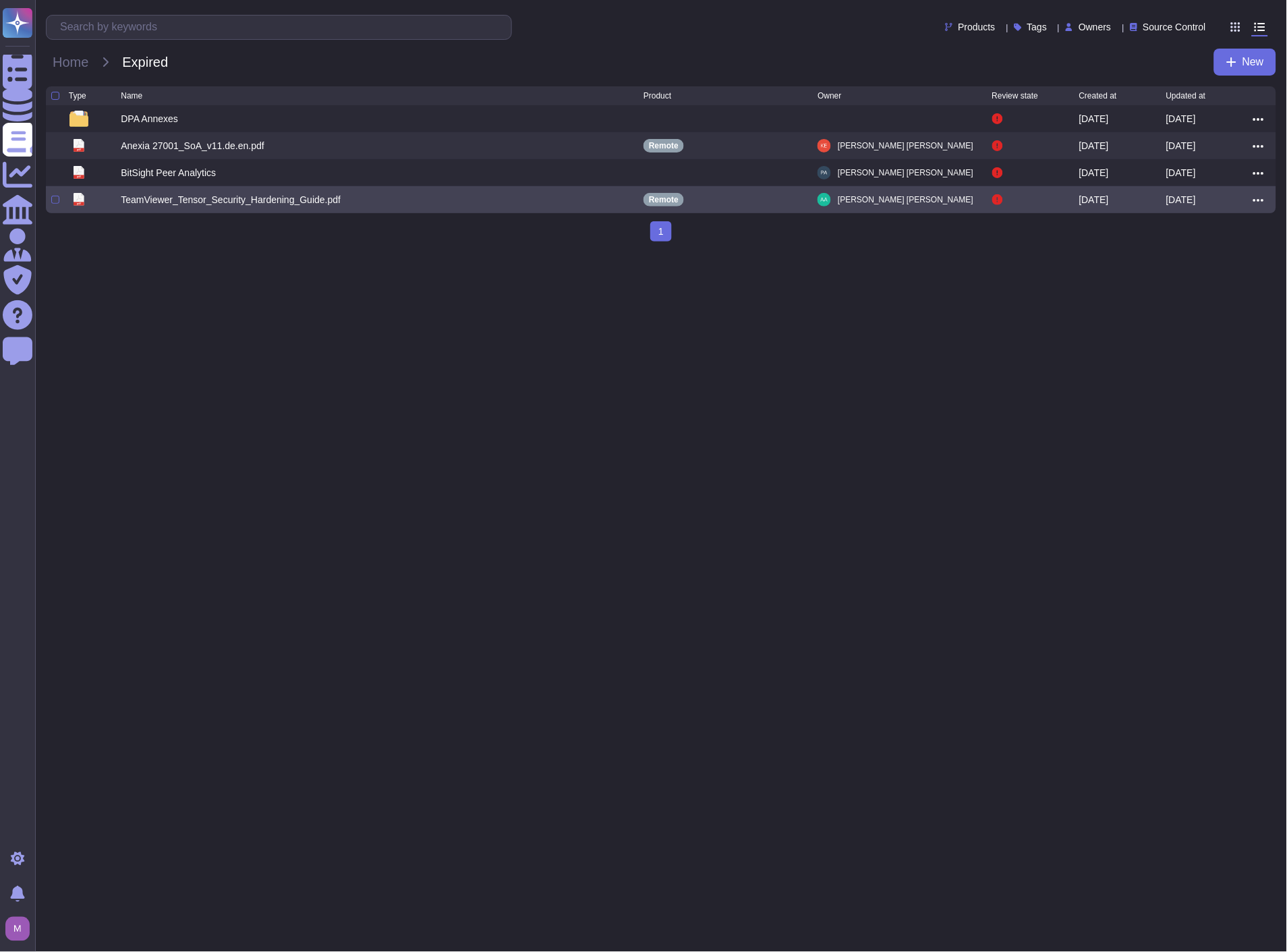
click at [1257, 202] on icon at bounding box center [1259, 200] width 11 height 2
click at [1224, 241] on link "Edit" at bounding box center [1210, 242] width 107 height 19
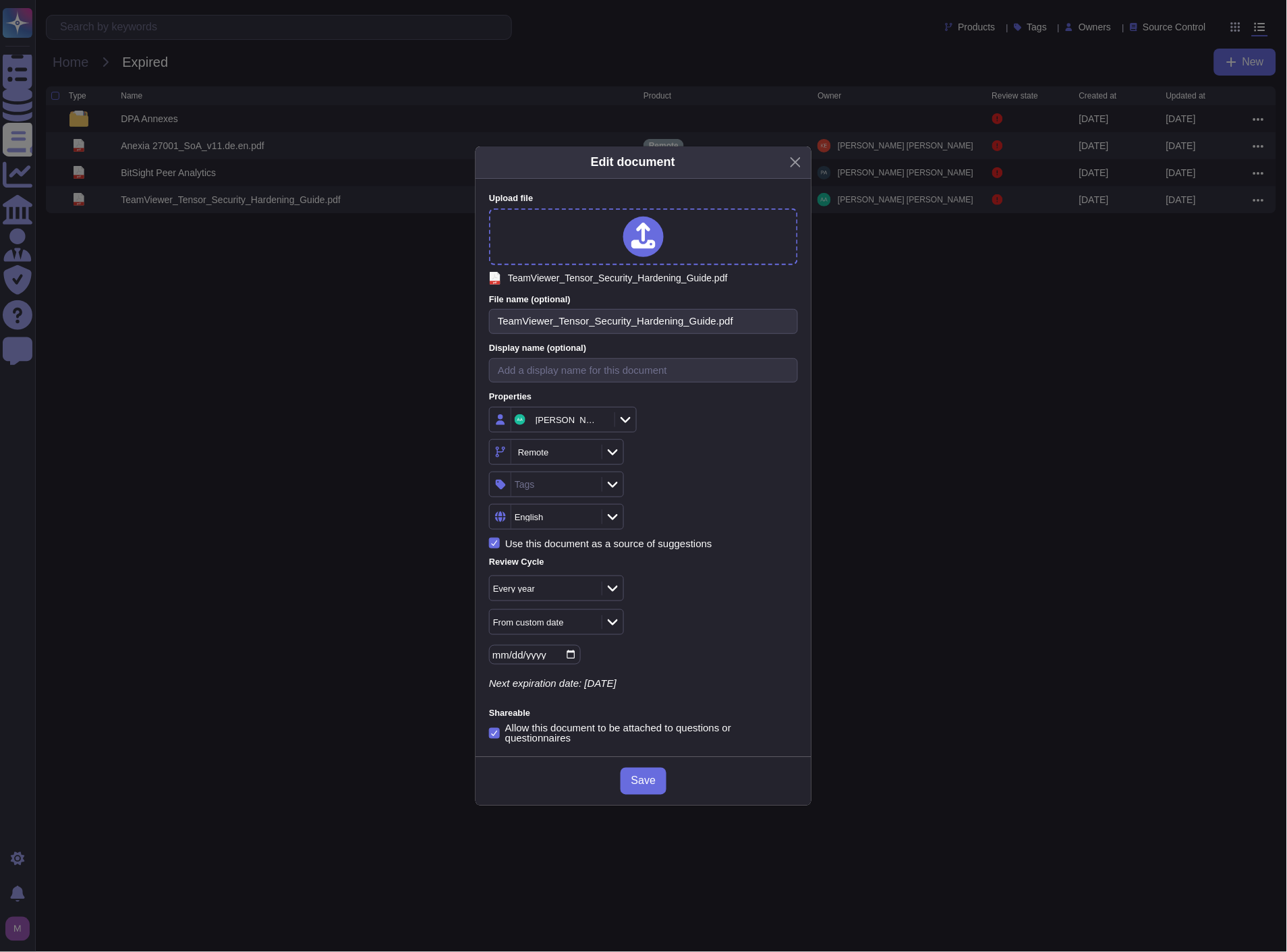
click at [567, 590] on div "Every year" at bounding box center [538, 589] width 92 height 9
click at [707, 589] on div "Every year" at bounding box center [644, 588] width 309 height 26
click at [541, 617] on div "From custom date" at bounding box center [544, 622] width 108 height 24
click at [551, 694] on span "From [DATE]" at bounding box center [532, 695] width 58 height 12
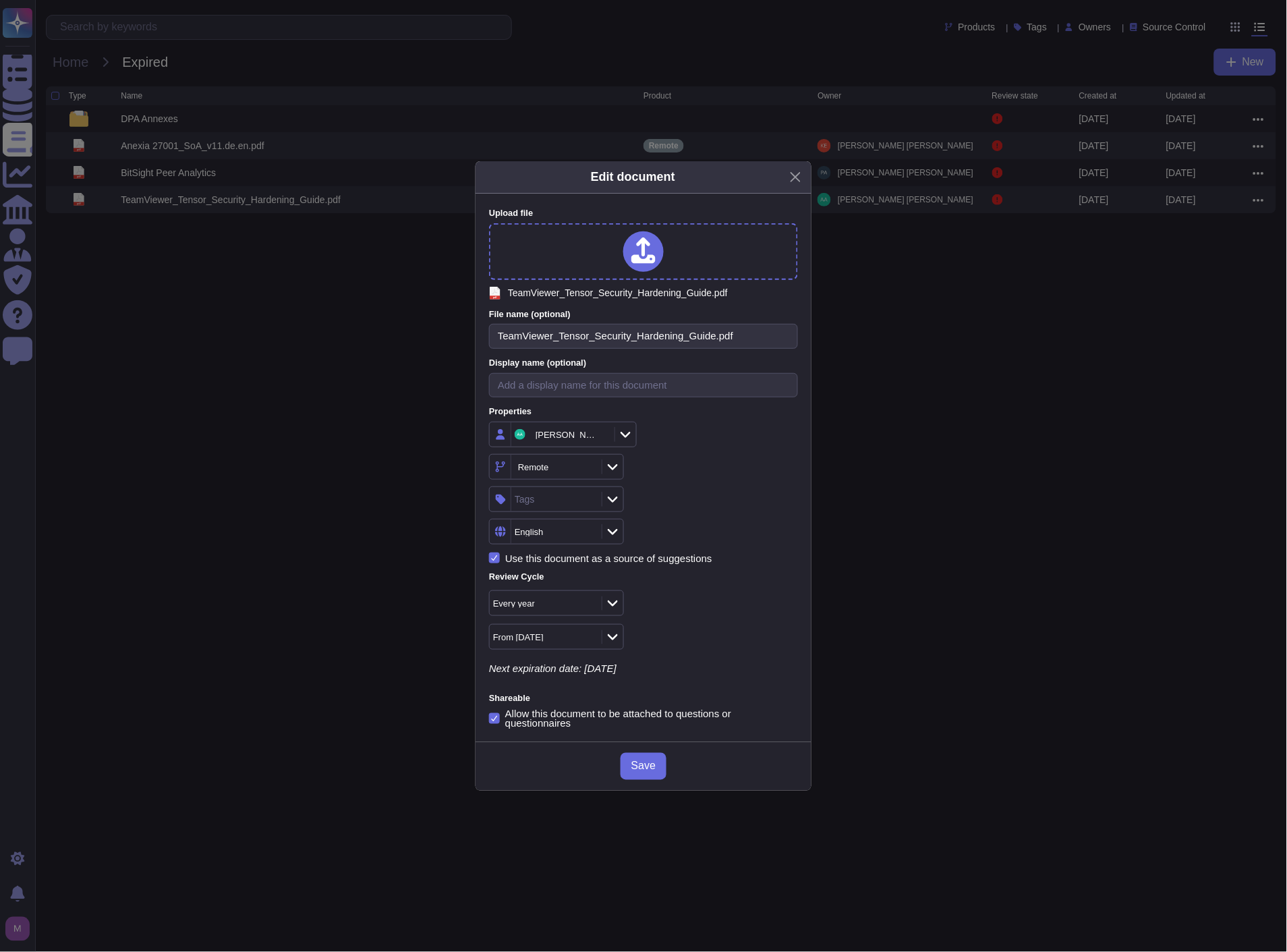
click at [653, 765] on span "Save" at bounding box center [644, 767] width 24 height 11
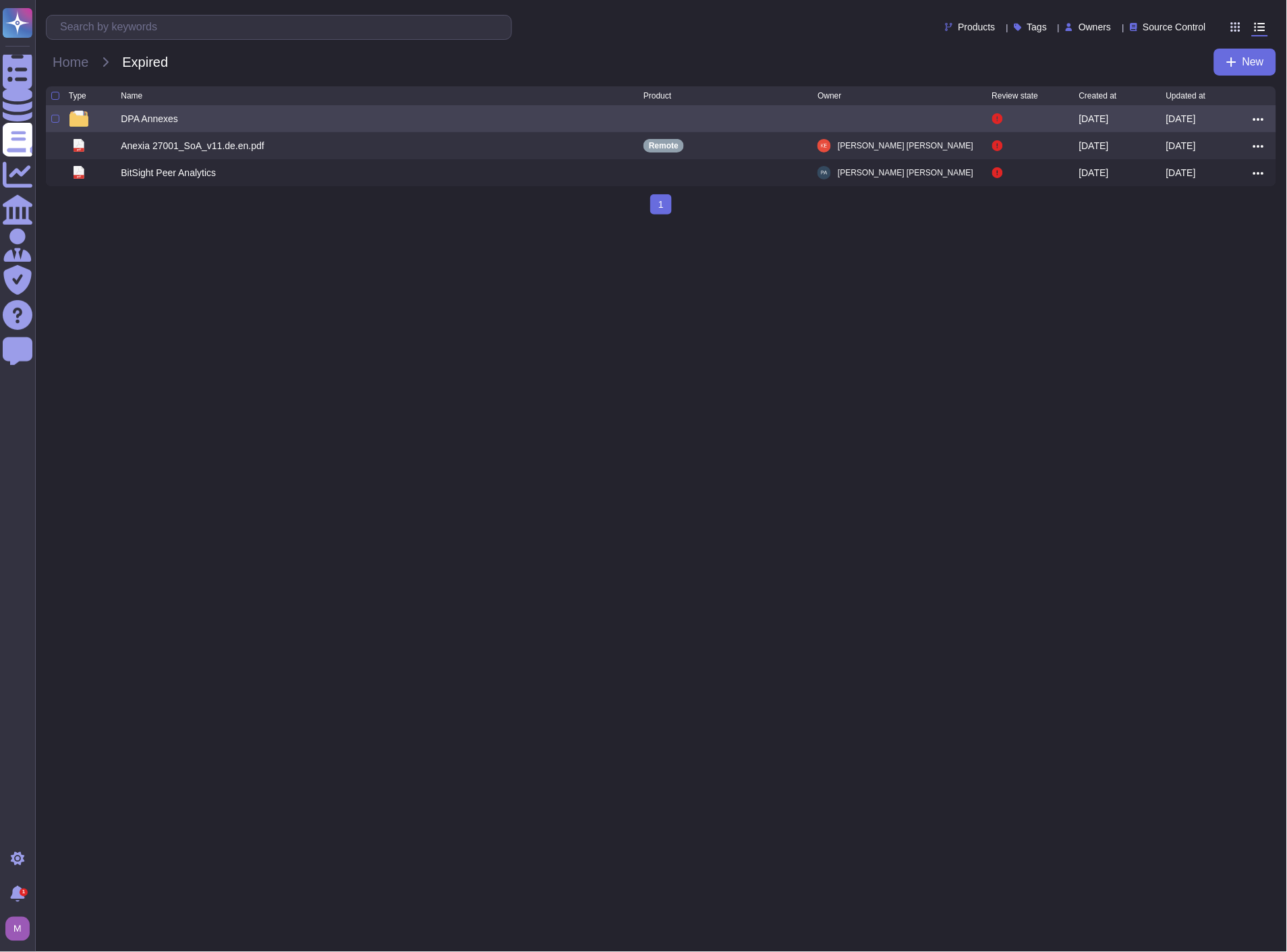
click at [164, 115] on div "DPA Annexes" at bounding box center [149, 119] width 57 height 13
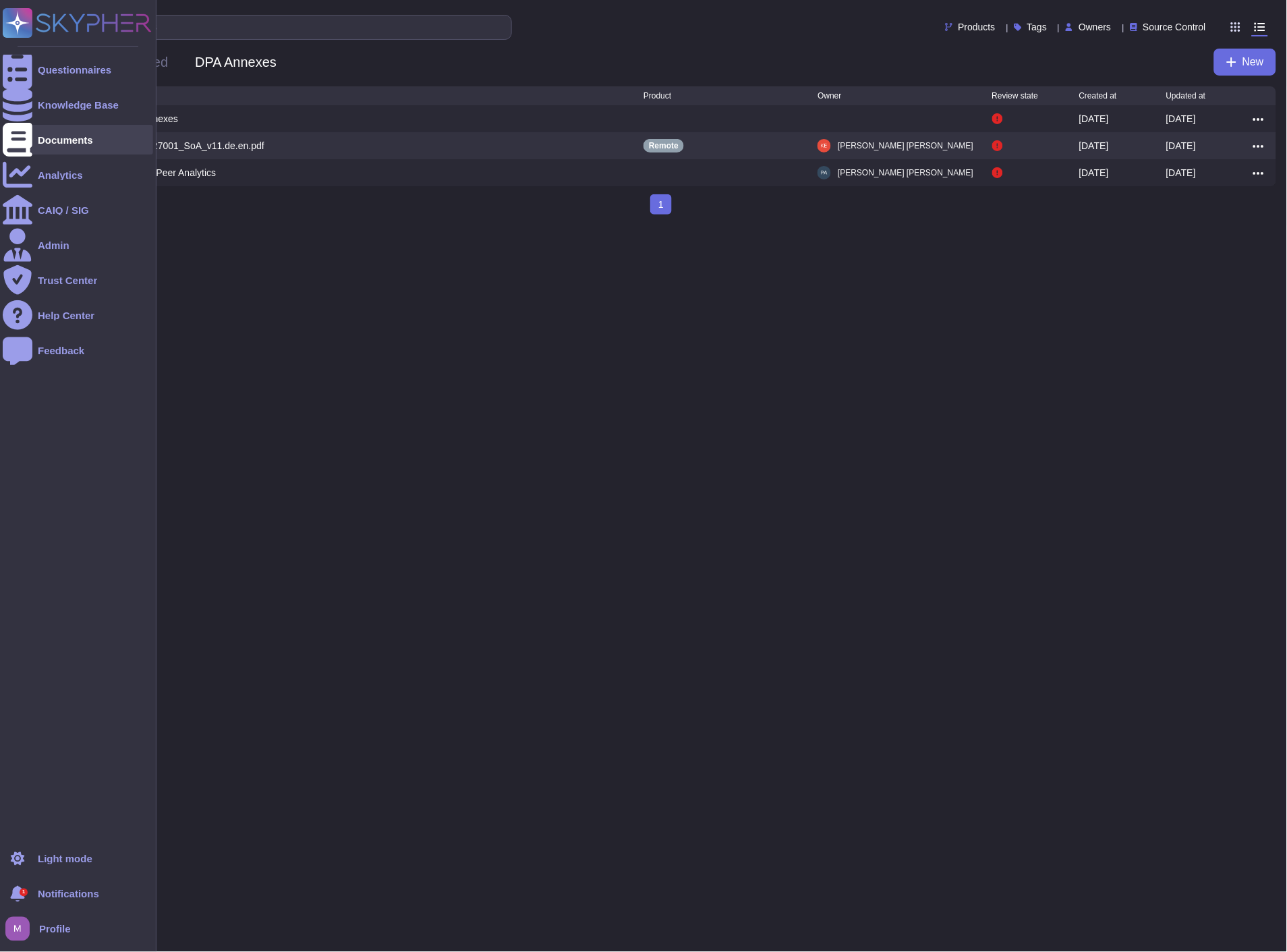
click at [13, 145] on icon at bounding box center [17, 139] width 30 height 34
click at [70, 137] on div "Documents" at bounding box center [65, 140] width 55 height 10
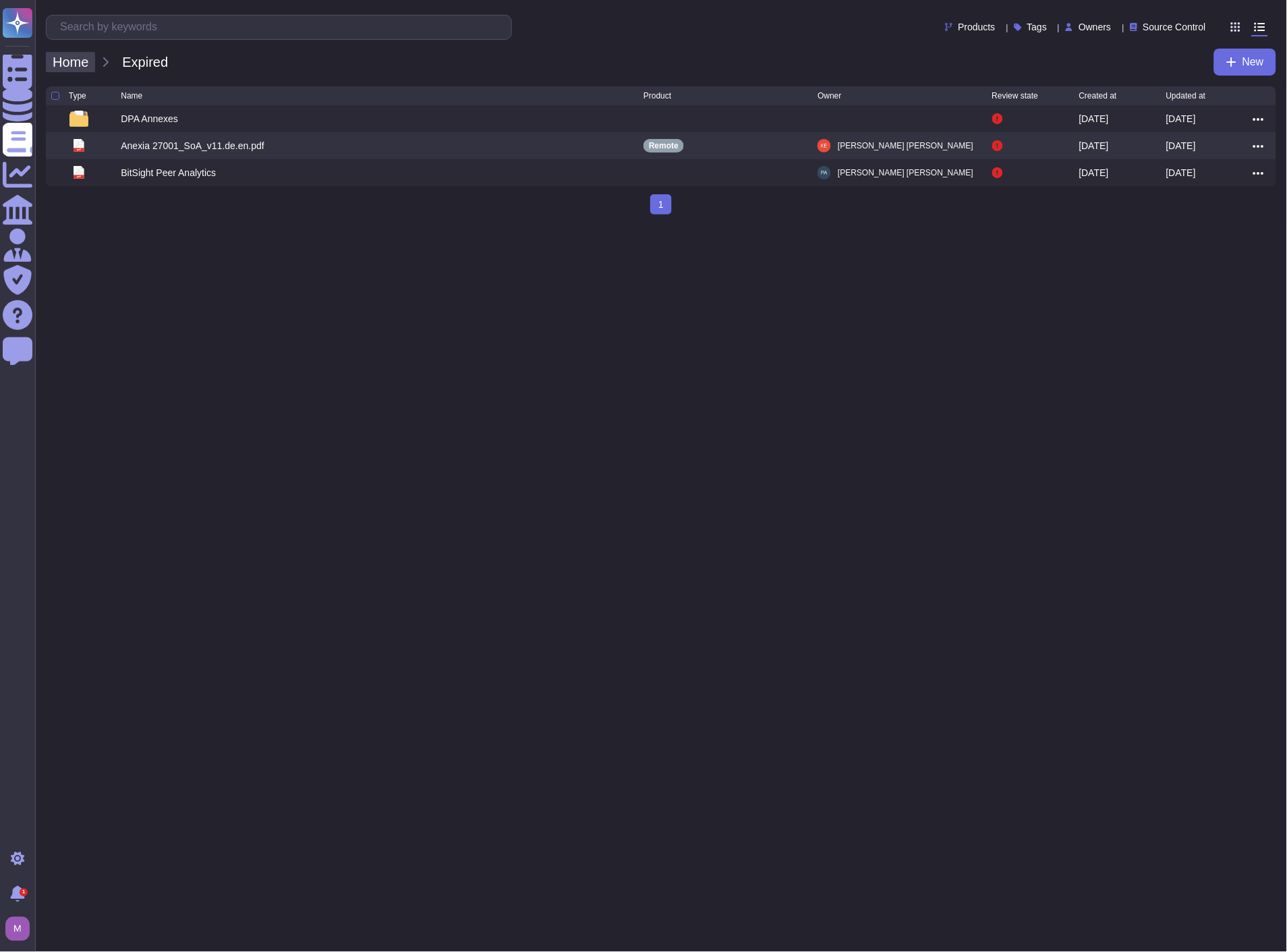
click at [75, 70] on span "Home" at bounding box center [70, 62] width 49 height 20
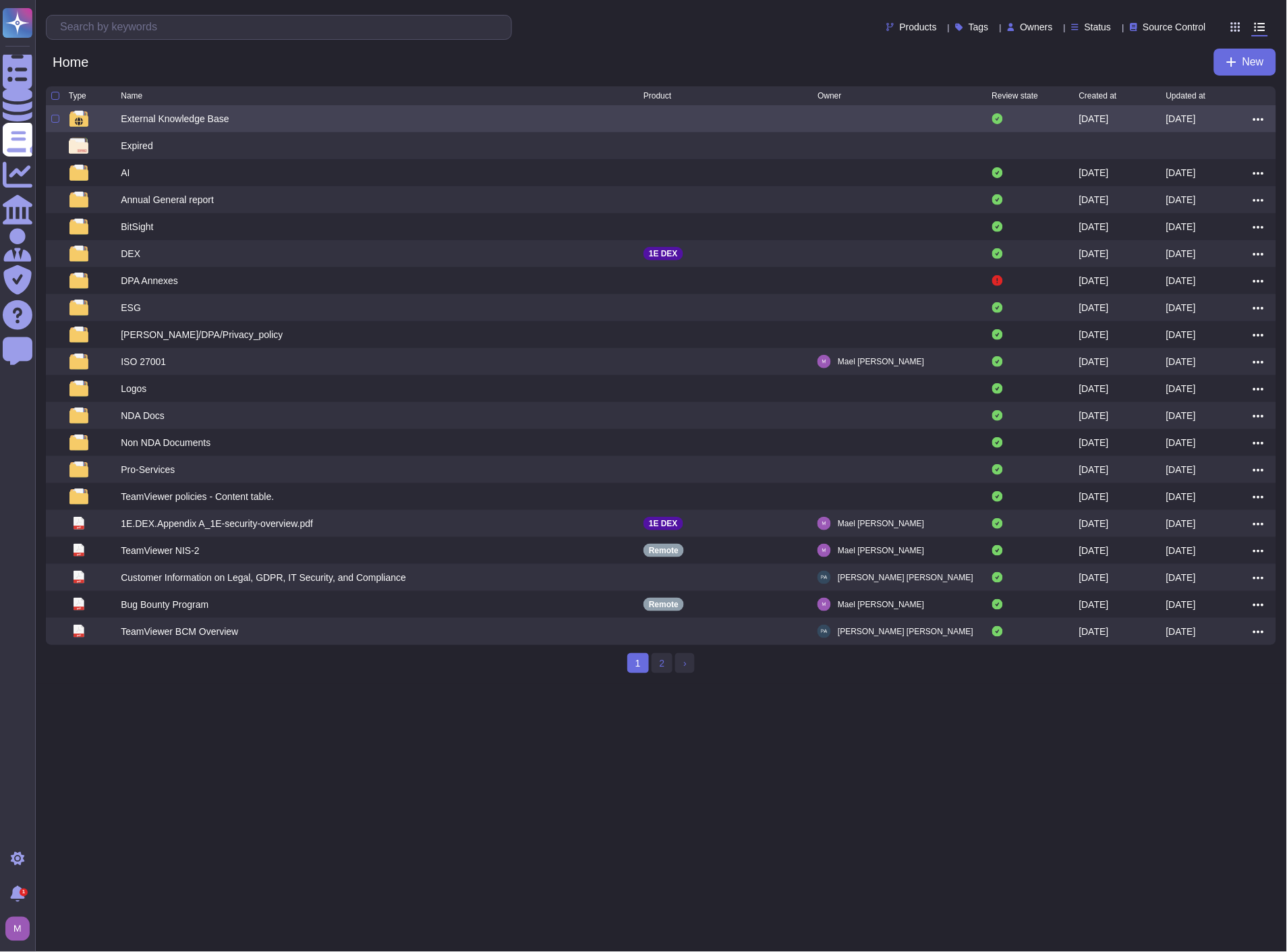
click at [178, 122] on div "External Knowledge Base" at bounding box center [175, 119] width 108 height 13
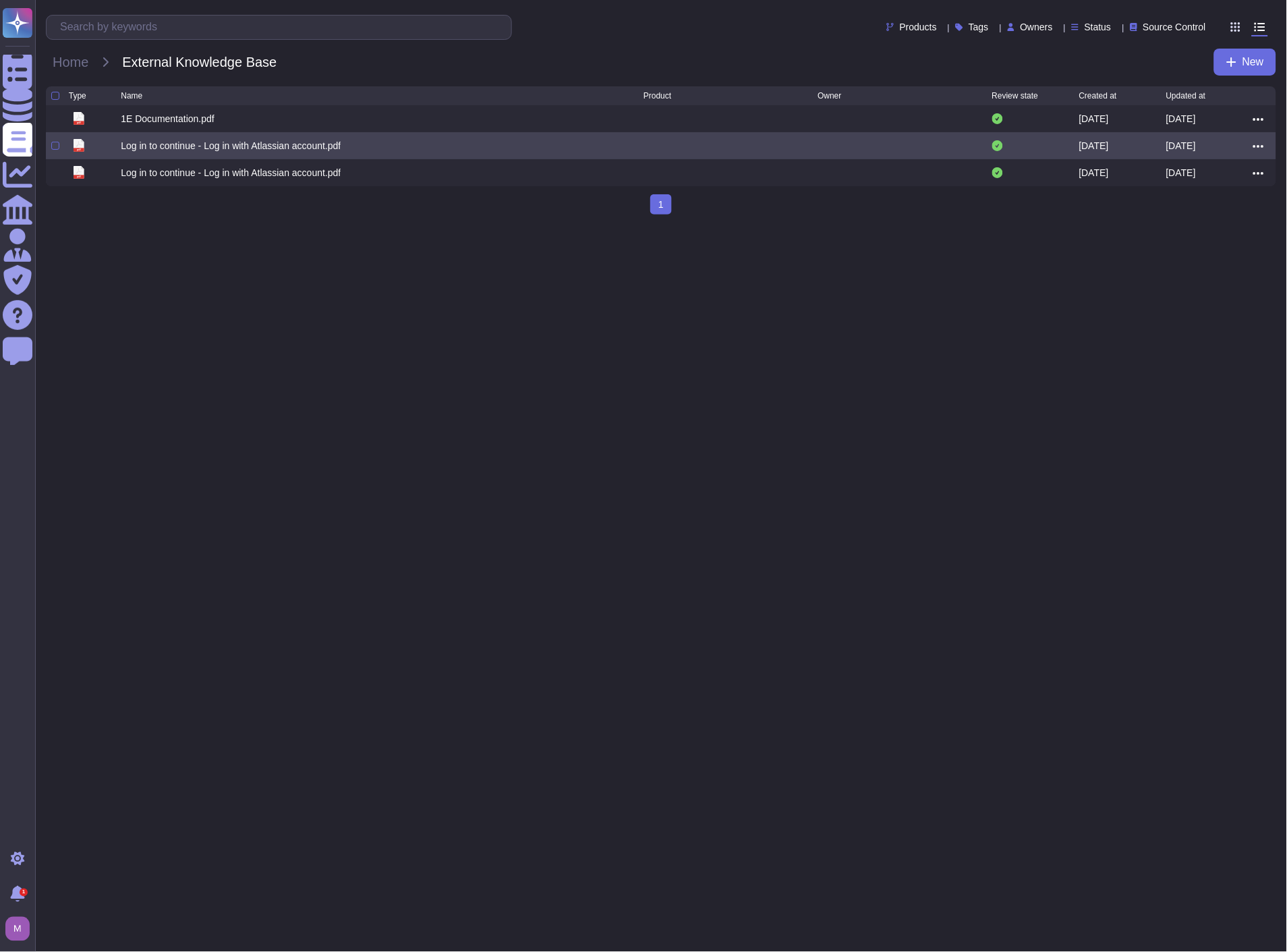
click at [192, 151] on div "Log in to continue - Log in with Atlassian account.pdf" at bounding box center [231, 145] width 220 height 13
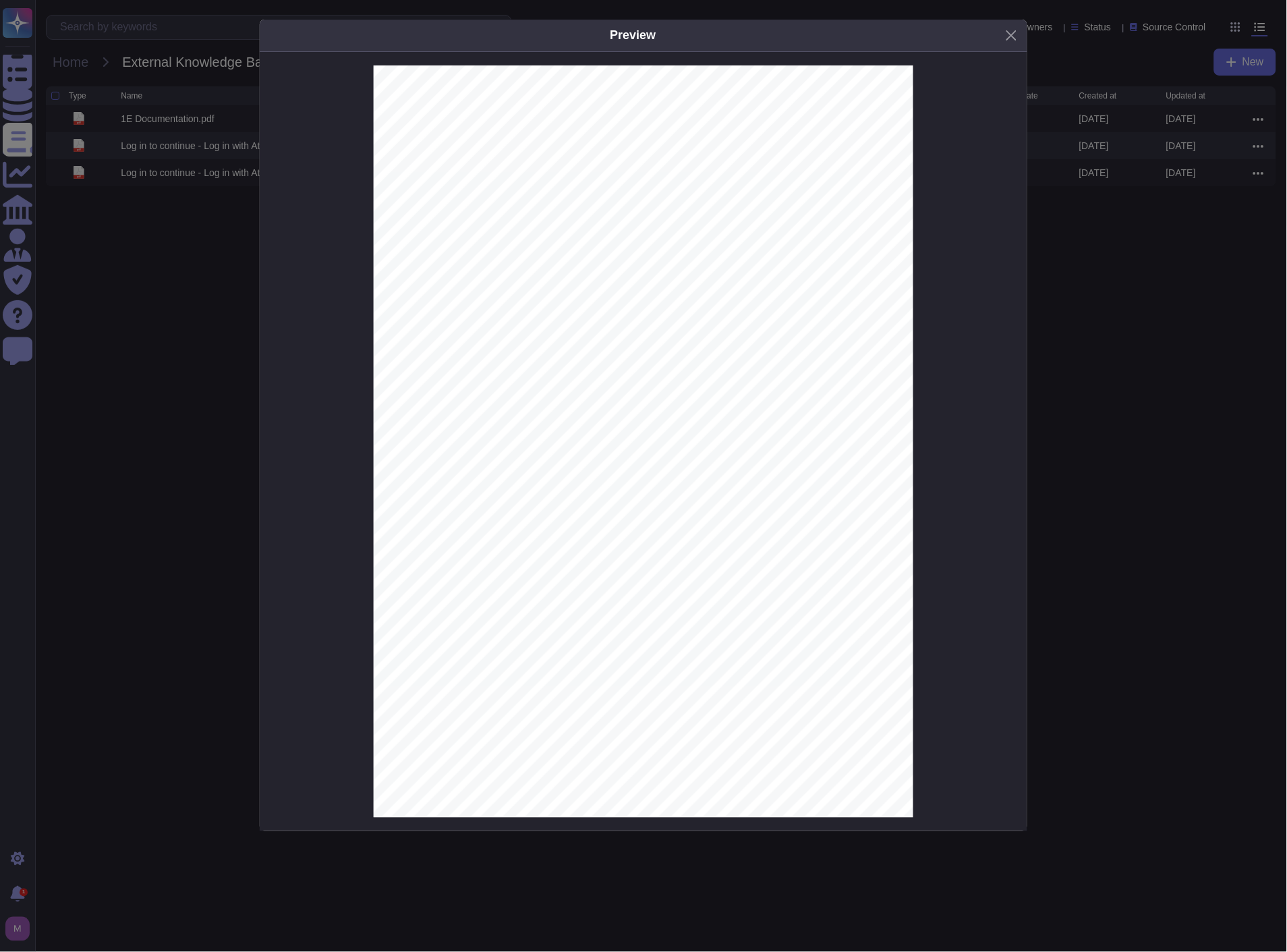
scroll to position [21, 0]
click at [1017, 31] on button "Close" at bounding box center [1012, 35] width 21 height 21
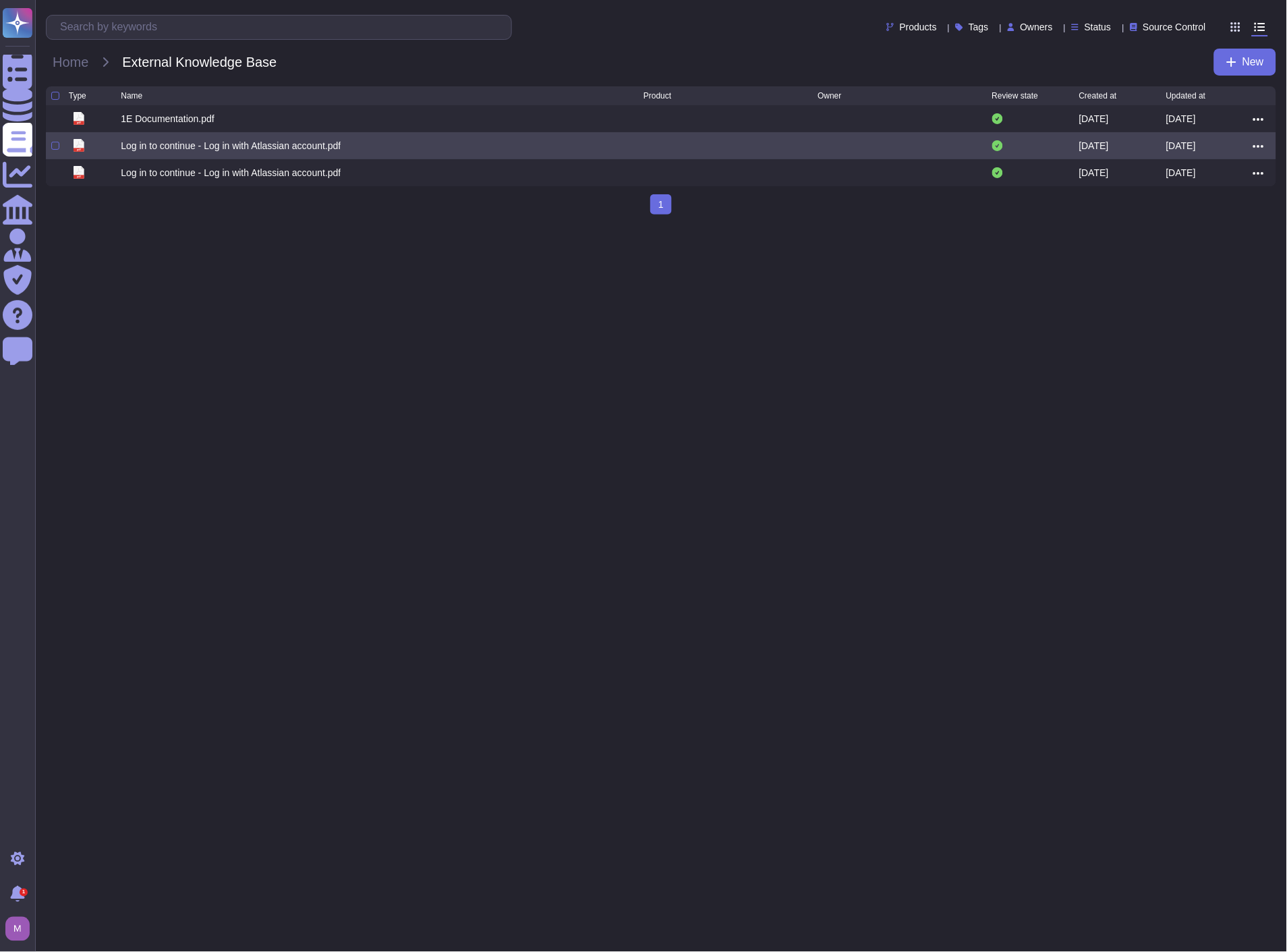
click at [1260, 145] on icon at bounding box center [1259, 146] width 11 height 12
click at [1190, 190] on link "Edit" at bounding box center [1210, 188] width 107 height 19
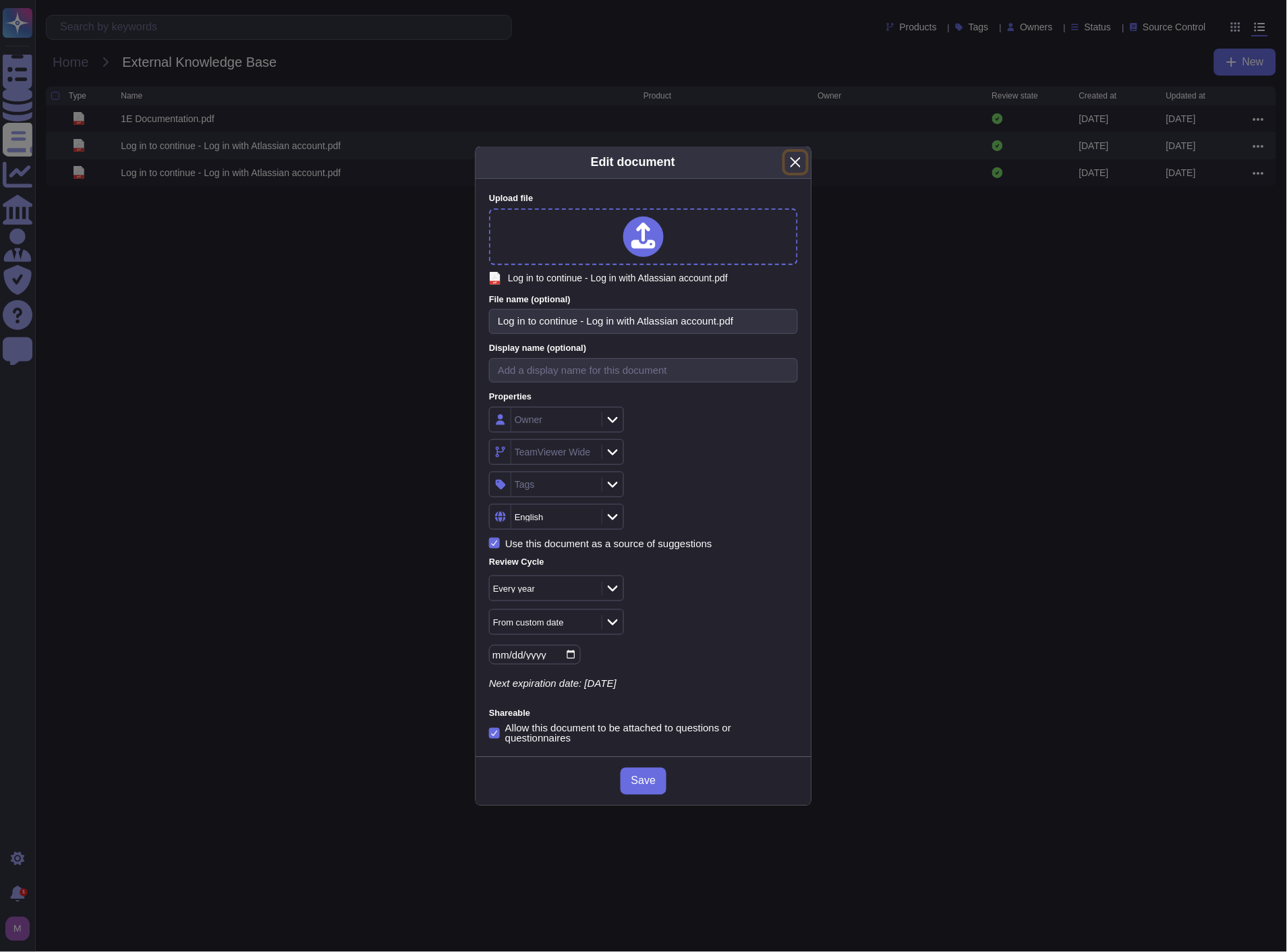
click at [793, 171] on button "Close" at bounding box center [796, 162] width 21 height 21
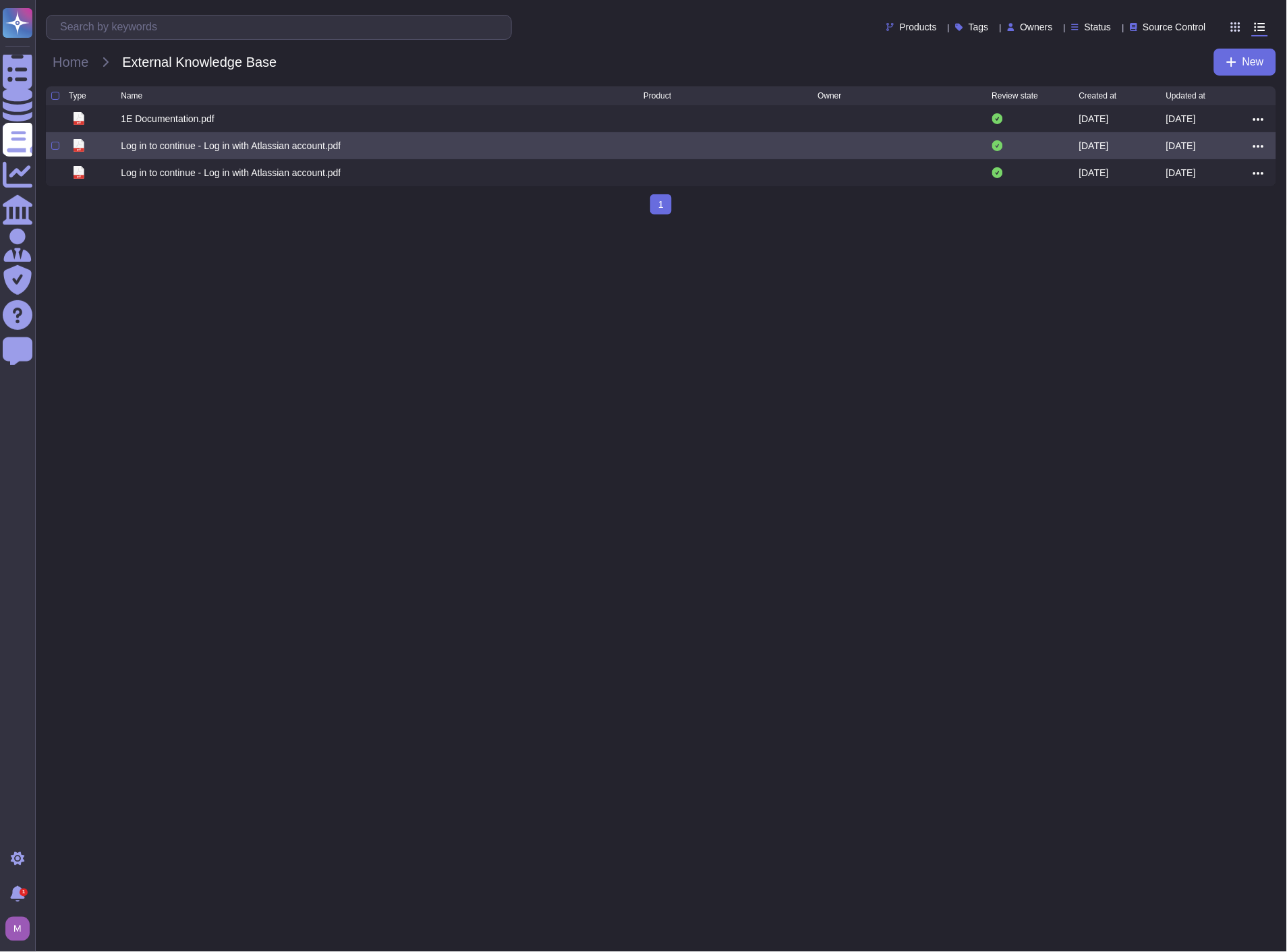
click at [1256, 148] on icon at bounding box center [1259, 146] width 11 height 12
click at [1195, 192] on link "Edit" at bounding box center [1210, 188] width 107 height 19
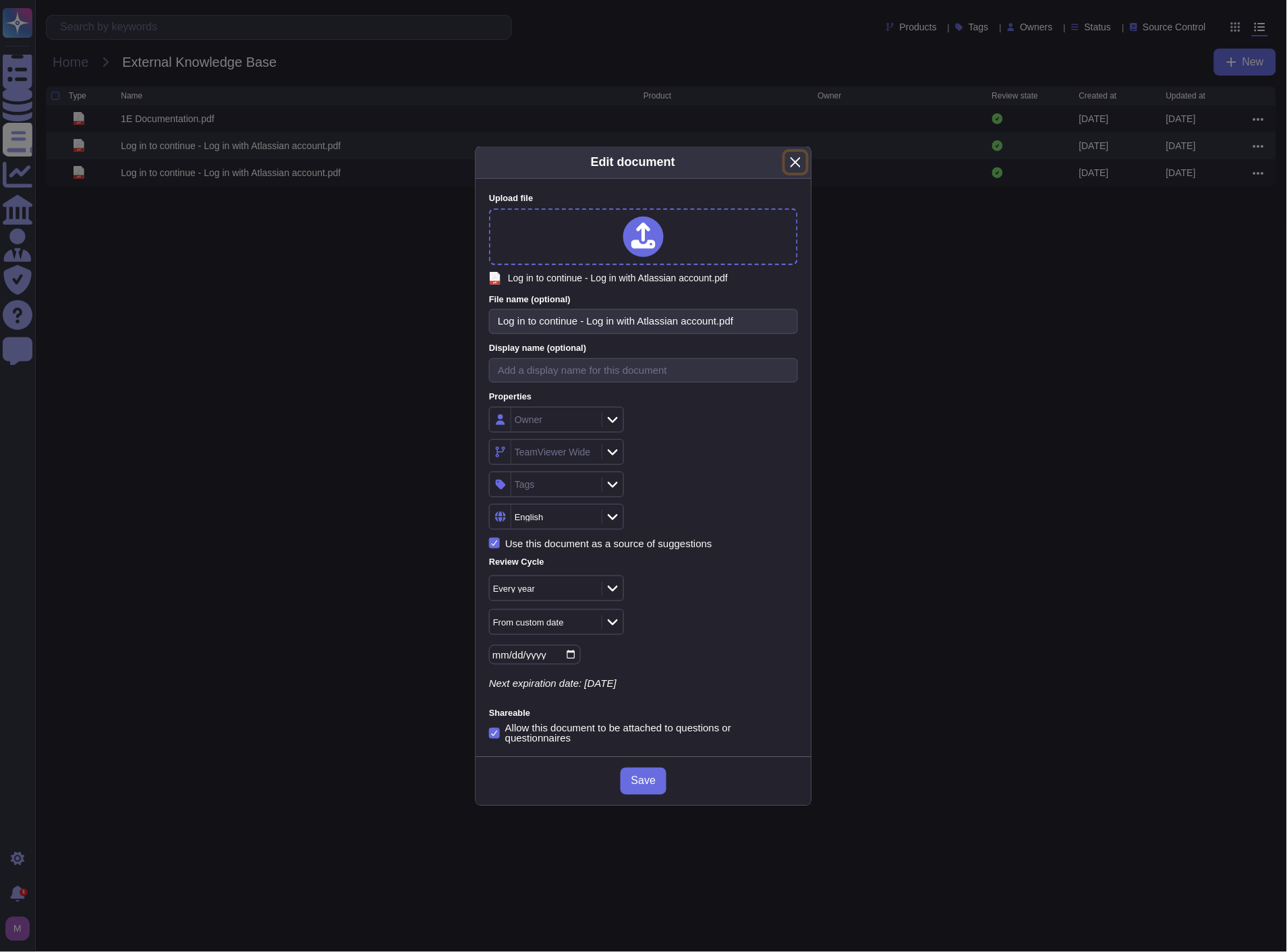
click at [797, 166] on button "Close" at bounding box center [796, 162] width 21 height 21
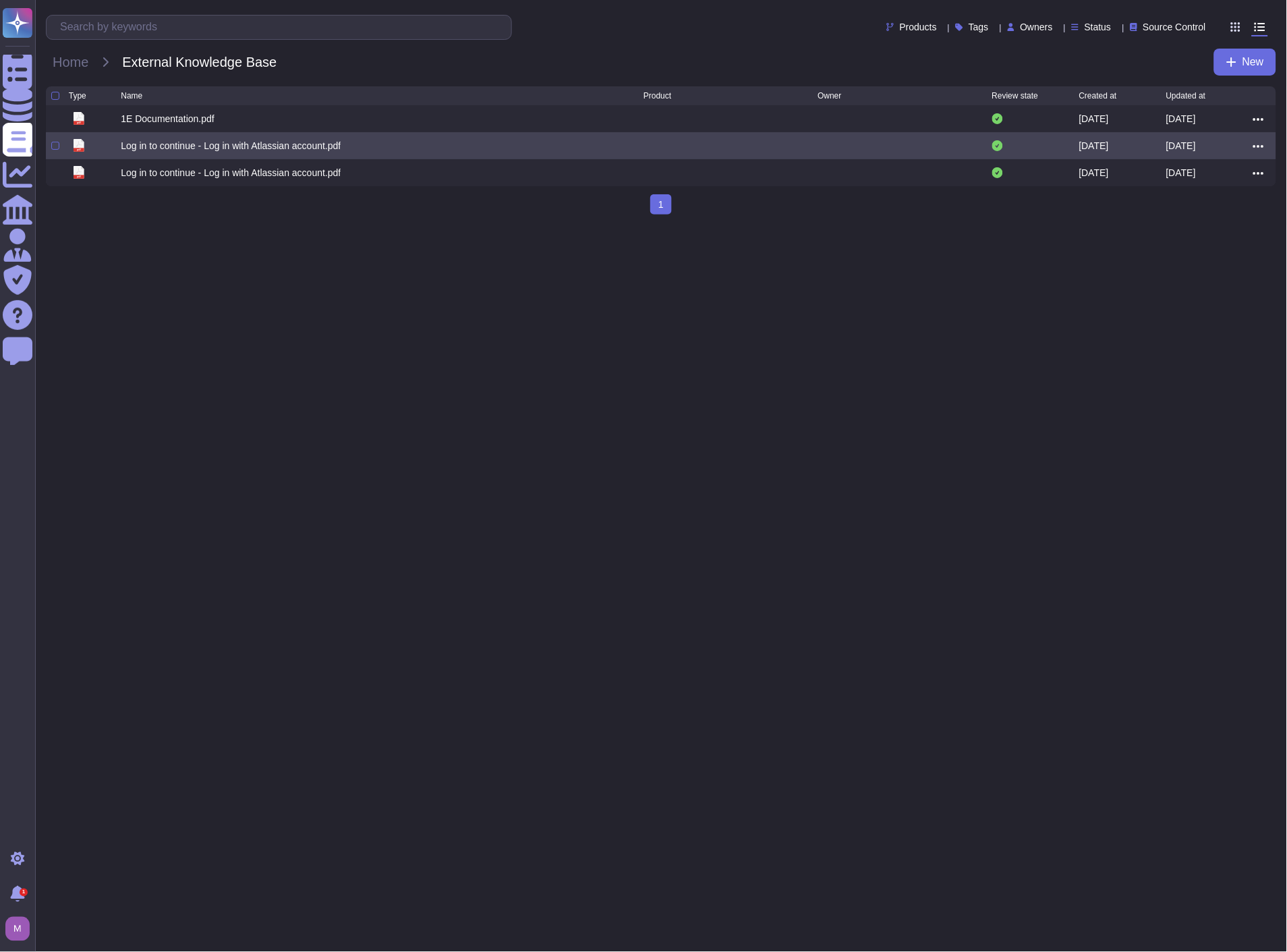
click at [1259, 143] on span at bounding box center [1259, 146] width 11 height 11
click at [1212, 186] on link "Edit" at bounding box center [1210, 188] width 107 height 19
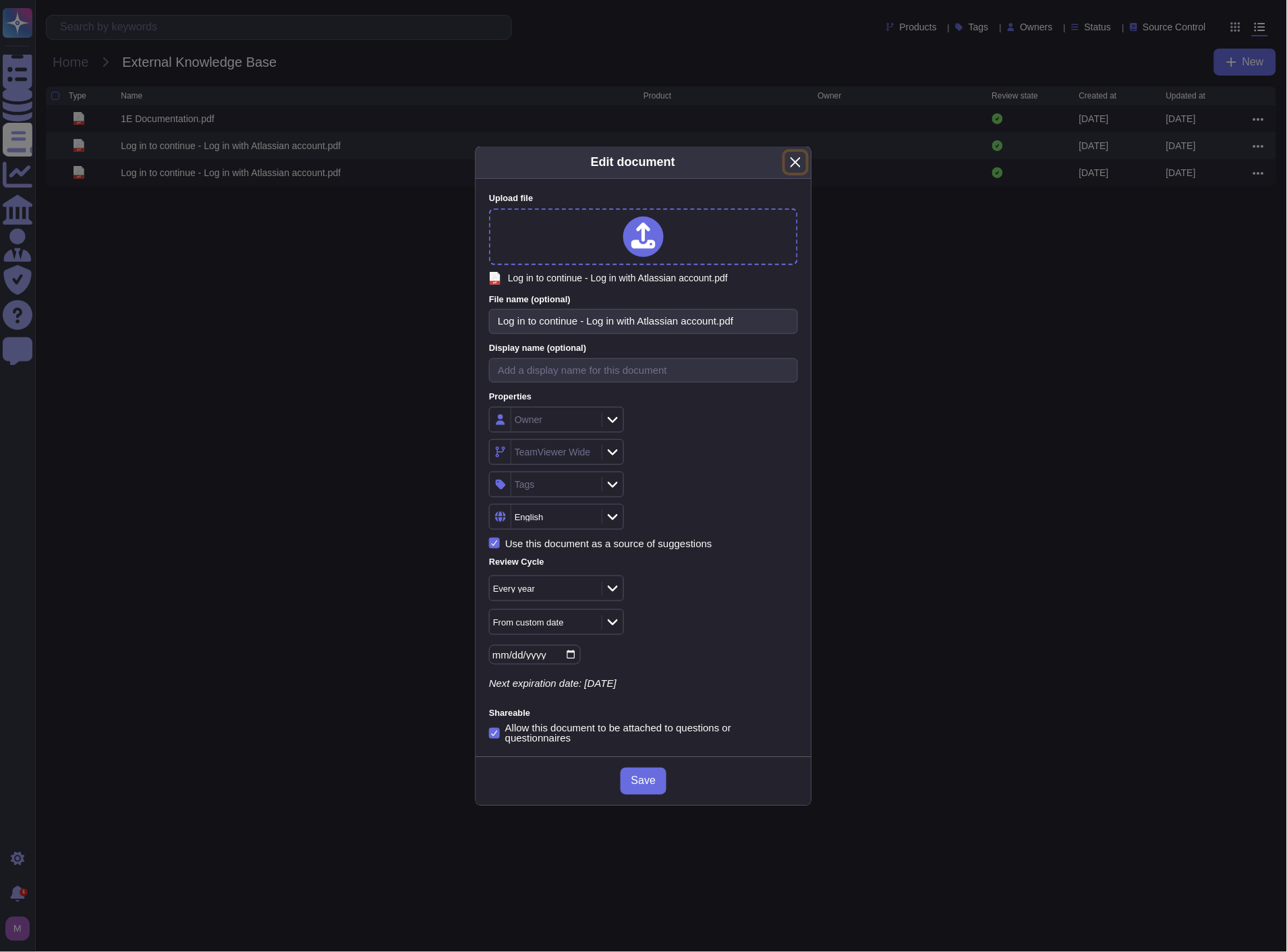
click at [793, 170] on button "Close" at bounding box center [796, 162] width 21 height 21
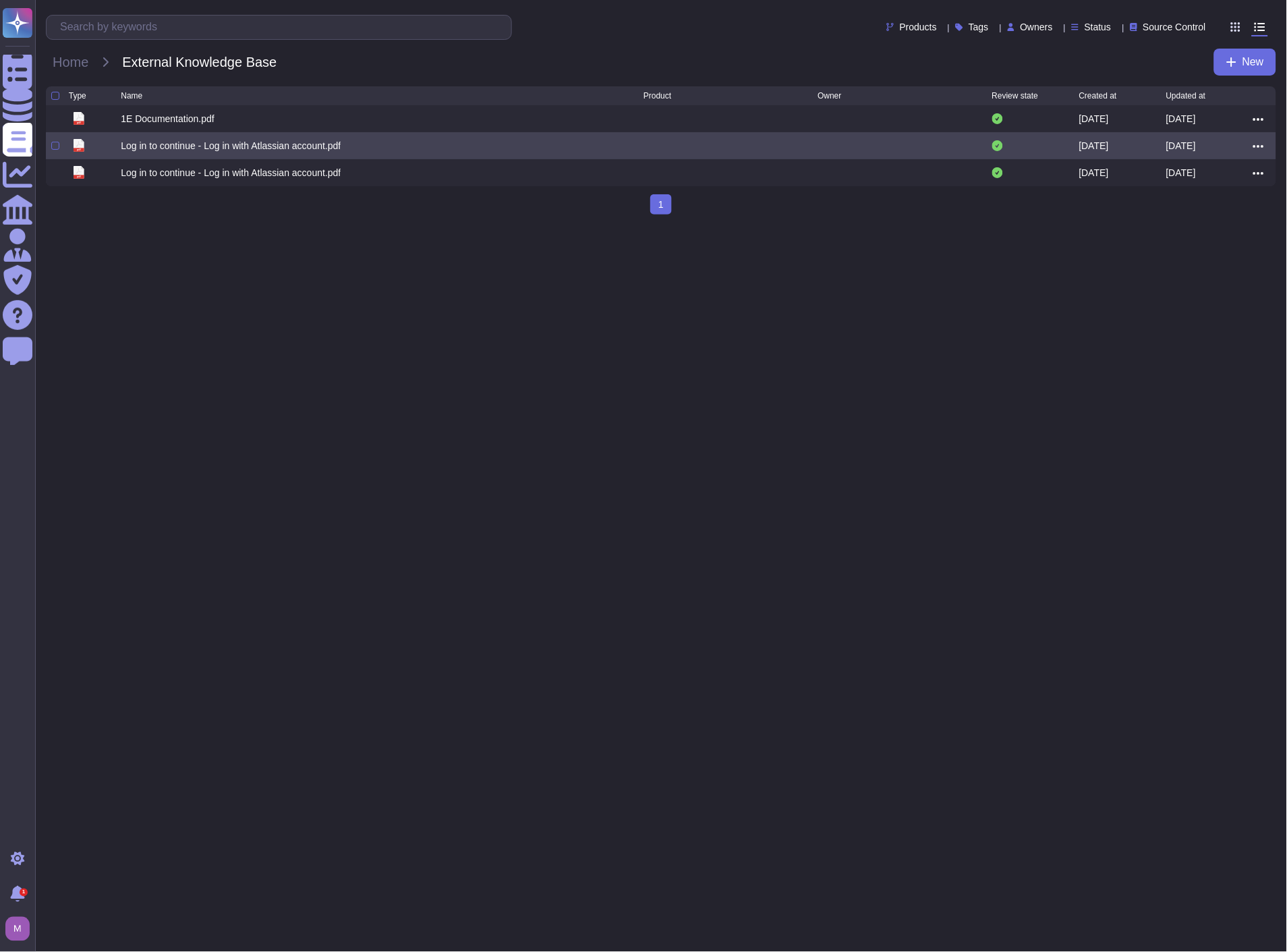
click at [273, 145] on div "Log in to continue - Log in with Atlassian account.pdf" at bounding box center [231, 145] width 220 height 13
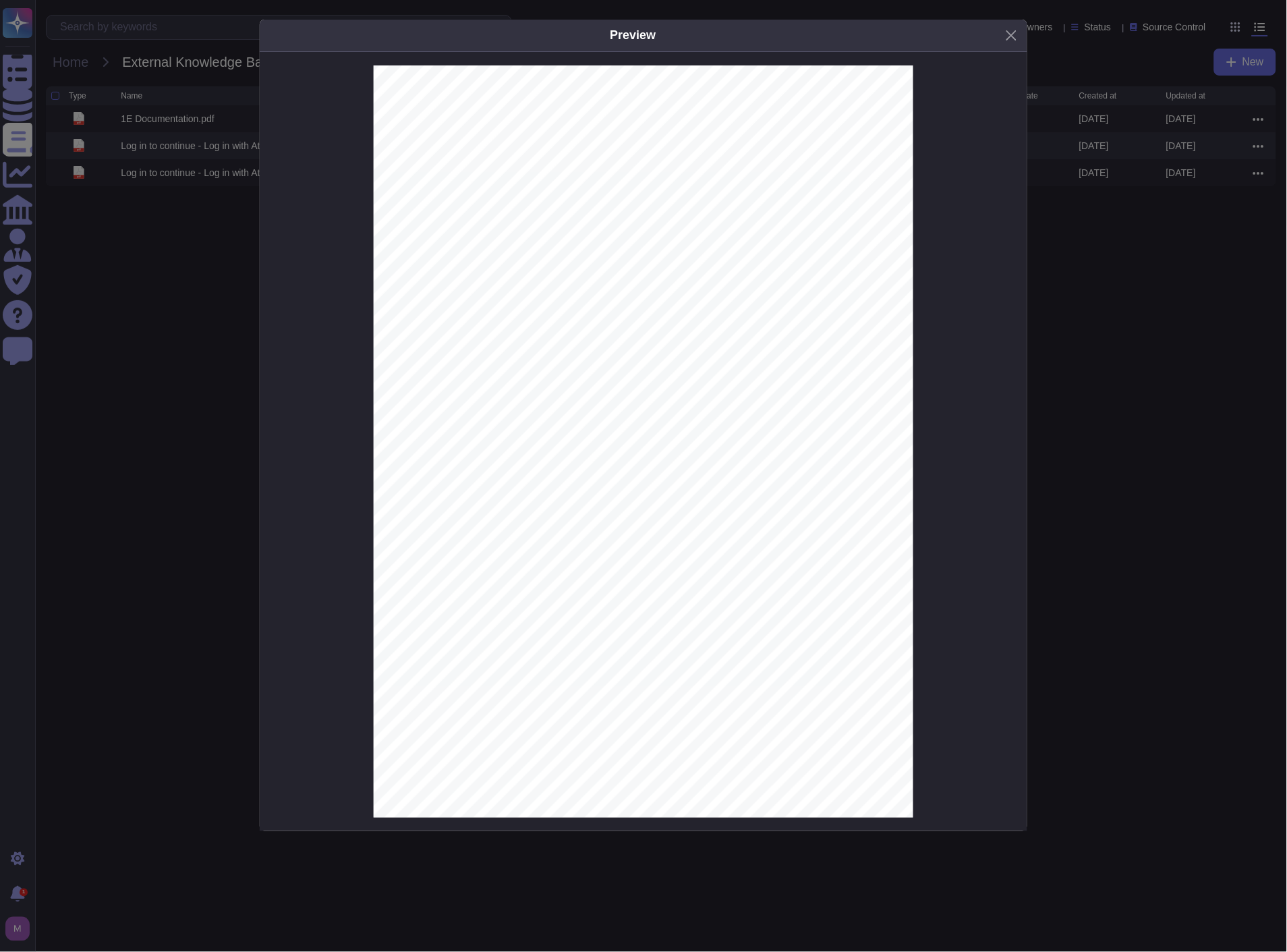
scroll to position [0, 0]
click at [116, 367] on div "Preview Log in to continue Email * Enter your email Remember me Or continue wit…" at bounding box center [644, 476] width 1287 height 952
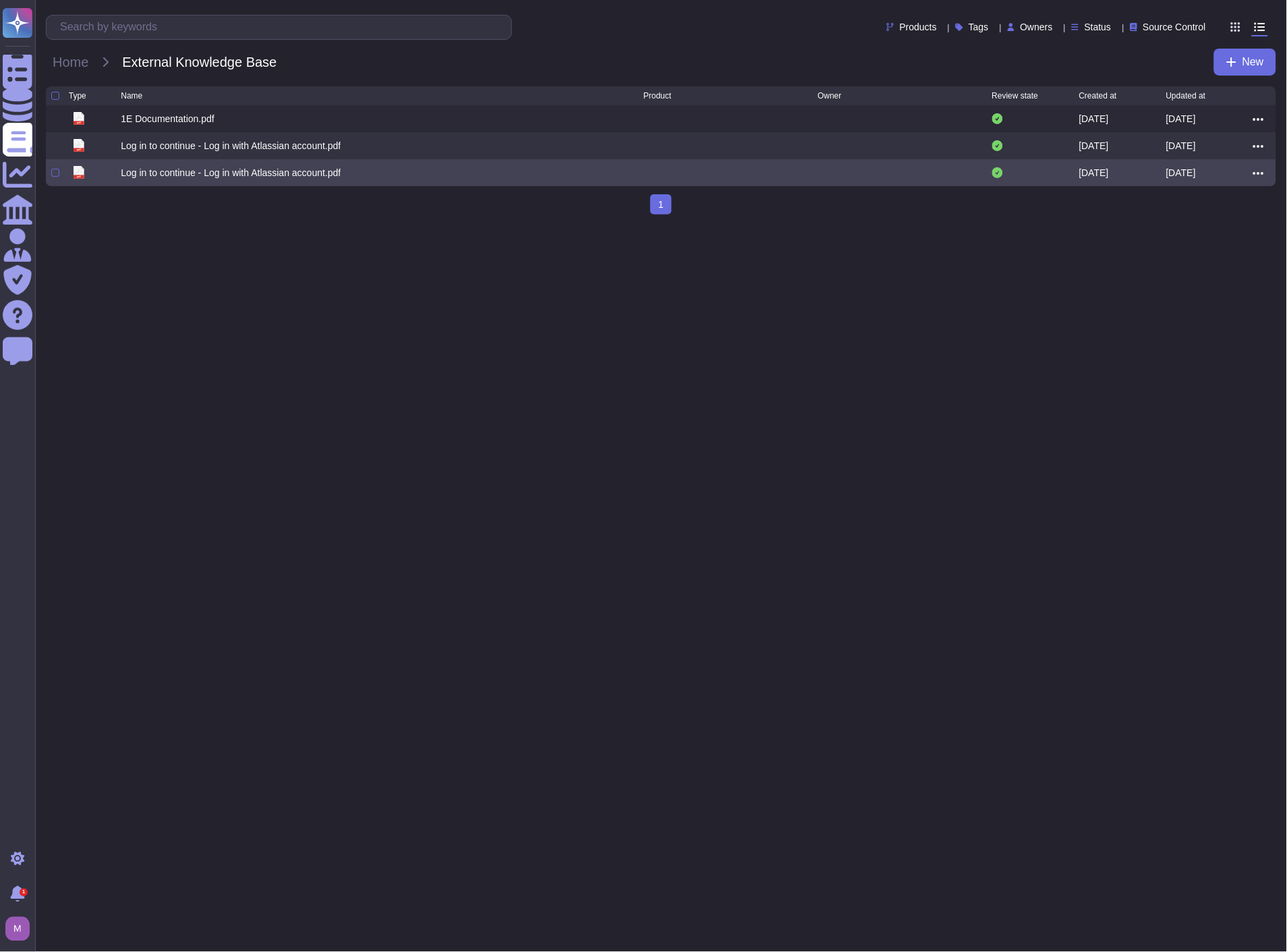
click at [171, 173] on div "Log in to continue - Log in with Atlassian account.pdf" at bounding box center [231, 172] width 220 height 13
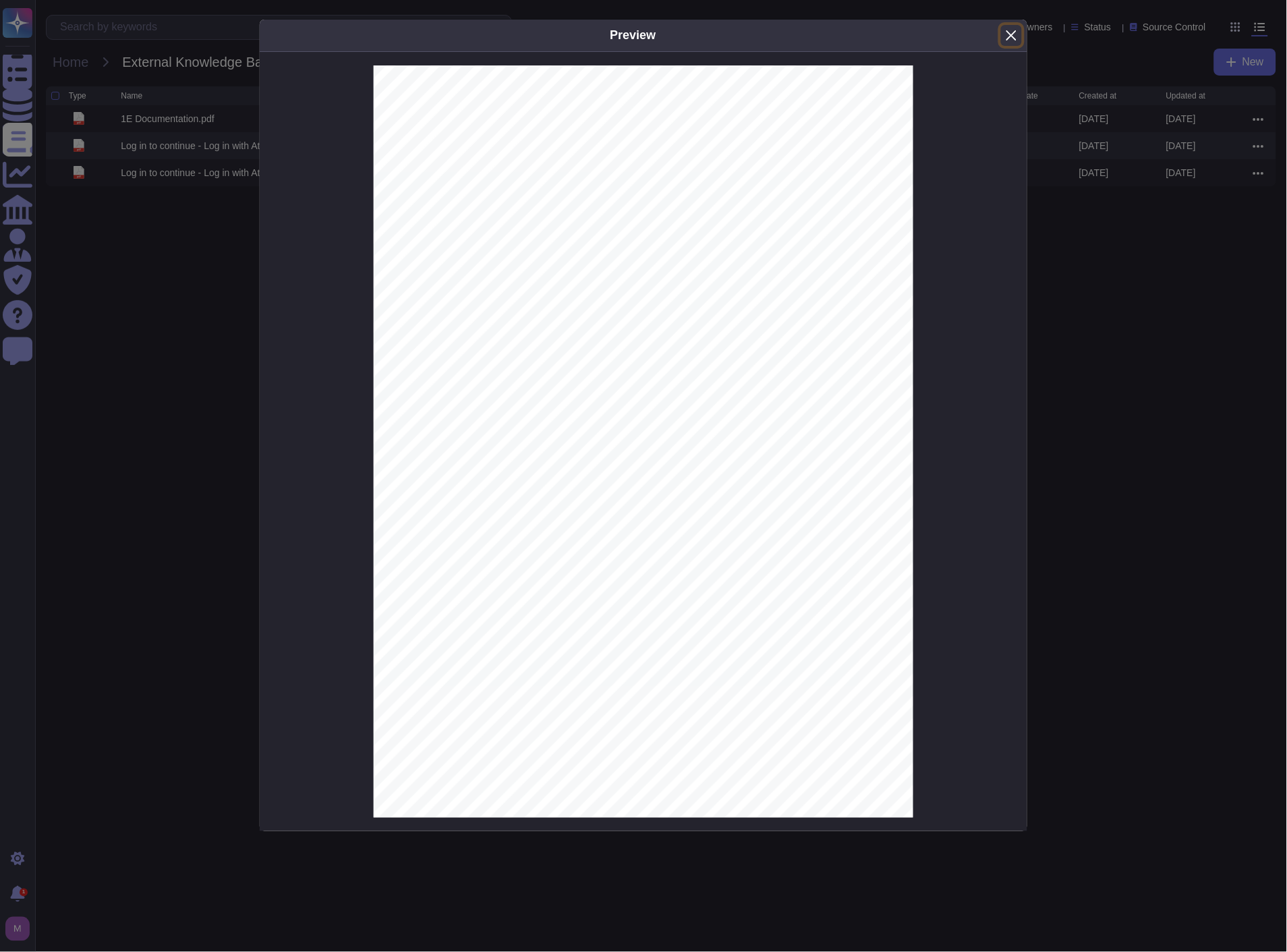
click at [1010, 39] on button "Close" at bounding box center [1012, 35] width 21 height 21
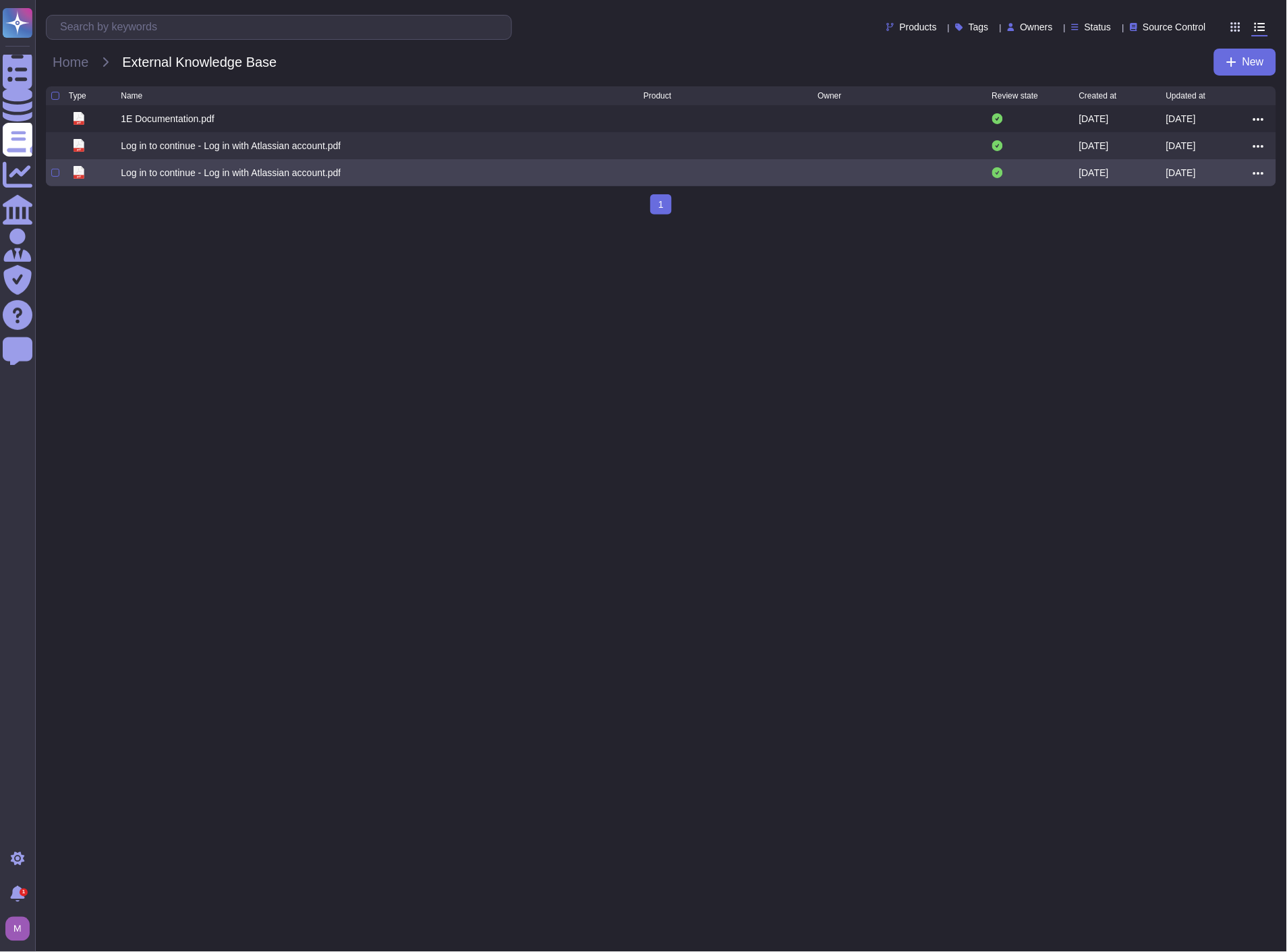
click at [1267, 176] on div at bounding box center [1262, 173] width 17 height 16
click at [1259, 177] on icon at bounding box center [1259, 173] width 11 height 12
click at [1218, 257] on link "Delete" at bounding box center [1210, 253] width 107 height 19
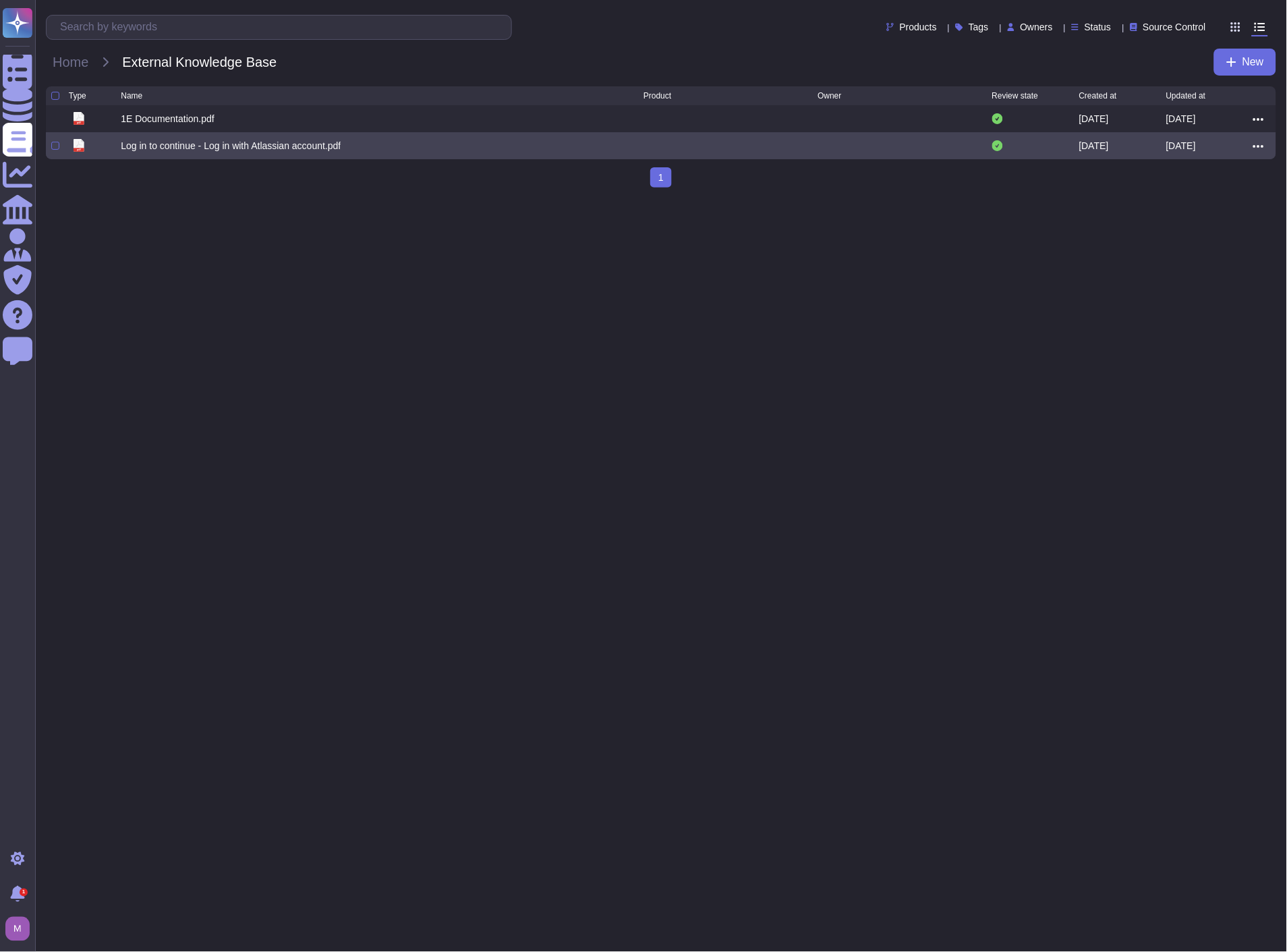
click at [1259, 151] on icon at bounding box center [1259, 146] width 11 height 12
click at [1212, 231] on link "Delete" at bounding box center [1210, 225] width 107 height 19
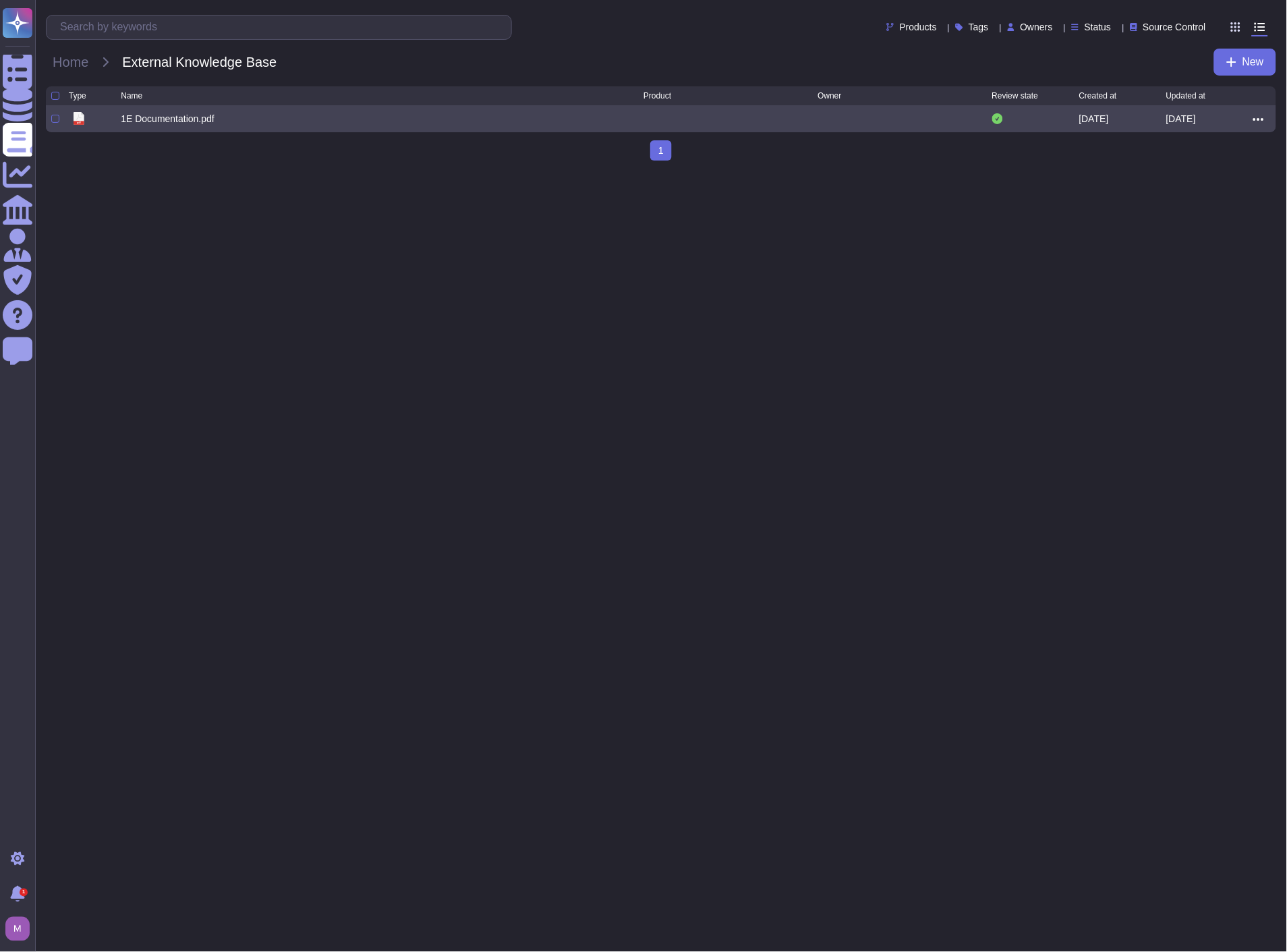
click at [1255, 115] on span at bounding box center [1259, 119] width 11 height 11
click at [1205, 165] on link "Edit" at bounding box center [1210, 161] width 107 height 19
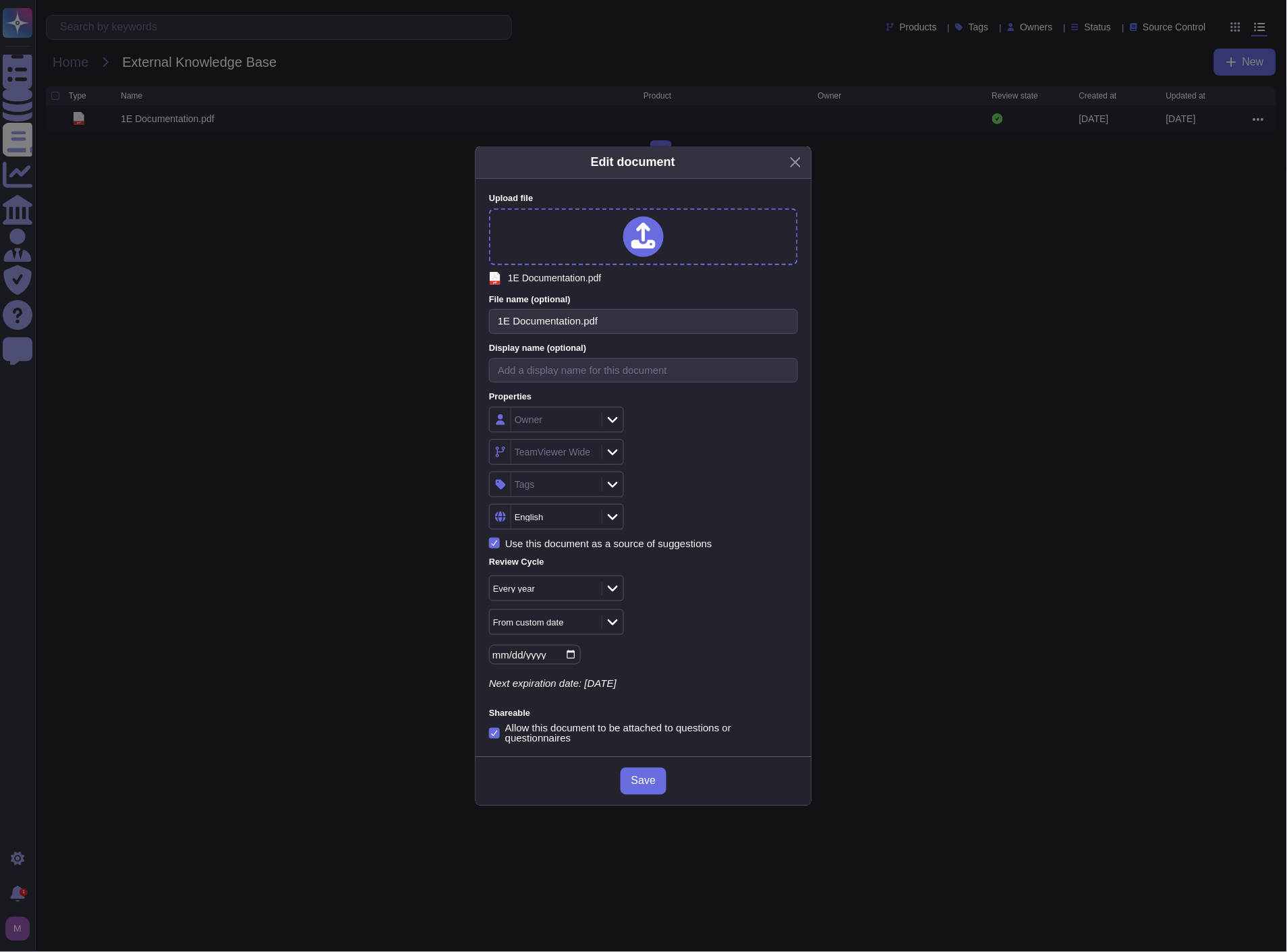
click at [567, 450] on div "TeamViewer Wide" at bounding box center [552, 452] width 76 height 9
click at [563, 588] on span "1E DEX" at bounding box center [547, 590] width 36 height 12
click at [745, 422] on div "Owner" at bounding box center [644, 419] width 309 height 26
click at [575, 624] on div "From custom date" at bounding box center [538, 622] width 92 height 9
click at [556, 696] on div "From [DATE]" at bounding box center [557, 695] width 109 height 12
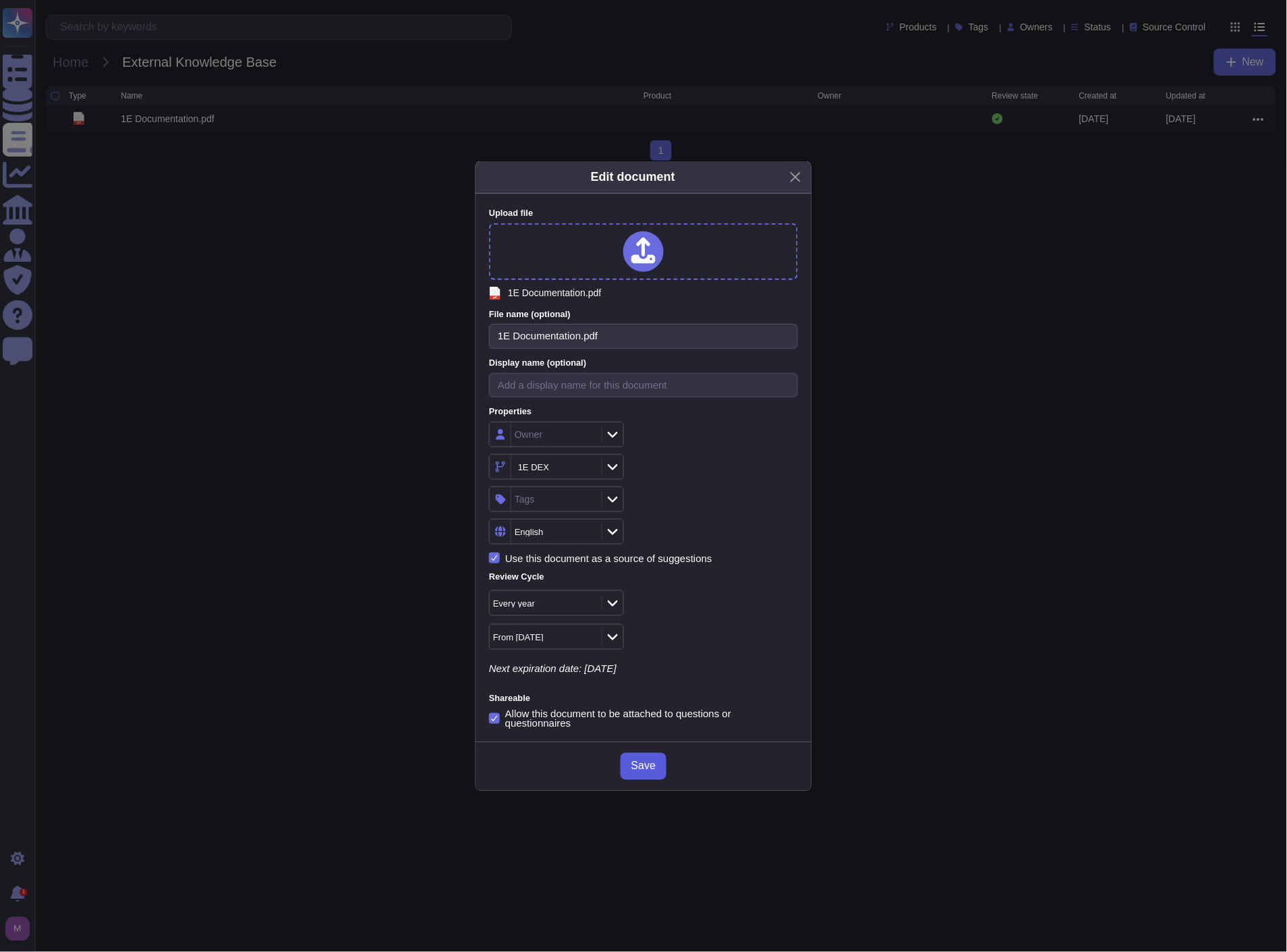
click at [652, 764] on span "Save" at bounding box center [644, 767] width 24 height 11
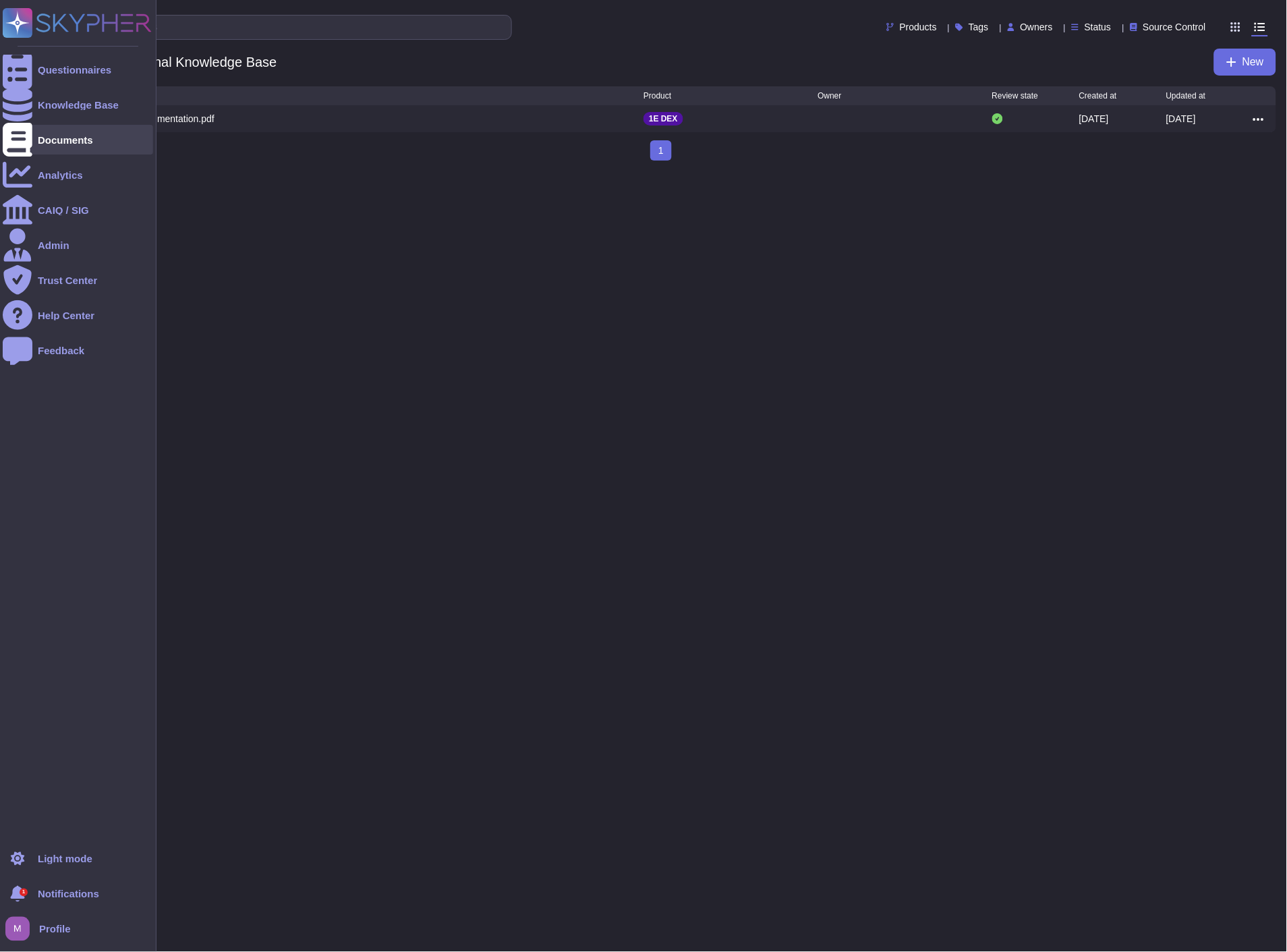
click at [32, 139] on div "Documents" at bounding box center [78, 140] width 151 height 30
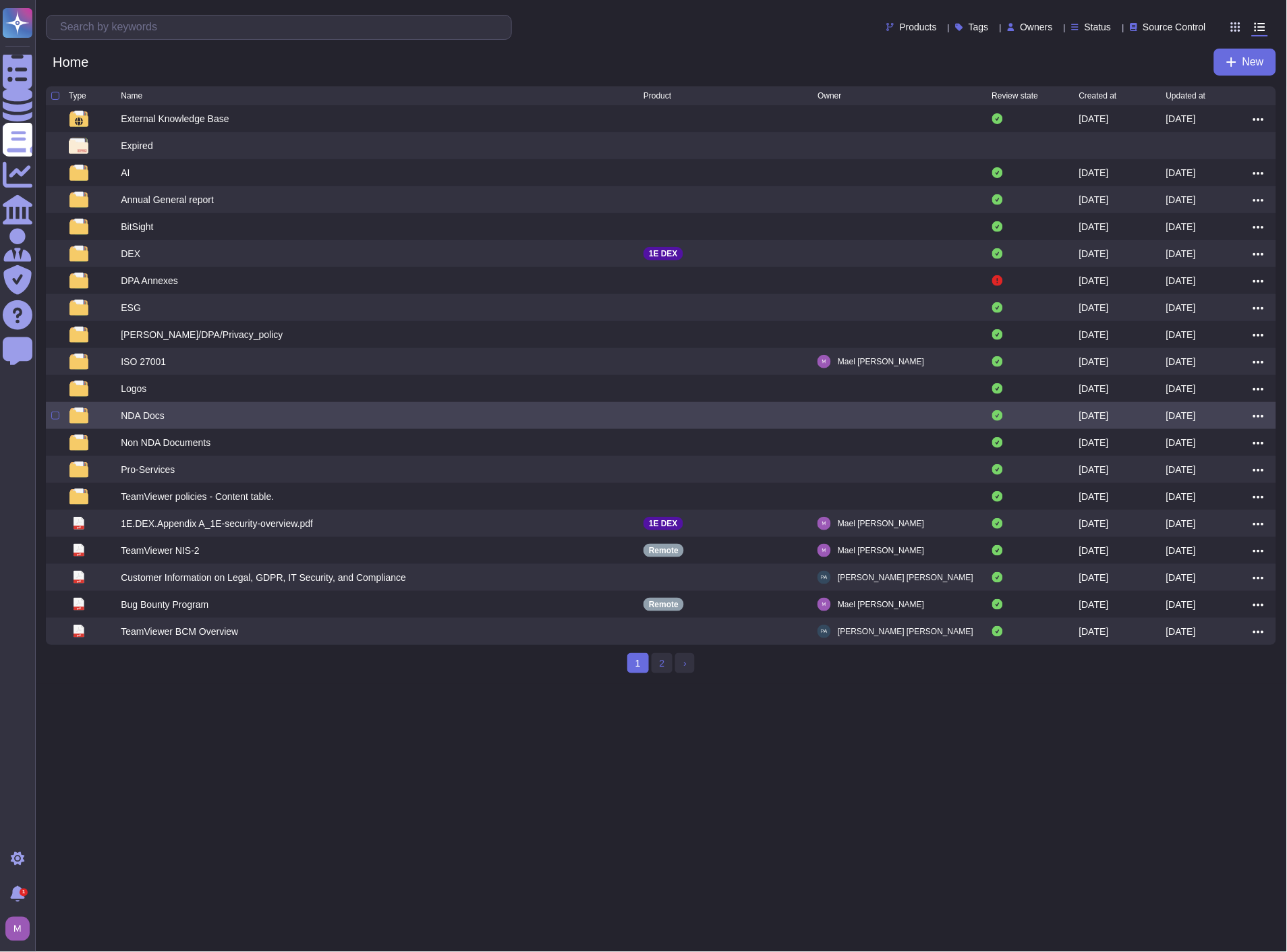
click at [301, 422] on div "NDA Docs" at bounding box center [382, 415] width 523 height 16
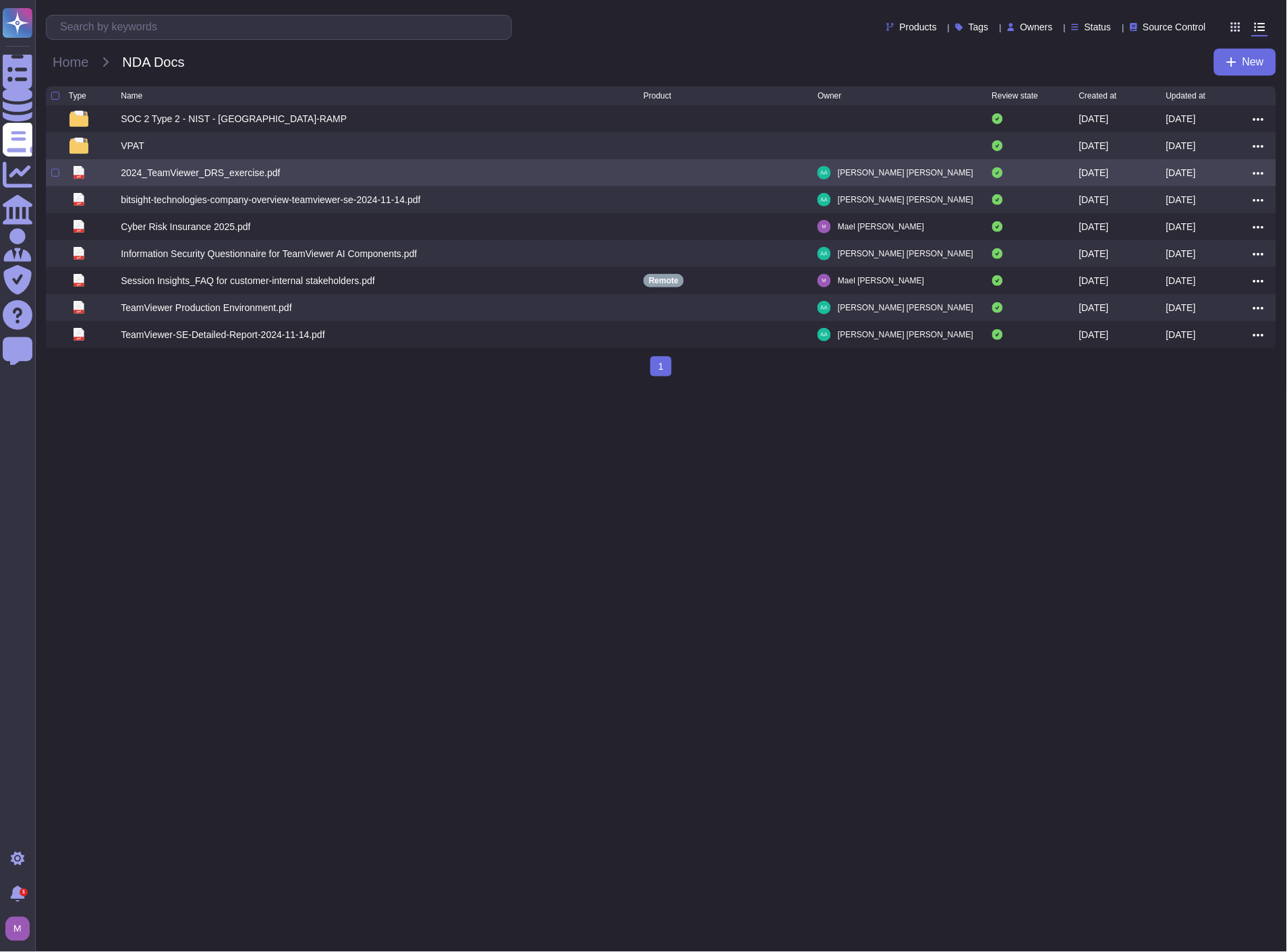
click at [1256, 173] on icon at bounding box center [1259, 173] width 11 height 12
click at [1219, 213] on link "Edit" at bounding box center [1210, 214] width 107 height 19
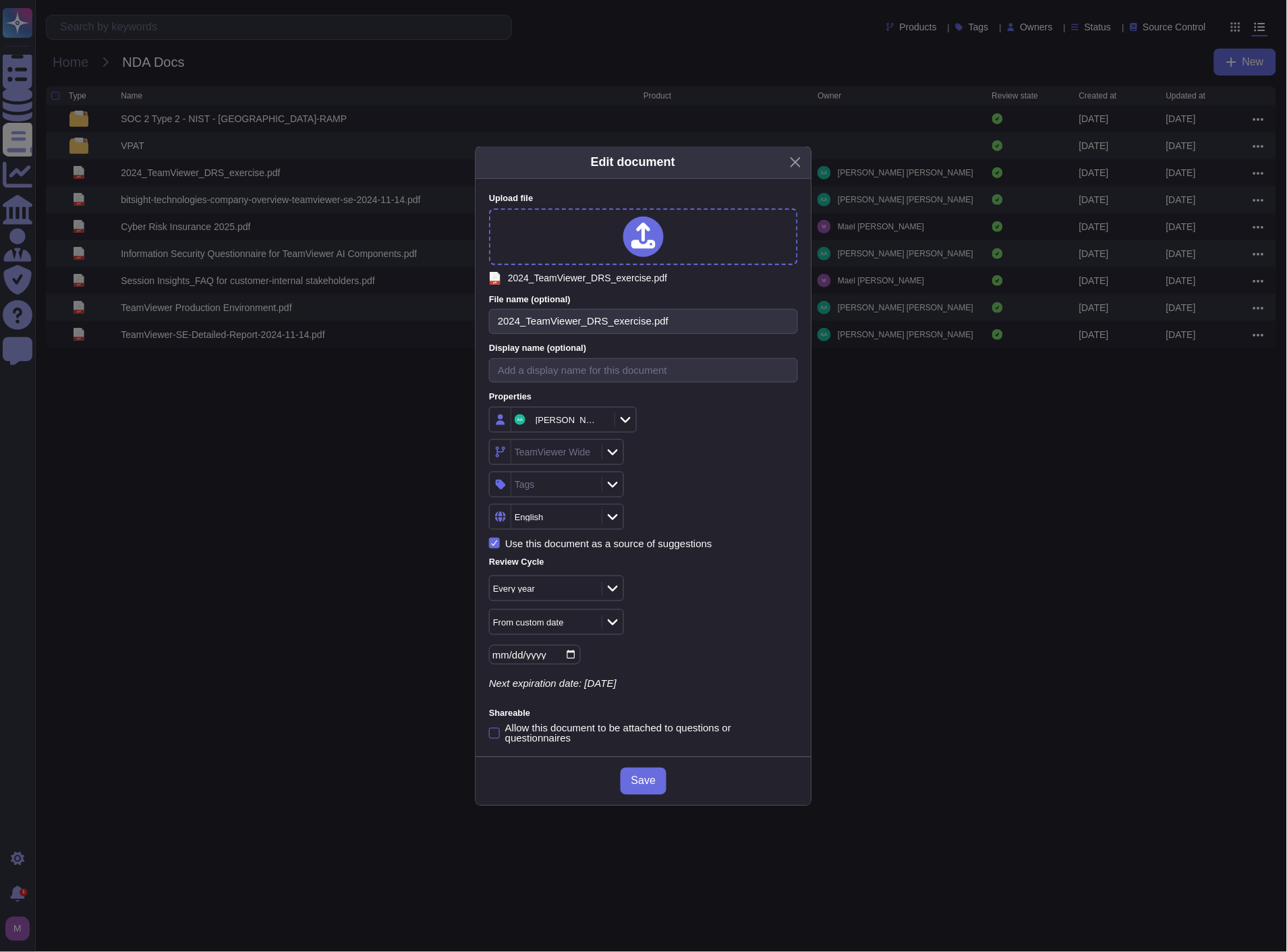
click at [560, 447] on div "TeamViewer Wide" at bounding box center [552, 452] width 76 height 9
click at [565, 529] on span "Remote" at bounding box center [547, 523] width 36 height 12
click at [781, 523] on div "English" at bounding box center [644, 516] width 309 height 26
click at [640, 776] on span "Save" at bounding box center [644, 782] width 24 height 11
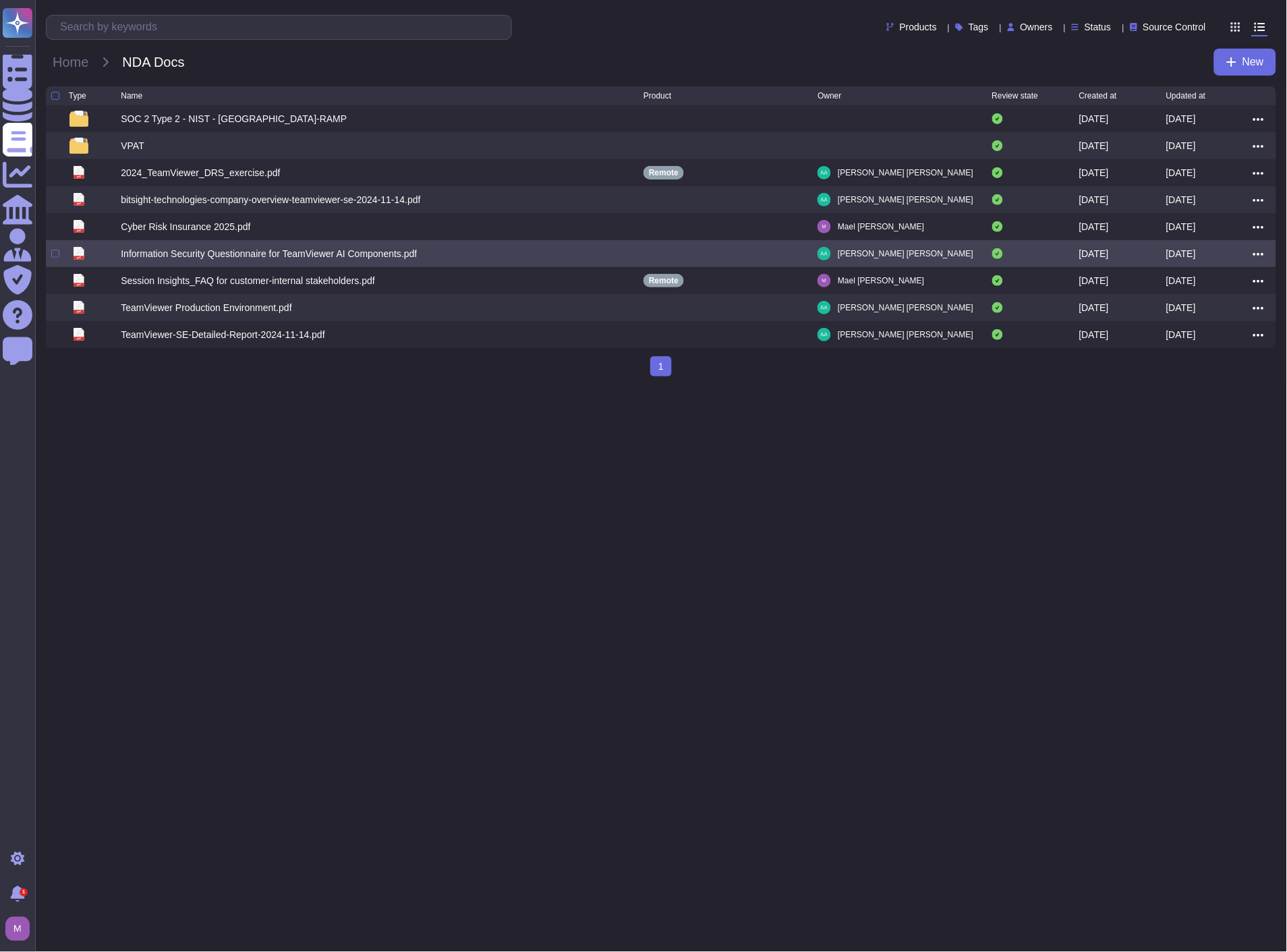
click at [1253, 255] on div "[DATE]" at bounding box center [1209, 254] width 87 height 16
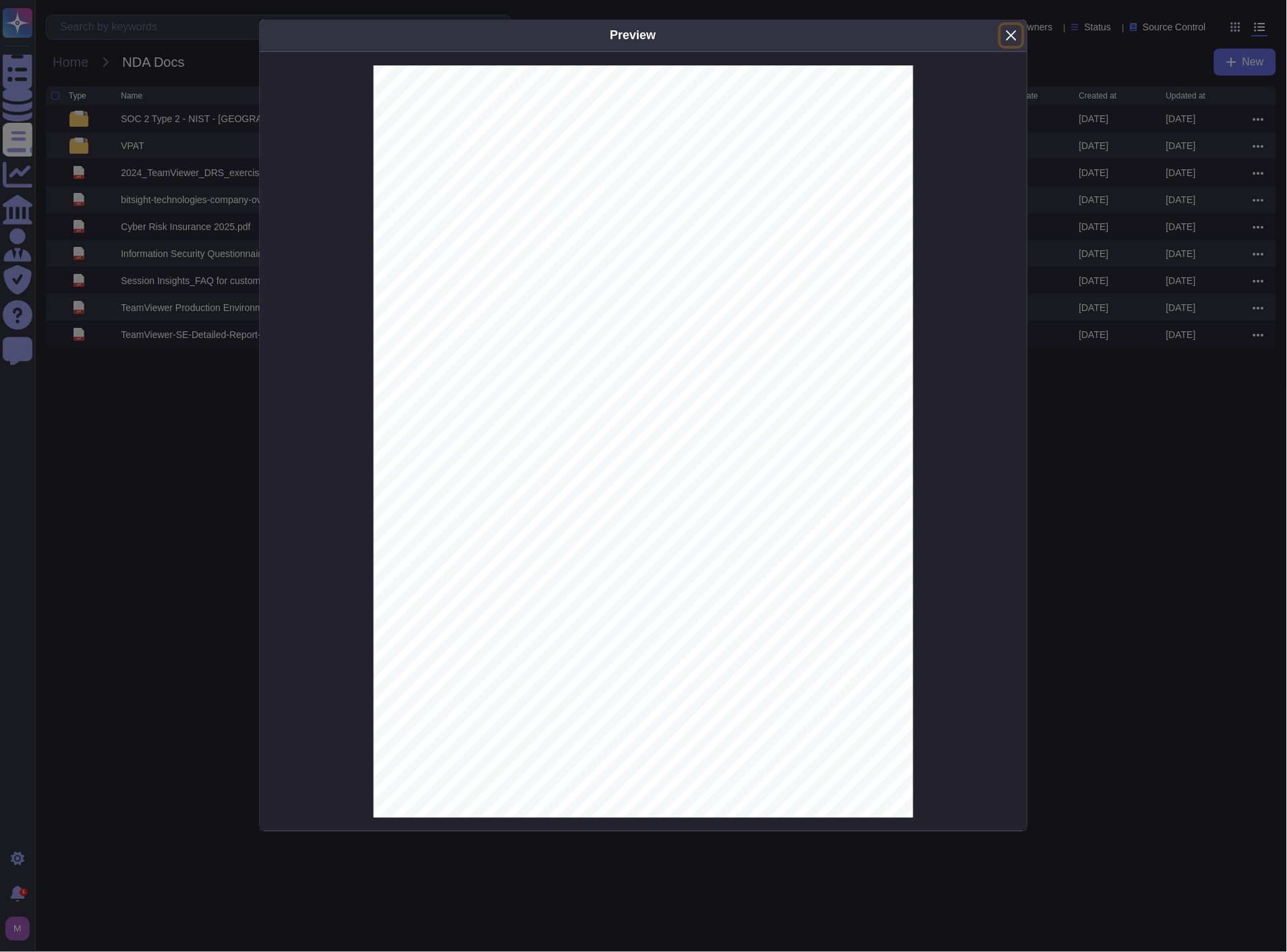
click at [1015, 32] on button "Close" at bounding box center [1012, 35] width 21 height 21
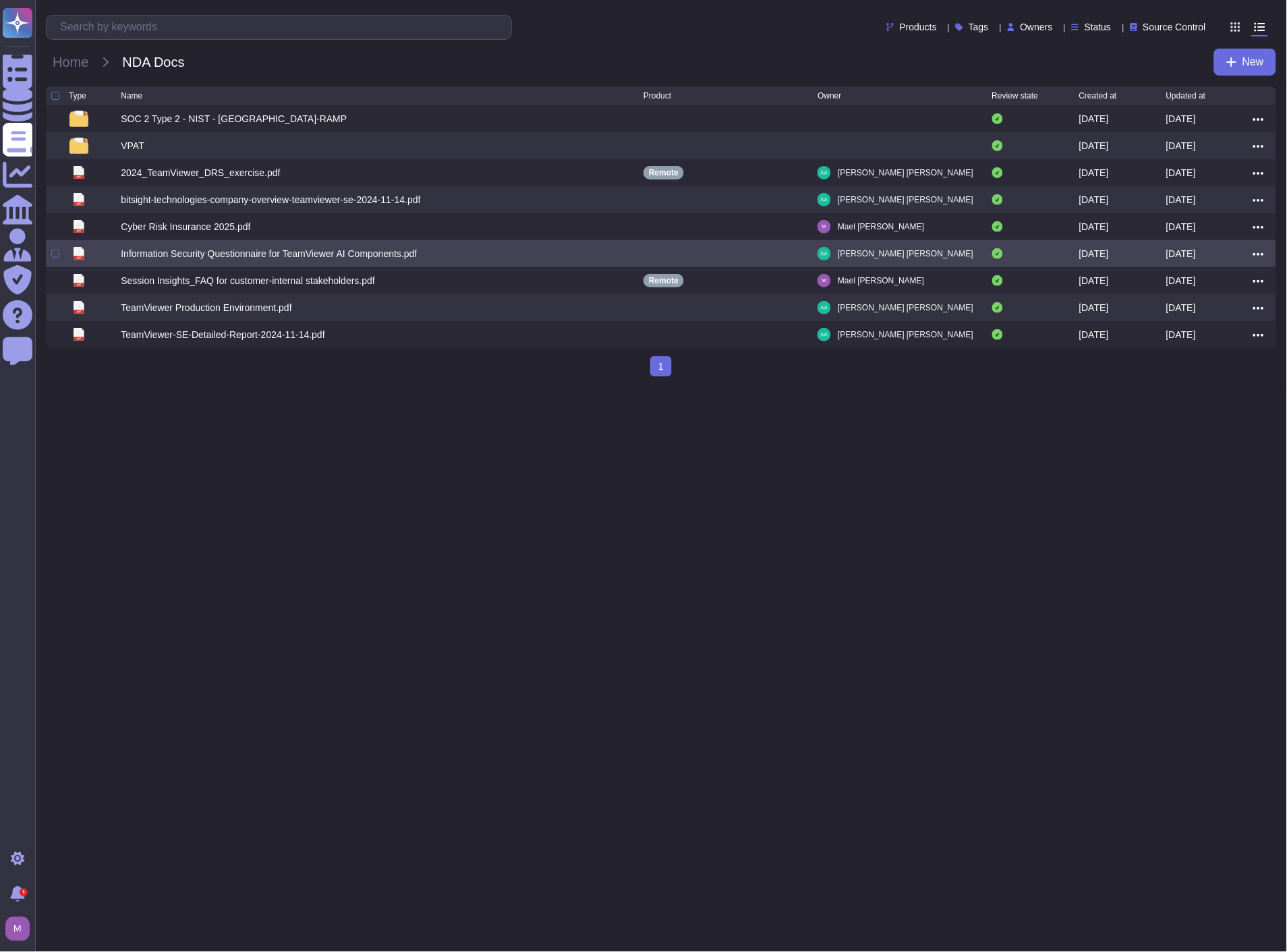
click at [1263, 257] on icon at bounding box center [1259, 254] width 11 height 12
click at [1225, 299] on link "Edit" at bounding box center [1210, 296] width 107 height 19
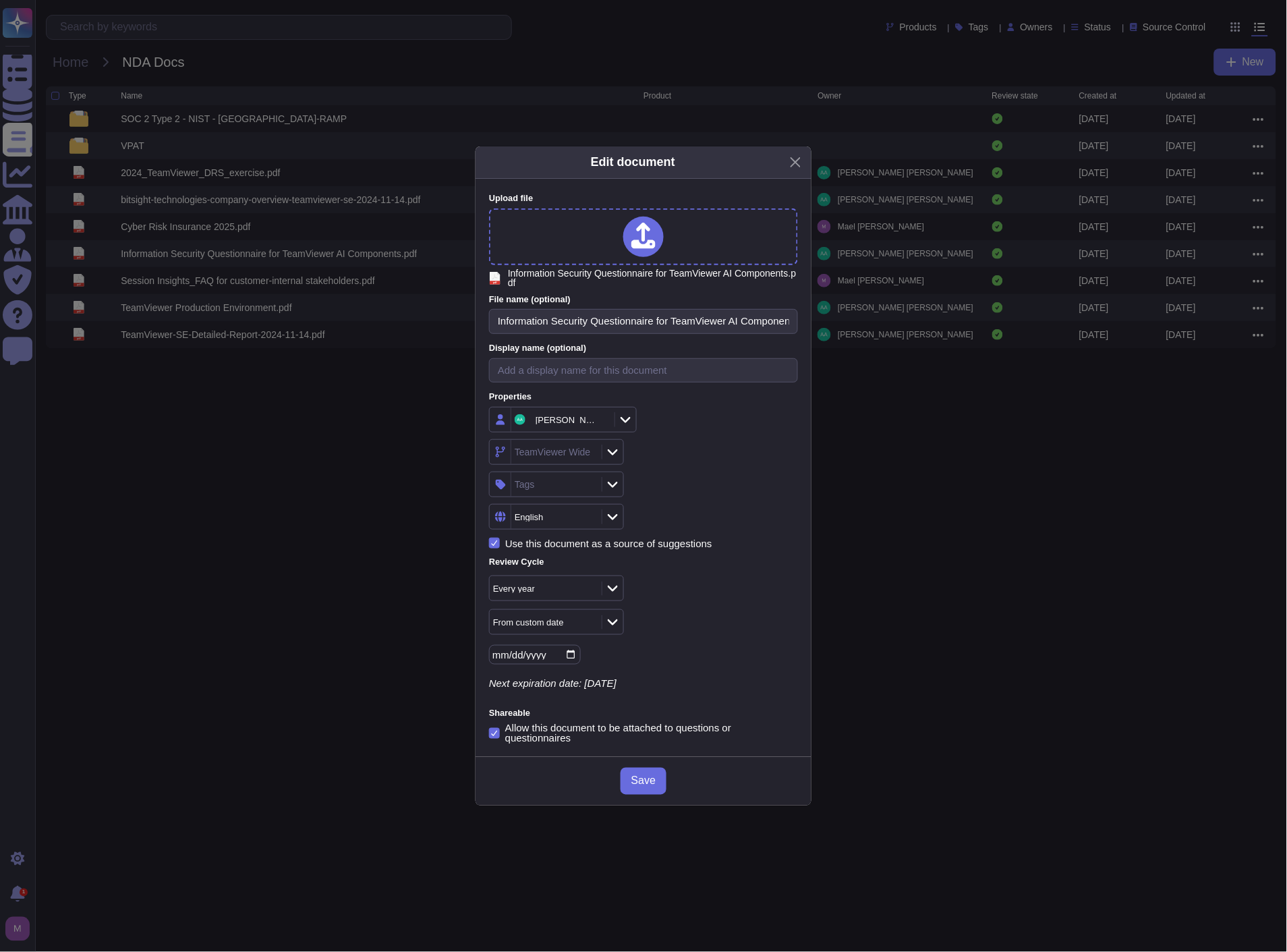
click at [614, 724] on div "Allow this document to be attached to questions or questionnaires" at bounding box center [651, 734] width 293 height 20
click at [0, 0] on input "Allow this document to be attached to questions or questionnaires" at bounding box center [0, 0] width 0 height 0
click at [576, 479] on div "Tags" at bounding box center [555, 484] width 87 height 24
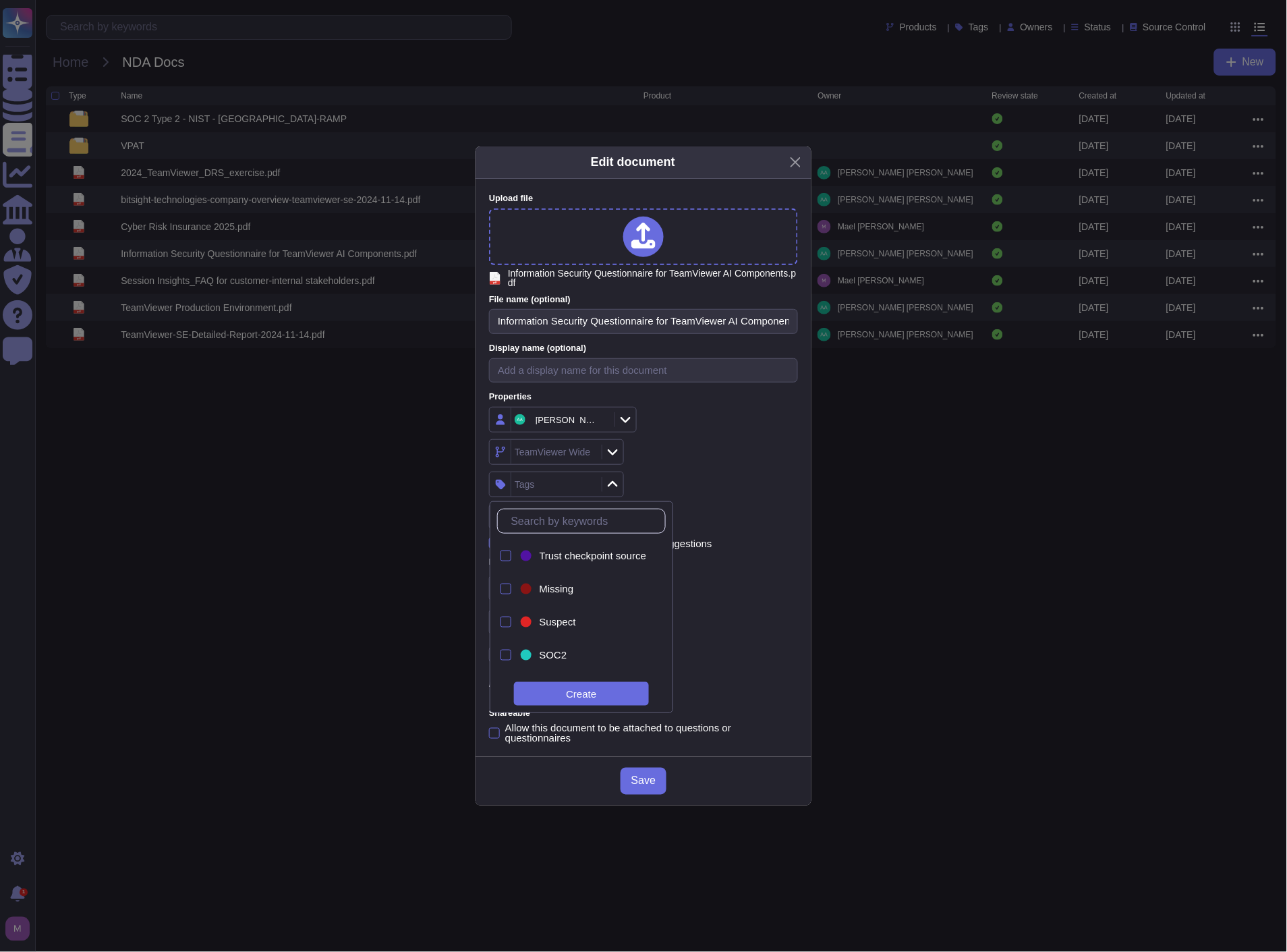
click at [710, 448] on div "TeamViewer Wide" at bounding box center [644, 452] width 309 height 26
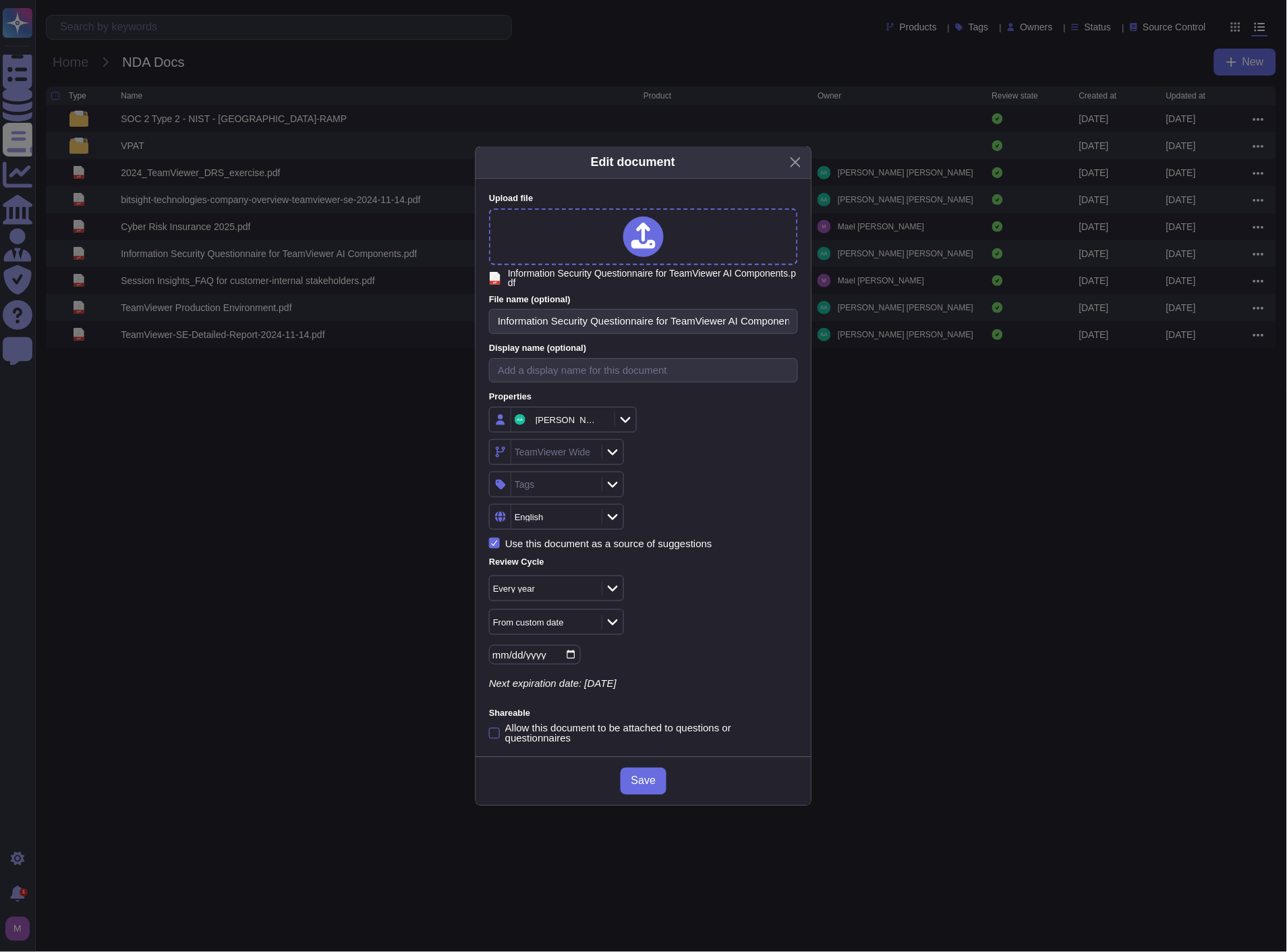
click at [569, 450] on div "TeamViewer Wide" at bounding box center [552, 452] width 76 height 9
click at [578, 523] on div "Remote" at bounding box center [589, 523] width 119 height 12
click at [640, 781] on span "Save" at bounding box center [644, 782] width 24 height 11
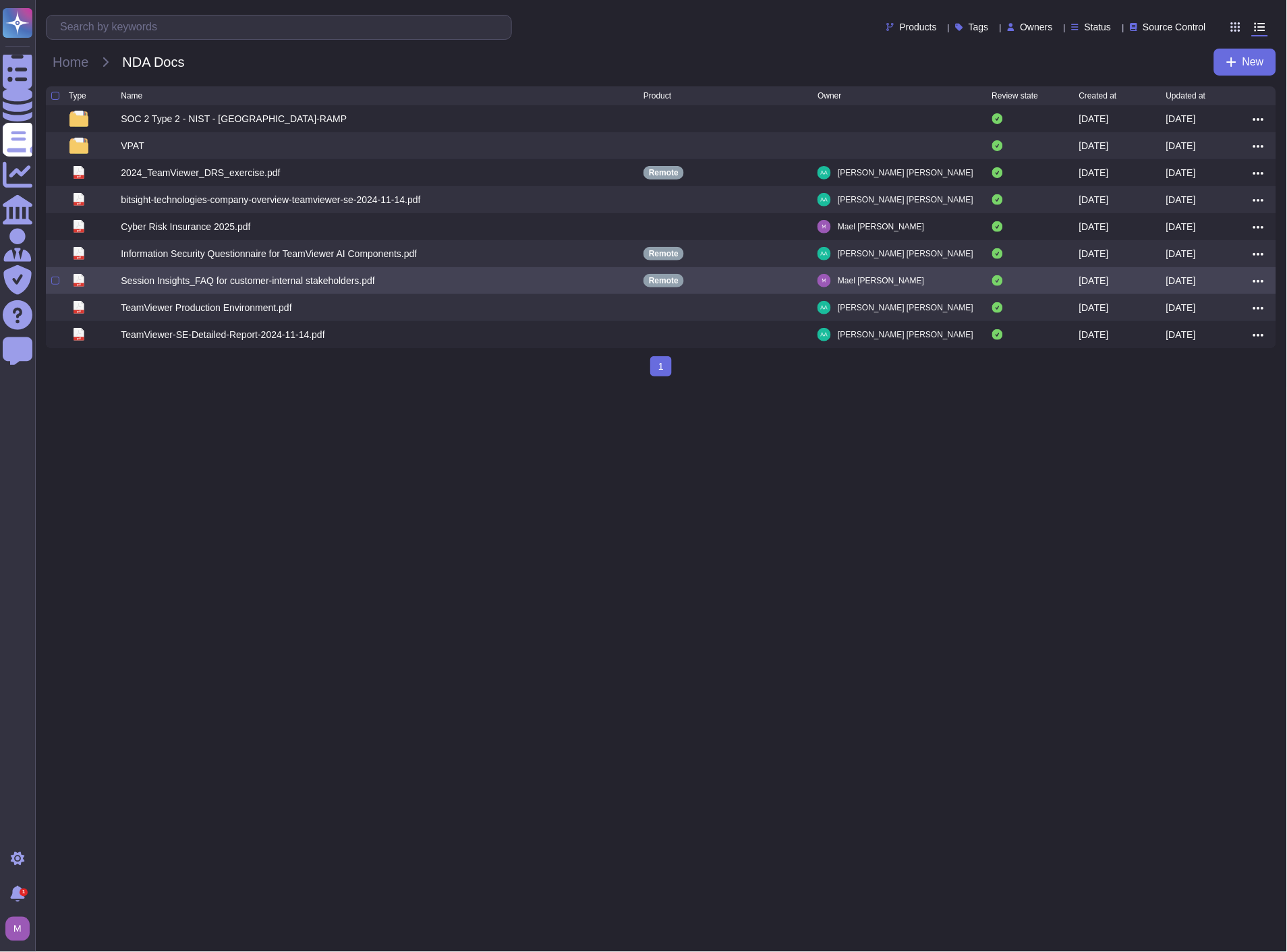
click at [326, 283] on div "Session Insights_FAQ for customer-internal stakeholders.pdf" at bounding box center [248, 280] width 254 height 13
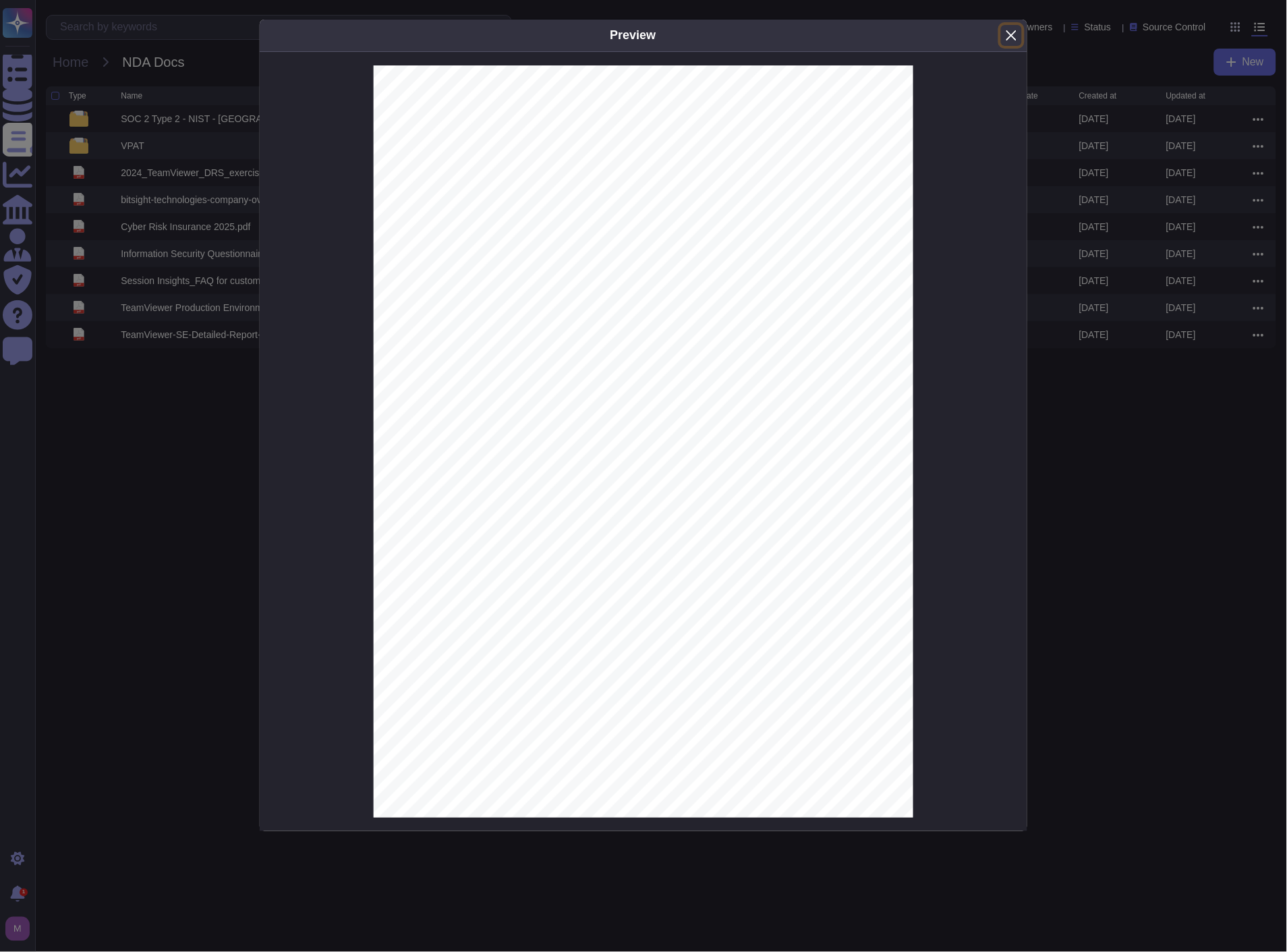
click at [1002, 36] on button "Close" at bounding box center [1012, 35] width 21 height 21
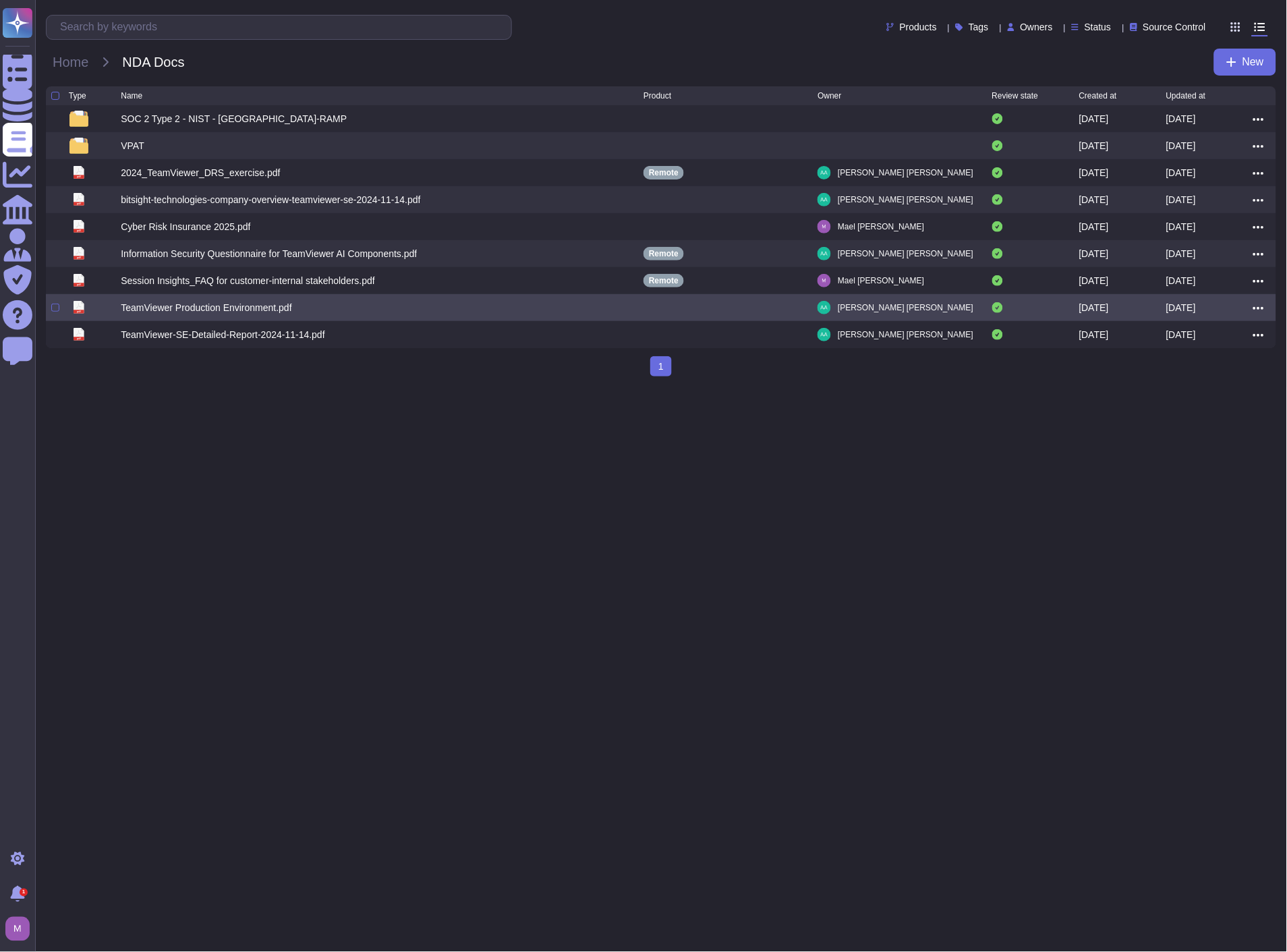
click at [289, 307] on div "TeamViewer Production Environment.pdf" at bounding box center [206, 307] width 171 height 13
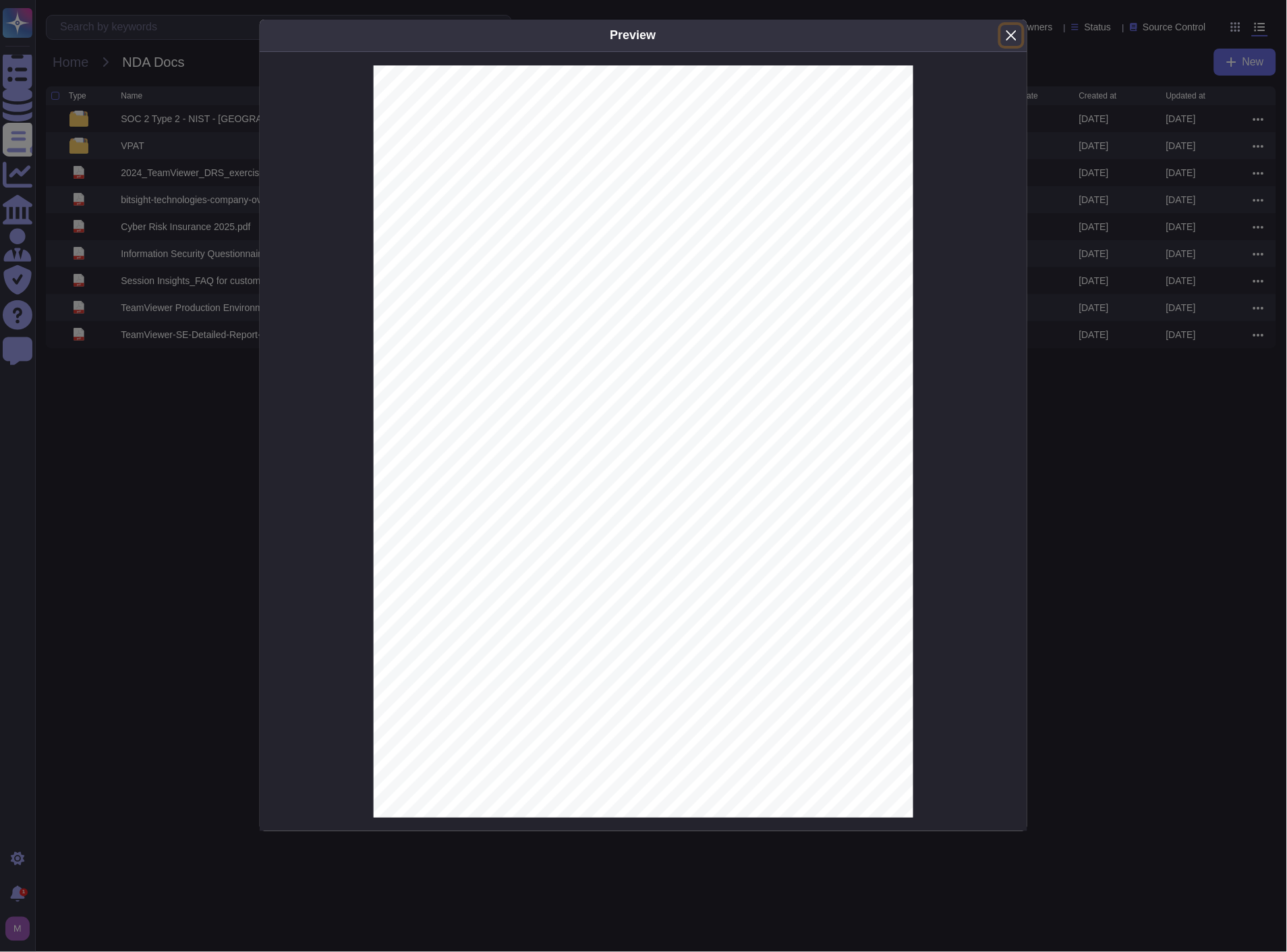
click at [1010, 39] on button "Close" at bounding box center [1012, 35] width 21 height 21
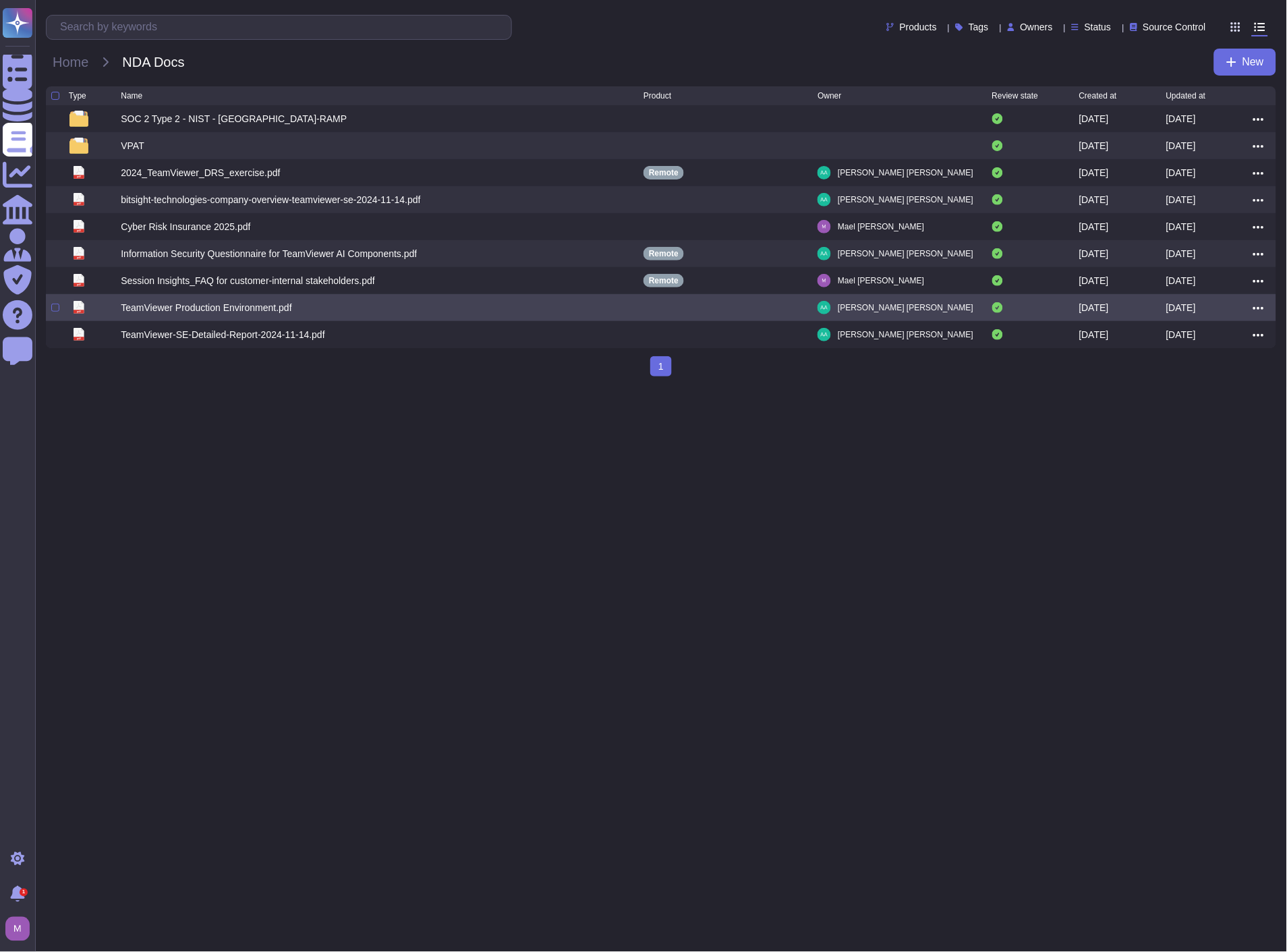
click at [1260, 305] on icon at bounding box center [1259, 308] width 11 height 12
click at [1192, 351] on link "Edit" at bounding box center [1210, 349] width 107 height 19
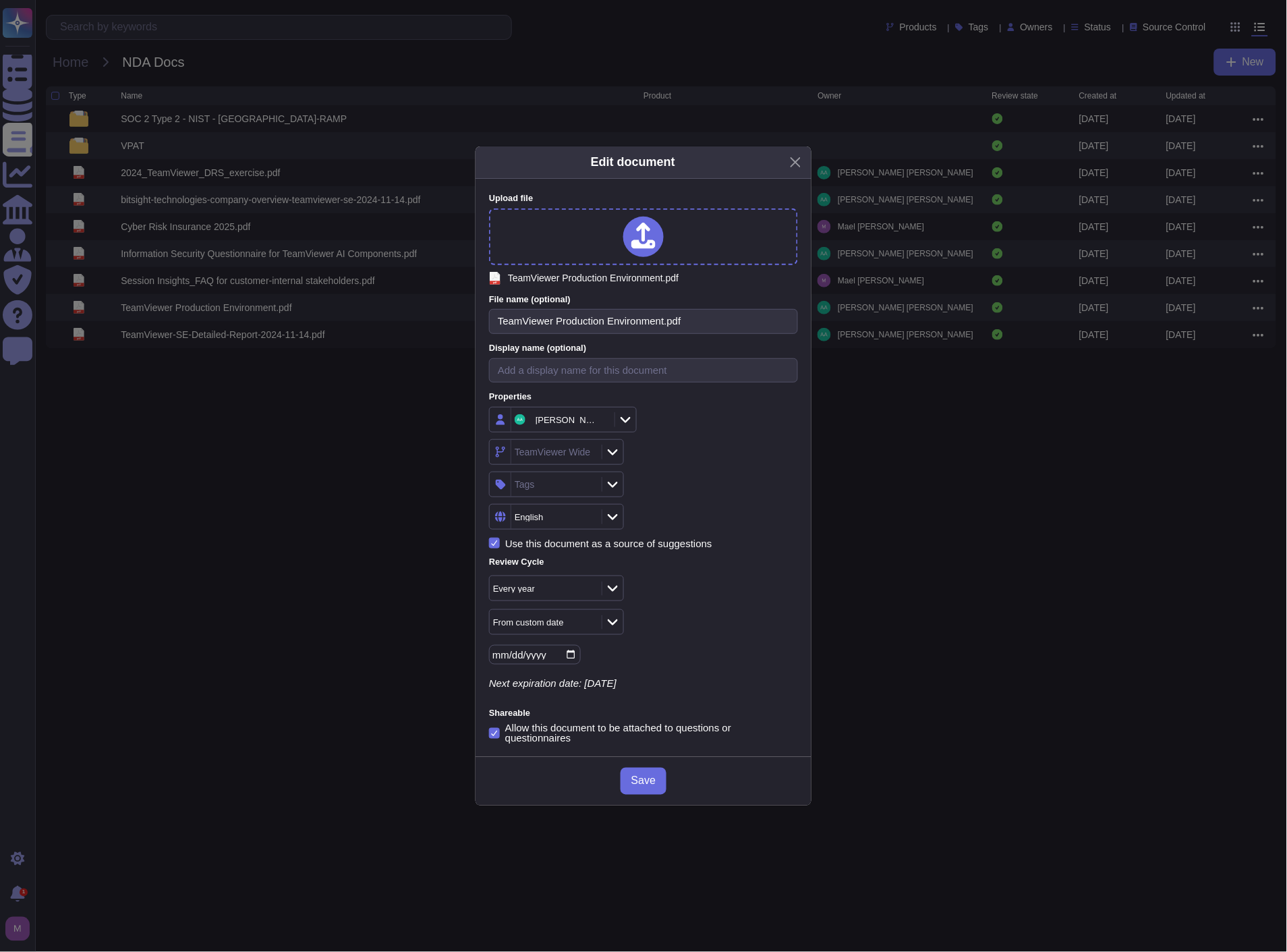
click at [541, 452] on div "TeamViewer Wide" at bounding box center [552, 452] width 76 height 9
click at [565, 529] on span "Remote" at bounding box center [547, 523] width 36 height 12
click at [713, 483] on div "Tags" at bounding box center [644, 484] width 309 height 26
click at [568, 623] on div "From custom date" at bounding box center [538, 622] width 92 height 9
click at [551, 691] on span "From [DATE]" at bounding box center [532, 695] width 58 height 12
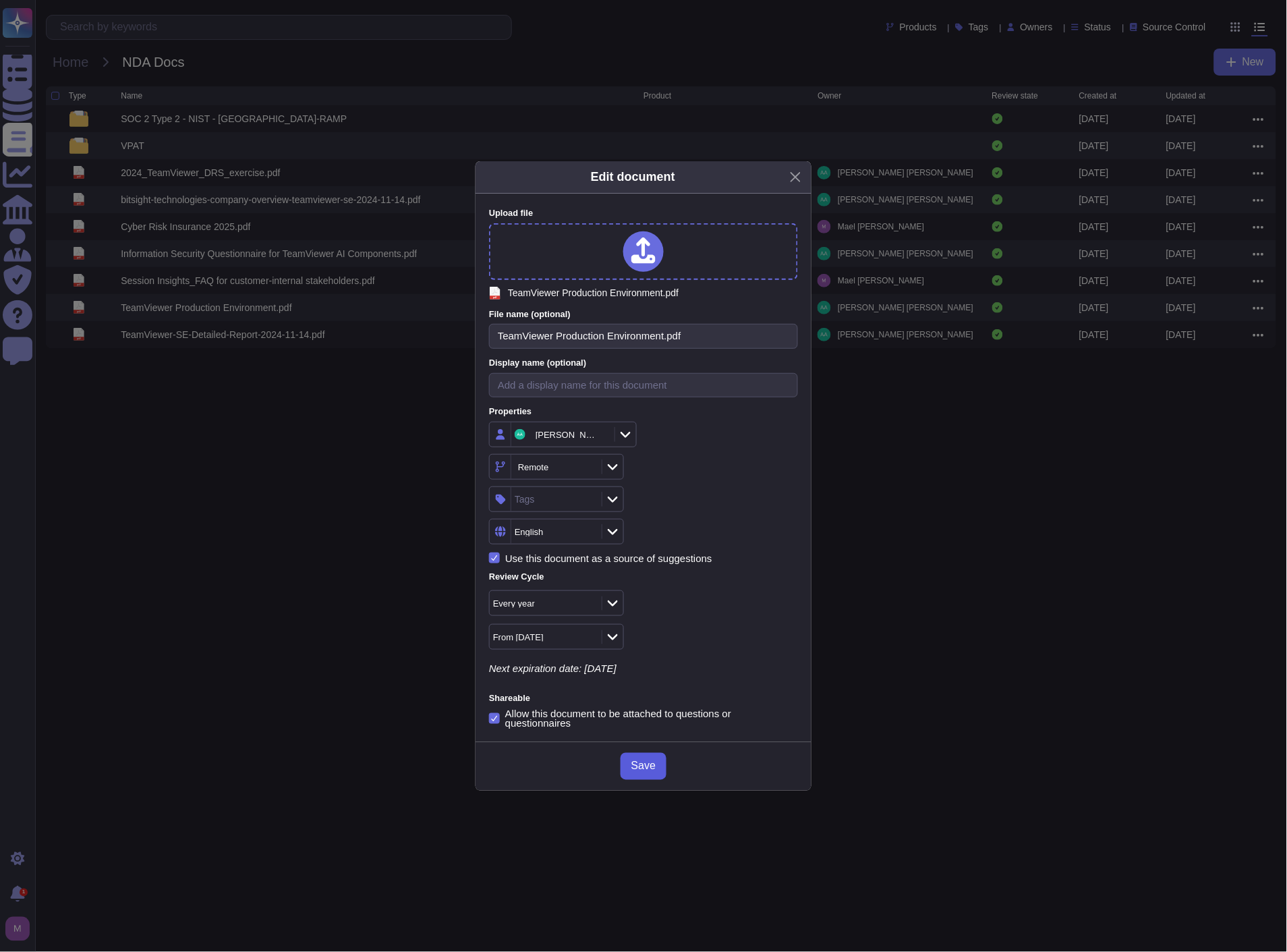
click at [635, 763] on span "Save" at bounding box center [644, 767] width 24 height 11
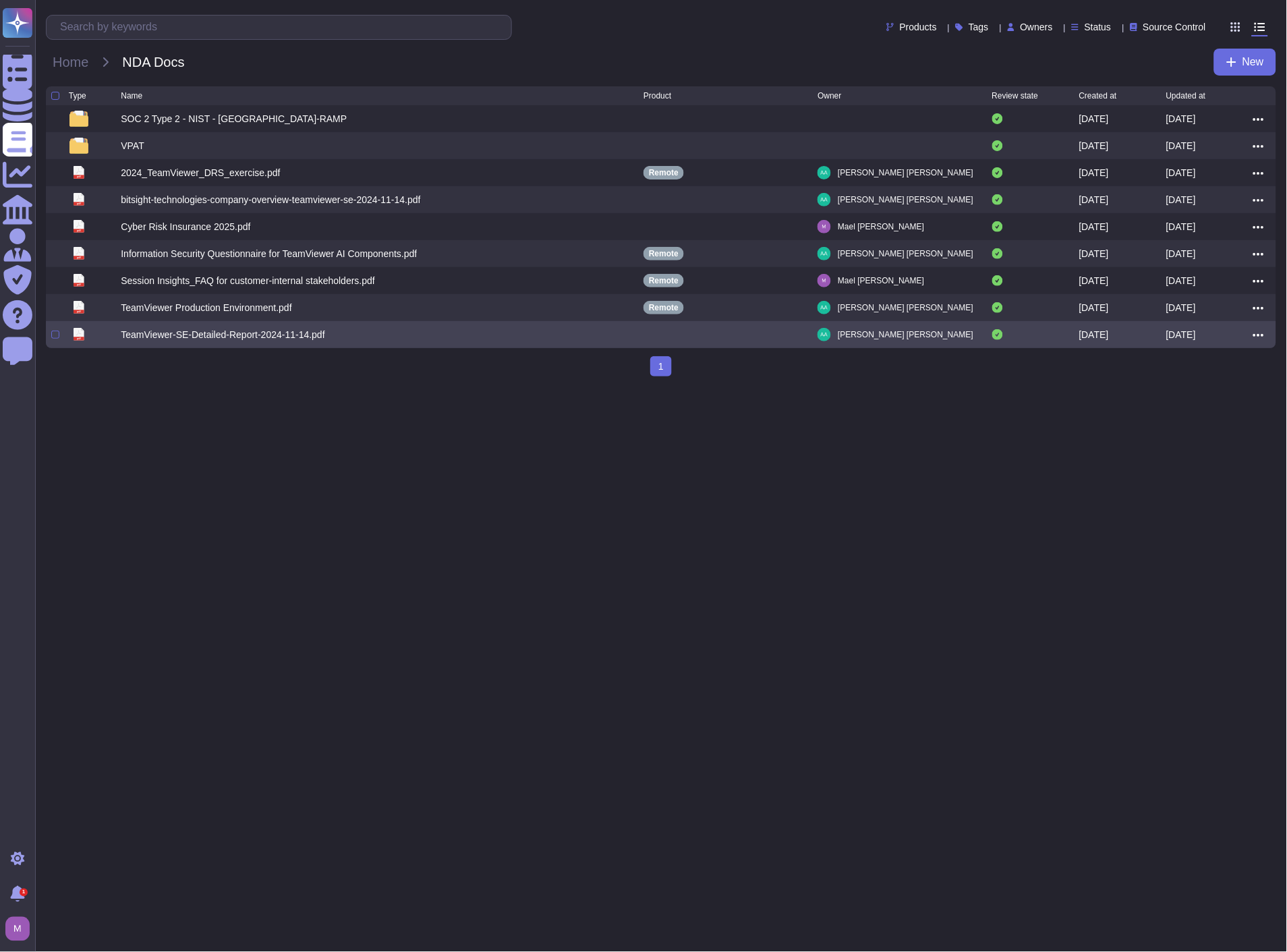
click at [266, 333] on div "TeamViewer-SE-Detailed-Report-2024-11-14.pdf" at bounding box center [223, 334] width 204 height 13
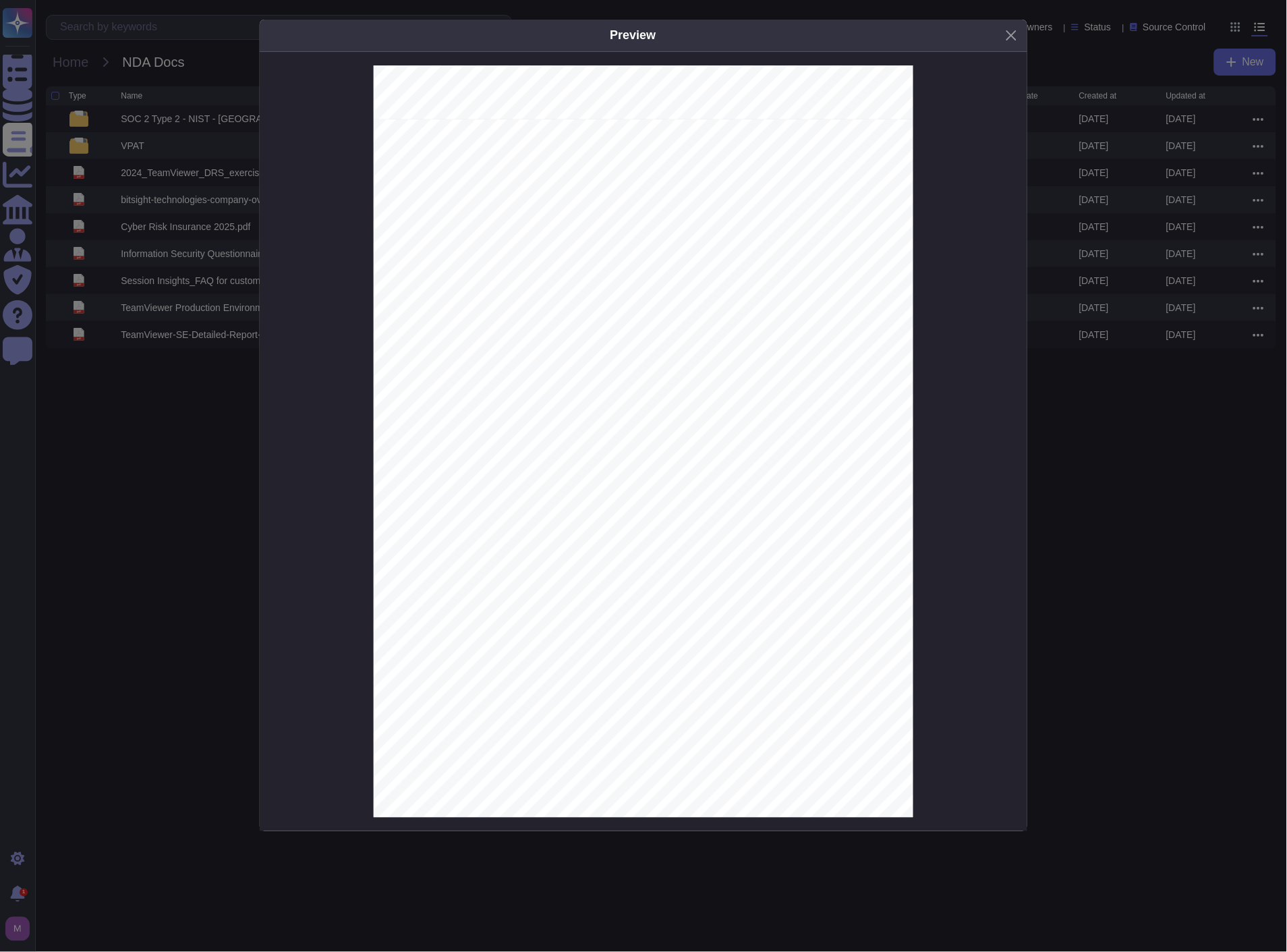
scroll to position [750, 0]
click at [1017, 38] on button "Close" at bounding box center [1012, 35] width 21 height 21
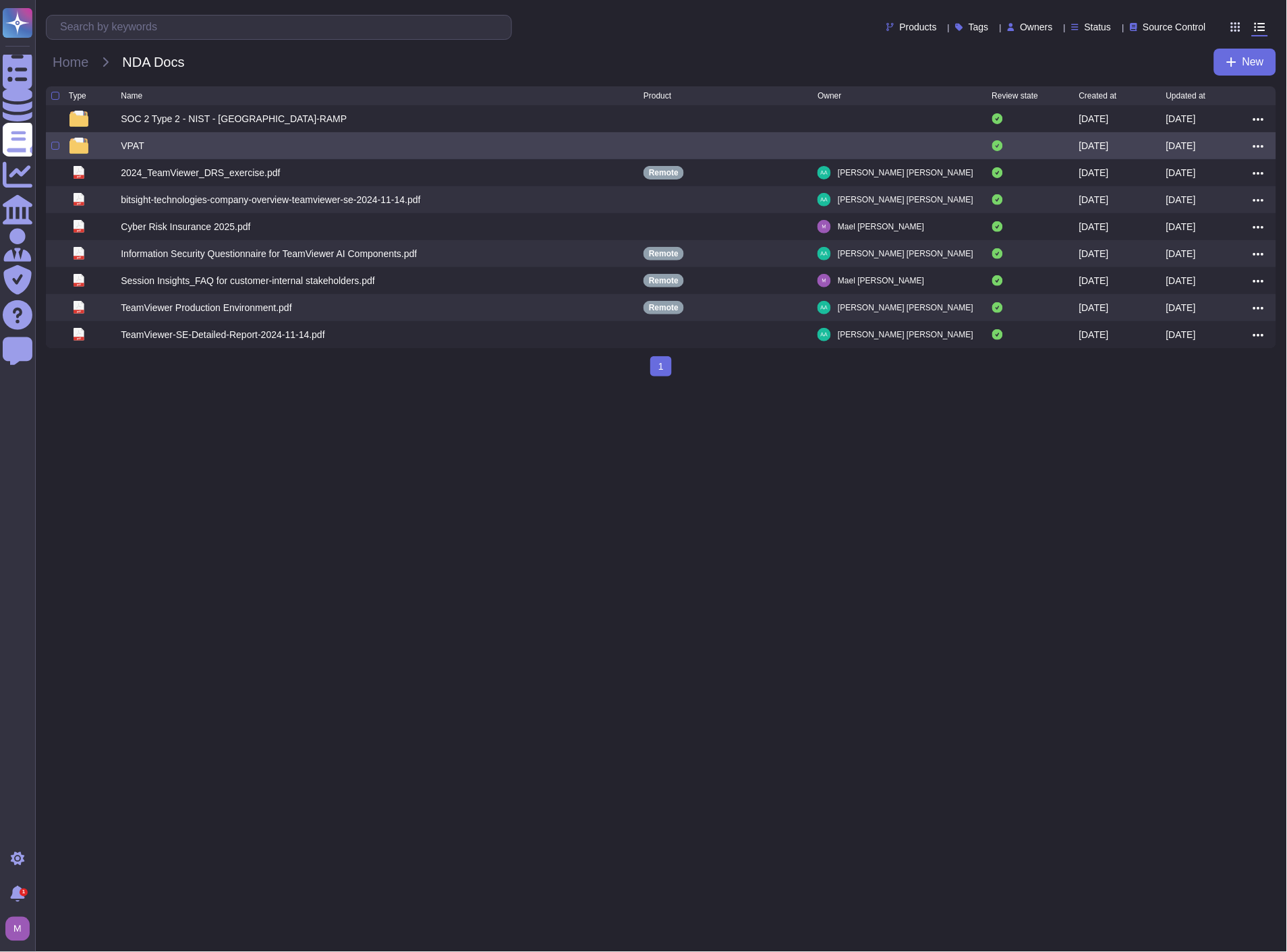
click at [126, 144] on div "VPAT" at bounding box center [133, 145] width 24 height 13
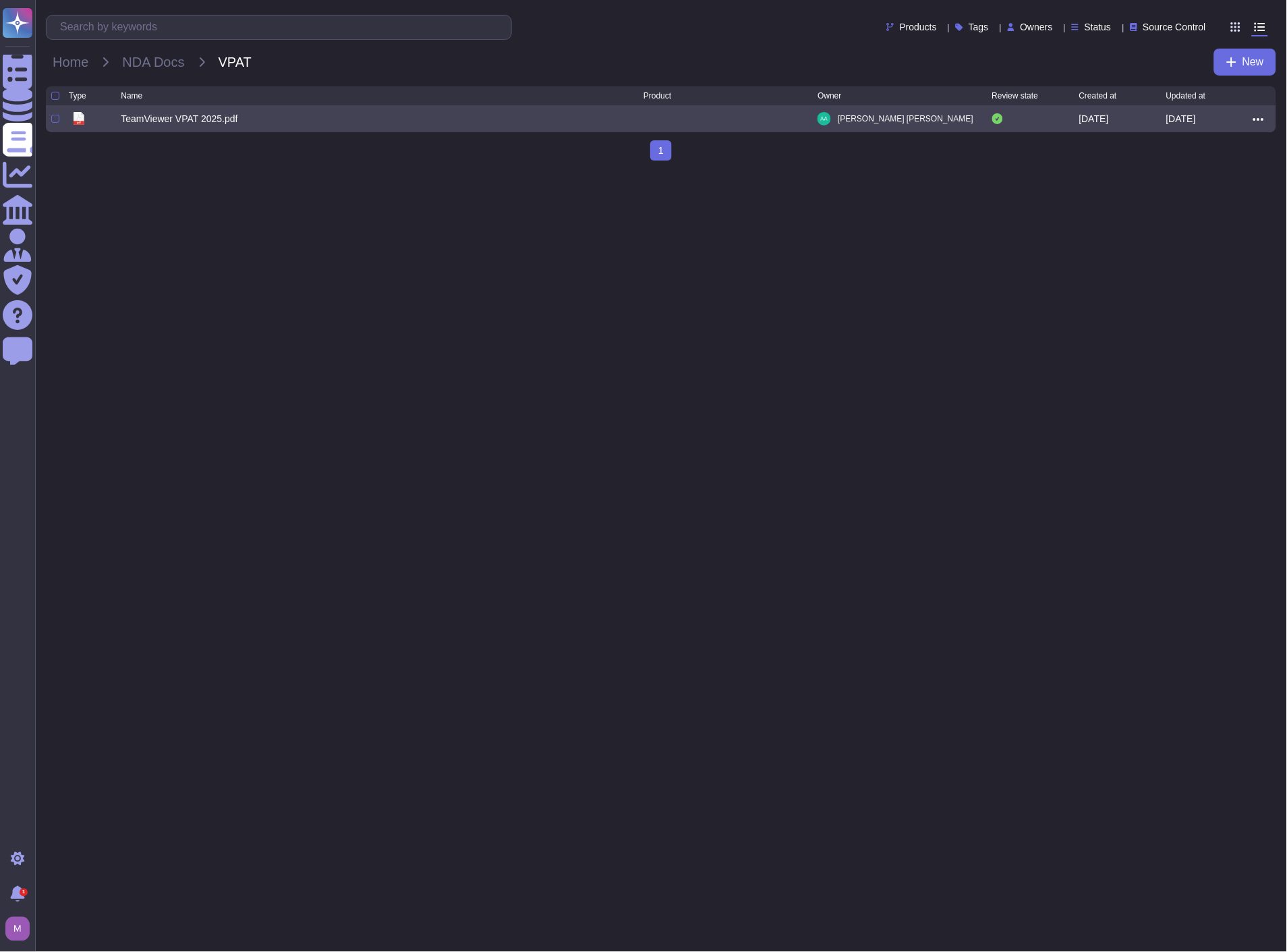
click at [1264, 122] on icon at bounding box center [1259, 119] width 11 height 12
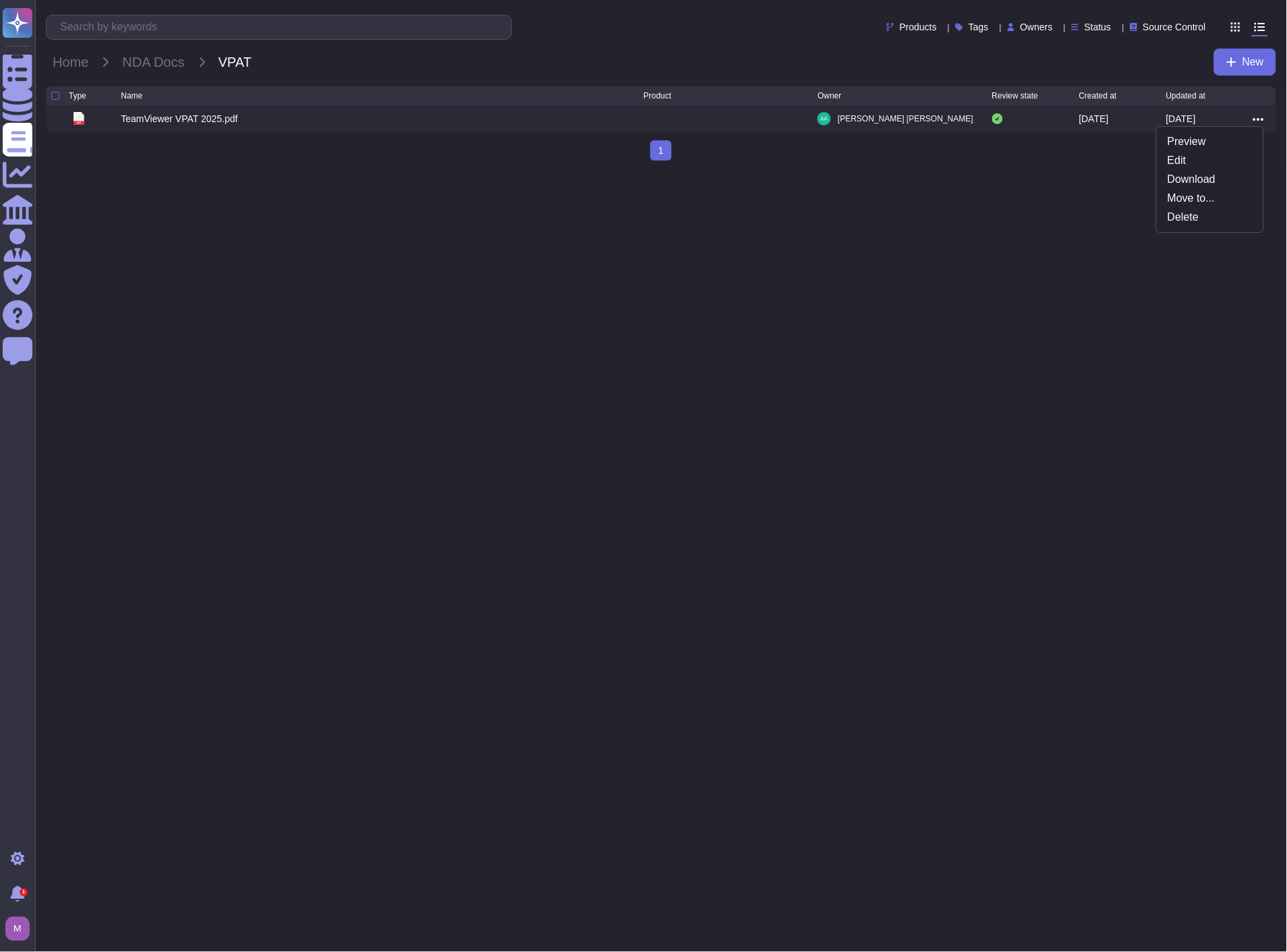
click at [389, 171] on html "Questionnaires Knowledge Base Documents Analytics CAIQ / SIG Admin Trust Center…" at bounding box center [644, 86] width 1287 height 171
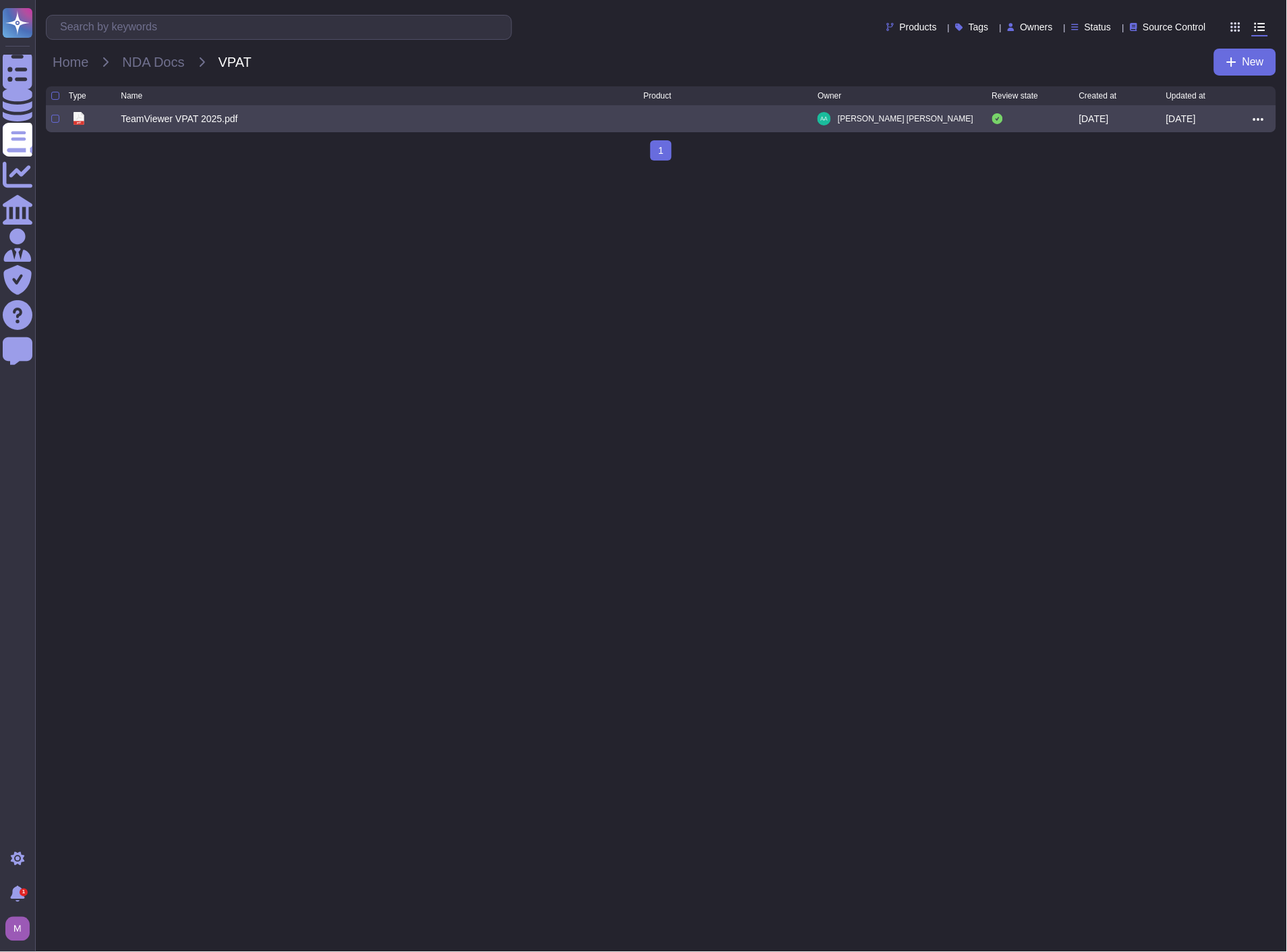
click at [180, 123] on div "TeamViewer VPAT 2025.pdf" at bounding box center [179, 119] width 117 height 13
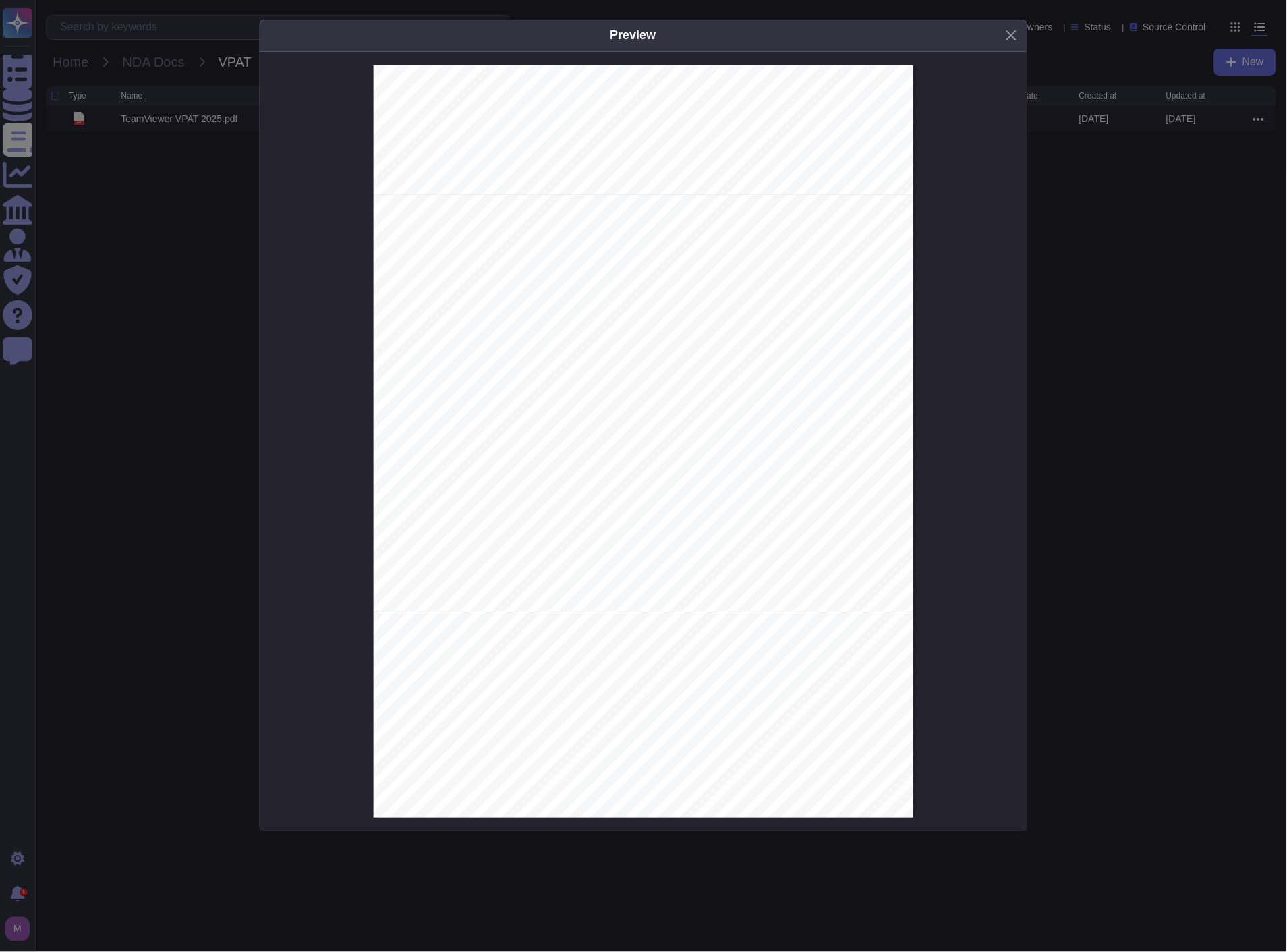
scroll to position [1574, 0]
click at [230, 283] on div "Preview __________________________________ WCAG Edition (Based on VPAT ® Versio…" at bounding box center [644, 476] width 1287 height 952
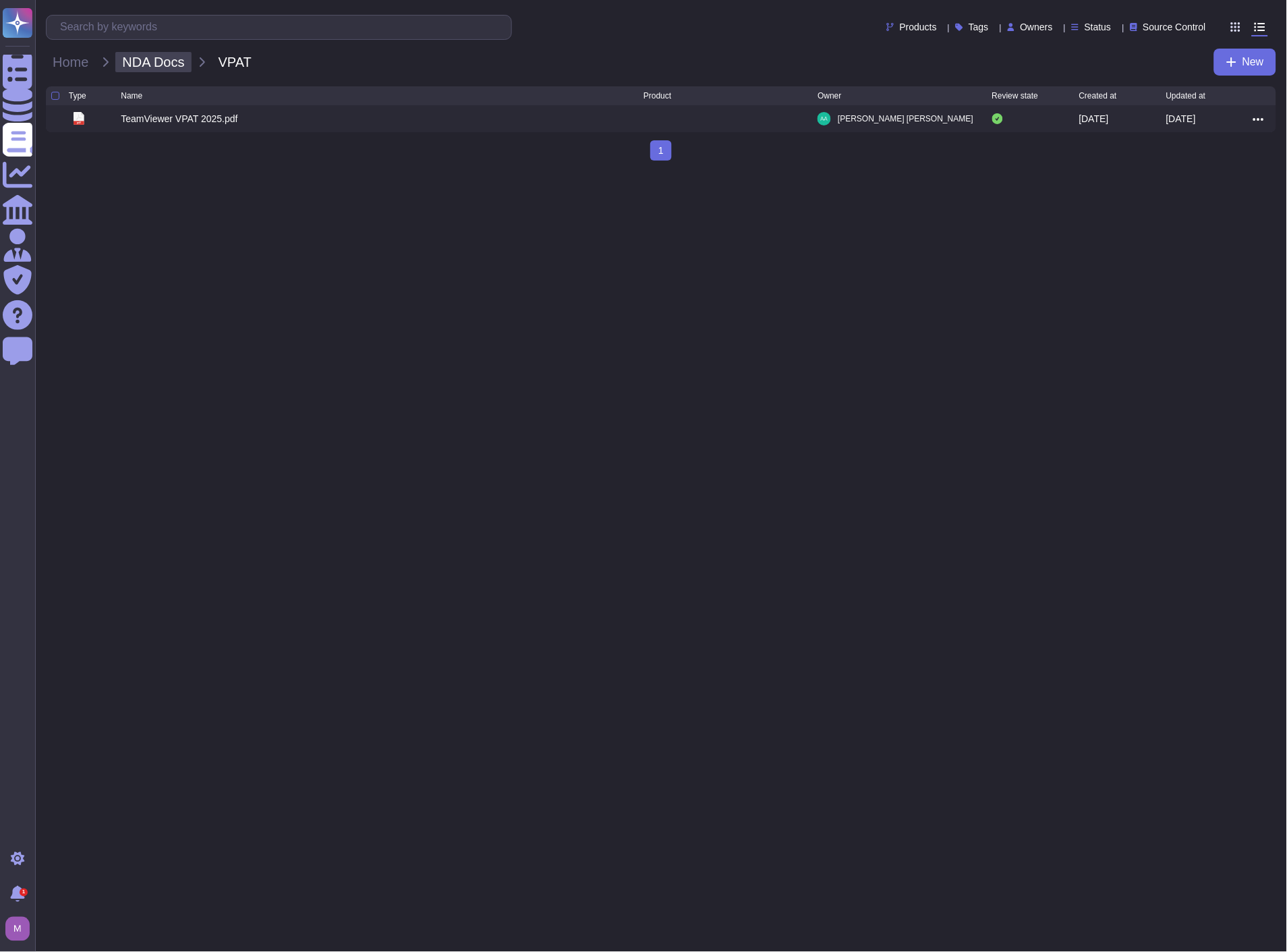
click at [152, 69] on span "NDA Docs" at bounding box center [153, 62] width 75 height 20
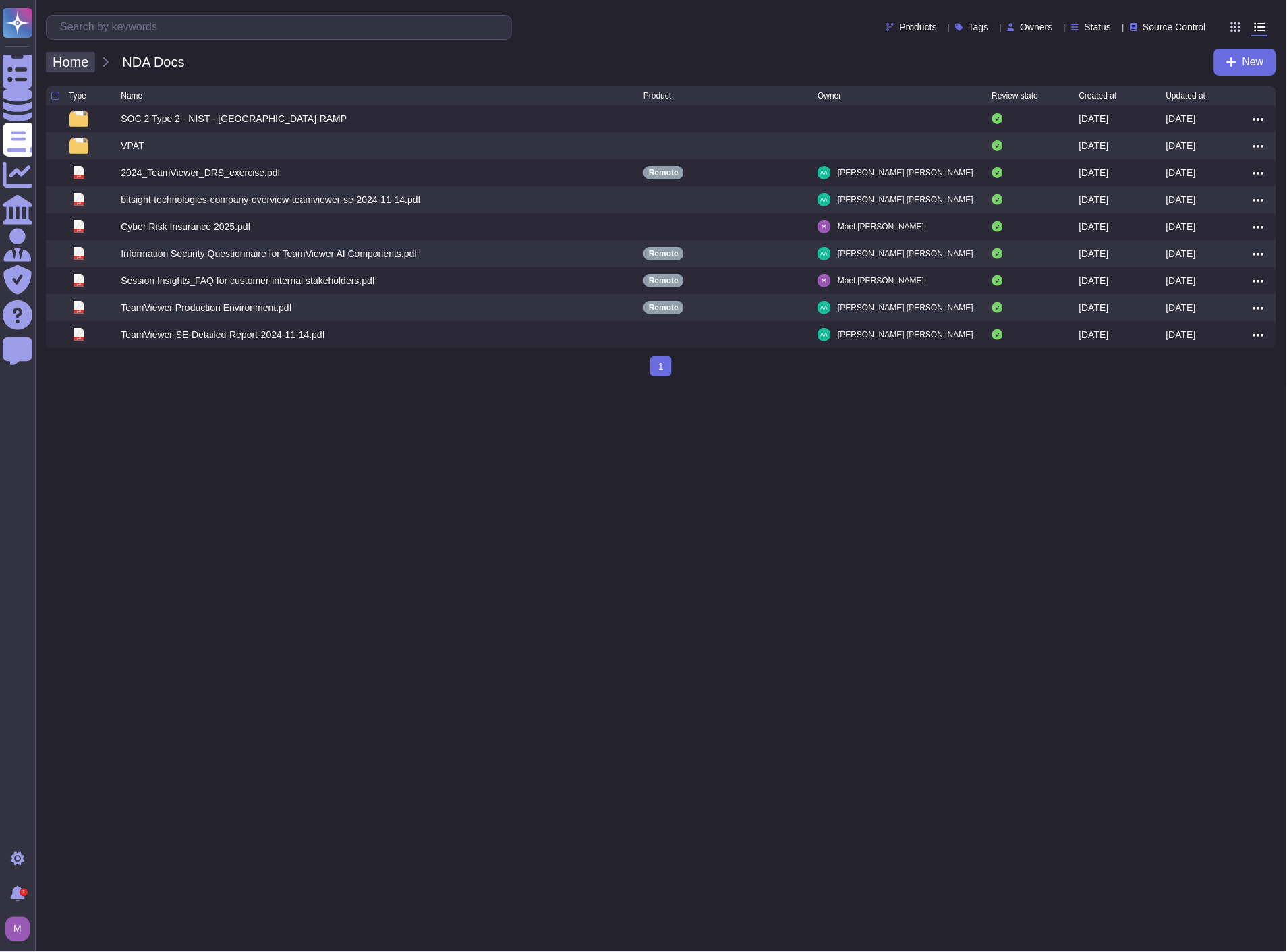
click at [78, 51] on div "Home NDA Docs New" at bounding box center [661, 62] width 1230 height 27
click at [78, 53] on span "Home" at bounding box center [70, 62] width 49 height 20
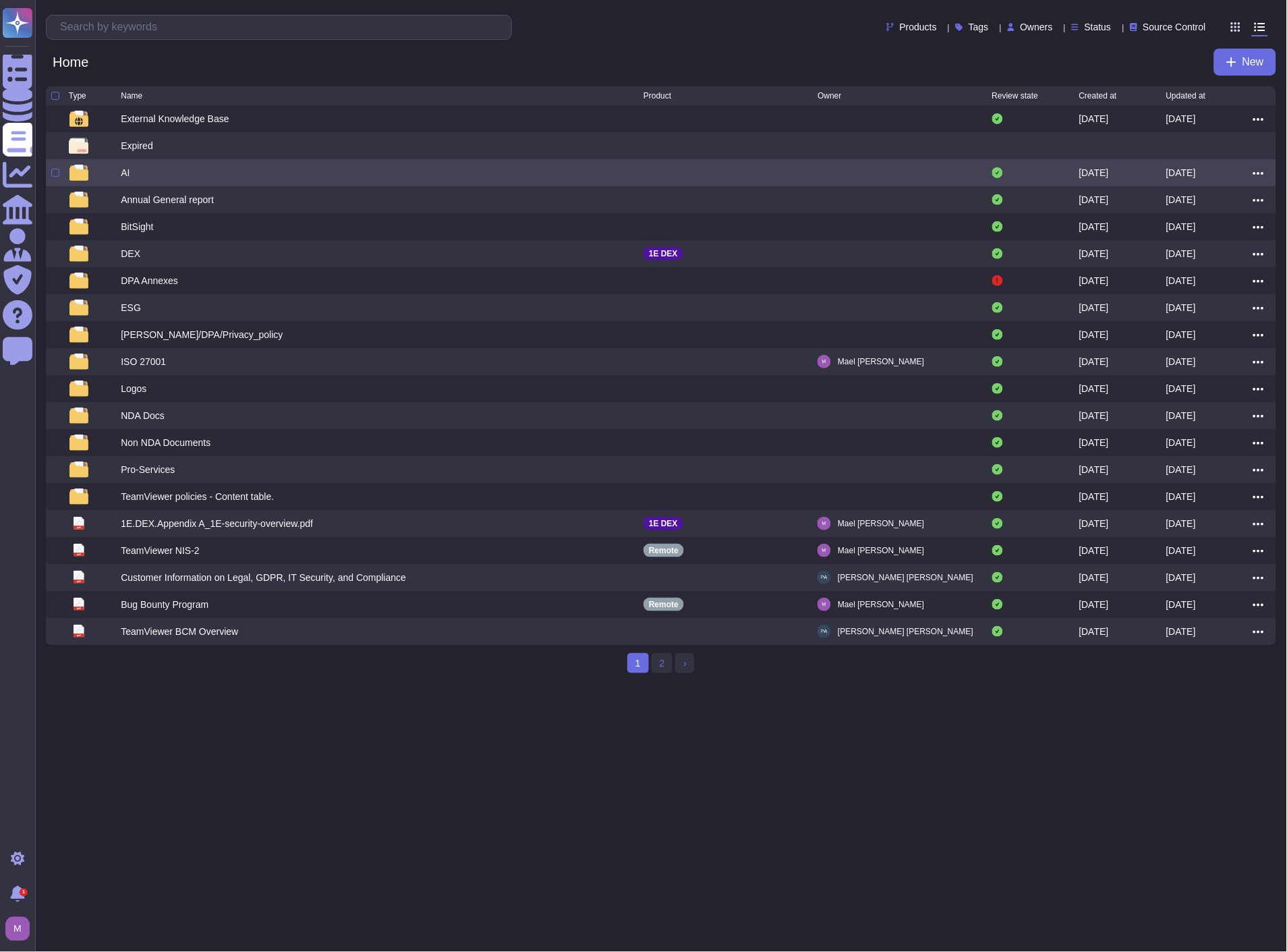
click at [127, 177] on div "AI" at bounding box center [125, 172] width 9 height 13
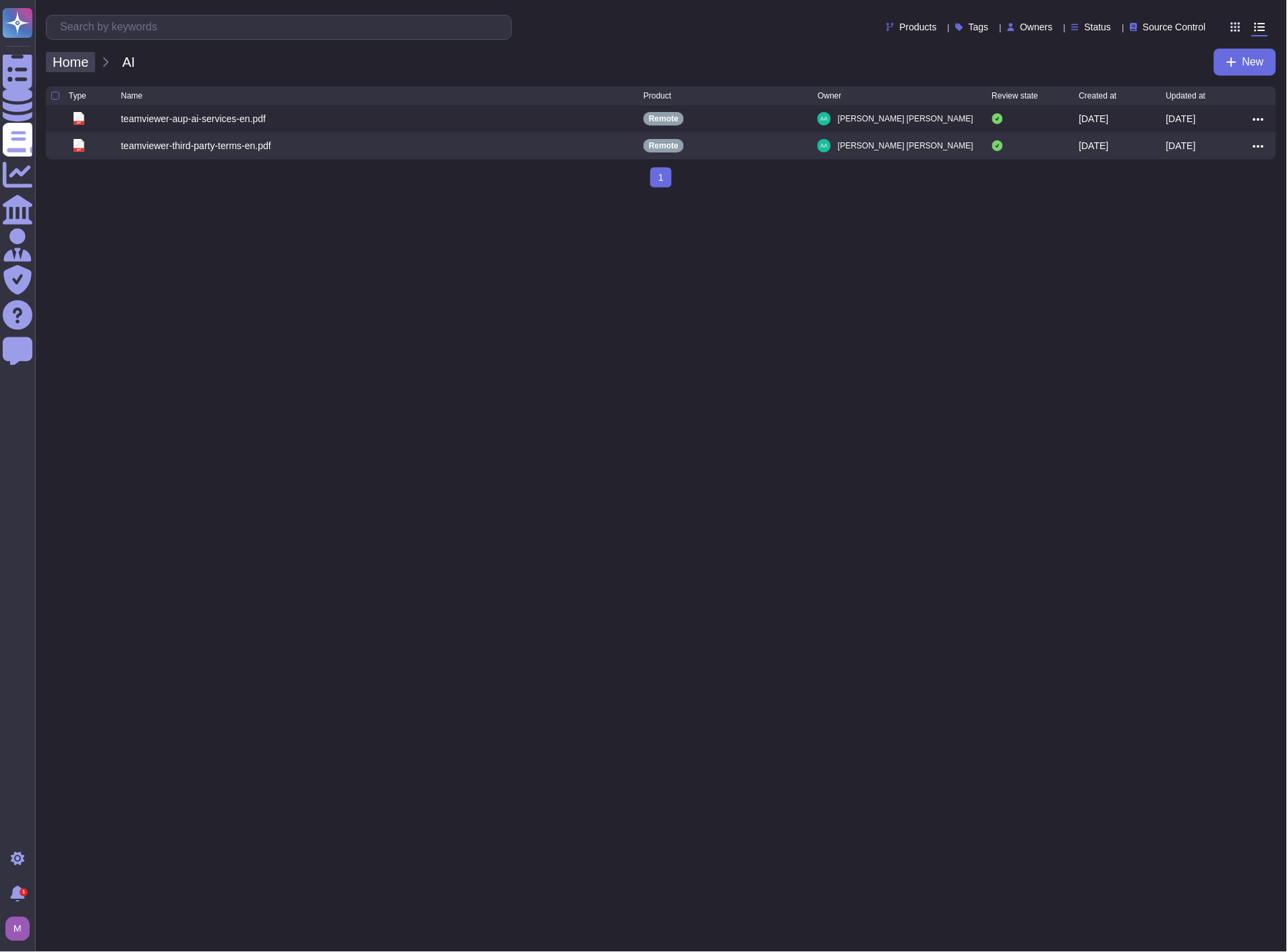
click at [79, 58] on span "Home" at bounding box center [70, 62] width 49 height 20
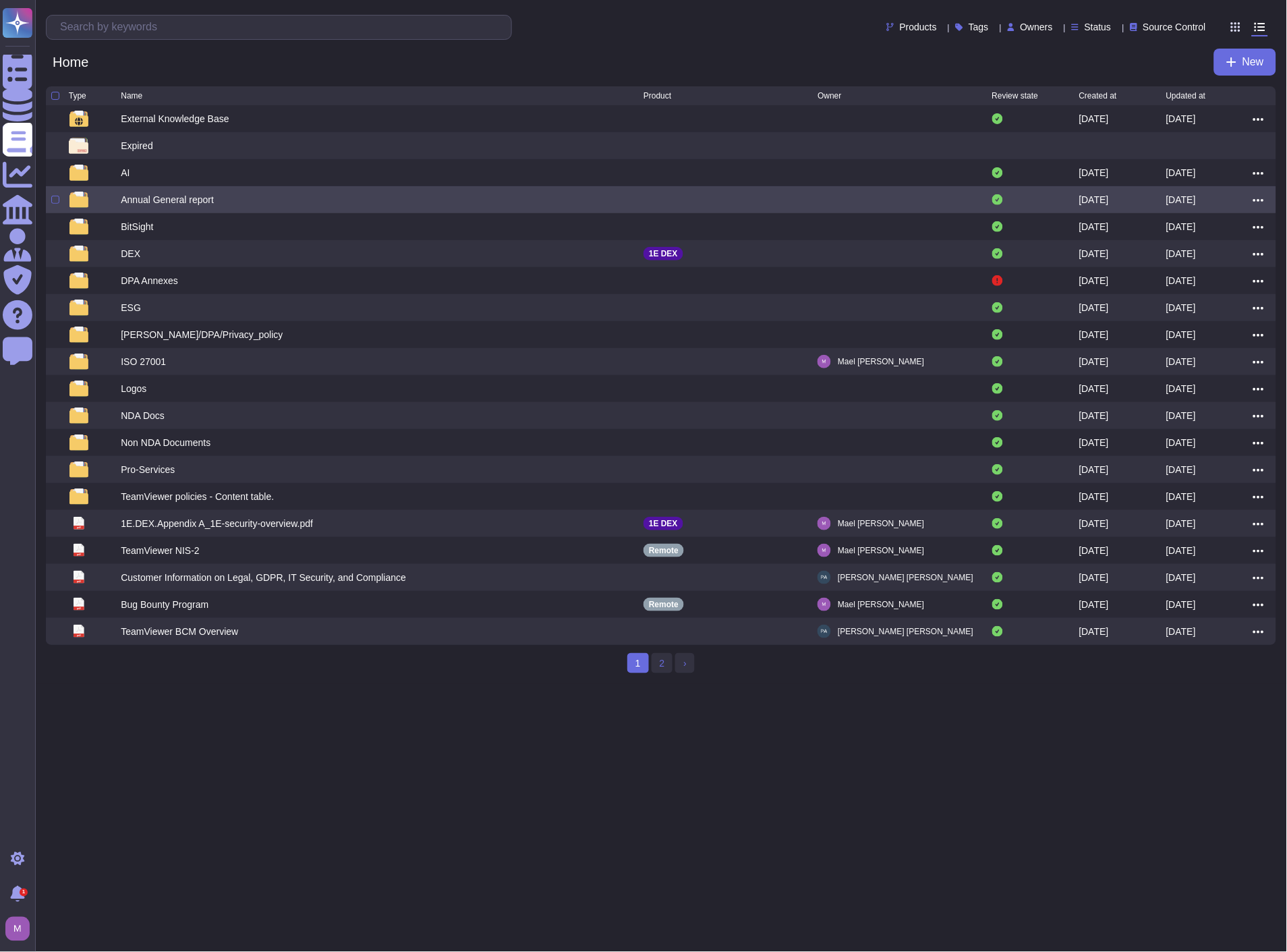
click at [136, 202] on div "Annual General report" at bounding box center [167, 199] width 93 height 13
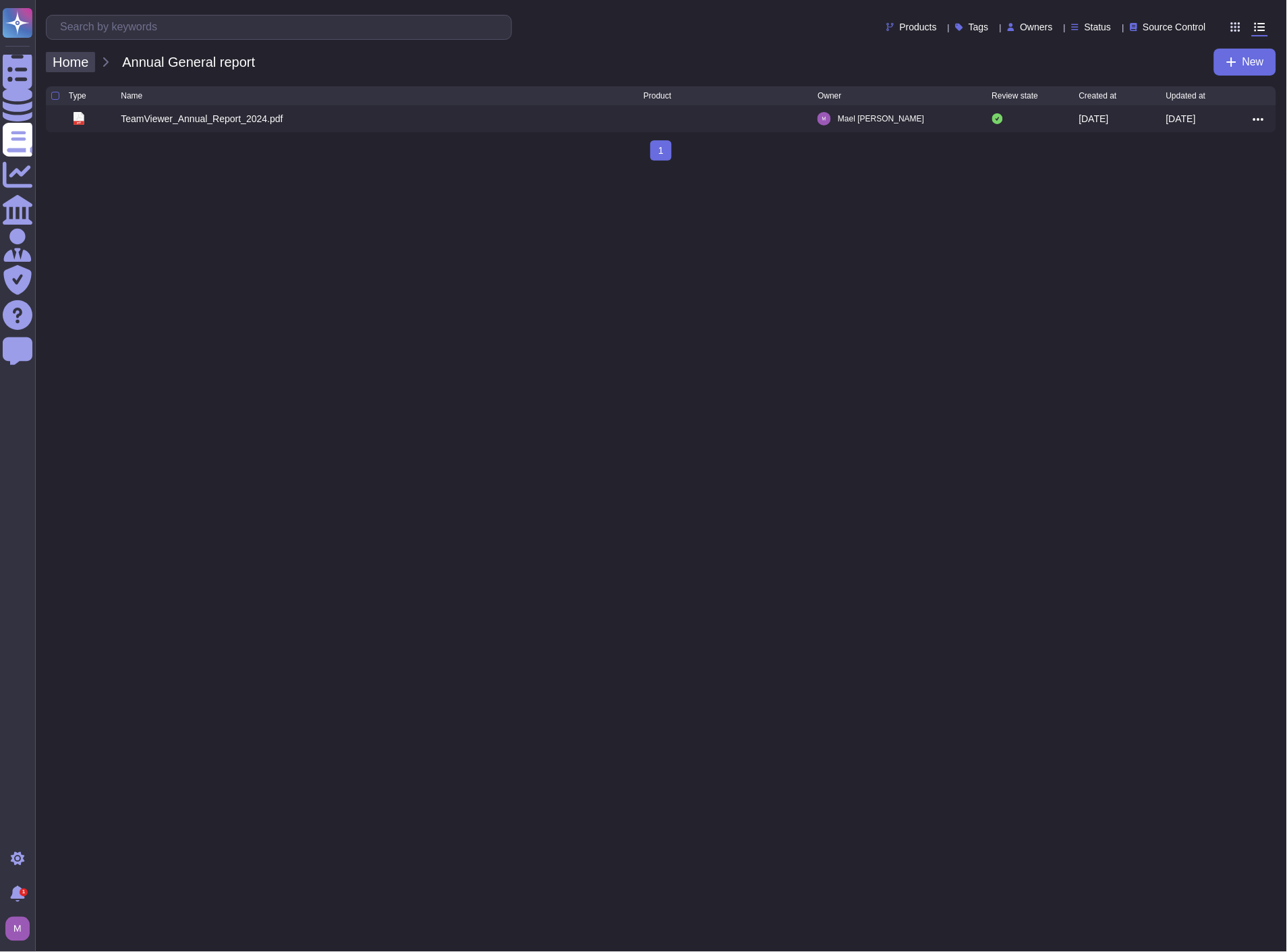
click at [85, 68] on span "Home" at bounding box center [70, 62] width 49 height 20
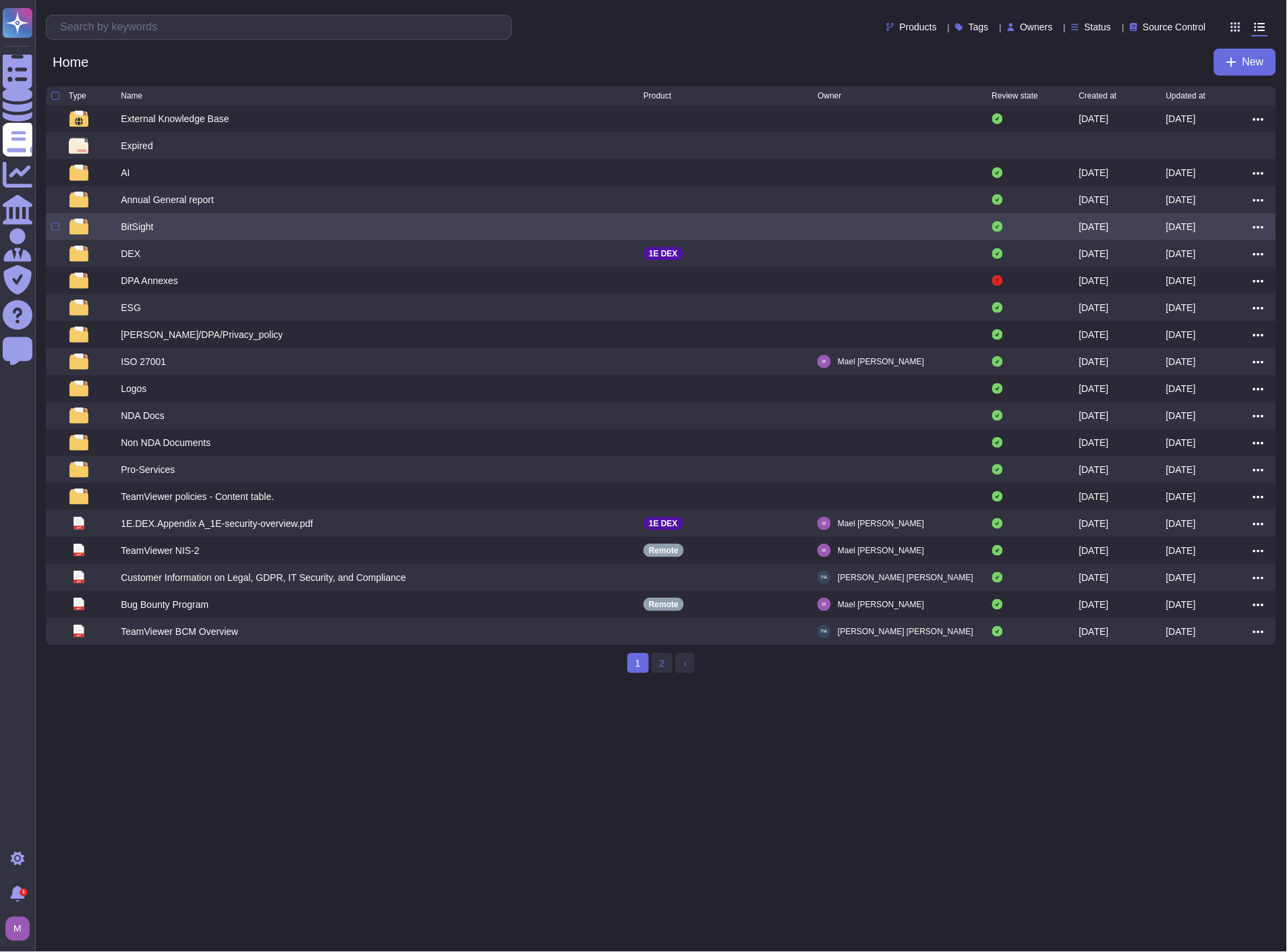
click at [149, 228] on div "BitSight" at bounding box center [137, 226] width 32 height 13
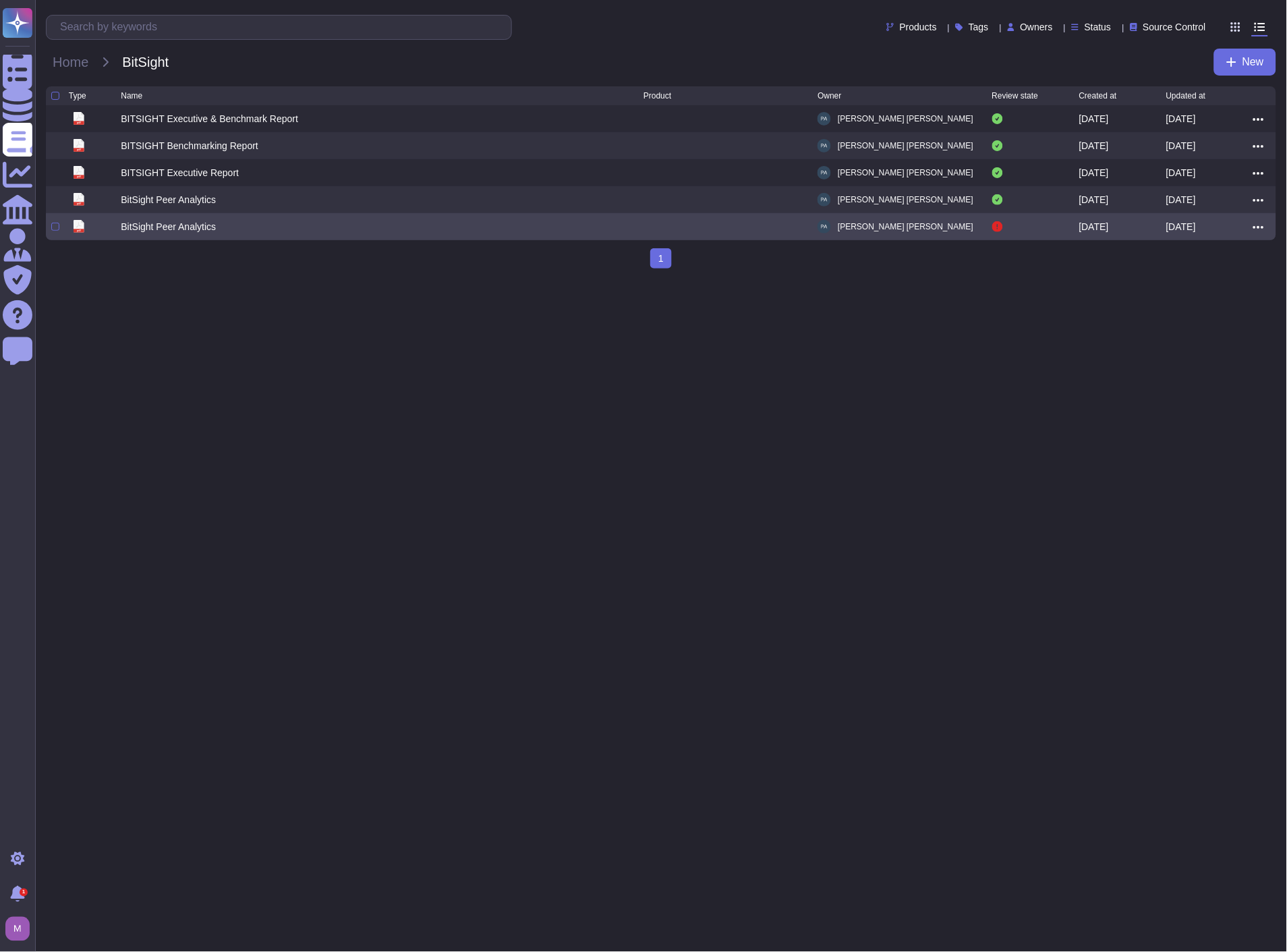
click at [1262, 225] on icon at bounding box center [1259, 227] width 11 height 12
click at [1198, 325] on link "Delete" at bounding box center [1210, 325] width 107 height 19
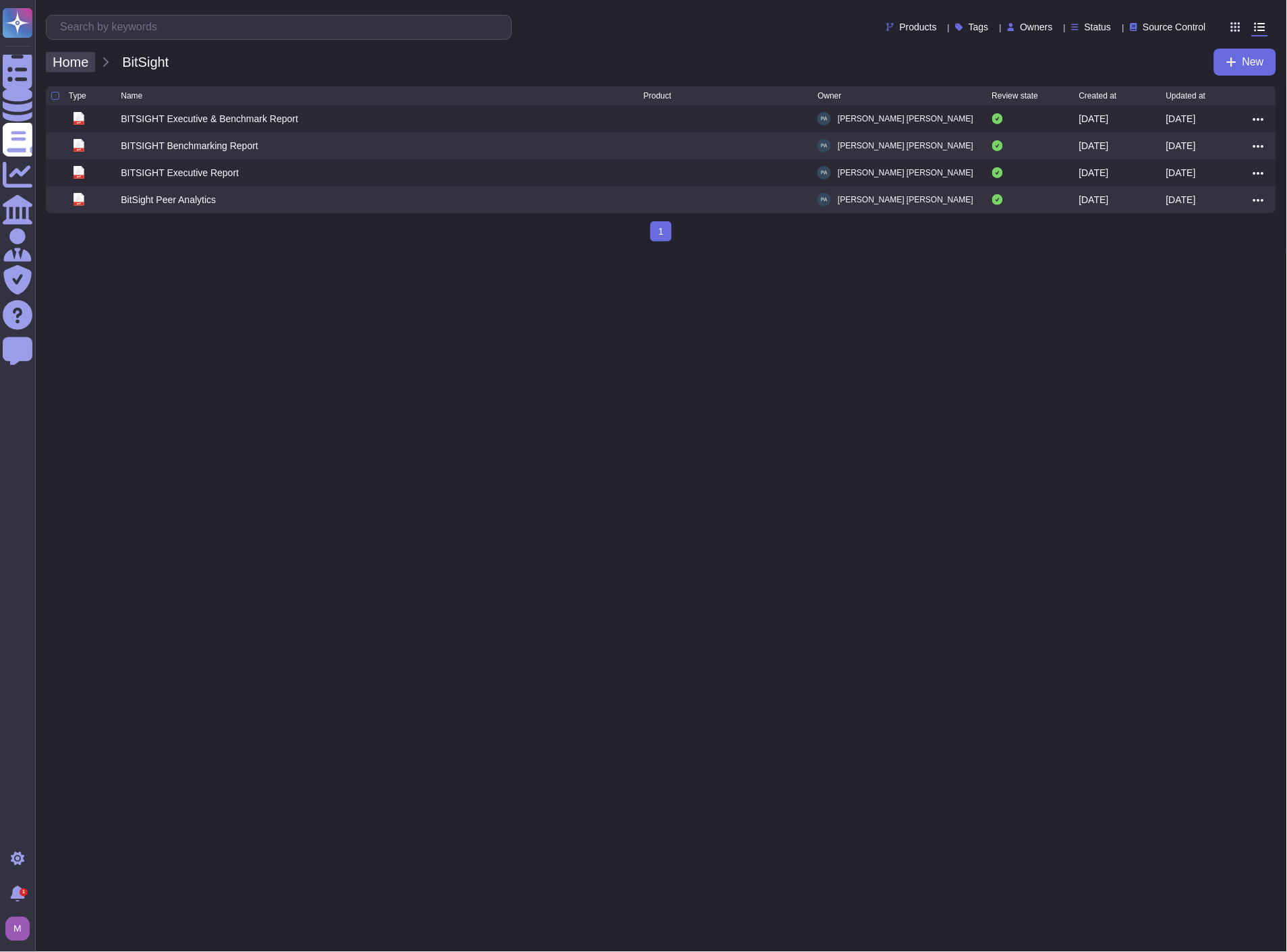
click at [72, 58] on span "Home" at bounding box center [70, 62] width 49 height 20
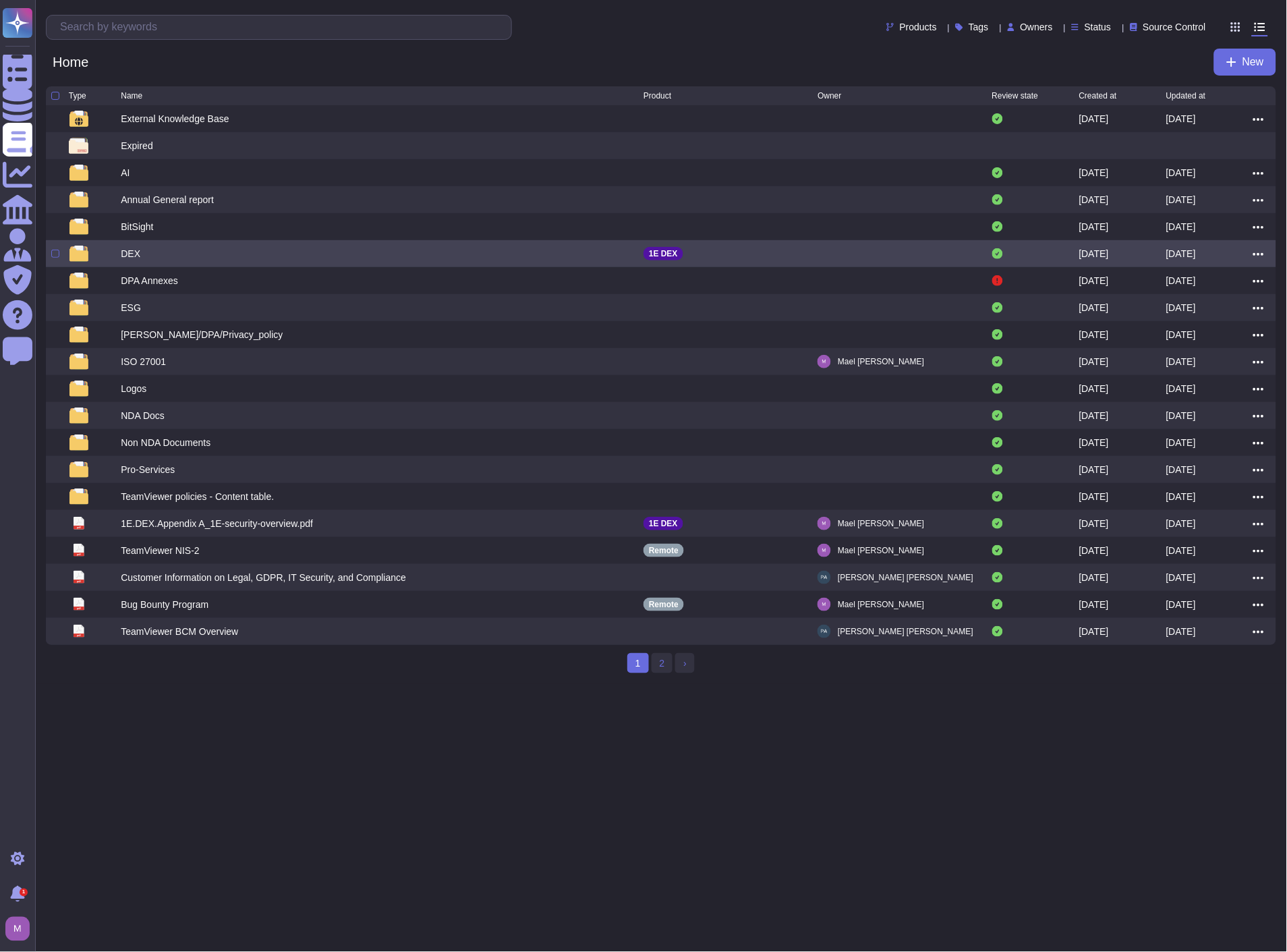
click at [133, 250] on div "DEX" at bounding box center [130, 254] width 20 height 13
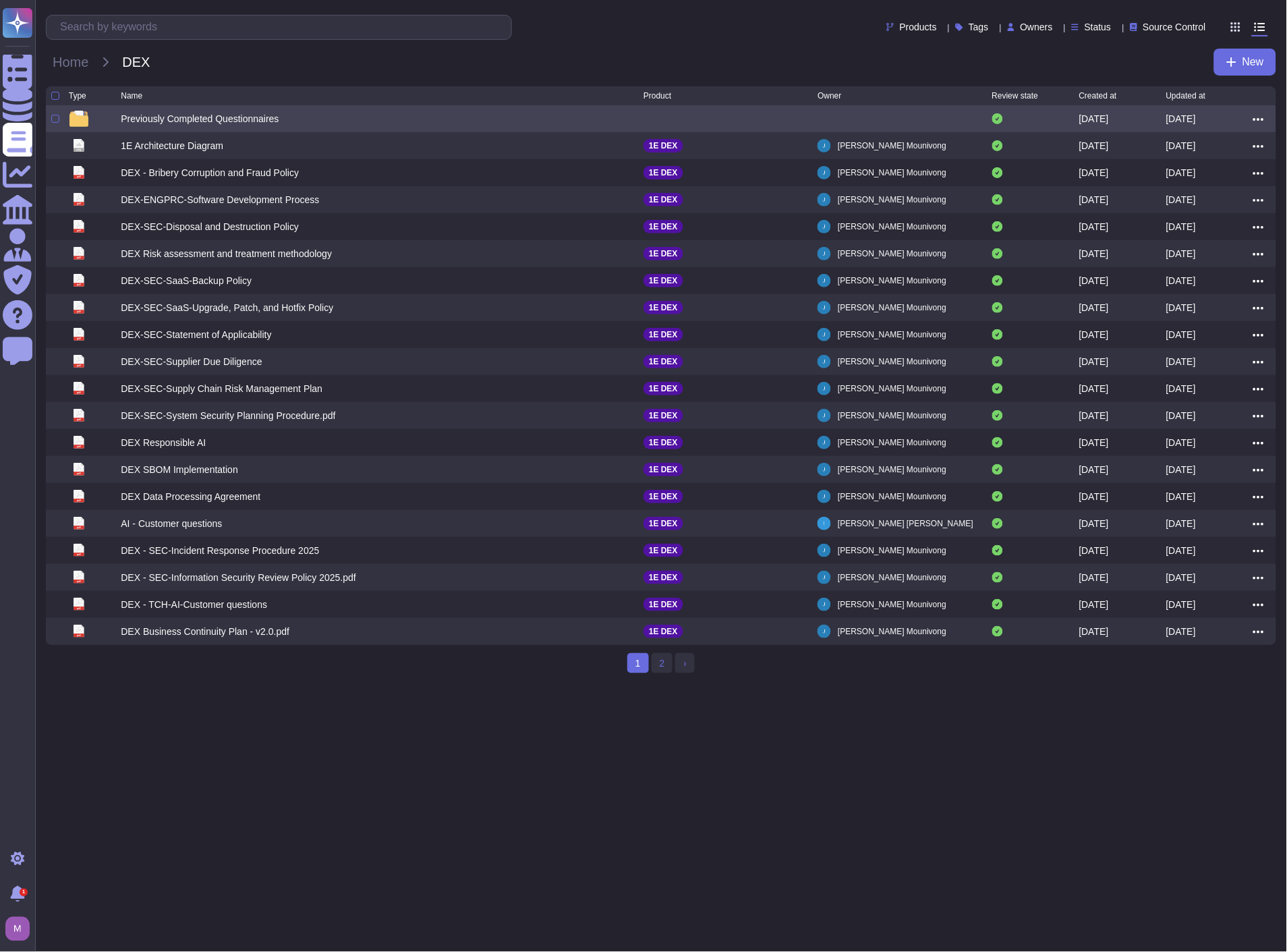
click at [244, 117] on div "Previously Completed Questionnaires" at bounding box center [199, 119] width 158 height 13
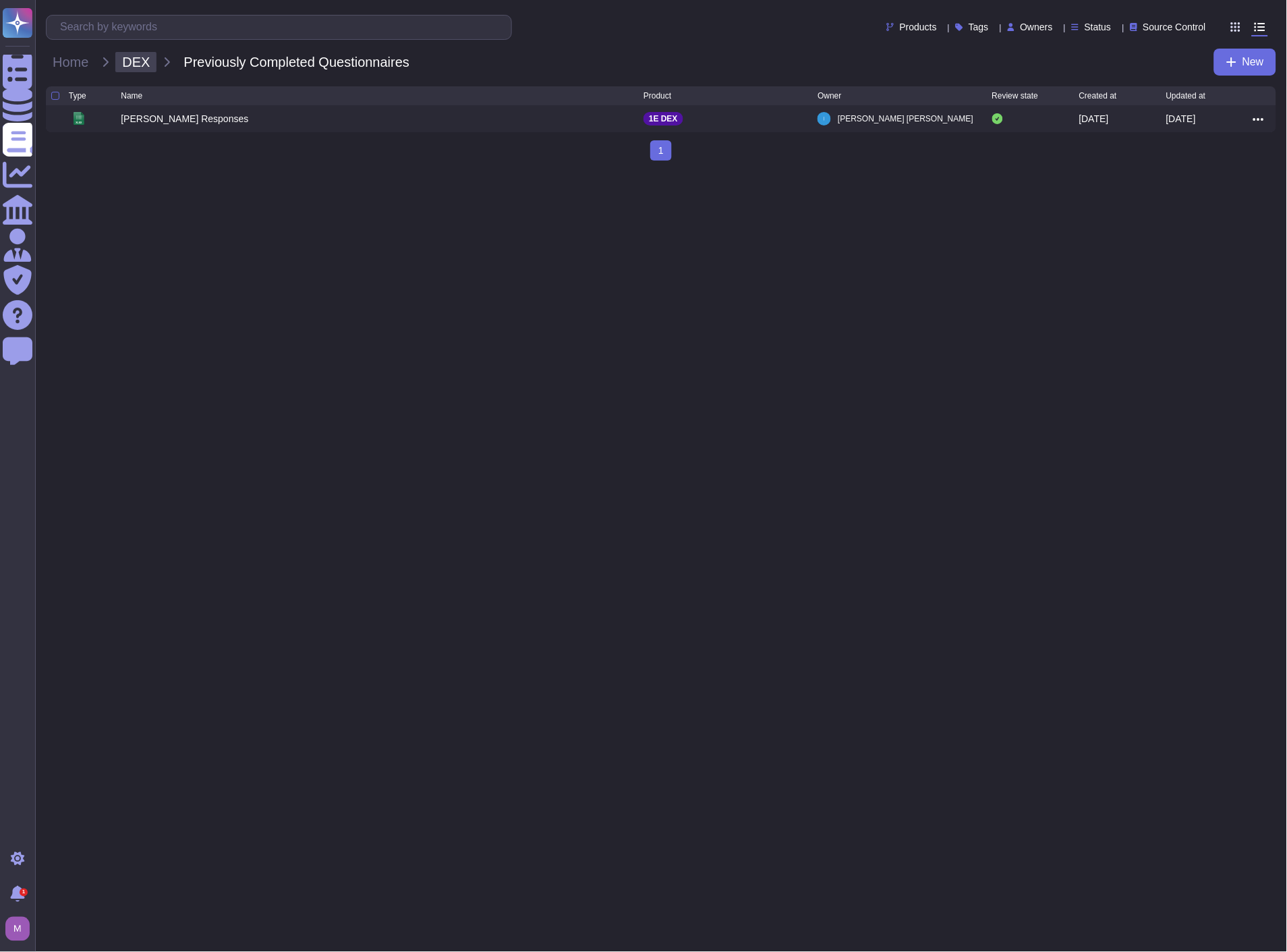
click at [147, 57] on span "DEX" at bounding box center [136, 62] width 41 height 20
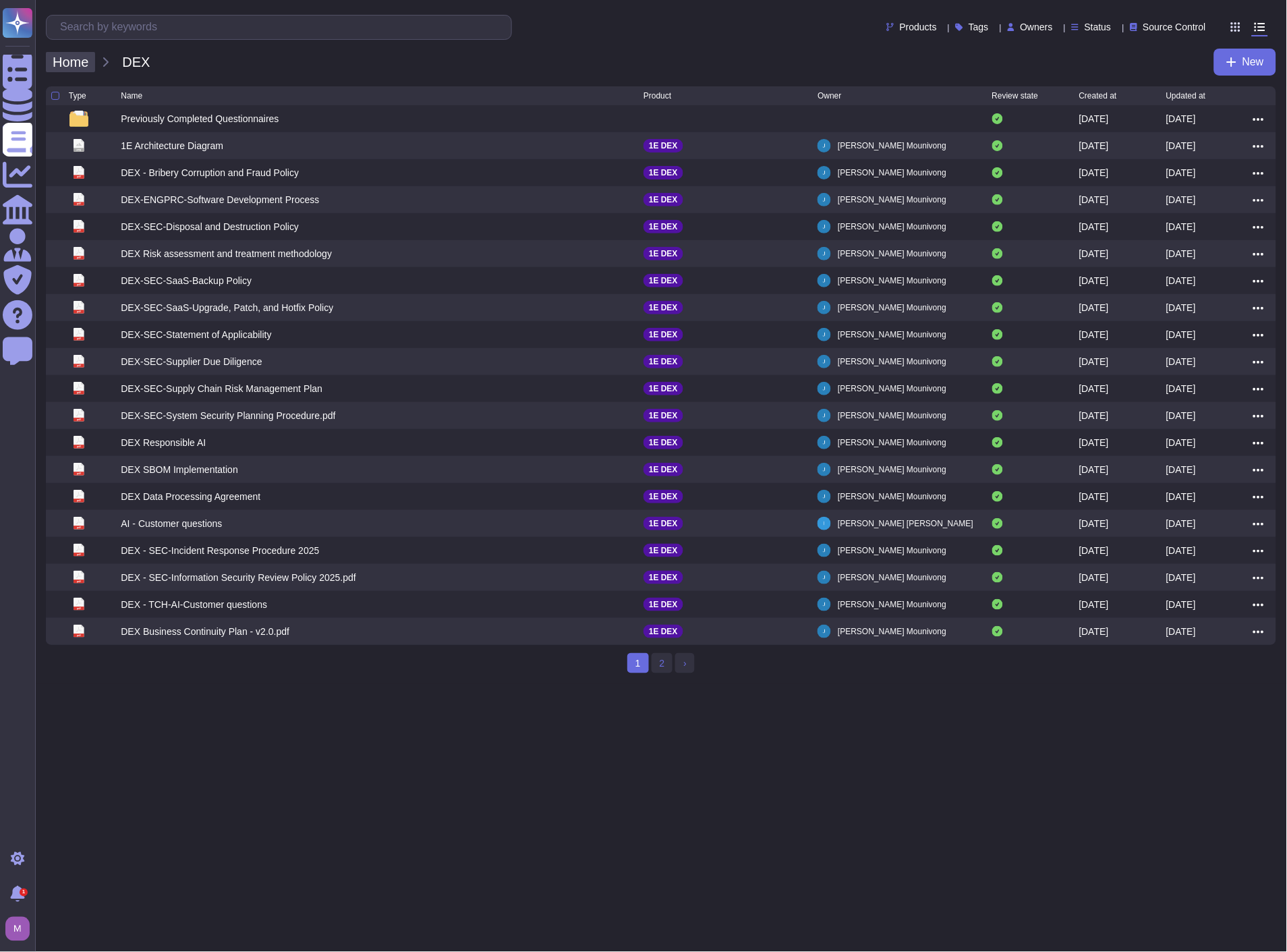
click at [76, 64] on span "Home" at bounding box center [70, 62] width 49 height 20
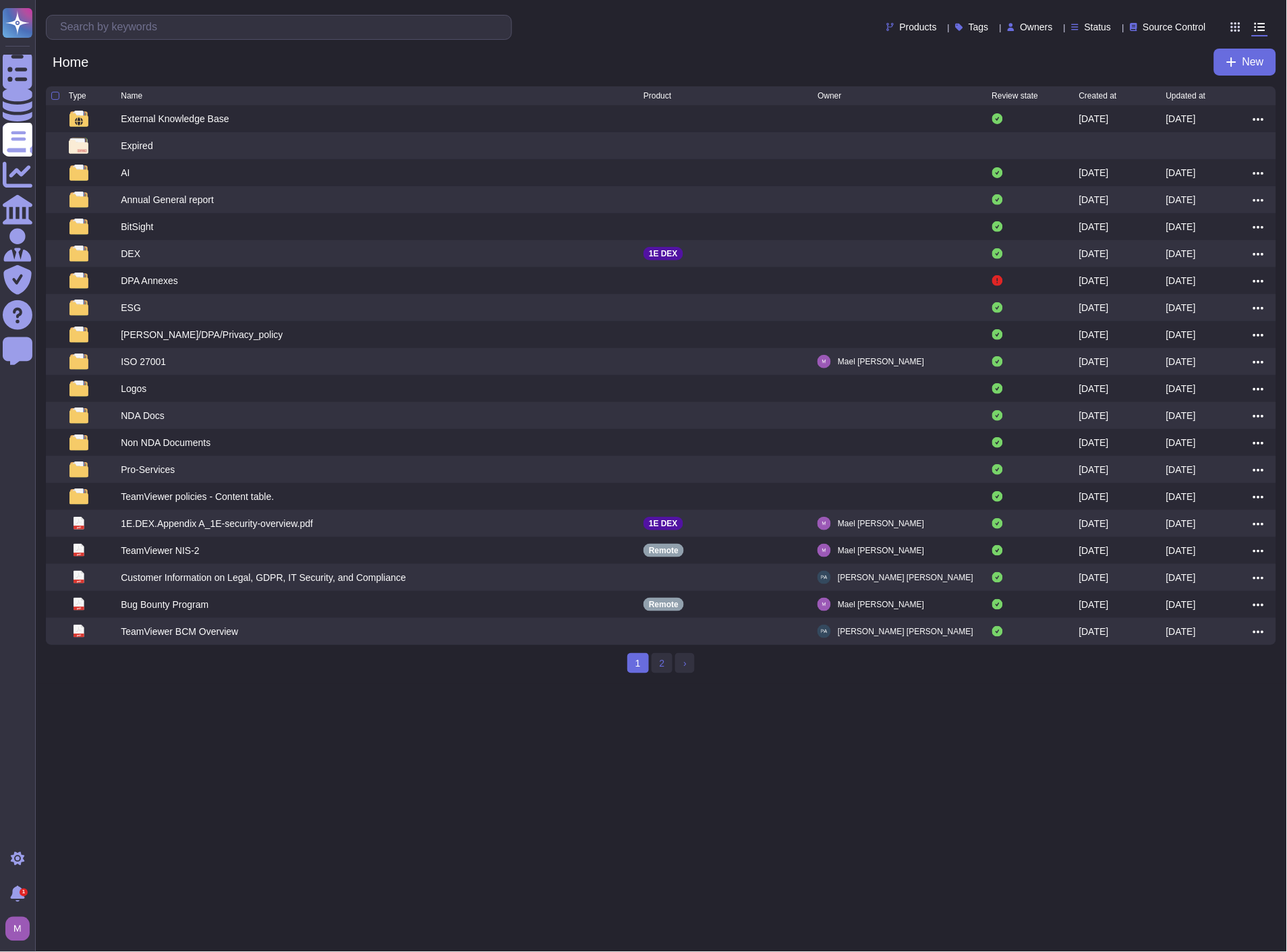
click at [132, 275] on div "DPA Annexes" at bounding box center [149, 280] width 57 height 13
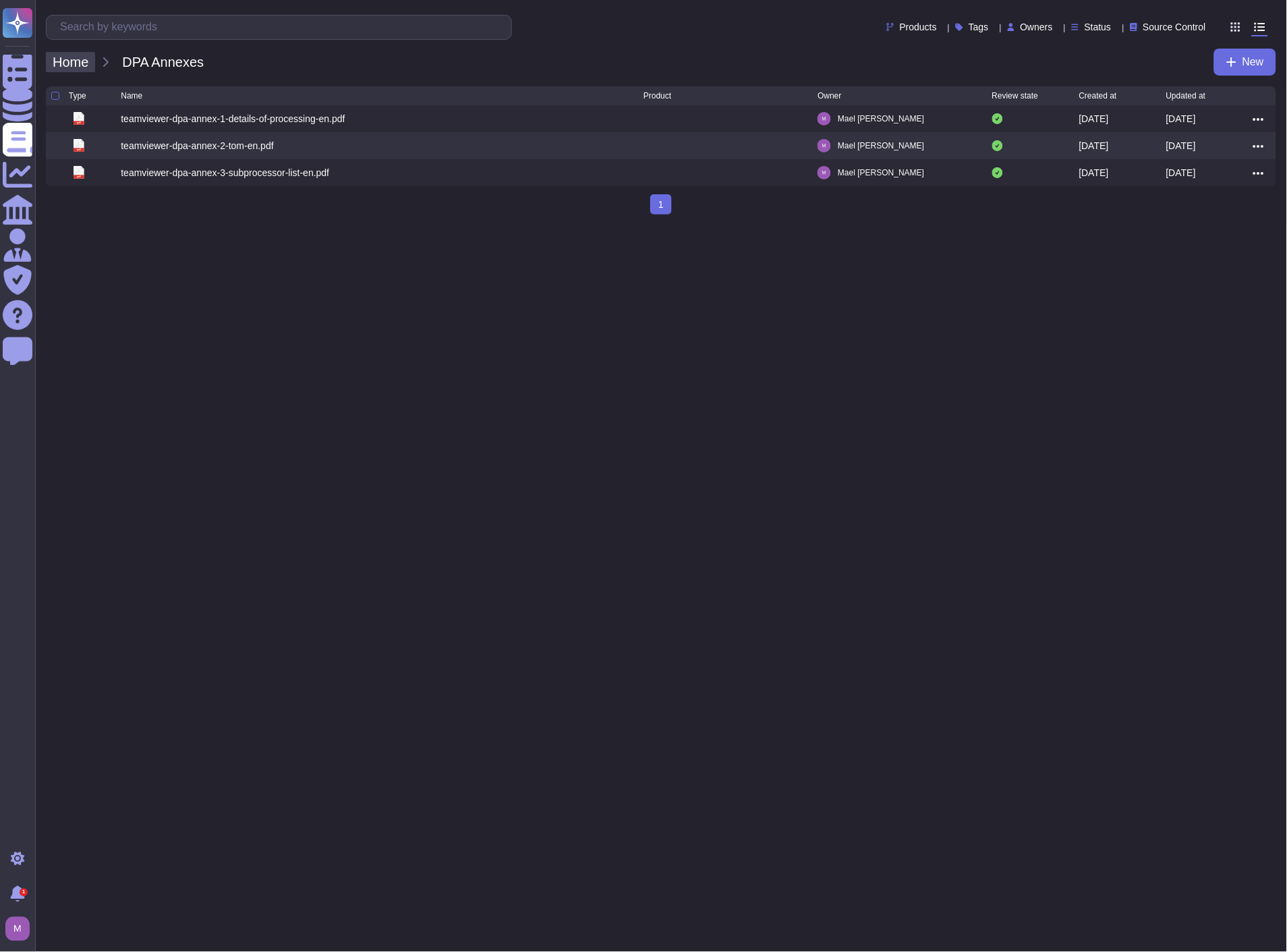
click at [82, 59] on span "Home" at bounding box center [70, 62] width 49 height 20
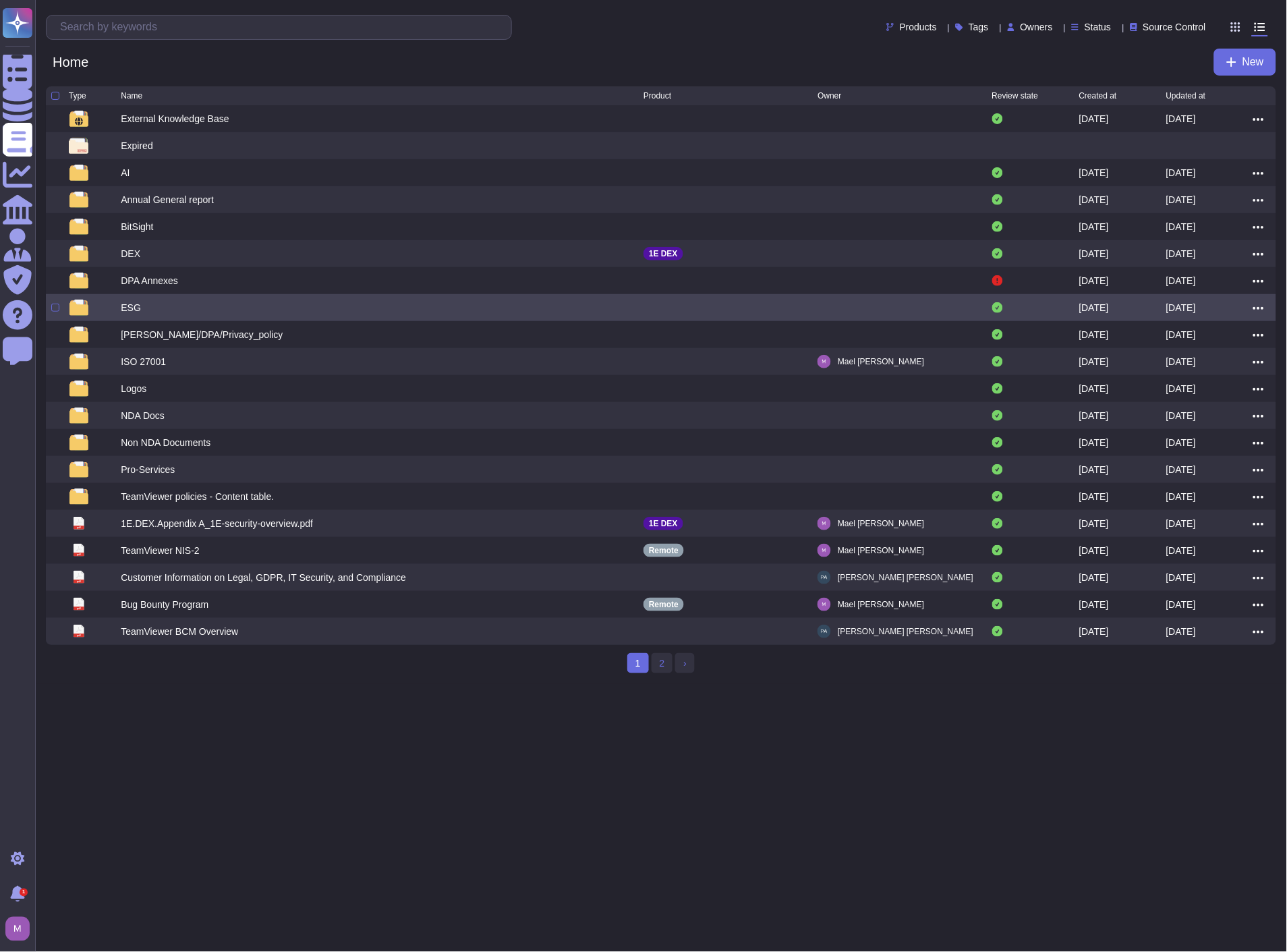
click at [133, 306] on div "ESG" at bounding box center [131, 307] width 20 height 13
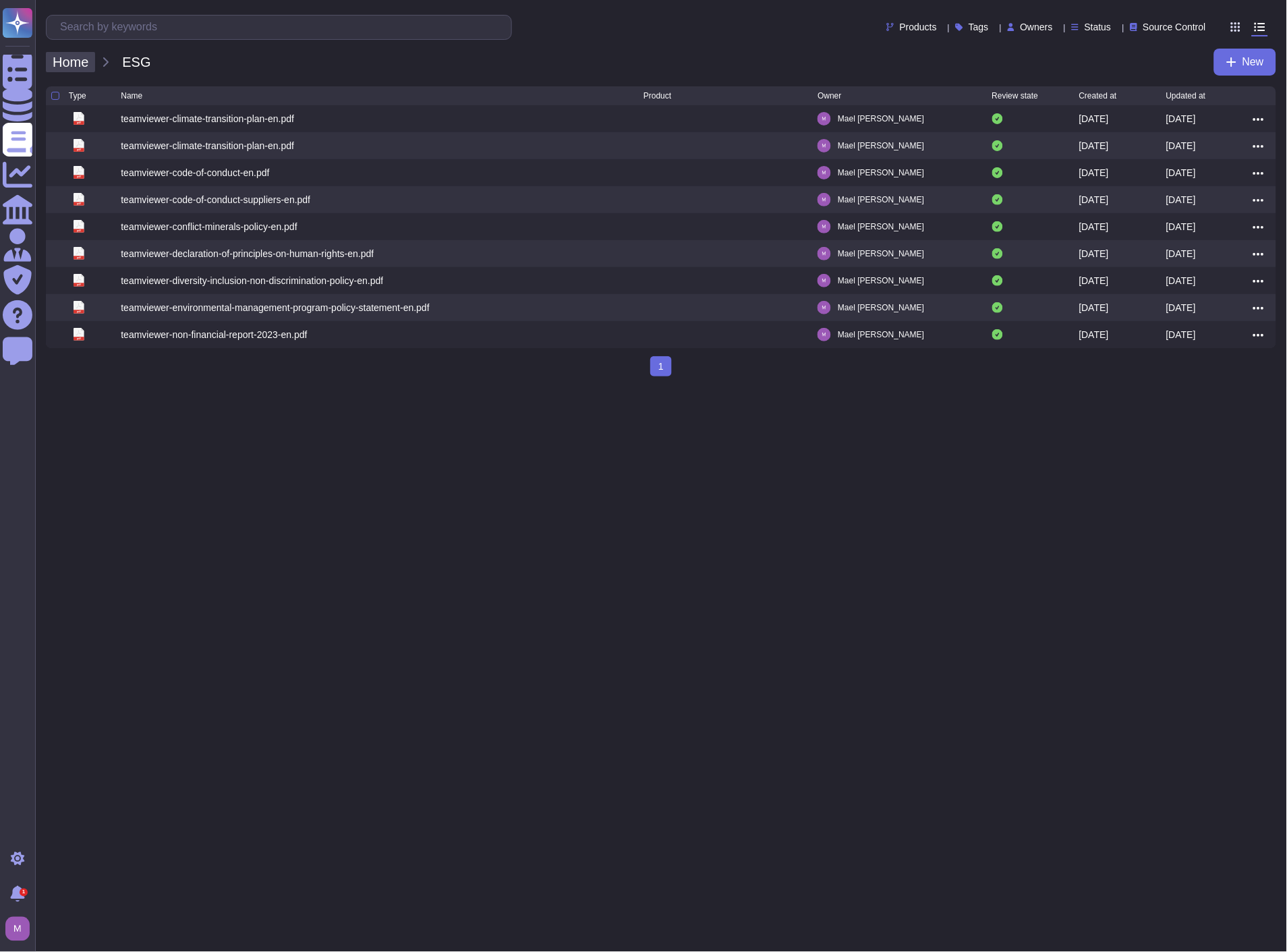
click at [75, 65] on span "Home" at bounding box center [70, 62] width 49 height 20
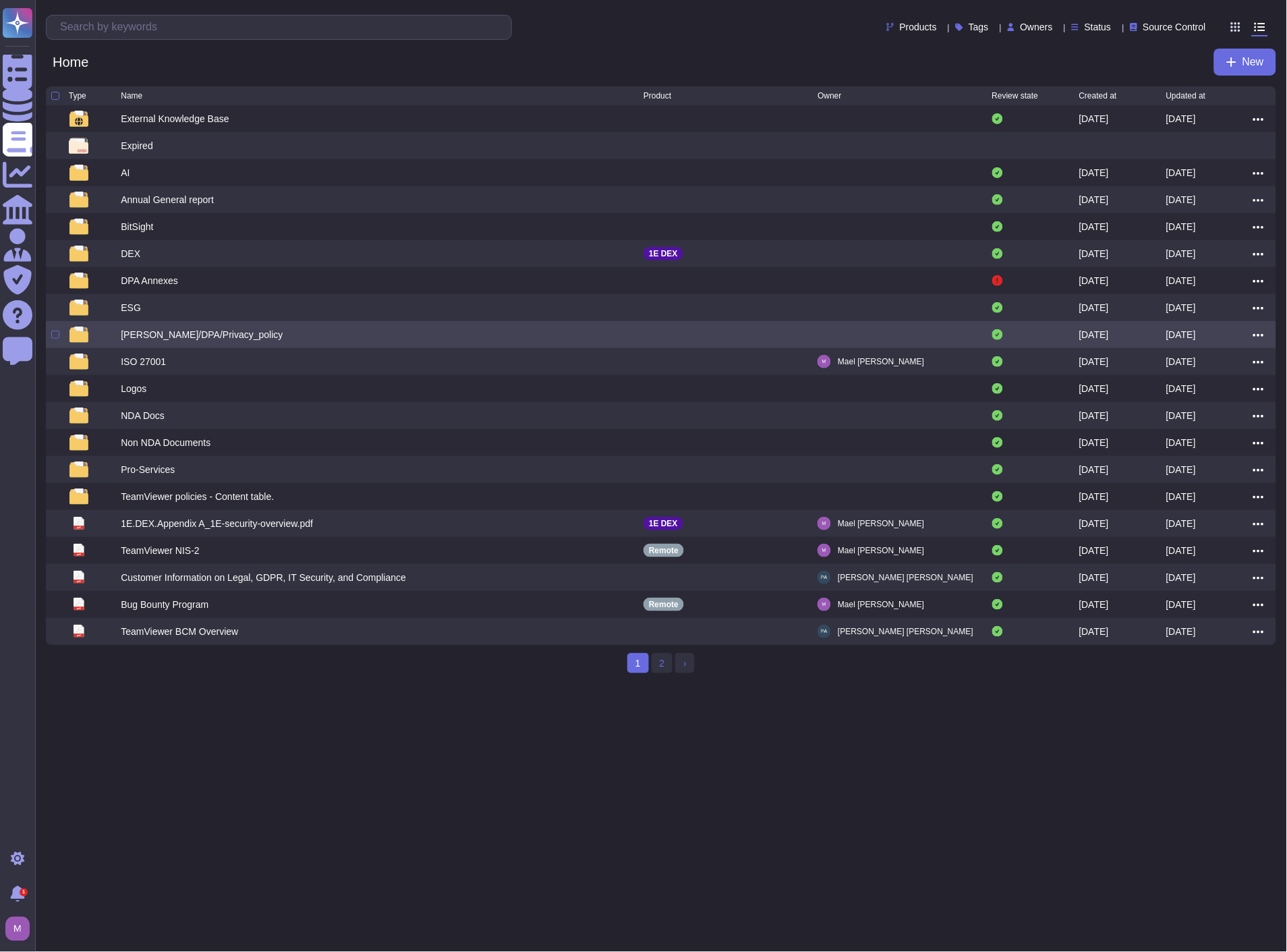
click at [142, 335] on div "[PERSON_NAME]/DPA/Privacy_policy" at bounding box center [202, 334] width 162 height 13
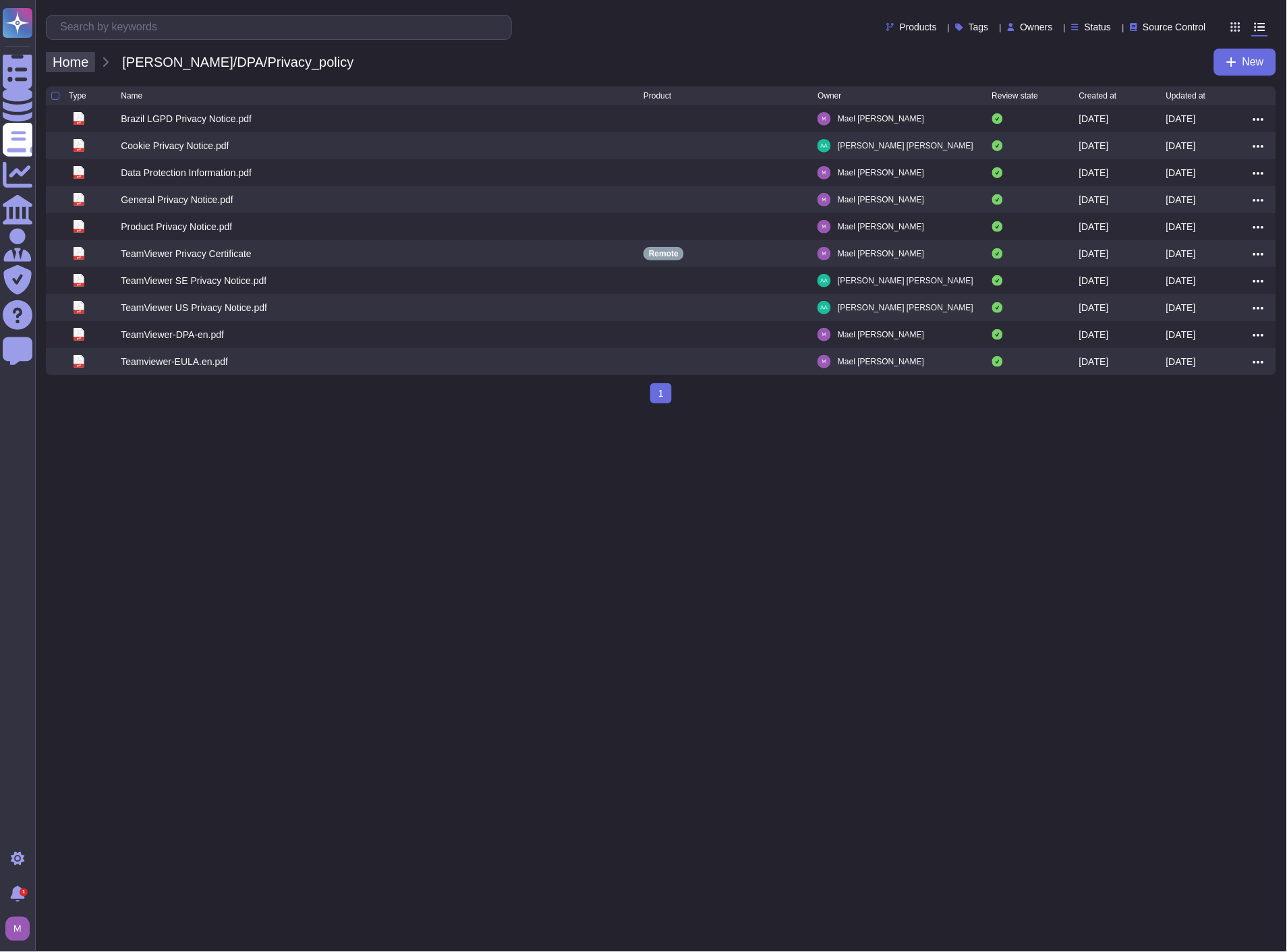
click at [91, 64] on span "Home" at bounding box center [70, 62] width 49 height 20
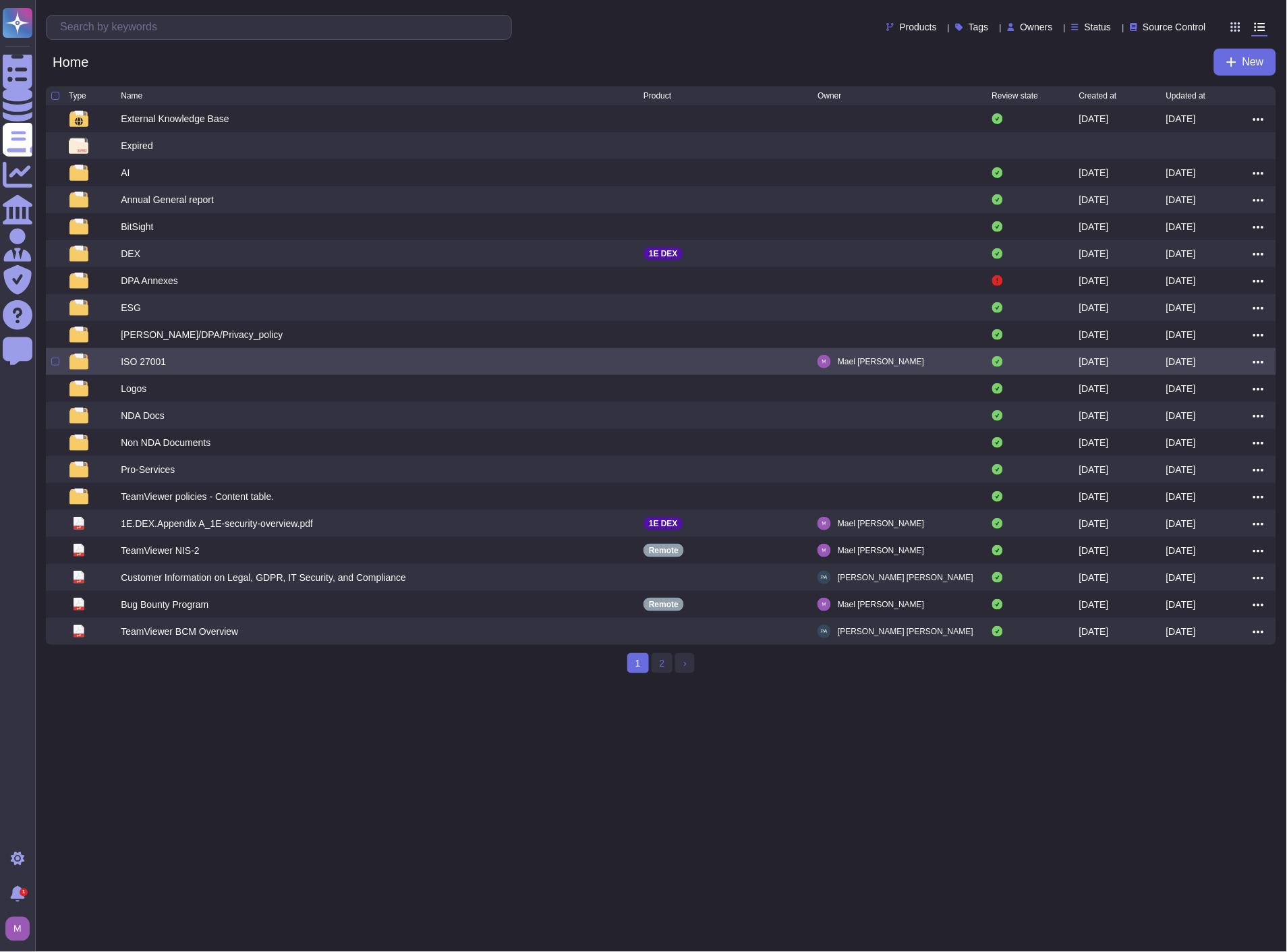
click at [149, 363] on div "ISO 27001" at bounding box center [144, 361] width 46 height 13
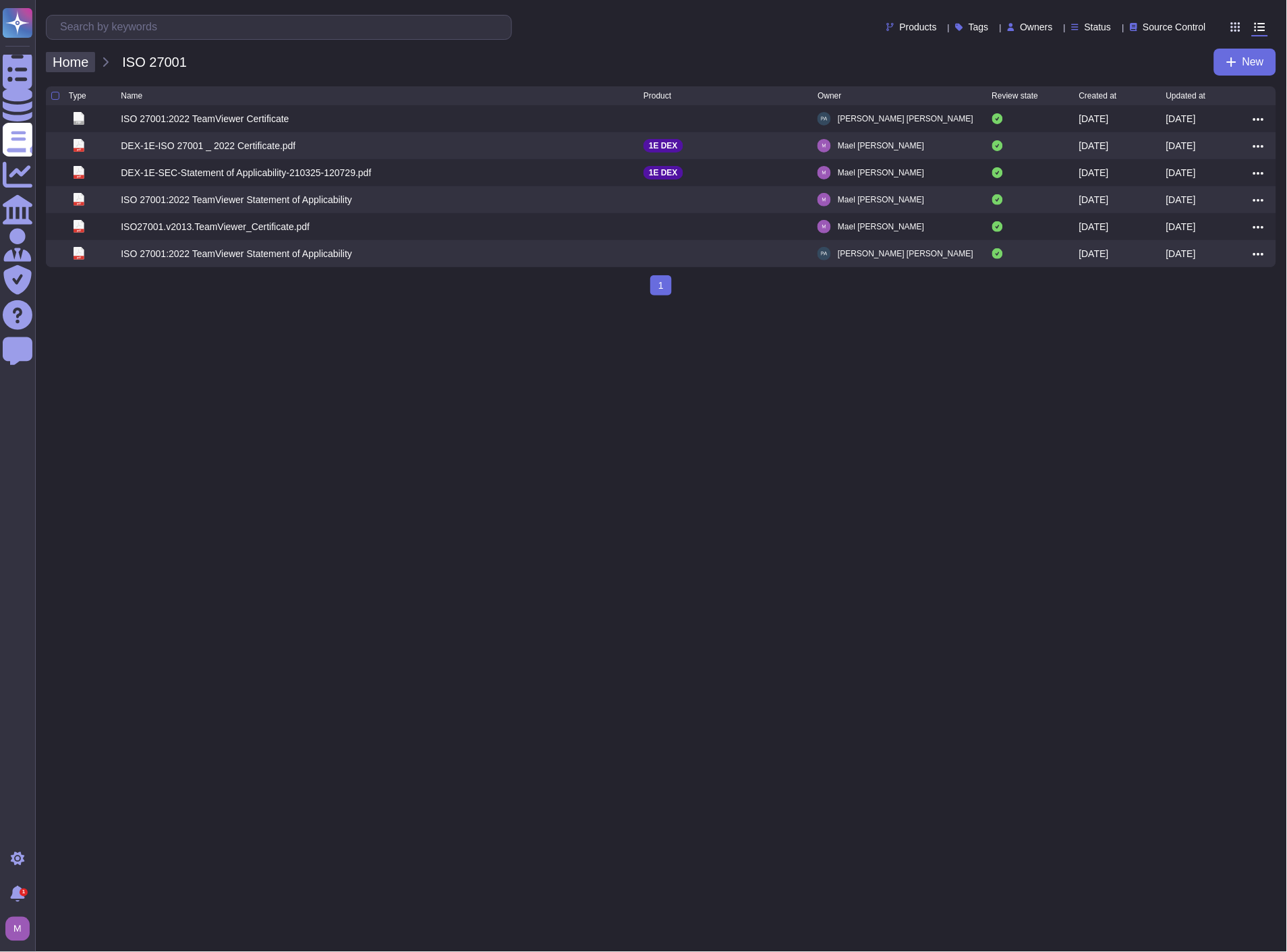
click at [91, 63] on span "Home" at bounding box center [70, 62] width 49 height 20
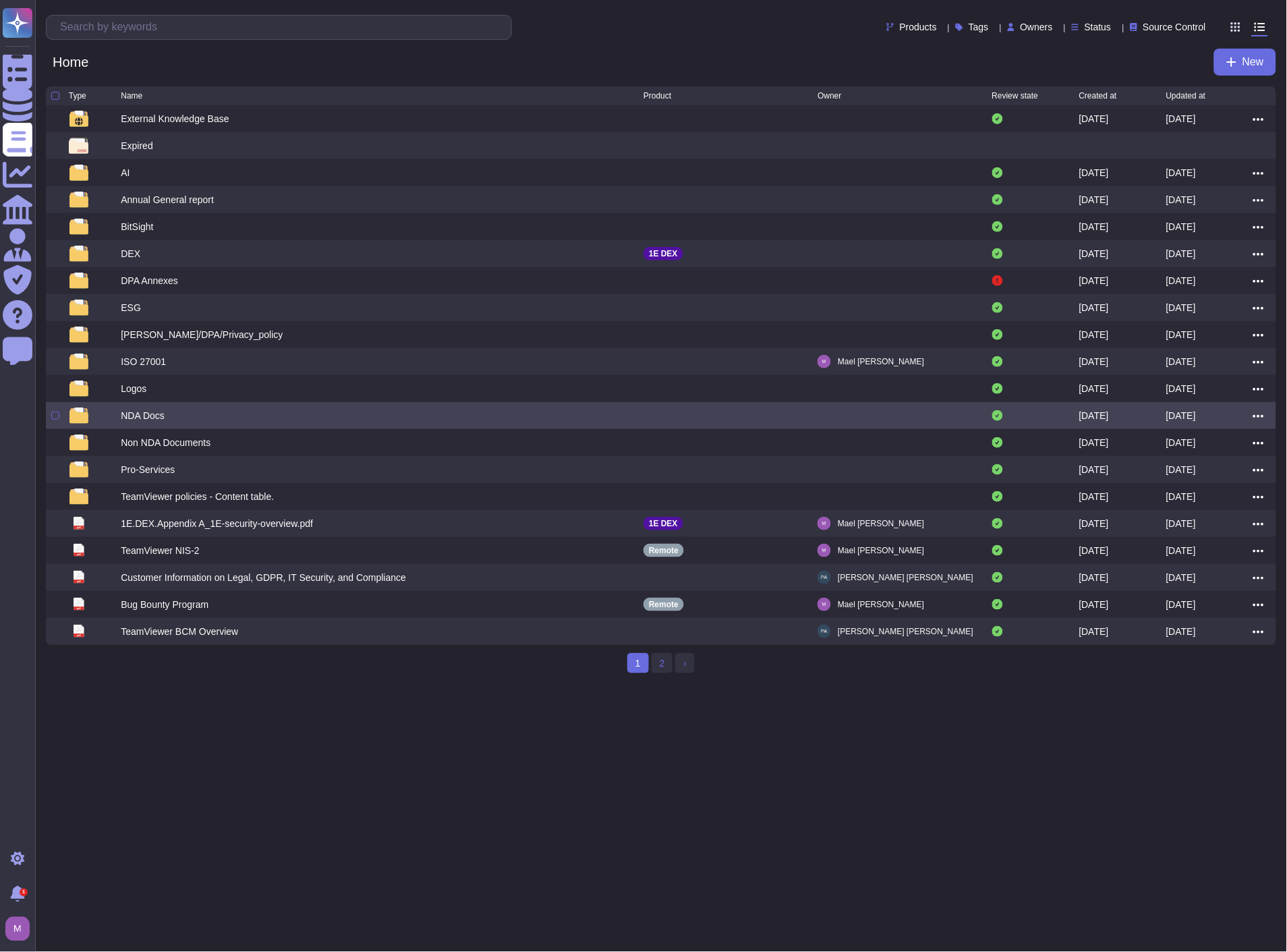
click at [129, 417] on div "NDA Docs" at bounding box center [143, 415] width 44 height 13
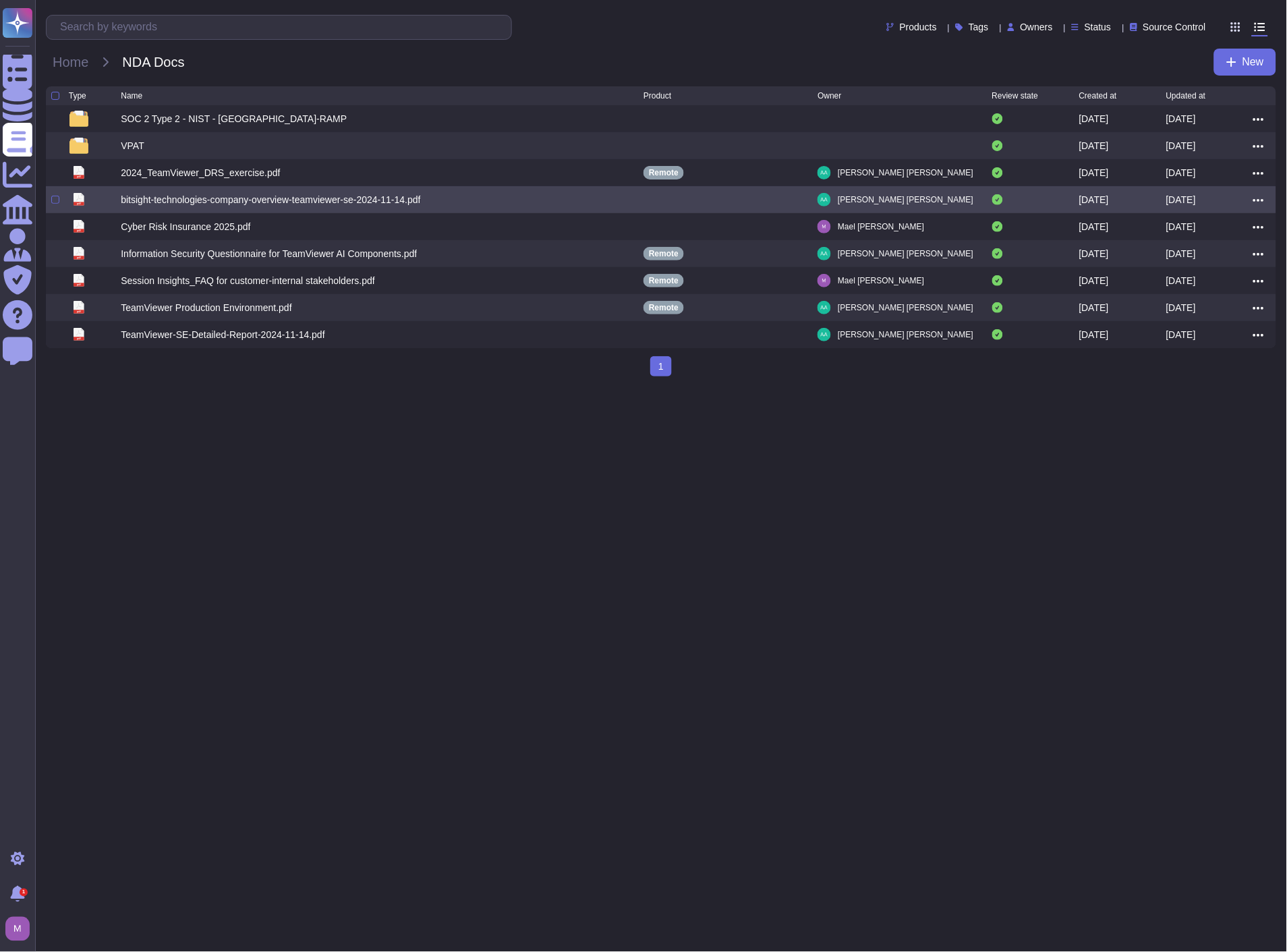
click at [1253, 201] on div "pdf bitsight-technologies-company-overview-teamviewer-se-2024-11-14.pdf [PERSON…" at bounding box center [661, 199] width 1230 height 27
click at [1258, 200] on icon at bounding box center [1259, 200] width 11 height 12
click at [1203, 272] on link "Move to..." at bounding box center [1210, 279] width 107 height 19
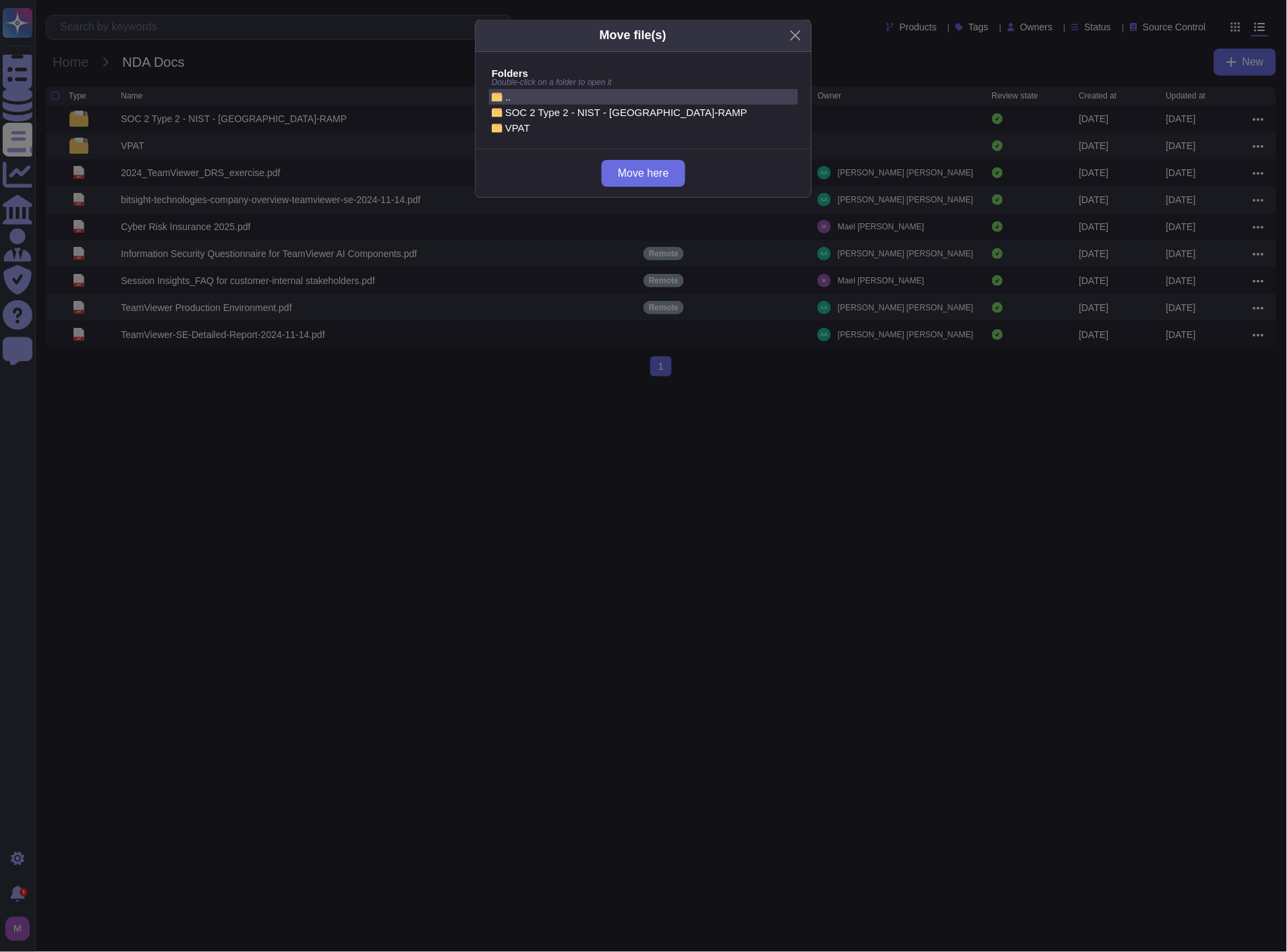
click at [518, 93] on div ".." at bounding box center [644, 97] width 304 height 10
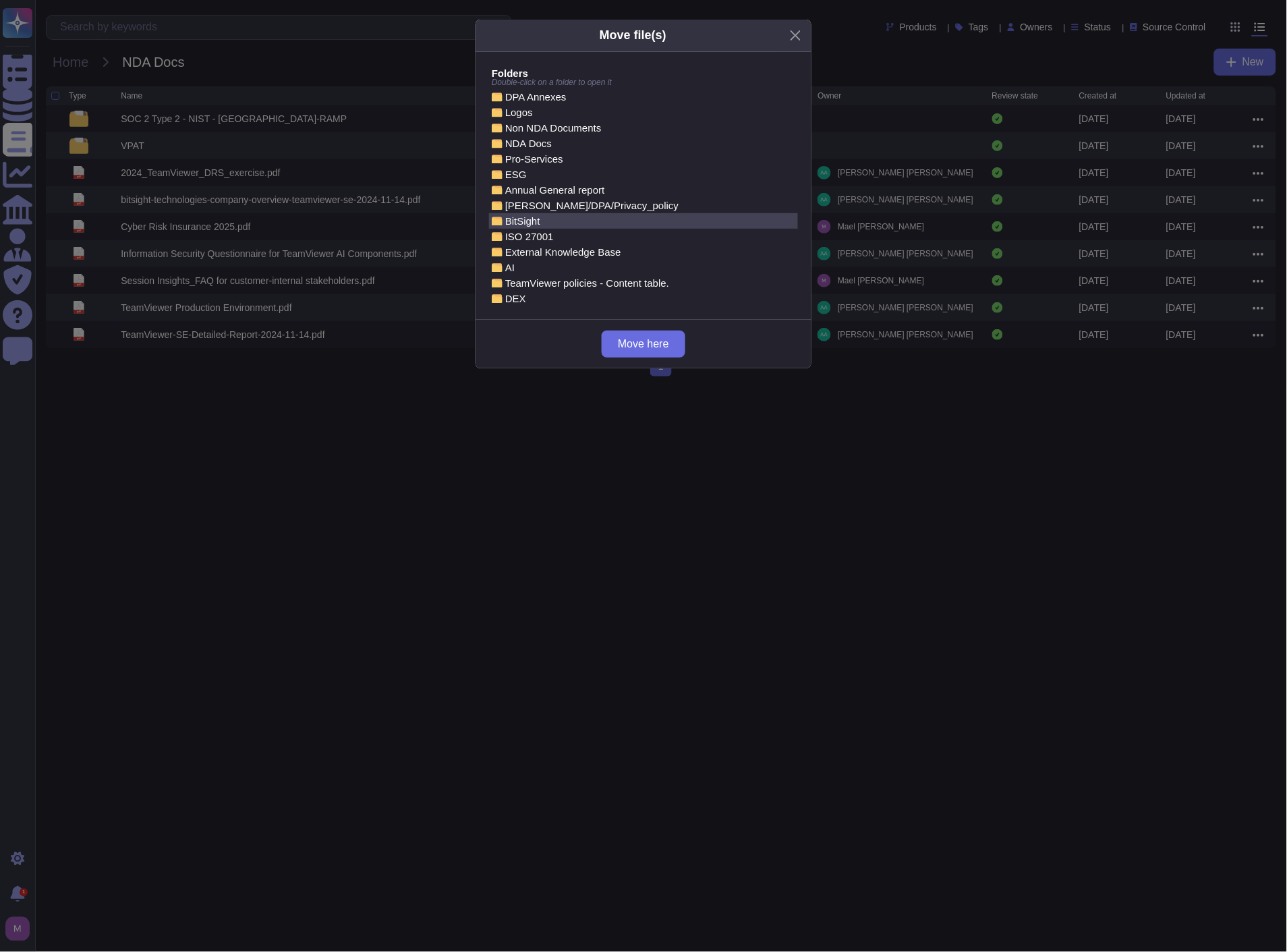
click at [534, 221] on div "BitSight" at bounding box center [644, 221] width 304 height 10
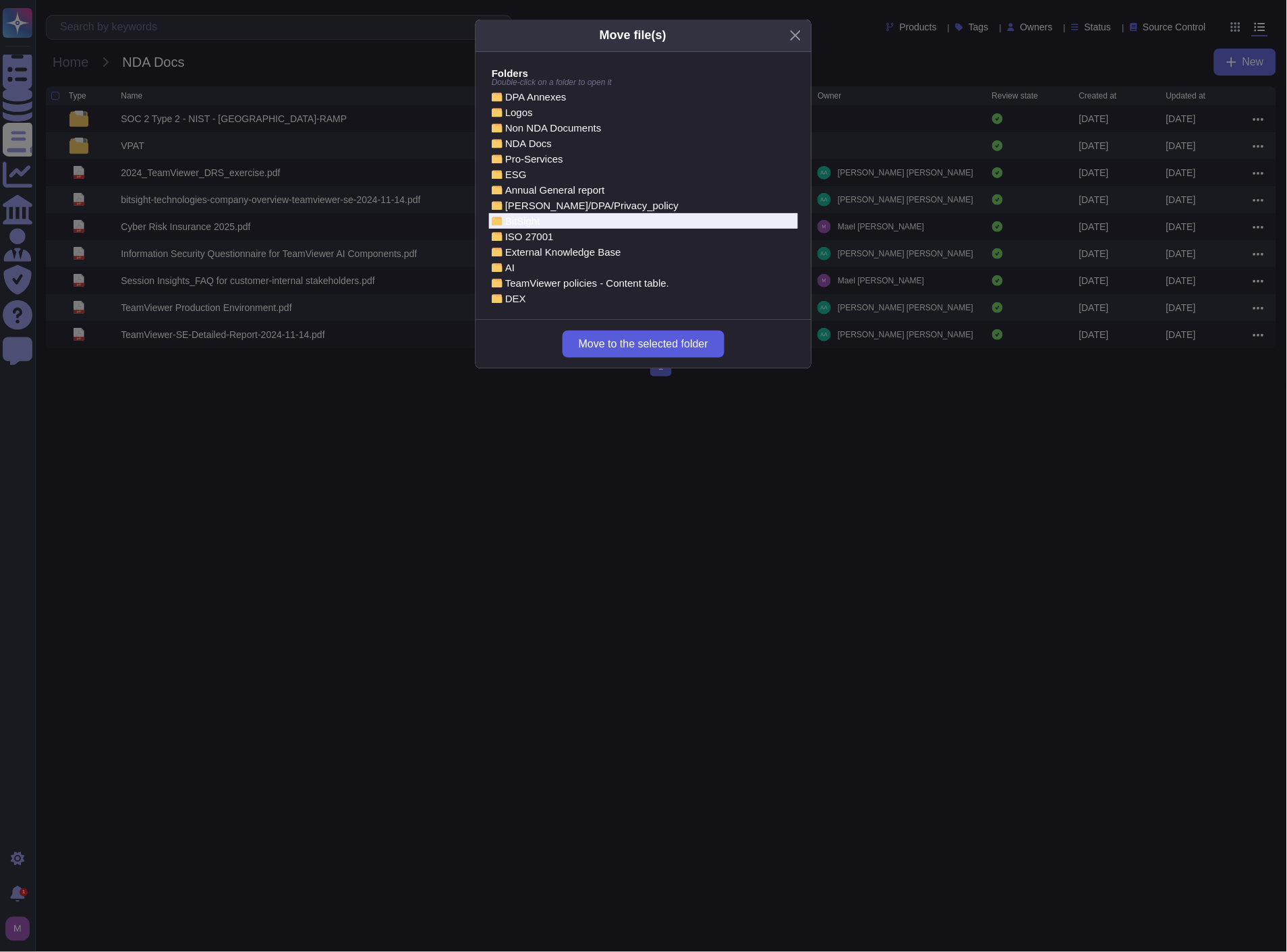
click at [634, 341] on span "Move to the selected folder" at bounding box center [644, 345] width 129 height 11
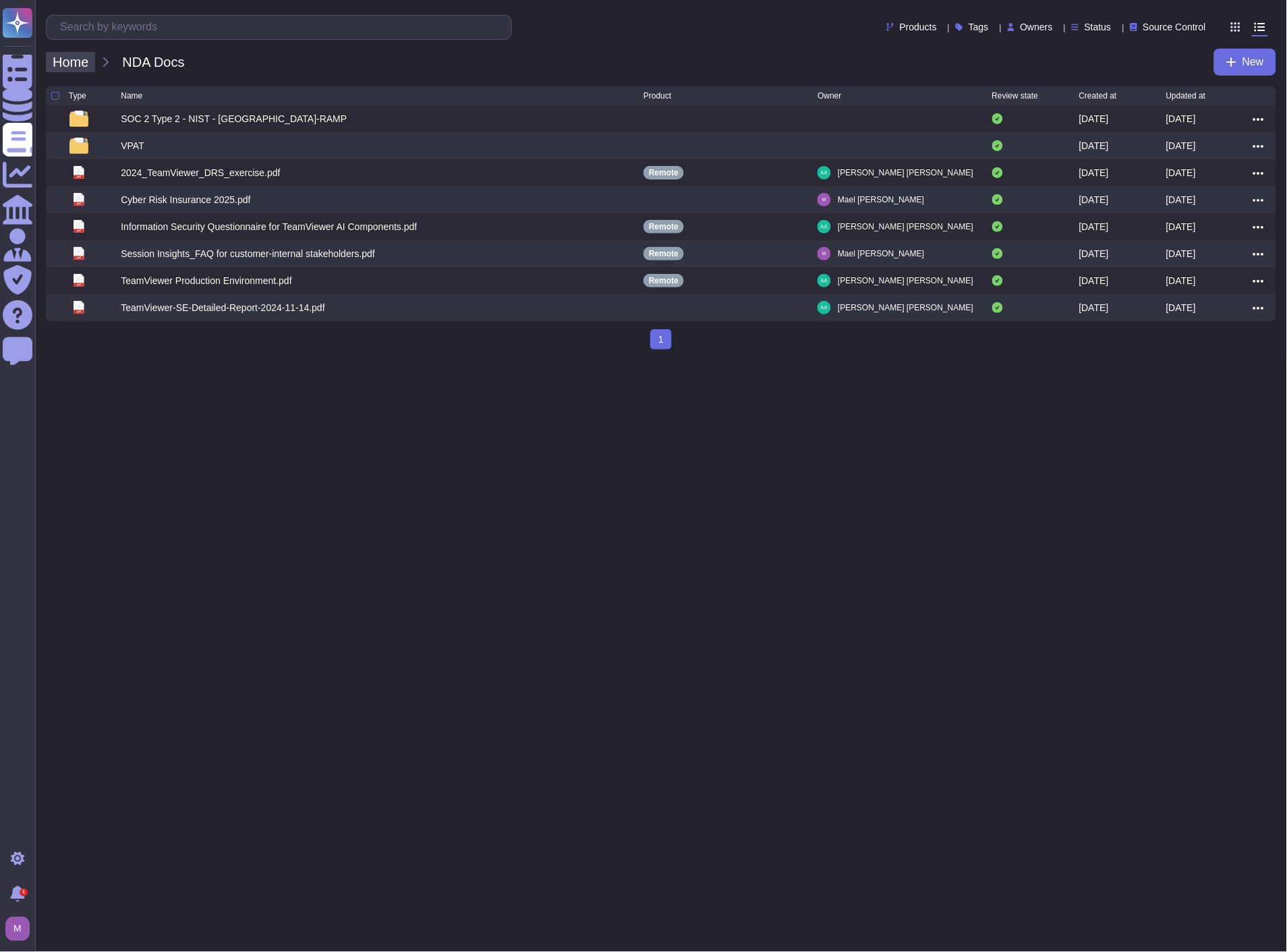
click at [69, 65] on span "Home" at bounding box center [70, 62] width 49 height 20
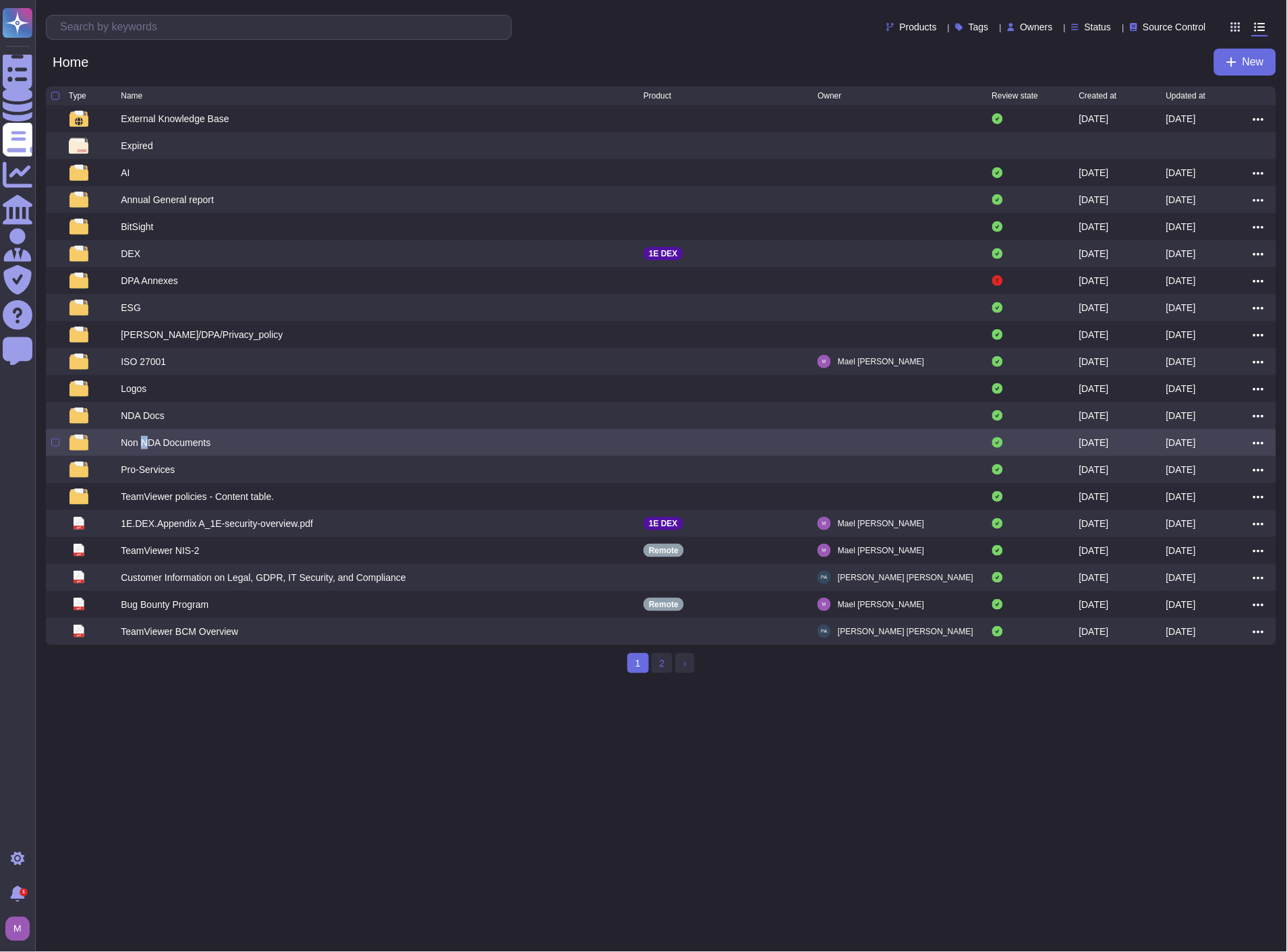
click at [145, 443] on div "Non NDA Documents" at bounding box center [166, 442] width 89 height 13
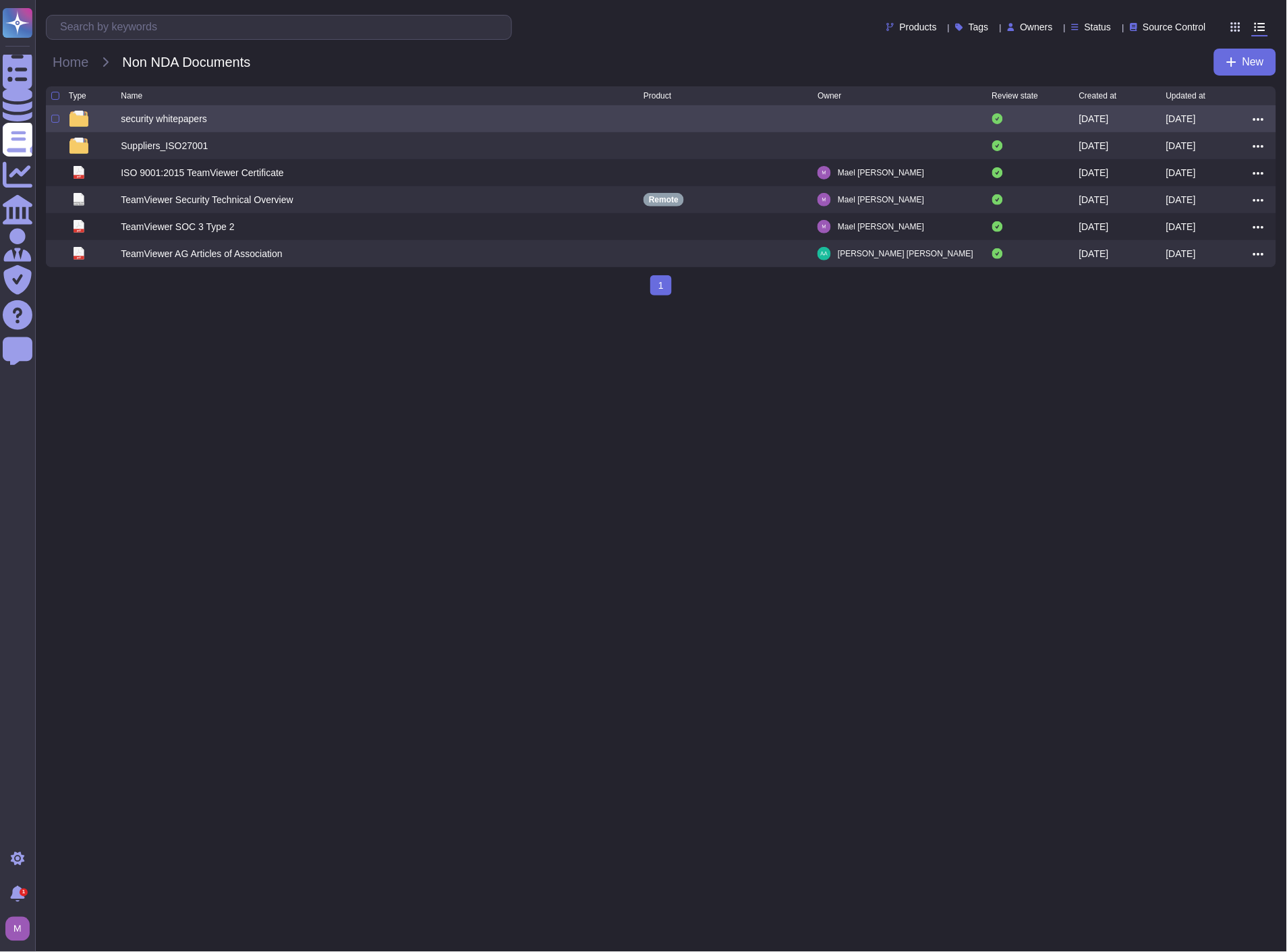
click at [158, 115] on div "security whitepapers" at bounding box center [164, 119] width 86 height 13
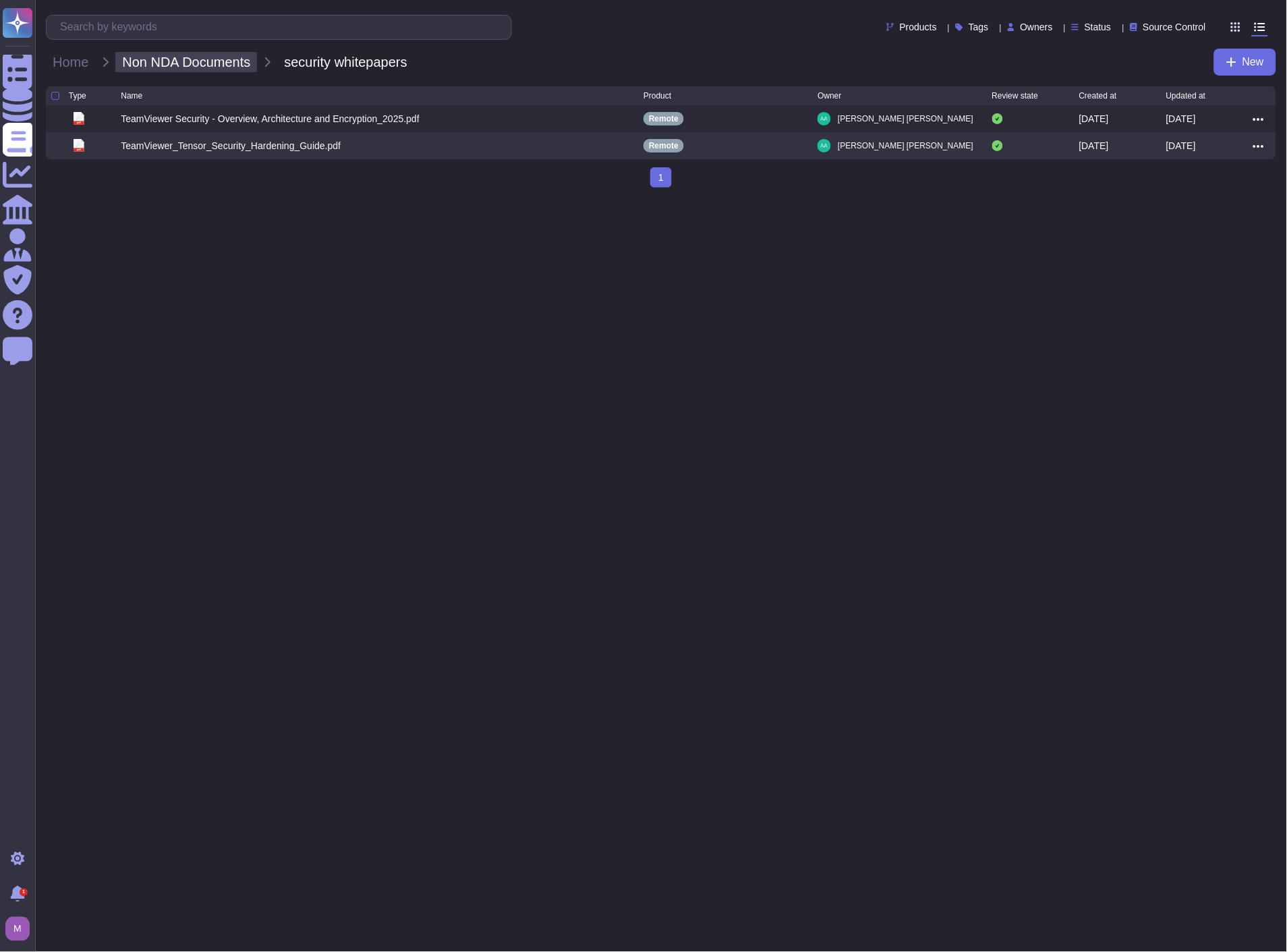
click at [160, 60] on span "Non NDA Documents" at bounding box center [186, 62] width 142 height 20
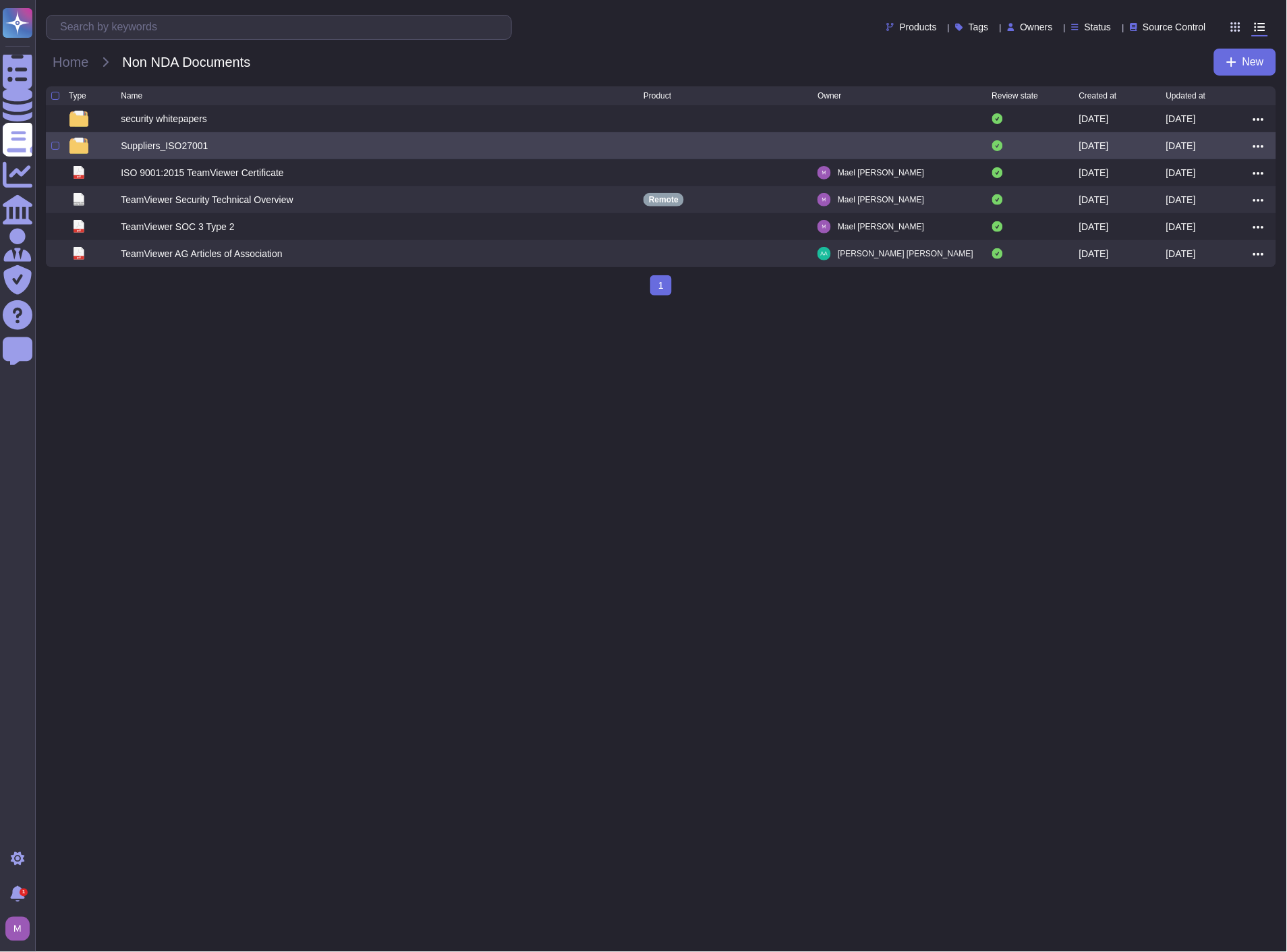
click at [145, 150] on div "Suppliers_ISO27001" at bounding box center [164, 145] width 87 height 13
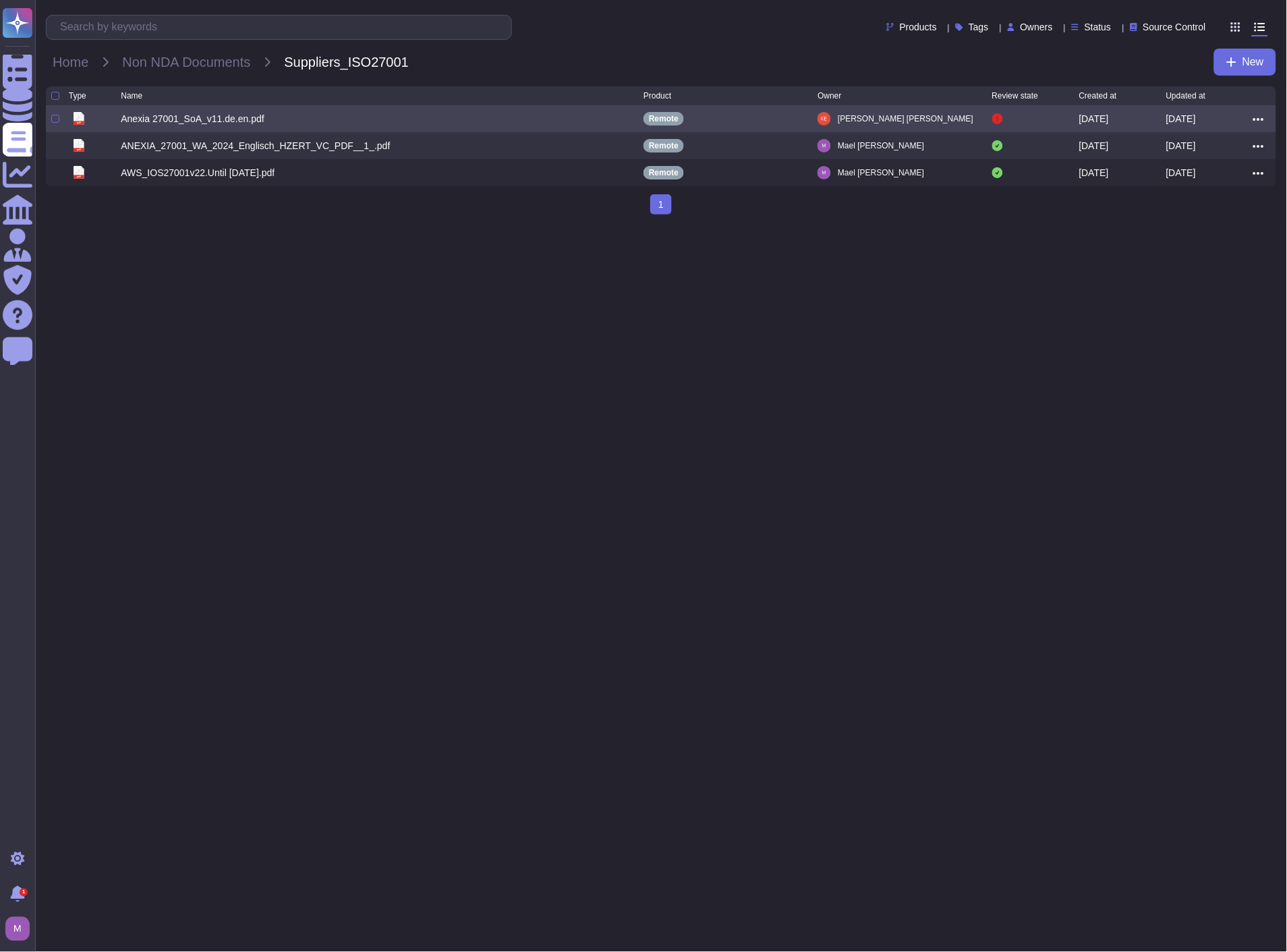
click at [210, 119] on div "Anexia 27001_SoA_v11.de.en.pdf" at bounding box center [192, 119] width 144 height 13
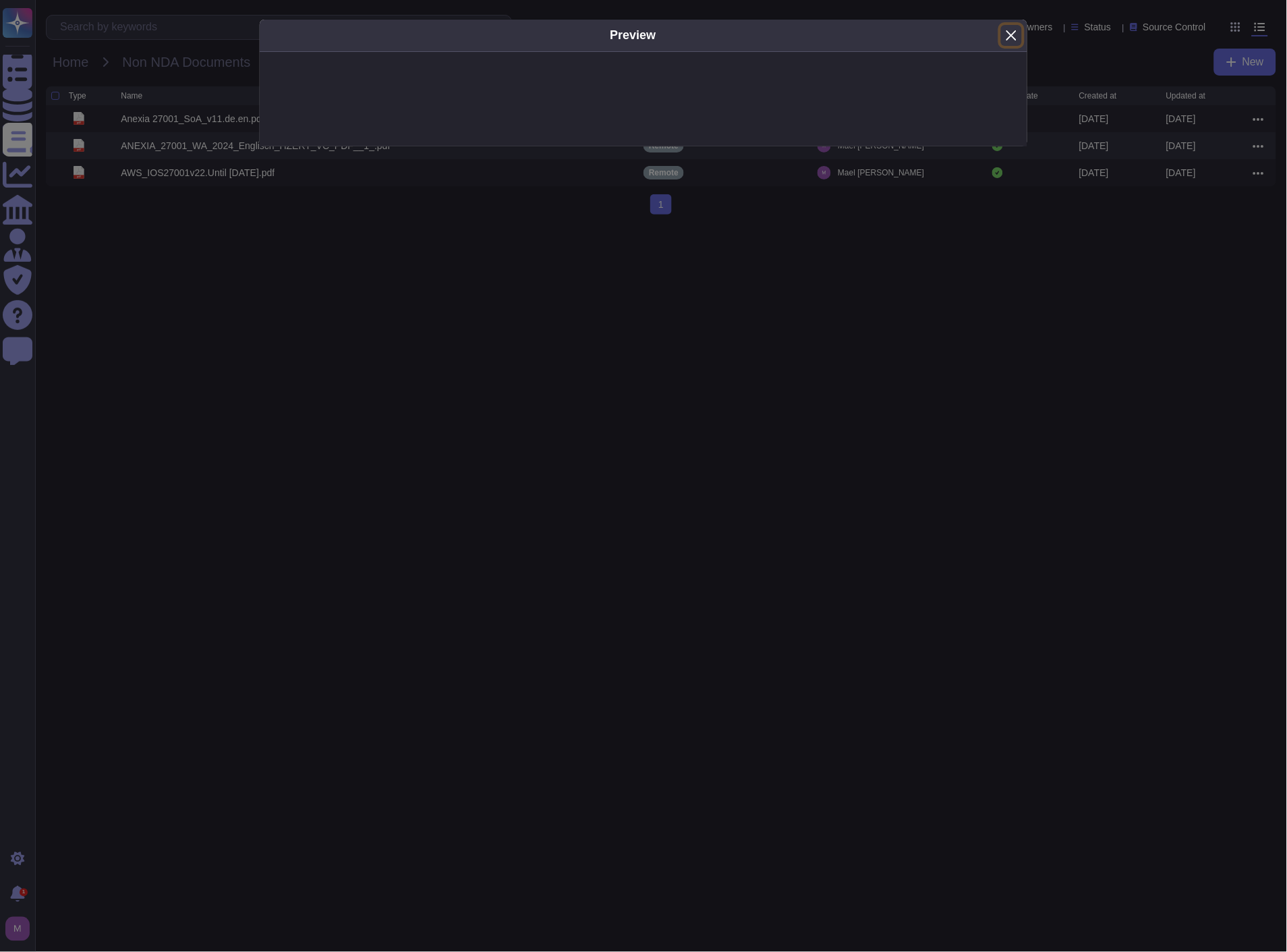
click at [1015, 38] on button "Close" at bounding box center [1012, 35] width 21 height 21
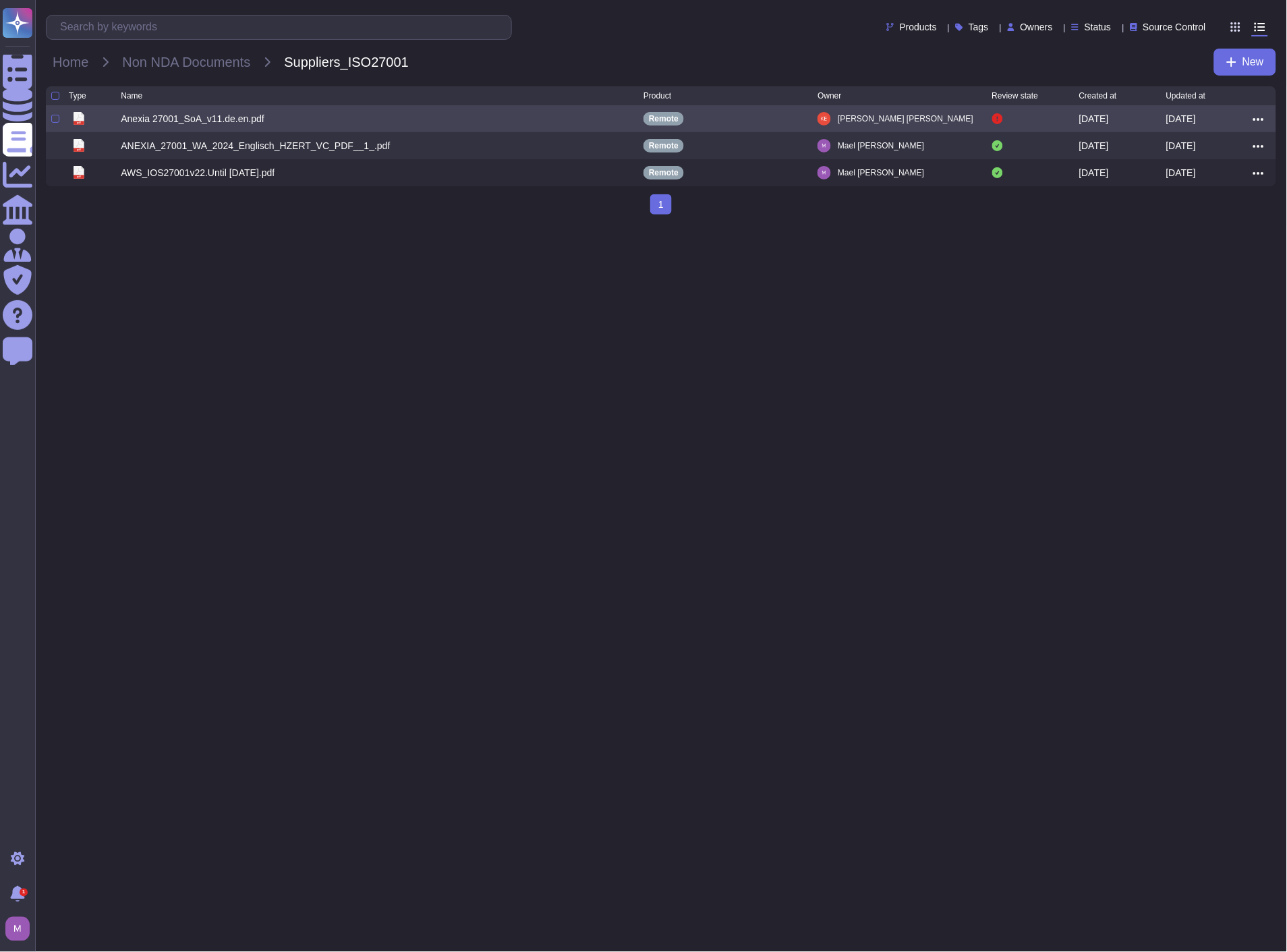
click at [1258, 116] on span at bounding box center [1259, 119] width 11 height 11
click at [1201, 169] on link "Edit" at bounding box center [1210, 161] width 107 height 19
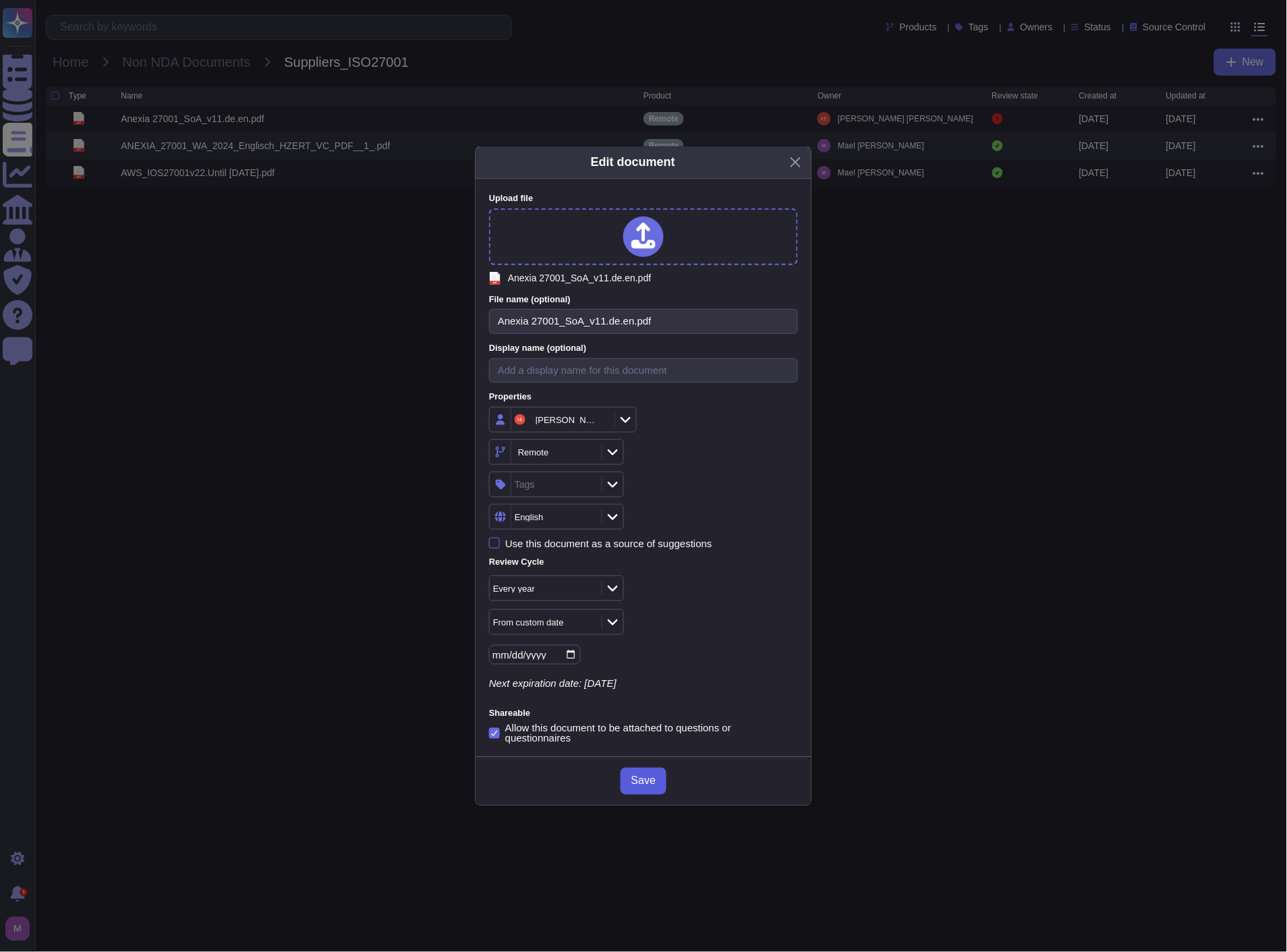
click at [647, 779] on span "Save" at bounding box center [644, 782] width 24 height 11
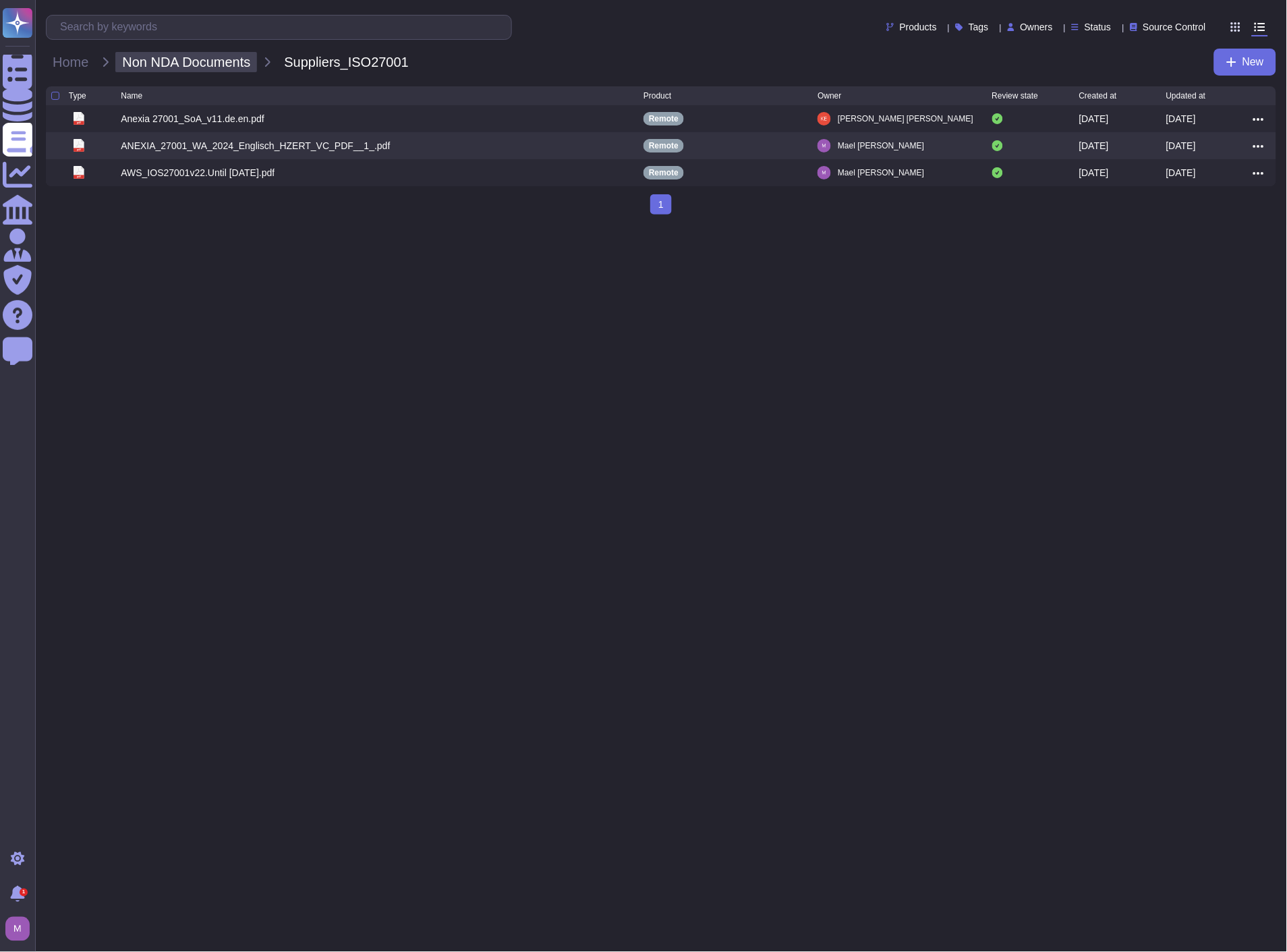
click at [169, 60] on span "Non NDA Documents" at bounding box center [186, 62] width 142 height 20
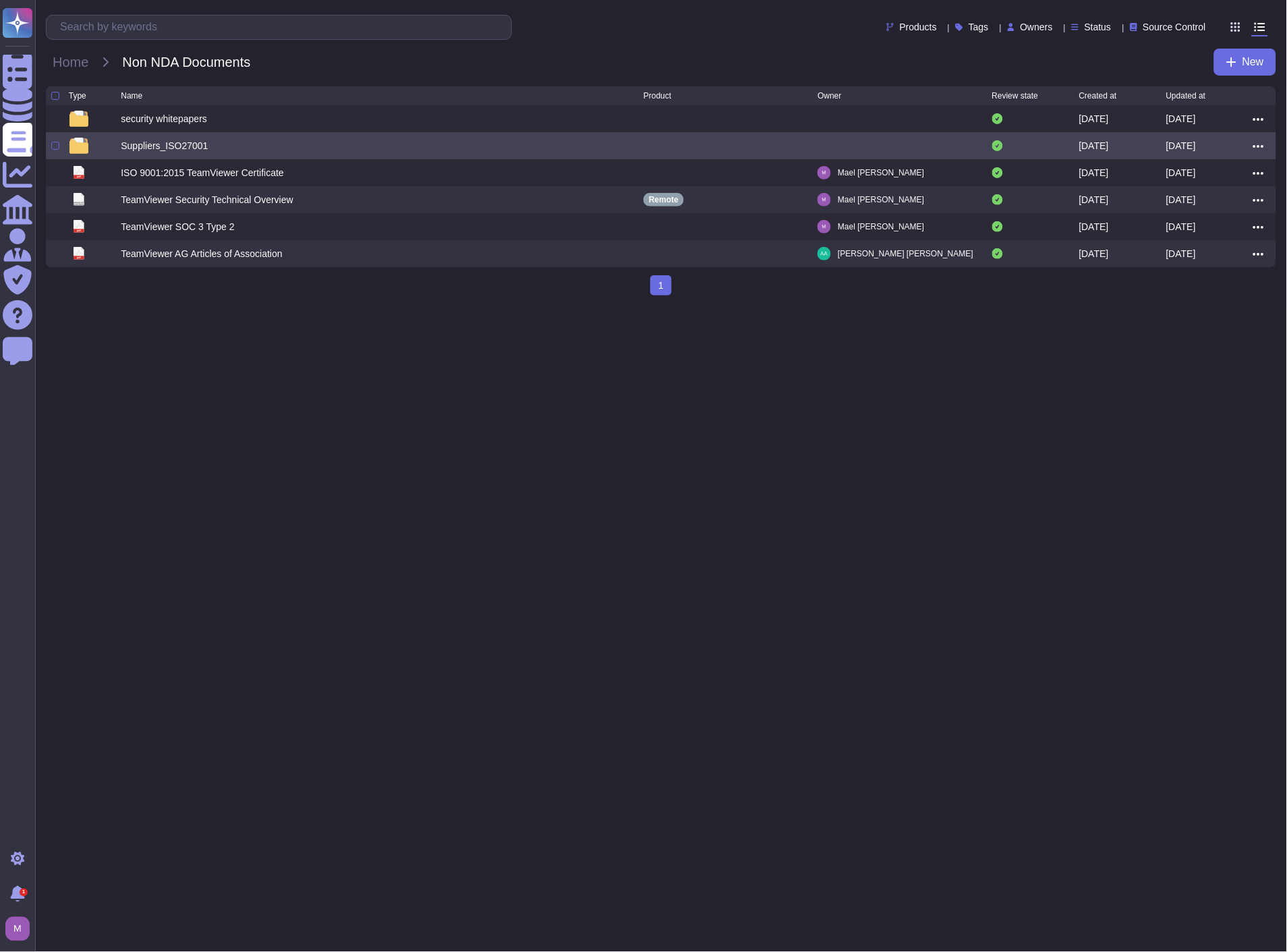
click at [131, 145] on div "Suppliers_ISO27001" at bounding box center [164, 145] width 87 height 13
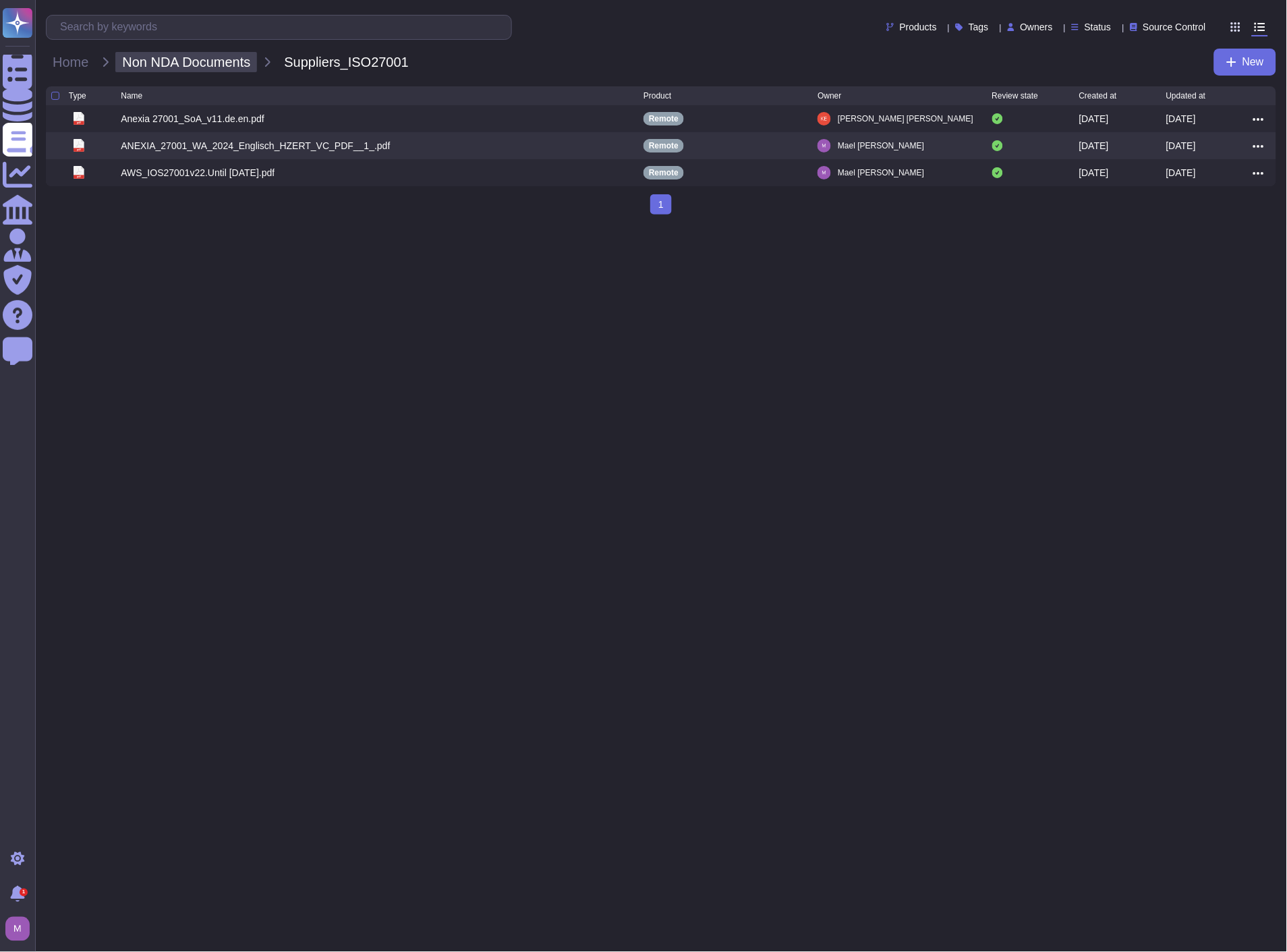
click at [166, 65] on span "Non NDA Documents" at bounding box center [186, 62] width 142 height 20
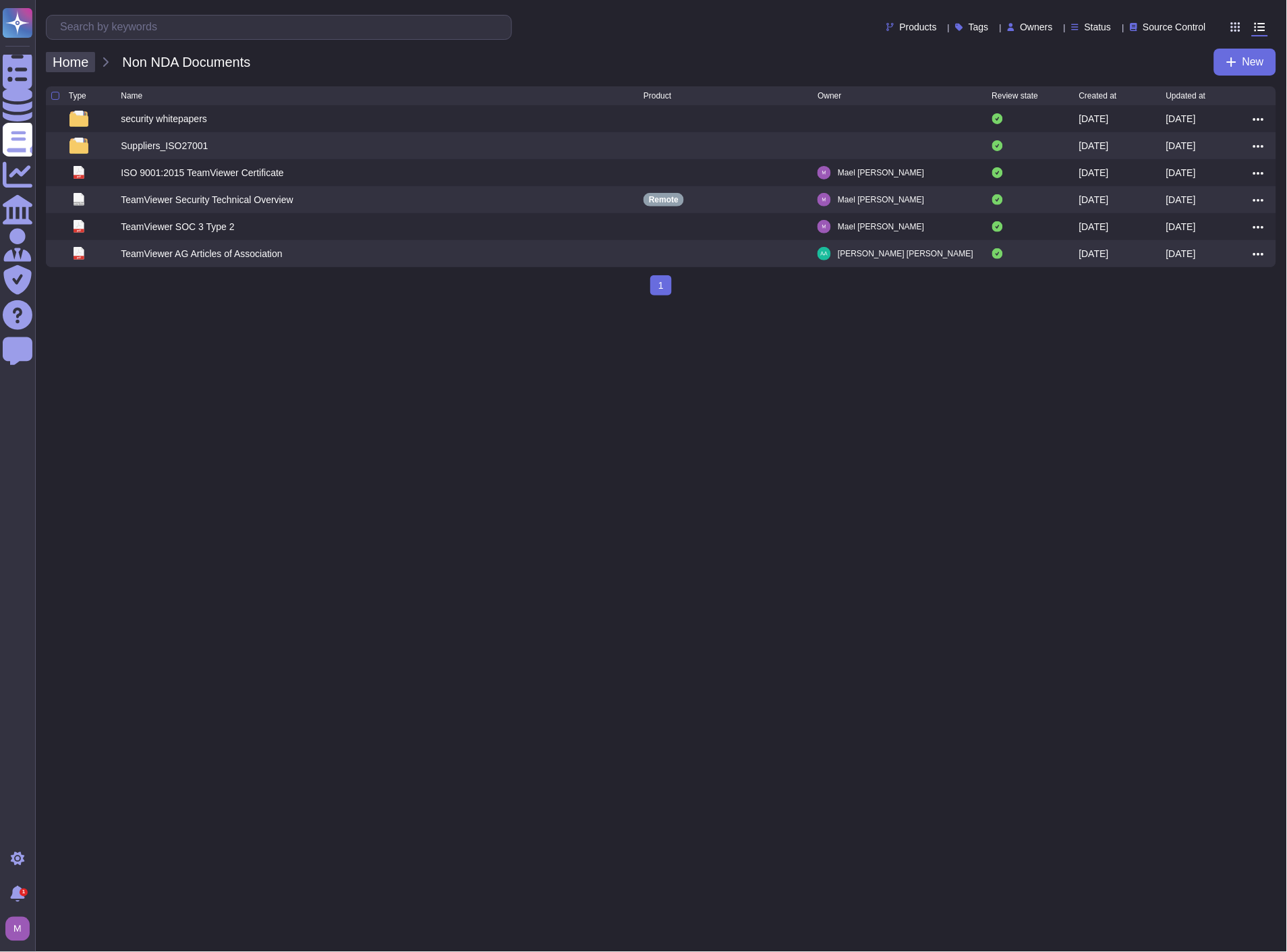
click at [92, 63] on span "Home" at bounding box center [70, 62] width 49 height 20
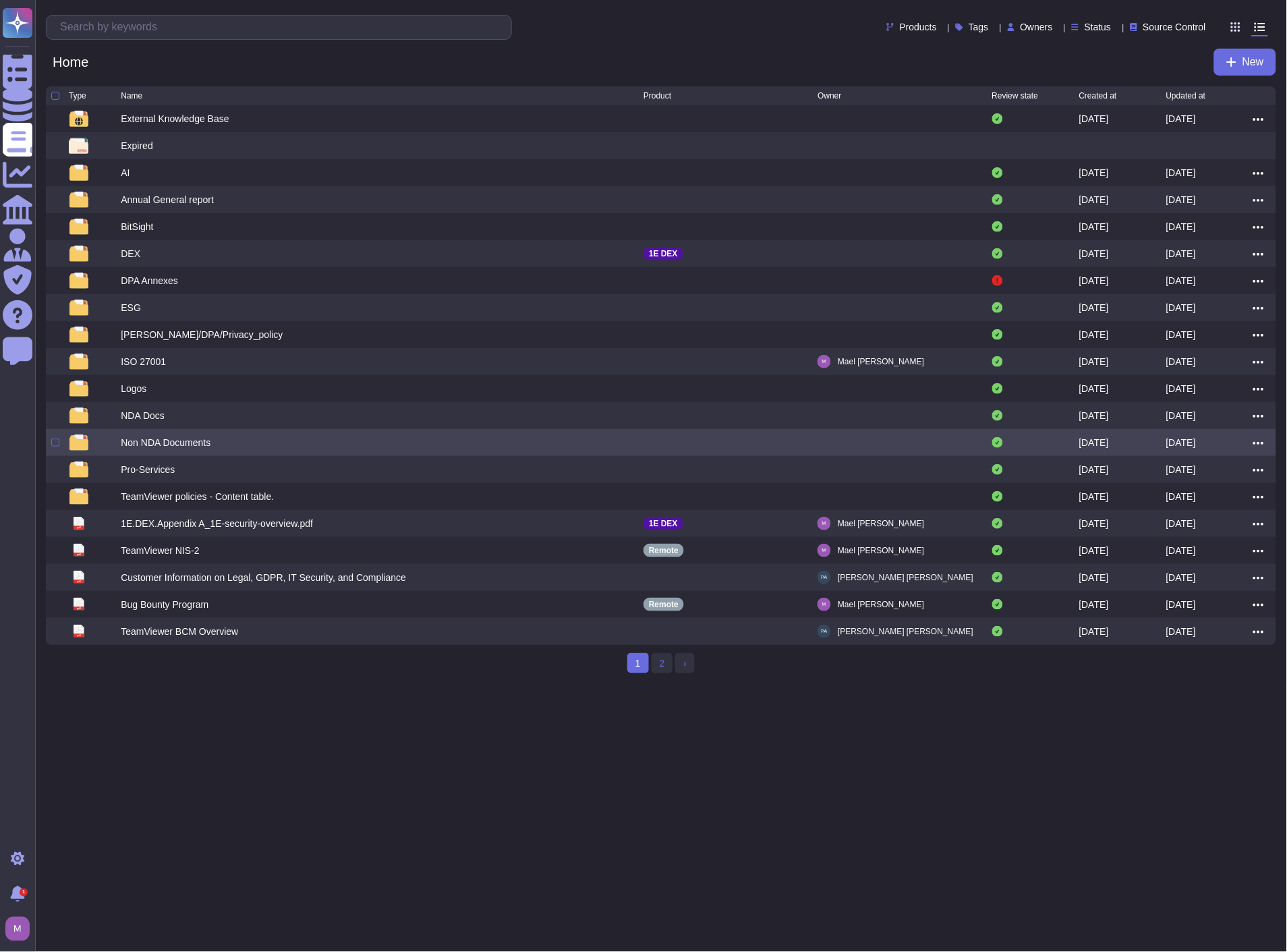
click at [153, 446] on div "Non NDA Documents" at bounding box center [166, 442] width 89 height 13
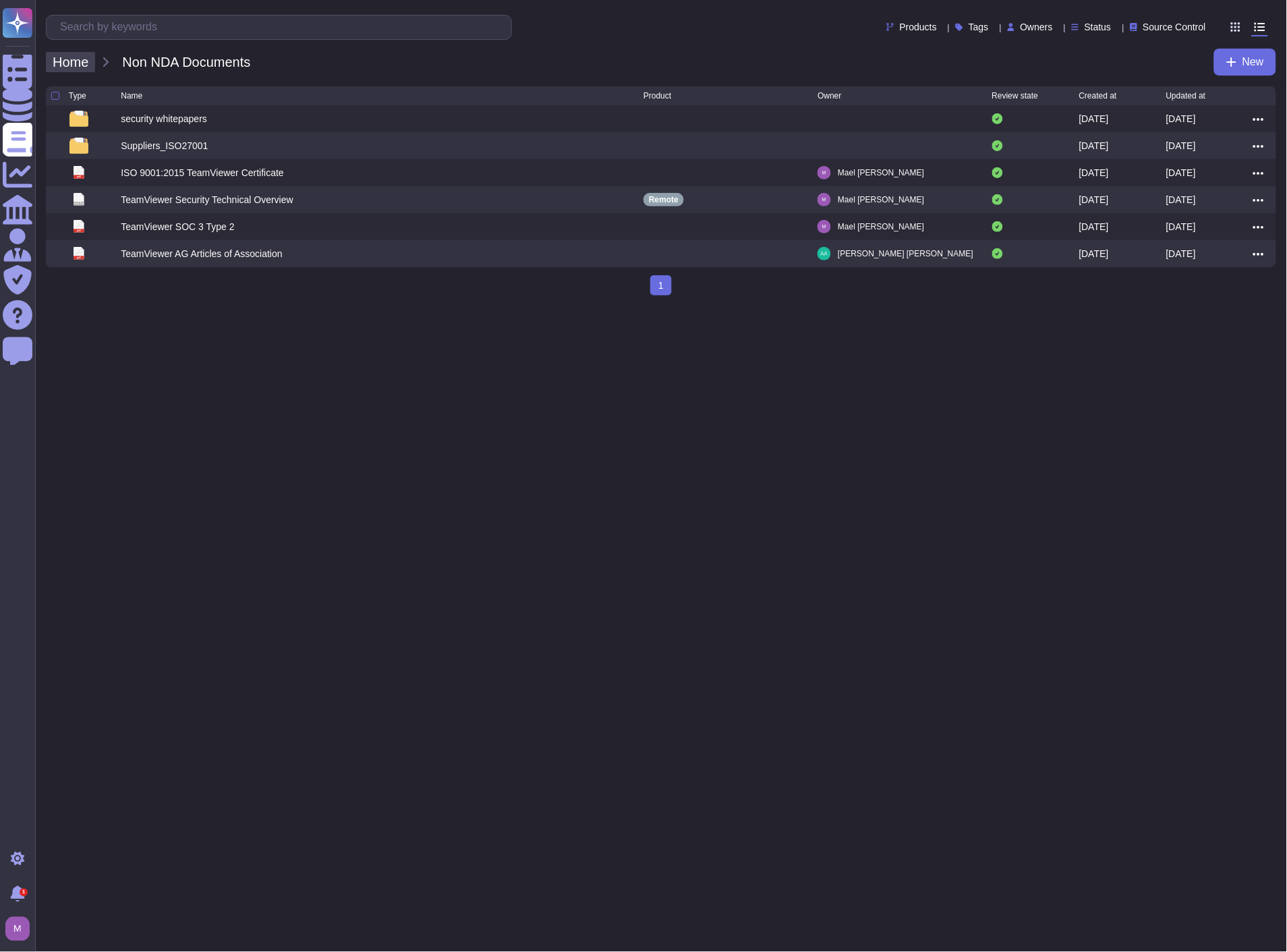
click at [69, 52] on span "Home" at bounding box center [70, 62] width 49 height 20
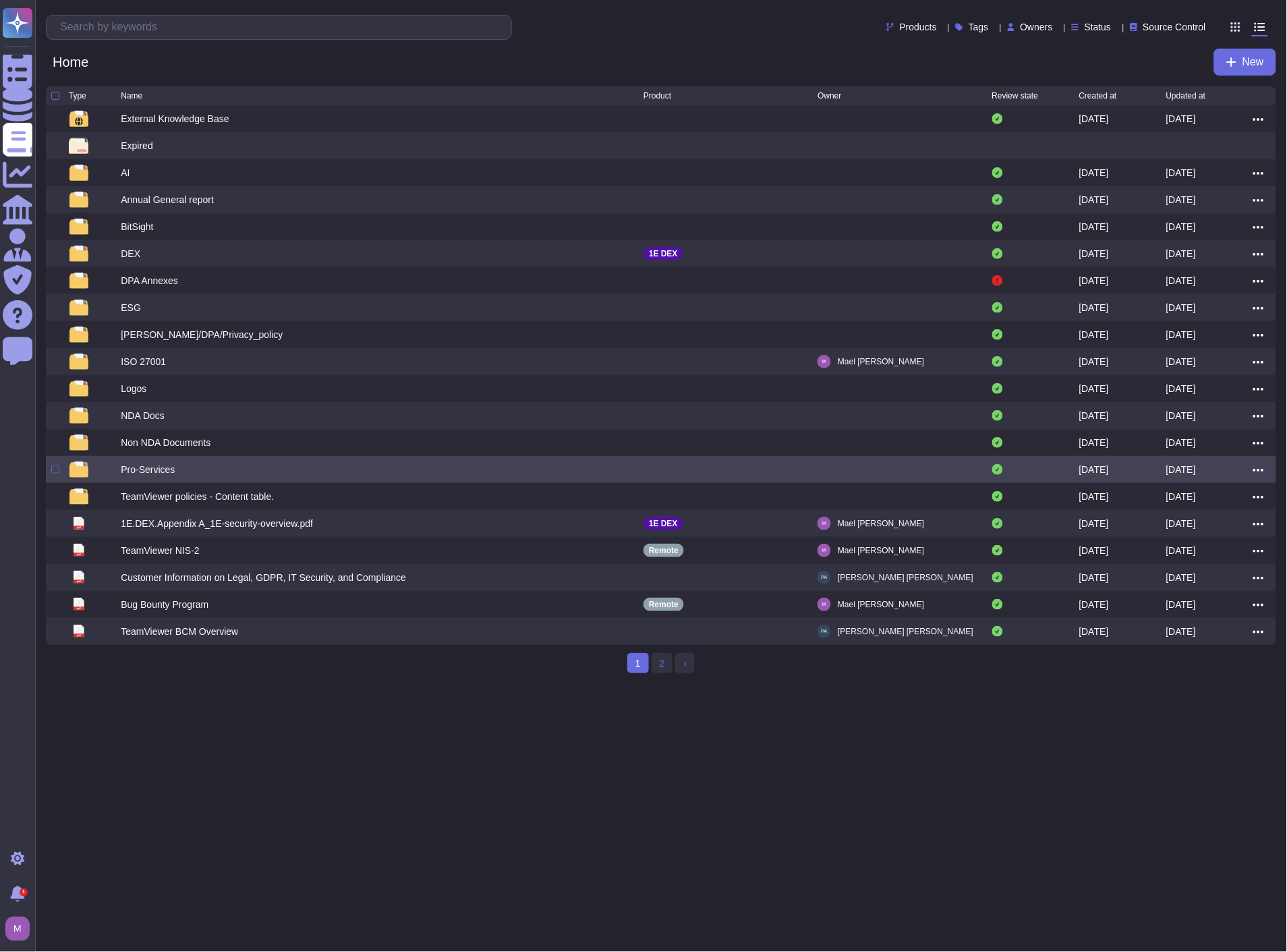
click at [140, 474] on div "Pro-Services" at bounding box center [148, 469] width 54 height 13
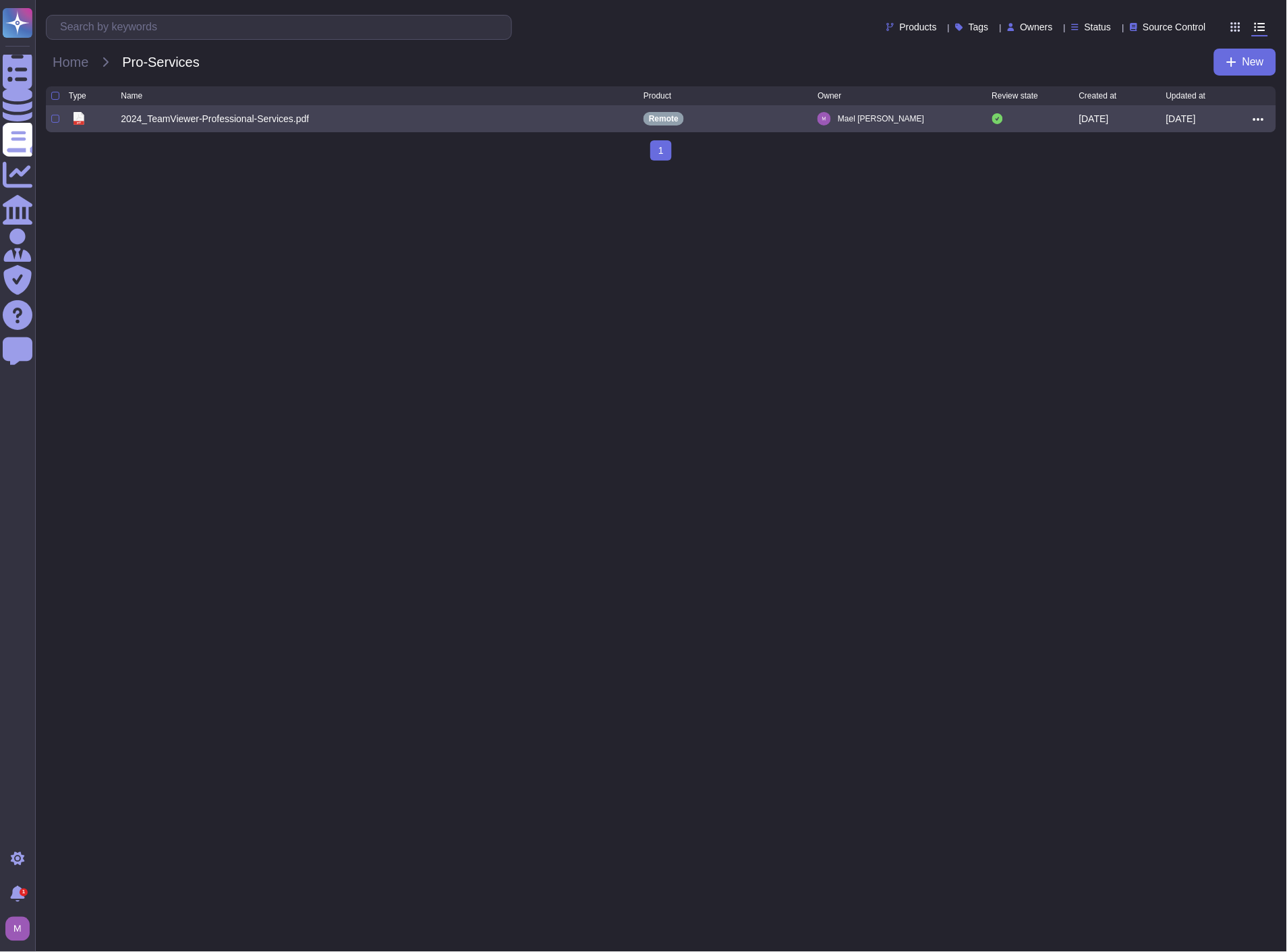
click at [156, 123] on div "2024_TeamViewer-Professional-Services.pdf" at bounding box center [215, 119] width 188 height 13
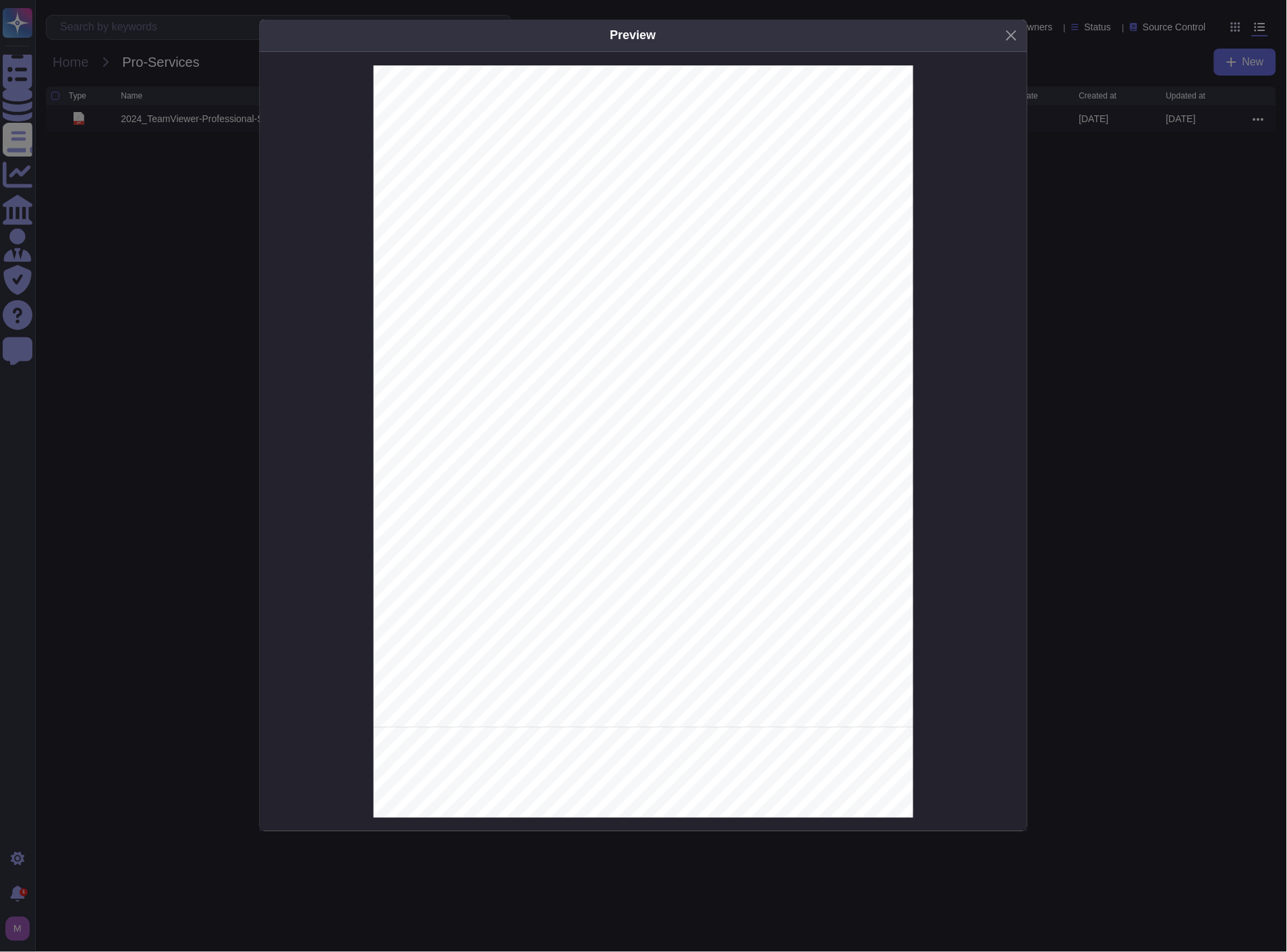
scroll to position [2398, 0]
click at [1008, 29] on button "Close" at bounding box center [1012, 35] width 21 height 21
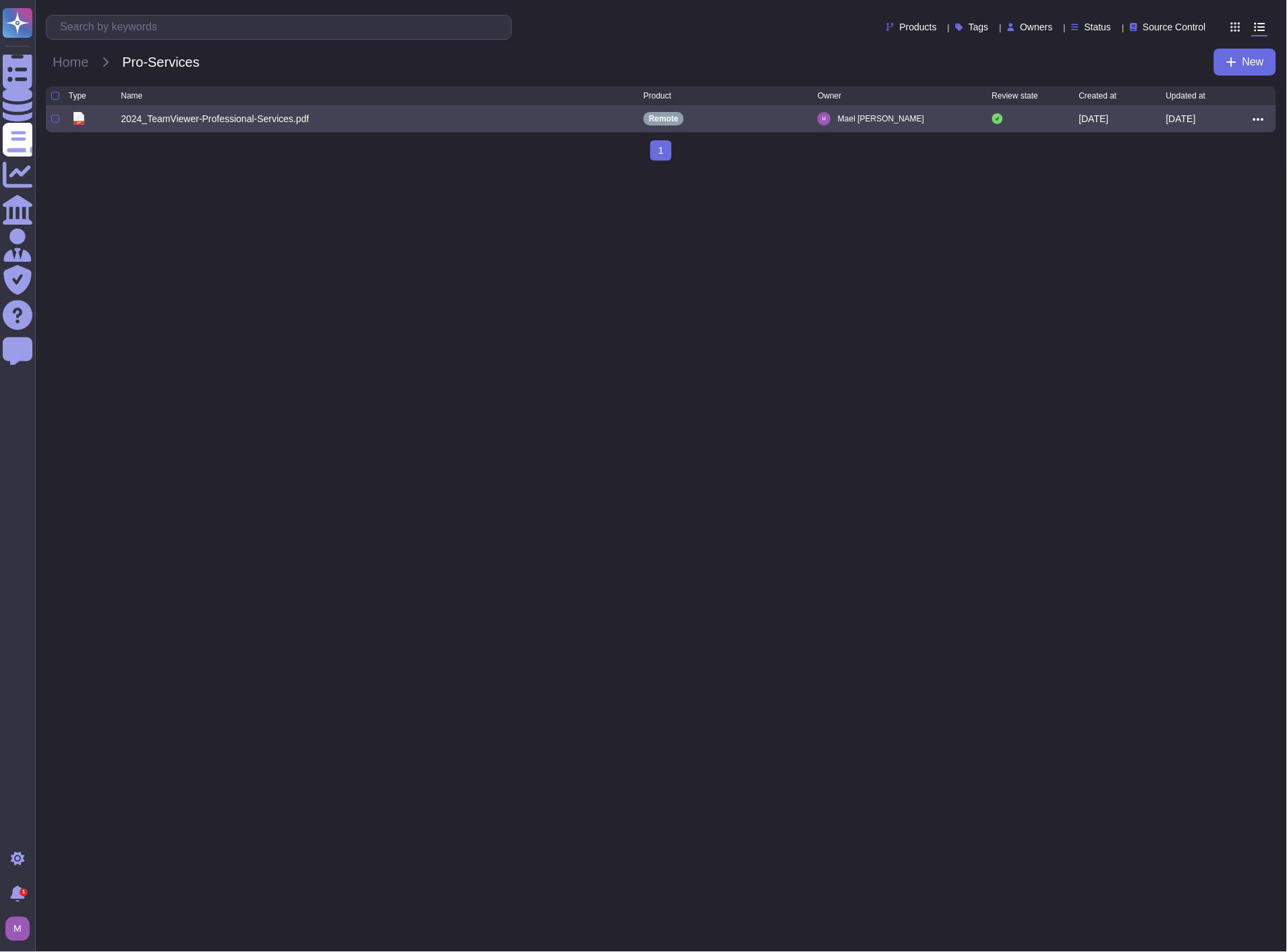
click at [1256, 119] on icon at bounding box center [1259, 119] width 11 height 12
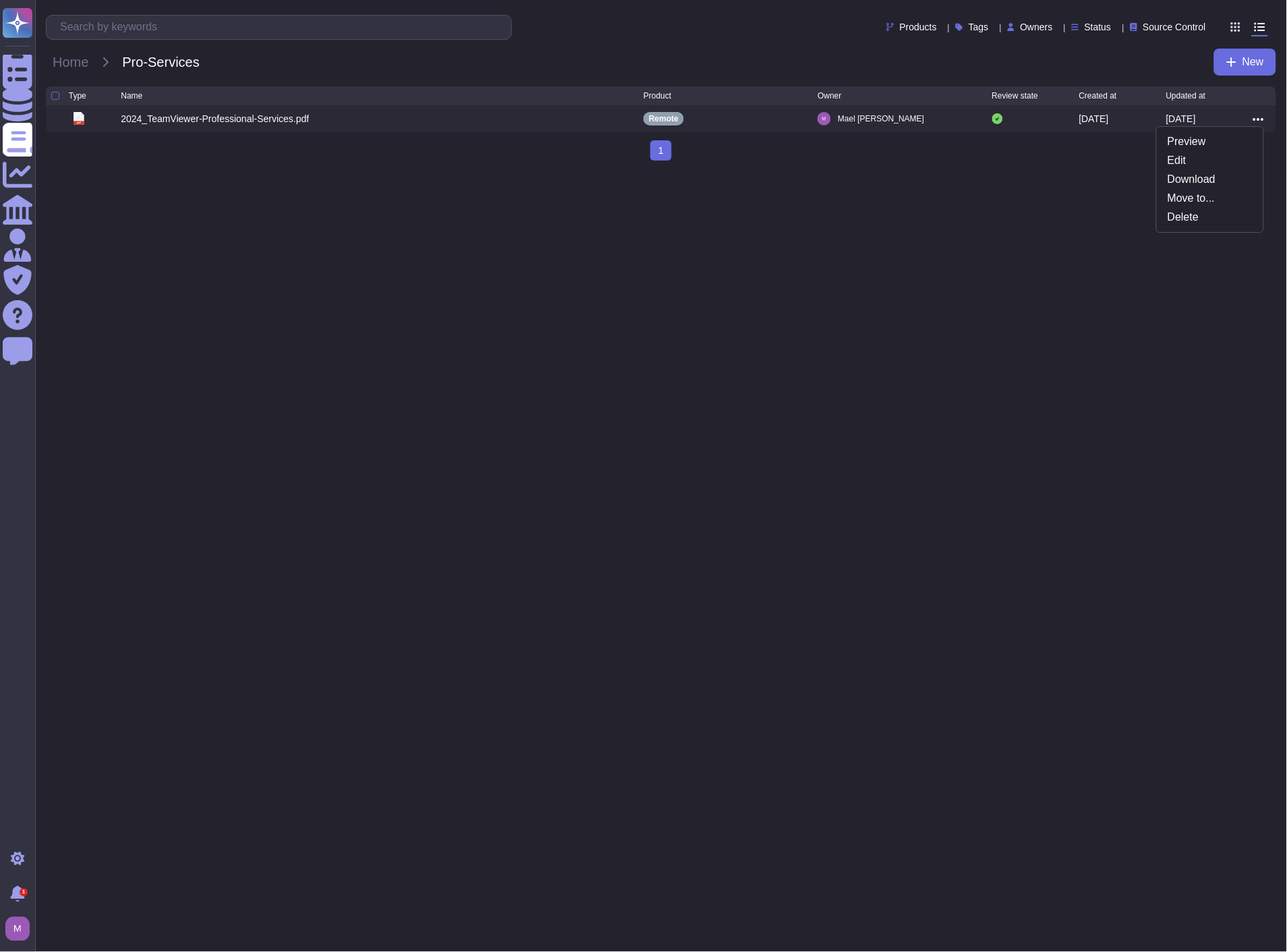
drag, startPoint x: 279, startPoint y: 301, endPoint x: 277, endPoint y: 292, distance: 9.2
click at [281, 171] on html "Questionnaires Knowledge Base Documents Analytics CAIQ / SIG Admin Trust Center…" at bounding box center [644, 86] width 1287 height 171
click at [84, 65] on span "Home" at bounding box center [70, 62] width 49 height 20
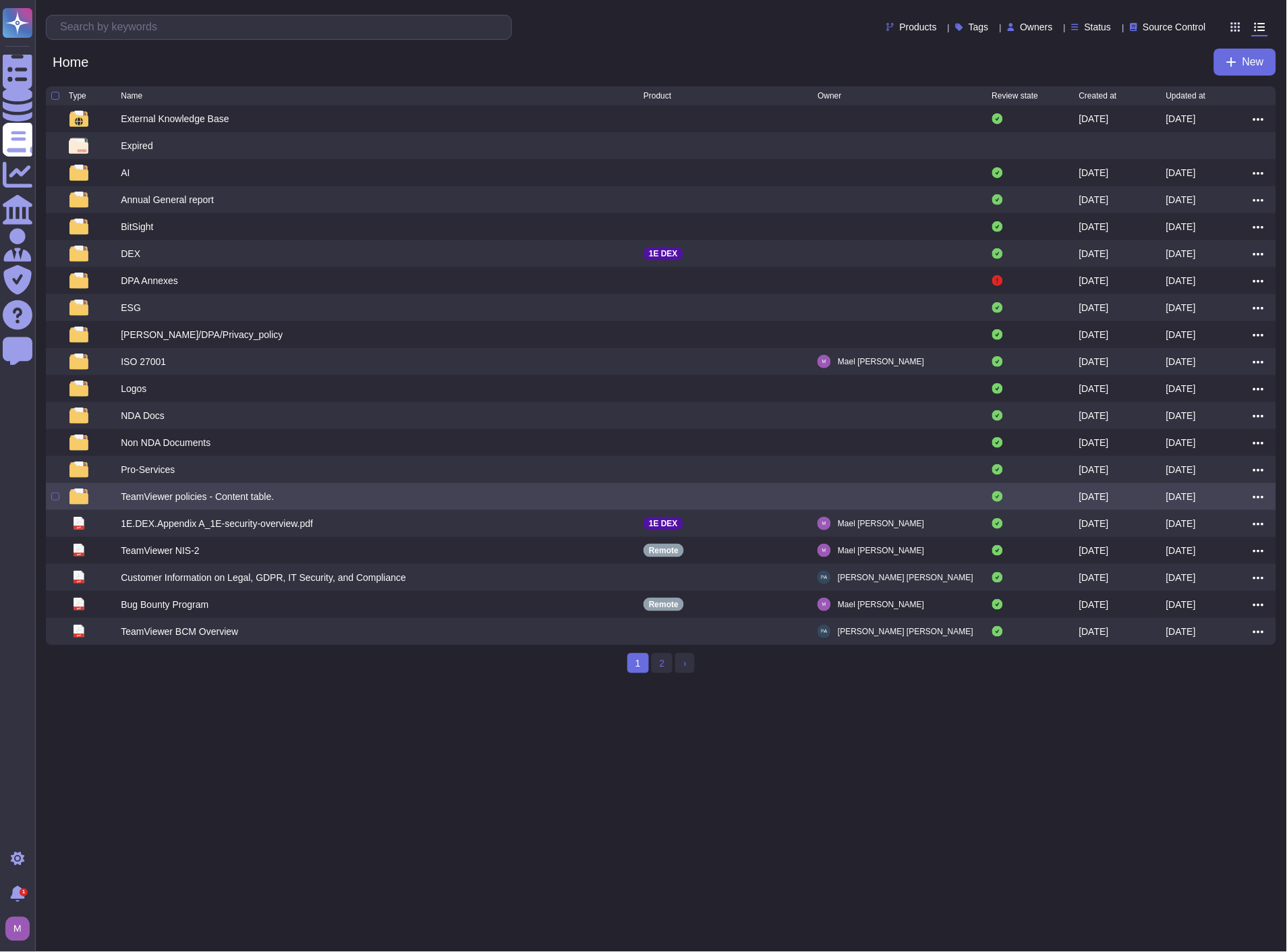
click at [164, 497] on div "TeamViewer policies - Content table." at bounding box center [197, 496] width 153 height 13
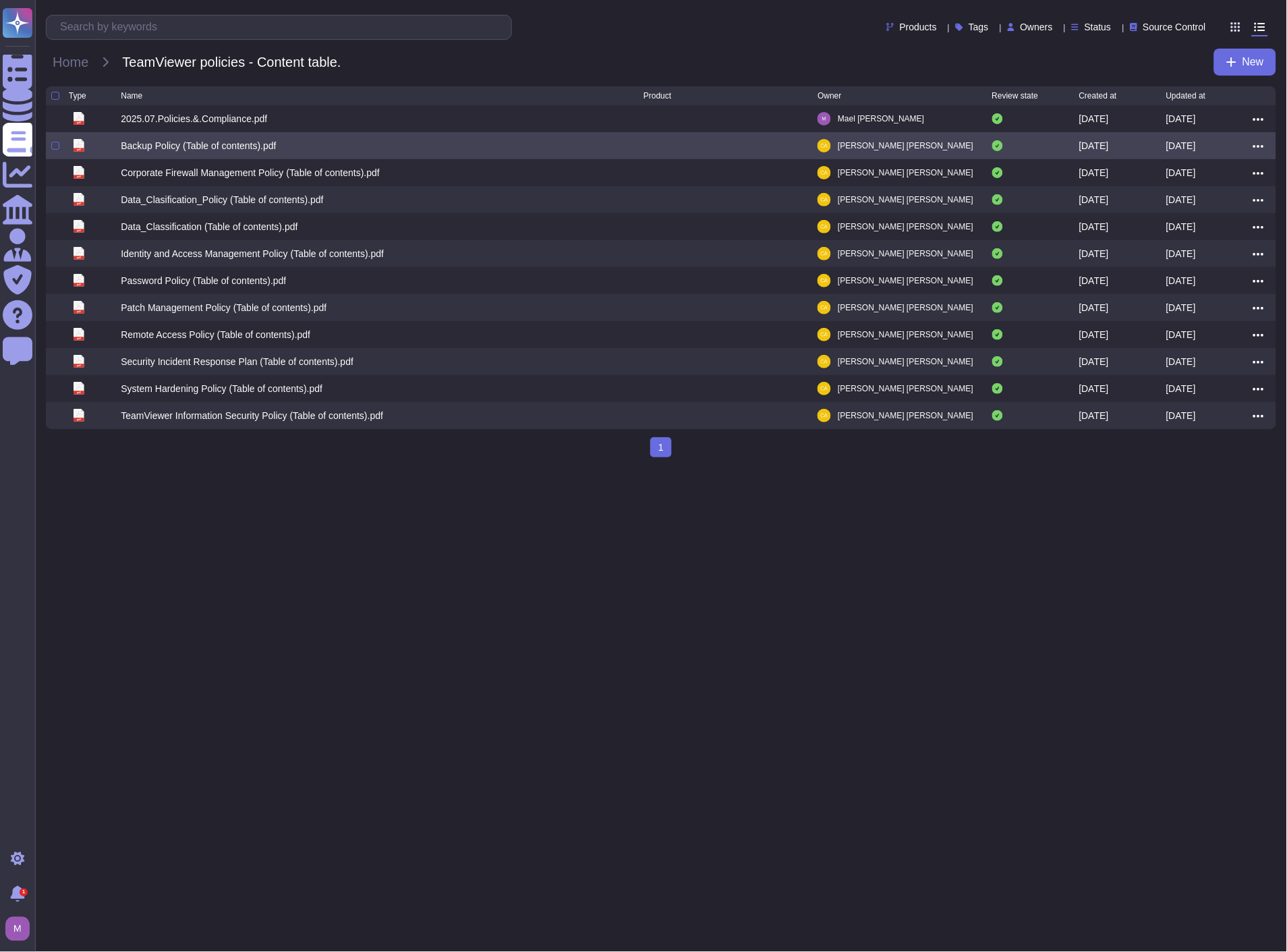
click at [190, 152] on div "Backup Policy (Table of contents).pdf" at bounding box center [199, 145] width 155 height 13
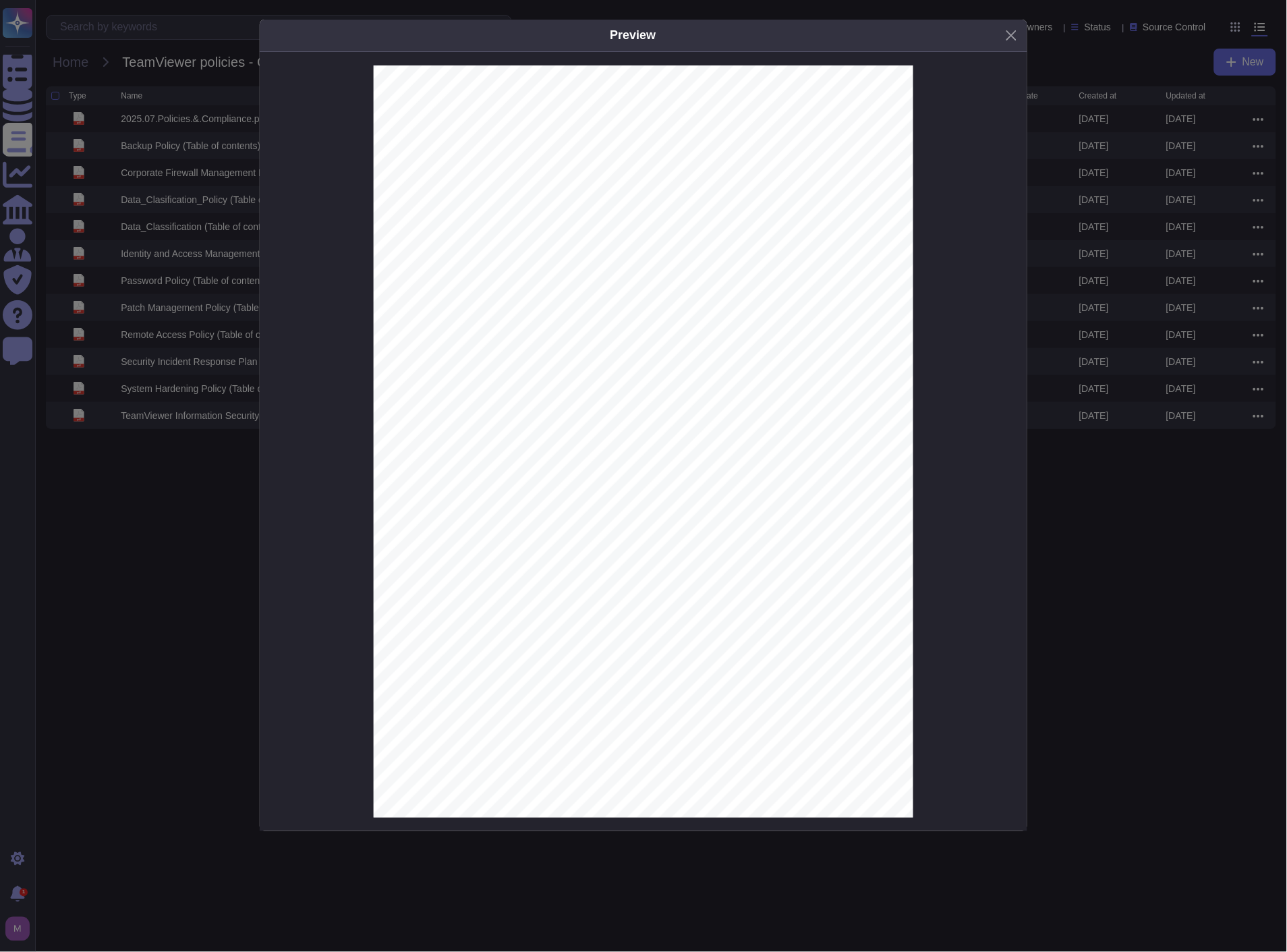
scroll to position [785, 0]
click at [1008, 38] on button "Close" at bounding box center [1012, 35] width 21 height 21
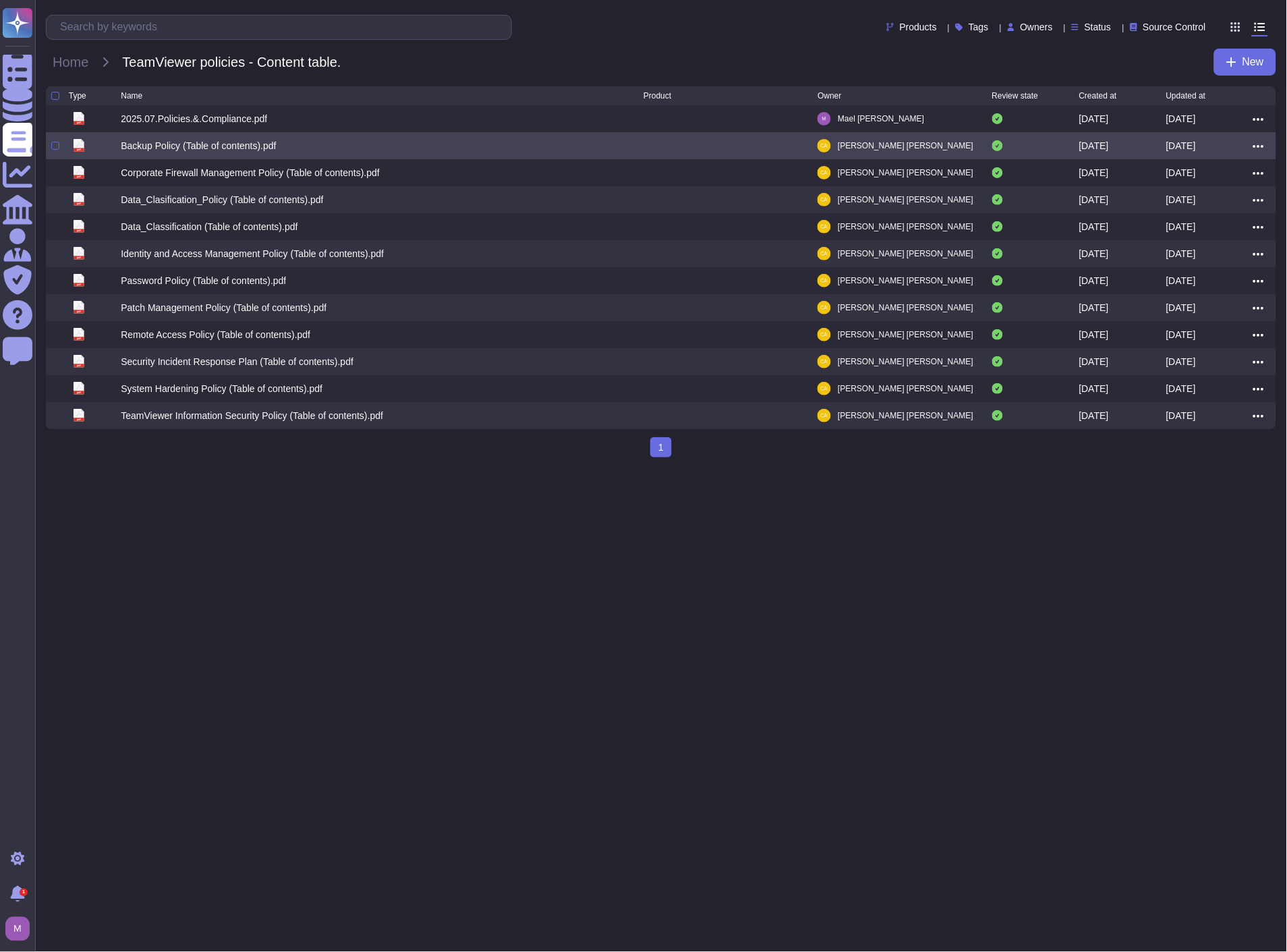
click at [1258, 144] on icon at bounding box center [1259, 146] width 11 height 12
click at [1192, 193] on link "Edit" at bounding box center [1210, 188] width 107 height 19
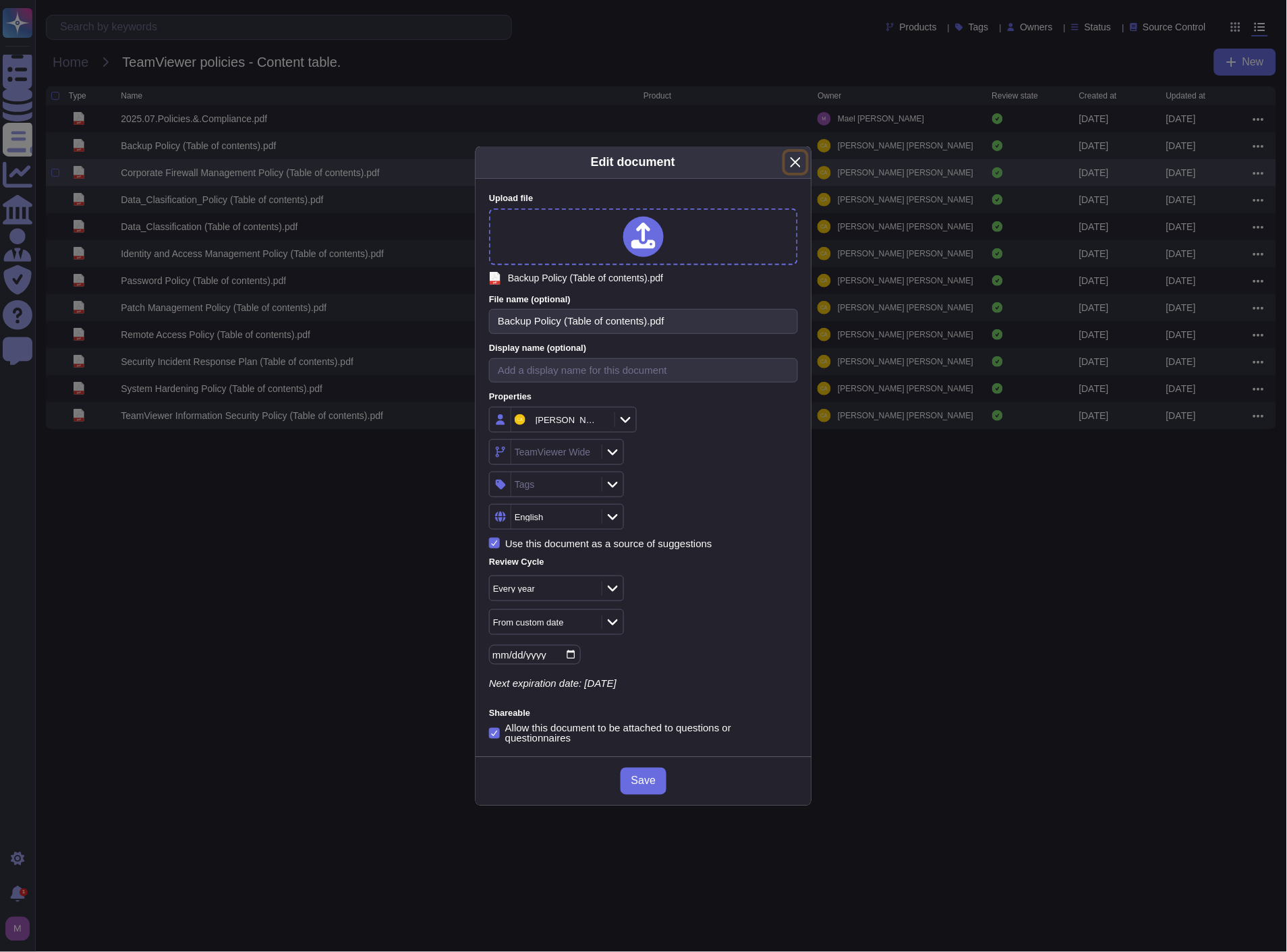
drag, startPoint x: 794, startPoint y: 162, endPoint x: 754, endPoint y: 163, distance: 40.0
click at [791, 162] on button "Close" at bounding box center [796, 162] width 21 height 21
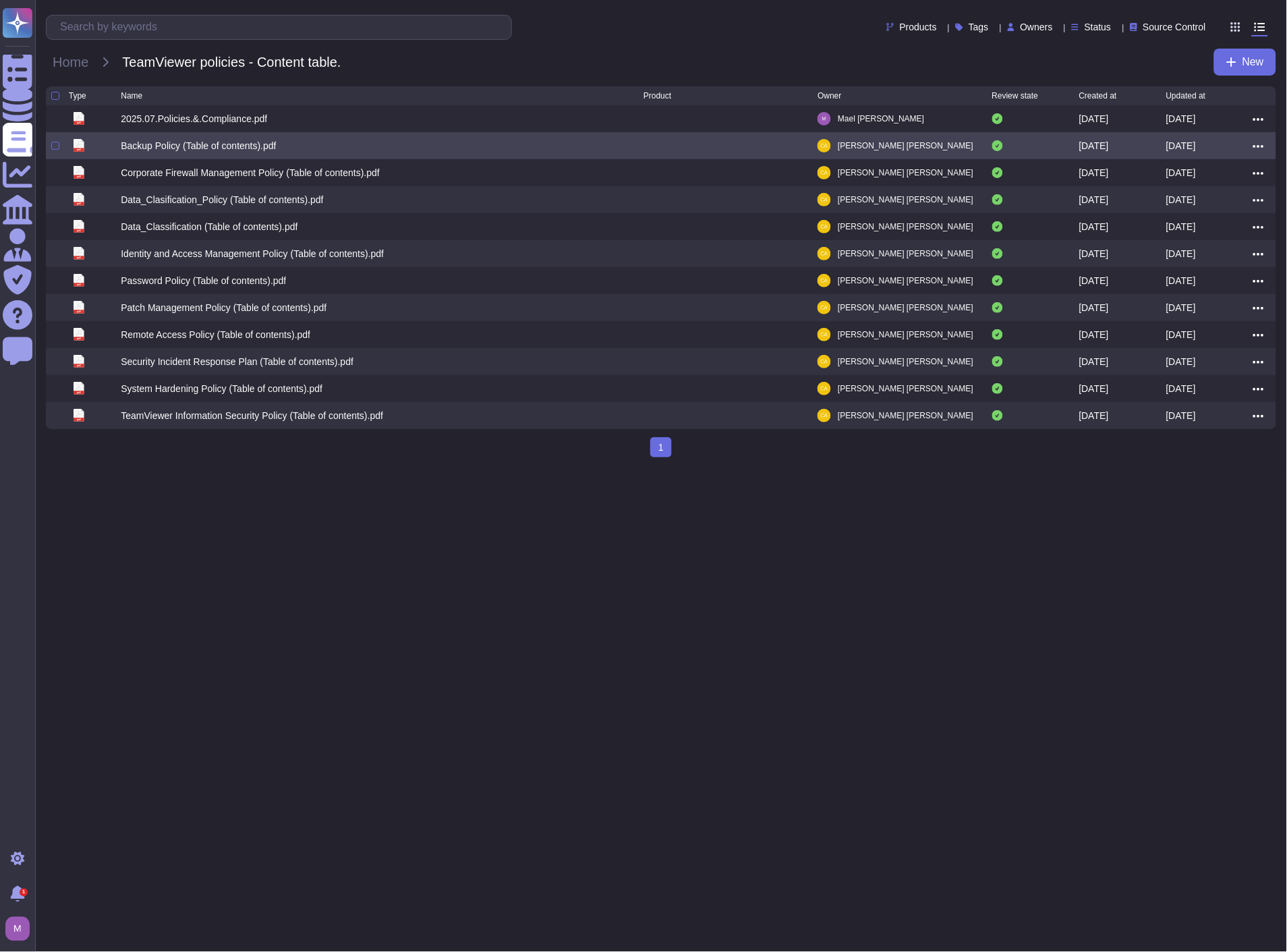
click at [129, 140] on div "Backup Policy (Table of contents).pdf" at bounding box center [382, 145] width 523 height 16
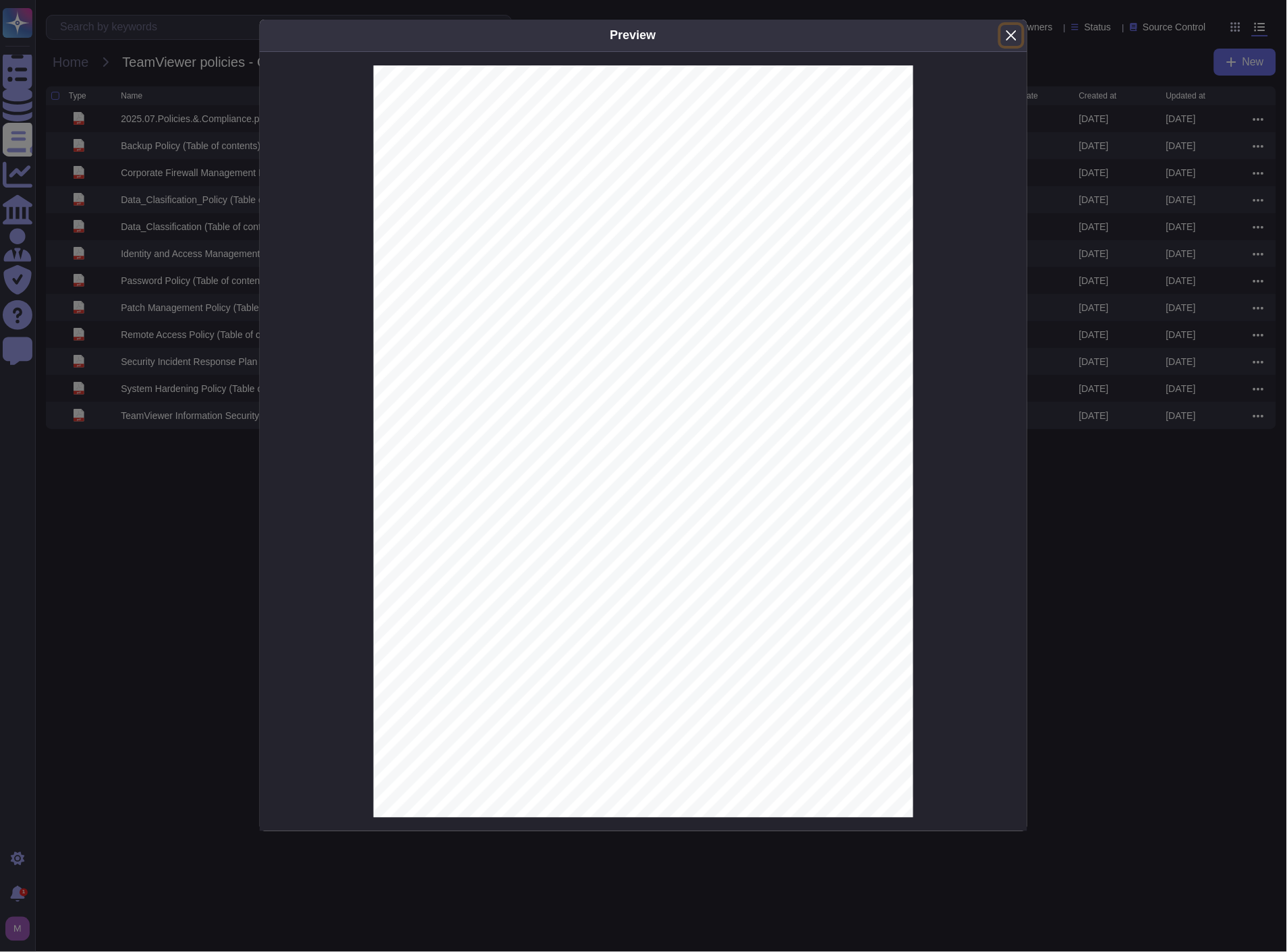
click at [1006, 36] on button "Close" at bounding box center [1012, 35] width 21 height 21
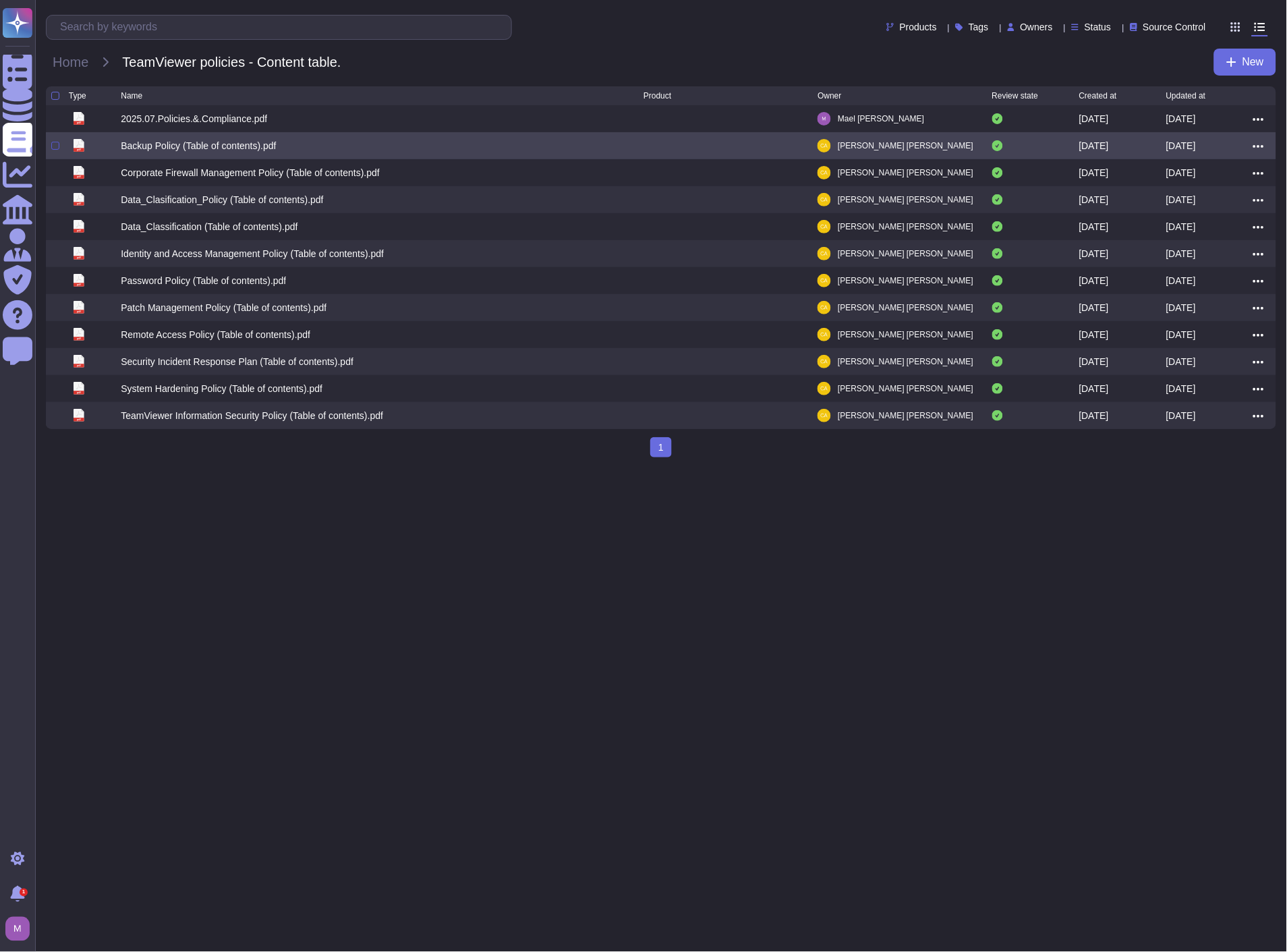
click at [59, 149] on div at bounding box center [55, 146] width 8 height 8
click at [0, 0] on input "checkbox" at bounding box center [0, 0] width 0 height 0
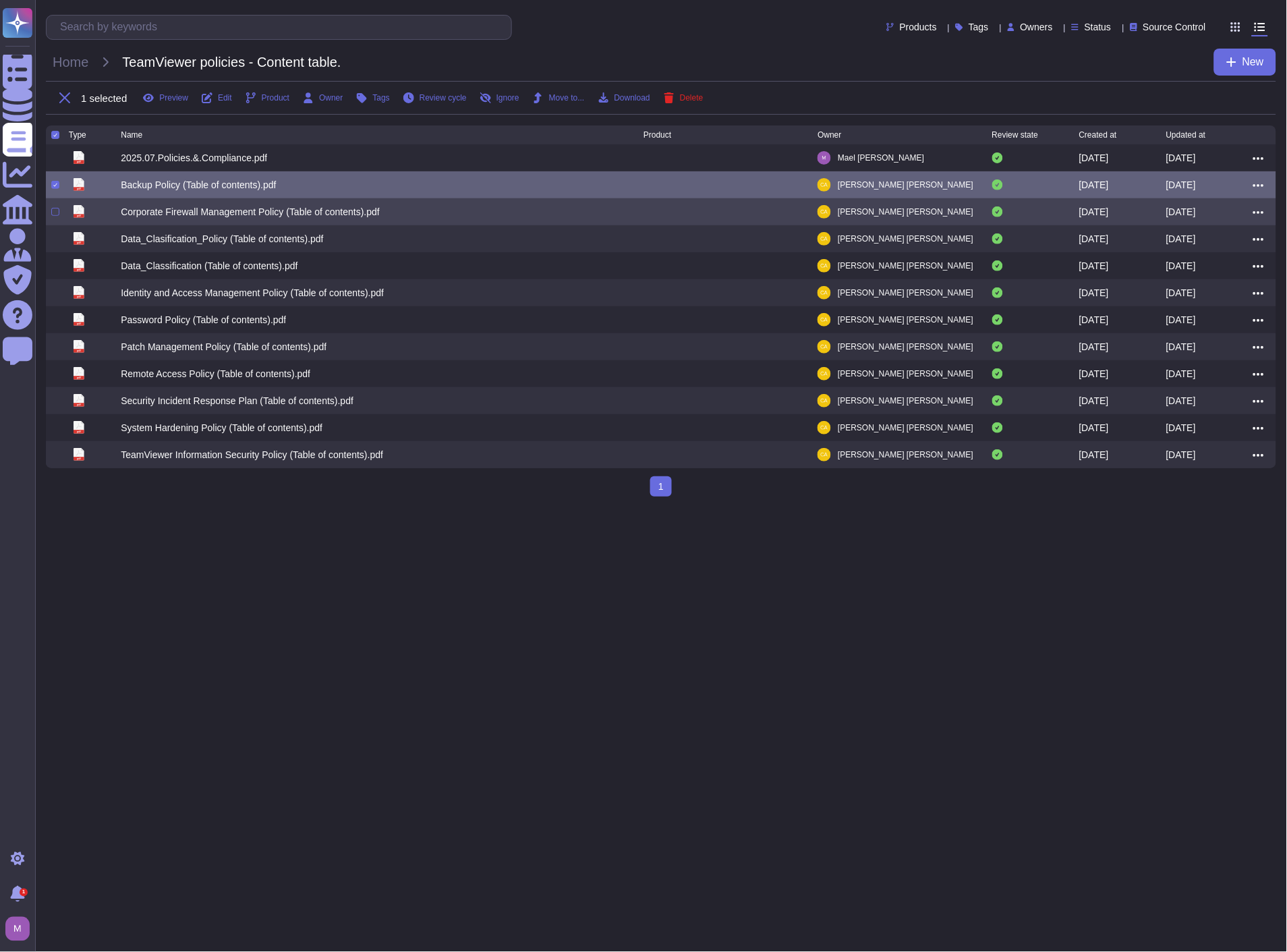
click at [50, 213] on div "pdf Corporate Firewall Management Policy (Table of contents).pdf [PERSON_NAME] …" at bounding box center [661, 212] width 1230 height 27
click at [51, 216] on div at bounding box center [55, 212] width 8 height 8
click at [0, 0] on input "checkbox" at bounding box center [0, 0] width 0 height 0
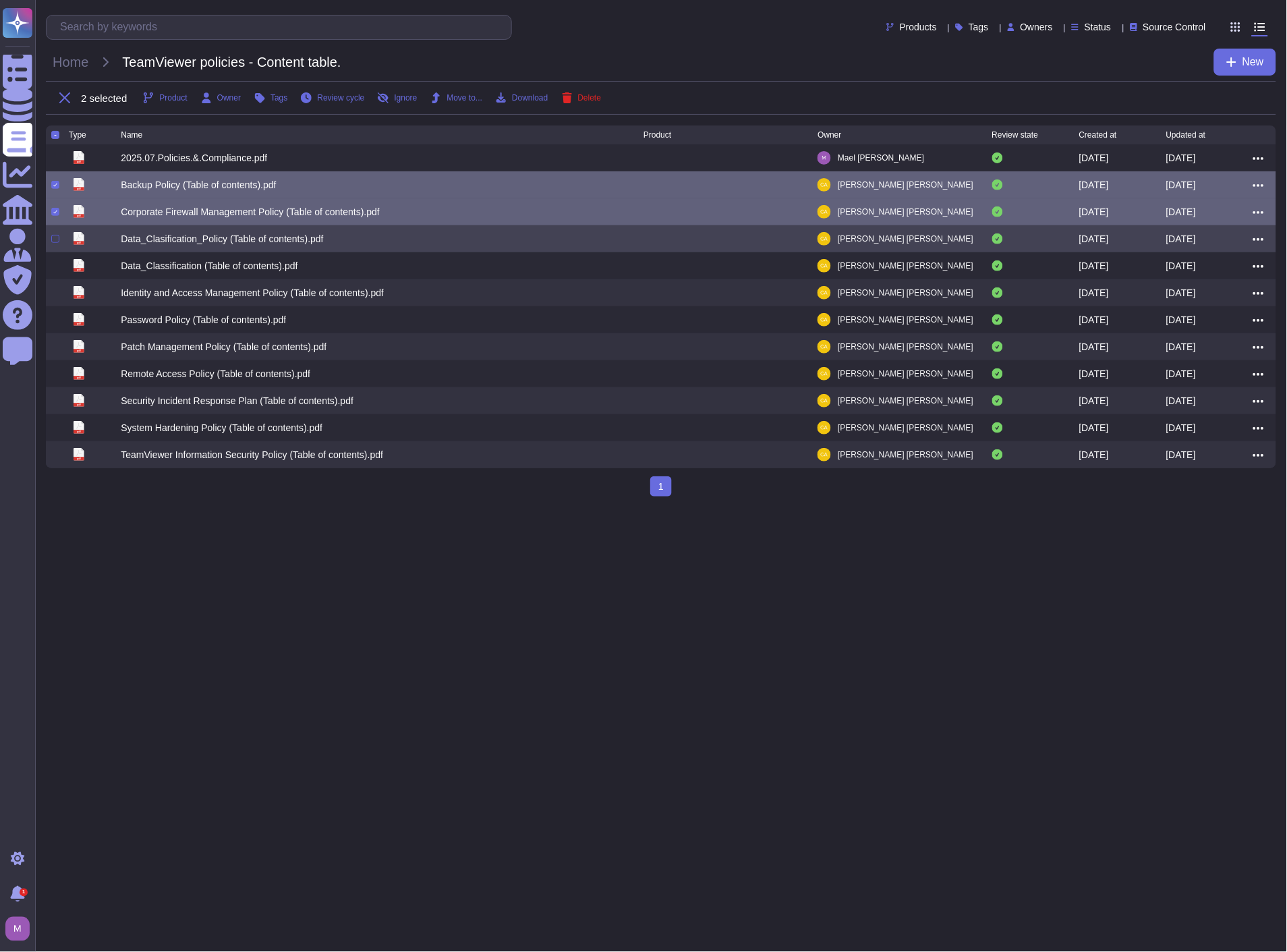
click at [51, 243] on div at bounding box center [55, 239] width 8 height 8
click at [0, 0] on input "checkbox" at bounding box center [0, 0] width 0 height 0
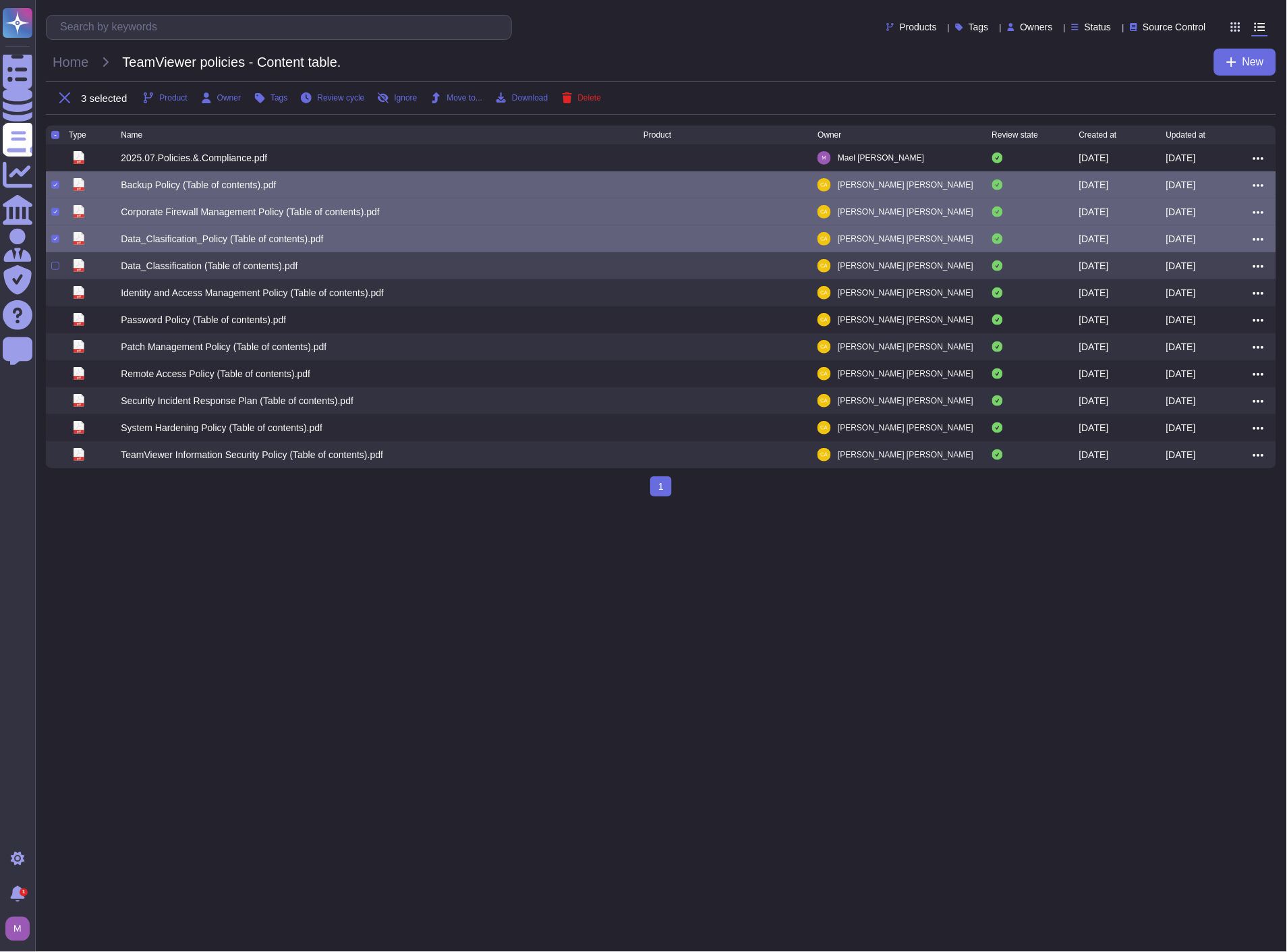
click at [51, 274] on div at bounding box center [60, 265] width 17 height 16
click at [55, 270] on div at bounding box center [55, 266] width 8 height 8
click at [0, 0] on input "checkbox" at bounding box center [0, 0] width 0 height 0
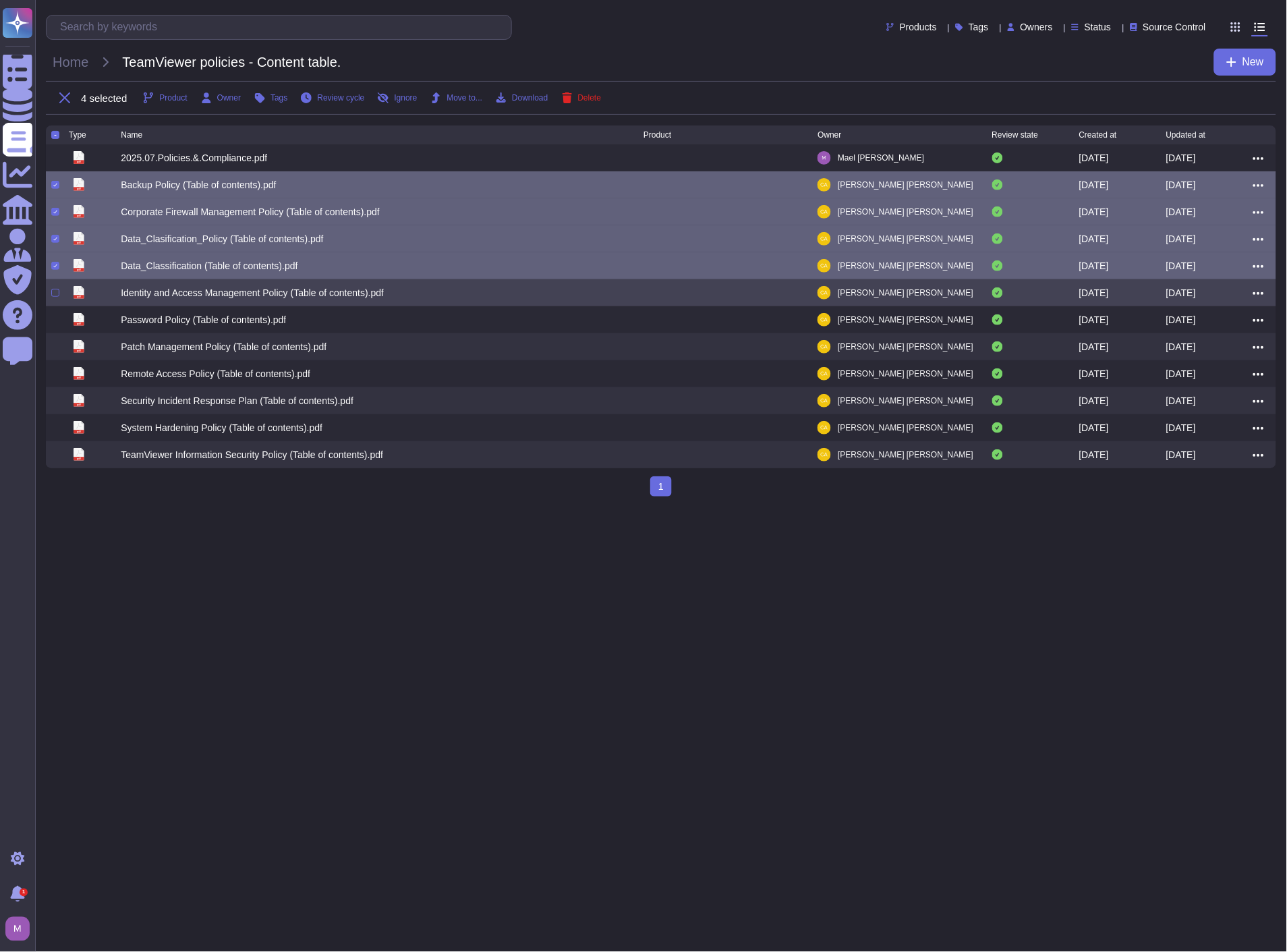
click at [50, 301] on div "pdf Identity and Access Management Policy (Table of contents).pdf [PERSON_NAME]…" at bounding box center [661, 293] width 1230 height 27
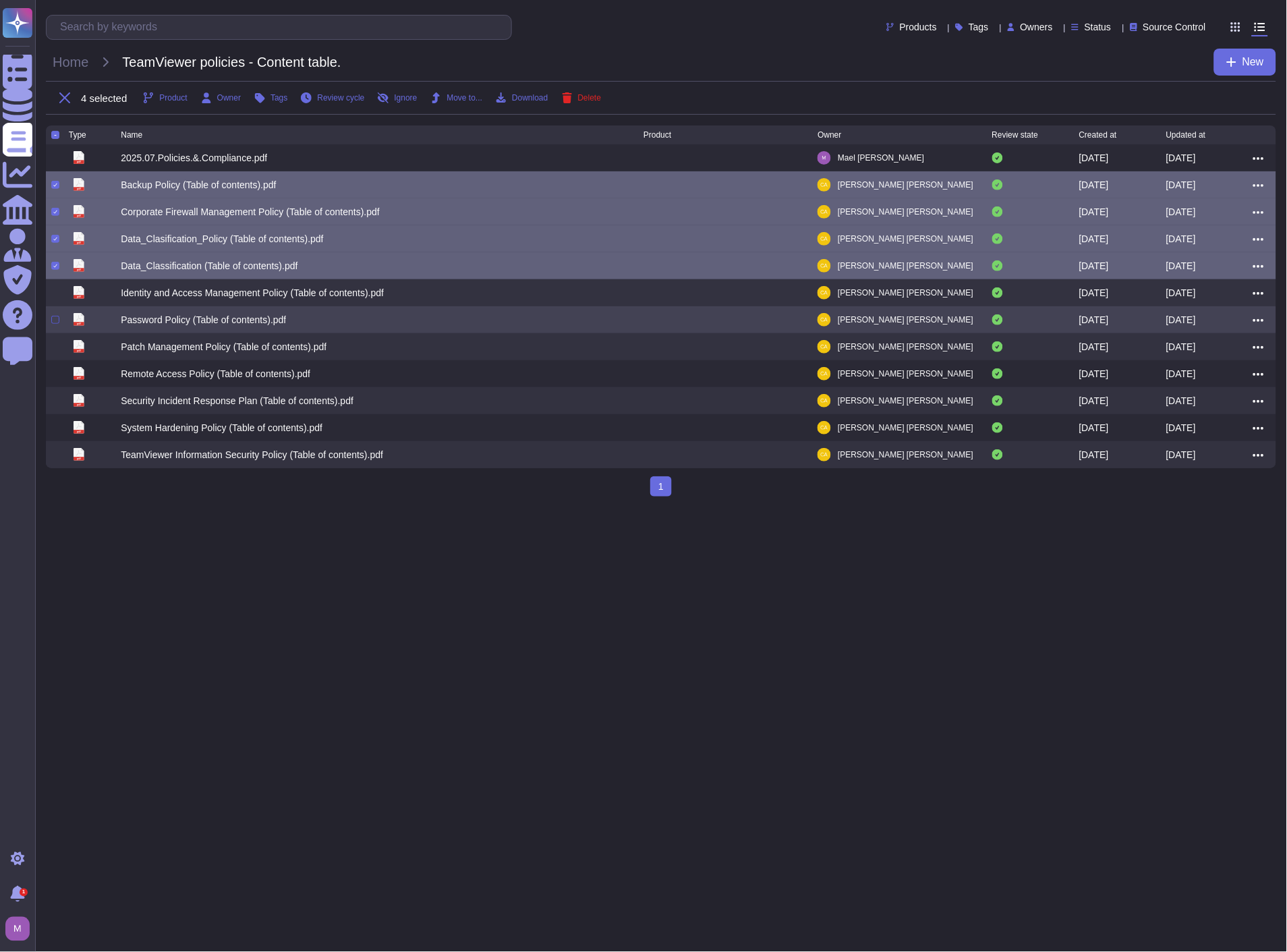
click at [50, 320] on div "pdf Password Policy (Table of contents).pdf [PERSON_NAME] [DATE] [DATE]" at bounding box center [661, 319] width 1230 height 27
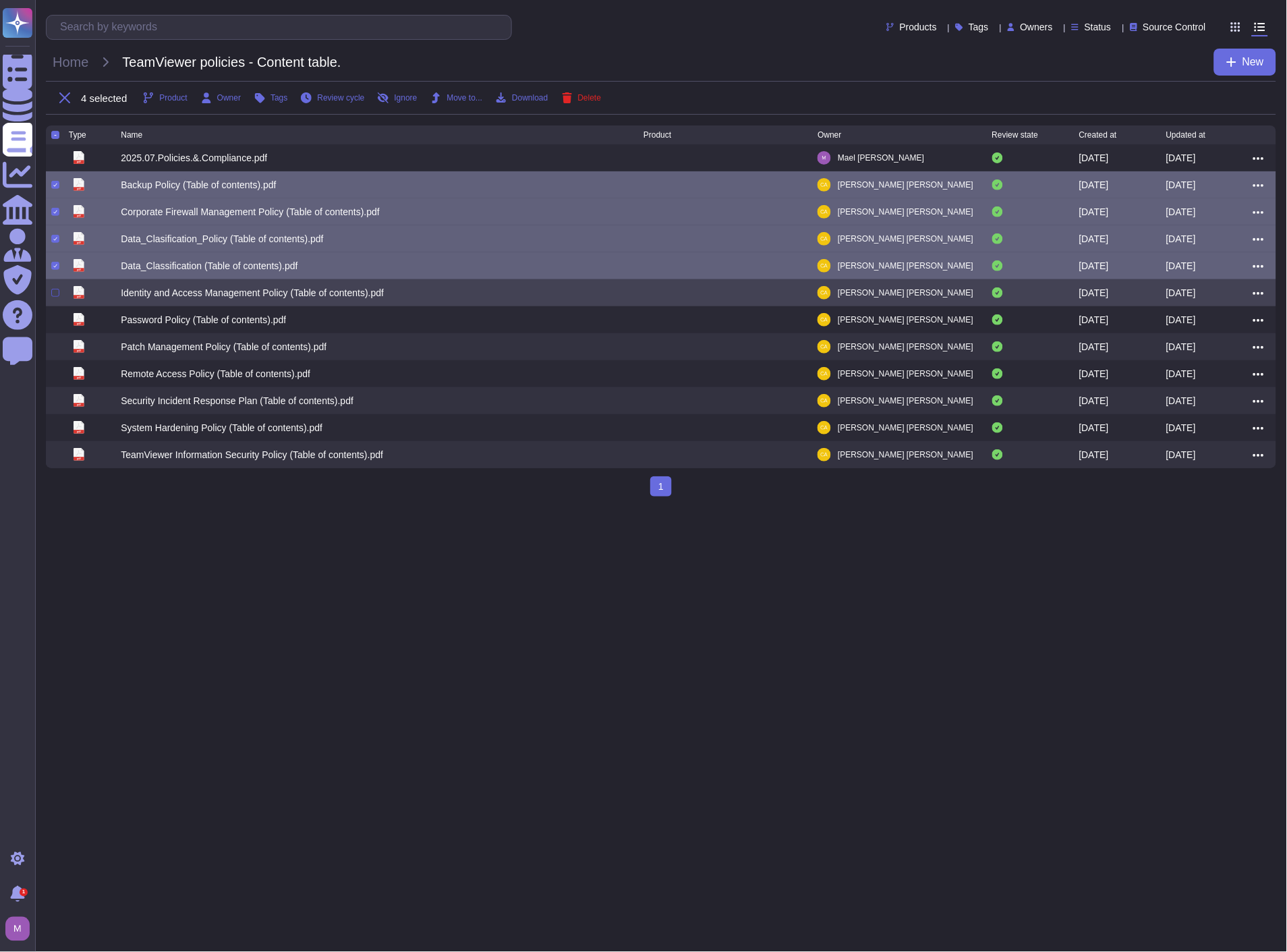
click at [57, 296] on div at bounding box center [55, 293] width 8 height 8
click at [0, 0] on input "checkbox" at bounding box center [0, 0] width 0 height 0
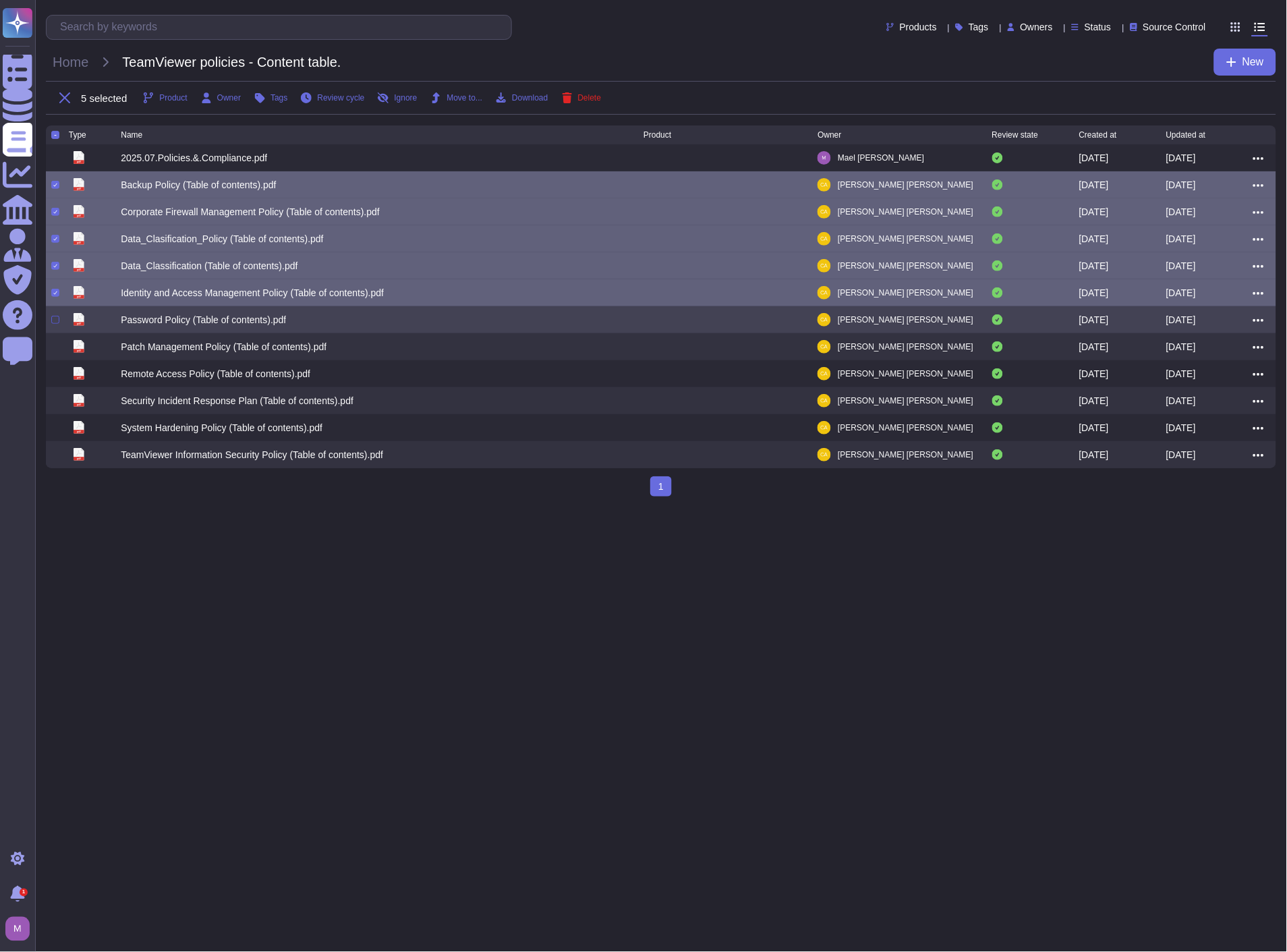
click at [56, 315] on div at bounding box center [60, 319] width 17 height 16
click at [55, 324] on div at bounding box center [55, 319] width 8 height 8
click at [0, 0] on input "checkbox" at bounding box center [0, 0] width 0 height 0
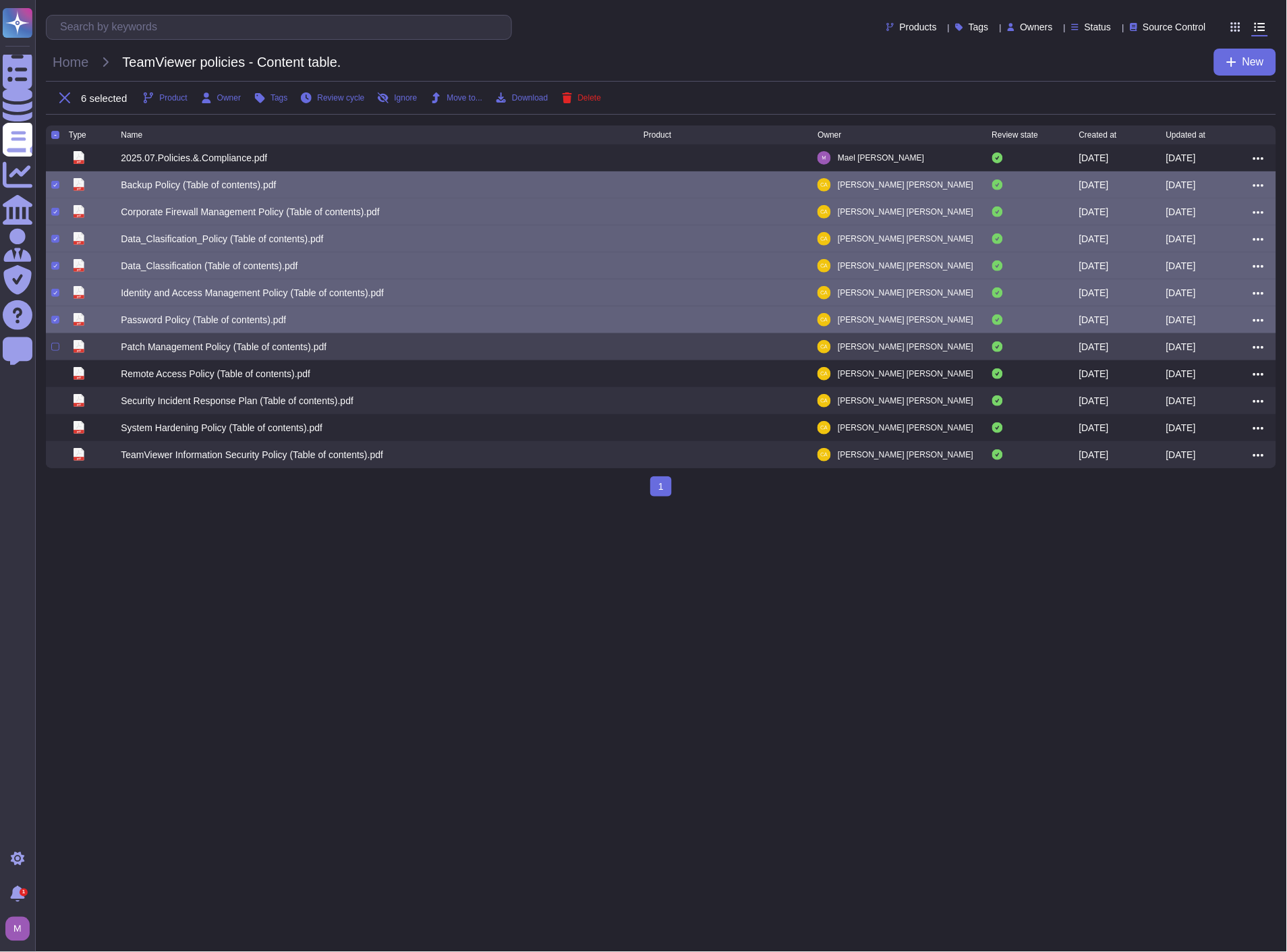
click at [52, 359] on div "pdf Patch Management Policy (Table of contents).pdf [PERSON_NAME] [DATE] [DATE]" at bounding box center [661, 347] width 1230 height 27
click at [56, 351] on div at bounding box center [55, 347] width 8 height 8
click at [0, 0] on input "checkbox" at bounding box center [0, 0] width 0 height 0
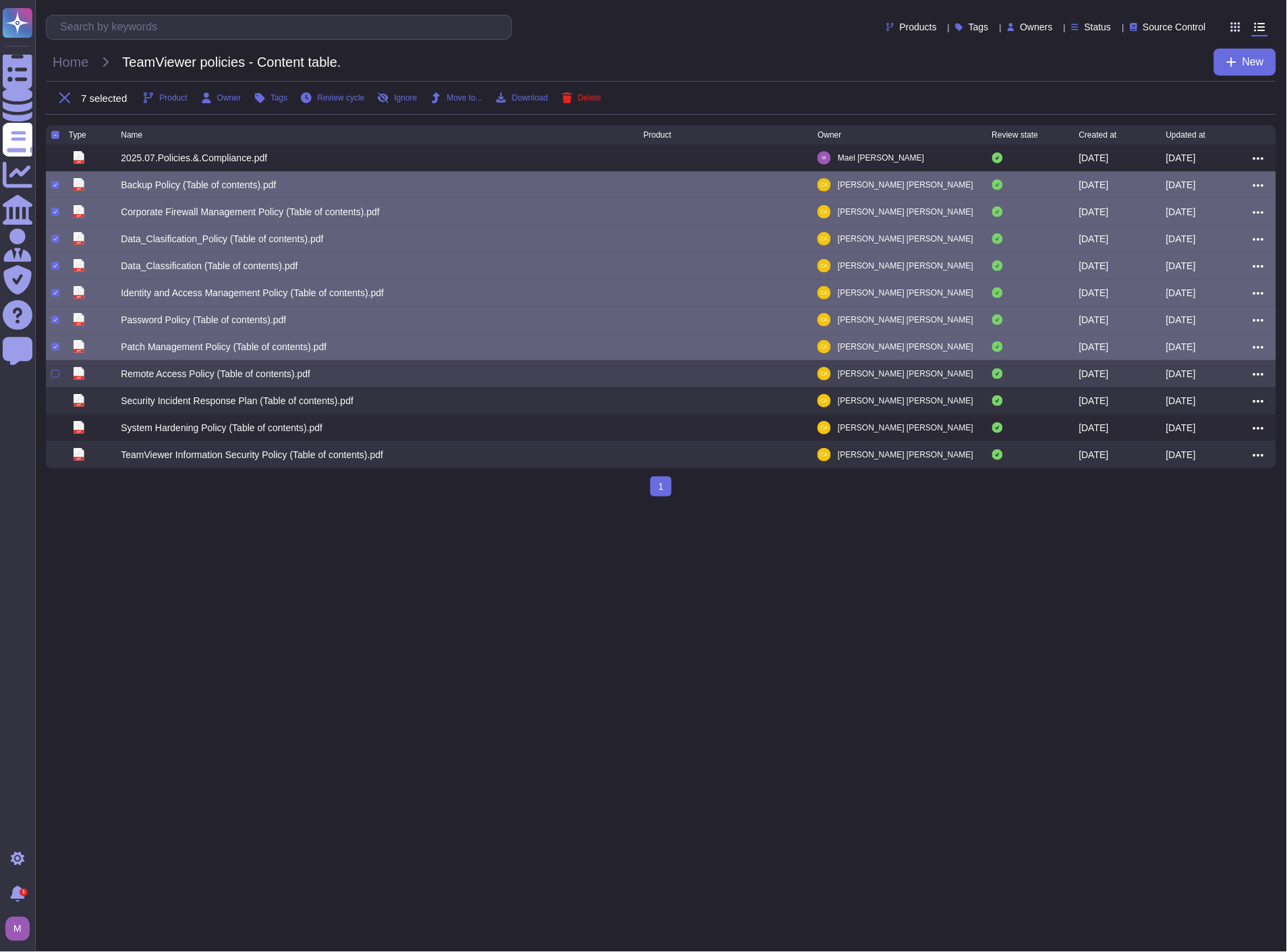
click at [55, 363] on div "pdf Remote Access Policy (Table of contents).pdf [PERSON_NAME] [DATE] [DATE]" at bounding box center [661, 374] width 1230 height 27
click at [56, 376] on div at bounding box center [55, 374] width 8 height 8
click at [0, 0] on input "checkbox" at bounding box center [0, 0] width 0 height 0
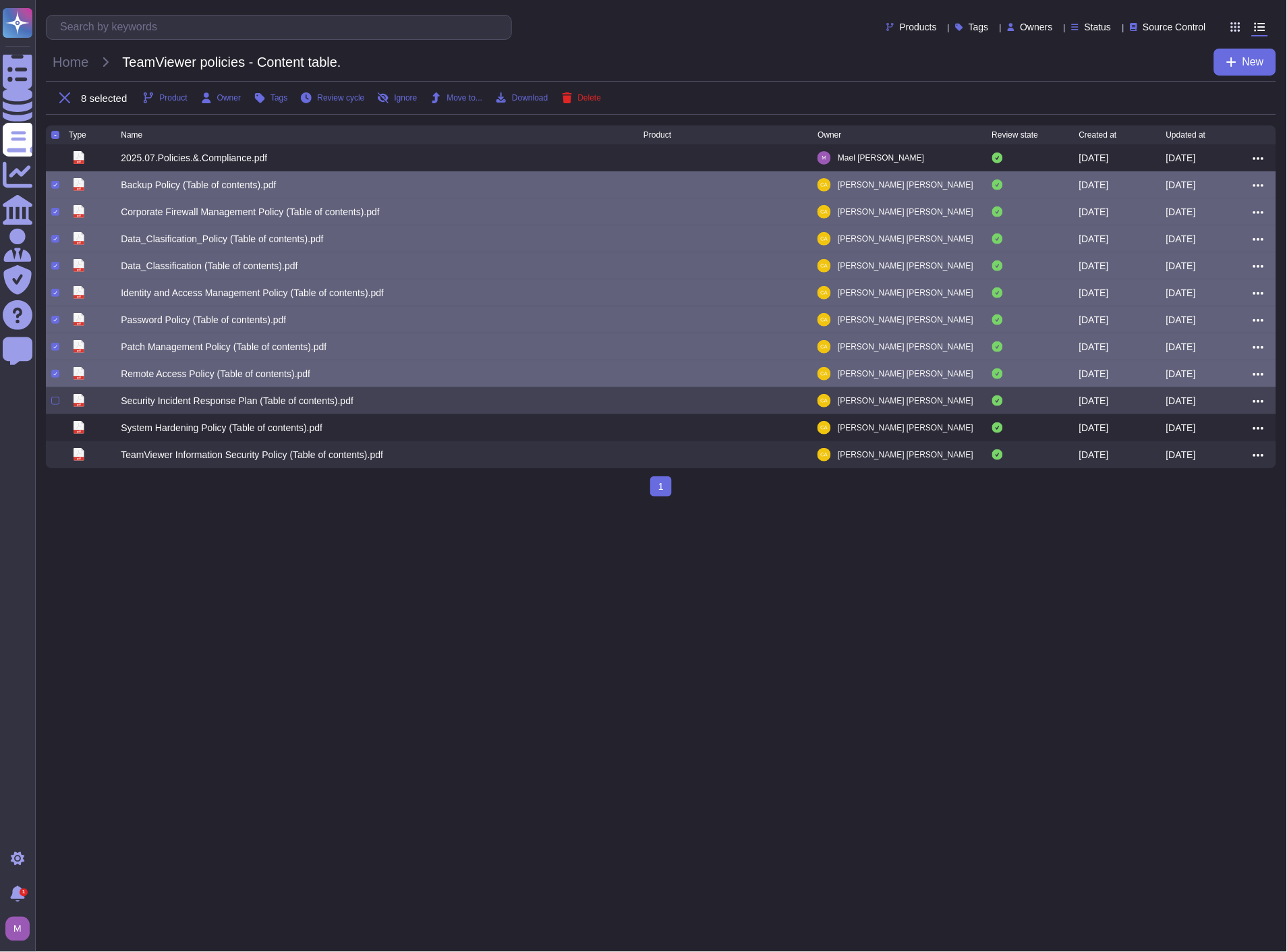
click at [56, 397] on div at bounding box center [60, 400] width 17 height 16
click at [55, 405] on div at bounding box center [55, 401] width 8 height 8
click at [0, 0] on input "checkbox" at bounding box center [0, 0] width 0 height 0
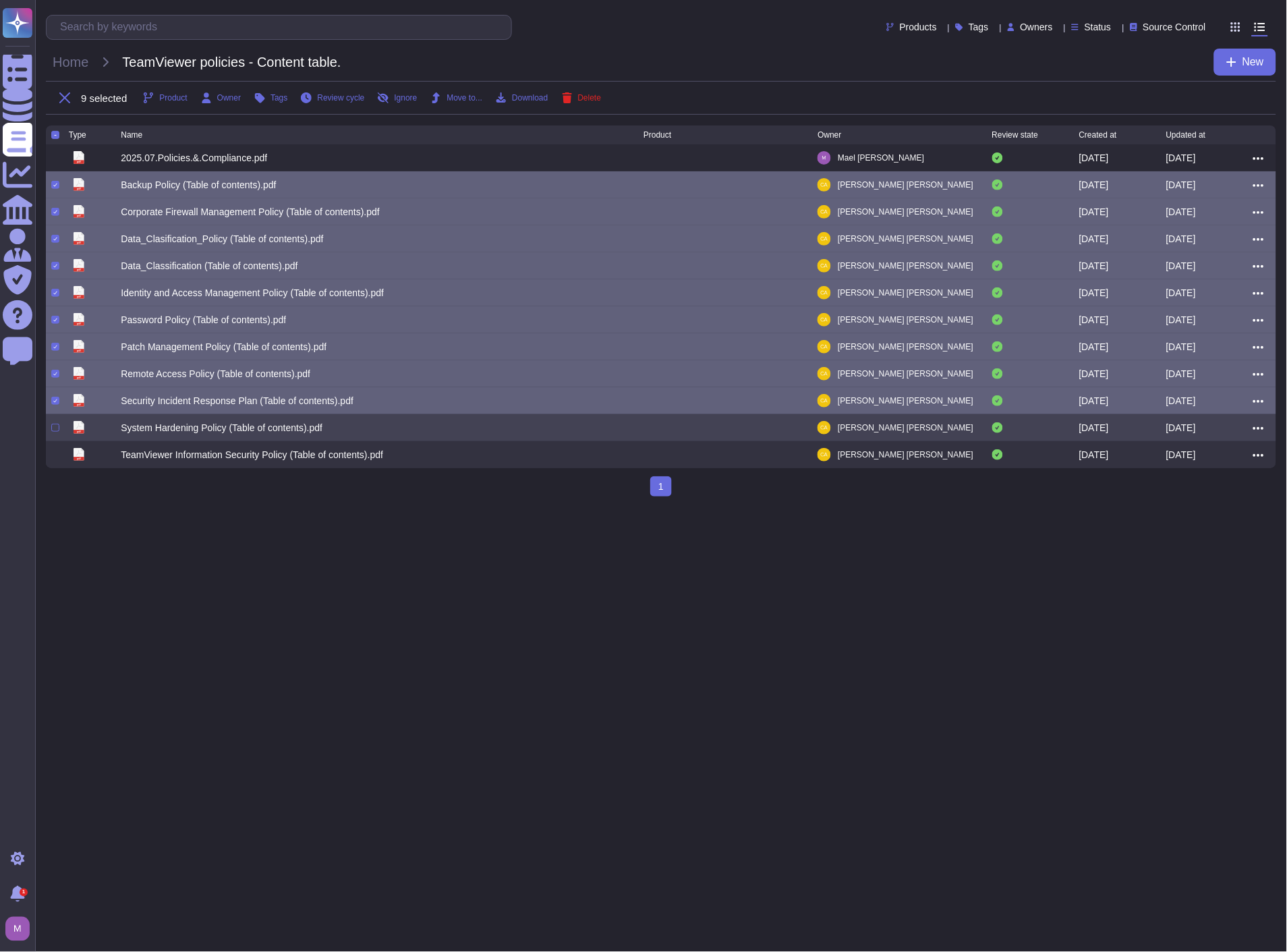
drag, startPoint x: 56, startPoint y: 420, endPoint x: 56, endPoint y: 429, distance: 9.0
click at [56, 421] on div "pdf System Hardening Policy (Table of contents).pdf [PERSON_NAME] [DATE] [DATE]" at bounding box center [661, 428] width 1230 height 27
click at [57, 430] on div at bounding box center [55, 428] width 8 height 8
click at [0, 0] on input "checkbox" at bounding box center [0, 0] width 0 height 0
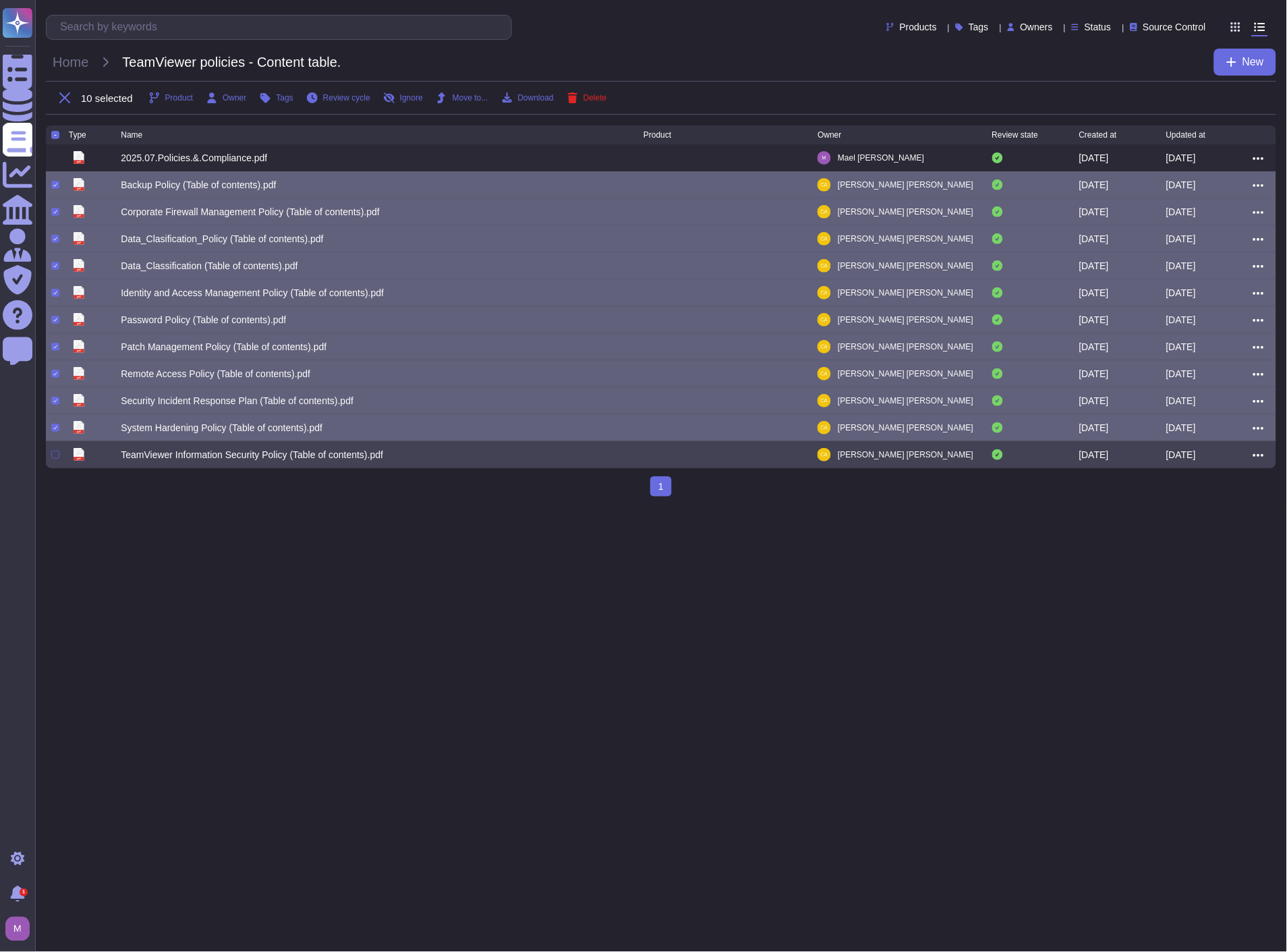
click at [56, 456] on div at bounding box center [55, 454] width 8 height 8
click at [0, 0] on input "checkbox" at bounding box center [0, 0] width 0 height 0
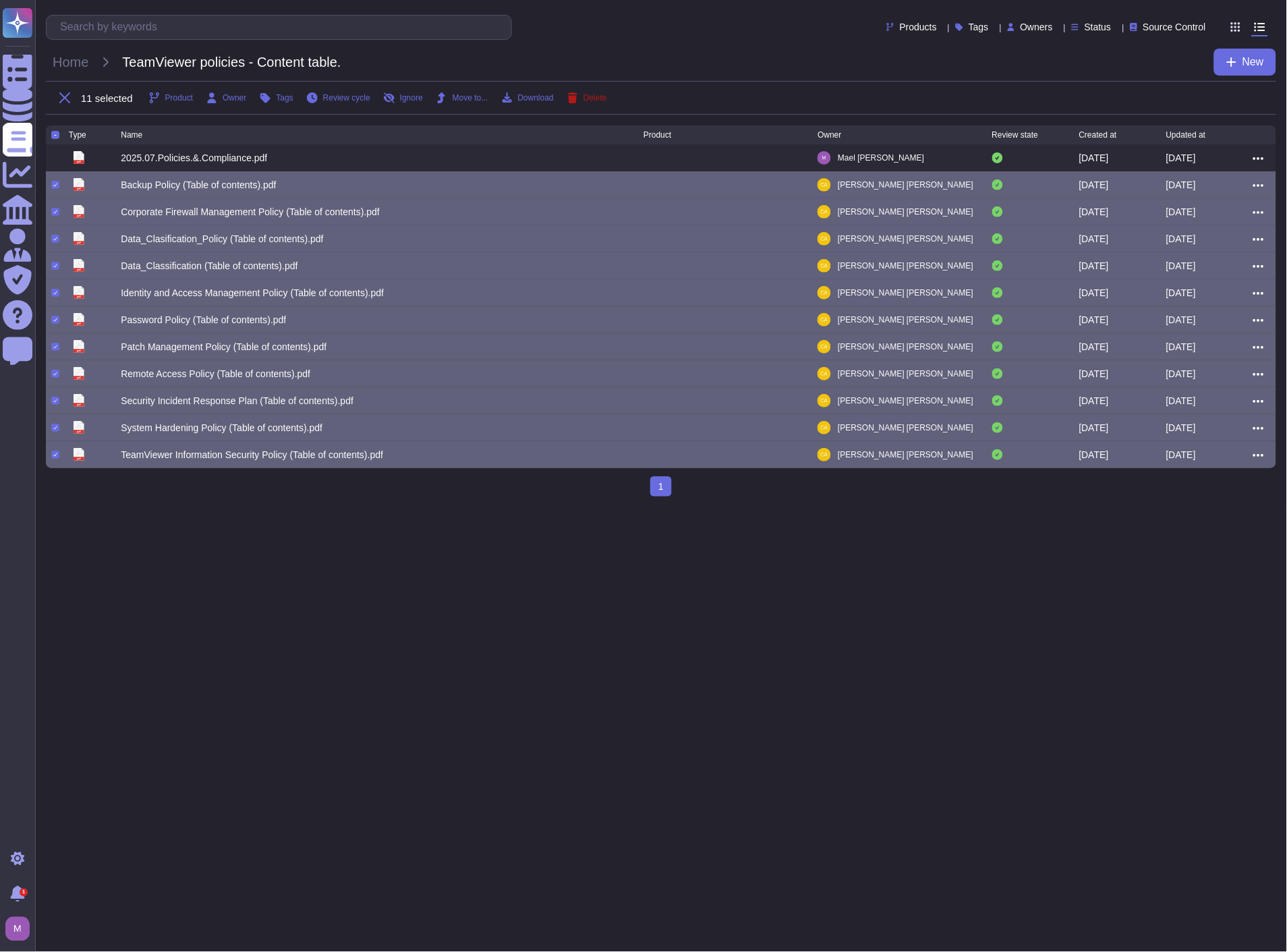
click at [582, 96] on button "Delete" at bounding box center [587, 98] width 40 height 11
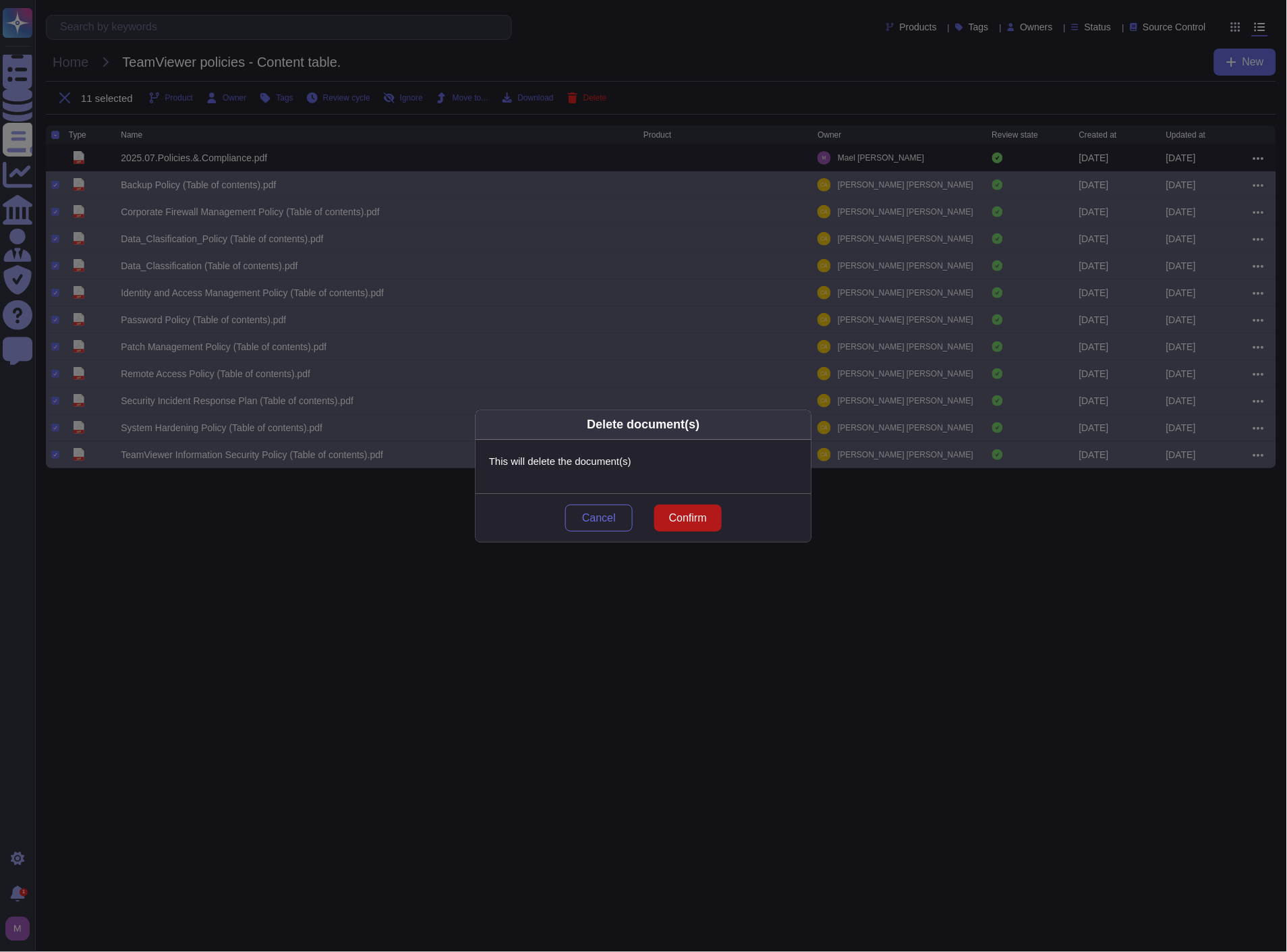
click at [685, 509] on button "Confirm" at bounding box center [688, 518] width 67 height 27
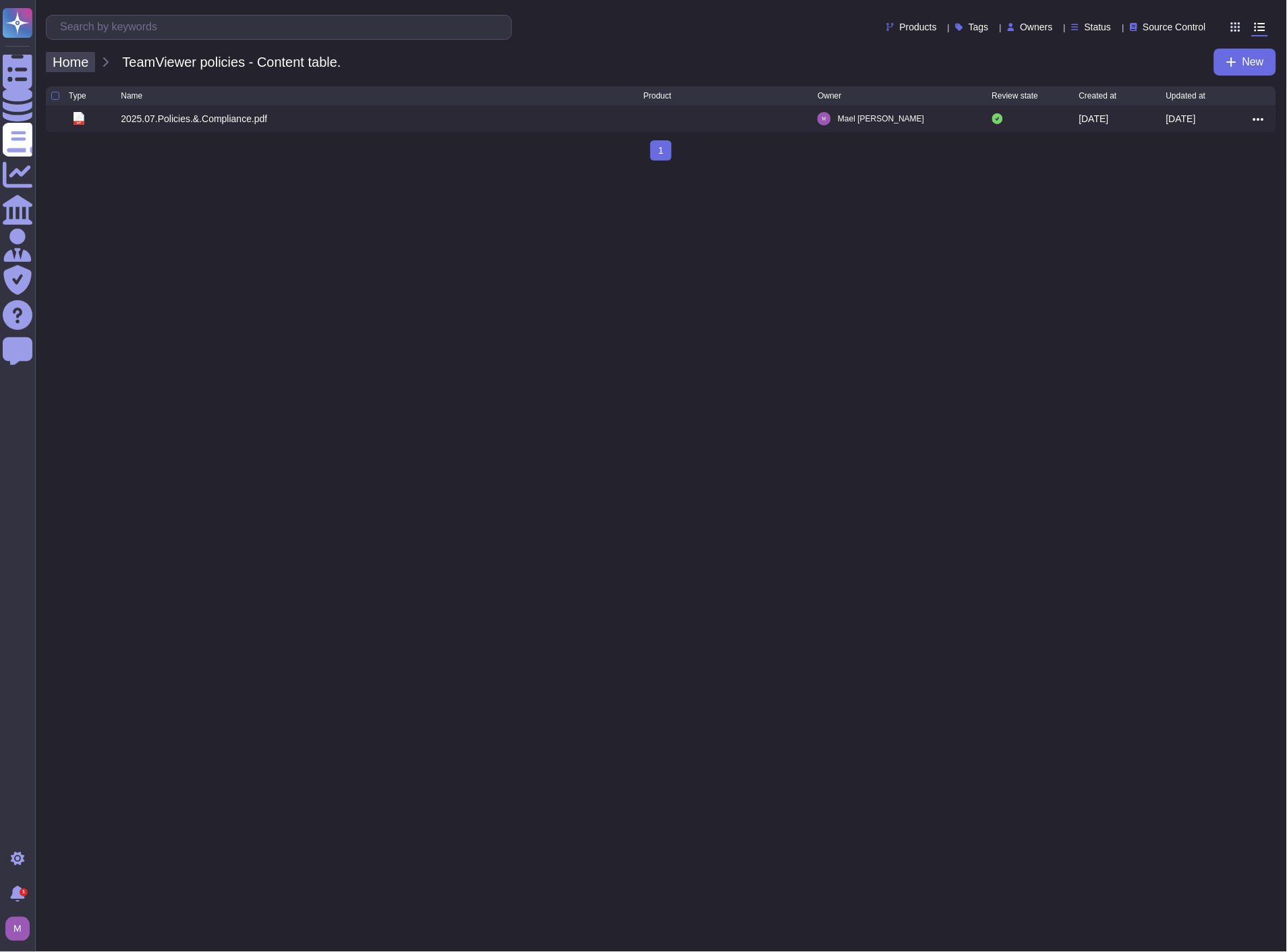
click at [79, 59] on span "Home" at bounding box center [70, 62] width 49 height 20
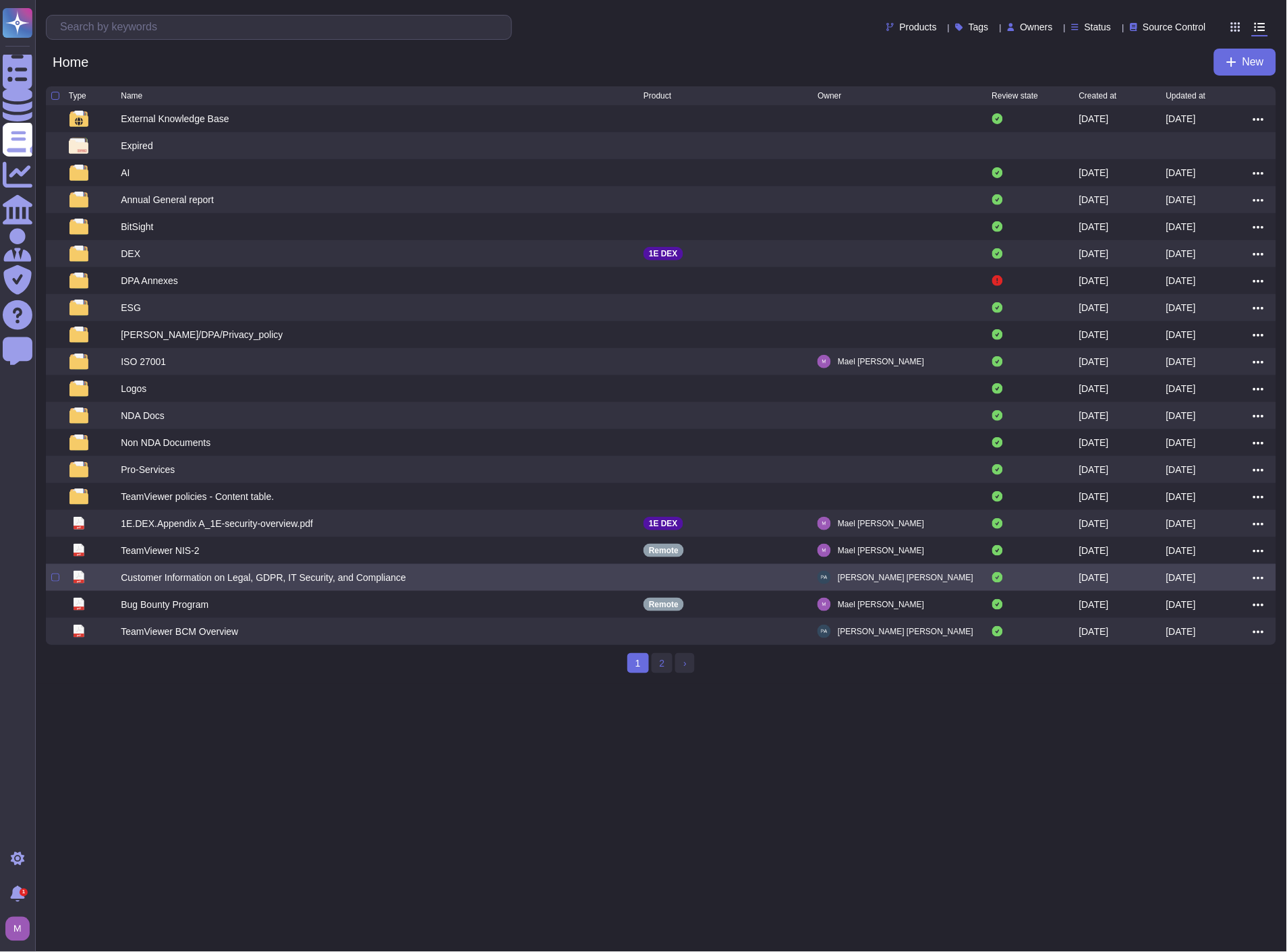
click at [172, 577] on div "Customer Information on Legal, GDPR, IT Security, and Compliance" at bounding box center [264, 577] width 286 height 13
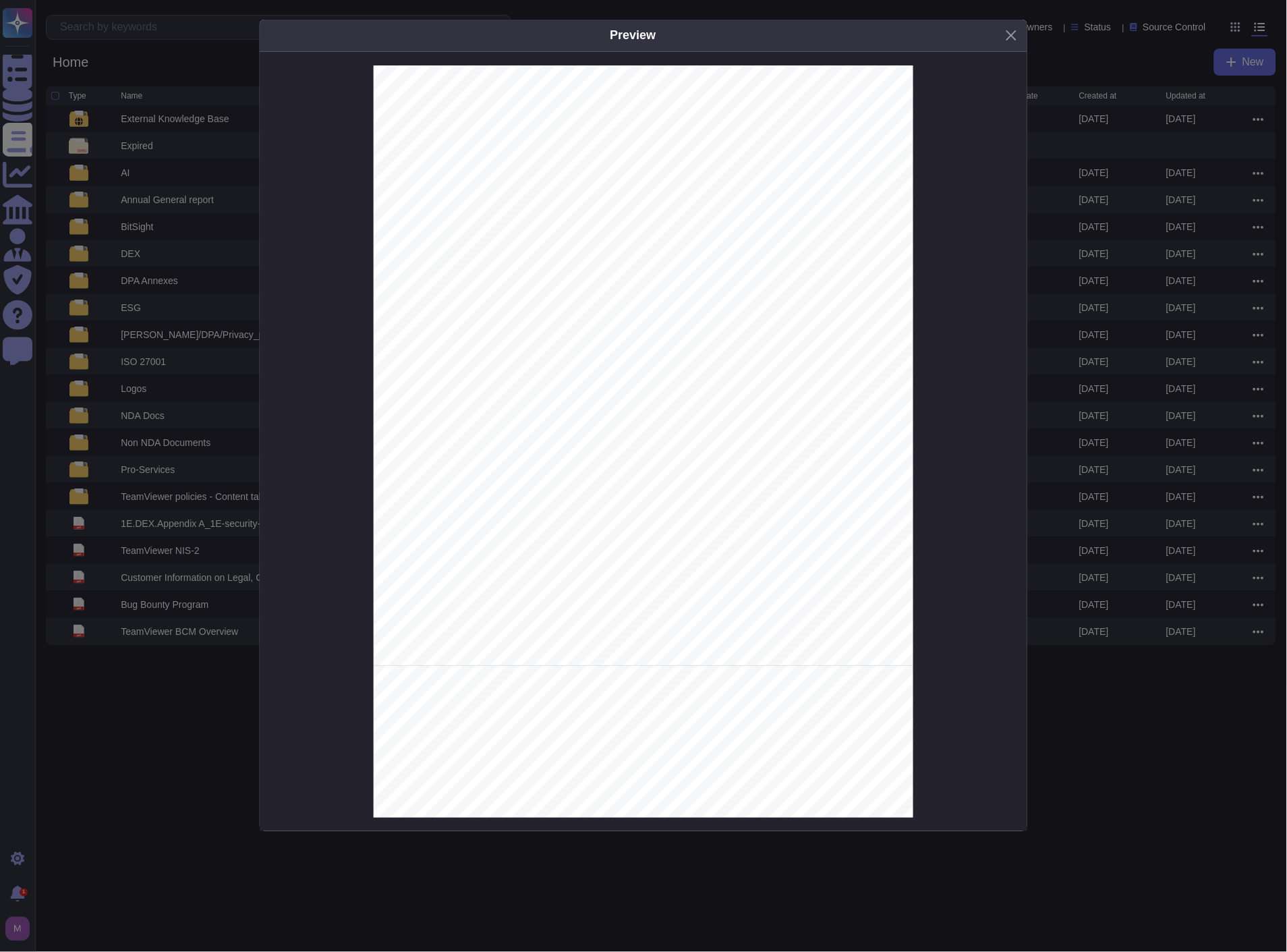
scroll to position [2052, 0]
click at [1009, 31] on button "Close" at bounding box center [1012, 35] width 21 height 21
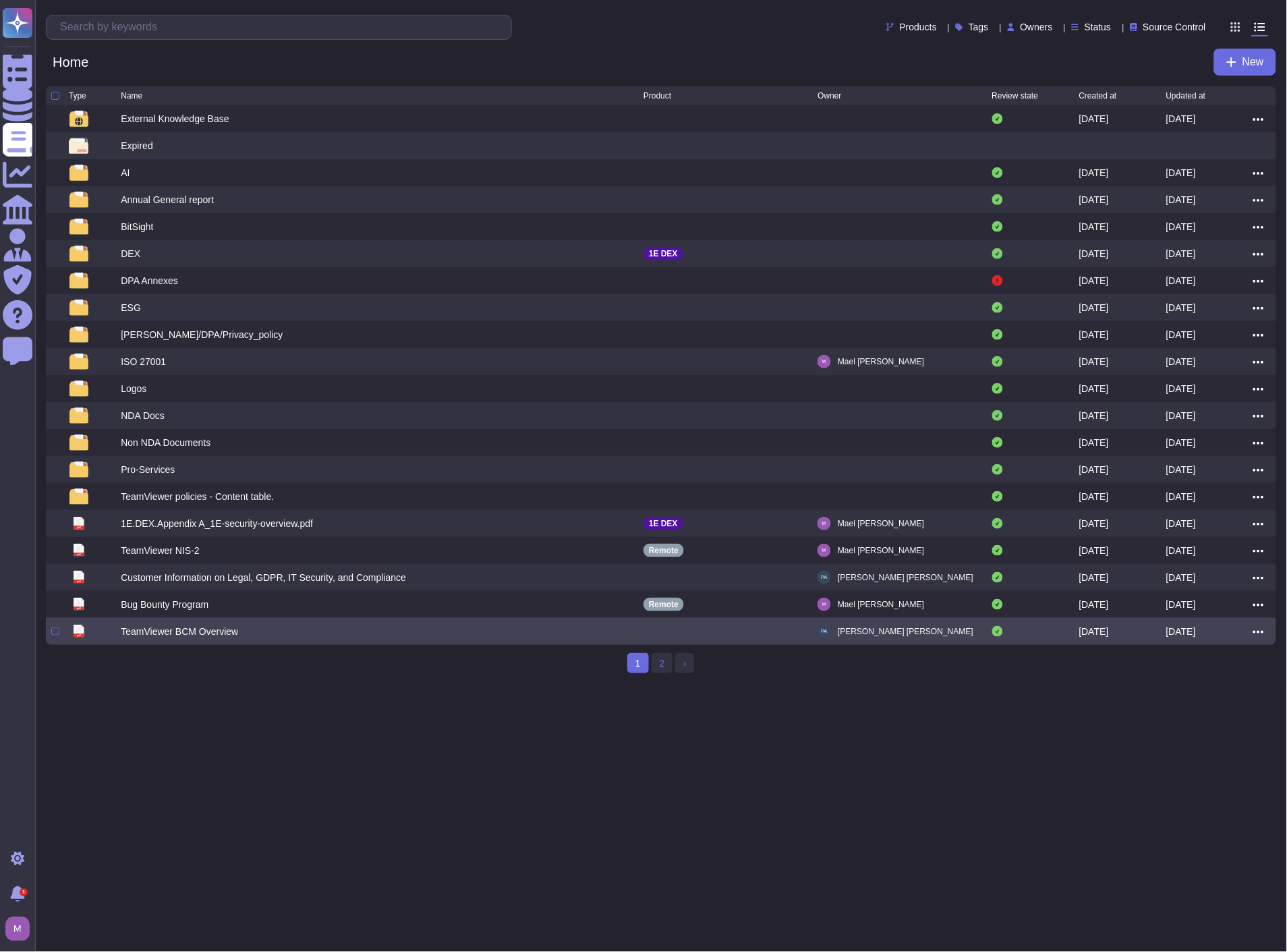
click at [153, 633] on div "TeamViewer BCM Overview" at bounding box center [180, 631] width 118 height 13
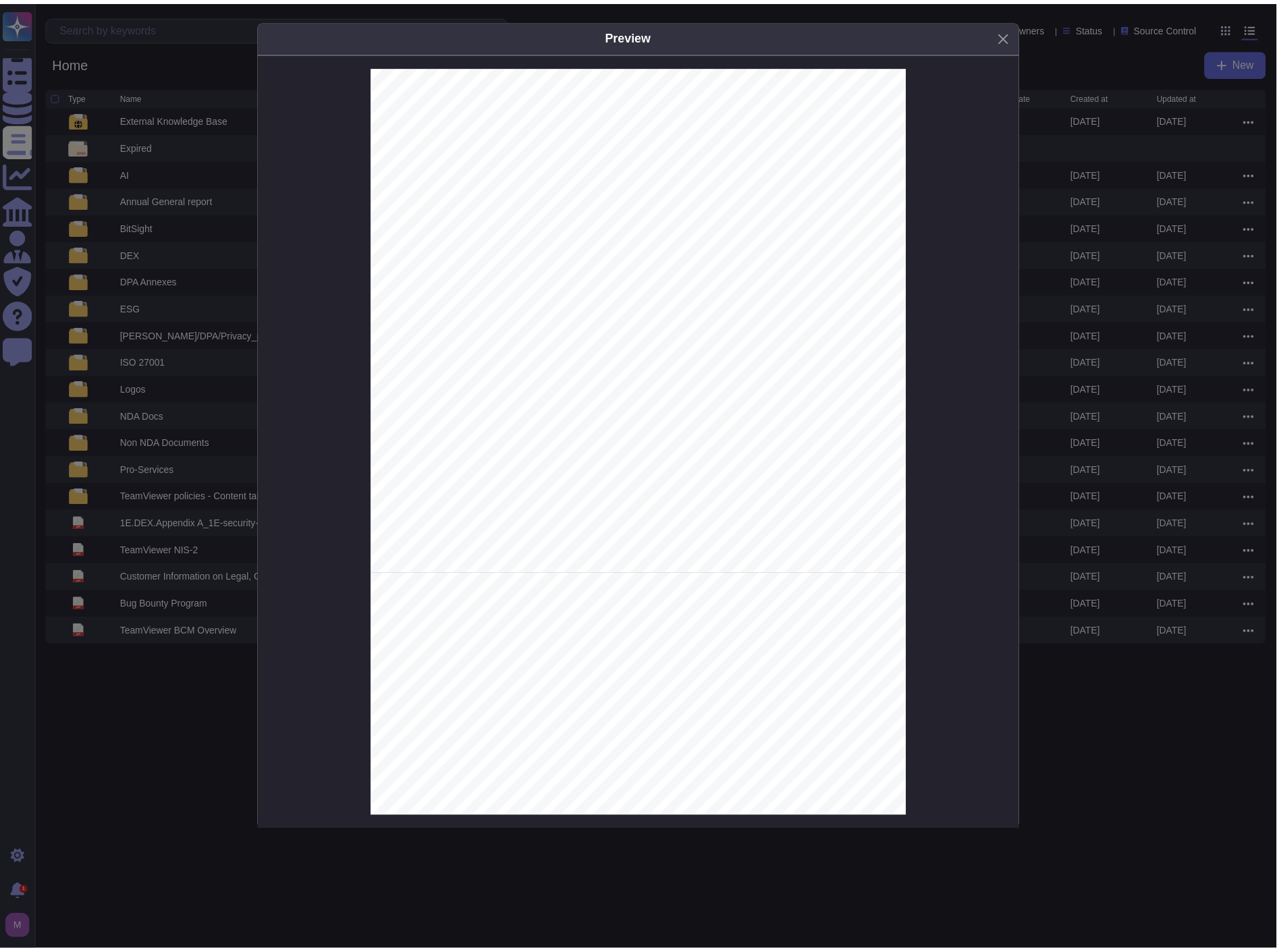
scroll to position [62, 0]
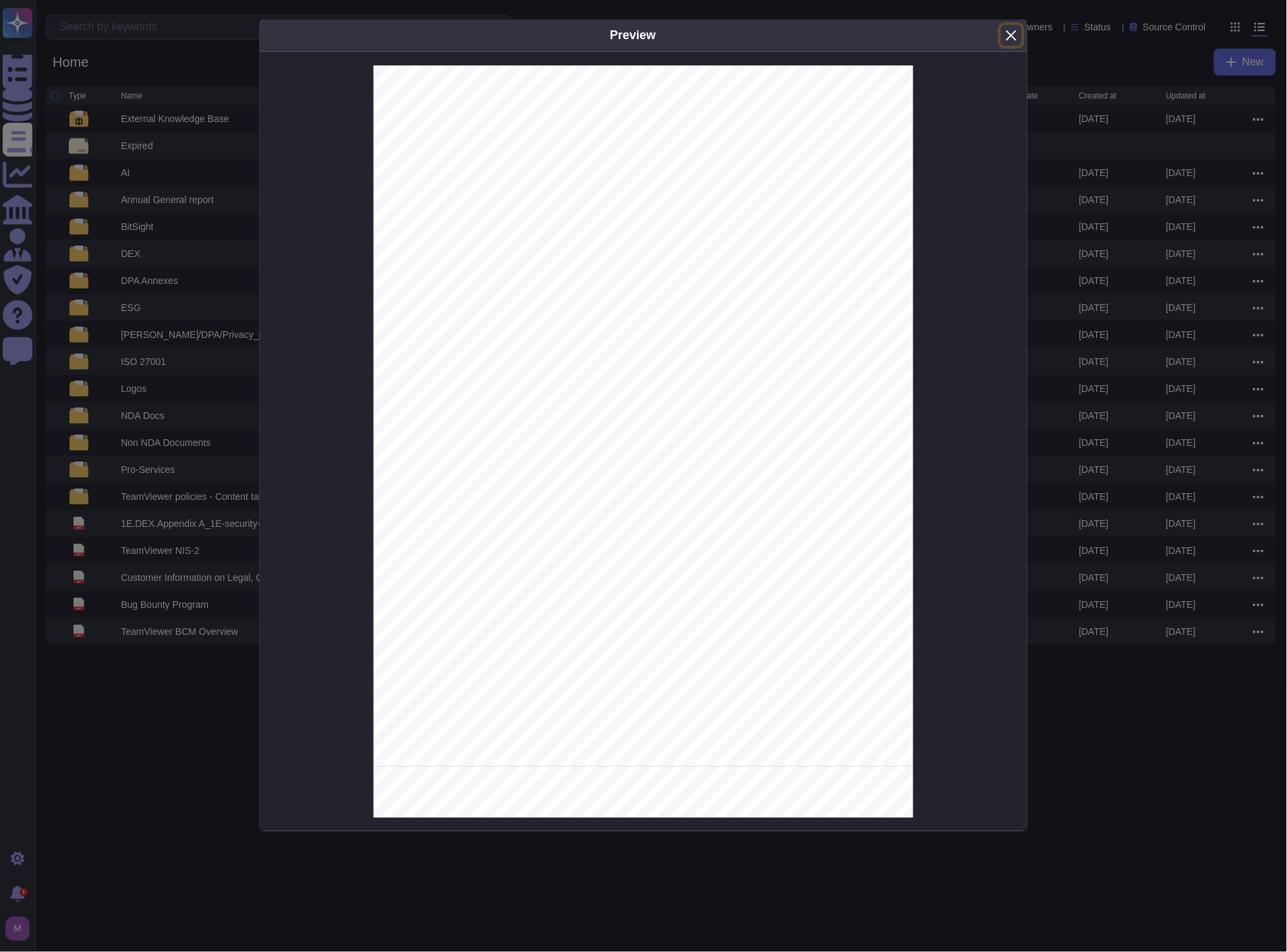
click at [1014, 38] on button "Close" at bounding box center [1012, 35] width 21 height 21
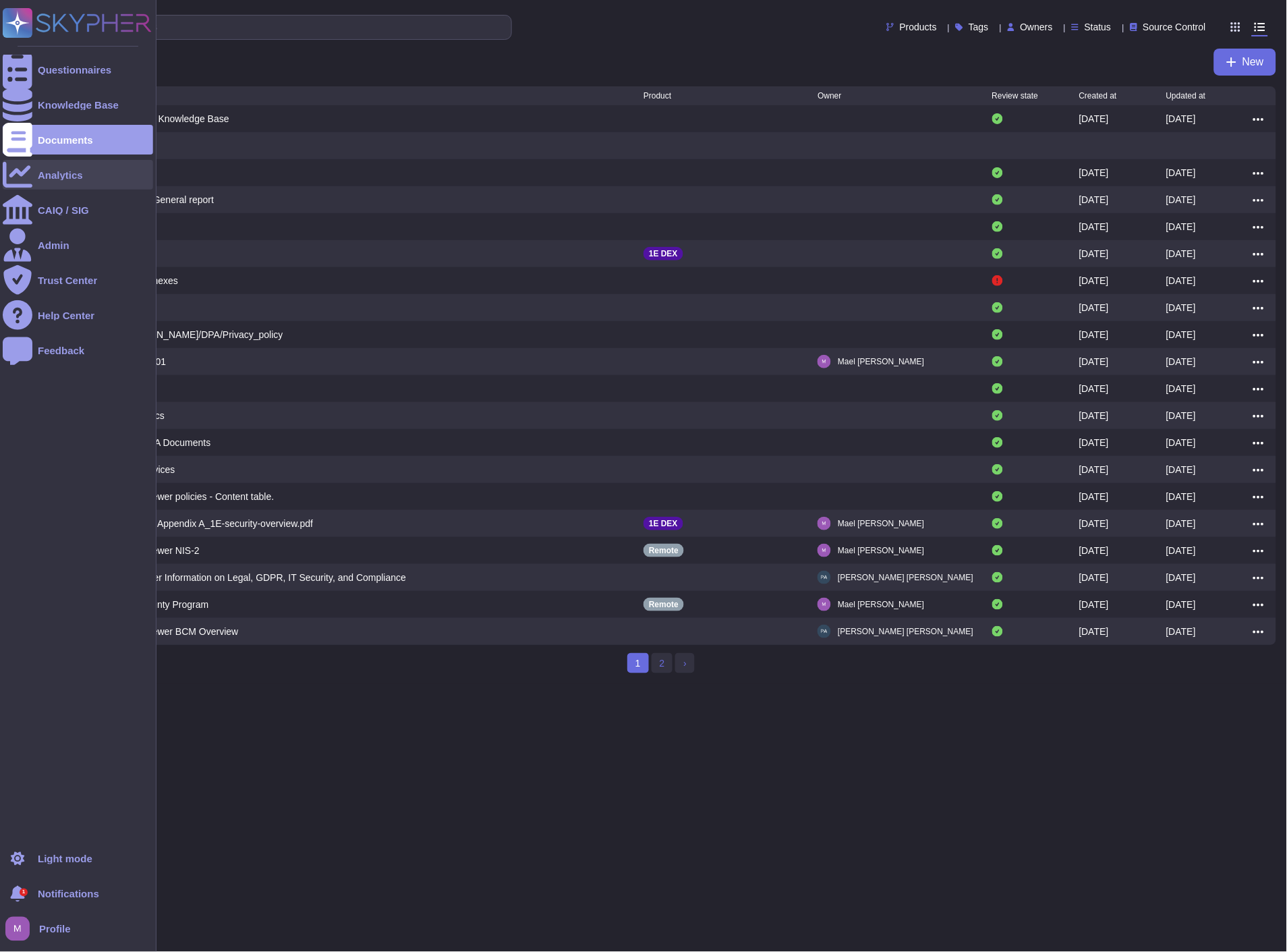
click at [42, 171] on div "Analytics" at bounding box center [60, 175] width 46 height 10
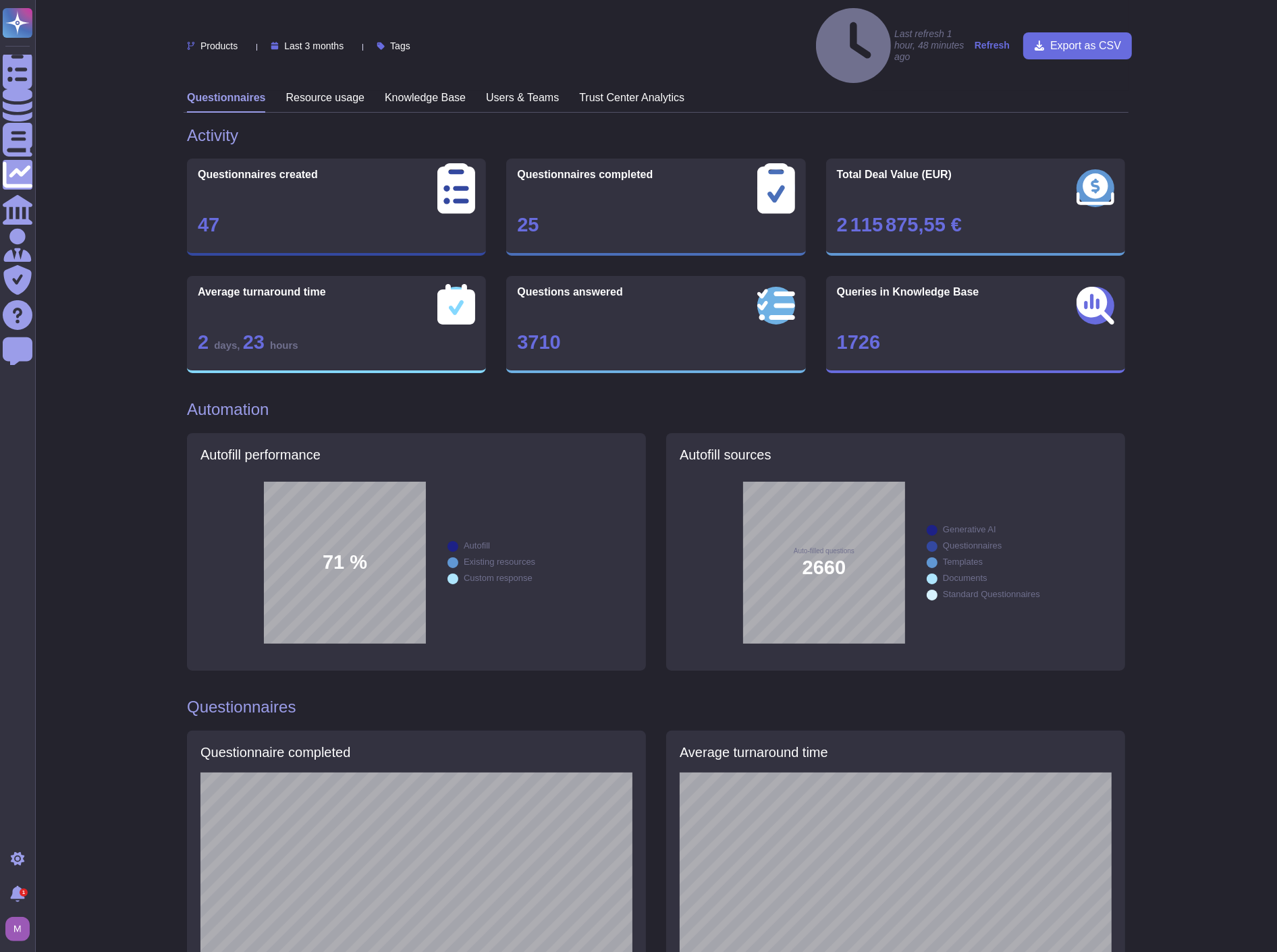
click at [507, 91] on h3 "Users & Teams" at bounding box center [522, 97] width 73 height 13
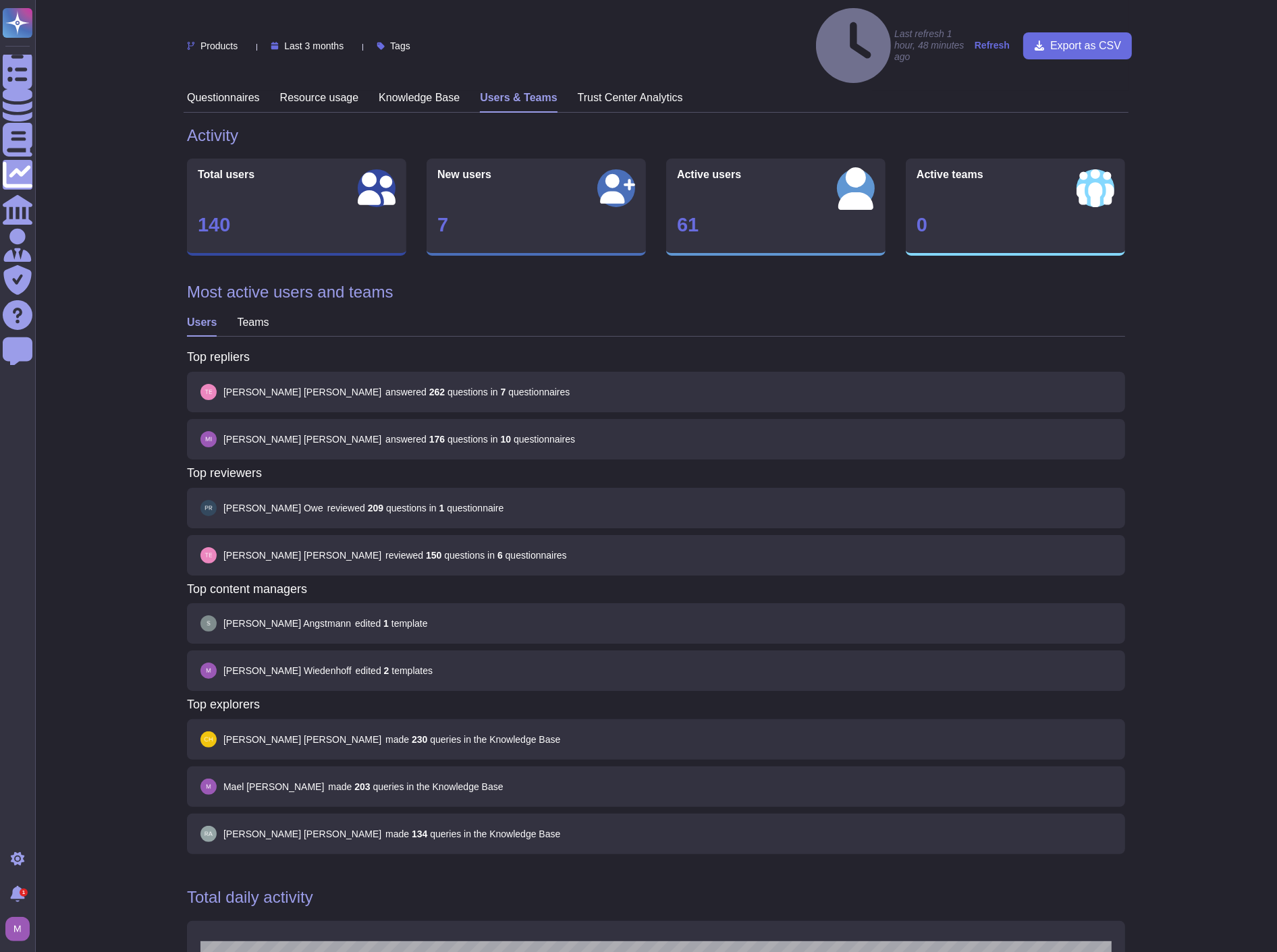
click at [424, 42] on div "Products Last 3 months Tags Last refresh 1 hour, 48 minutes ago Refresh Export …" at bounding box center [656, 46] width 945 height 91
click at [423, 91] on h3 "Knowledge Base" at bounding box center [418, 97] width 81 height 13
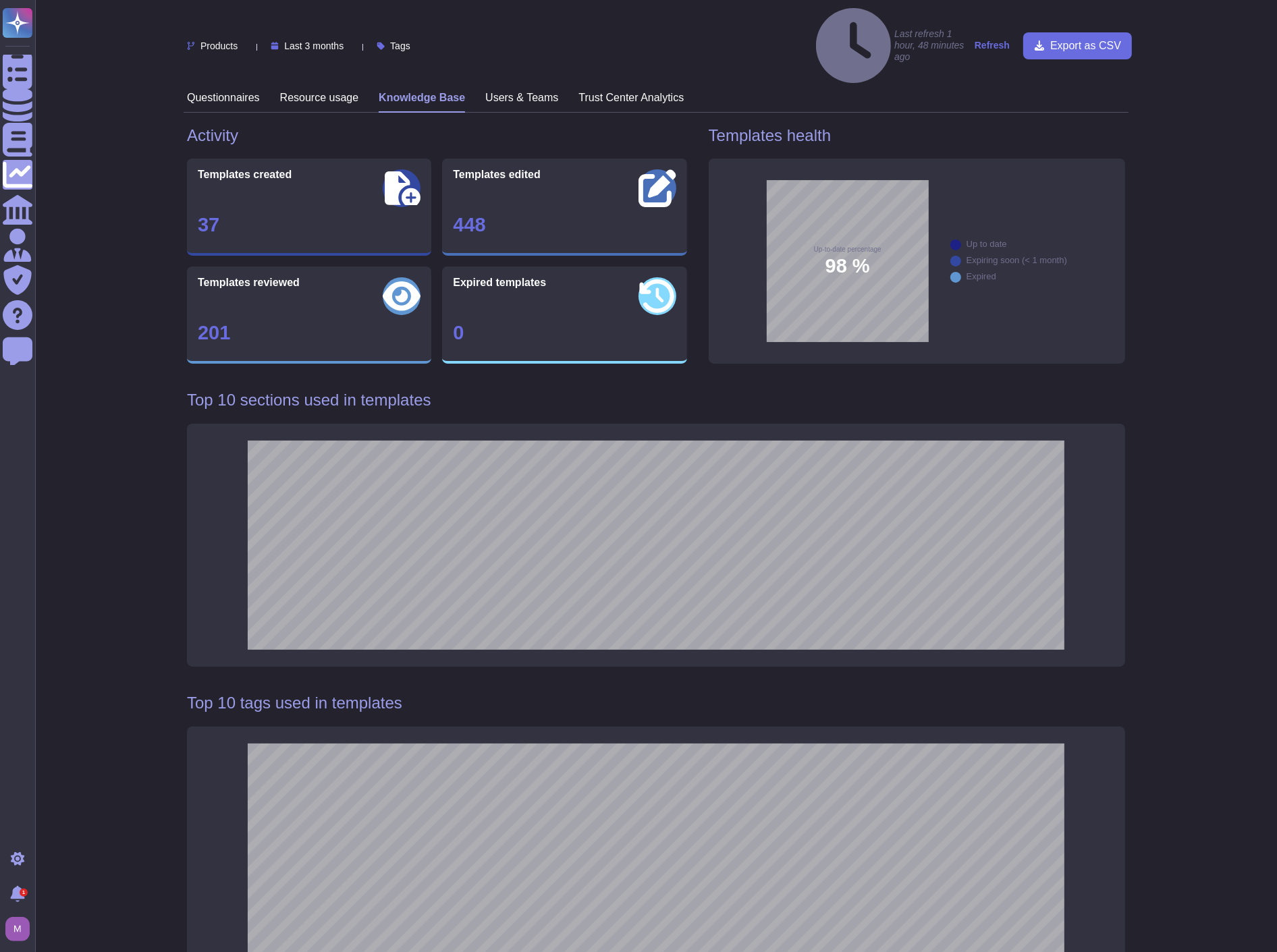
click at [594, 91] on h3 "Trust Center Analytics" at bounding box center [631, 97] width 105 height 13
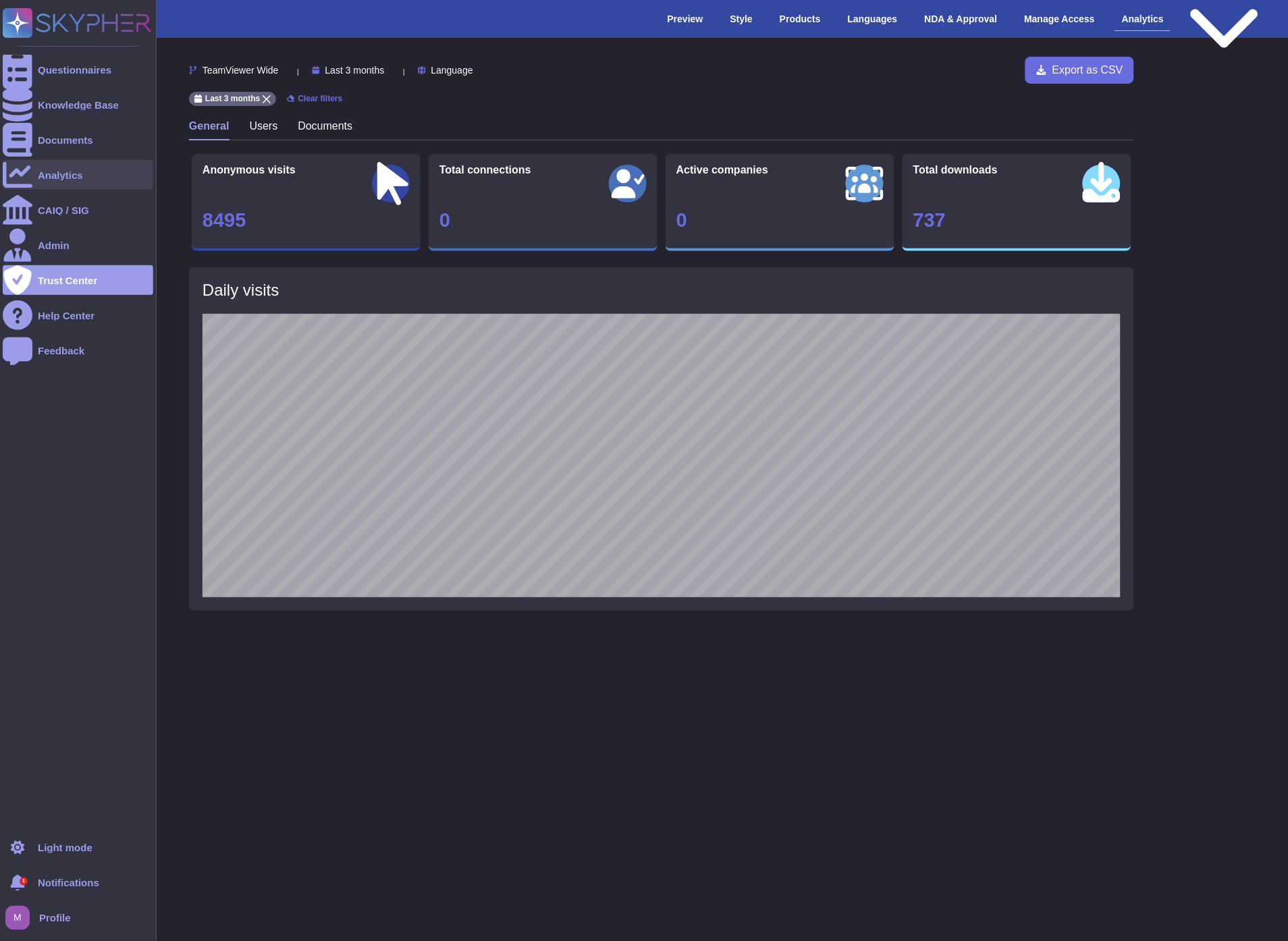
click at [46, 182] on div "Analytics" at bounding box center [78, 175] width 151 height 30
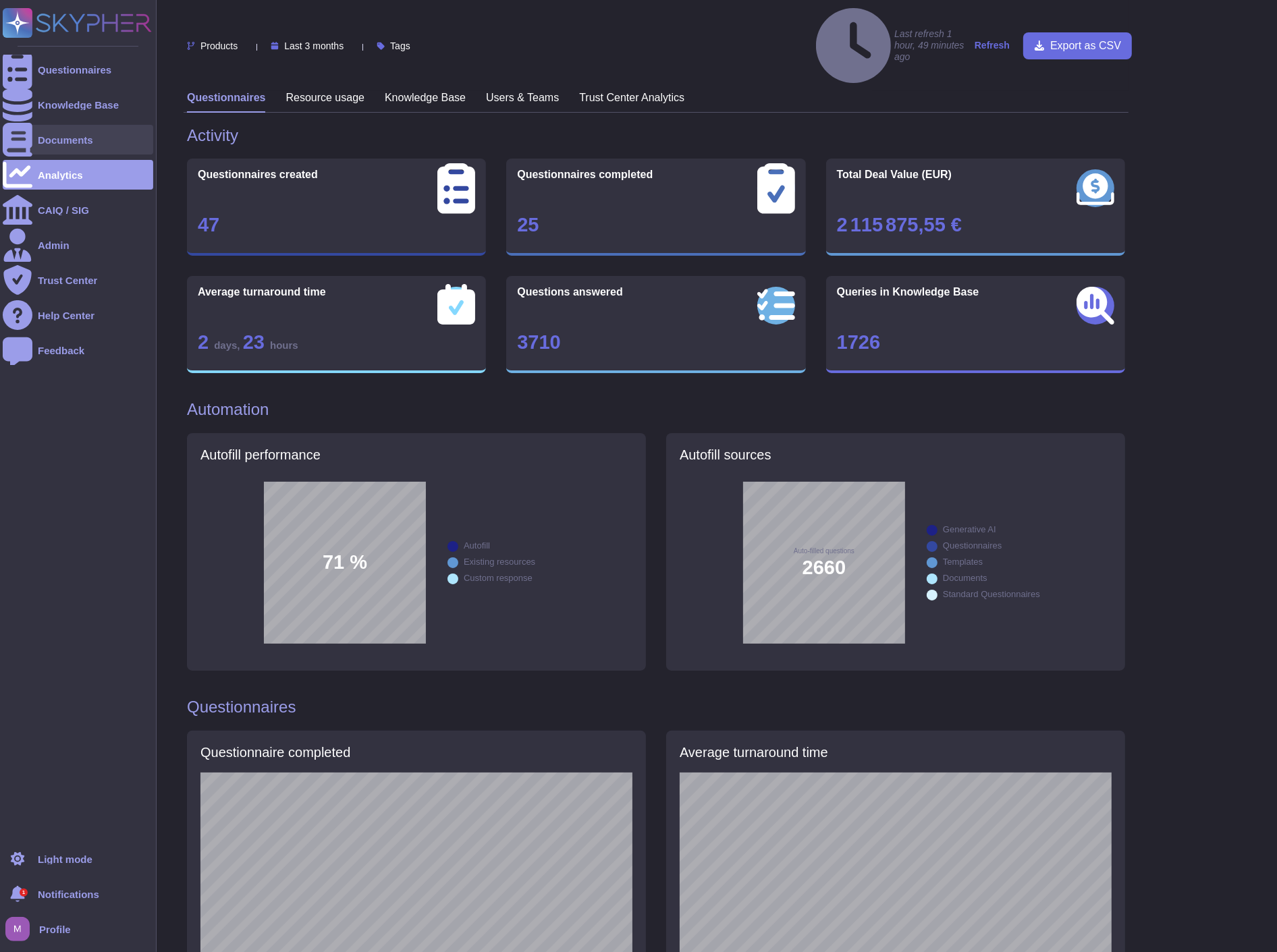
click at [67, 137] on div "Documents" at bounding box center [65, 140] width 55 height 10
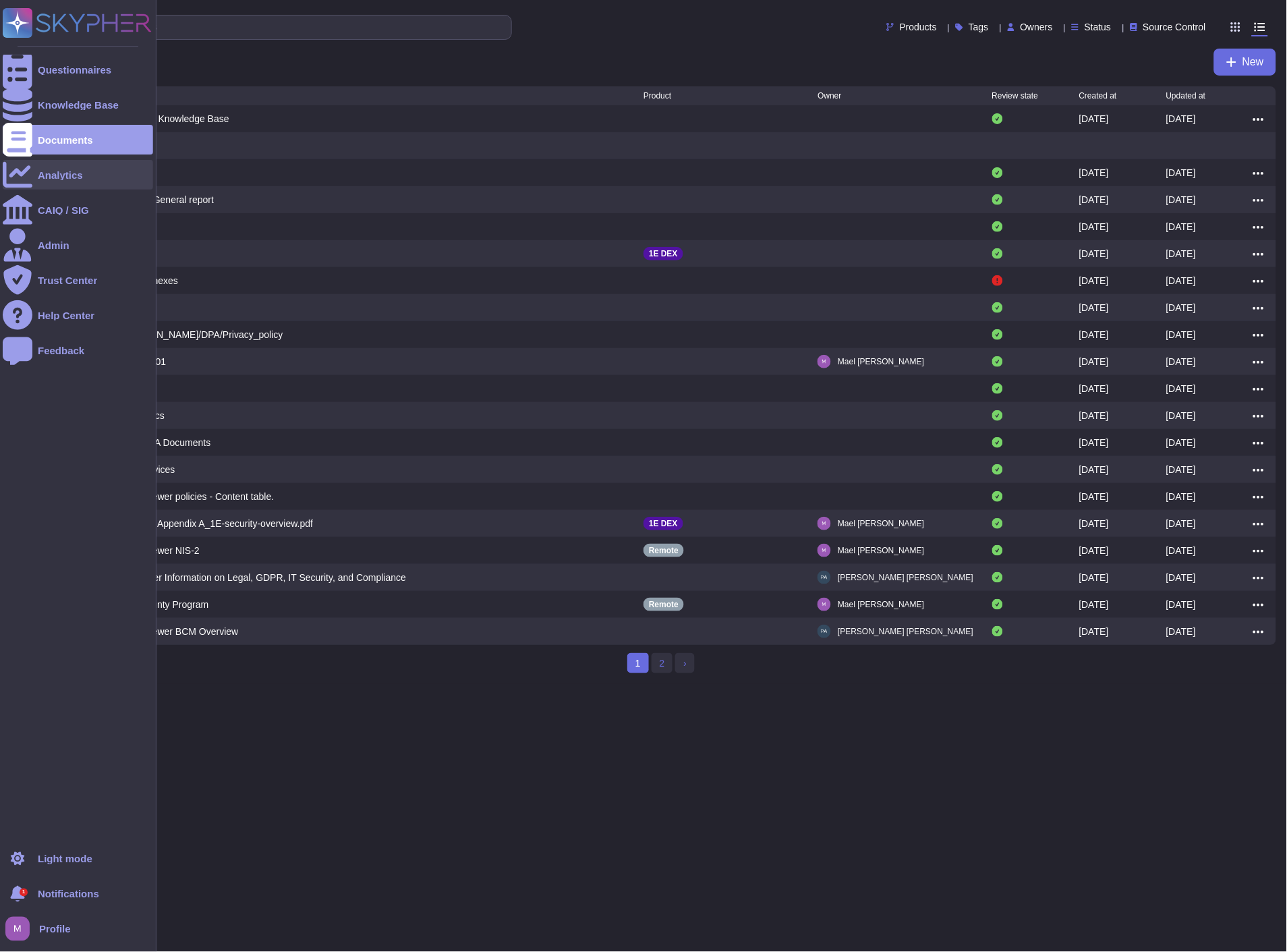
click at [36, 174] on div "Analytics" at bounding box center [78, 175] width 151 height 30
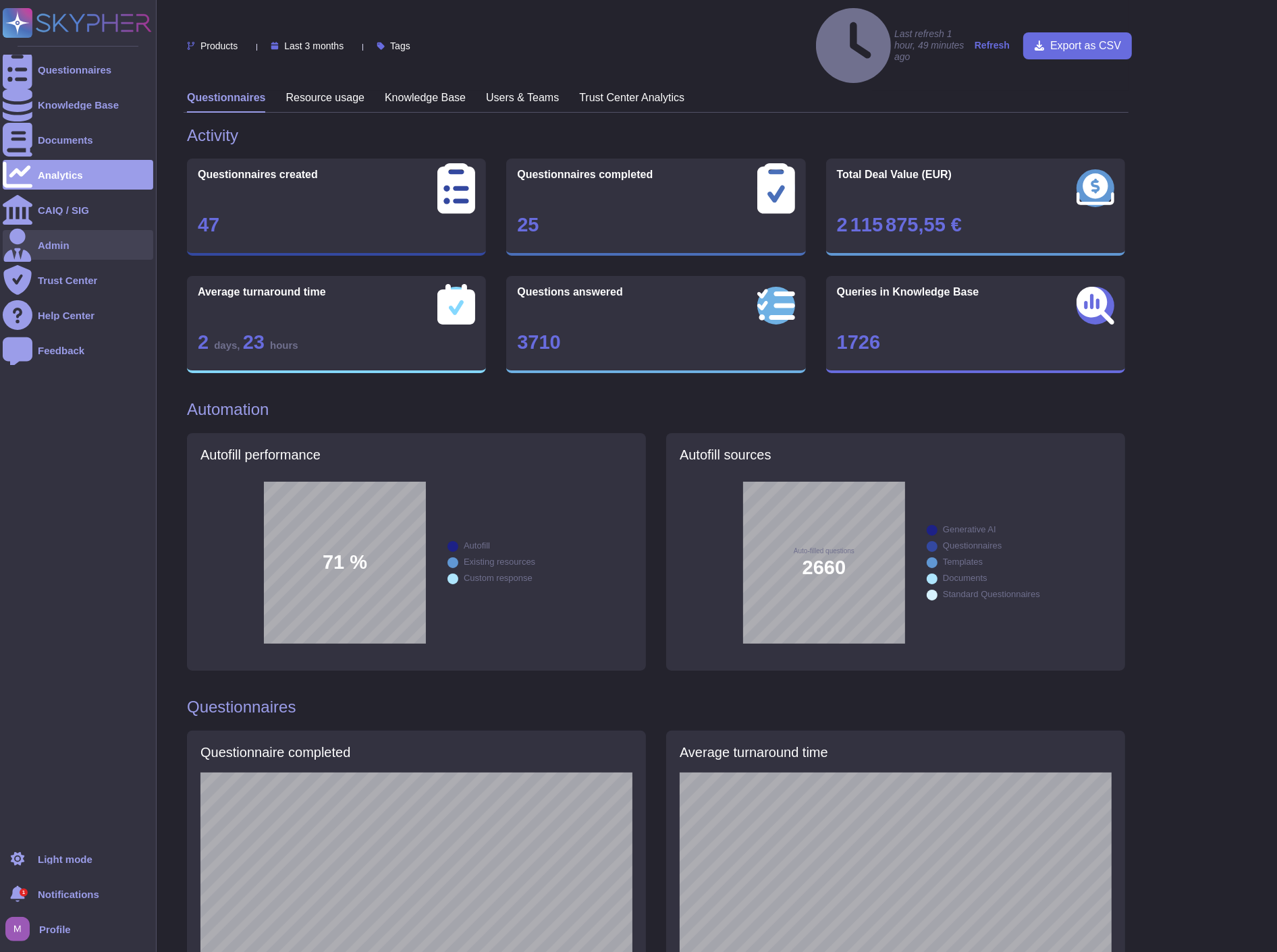
click at [27, 230] on div at bounding box center [17, 245] width 30 height 30
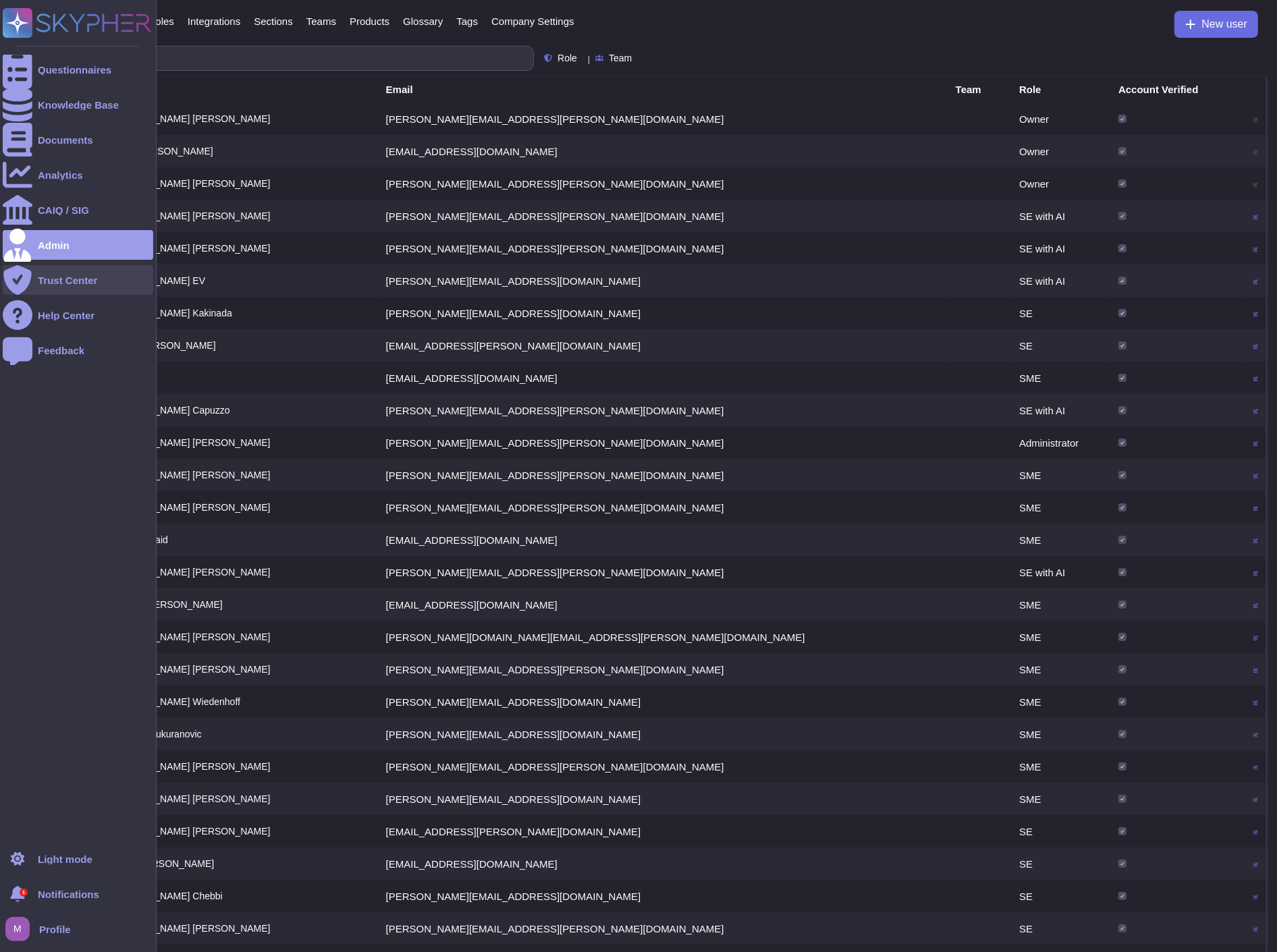
click at [44, 274] on div "Trust Center" at bounding box center [78, 280] width 151 height 30
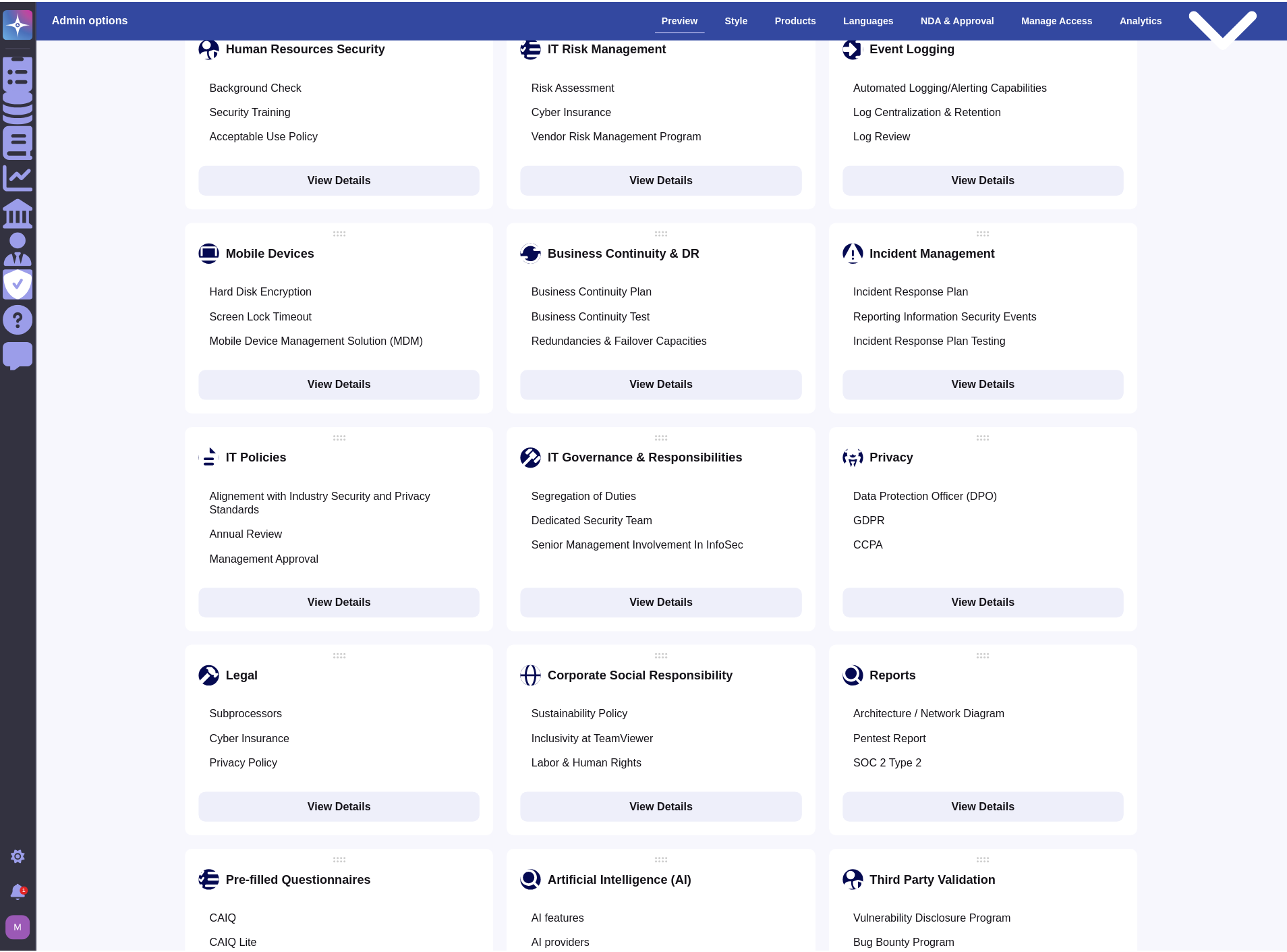
scroll to position [1349, 0]
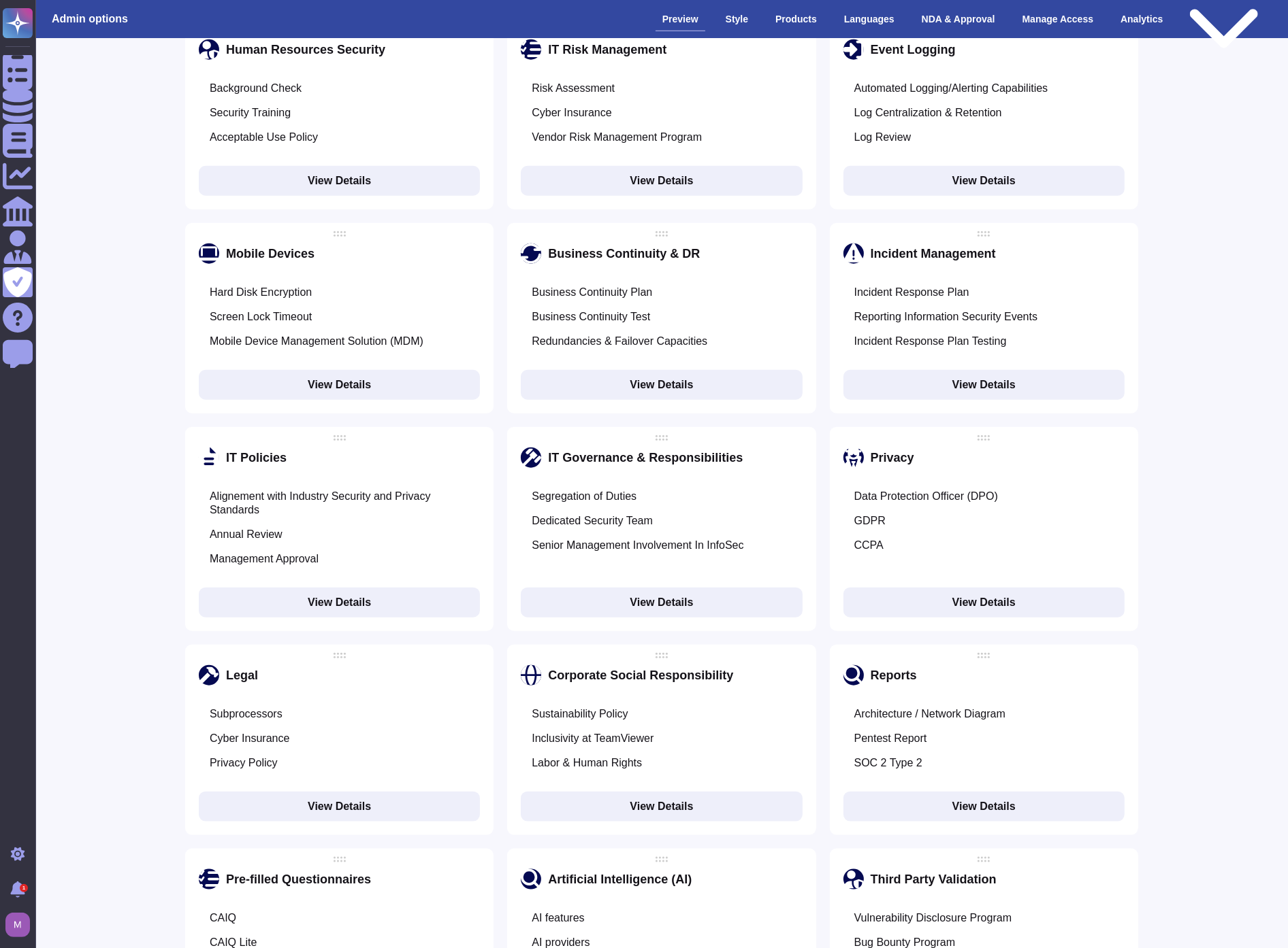
click at [314, 588] on button "View Details" at bounding box center [339, 603] width 281 height 30
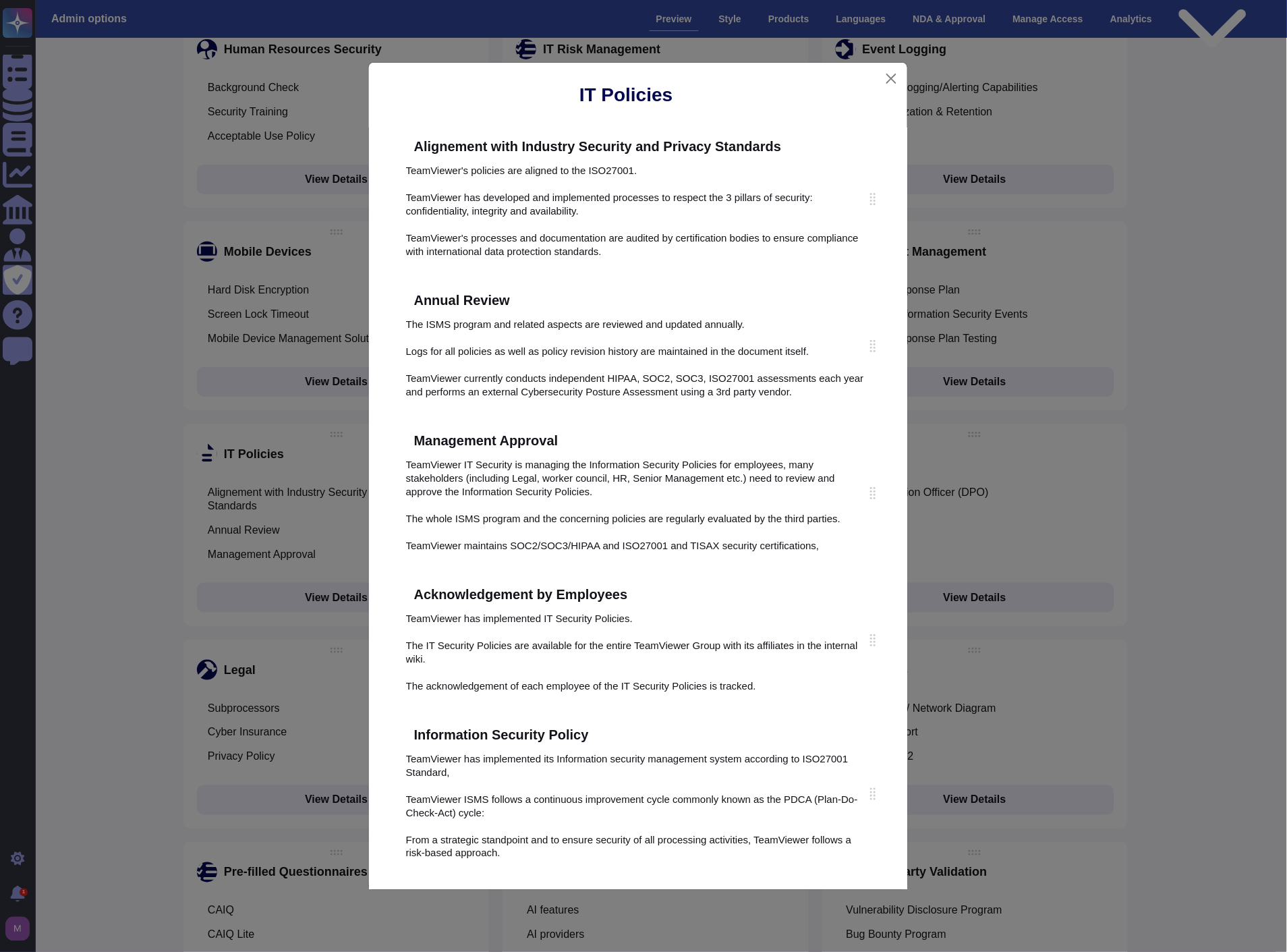
click at [677, 598] on icon at bounding box center [812, 769] width 342 height 342
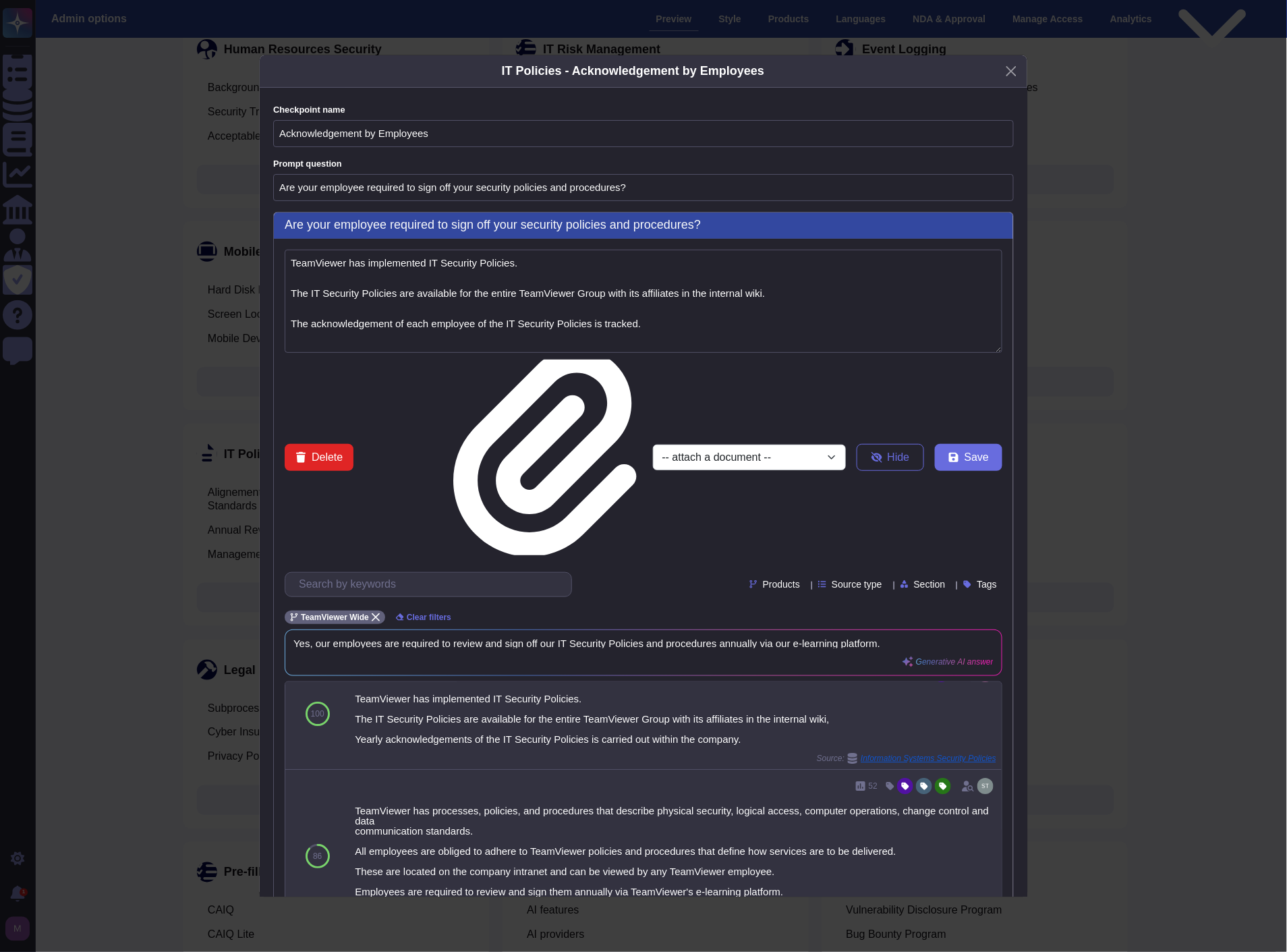
scroll to position [0, 0]
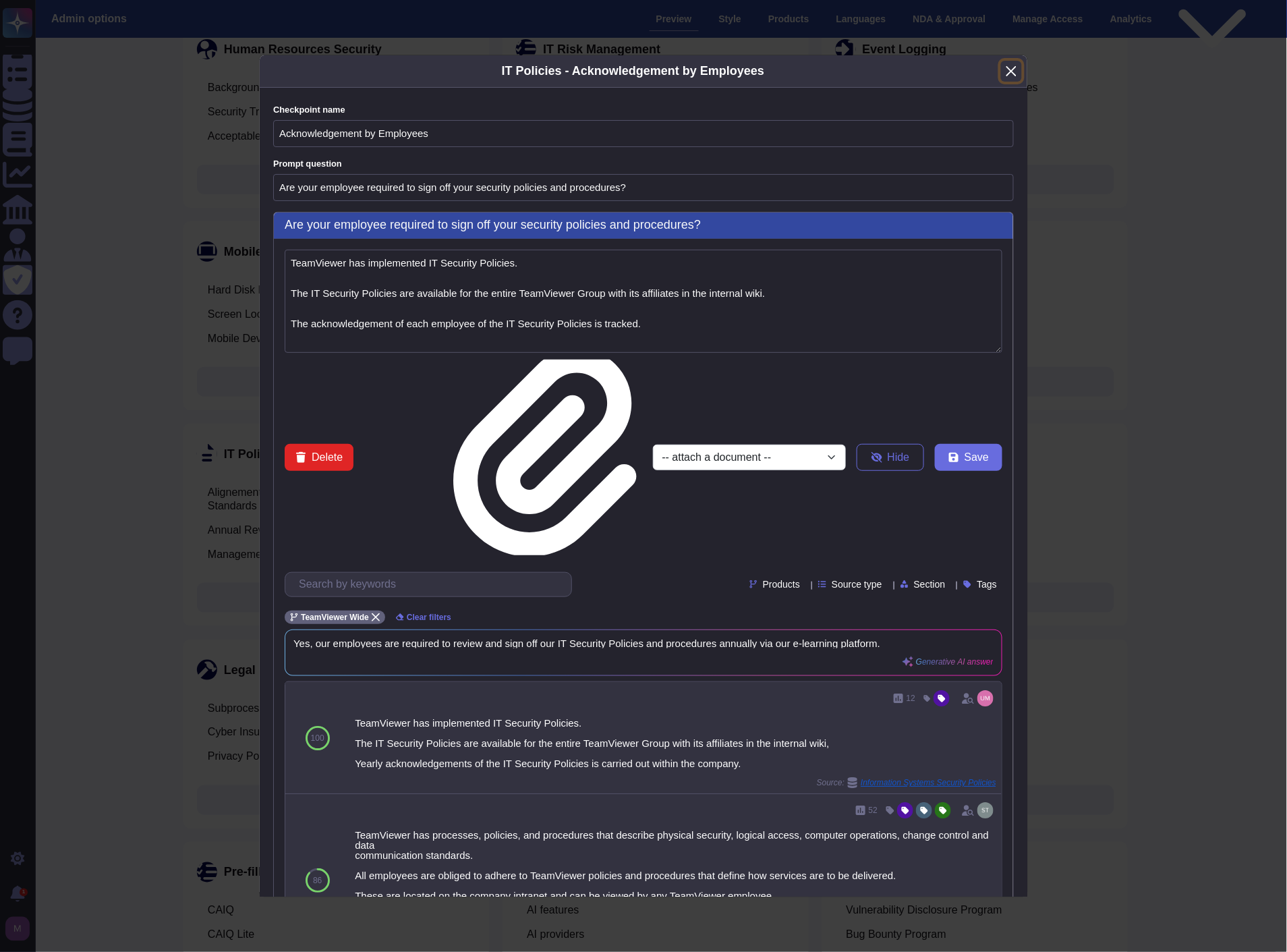
click at [1003, 82] on button "Close" at bounding box center [1012, 71] width 21 height 21
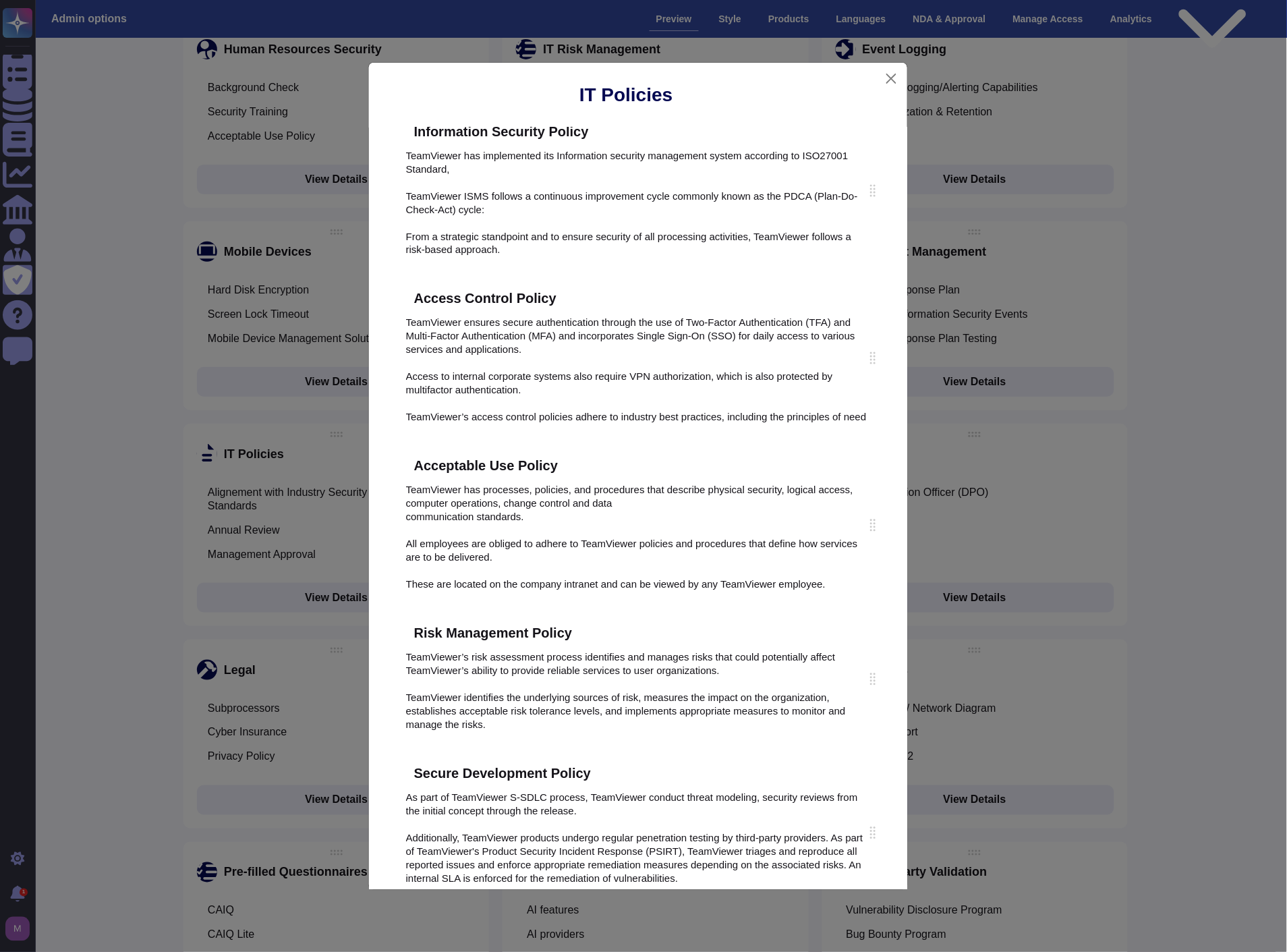
scroll to position [899, 0]
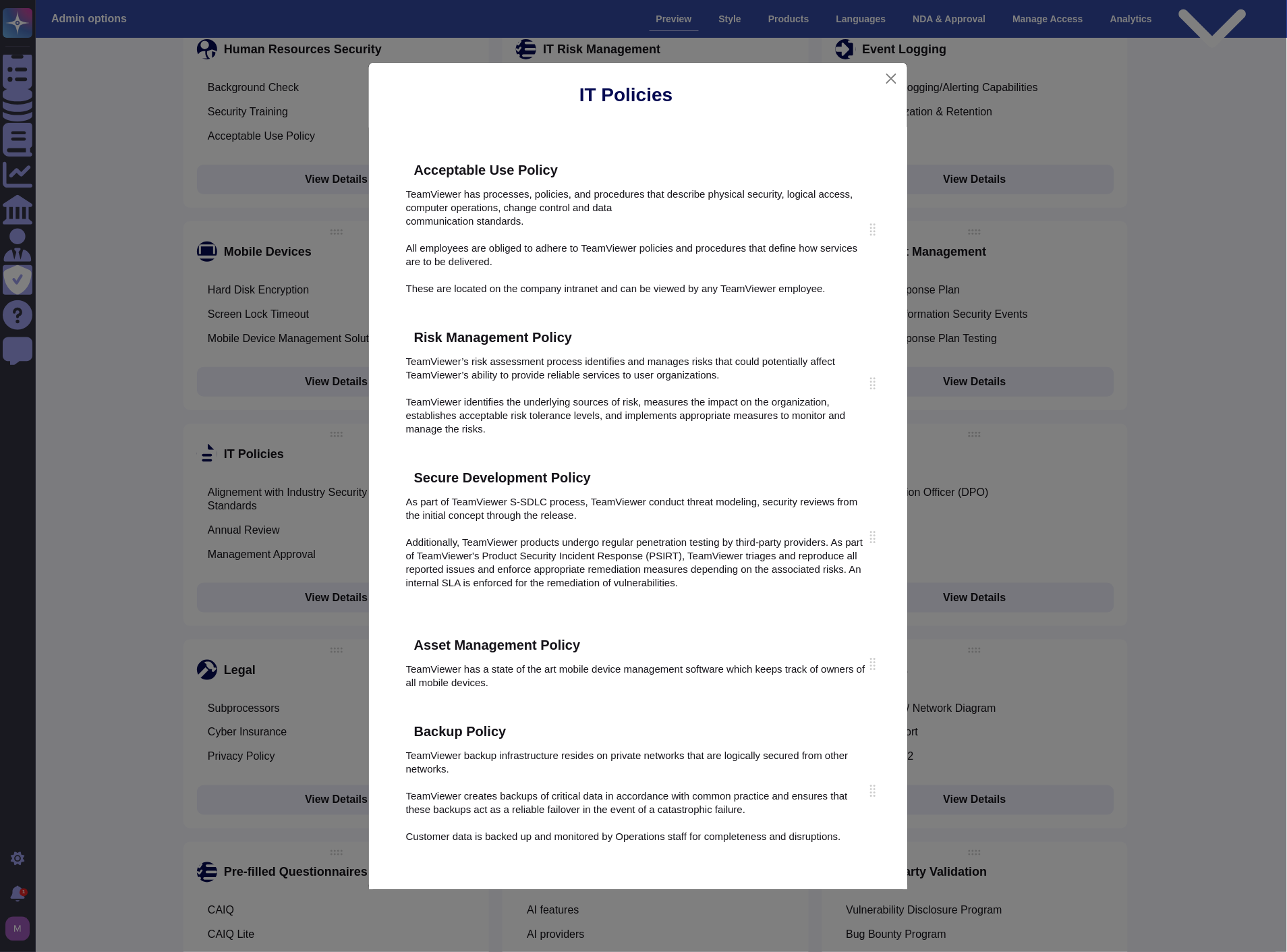
click at [604, 478] on icon at bounding box center [604, 478] width 0 height 0
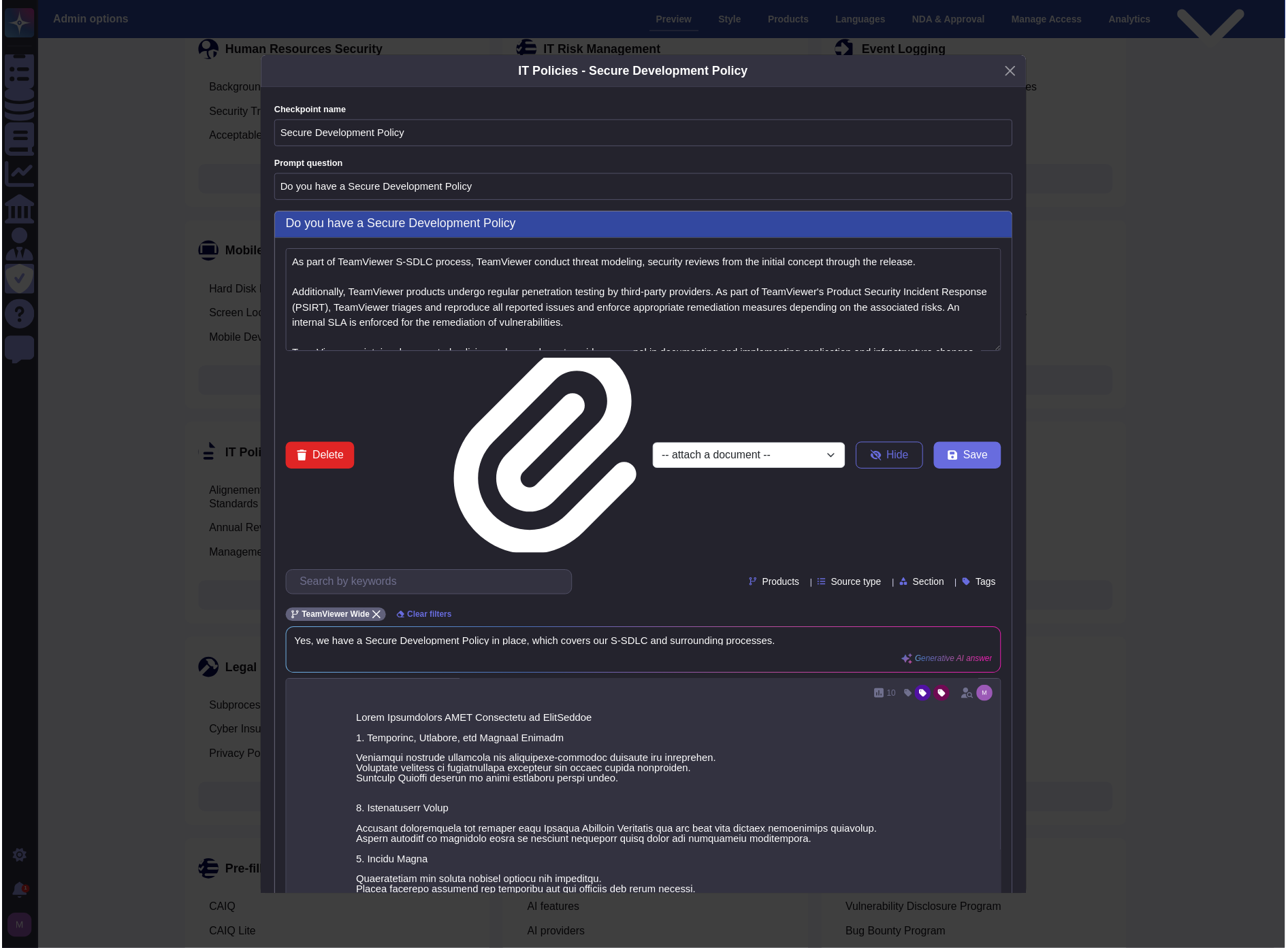
scroll to position [0, 0]
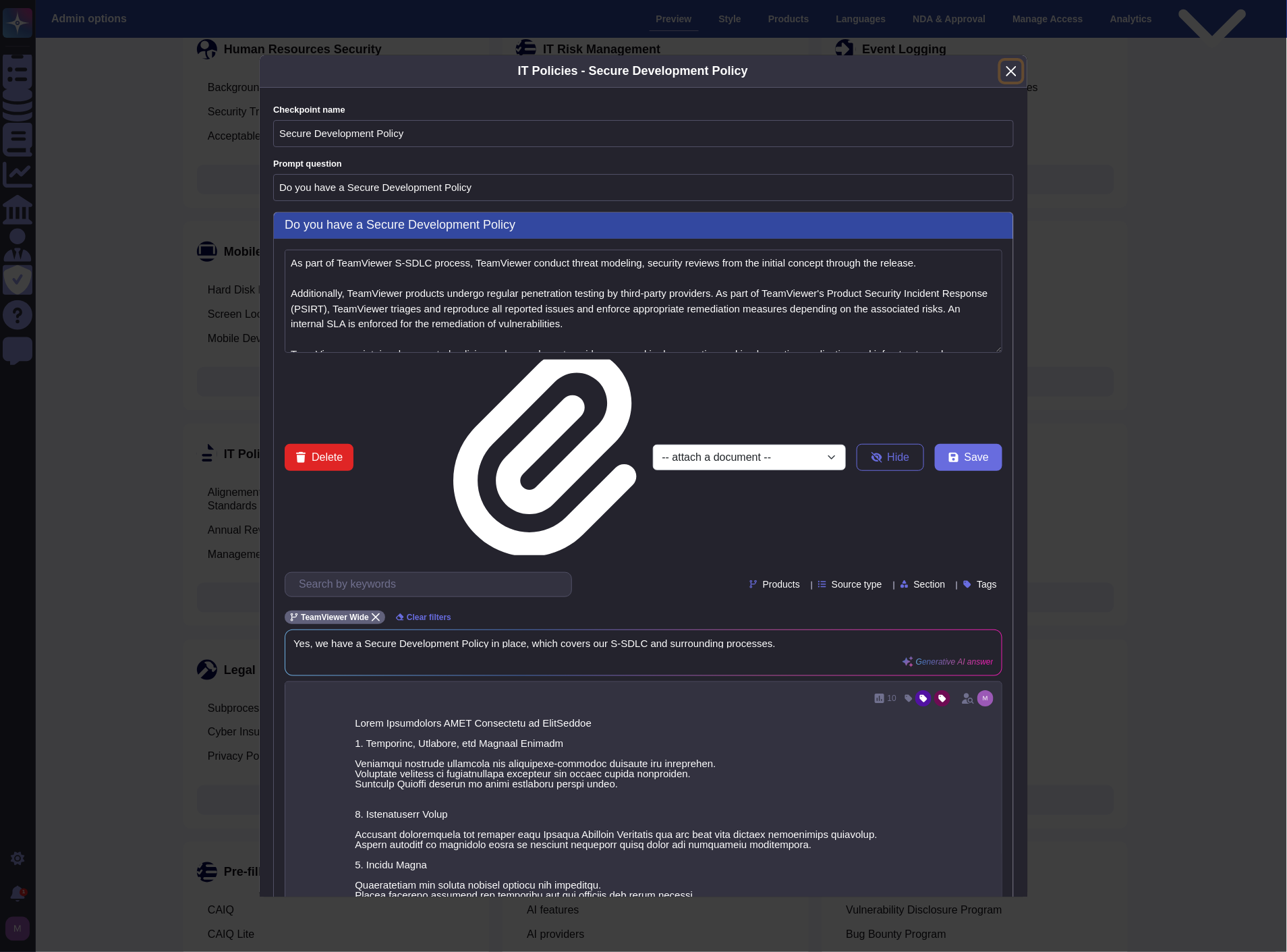
click at [1016, 82] on button "Close" at bounding box center [1012, 71] width 21 height 21
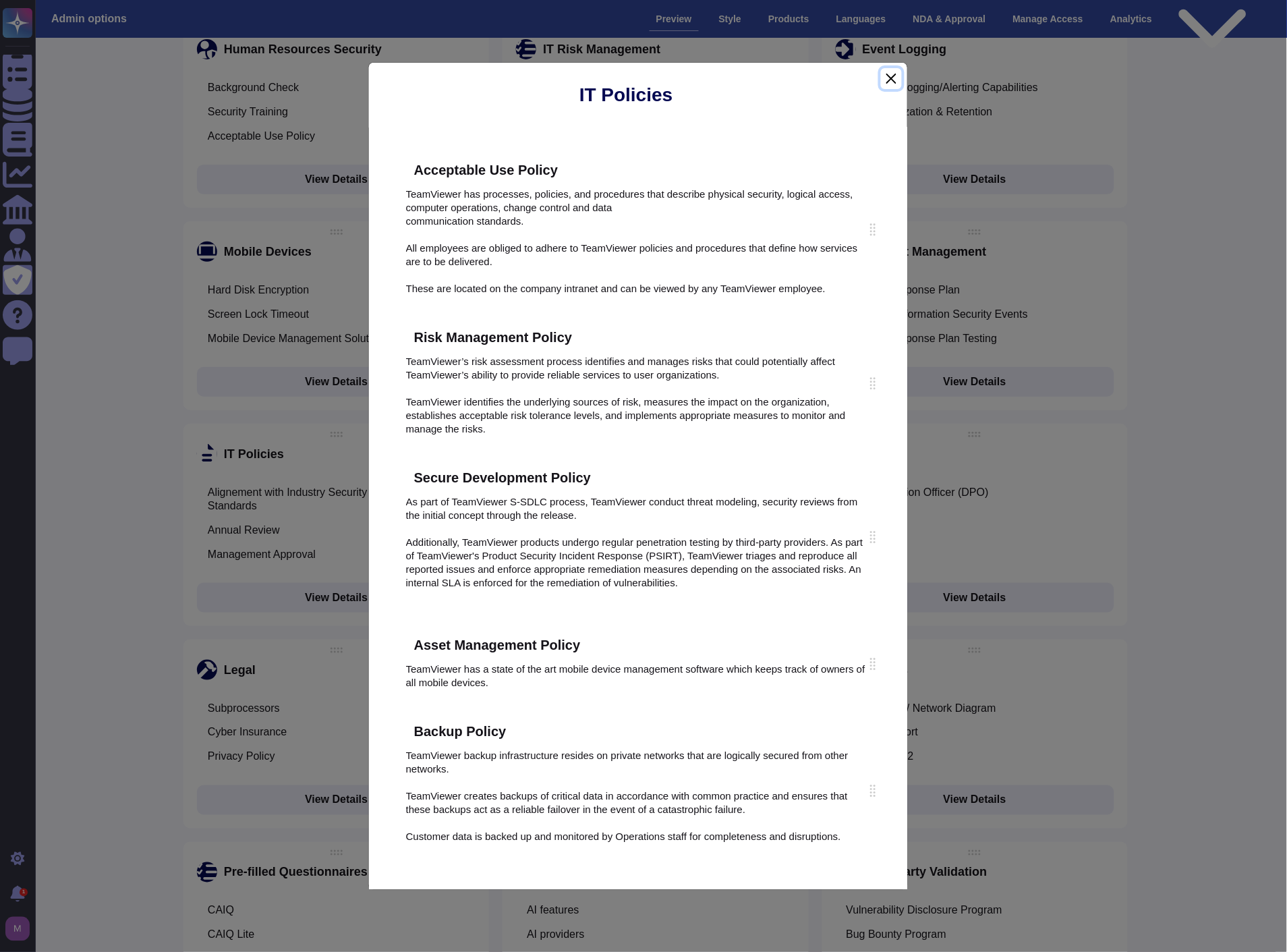
click at [888, 79] on button "Close" at bounding box center [891, 78] width 20 height 21
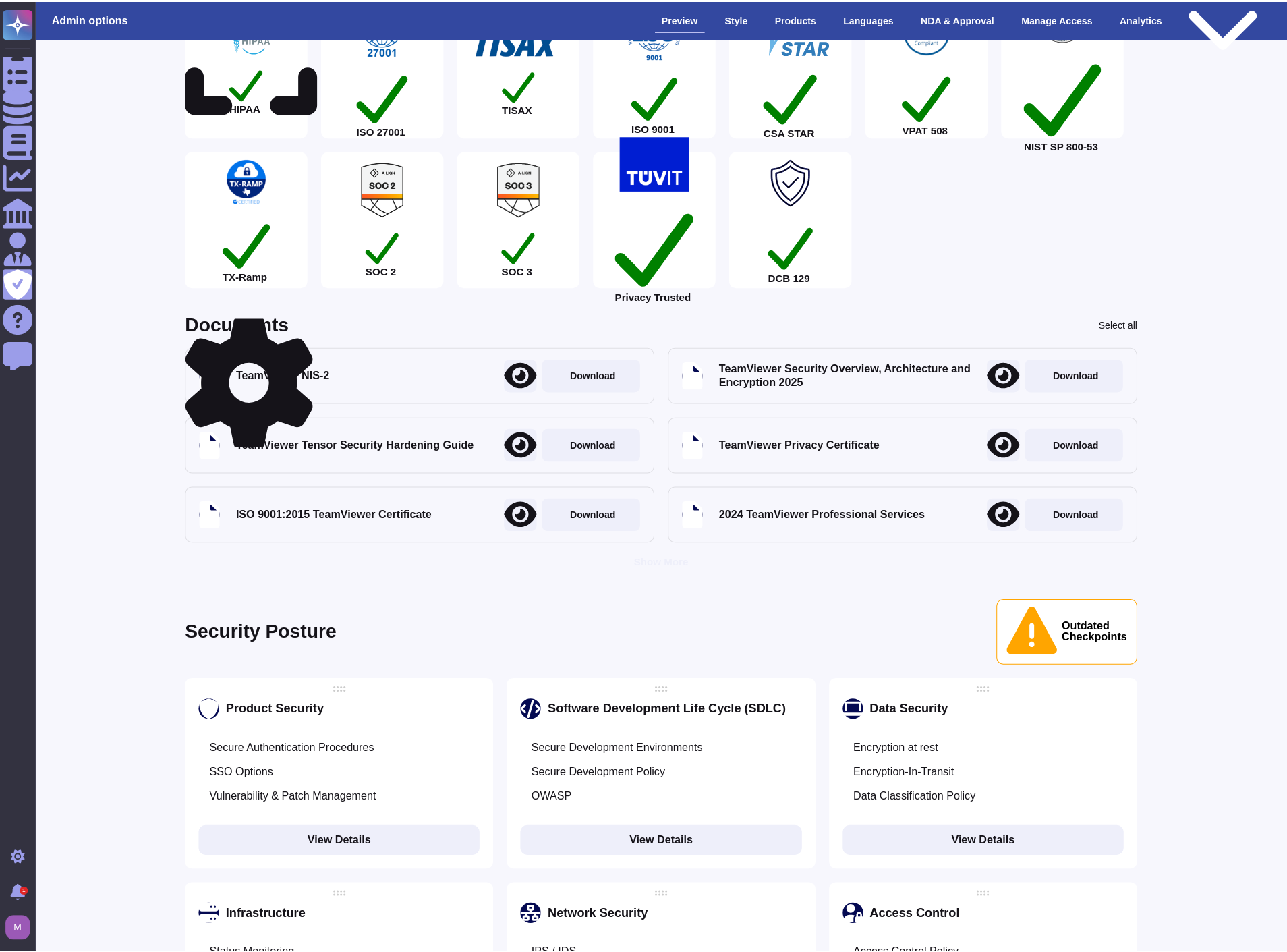
scroll to position [300, 0]
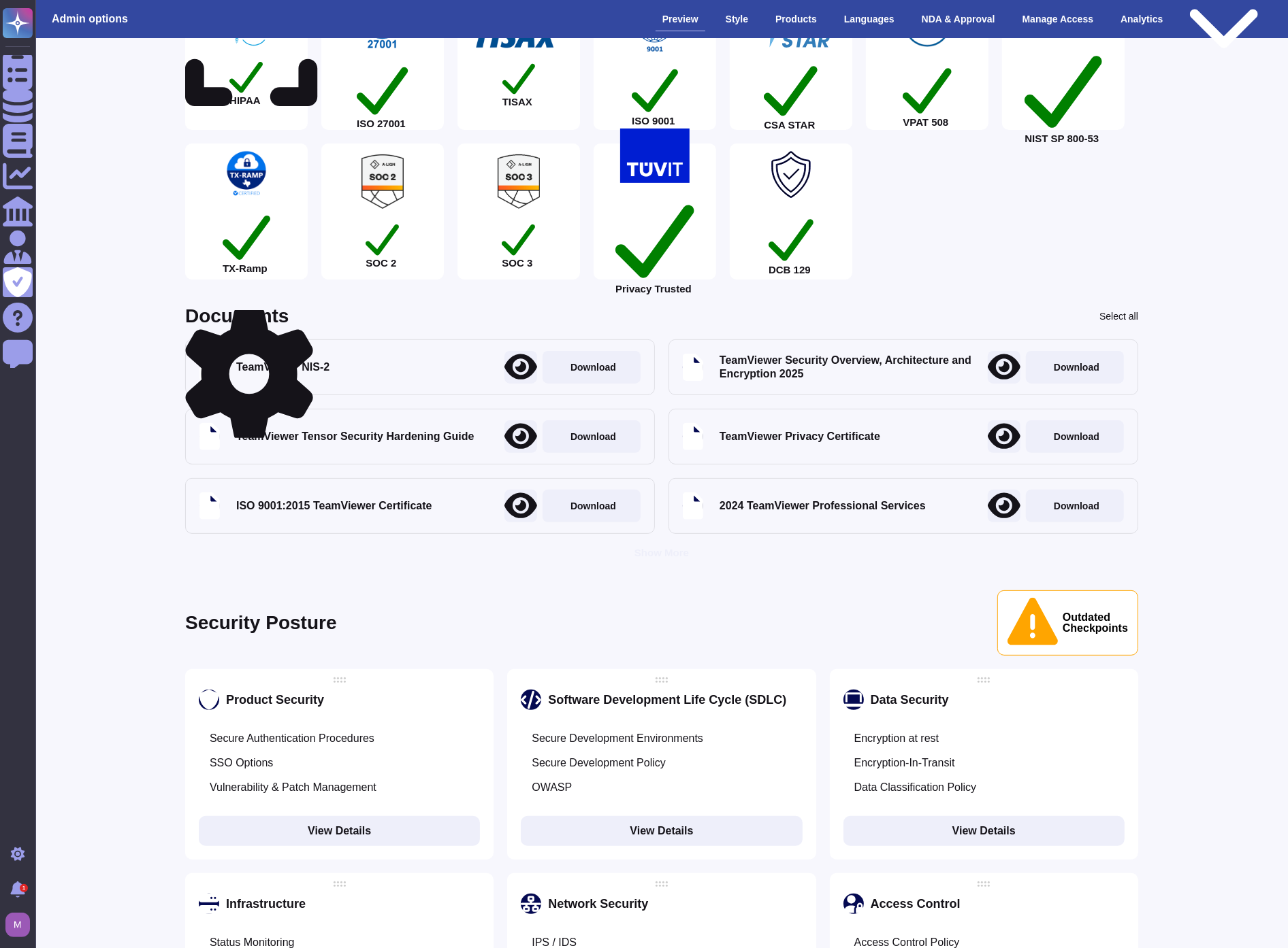
click at [660, 230] on div "Privacy Trusted" at bounding box center [655, 211] width 123 height 136
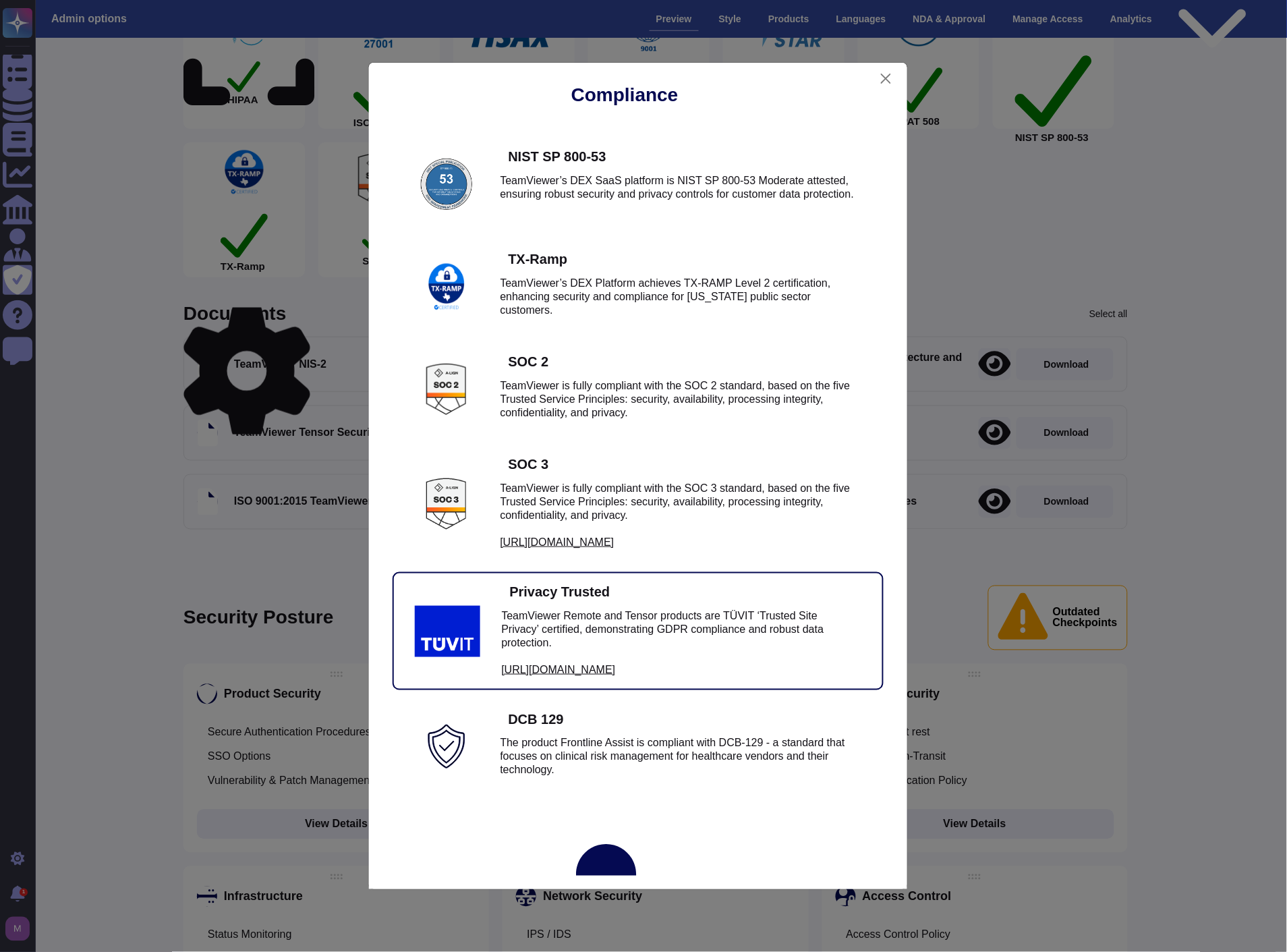
scroll to position [1056, 0]
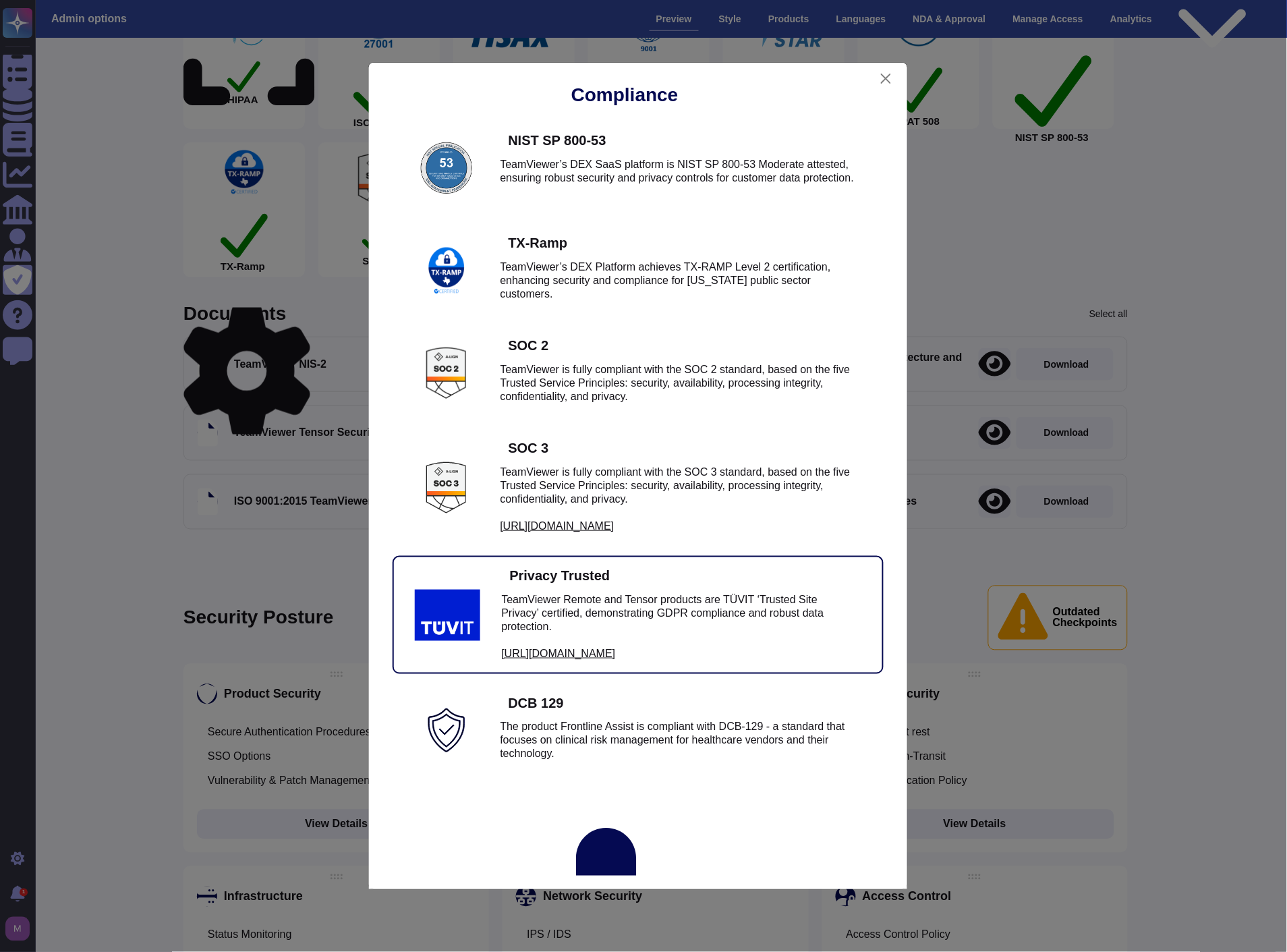
click at [144, 476] on div "Compliance HIPAA TeamViewer solutions ensure HIPAA/HITECH compliance with advan…" at bounding box center [644, 476] width 1287 height 952
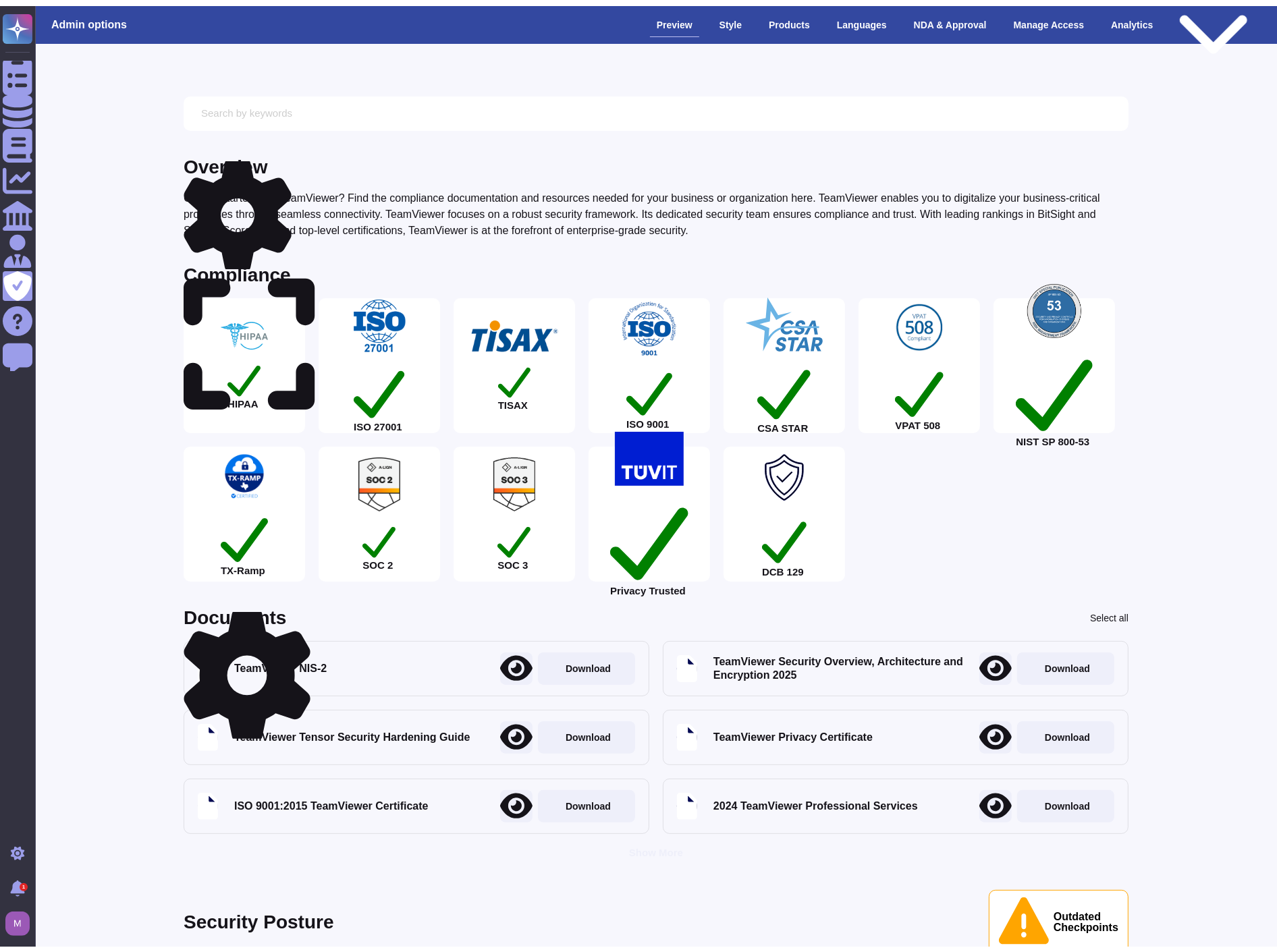
scroll to position [0, 0]
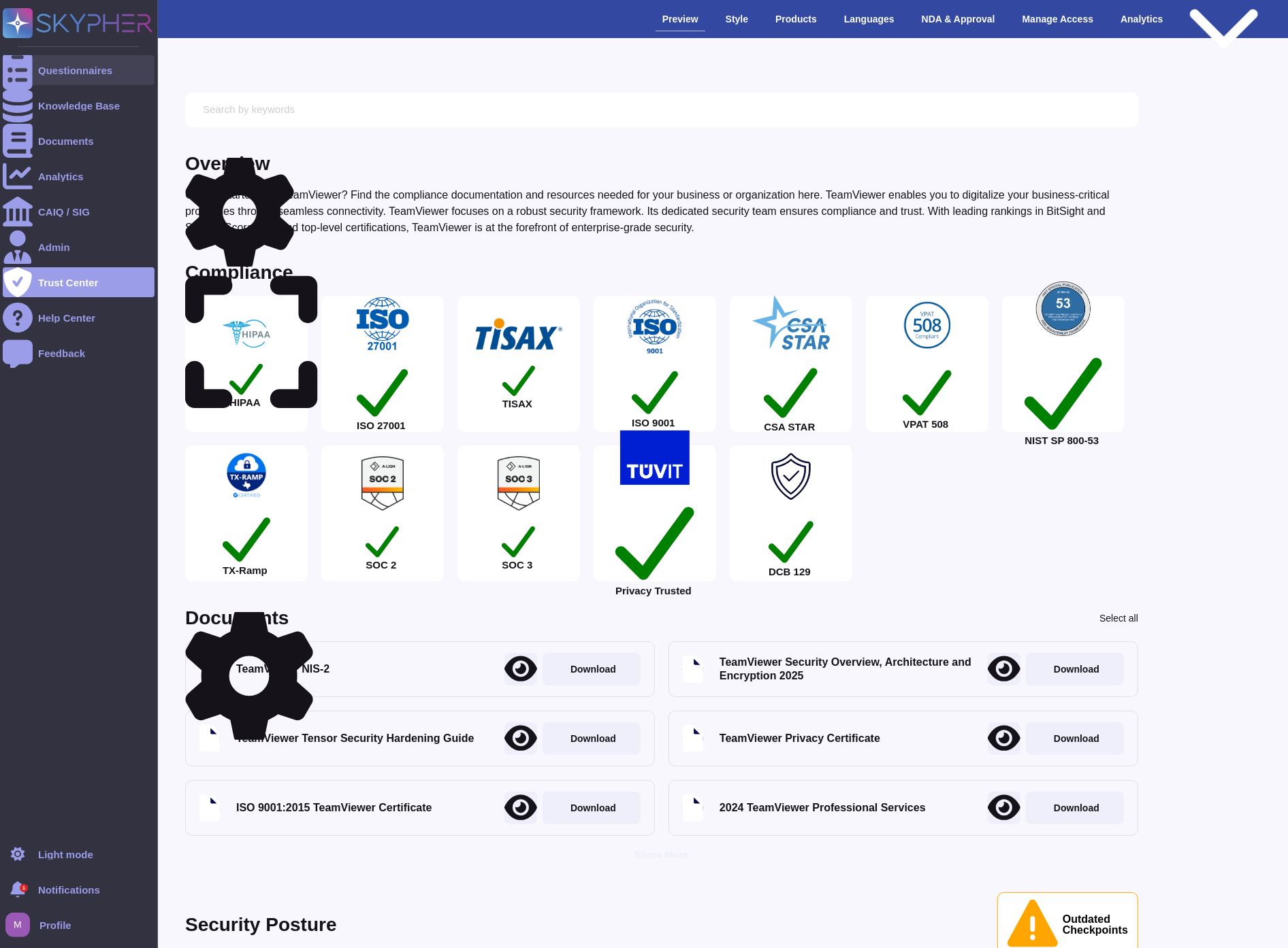
click at [70, 70] on div "Questionnaires" at bounding box center [75, 70] width 74 height 10
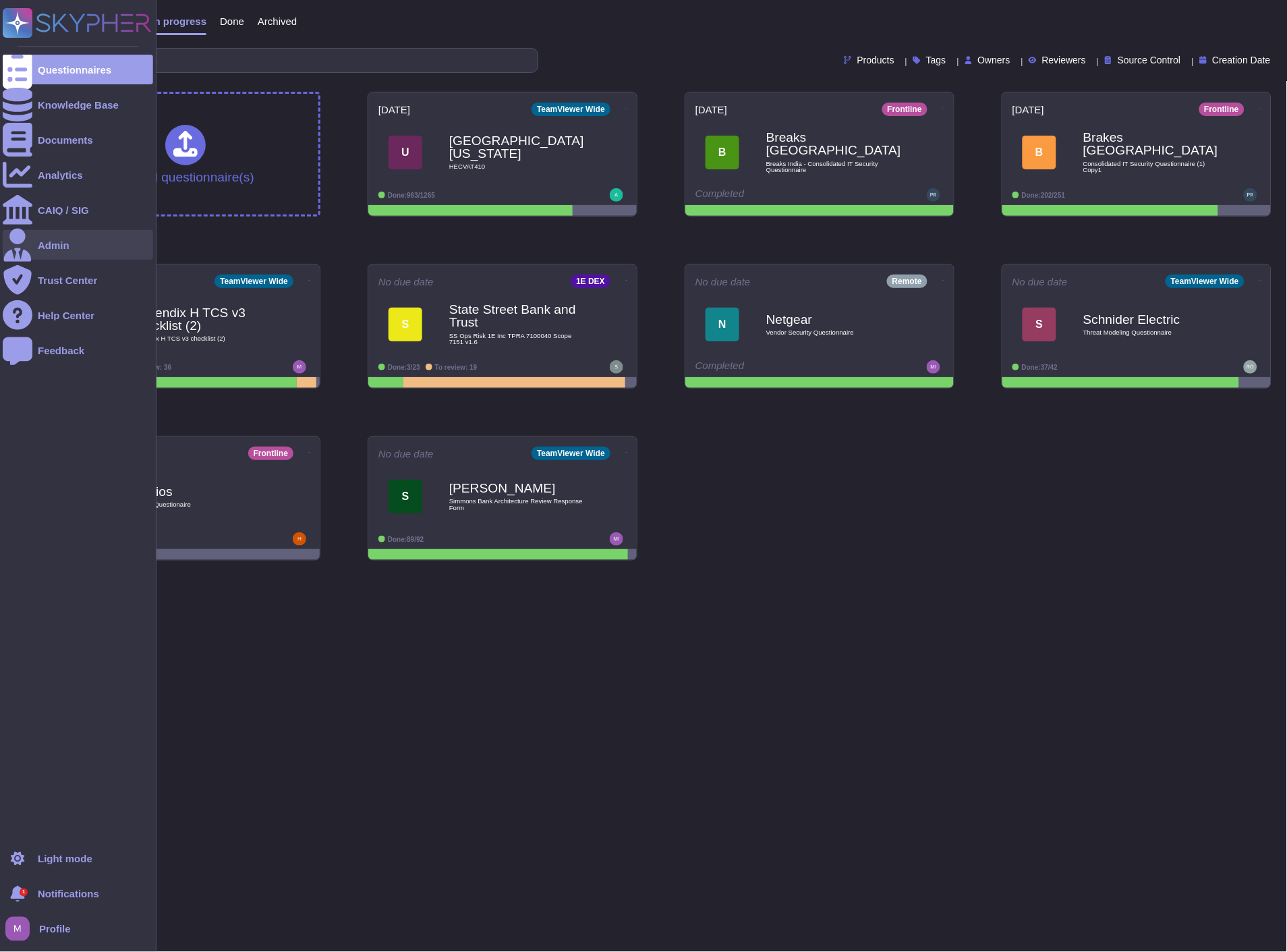
click at [71, 239] on div "Admin" at bounding box center [78, 245] width 151 height 30
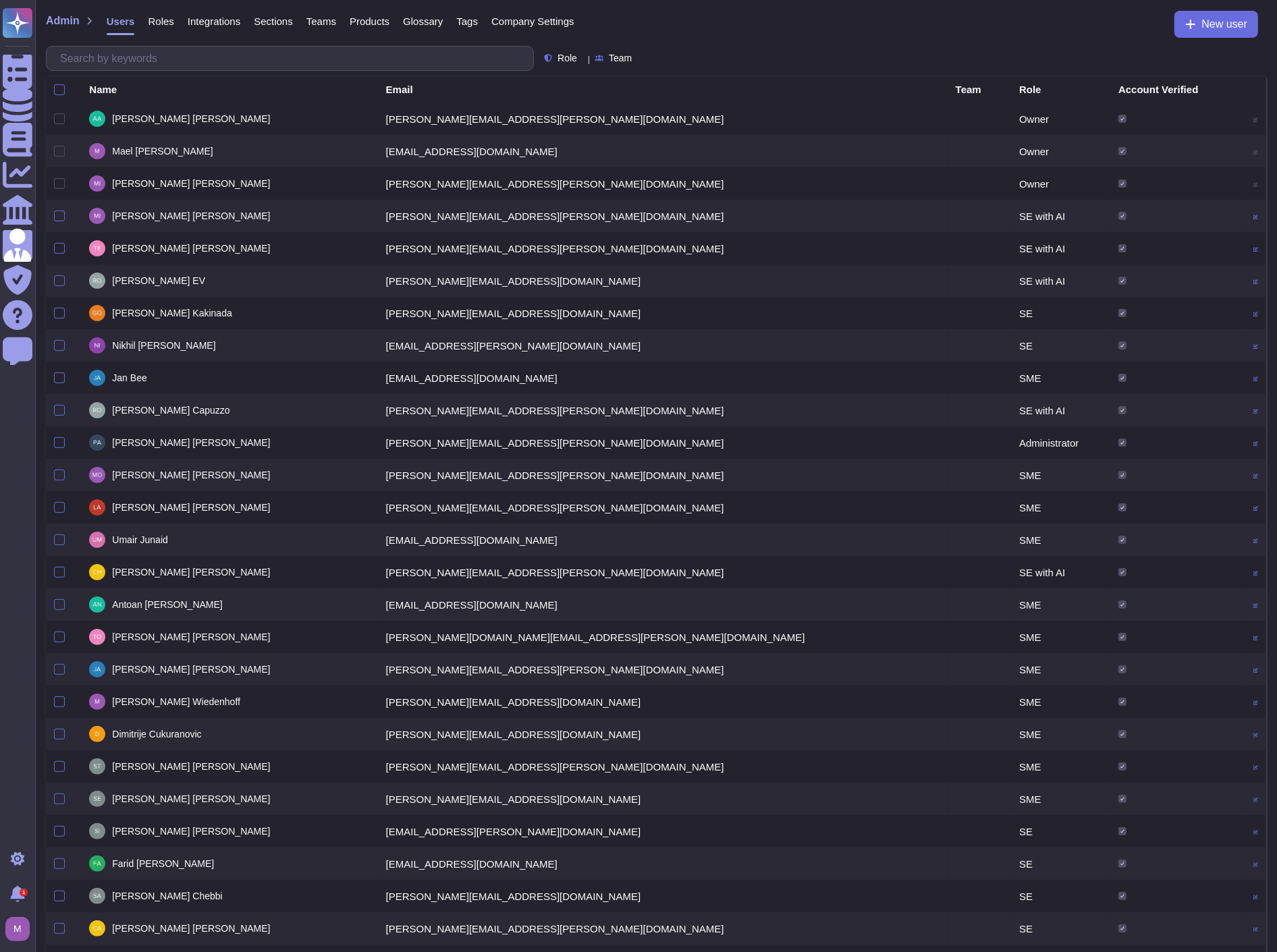
click at [174, 24] on div "Integrations" at bounding box center [207, 24] width 66 height 27
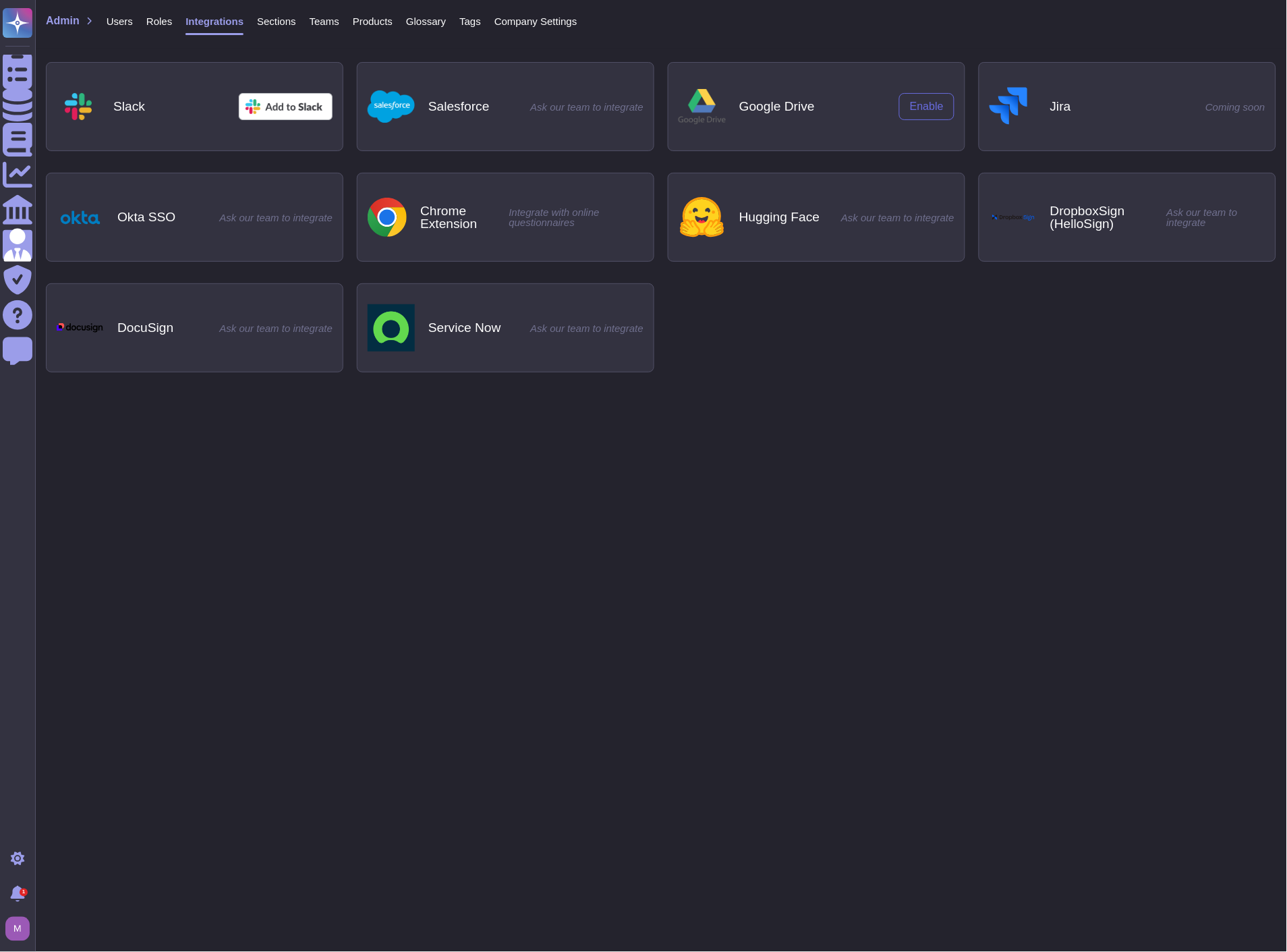
click at [310, 16] on span "Teams" at bounding box center [325, 21] width 30 height 10
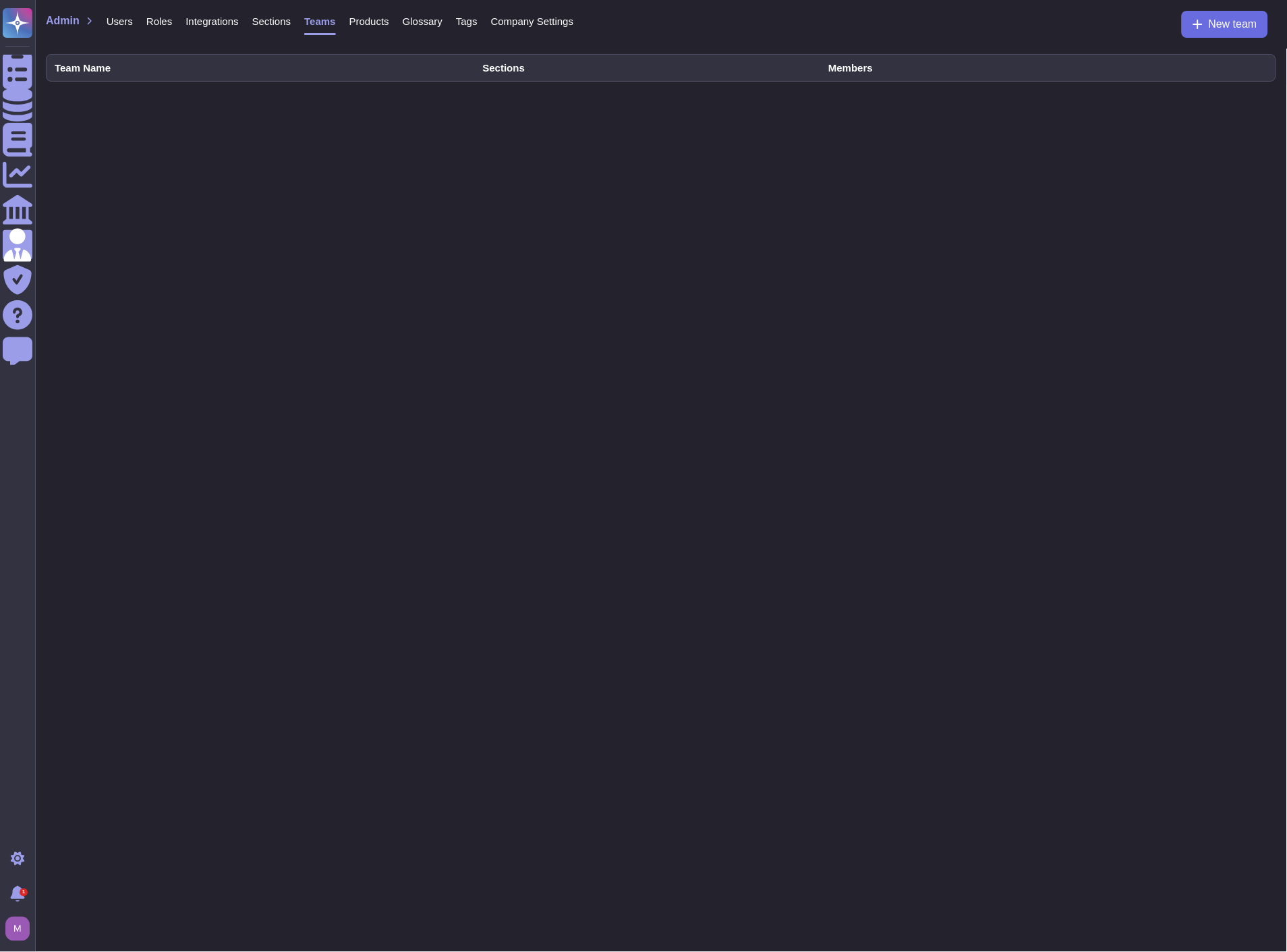
click at [349, 20] on span "Products" at bounding box center [369, 21] width 40 height 10
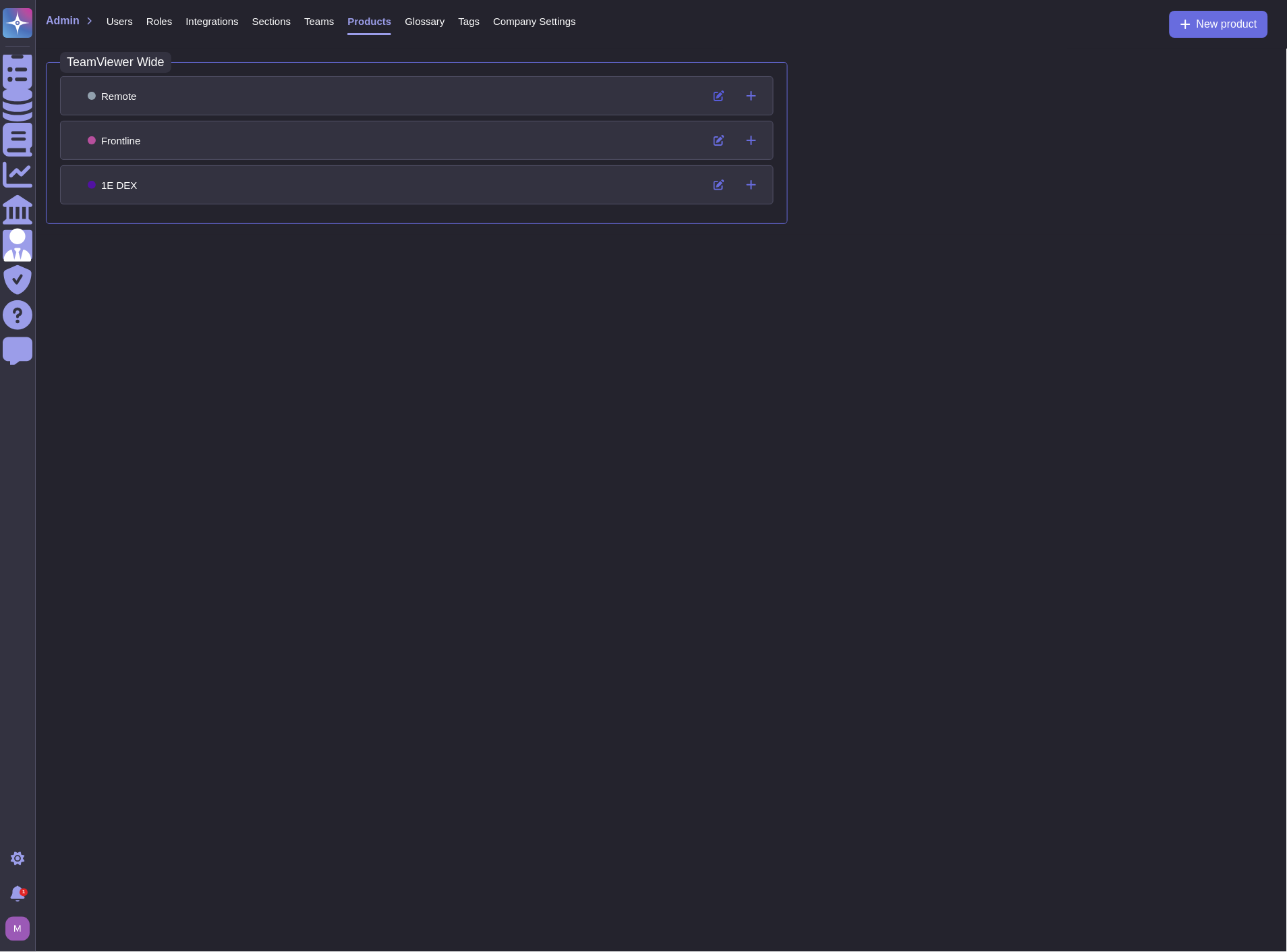
click at [716, 96] on icon at bounding box center [720, 96] width 11 height 11
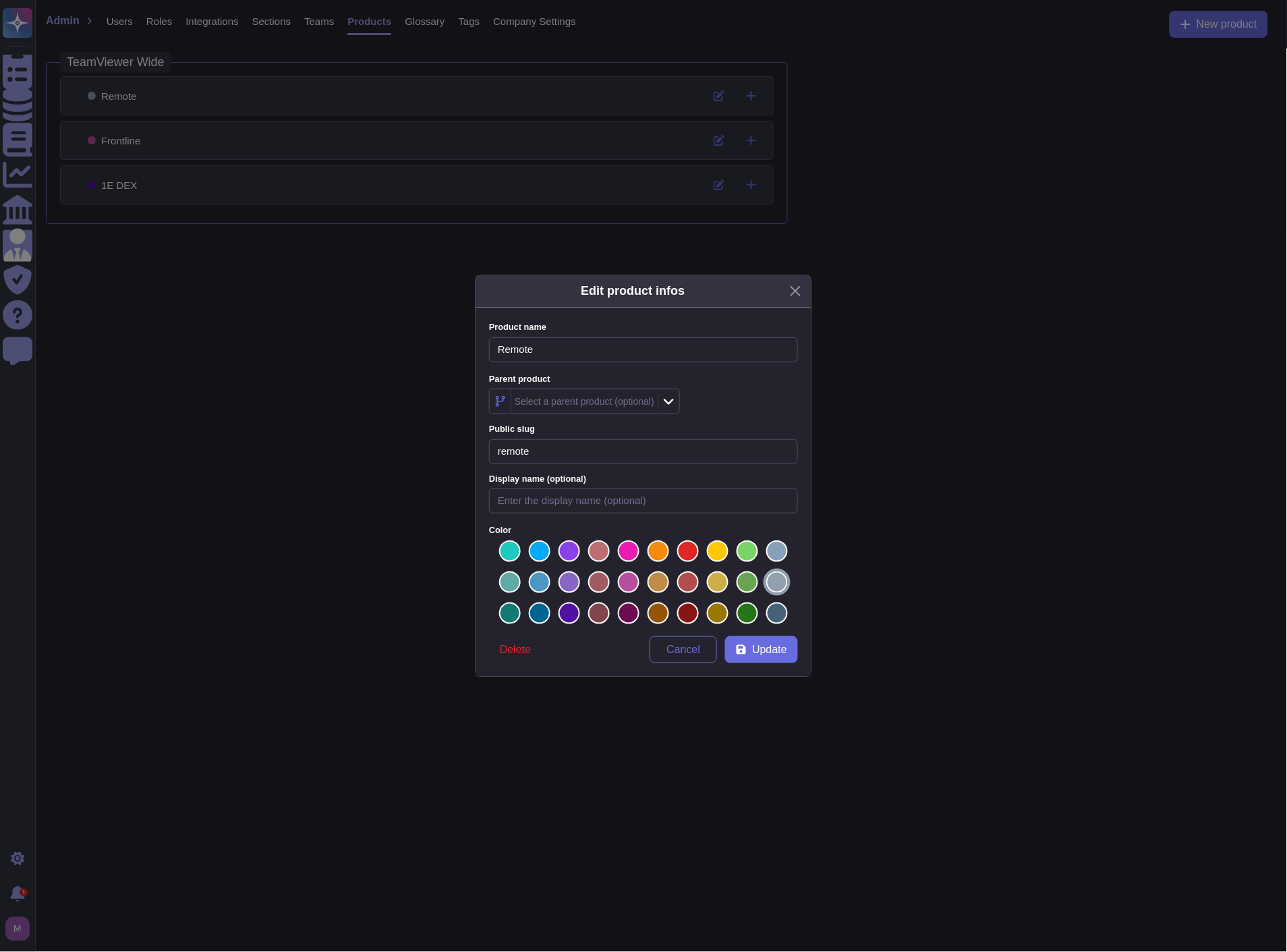
click at [596, 403] on div "Select a parent product (optional)" at bounding box center [585, 402] width 140 height 9
click at [751, 392] on div "Select a parent product (optional)" at bounding box center [644, 401] width 309 height 26
click at [801, 294] on button "Close" at bounding box center [796, 291] width 21 height 21
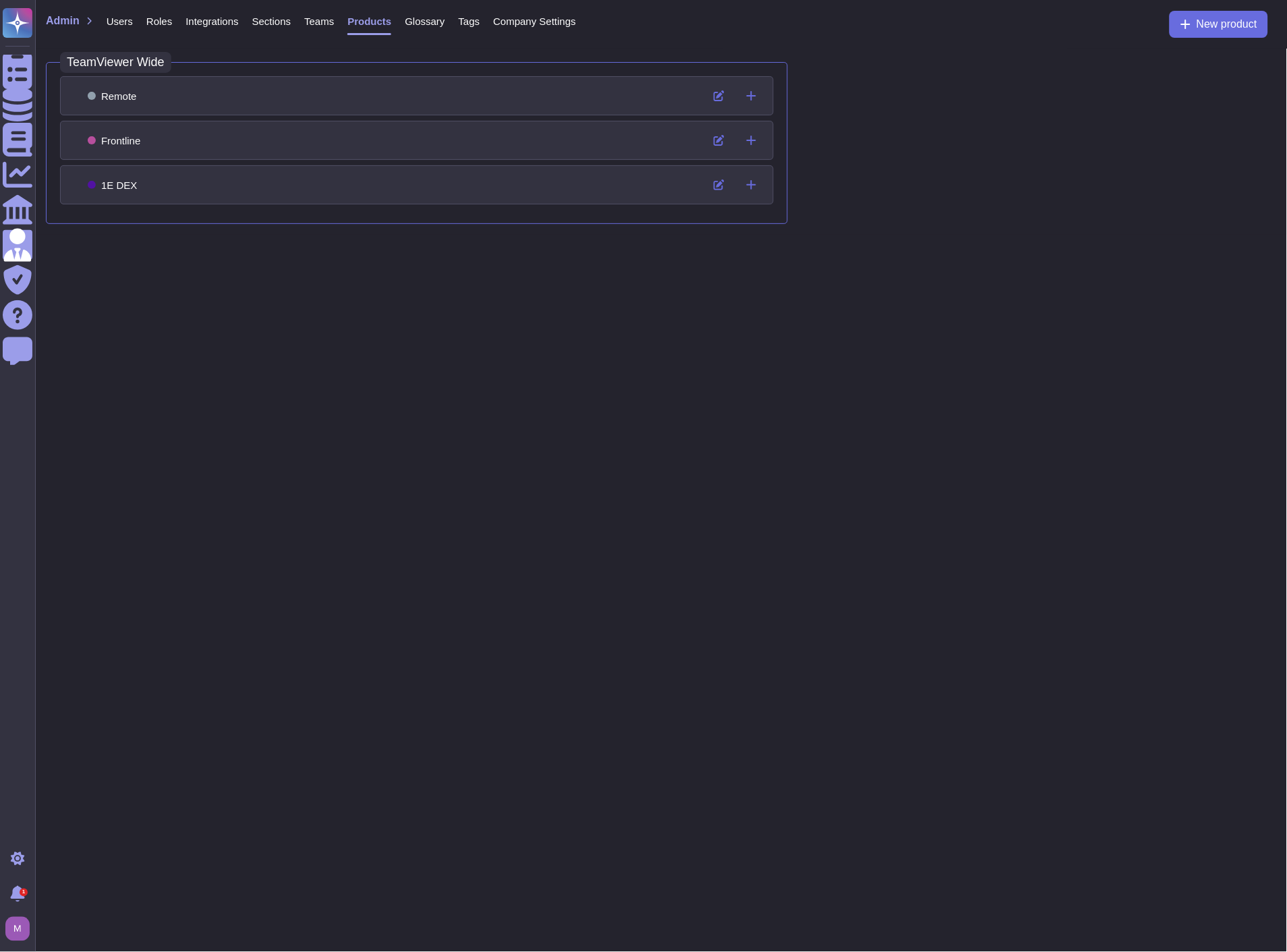
click at [305, 21] on span "Teams" at bounding box center [319, 21] width 30 height 10
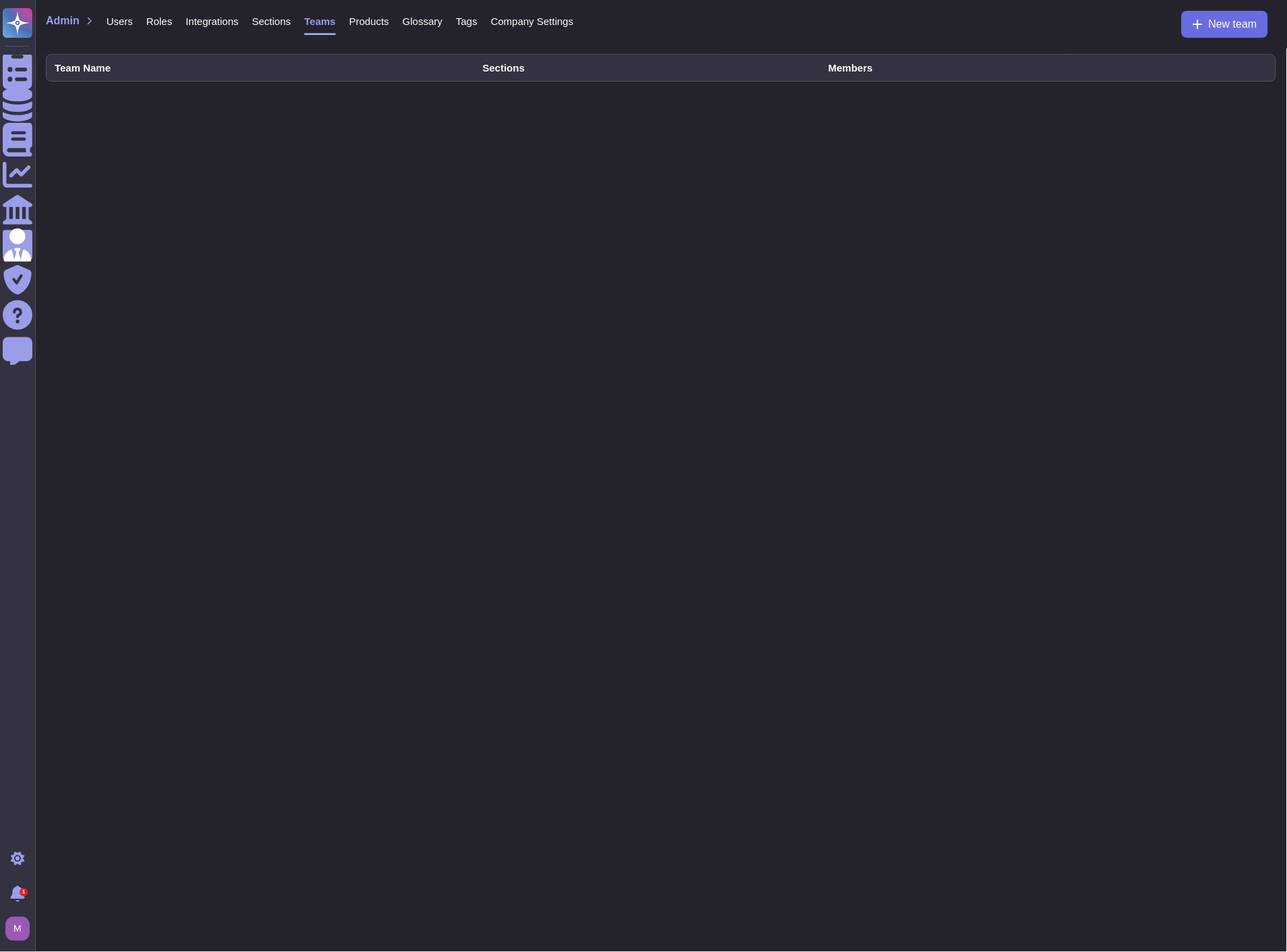
click at [262, 22] on span "Sections" at bounding box center [272, 21] width 39 height 10
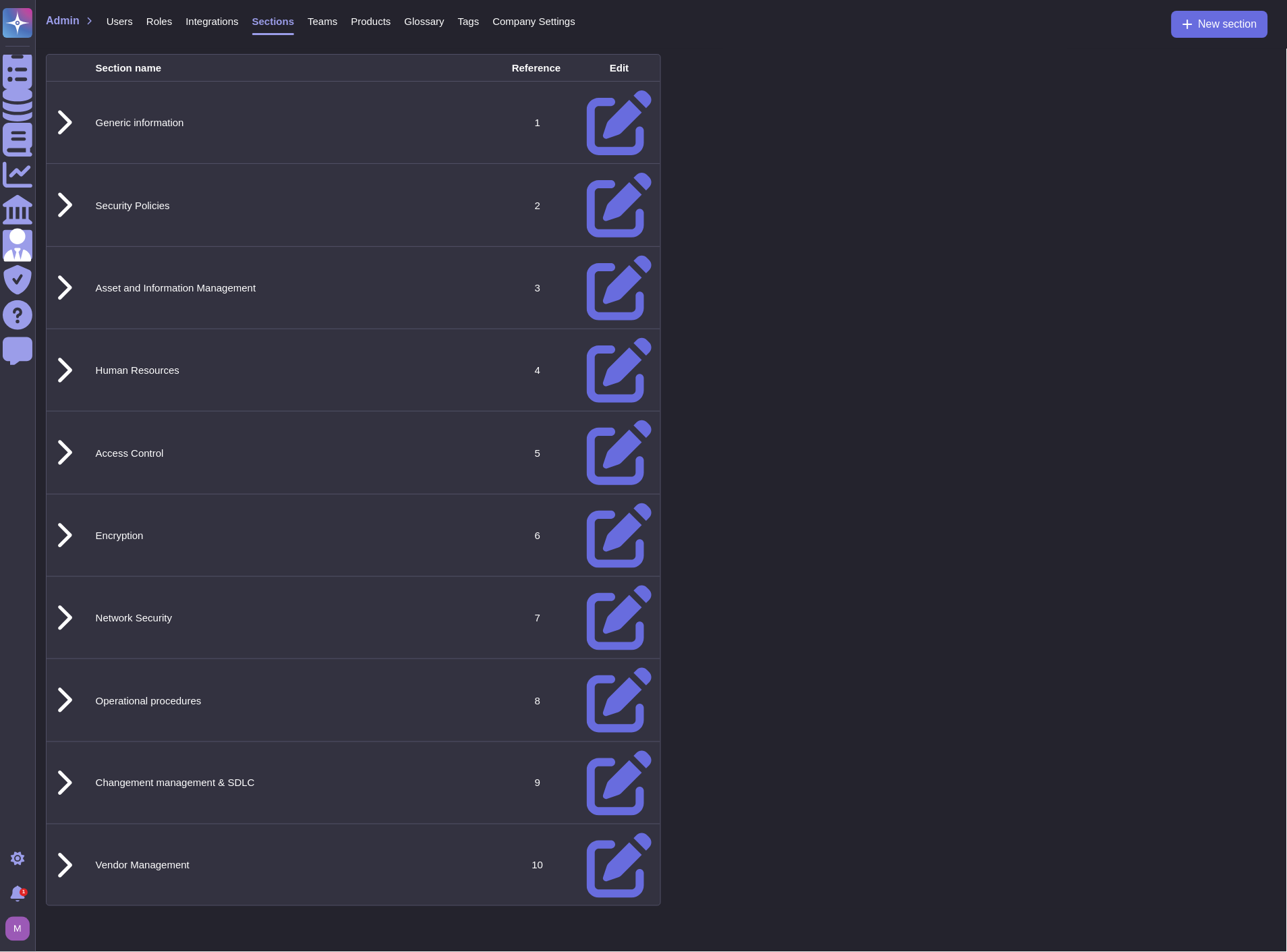
click at [208, 23] on span "Integrations" at bounding box center [211, 21] width 53 height 10
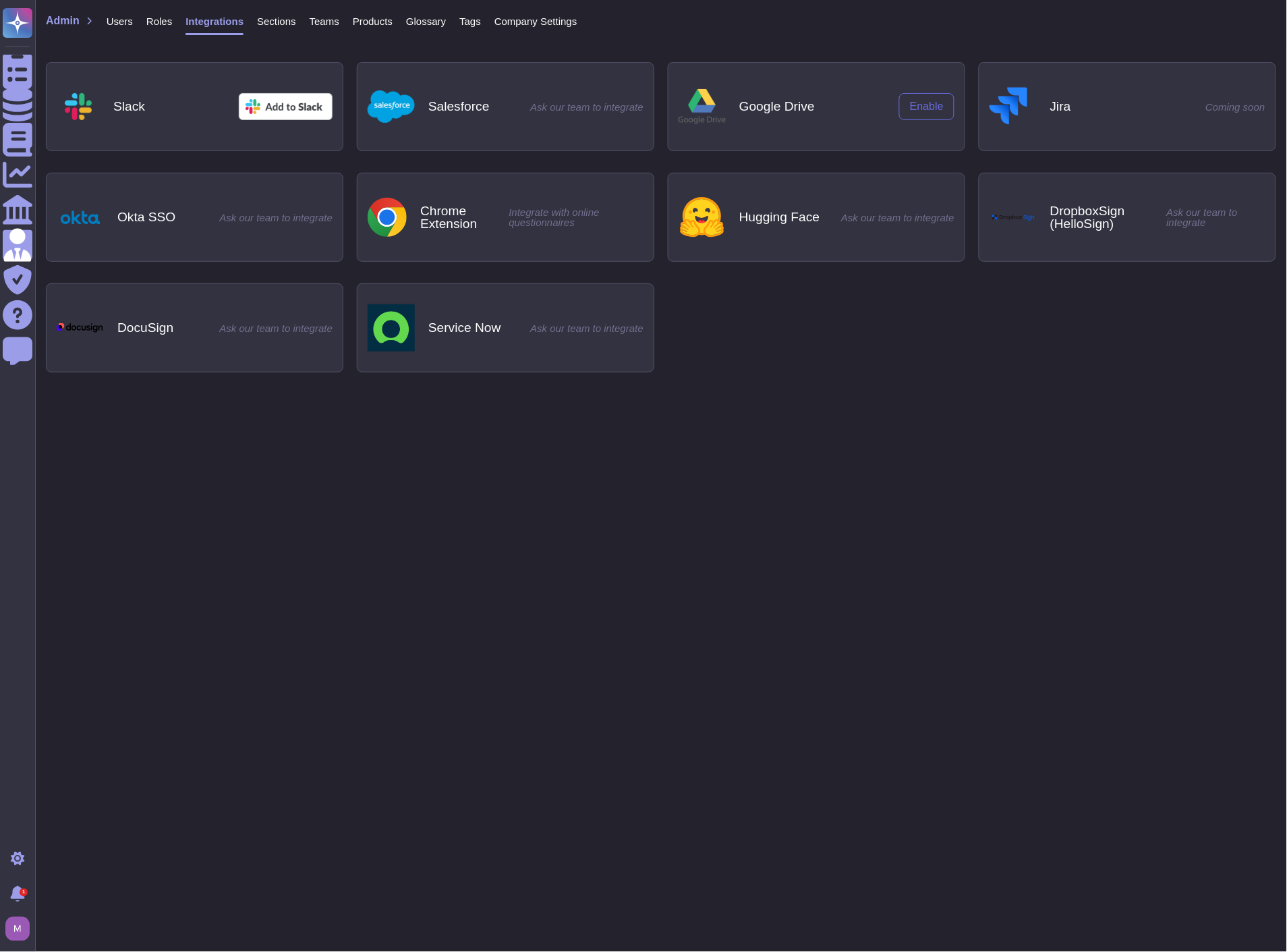
click at [151, 23] on span "Roles" at bounding box center [159, 21] width 26 height 10
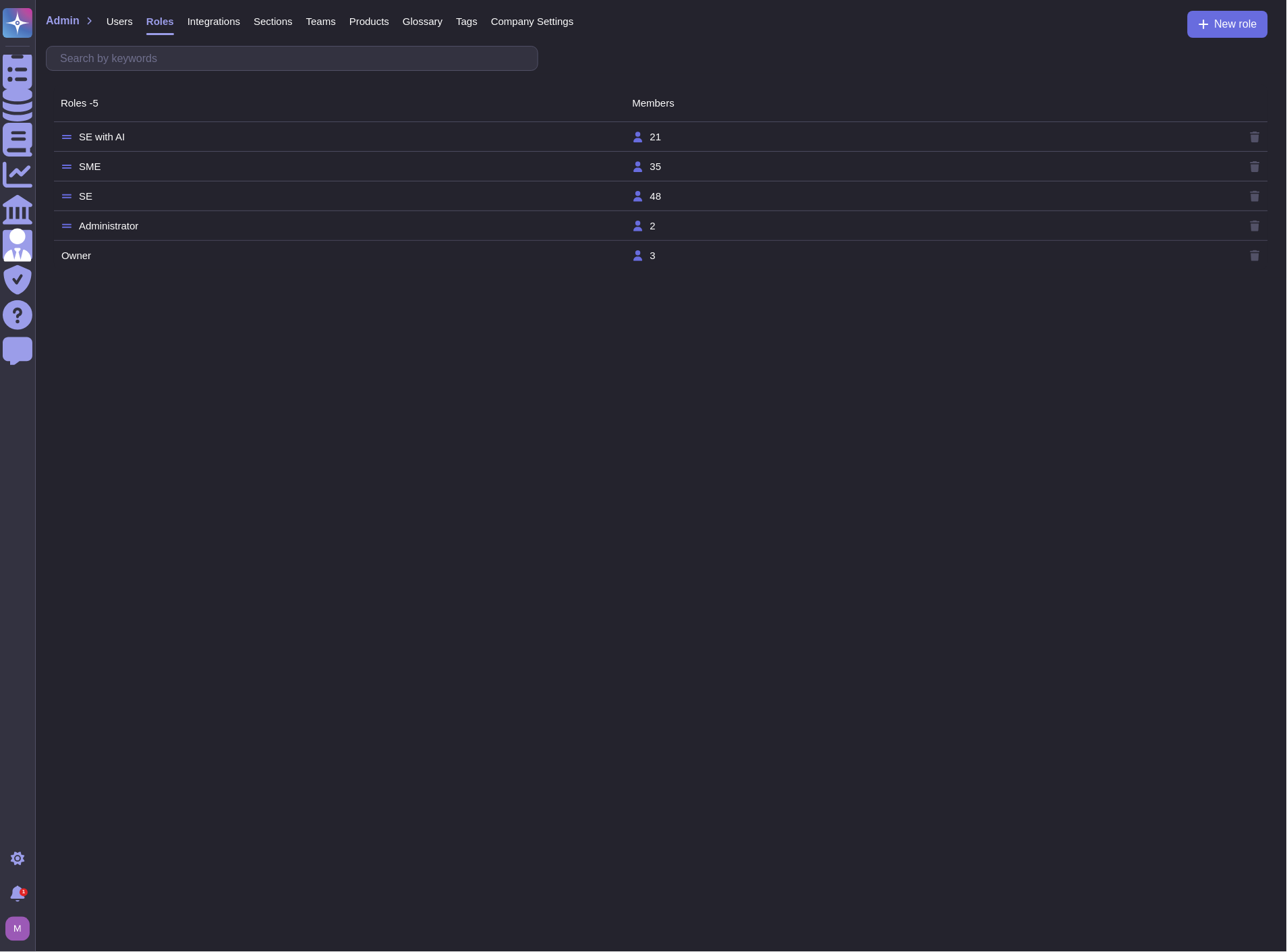
click at [119, 27] on span "Users" at bounding box center [120, 21] width 27 height 10
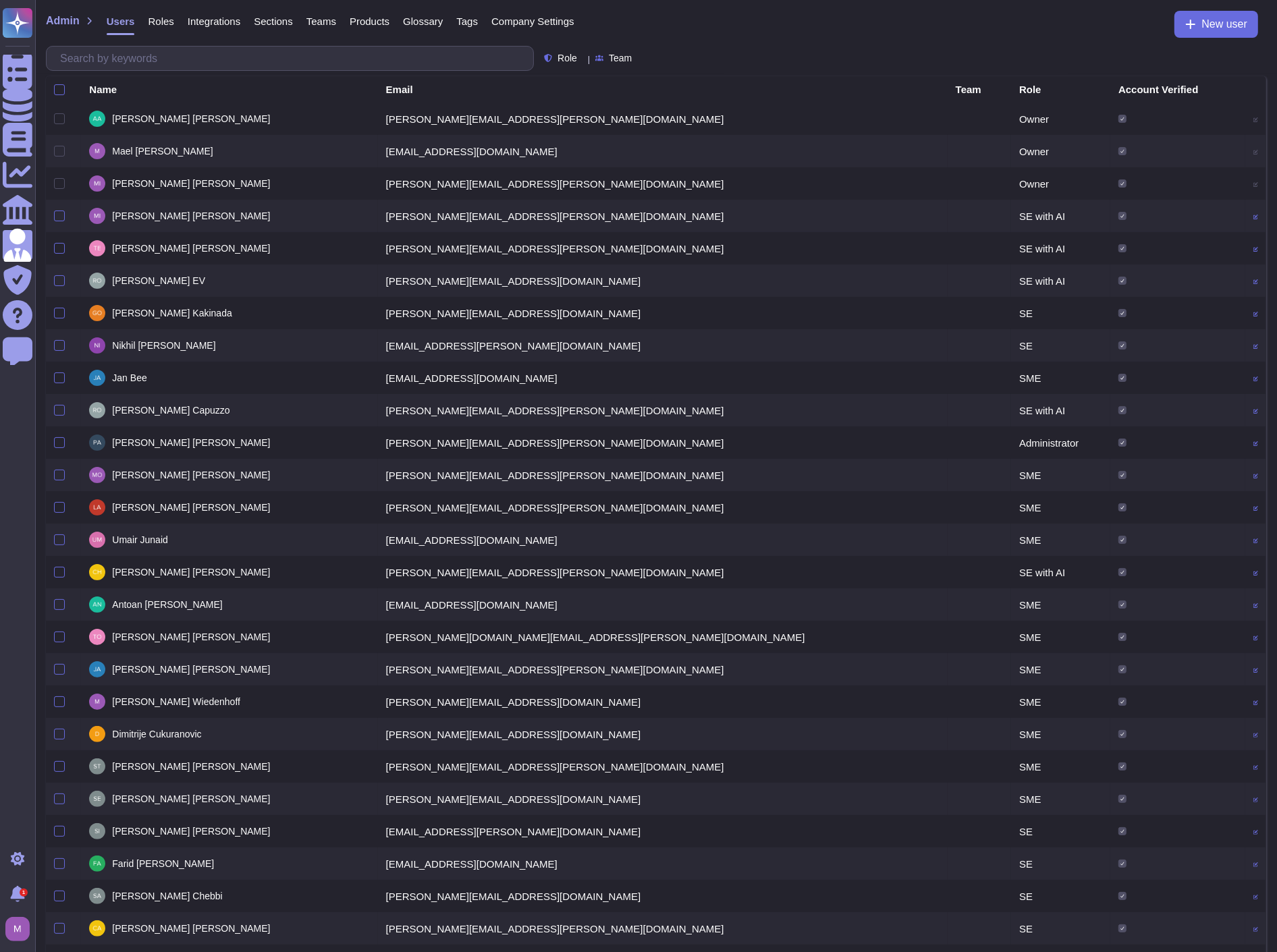
click at [493, 20] on span "Company Settings" at bounding box center [533, 21] width 83 height 10
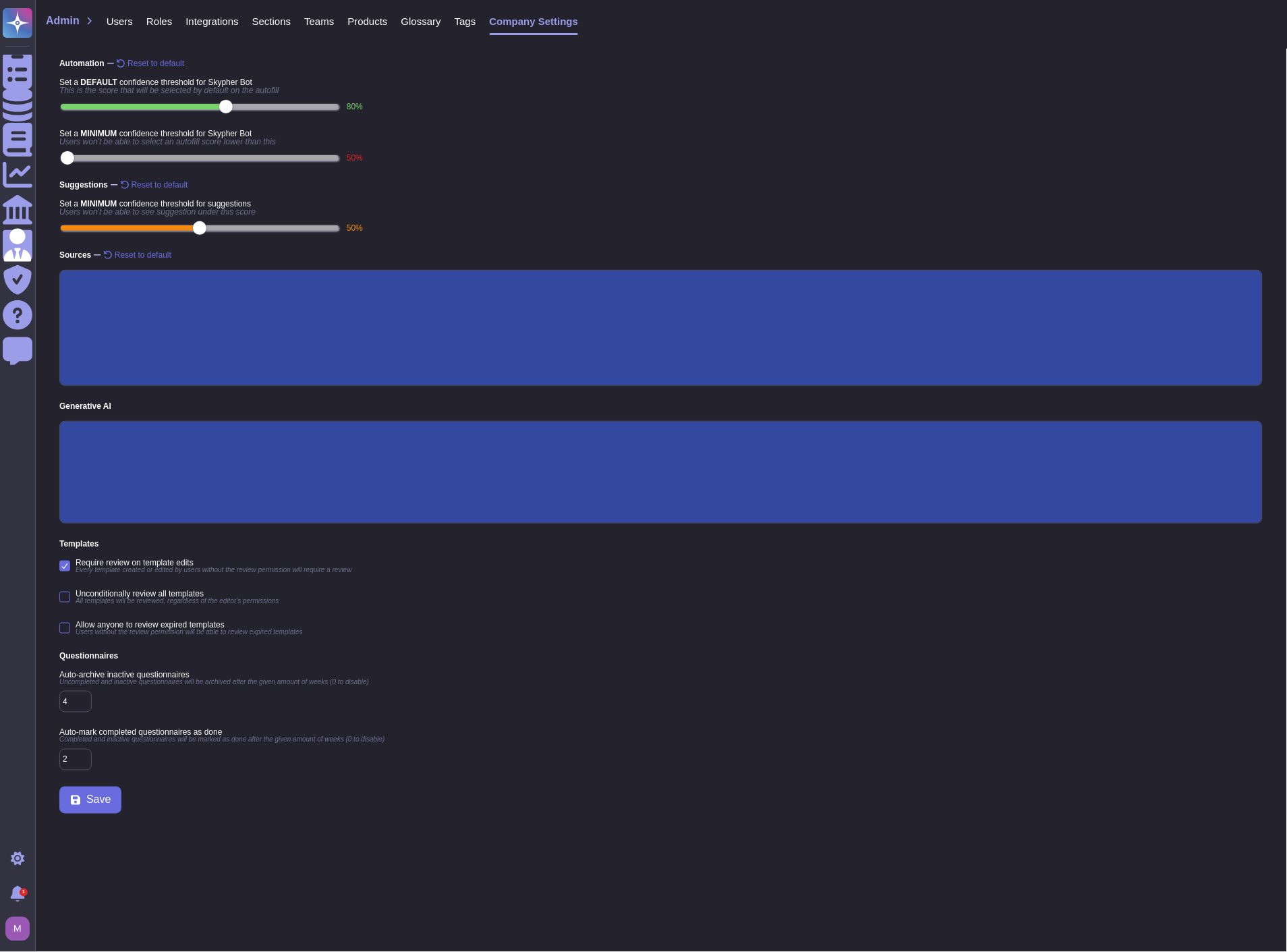
click at [71, 700] on input "4" at bounding box center [75, 702] width 32 height 22
click at [82, 705] on input "4" at bounding box center [75, 702] width 32 height 22
click at [149, 703] on div "Auto-archive inactive questionnaires Uncompleted and inactive questionnaires wi…" at bounding box center [662, 691] width 1204 height 42
drag, startPoint x: 77, startPoint y: 210, endPoint x: 244, endPoint y: 210, distance: 167.0
click at [244, 210] on span "Users won't be able to see suggestion under this score" at bounding box center [211, 212] width 304 height 8
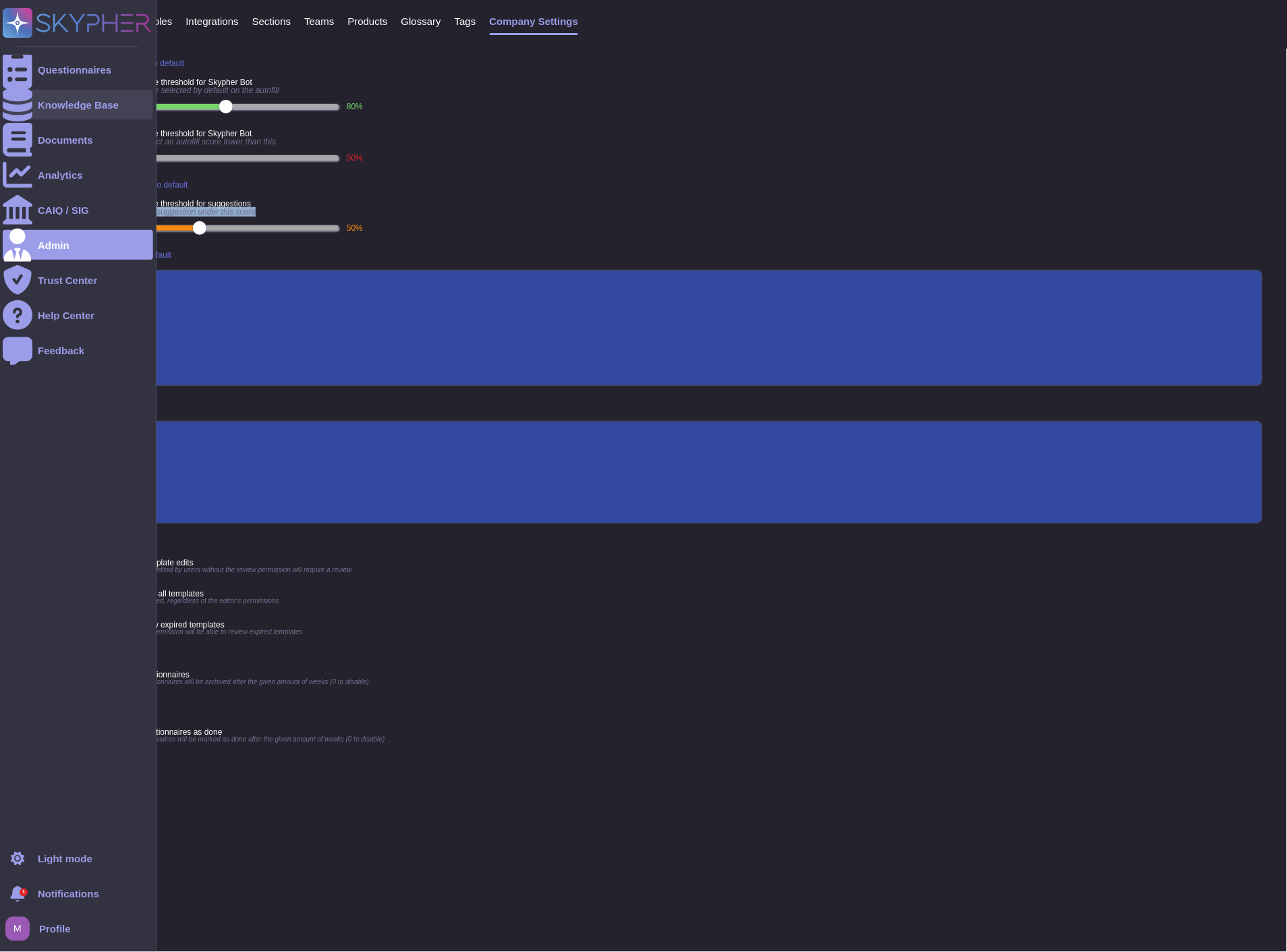
click at [52, 98] on div "Knowledge Base" at bounding box center [78, 104] width 151 height 30
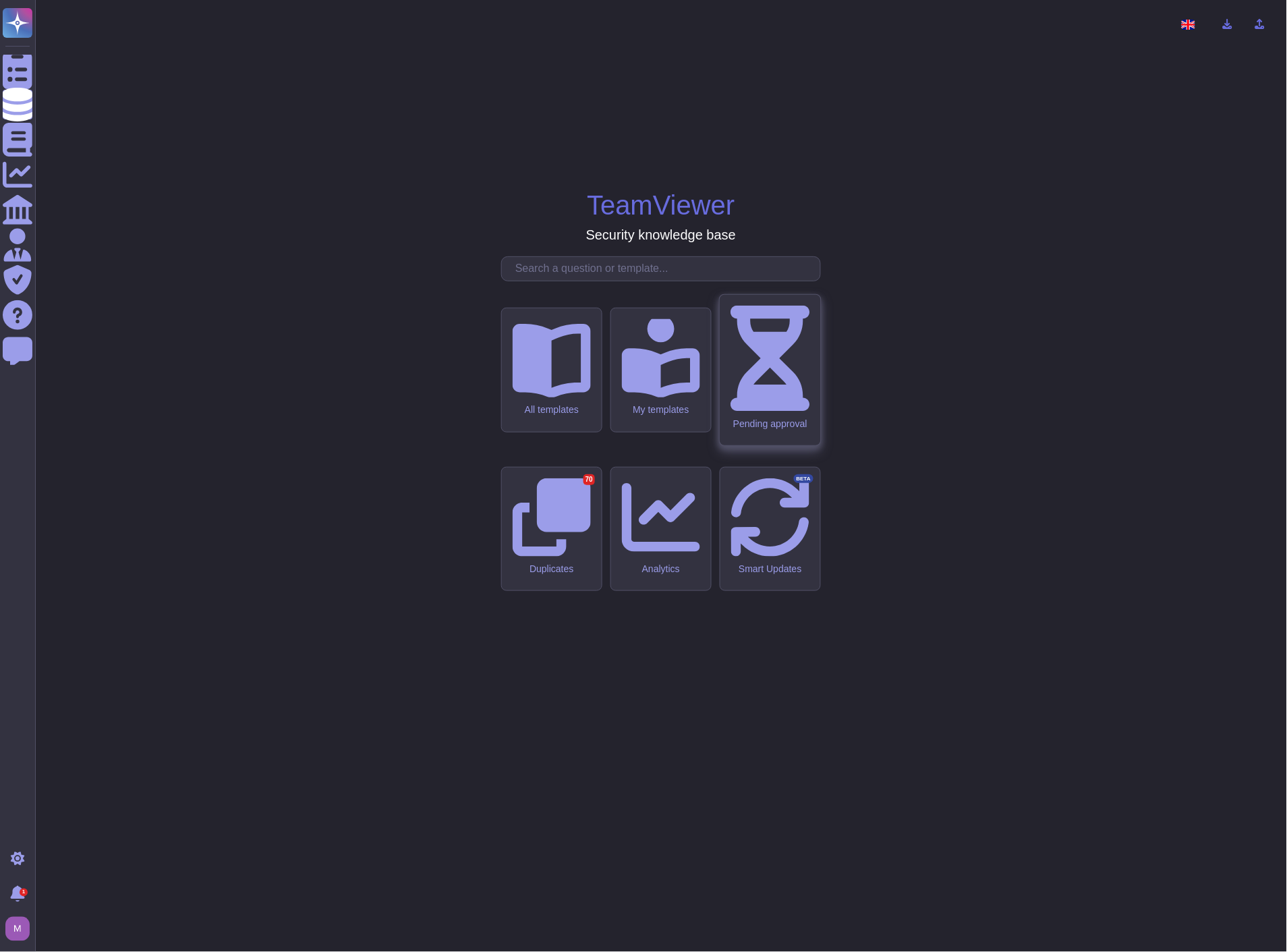
click at [760, 411] on icon at bounding box center [770, 358] width 79 height 105
click at [625, 416] on div "My templates" at bounding box center [661, 410] width 79 height 12
click at [576, 432] on div "All templates" at bounding box center [552, 370] width 100 height 125
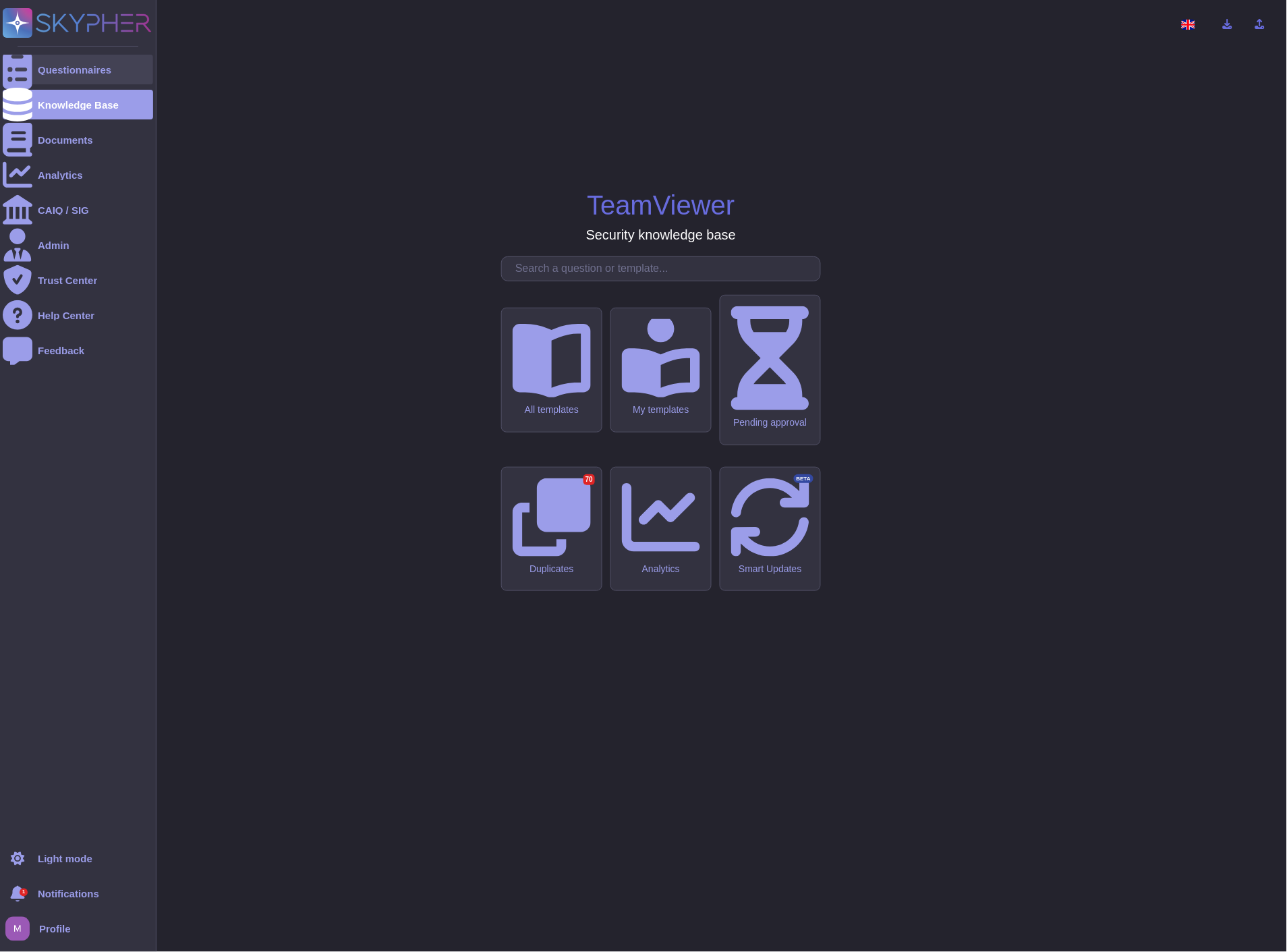
click at [29, 73] on div at bounding box center [17, 70] width 30 height 30
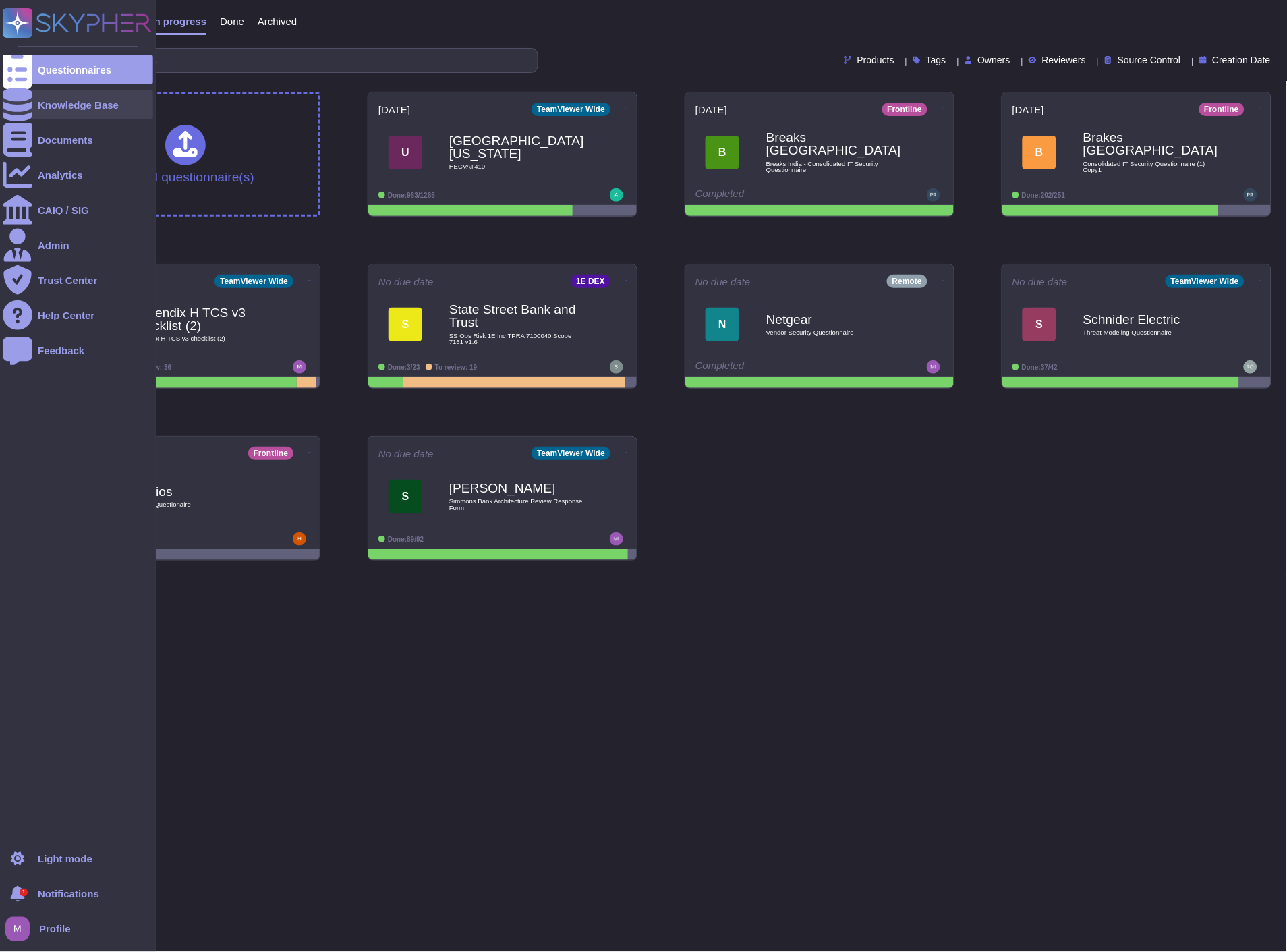
click at [24, 96] on div at bounding box center [17, 104] width 30 height 30
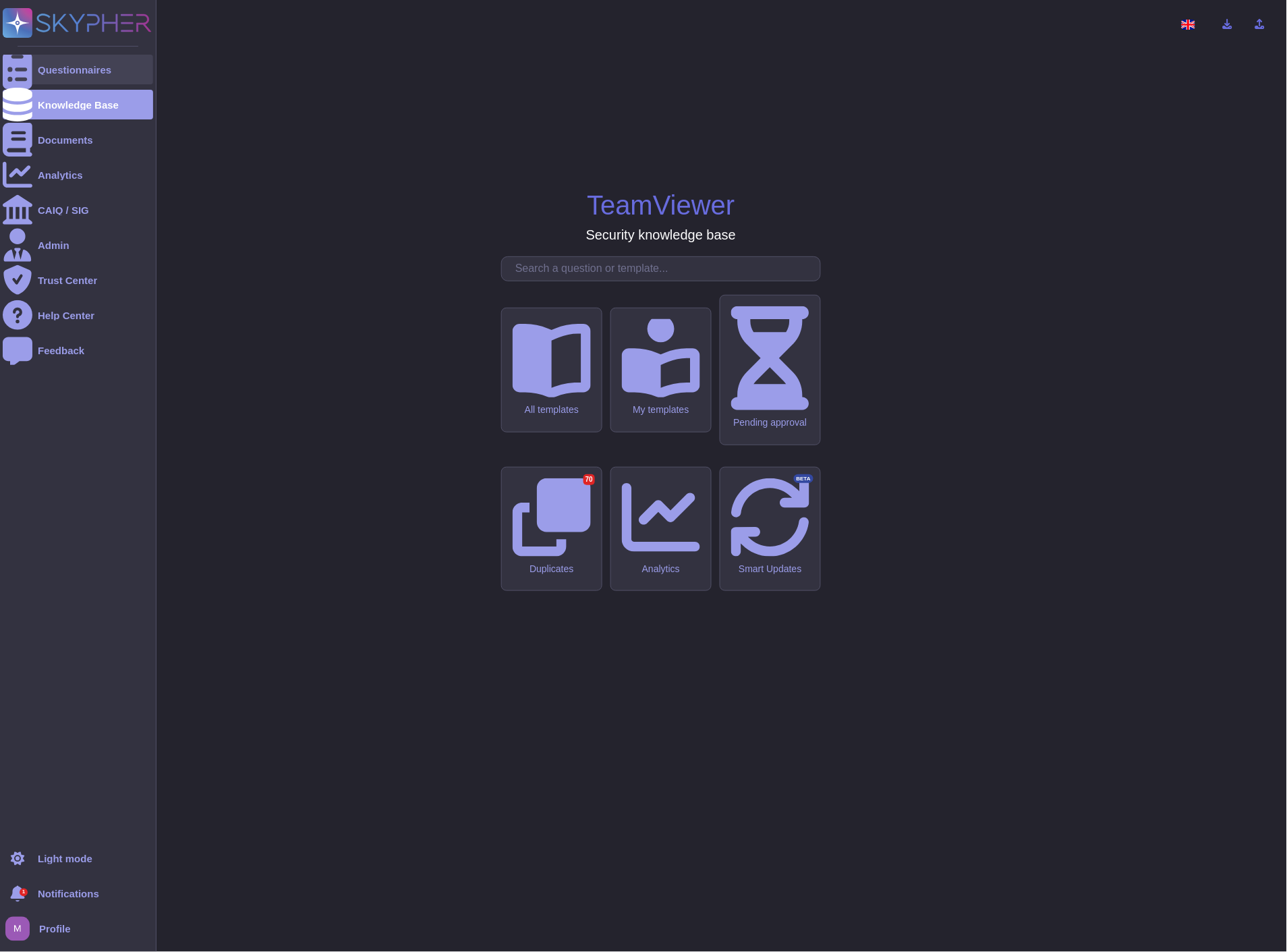
click at [38, 65] on div "Questionnaires" at bounding box center [75, 70] width 74 height 10
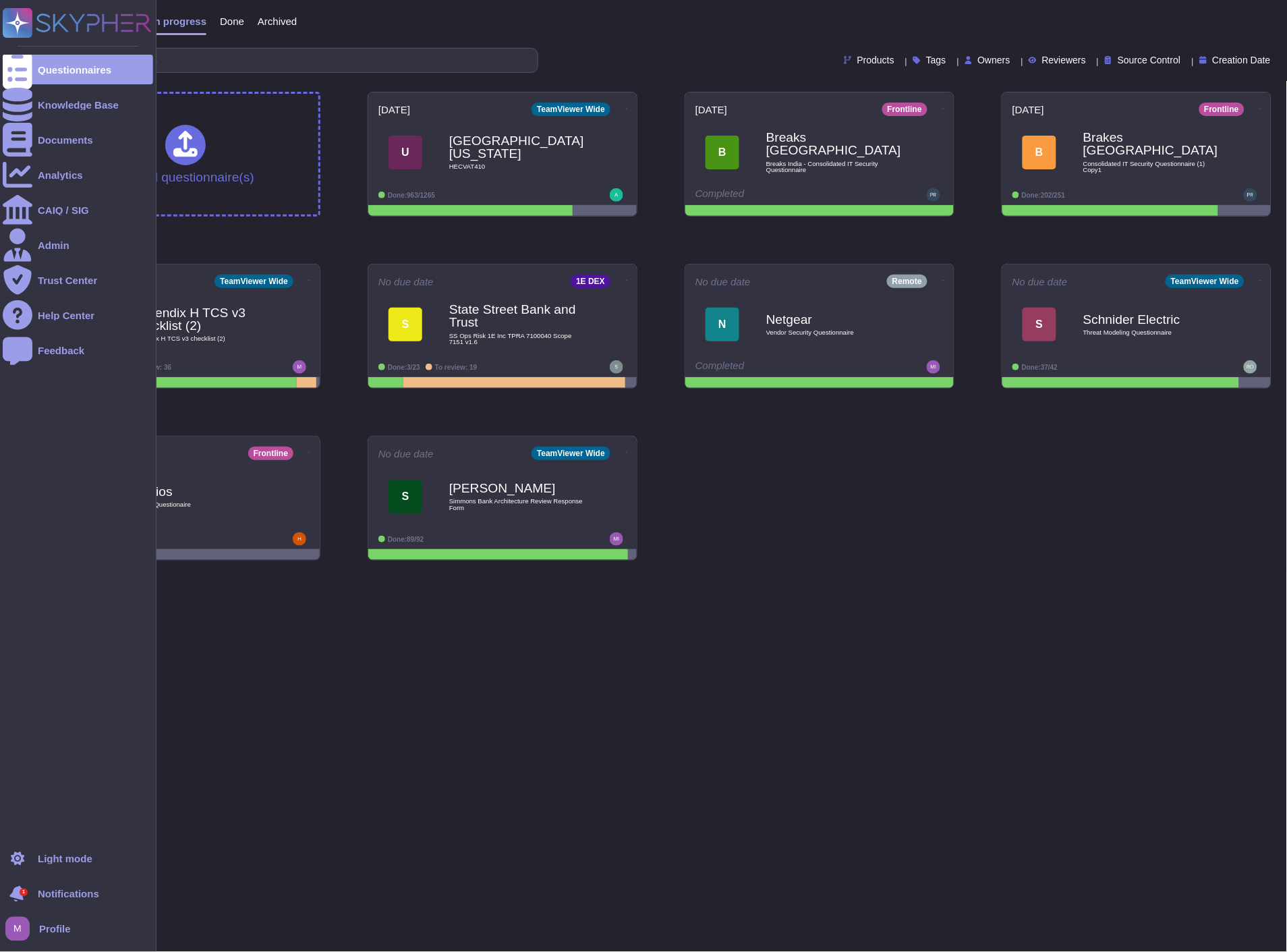
click at [16, 894] on icon at bounding box center [17, 894] width 17 height 20
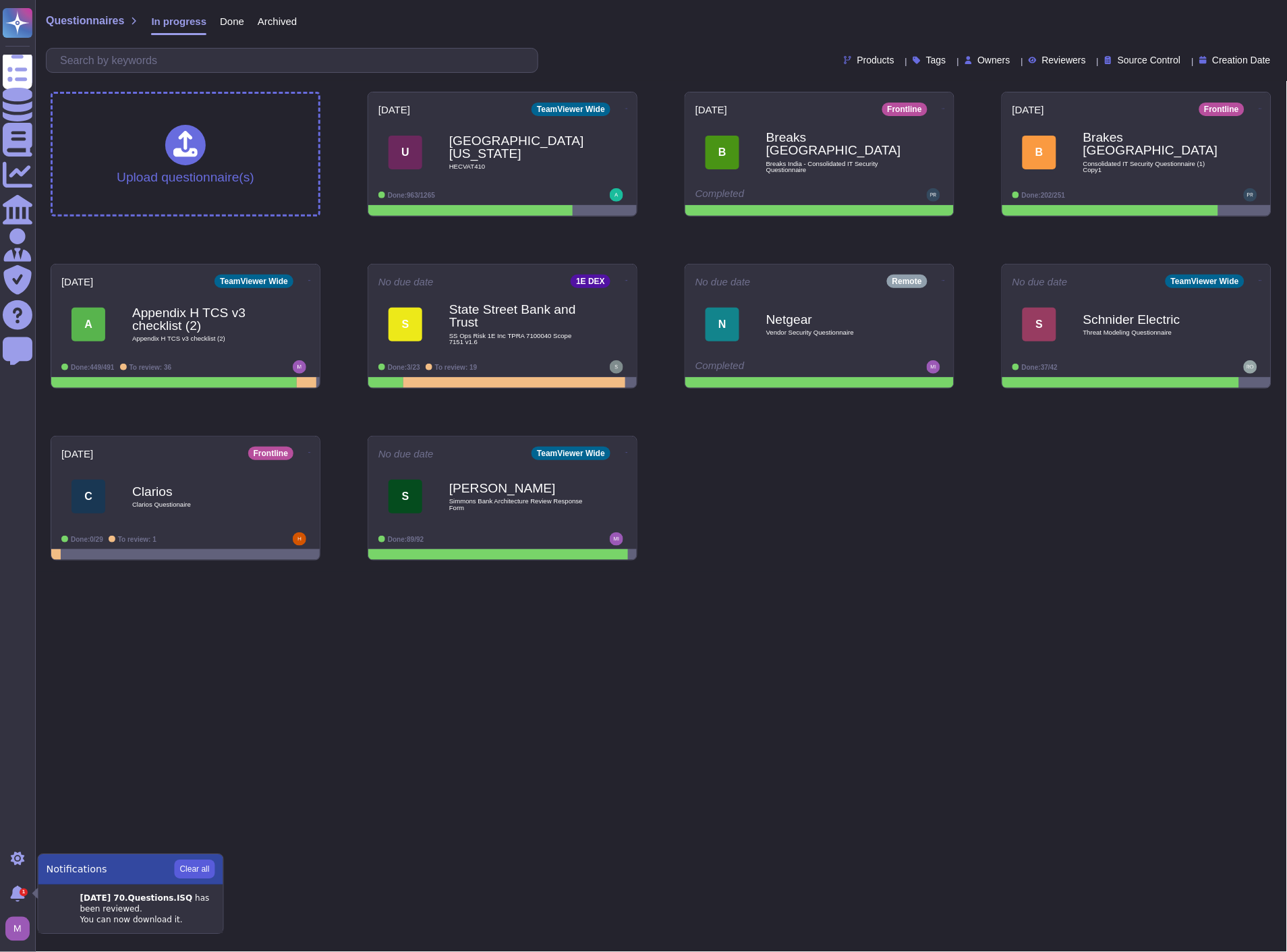
click at [193, 874] on button "Clear all" at bounding box center [195, 870] width 41 height 19
click at [250, 571] on html "Questionnaires Knowledge Base Documents Analytics CAIQ / SIG Admin Trust Center…" at bounding box center [644, 286] width 1287 height 571
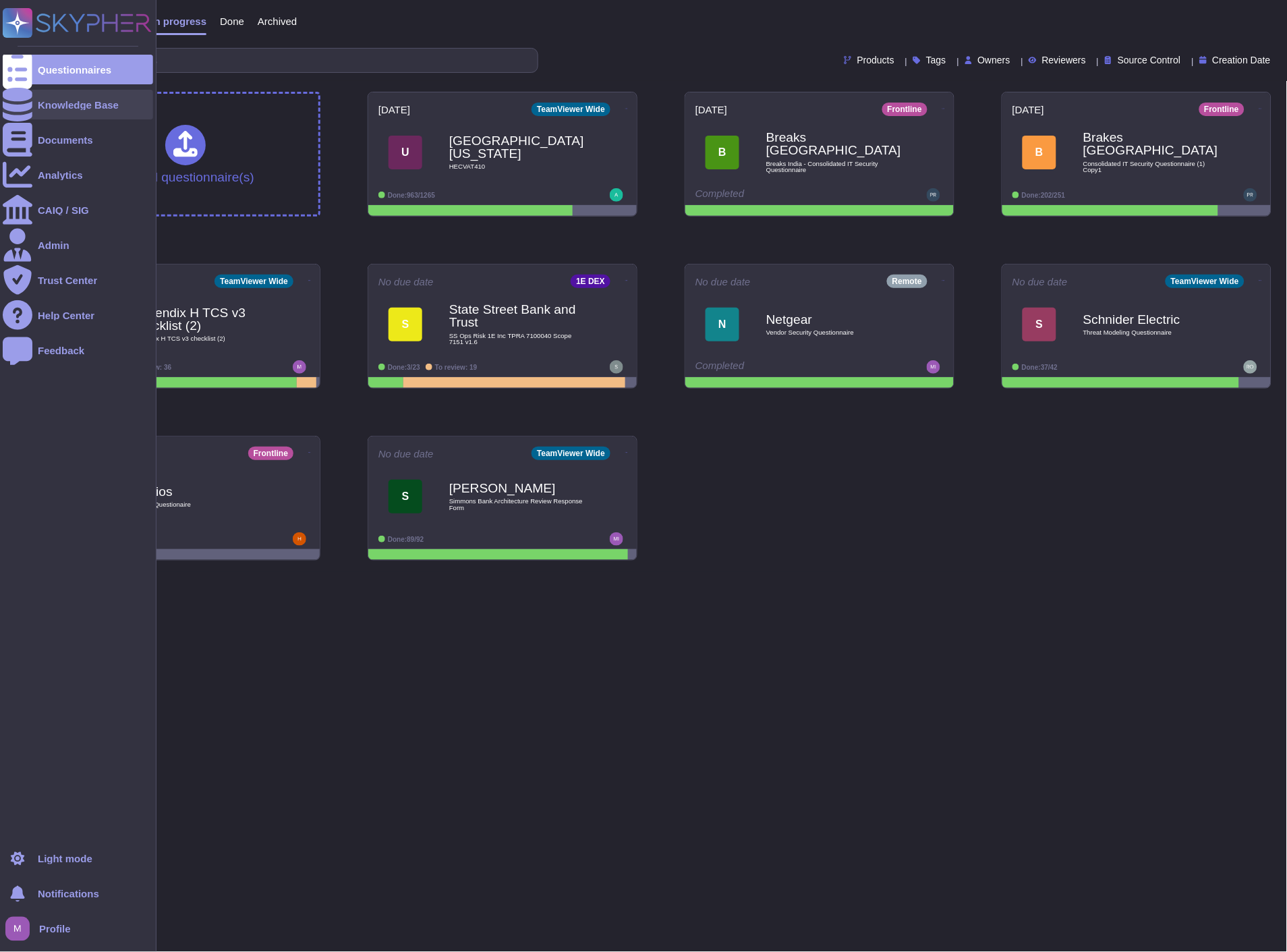
click at [93, 111] on div "Knowledge Base" at bounding box center [78, 104] width 151 height 30
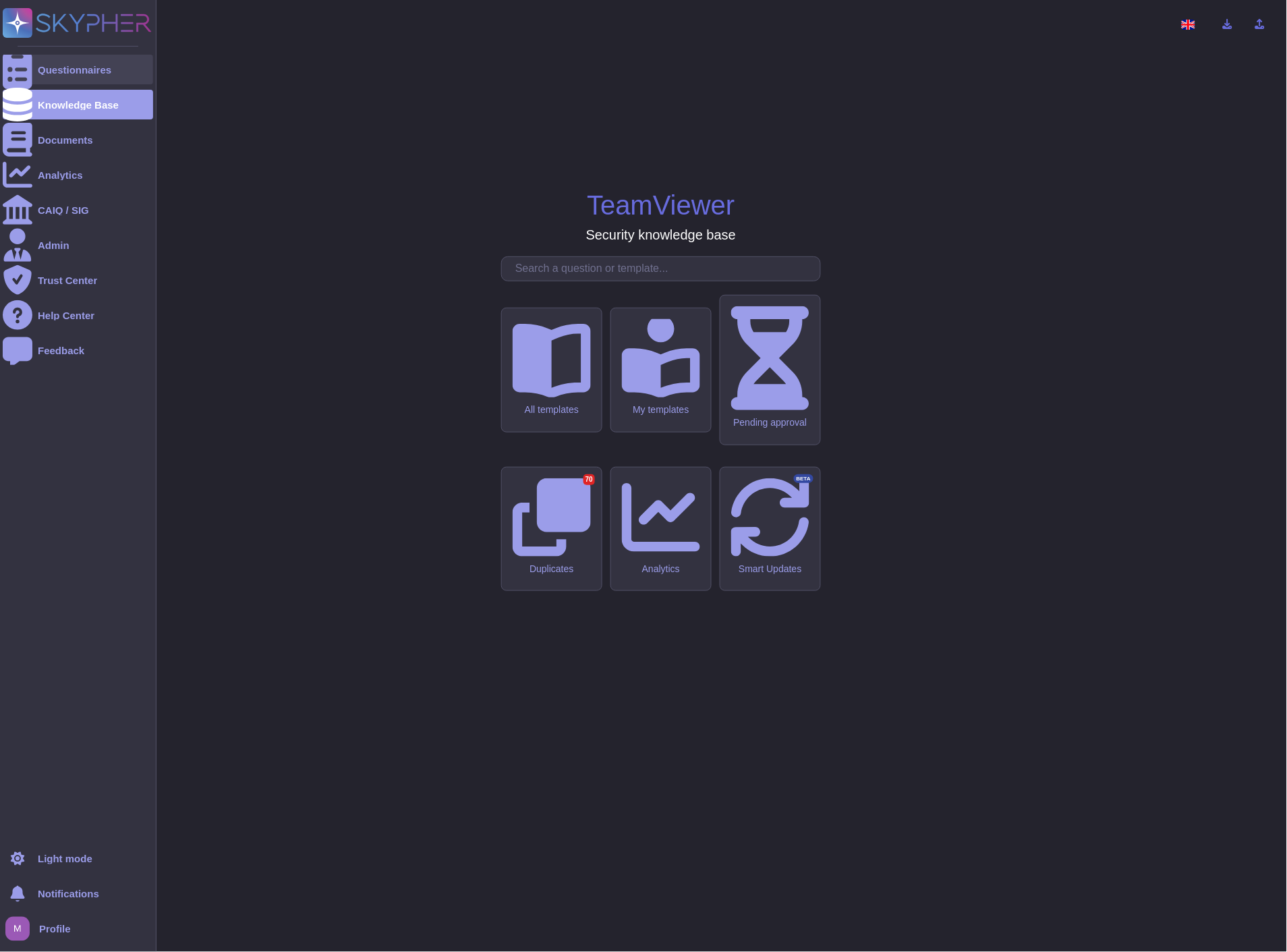
click at [27, 75] on div at bounding box center [17, 70] width 30 height 30
